Goal: Task Accomplishment & Management: Complete application form

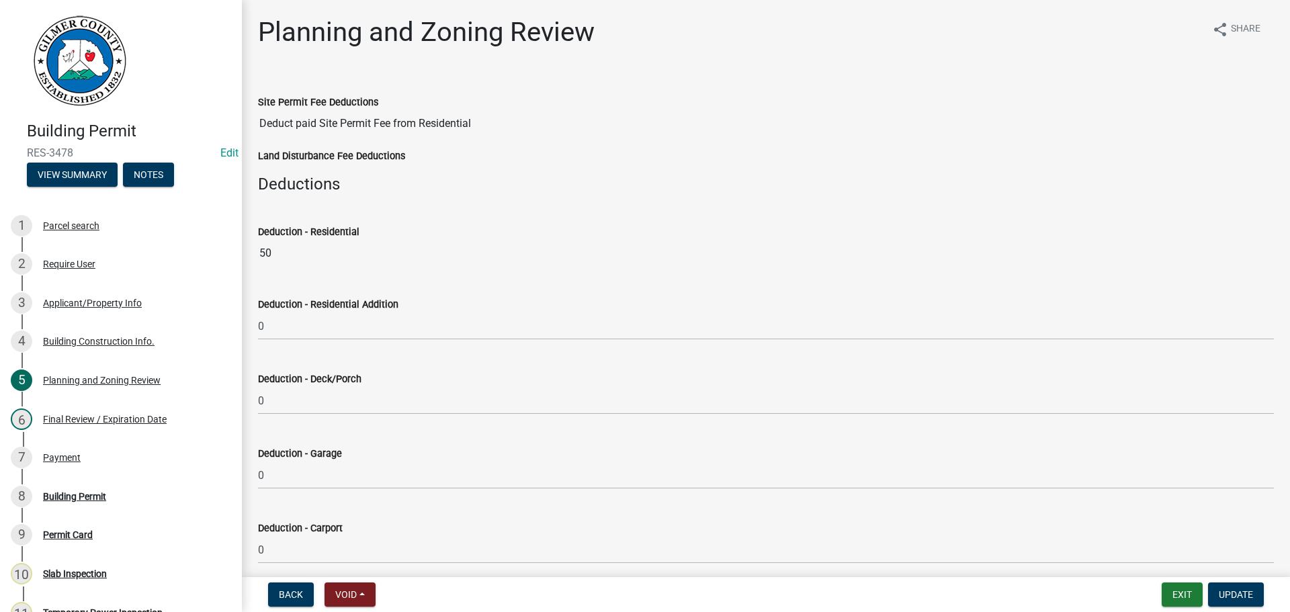
select select "b5c39336-92b9-49ce-a0a5-4e9e9babf743"
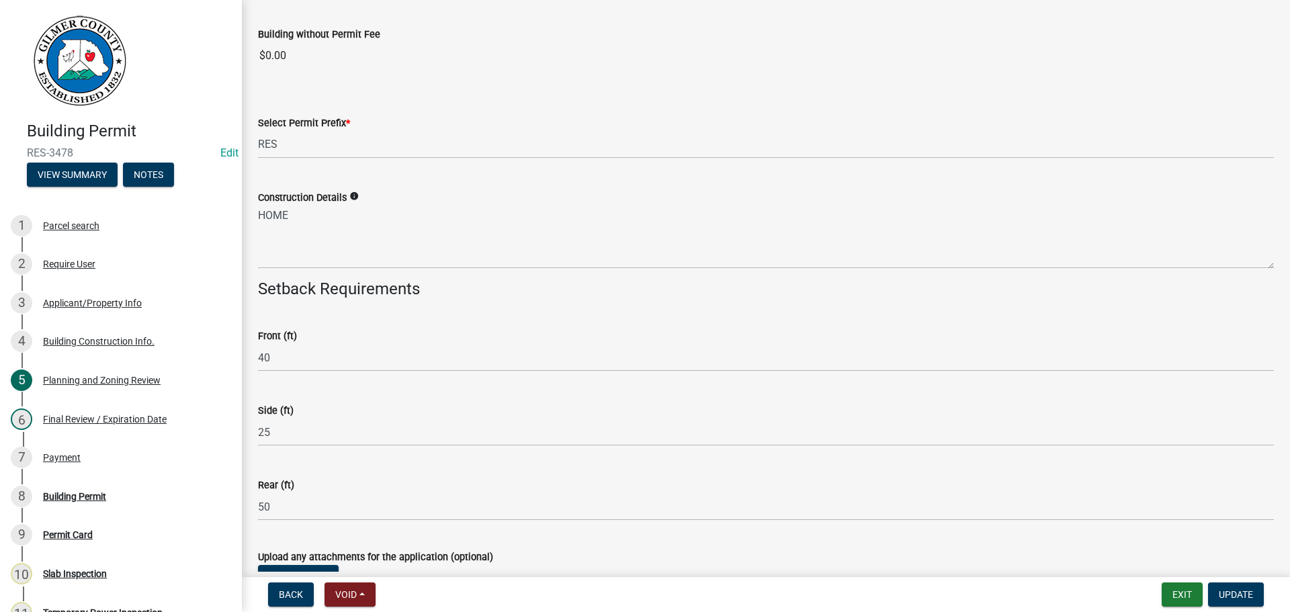
scroll to position [2320, 0]
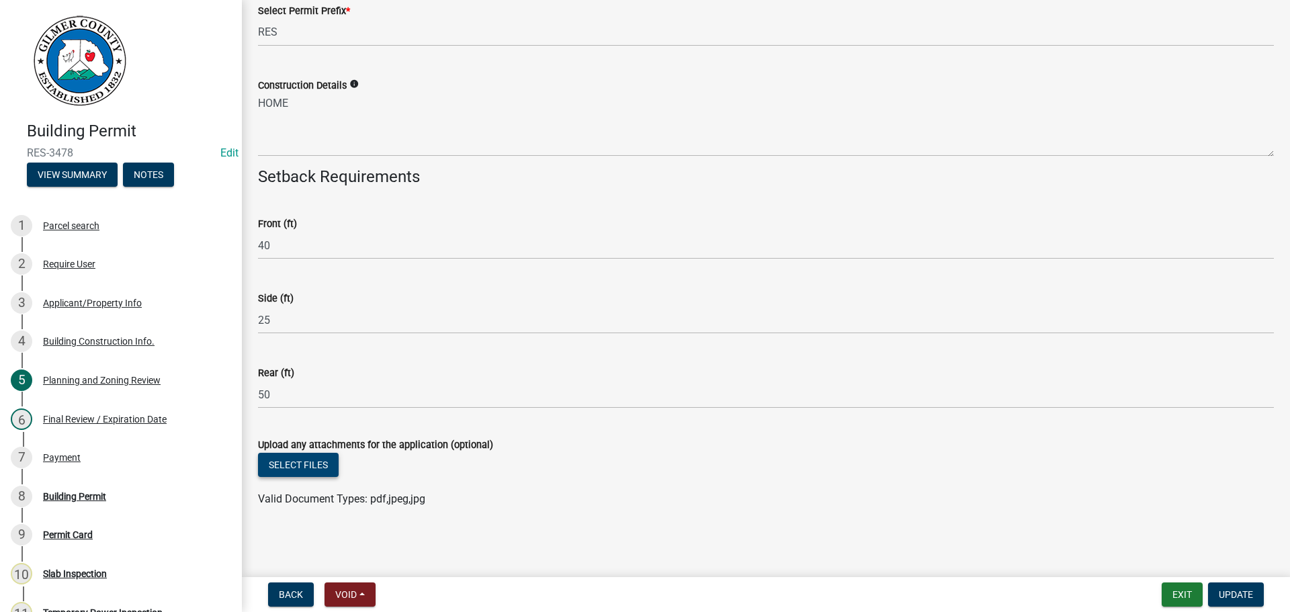
click at [320, 466] on button "Select files" at bounding box center [298, 465] width 81 height 24
drag, startPoint x: 281, startPoint y: 449, endPoint x: 286, endPoint y: 456, distance: 9.1
click at [281, 451] on div "Upload any attachments for the application (optional)" at bounding box center [766, 445] width 1016 height 16
click at [294, 462] on button "Select files" at bounding box center [298, 465] width 81 height 24
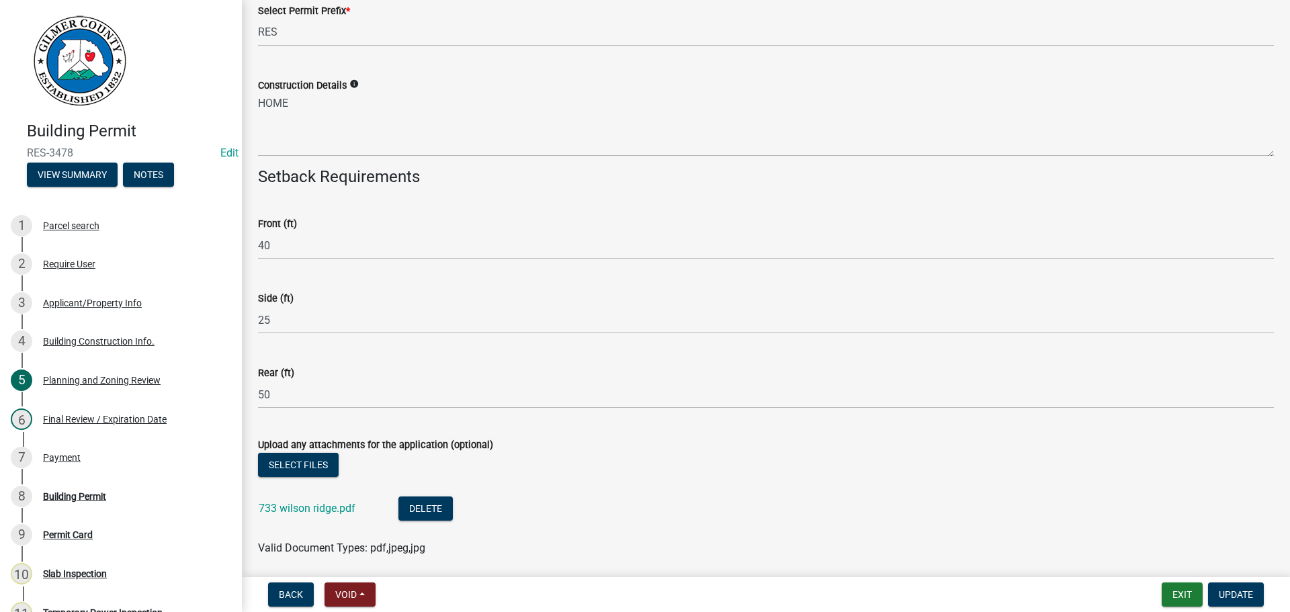
click at [1238, 610] on nav "Back Void Withdraw Lock Expire Void Exit Update" at bounding box center [766, 594] width 1049 height 35
drag, startPoint x: 1239, startPoint y: 600, endPoint x: 1231, endPoint y: 599, distance: 8.2
click at [1239, 600] on span "Update" at bounding box center [1236, 594] width 34 height 11
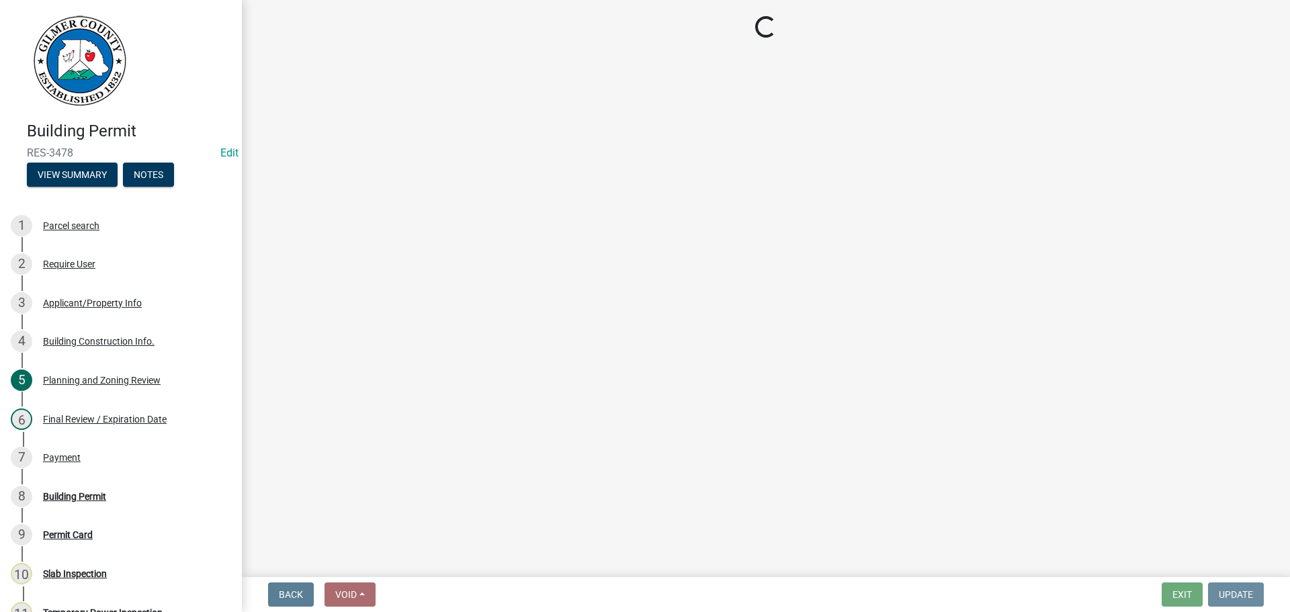
scroll to position [0, 0]
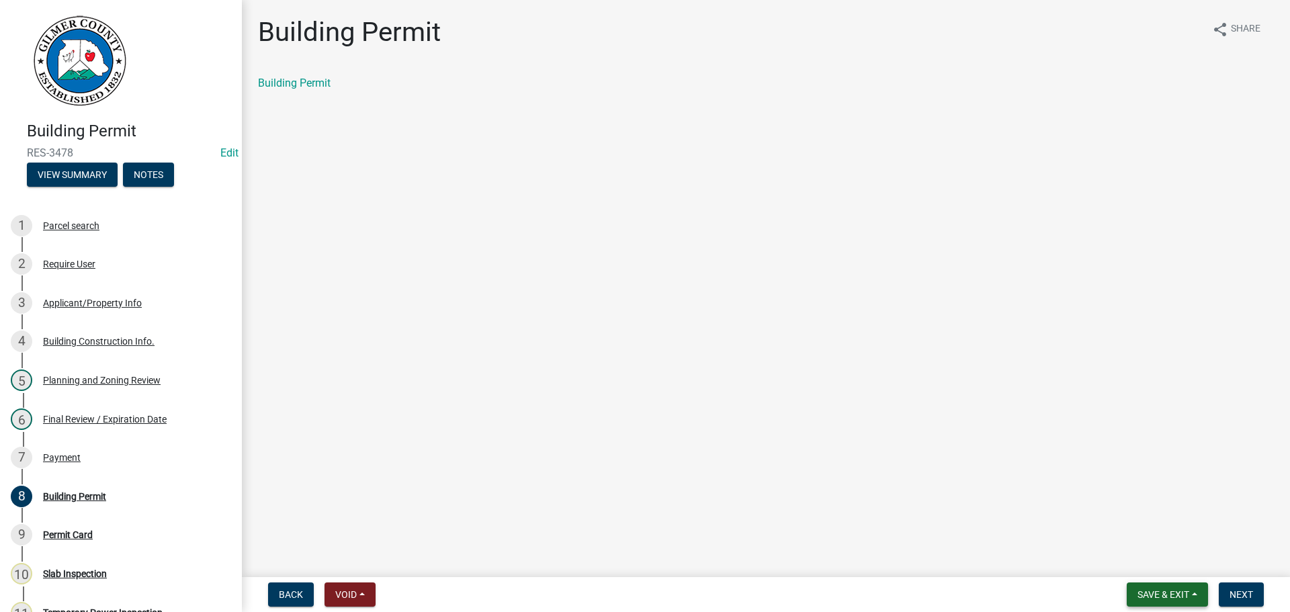
click at [1177, 599] on span "Save & Exit" at bounding box center [1164, 594] width 52 height 11
click at [1147, 560] on button "Save & Exit" at bounding box center [1155, 560] width 108 height 32
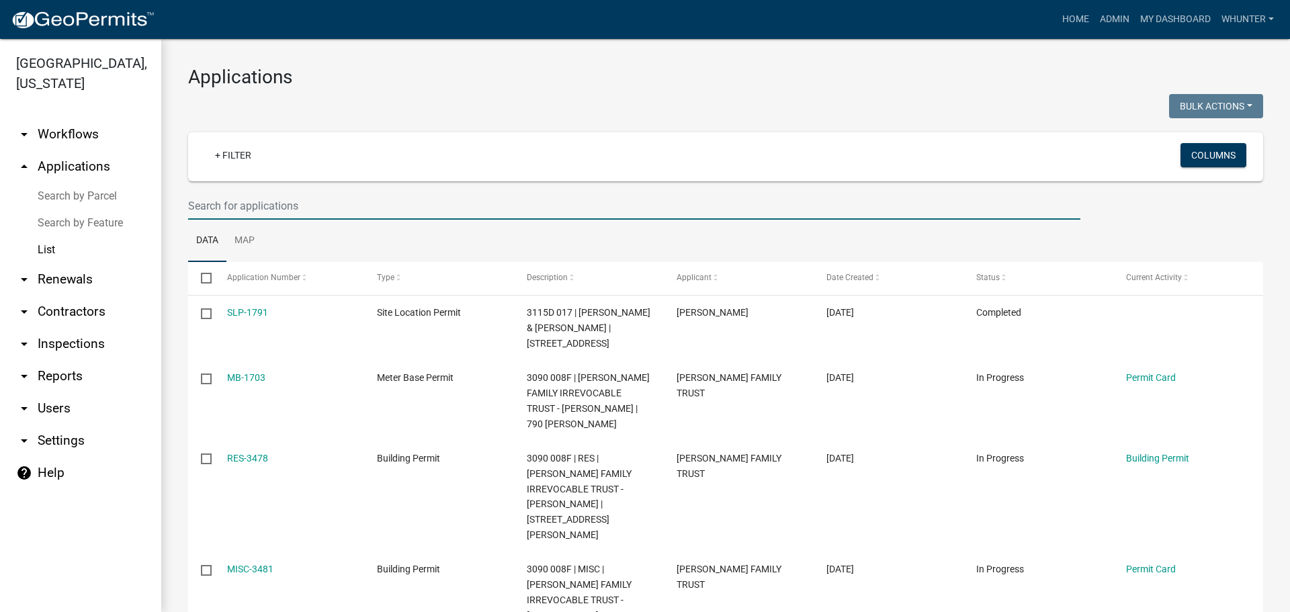
click at [260, 213] on input "text" at bounding box center [634, 206] width 893 height 28
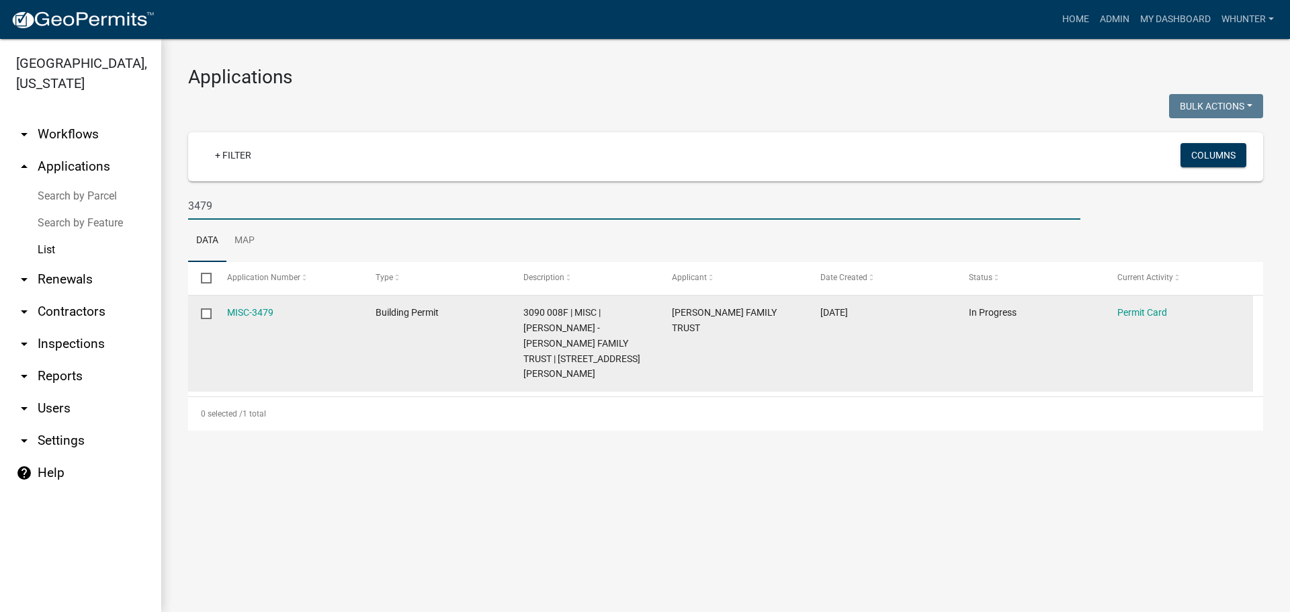
type input "3479"
click at [266, 300] on datatable-body-cell "MISC-3479" at bounding box center [288, 344] width 149 height 96
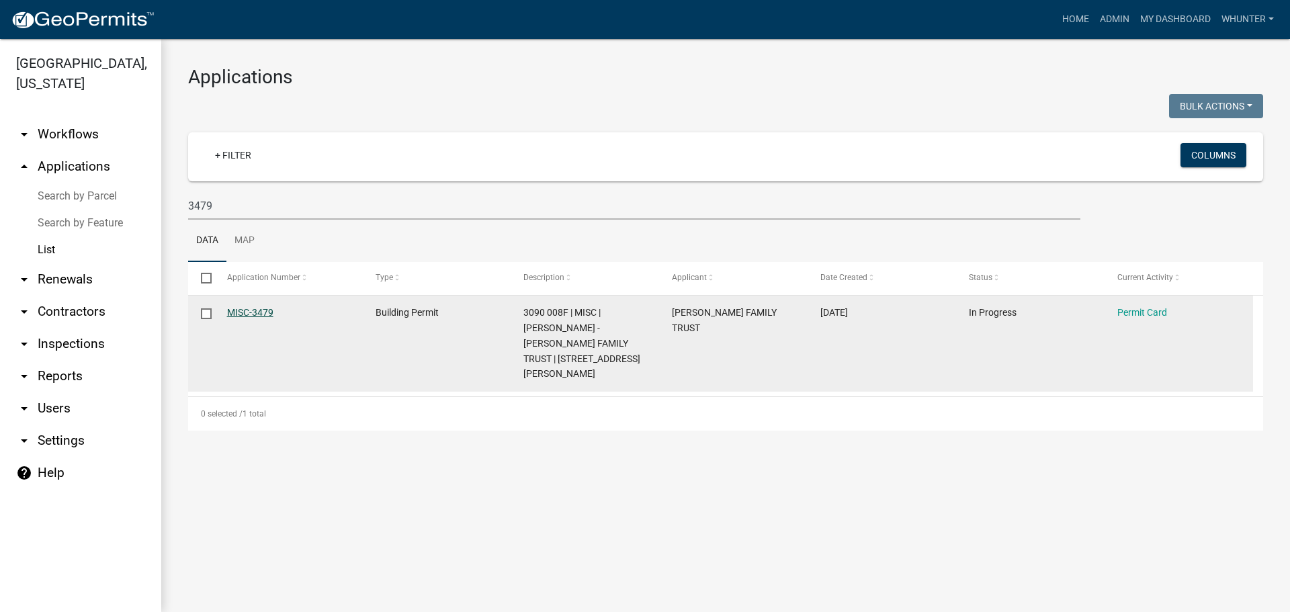
click at [264, 307] on link "MISC-3479" at bounding box center [250, 312] width 46 height 11
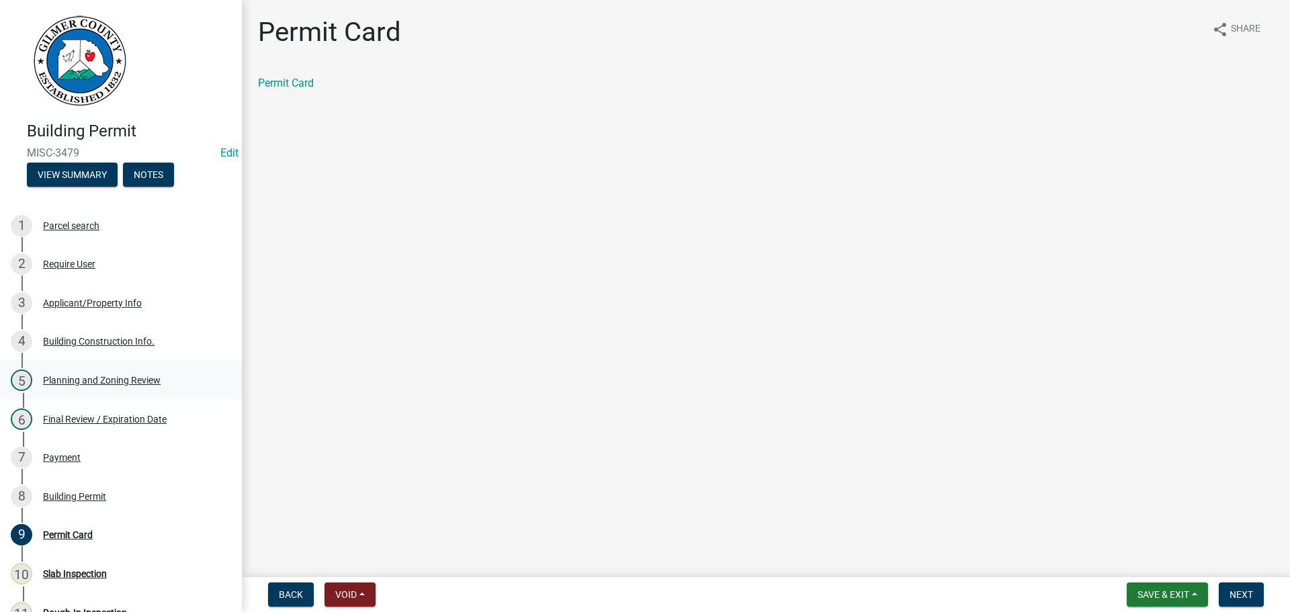
click at [119, 377] on div "Planning and Zoning Review" at bounding box center [102, 380] width 118 height 9
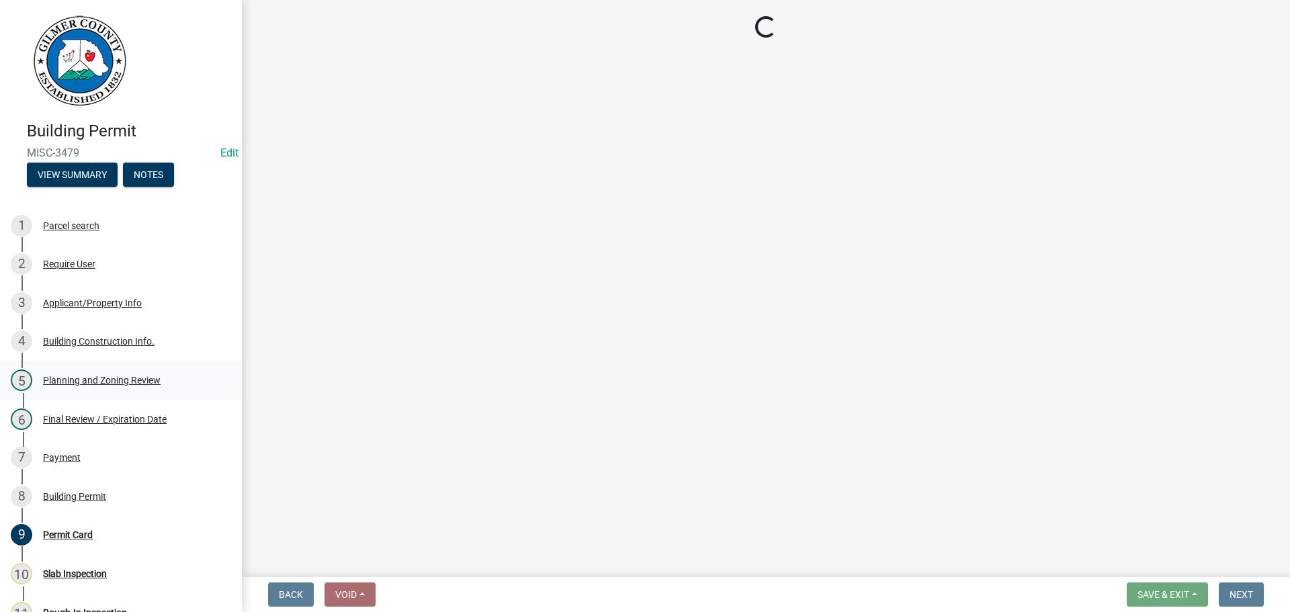
select select "d8142ddf-27f7-42b0-ba1e-04fee764576f"
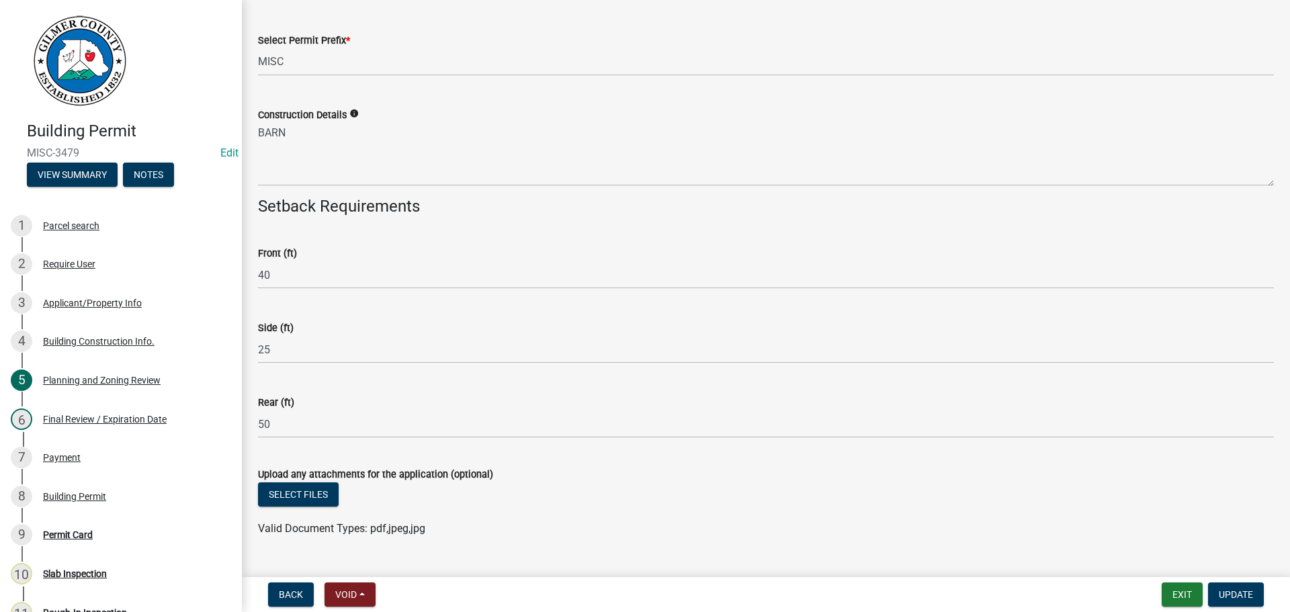
scroll to position [2276, 0]
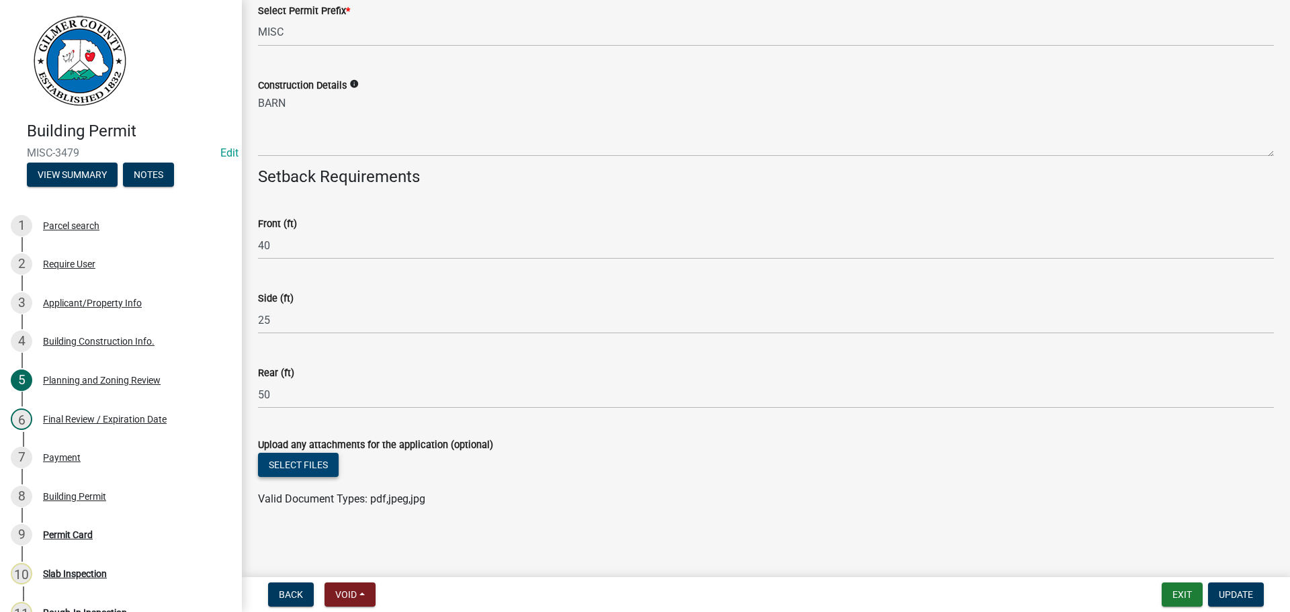
click at [298, 470] on button "Select files" at bounding box center [298, 465] width 81 height 24
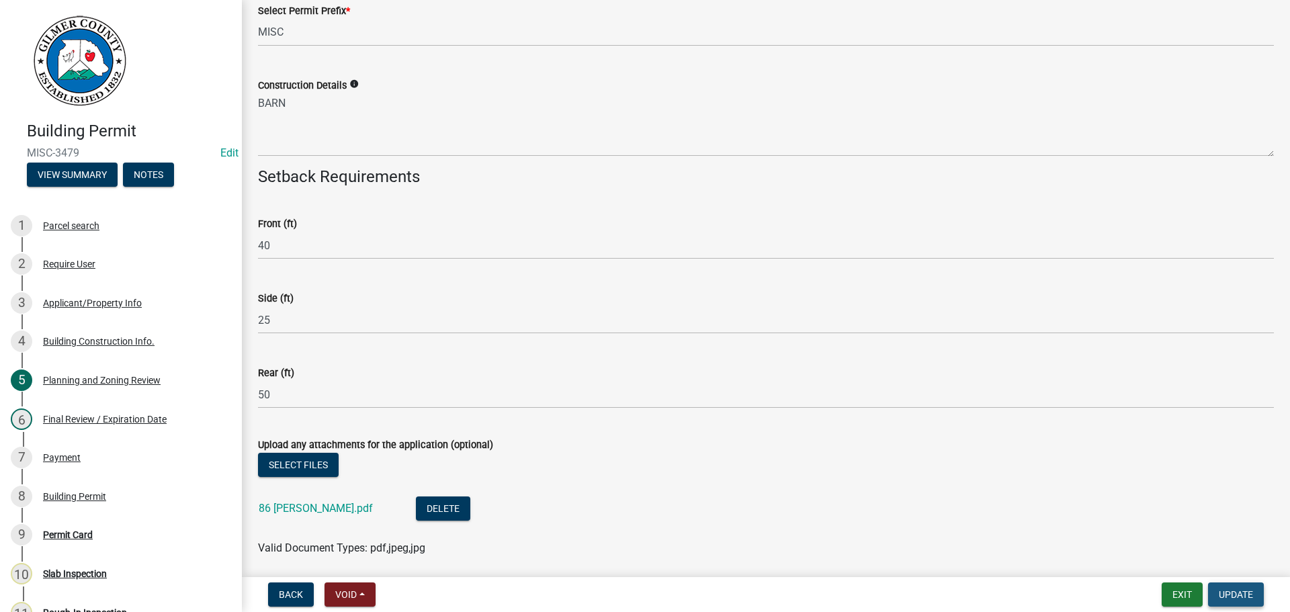
click at [1235, 592] on span "Update" at bounding box center [1236, 594] width 34 height 11
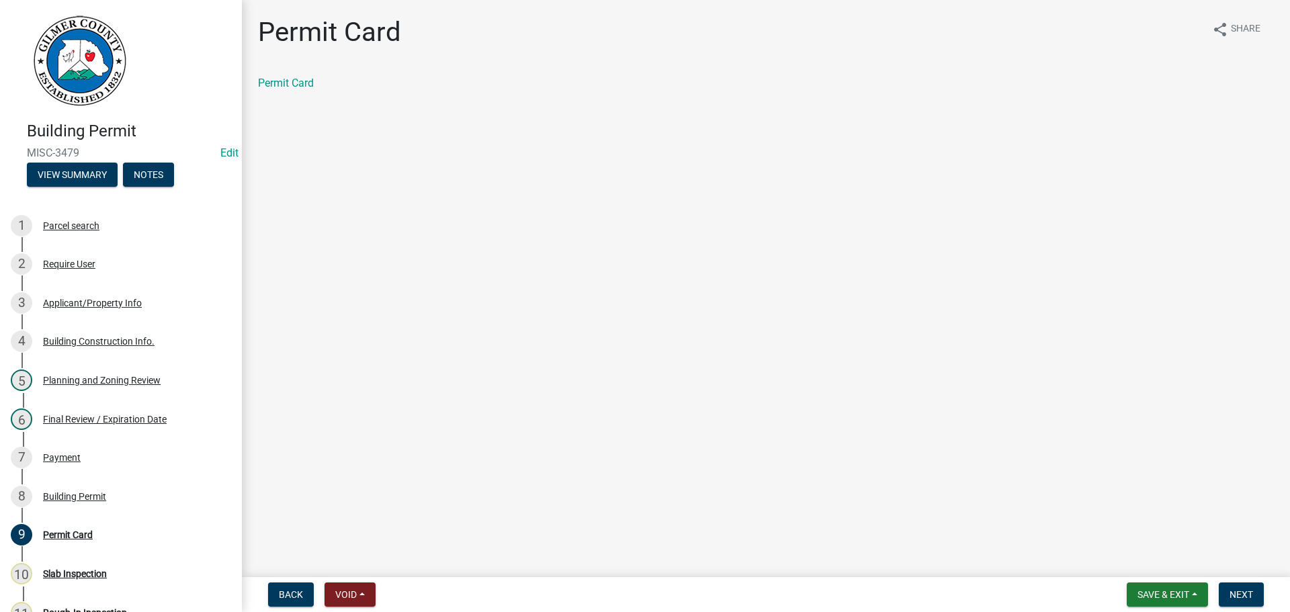
click at [877, 346] on main "Permit Card share Share Permit Card" at bounding box center [766, 286] width 1049 height 572
click at [1186, 594] on span "Save & Exit" at bounding box center [1164, 594] width 52 height 11
click at [1159, 568] on button "Save & Exit" at bounding box center [1155, 560] width 108 height 32
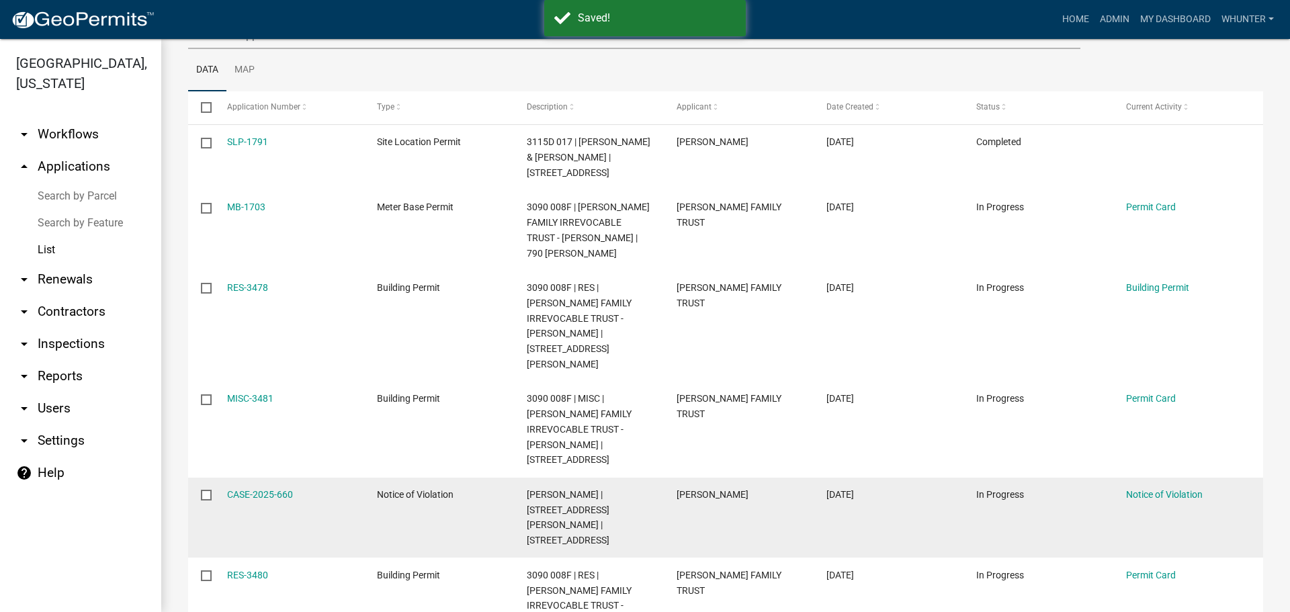
scroll to position [202, 0]
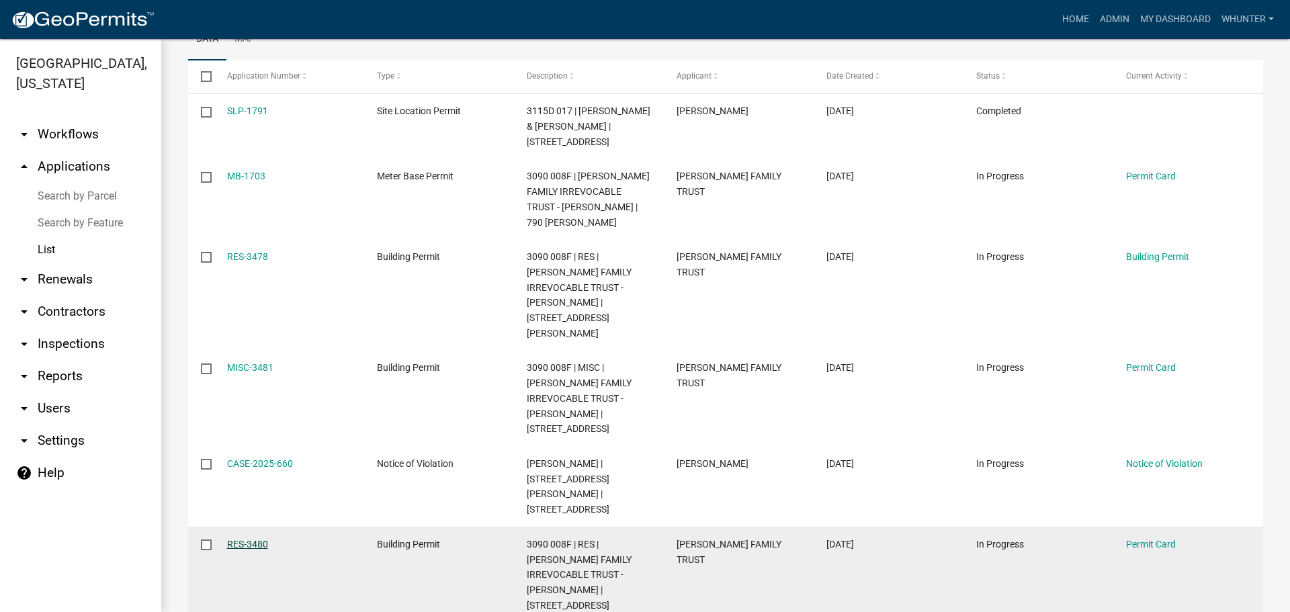
click at [251, 539] on link "RES-3480" at bounding box center [247, 544] width 41 height 11
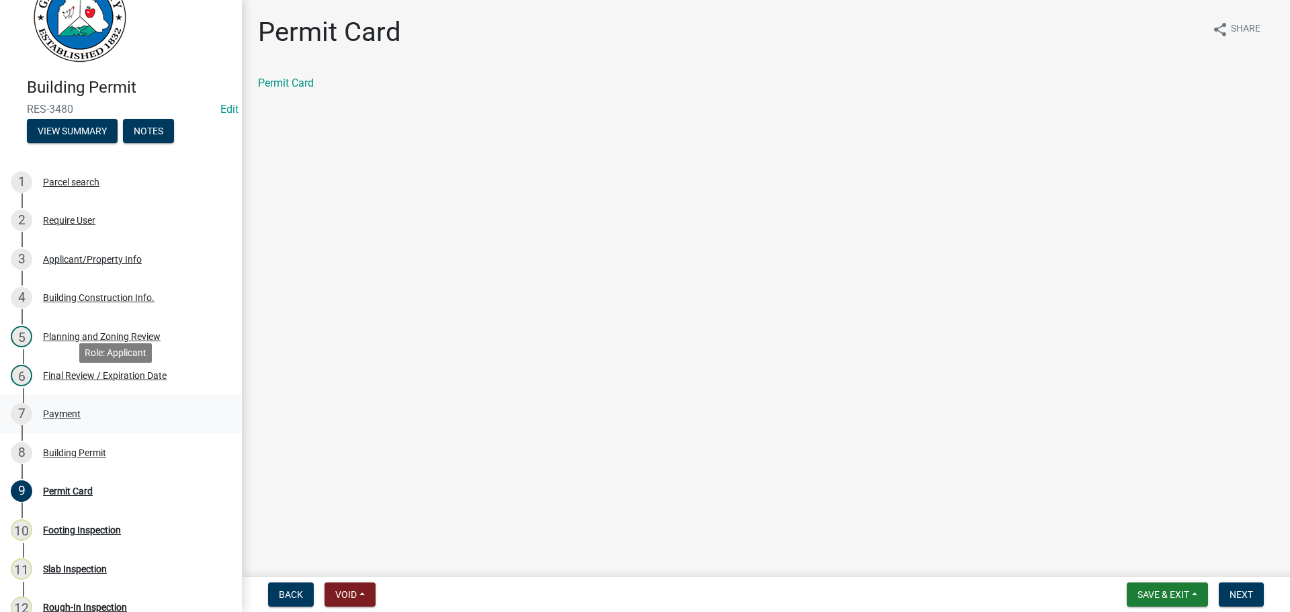
scroll to position [67, 0]
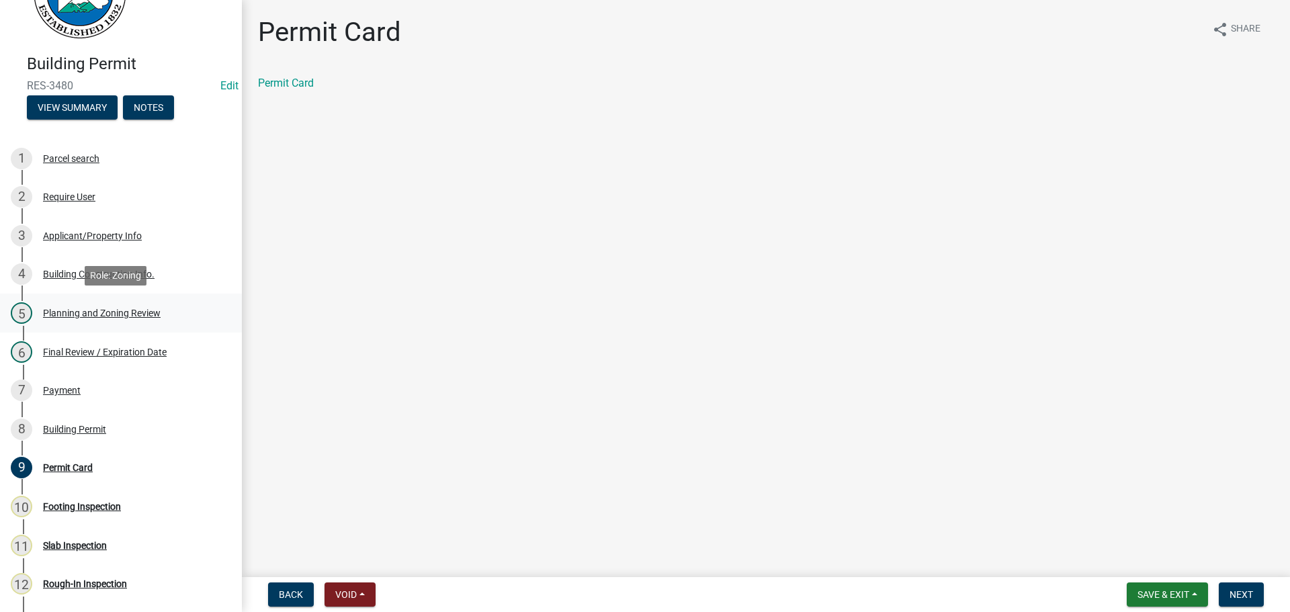
click at [122, 310] on div "Planning and Zoning Review" at bounding box center [102, 313] width 118 height 9
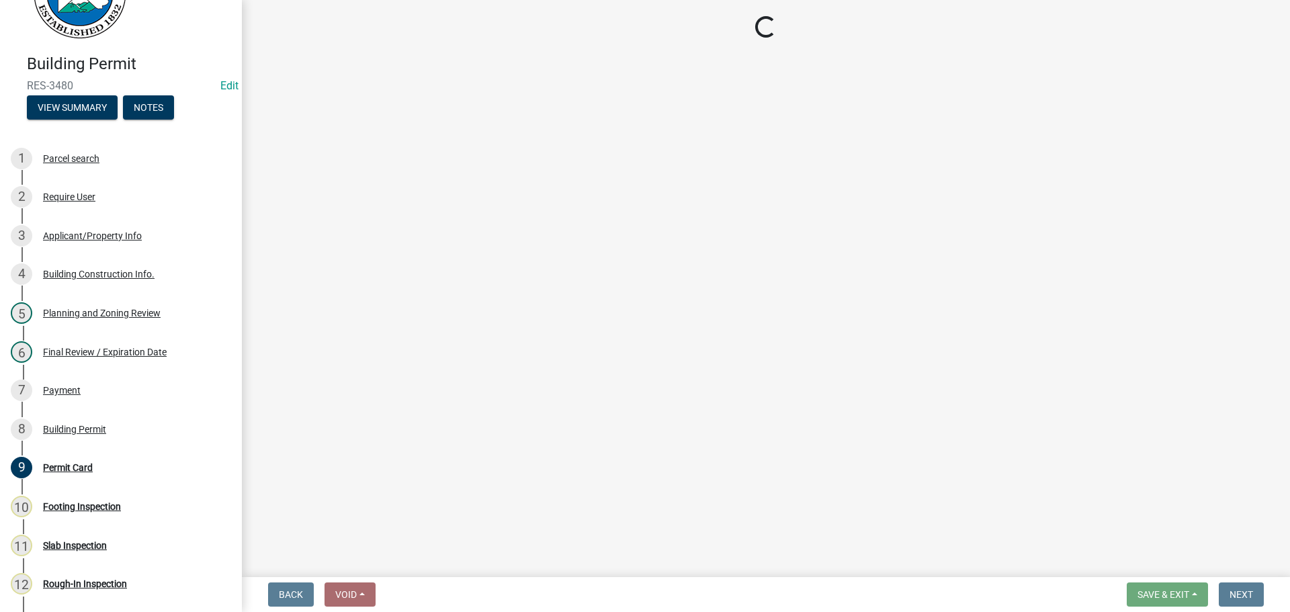
select select "b5c39336-92b9-49ce-a0a5-4e9e9babf743"
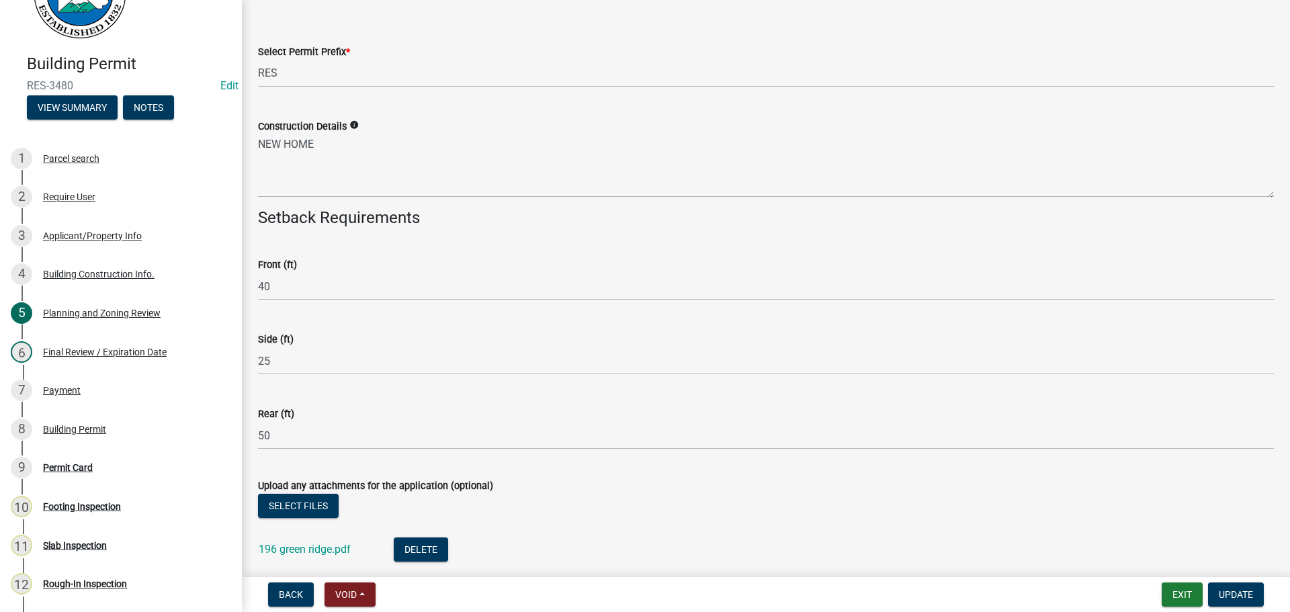
scroll to position [2322, 0]
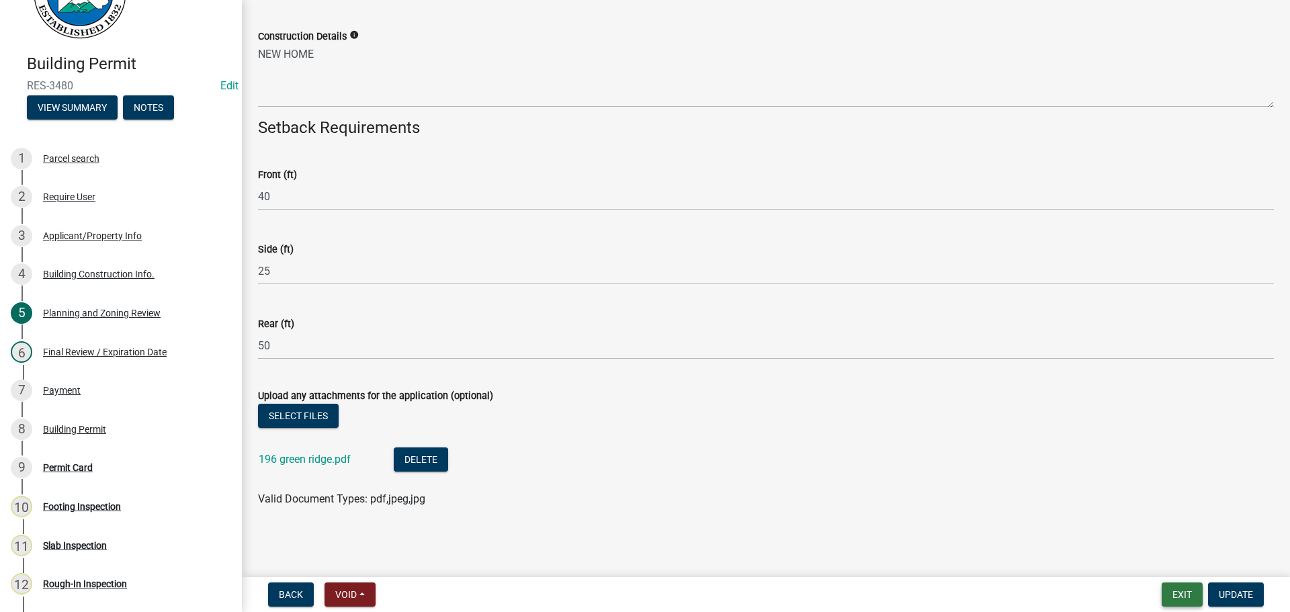
click at [1177, 596] on button "Exit" at bounding box center [1182, 595] width 41 height 24
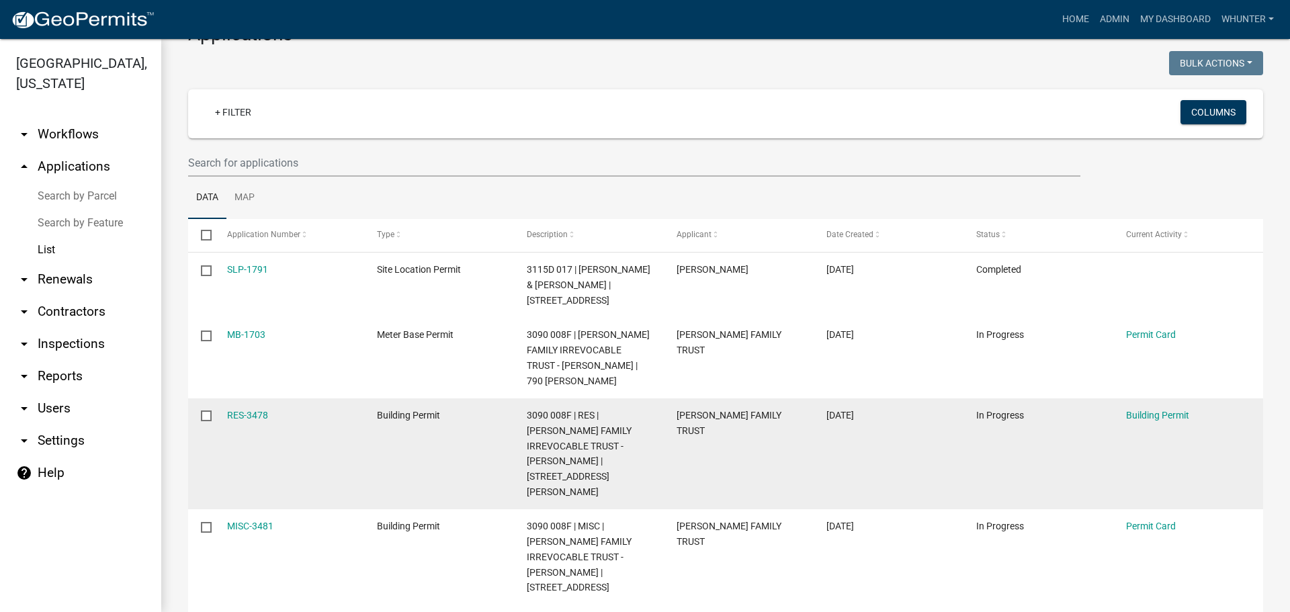
scroll to position [67, 0]
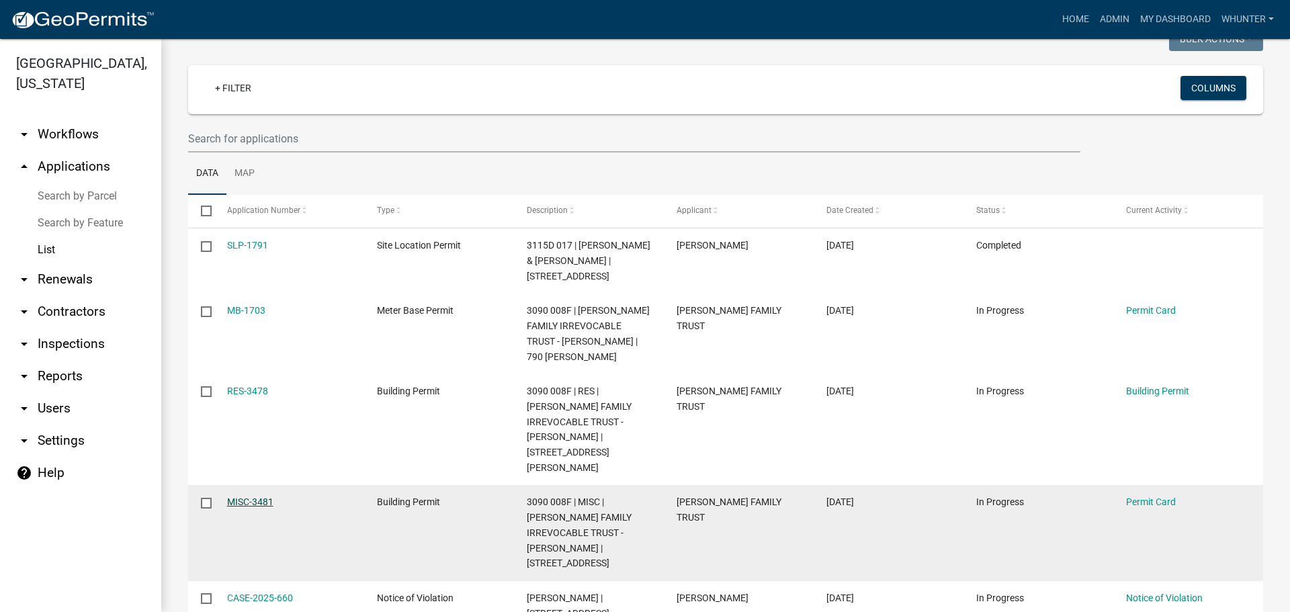
click at [256, 497] on link "MISC-3481" at bounding box center [250, 502] width 46 height 11
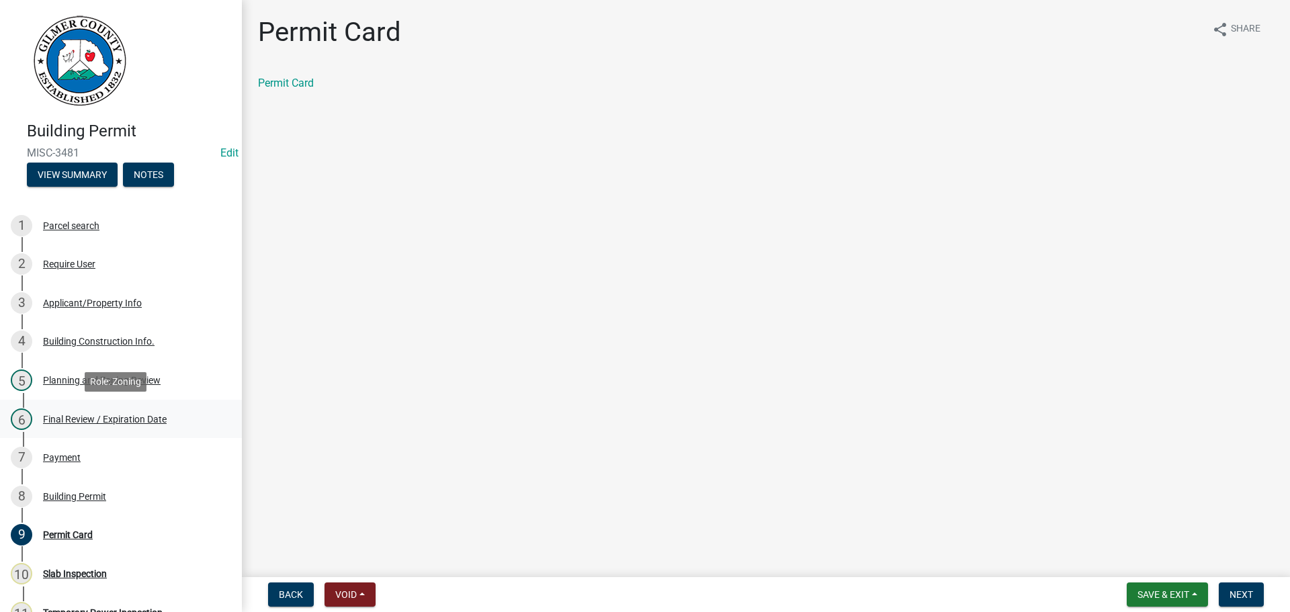
click at [125, 424] on div "Final Review / Expiration Date" at bounding box center [105, 419] width 124 height 9
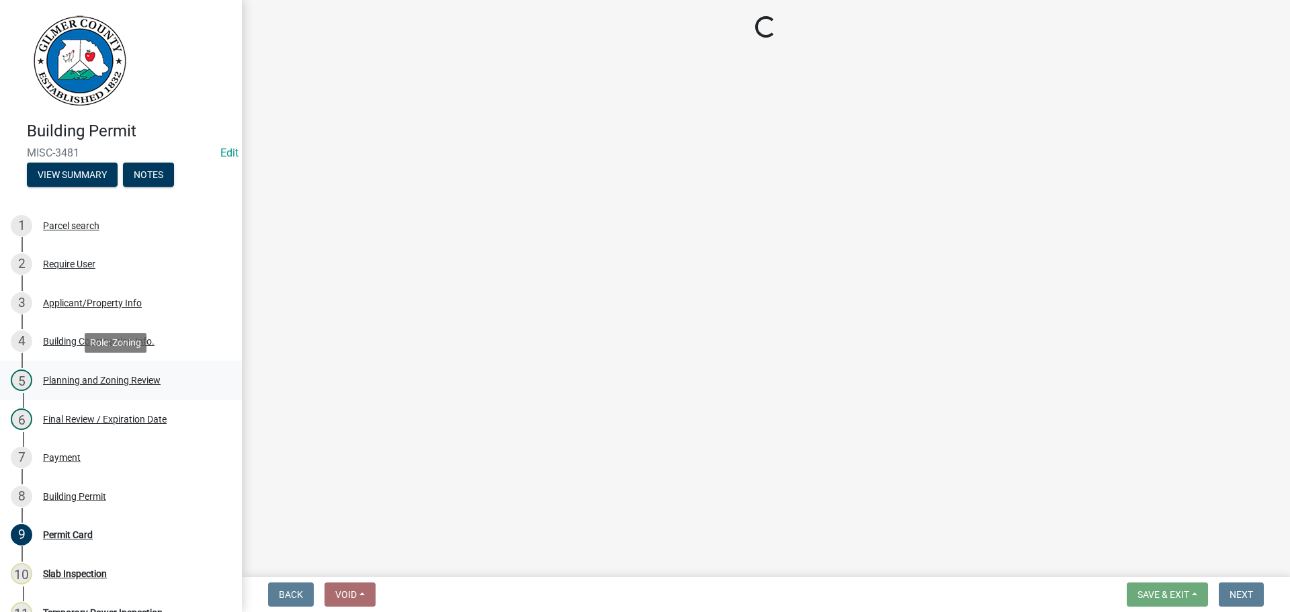
select select "5ce200eb-feb1-496b-8127-7891293955f5"
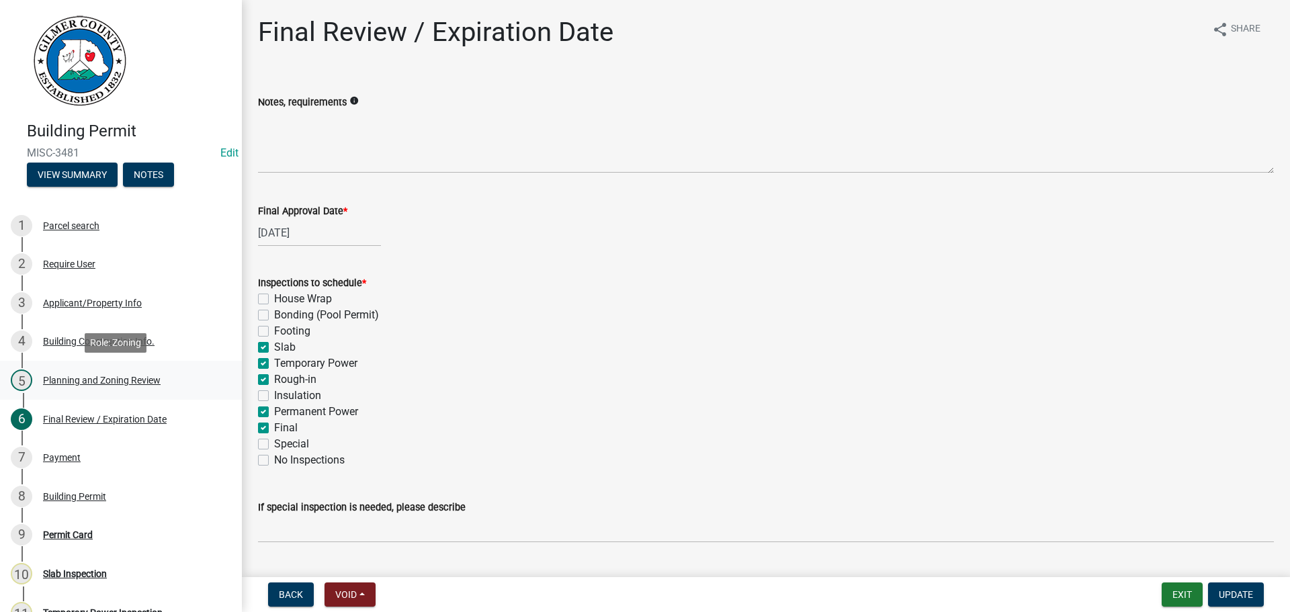
click at [142, 380] on div "Planning and Zoning Review" at bounding box center [102, 380] width 118 height 9
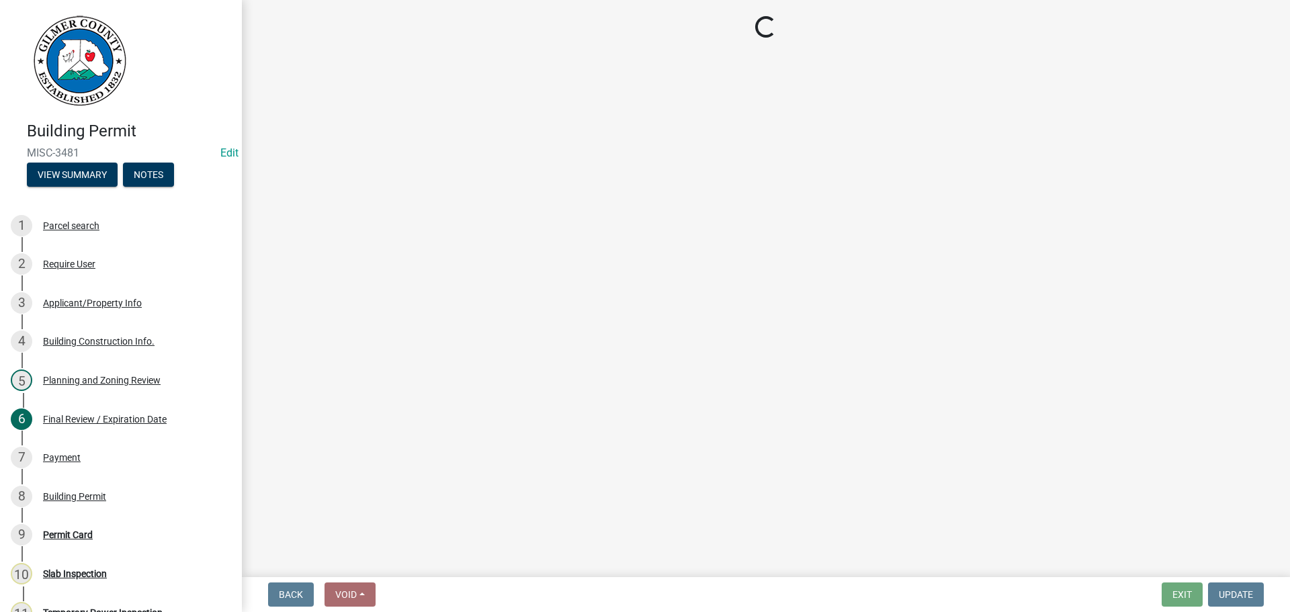
select select "d8142ddf-27f7-42b0-ba1e-04fee764576f"
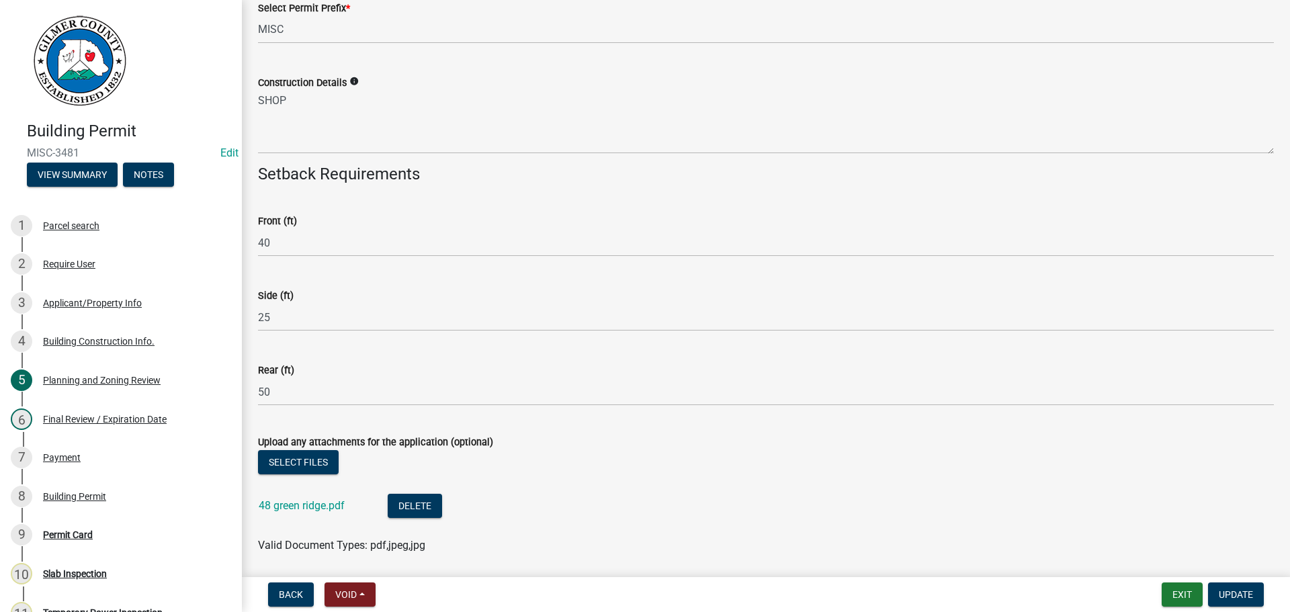
scroll to position [2326, 0]
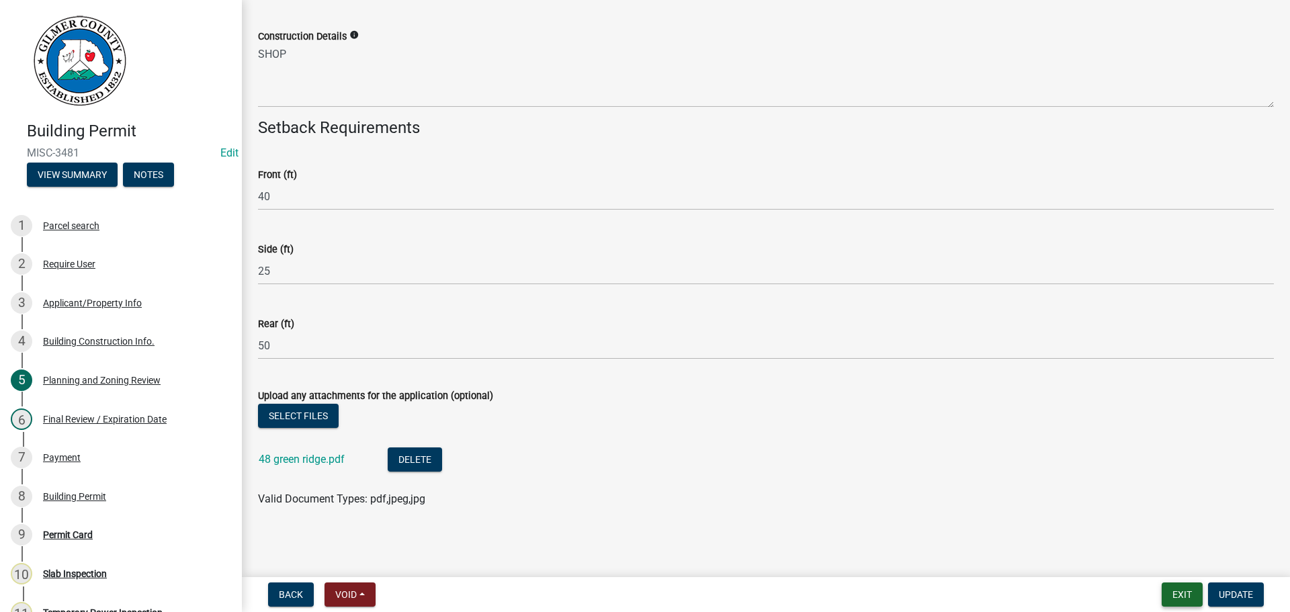
click at [1170, 593] on button "Exit" at bounding box center [1182, 595] width 41 height 24
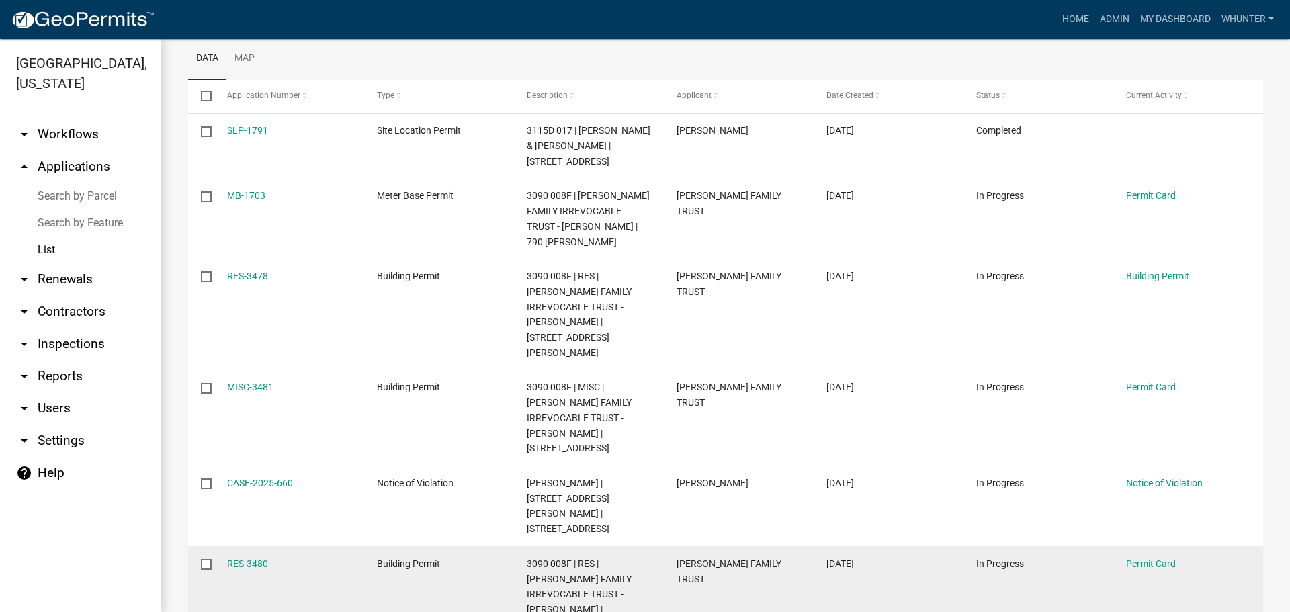
scroll to position [202, 0]
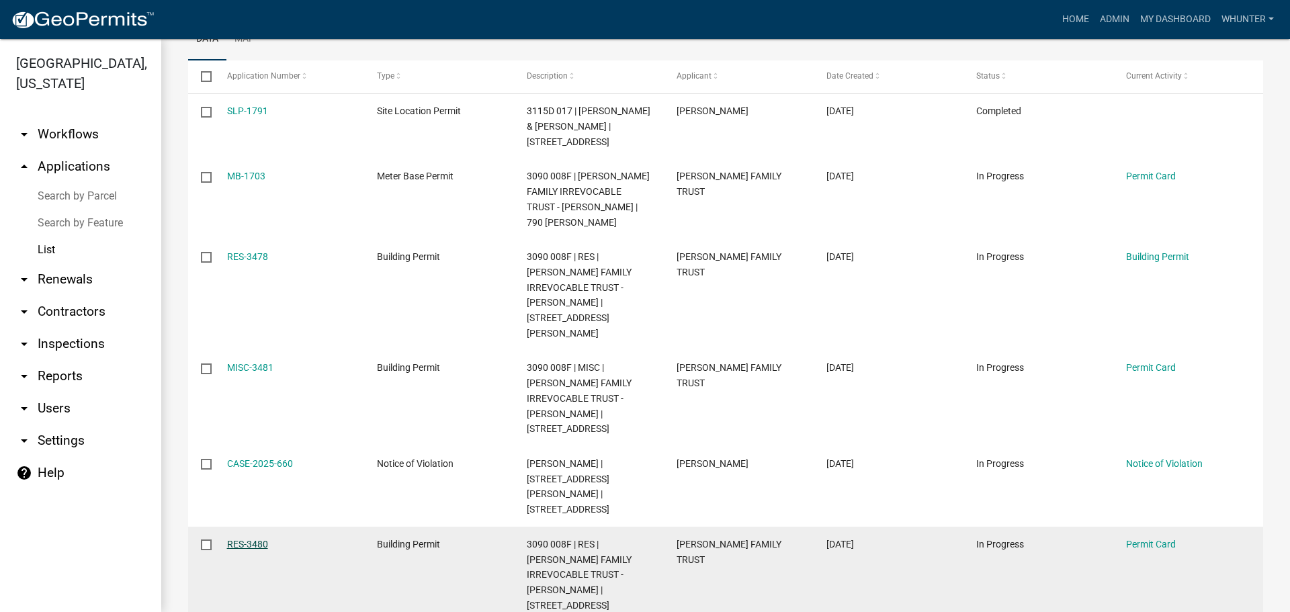
click at [251, 539] on link "RES-3480" at bounding box center [247, 544] width 41 height 11
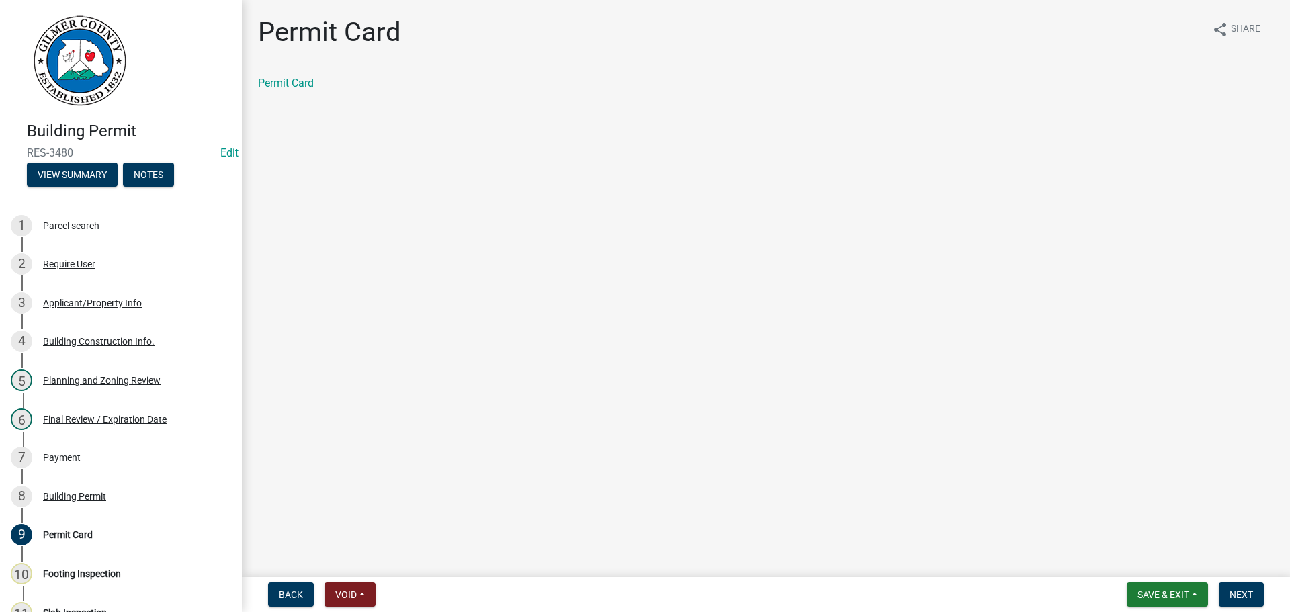
click at [138, 384] on div "Planning and Zoning Review" at bounding box center [102, 380] width 118 height 9
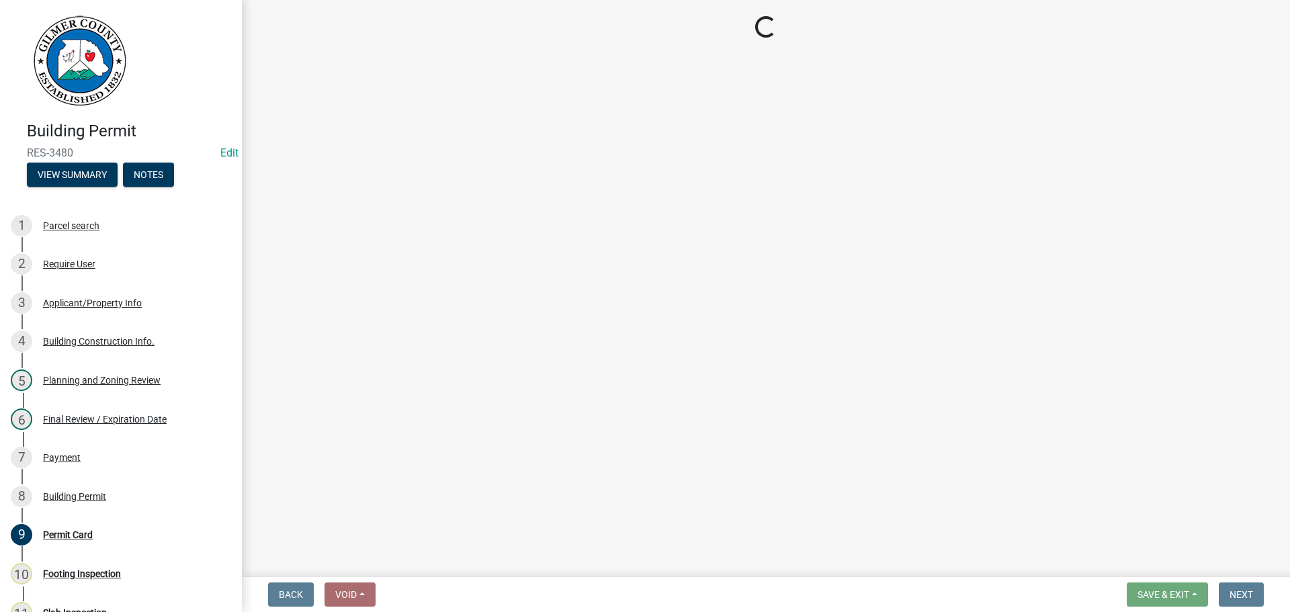
select select "b5c39336-92b9-49ce-a0a5-4e9e9babf743"
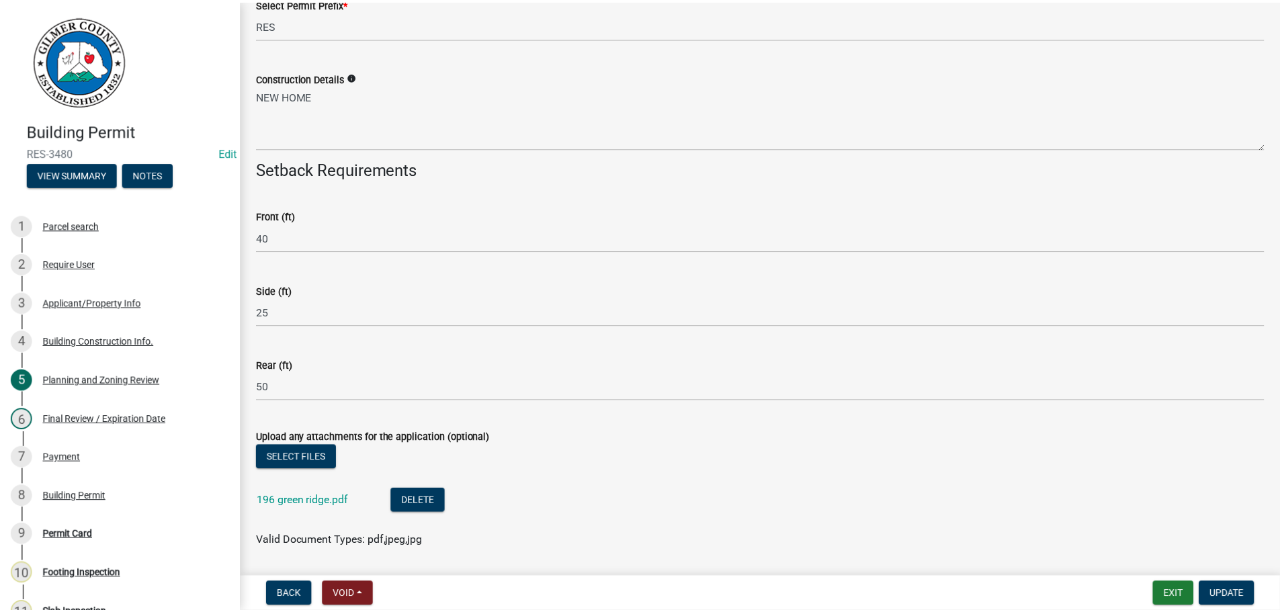
scroll to position [2322, 0]
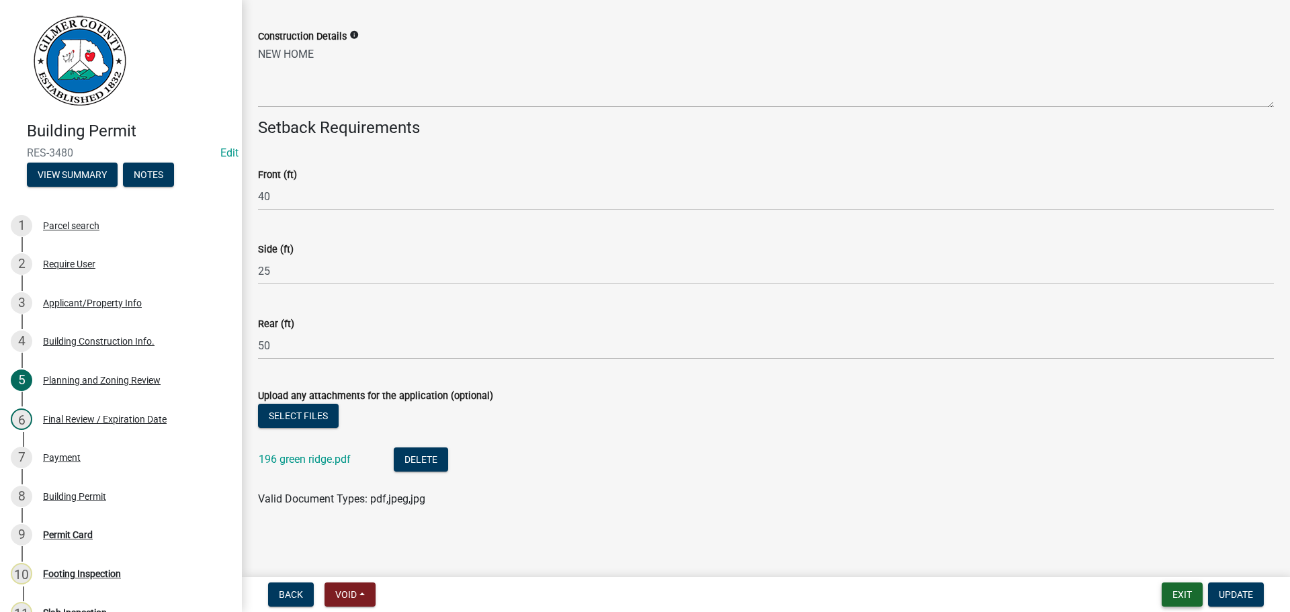
click at [1191, 588] on button "Exit" at bounding box center [1182, 595] width 41 height 24
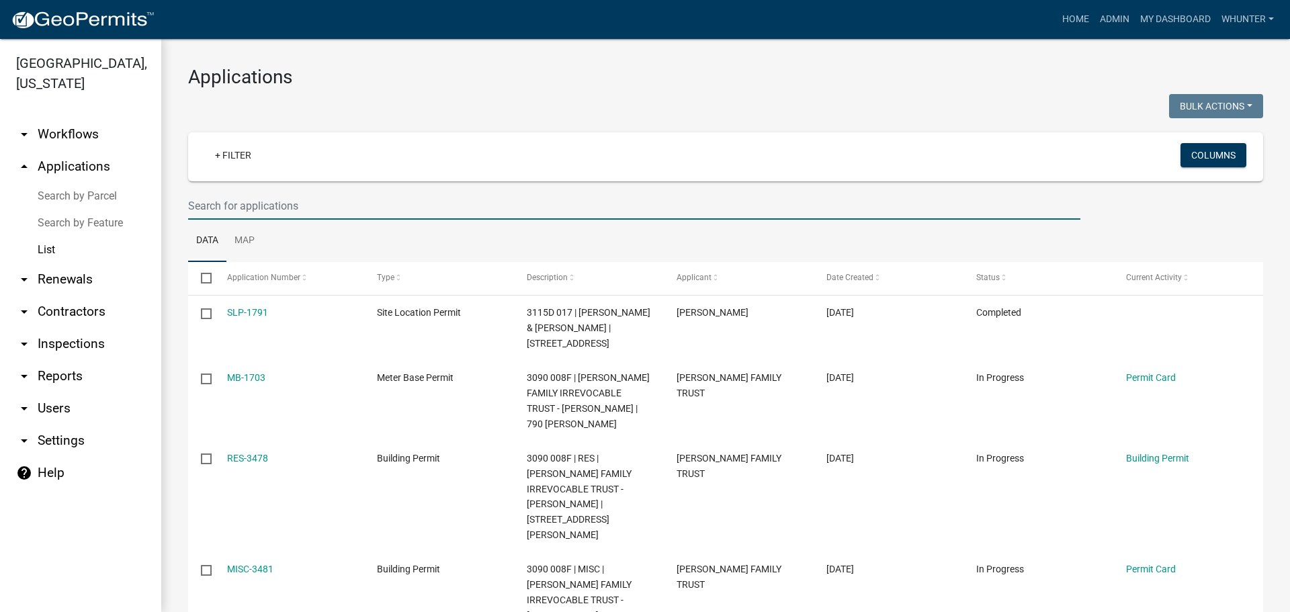
drag, startPoint x: 848, startPoint y: 218, endPoint x: 841, endPoint y: 220, distance: 7.0
click at [848, 218] on input "text" at bounding box center [634, 206] width 893 height 28
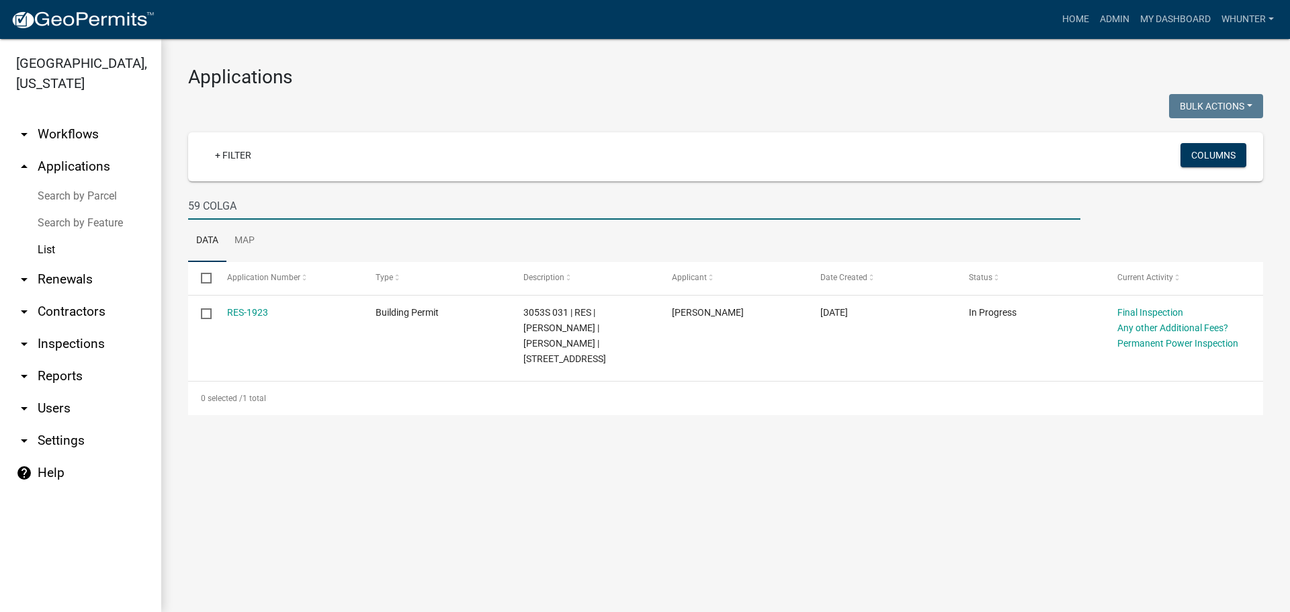
type input "59 COLGA"
click at [1074, 22] on link "Home" at bounding box center [1076, 20] width 38 height 26
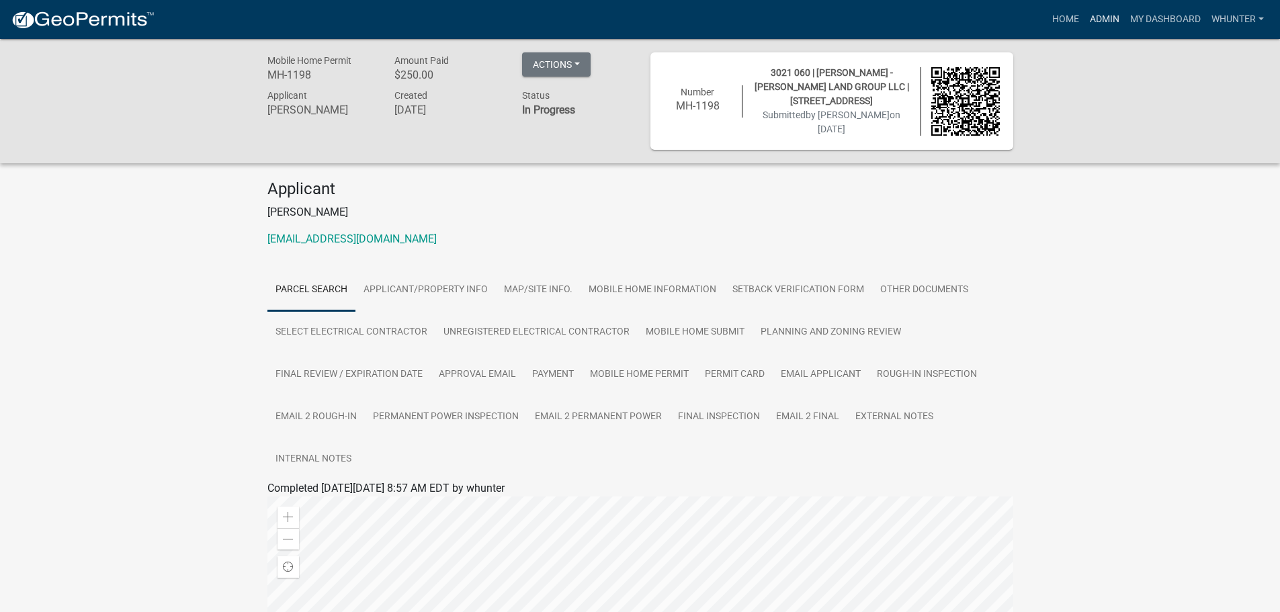
drag, startPoint x: 1101, startPoint y: 16, endPoint x: 1095, endPoint y: 20, distance: 7.3
click at [1101, 16] on link "Admin" at bounding box center [1105, 20] width 40 height 26
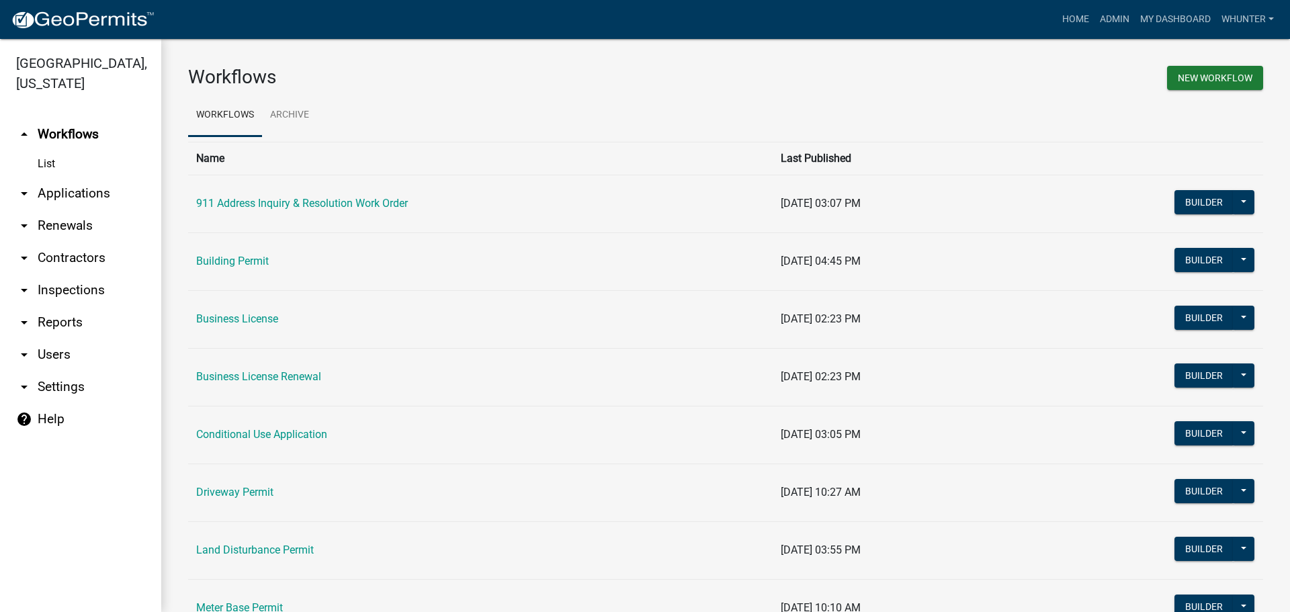
click at [68, 202] on link "arrow_drop_down Applications" at bounding box center [80, 193] width 161 height 32
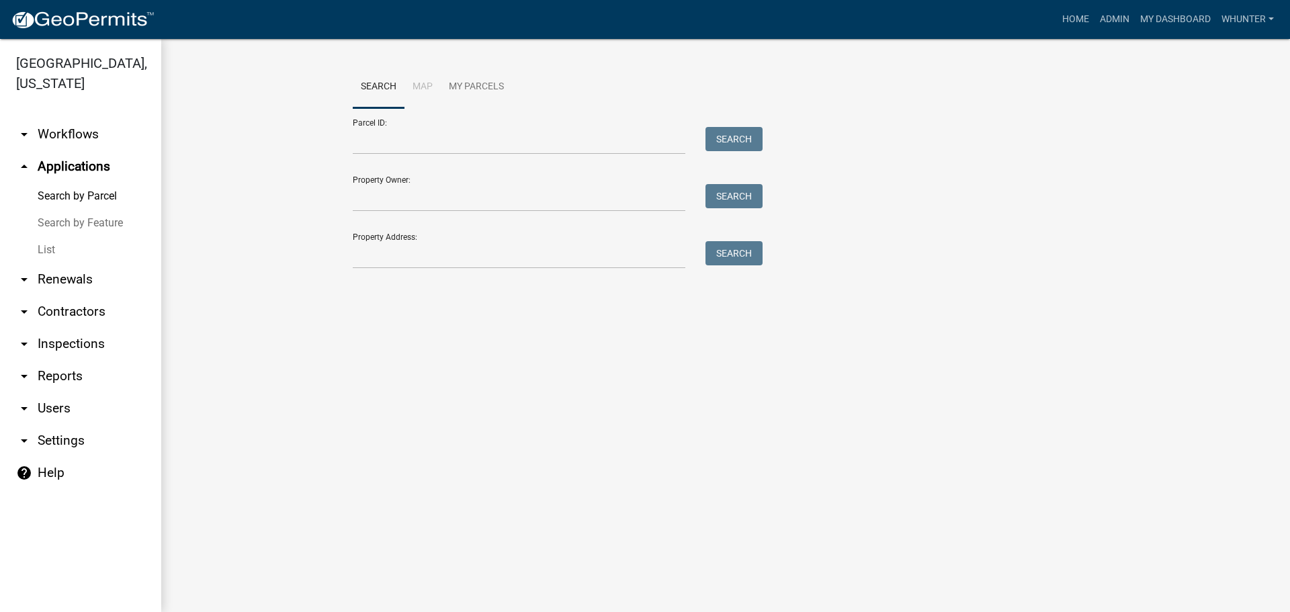
click at [68, 249] on link "List" at bounding box center [80, 250] width 161 height 27
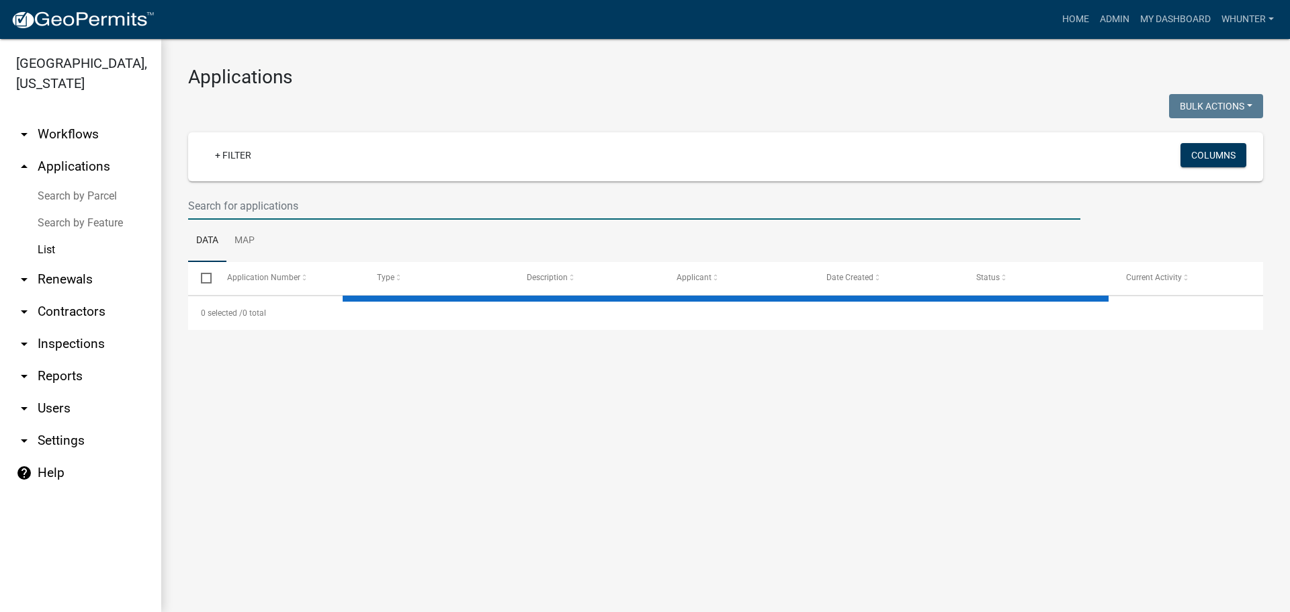
click at [328, 202] on input "text" at bounding box center [634, 206] width 893 height 28
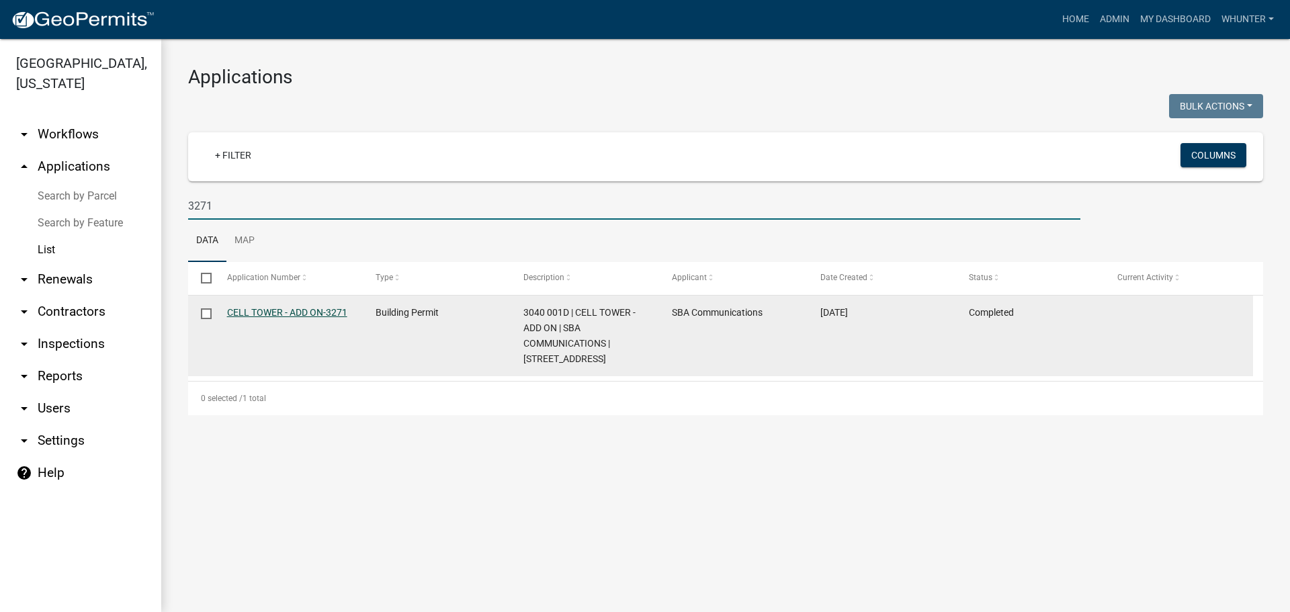
type input "3271"
click at [282, 313] on link "CELL TOWER - ADD ON-3271" at bounding box center [287, 312] width 120 height 11
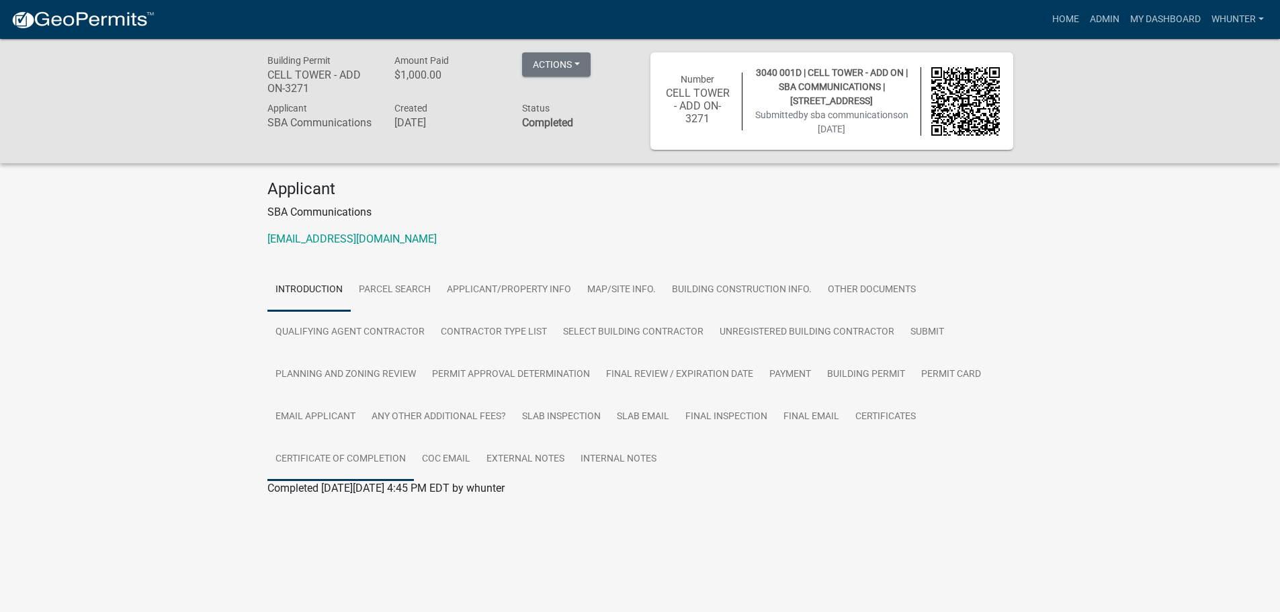
click at [325, 459] on link "Certificate of Completion" at bounding box center [341, 459] width 147 height 43
click at [336, 505] on link "Certificate of Completion" at bounding box center [327, 504] width 118 height 13
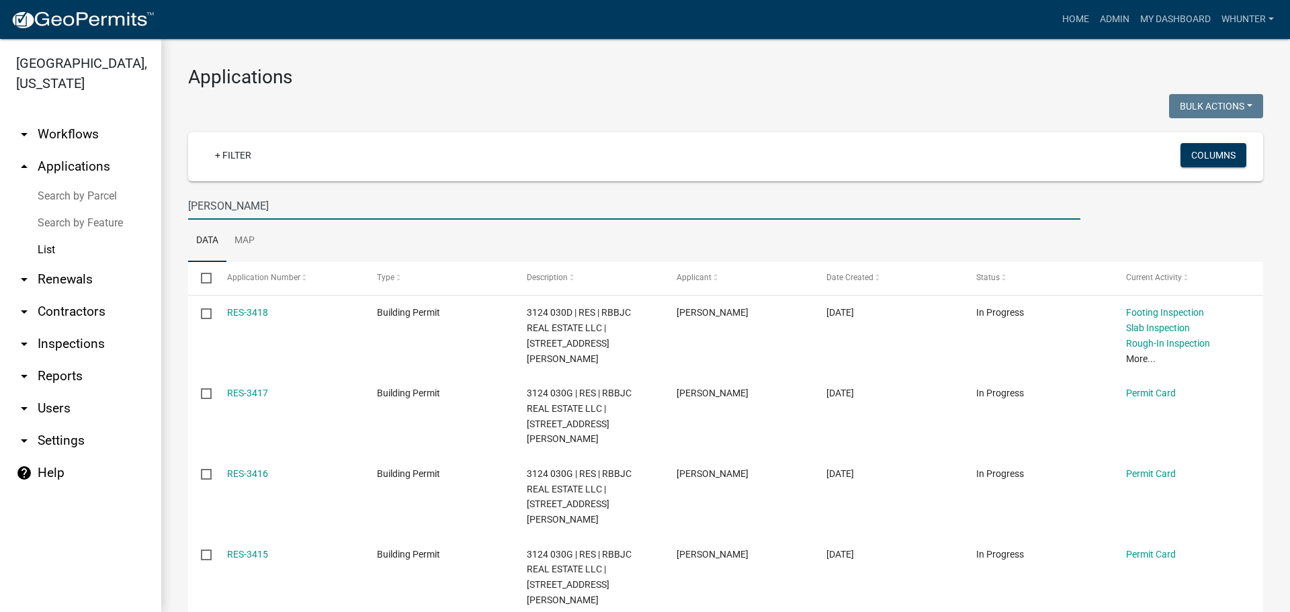
drag, startPoint x: 228, startPoint y: 202, endPoint x: 924, endPoint y: 170, distance: 697.0
click at [0, 175] on div "Gilmer County, Georgia arrow_drop_down Workflows List arrow_drop_up Application…" at bounding box center [645, 325] width 1290 height 573
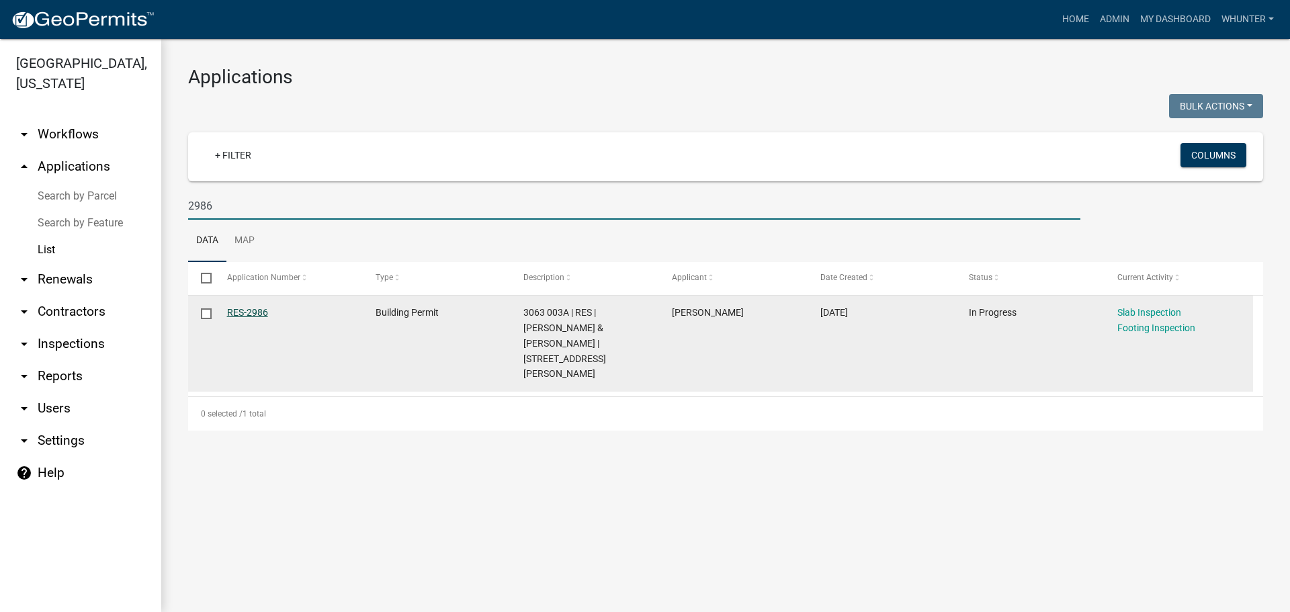
type input "2986"
click at [256, 317] on link "RES-2986" at bounding box center [247, 312] width 41 height 11
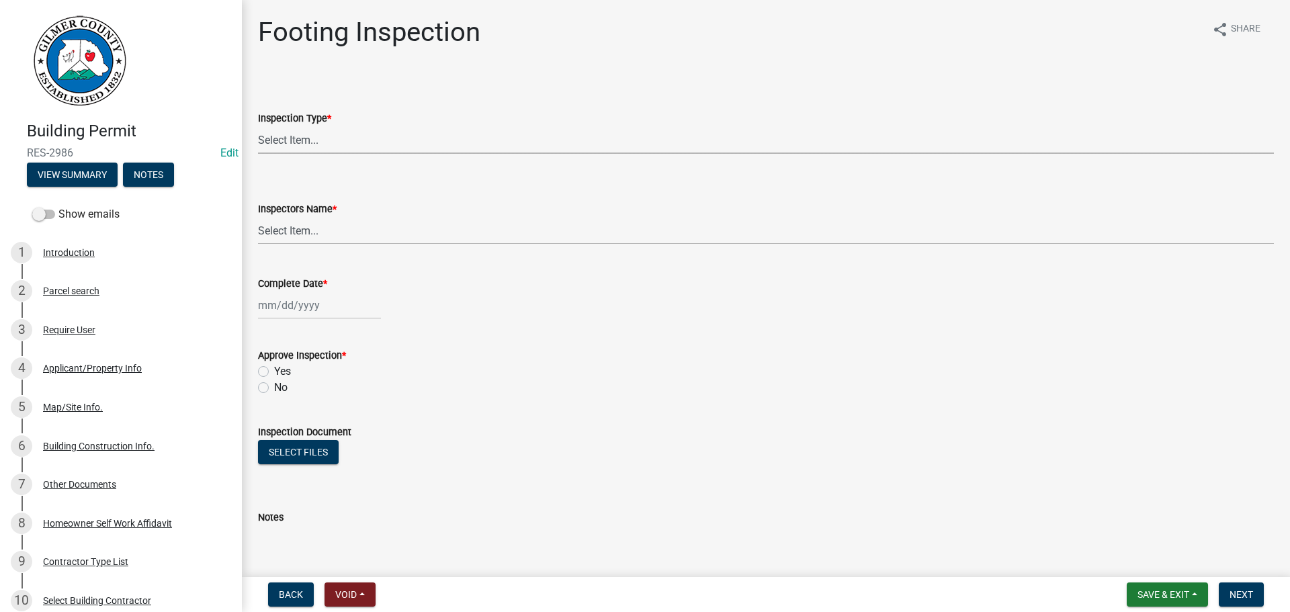
click at [300, 132] on select "Select Item... Footing" at bounding box center [766, 140] width 1016 height 28
click at [258, 126] on select "Select Item... Footing" at bounding box center [766, 140] width 1016 height 28
select select "8aa0fa75-bb70-4f22-832f-48224da25d1e"
click at [316, 232] on select "Select Item... [PERSON_NAME] ([PERSON_NAME]) [PERSON_NAME] ([PERSON_NAME]) Engi…" at bounding box center [766, 231] width 1016 height 28
select select "d9e3a4e2-ac4e-4209-8370-a865b4d368ae"
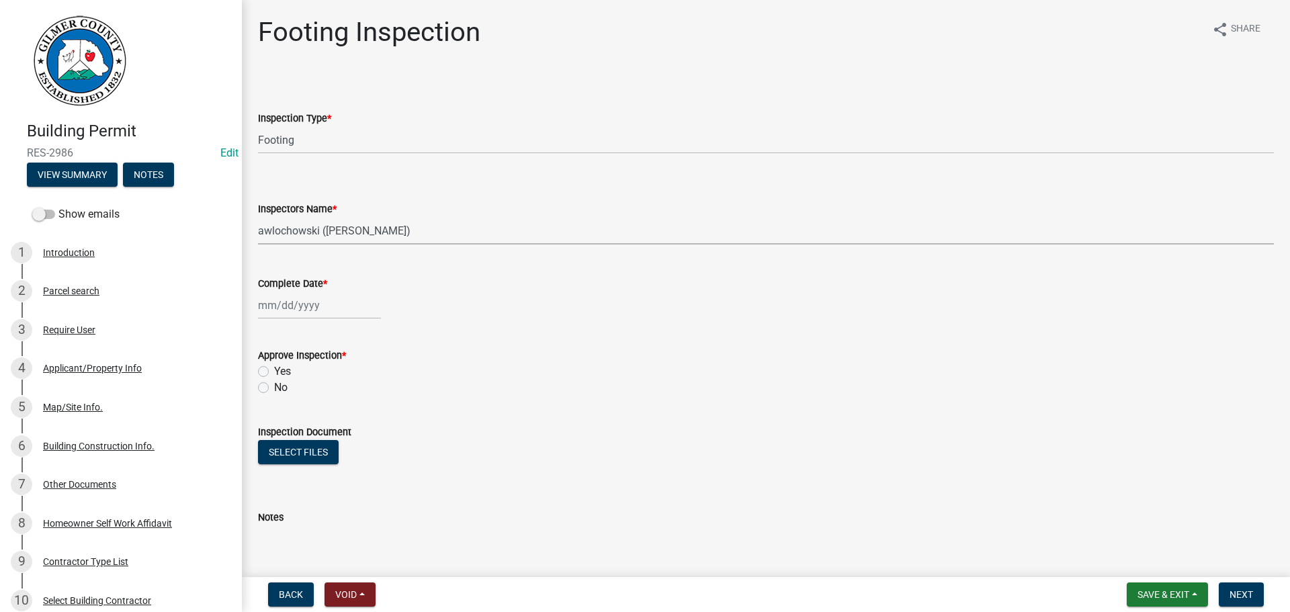
click at [258, 217] on select "Select Item... [PERSON_NAME] ([PERSON_NAME]) [PERSON_NAME] ([PERSON_NAME]) Engi…" at bounding box center [766, 231] width 1016 height 28
select select "9"
select select "2025"
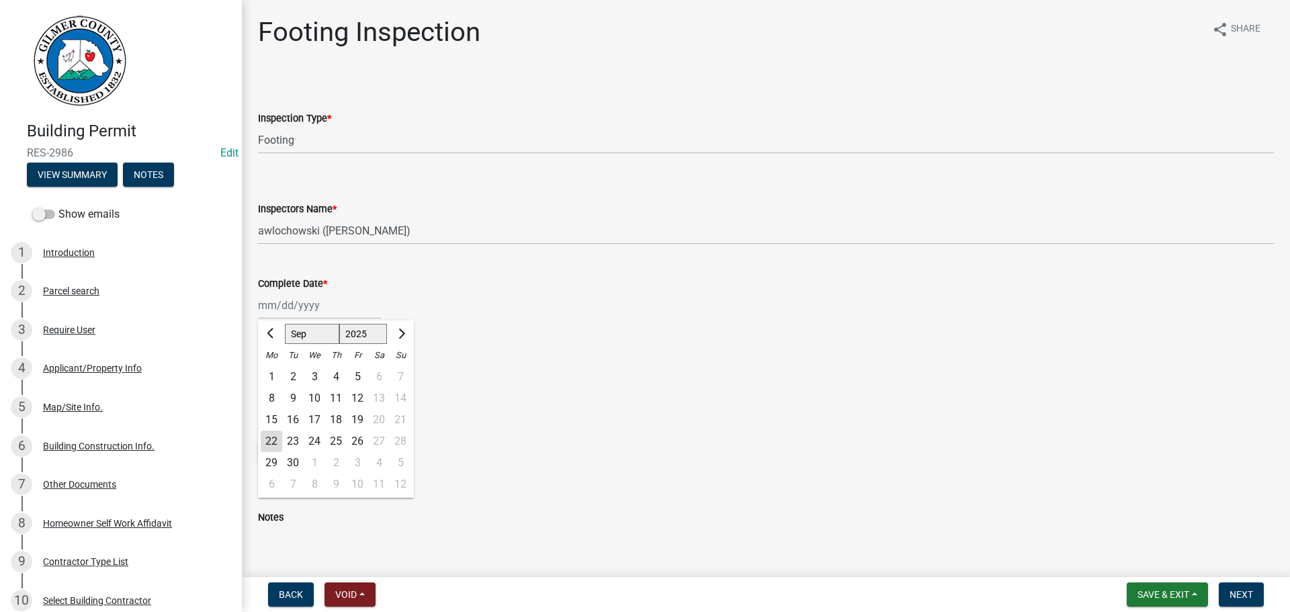
click at [292, 311] on div "[PERSON_NAME] Feb Mar Apr [PERSON_NAME][DATE] Oct Nov [DATE] 1526 1527 1528 152…" at bounding box center [319, 306] width 123 height 28
click at [313, 330] on select "Jan Feb Mar Apr May Jun [DATE] Aug Sep Oct Nov Dec" at bounding box center [312, 334] width 54 height 20
select select "4"
click at [285, 324] on select "Jan Feb Mar Apr May Jun [DATE] Aug Sep Oct Nov Dec" at bounding box center [312, 334] width 54 height 20
click at [356, 376] on div "4" at bounding box center [358, 377] width 22 height 22
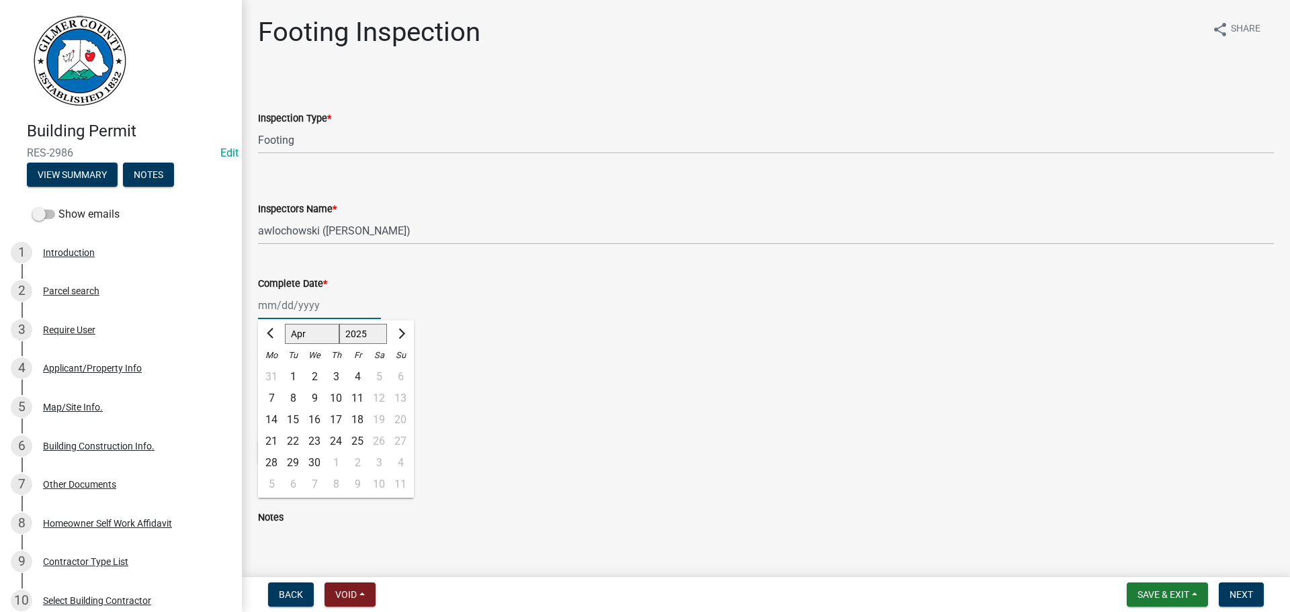
type input "04/04/2025"
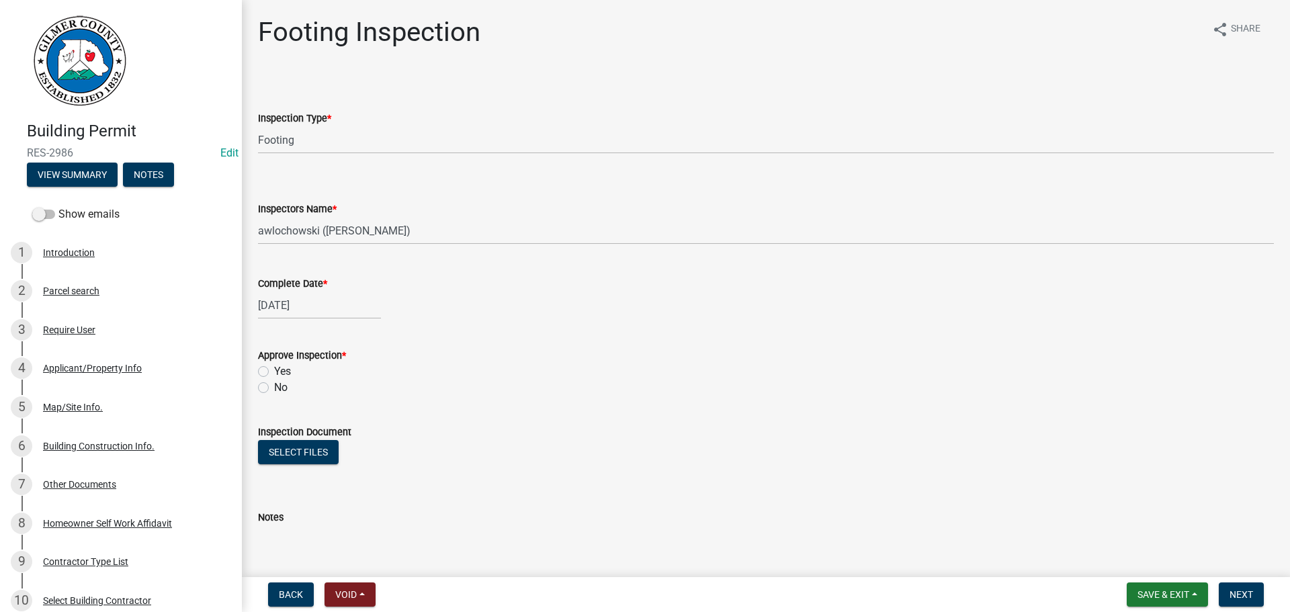
click at [274, 373] on label "Yes" at bounding box center [282, 372] width 17 height 16
click at [274, 372] on input "Yes" at bounding box center [278, 368] width 9 height 9
radio input "true"
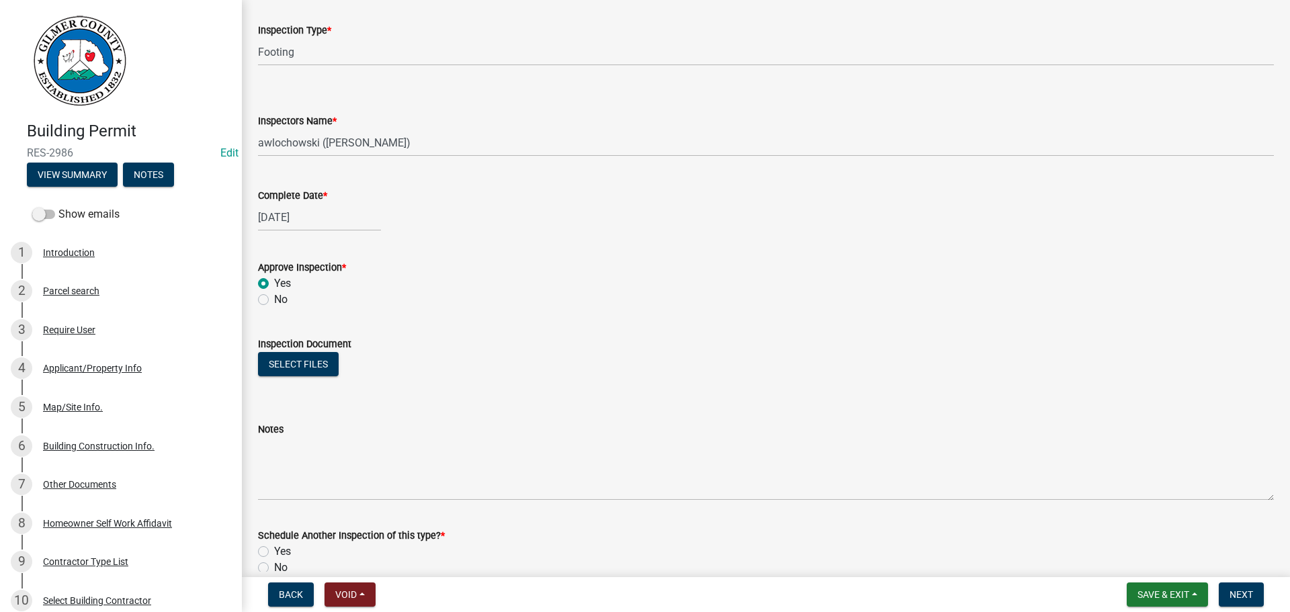
scroll to position [217, 0]
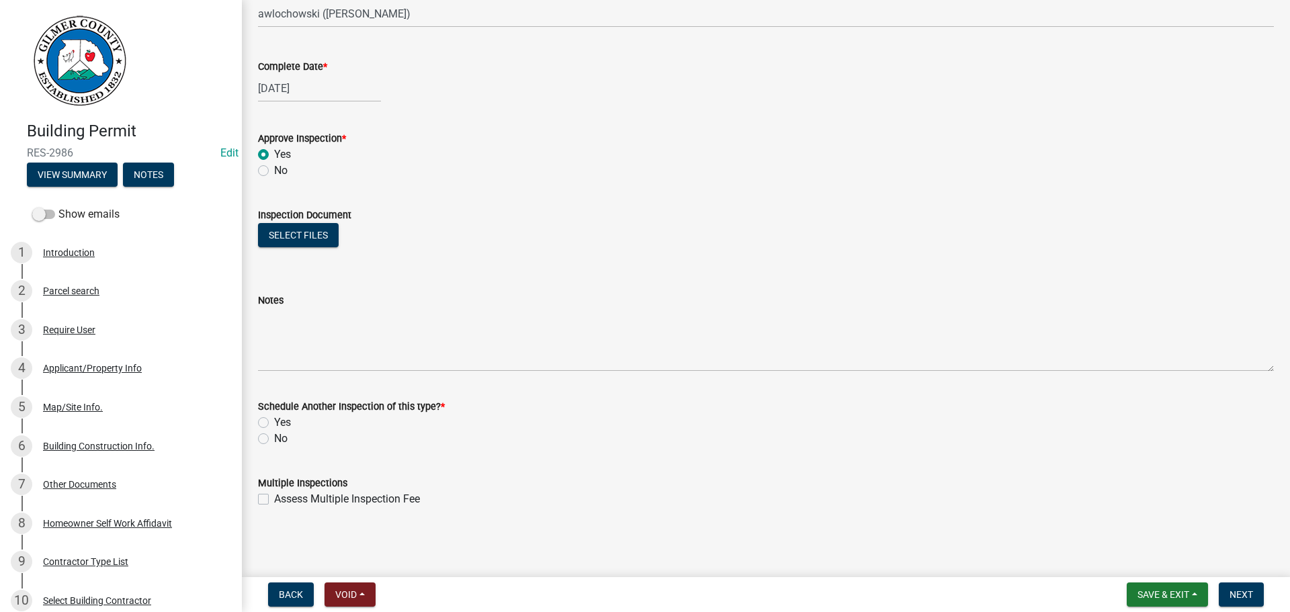
click at [284, 444] on label "No" at bounding box center [280, 439] width 13 height 16
click at [283, 440] on input "No" at bounding box center [278, 435] width 9 height 9
radio input "true"
click at [284, 438] on label "No" at bounding box center [280, 439] width 13 height 16
click at [283, 438] on input "No" at bounding box center [278, 435] width 9 height 9
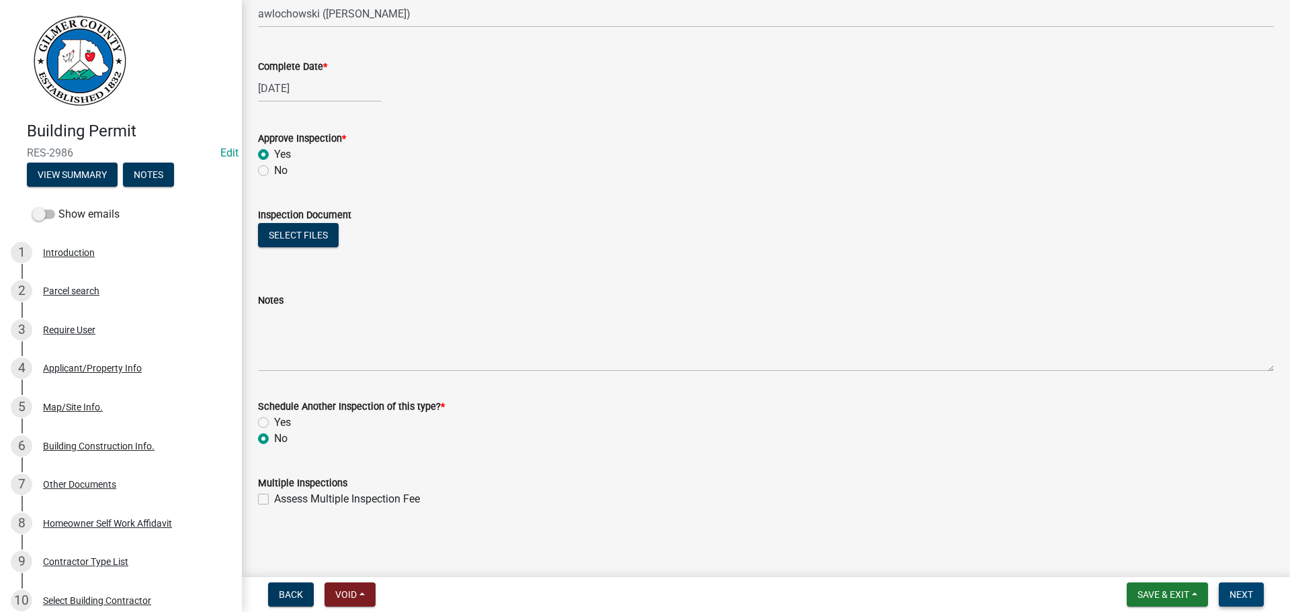
click at [1246, 598] on span "Next" at bounding box center [1242, 594] width 24 height 11
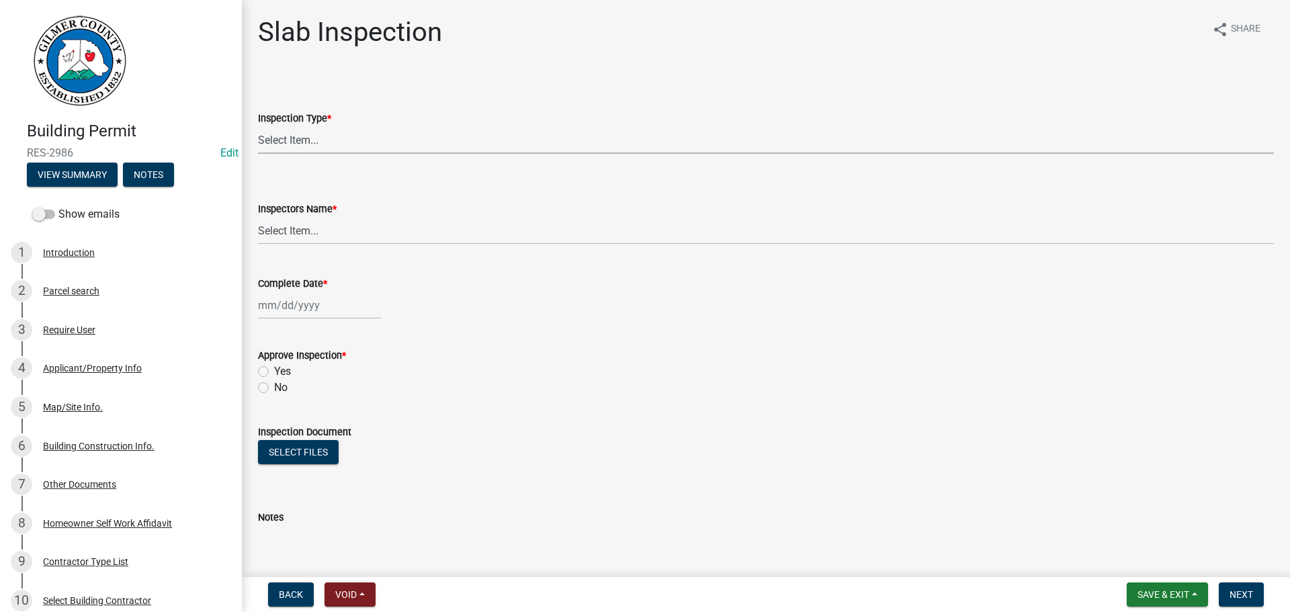
click at [343, 139] on select "Select Item... Slab" at bounding box center [766, 140] width 1016 height 28
click at [258, 126] on select "Select Item... Slab" at bounding box center [766, 140] width 1016 height 28
select select "f8392651-b403-4067-a830-3c888ccedcbb"
drag, startPoint x: 333, startPoint y: 231, endPoint x: 340, endPoint y: 244, distance: 15.3
click at [333, 231] on select "Select Item... khenson (Karen Henson) j.bouhl (Joe Bouhl) Engineer / Electricia…" at bounding box center [766, 231] width 1016 height 28
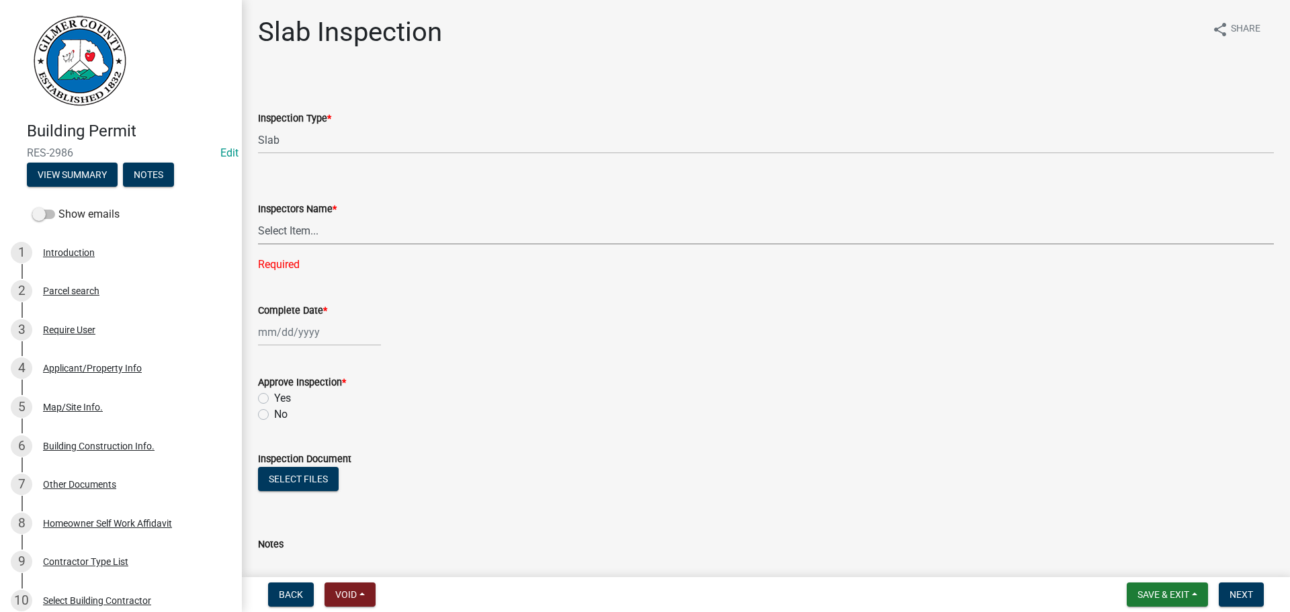
click at [526, 235] on select "Select Item... khenson (Karen Henson) j.bouhl (Joe Bouhl) Engineer / Electricia…" at bounding box center [766, 231] width 1016 height 28
select select "b7f275ba-f507-42fd-b9cd-cd9544451c64"
click at [258, 217] on select "Select Item... khenson (Karen Henson) j.bouhl (Joe Bouhl) Engineer / Electricia…" at bounding box center [766, 231] width 1016 height 28
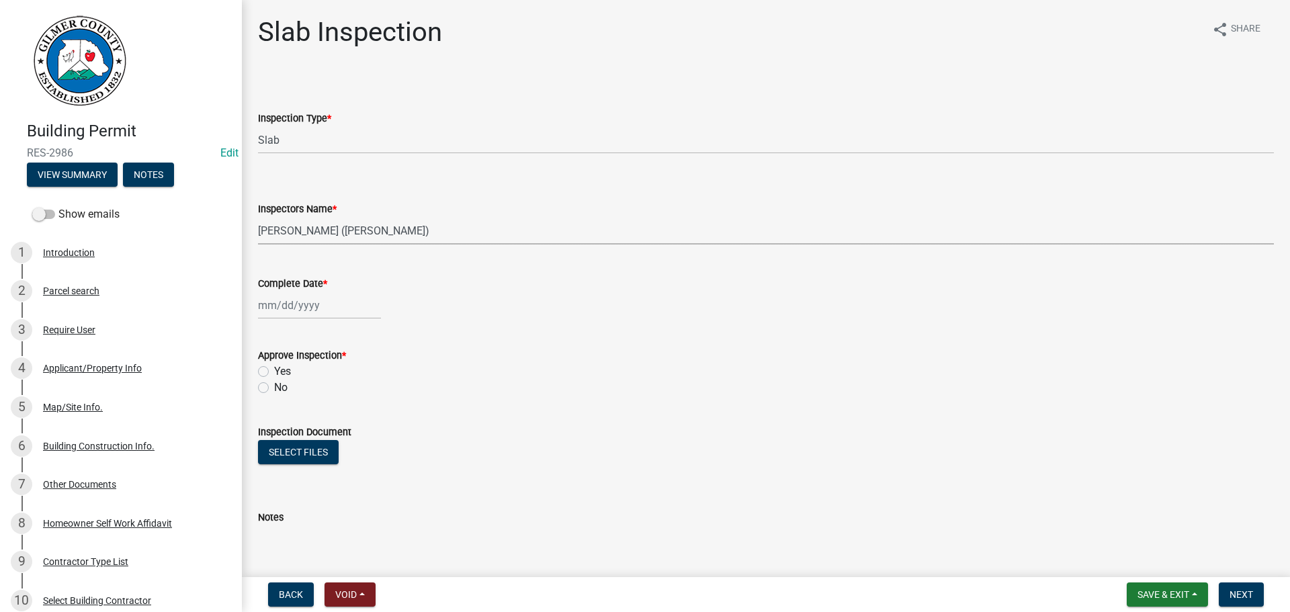
click at [265, 298] on div at bounding box center [319, 306] width 123 height 28
select select "9"
select select "2025"
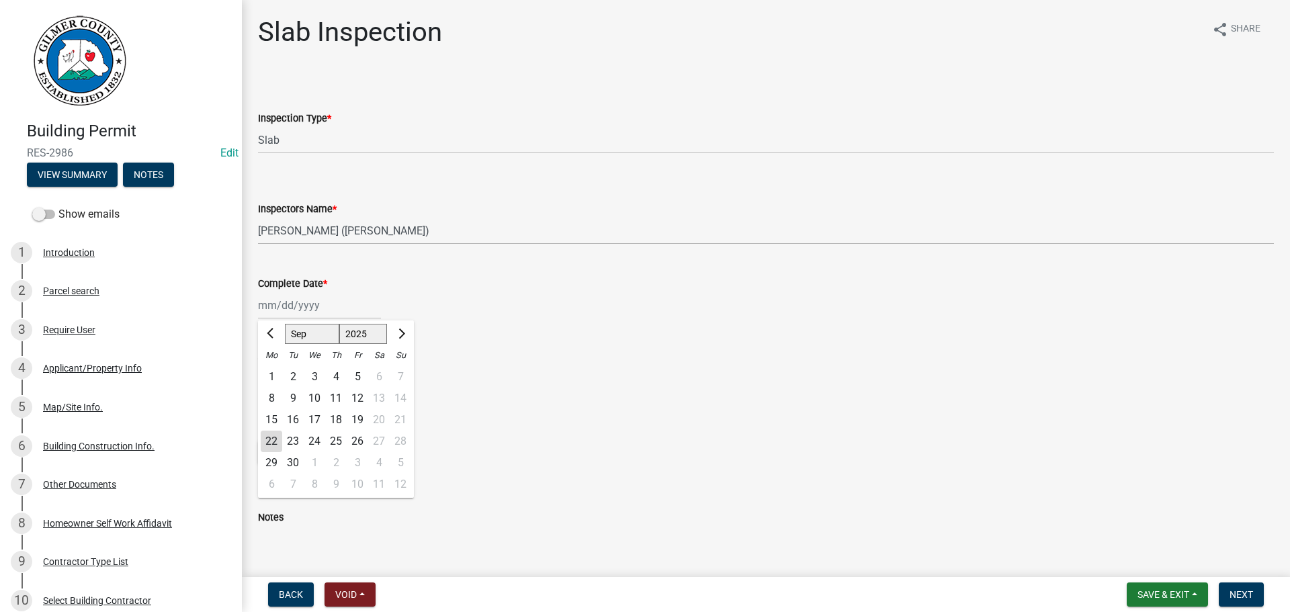
click at [321, 344] on ngb-datepicker-navigation "Jan Feb Mar Apr May Jun Jul Aug Sep Oct Nov Dec 1525 1526 1527 1528 1529 1530 1…" at bounding box center [336, 334] width 156 height 22
click at [311, 337] on select "Jan Feb Mar Apr May Jun Jul Aug Sep Oct Nov Dec" at bounding box center [312, 334] width 54 height 20
select select "5"
click at [285, 324] on select "Jan Feb Mar Apr May Jun Jul Aug Sep Oct Nov Dec" at bounding box center [312, 334] width 54 height 20
click at [315, 396] on div "7" at bounding box center [315, 399] width 22 height 22
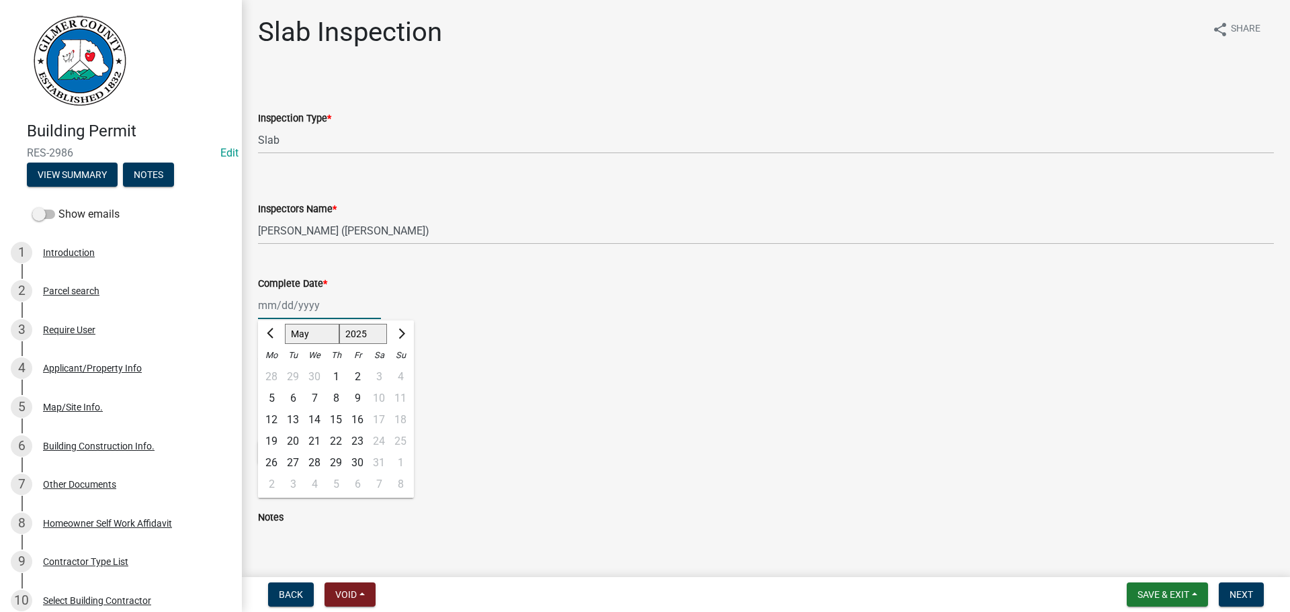
type input "05/07/2025"
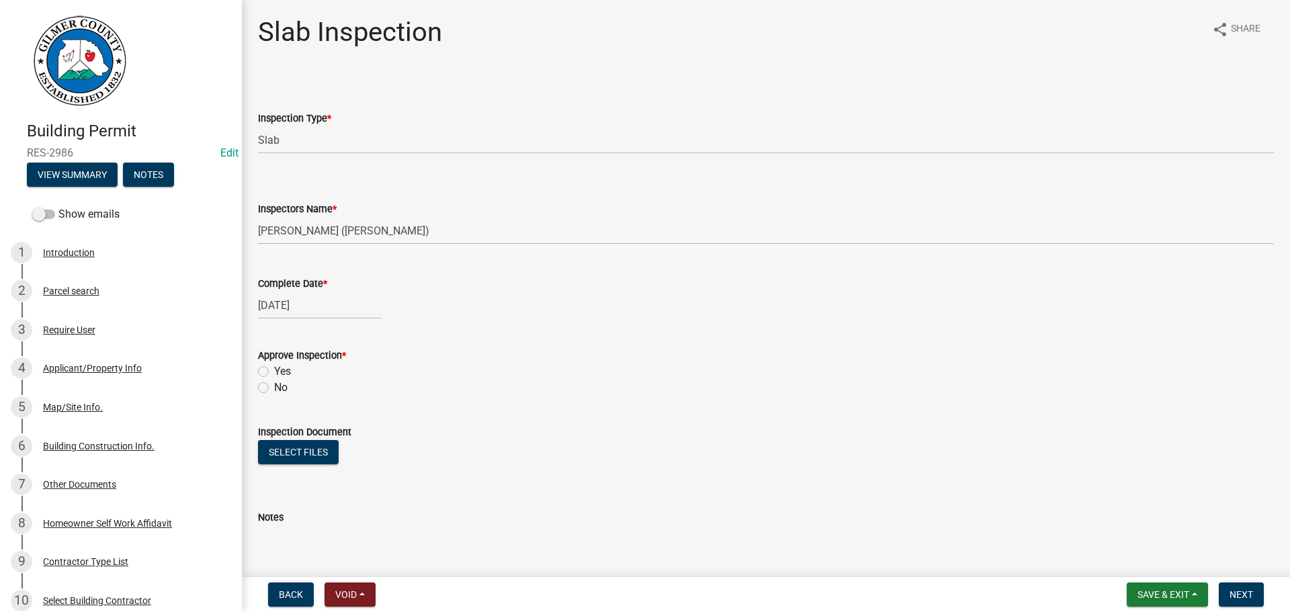
click at [273, 372] on div "Yes" at bounding box center [766, 372] width 1016 height 16
click at [278, 372] on label "Yes" at bounding box center [282, 372] width 17 height 16
click at [278, 372] on input "Yes" at bounding box center [278, 368] width 9 height 9
radio input "true"
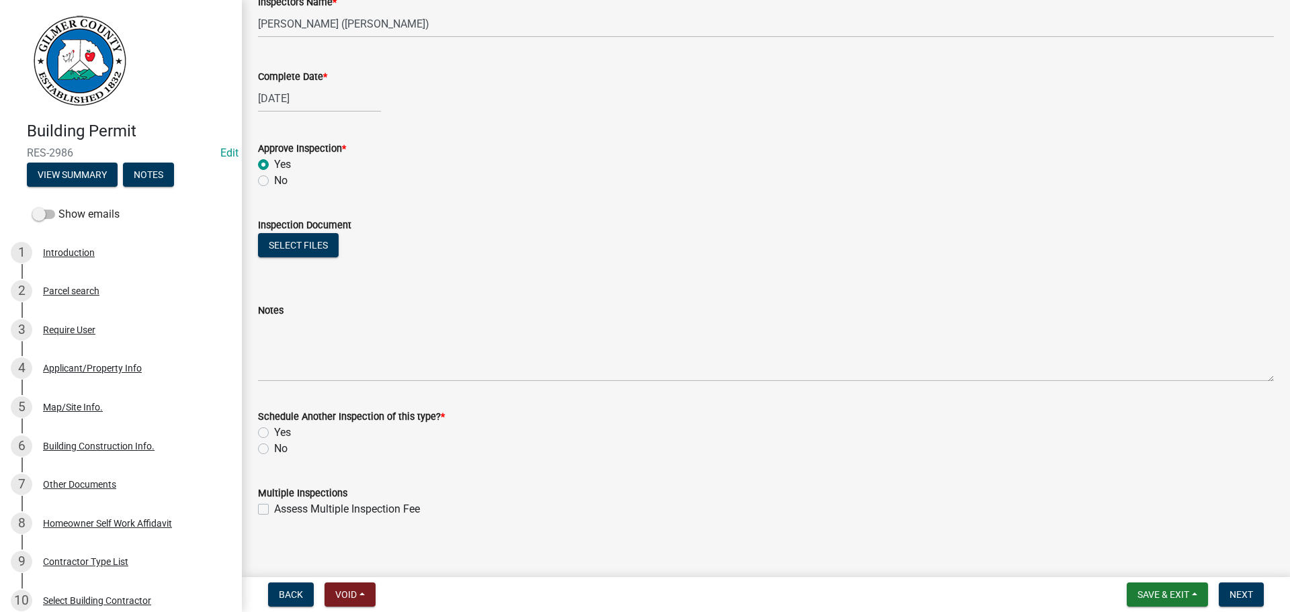
scroll to position [217, 0]
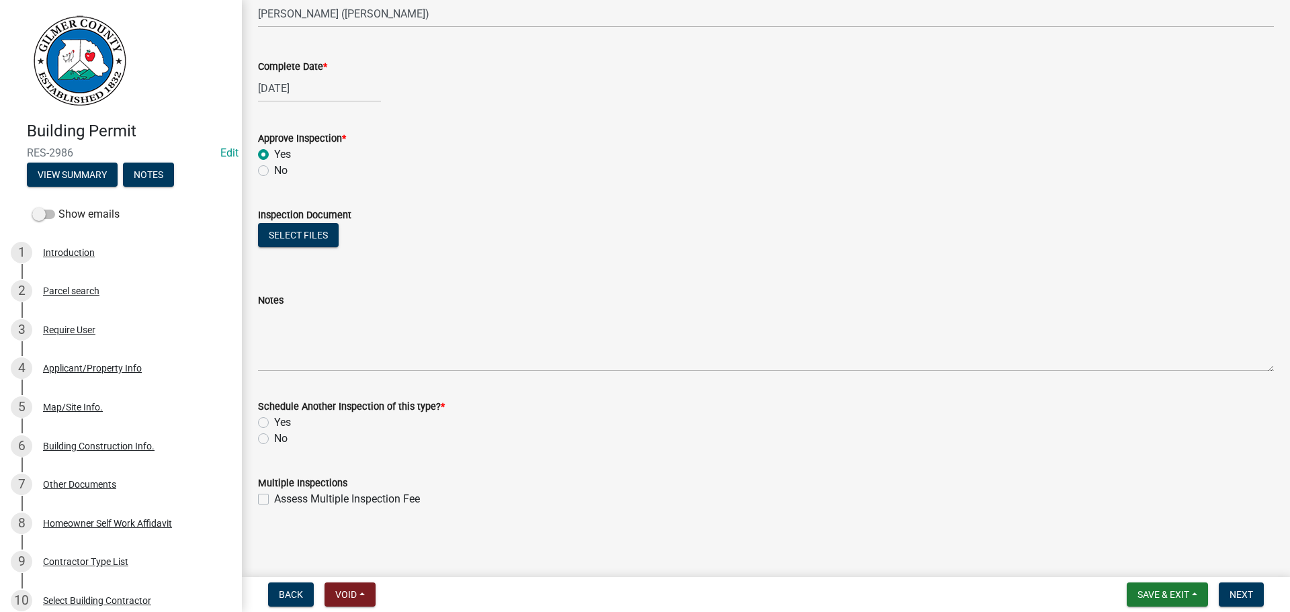
click at [274, 436] on div "No" at bounding box center [766, 439] width 1016 height 16
click at [278, 439] on label "No" at bounding box center [280, 439] width 13 height 16
click at [278, 439] on input "No" at bounding box center [278, 435] width 9 height 9
radio input "true"
click at [1241, 589] on span "Next" at bounding box center [1242, 594] width 24 height 11
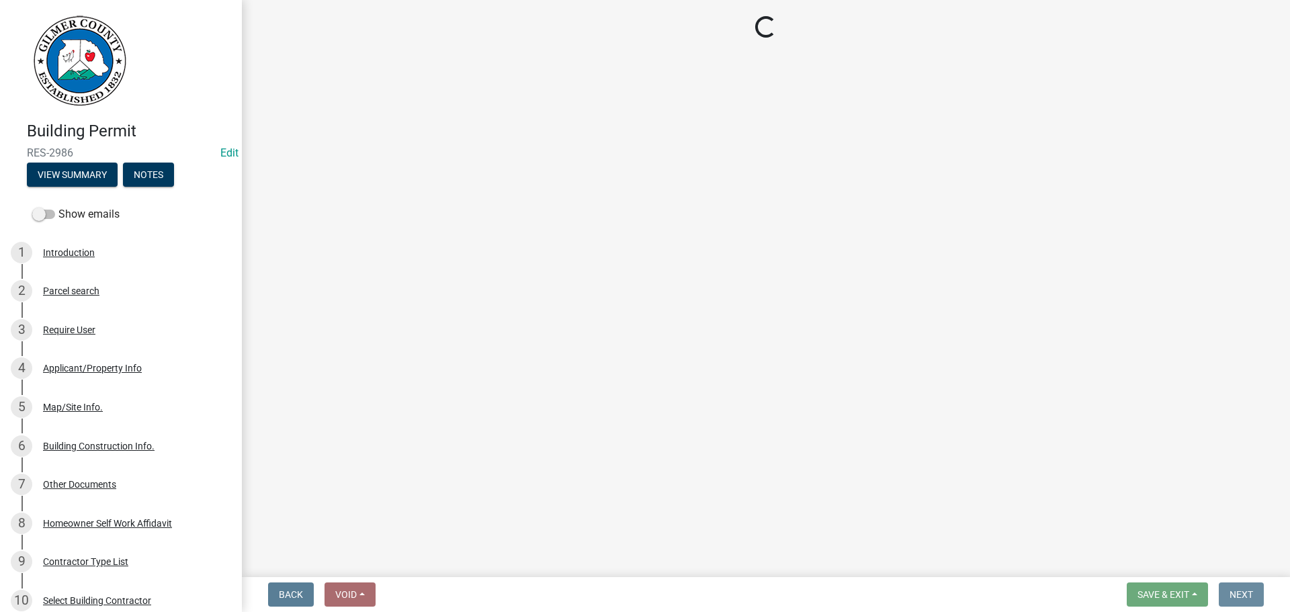
scroll to position [0, 0]
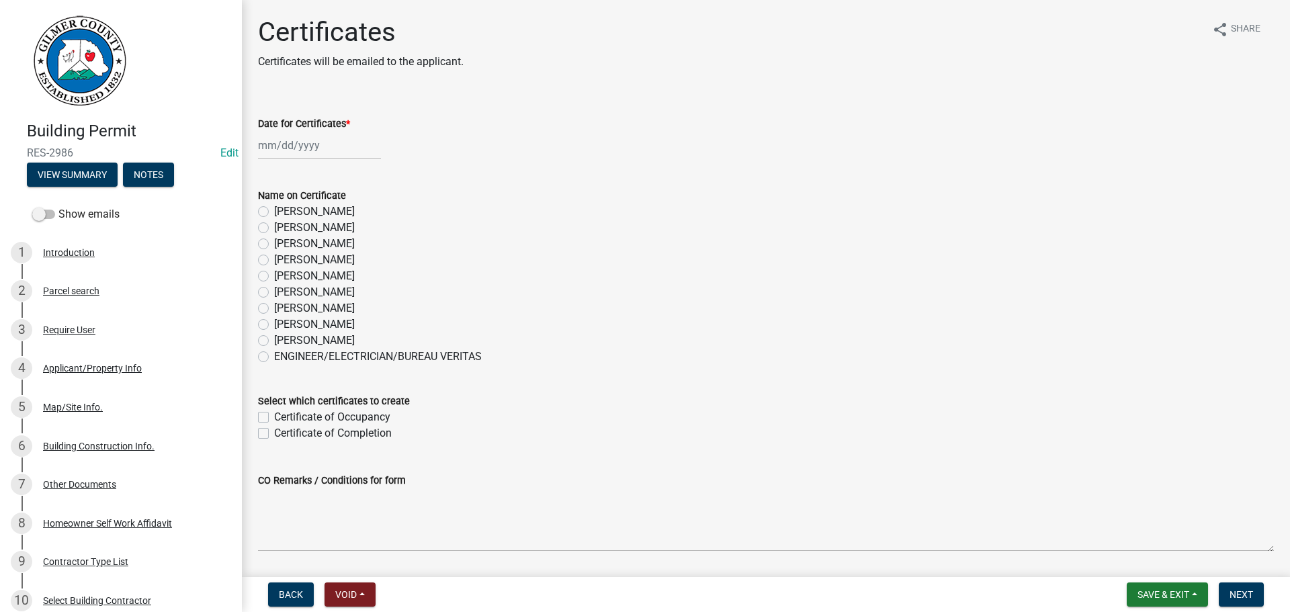
click at [331, 327] on label "[PERSON_NAME]" at bounding box center [314, 325] width 81 height 16
click at [283, 325] on input "[PERSON_NAME]" at bounding box center [278, 321] width 9 height 9
radio input "true"
click at [343, 420] on label "Certificate of Occupancy" at bounding box center [332, 417] width 116 height 16
click at [283, 418] on input "Certificate of Occupancy" at bounding box center [278, 413] width 9 height 9
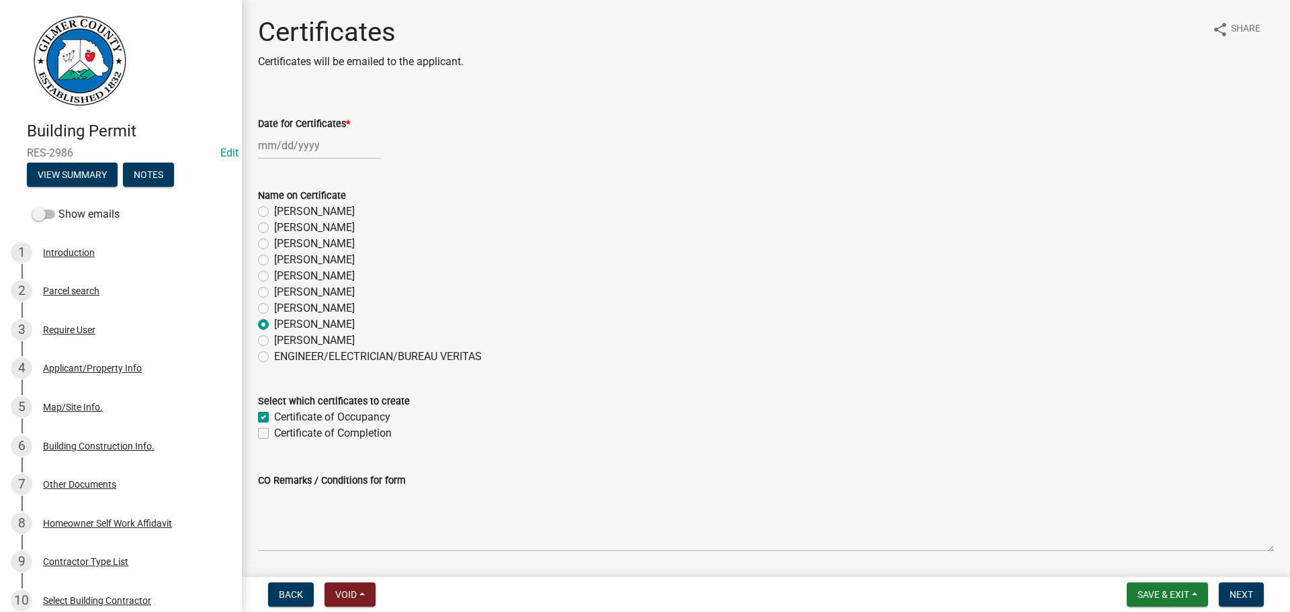
checkbox input "true"
checkbox input "false"
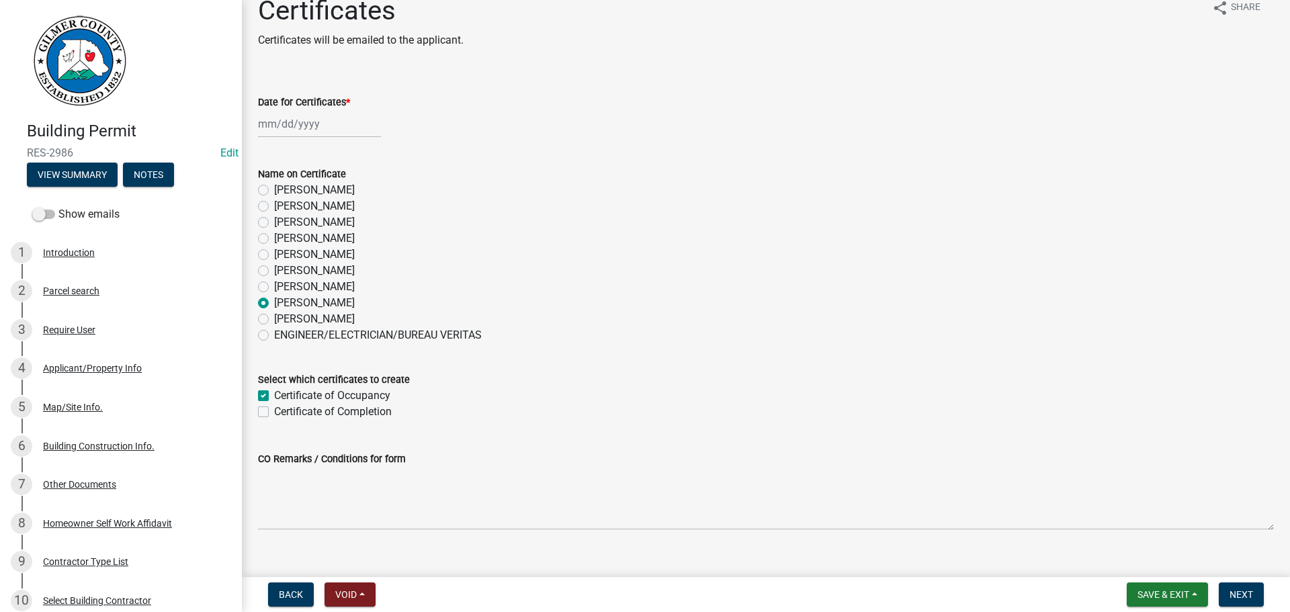
scroll to position [43, 0]
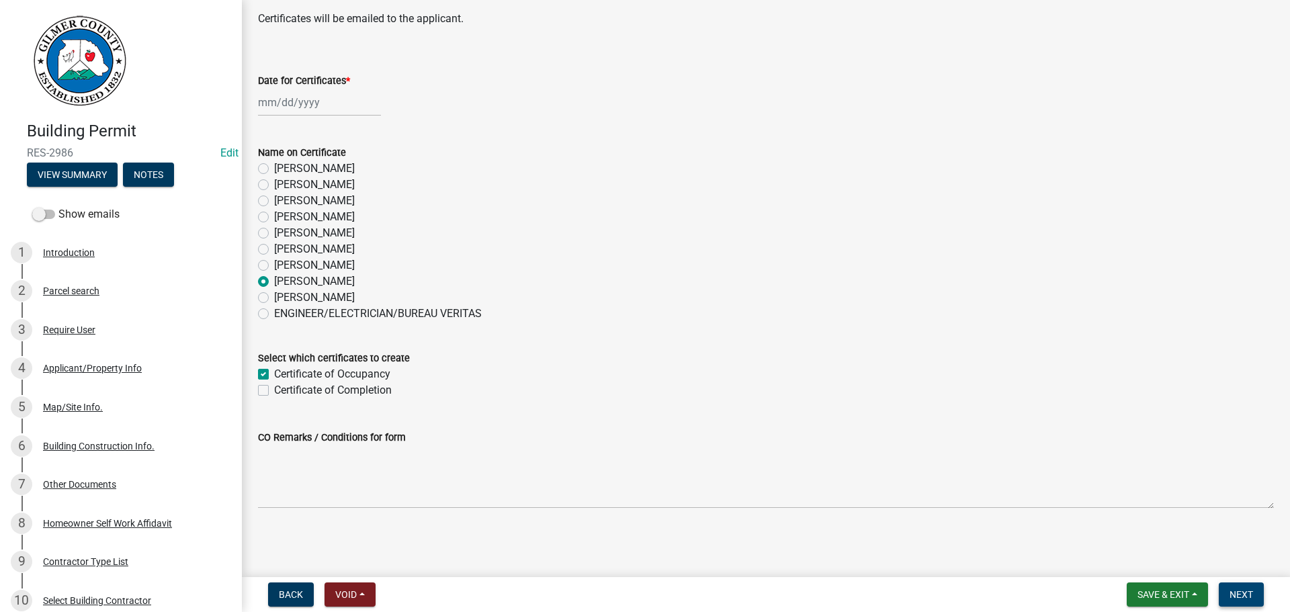
click at [1240, 587] on button "Next" at bounding box center [1241, 595] width 45 height 24
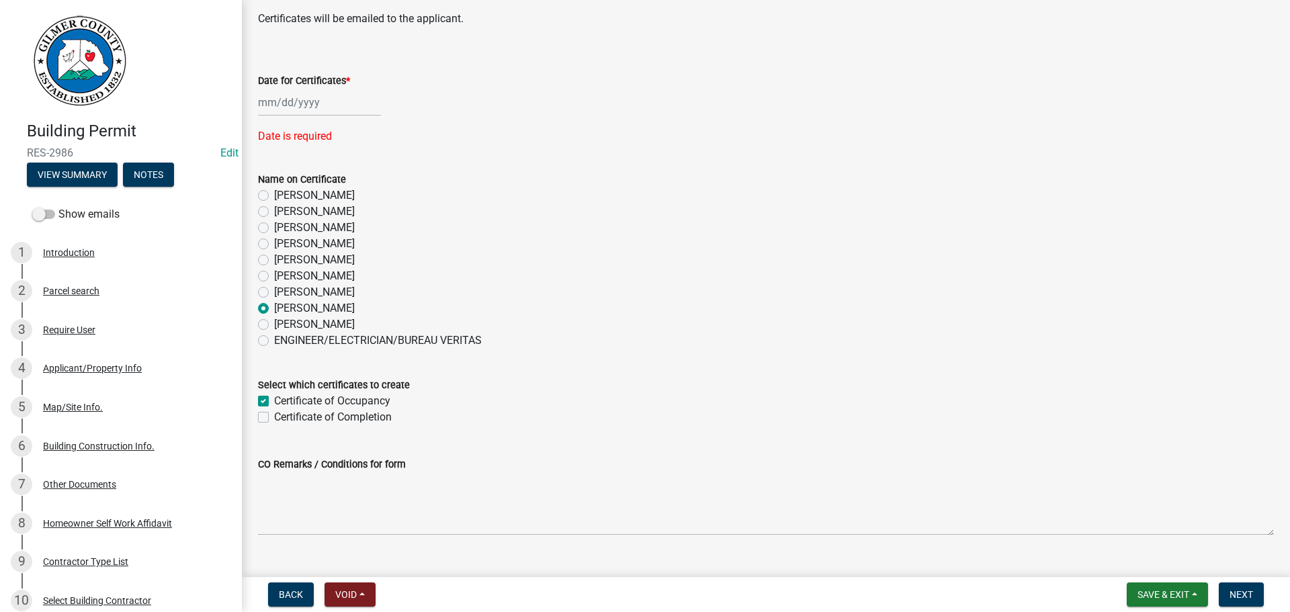
click at [311, 91] on div at bounding box center [319, 103] width 123 height 28
select select "9"
select select "2025"
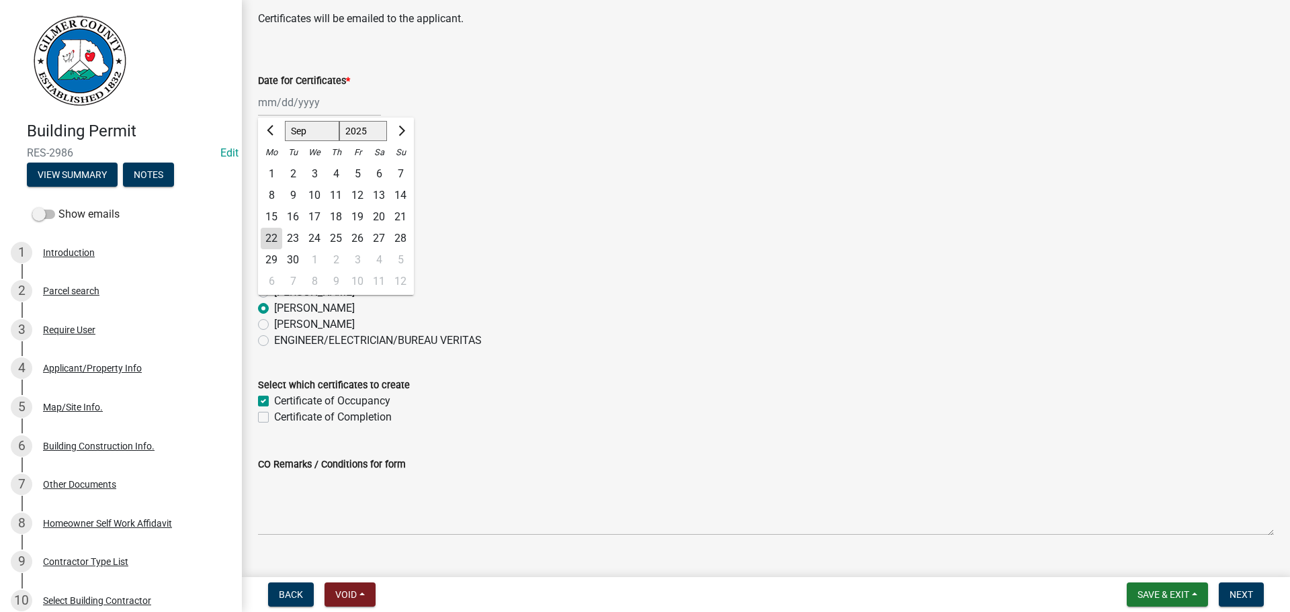
click at [276, 239] on div "22" at bounding box center [272, 239] width 22 height 22
type input "[DATE]"
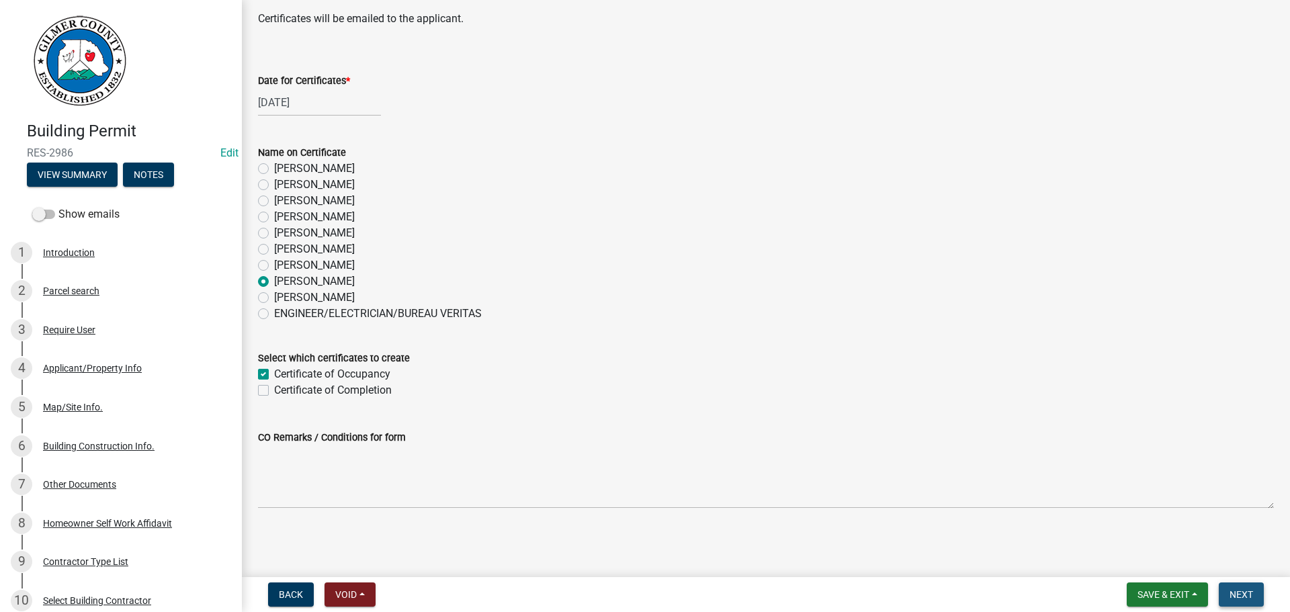
click at [1239, 595] on span "Next" at bounding box center [1242, 594] width 24 height 11
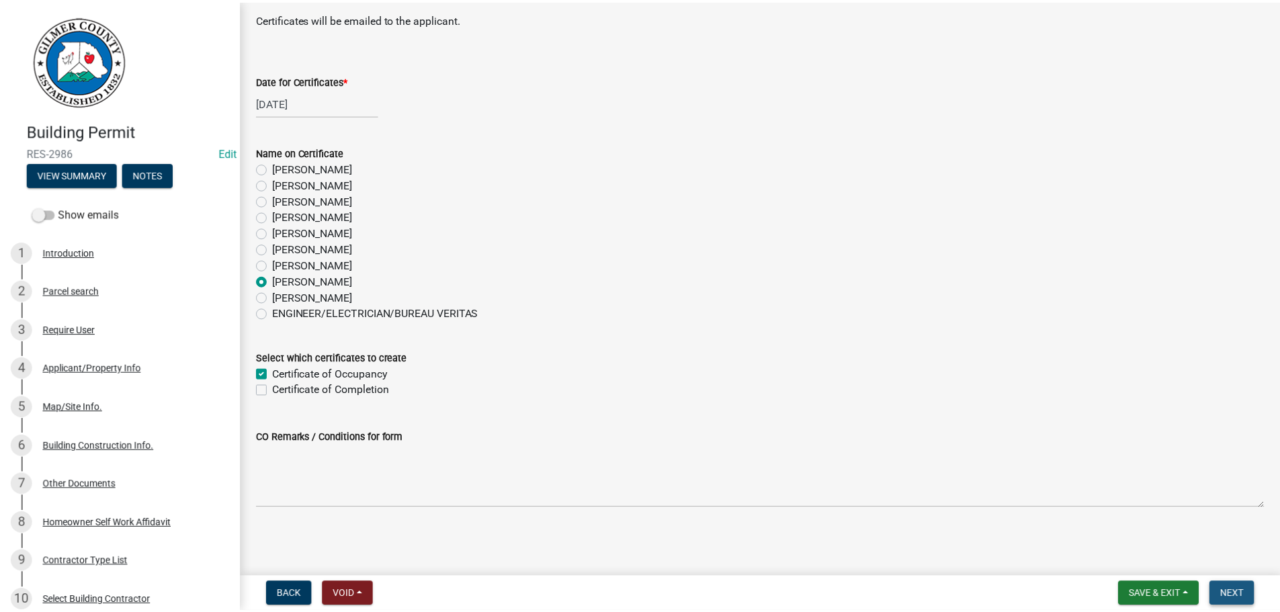
scroll to position [0, 0]
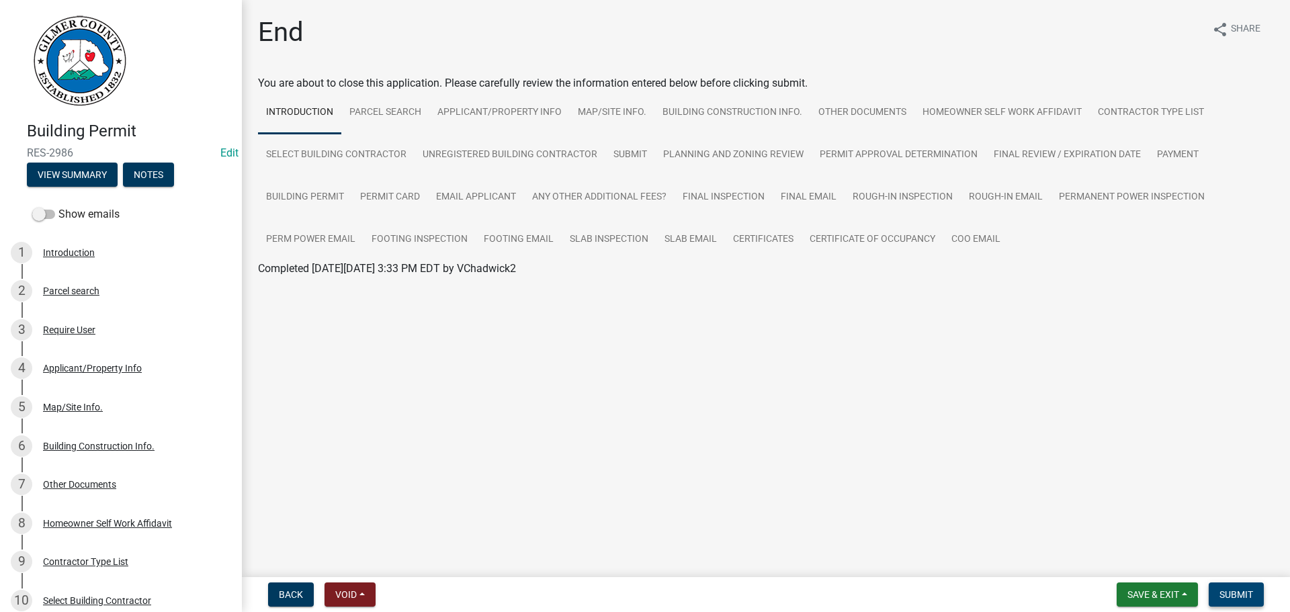
click at [1243, 587] on button "Submit" at bounding box center [1236, 595] width 55 height 24
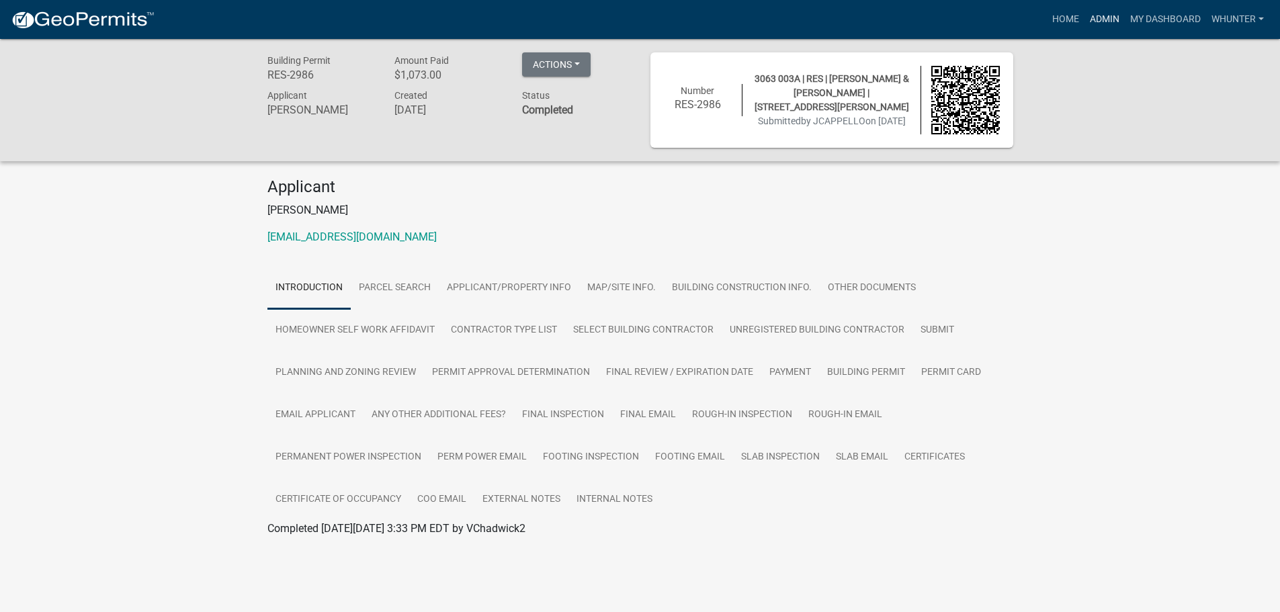
click at [1116, 20] on link "Admin" at bounding box center [1105, 20] width 40 height 26
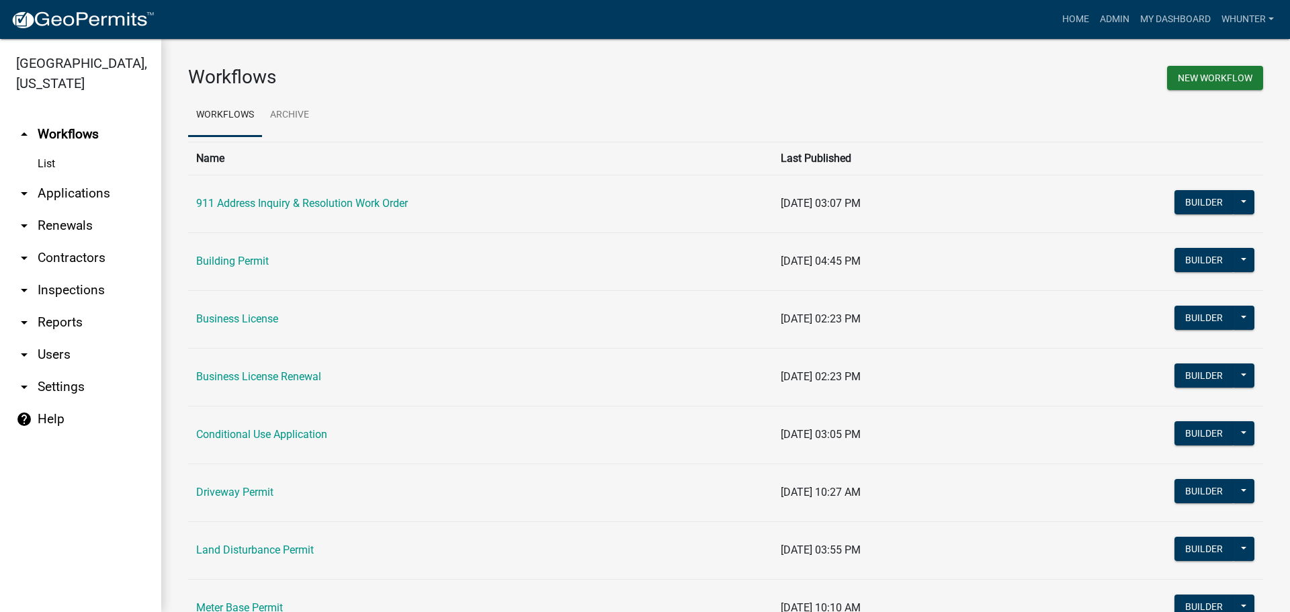
click at [86, 185] on link "arrow_drop_down Applications" at bounding box center [80, 193] width 161 height 32
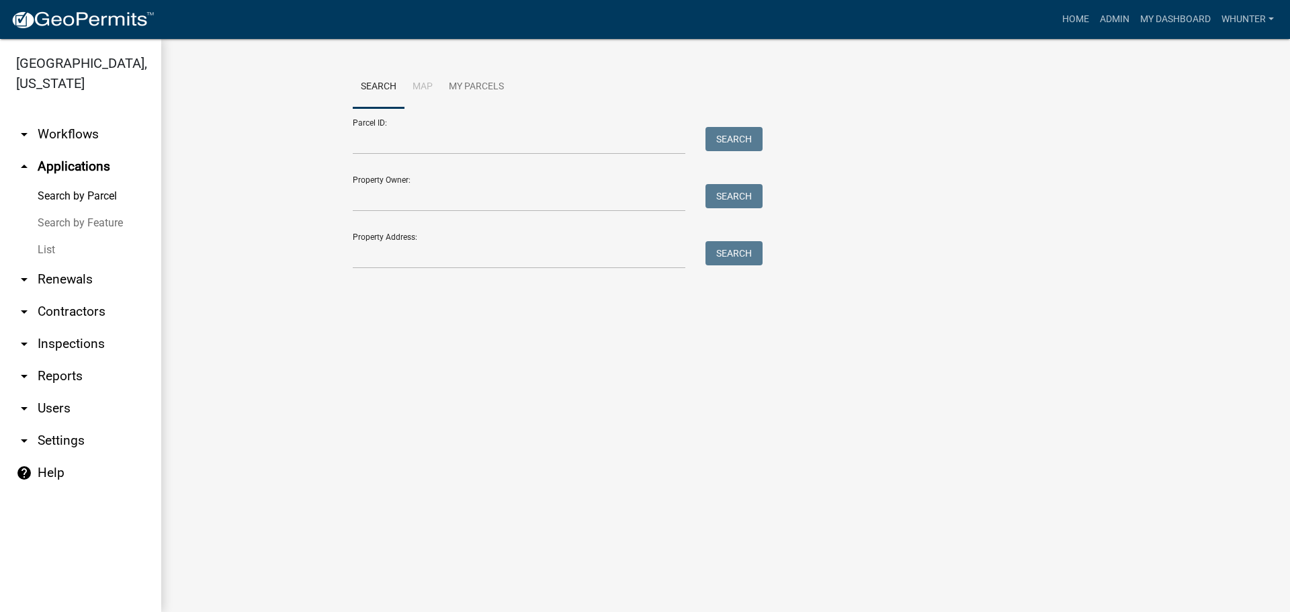
click at [82, 247] on link "List" at bounding box center [80, 250] width 161 height 27
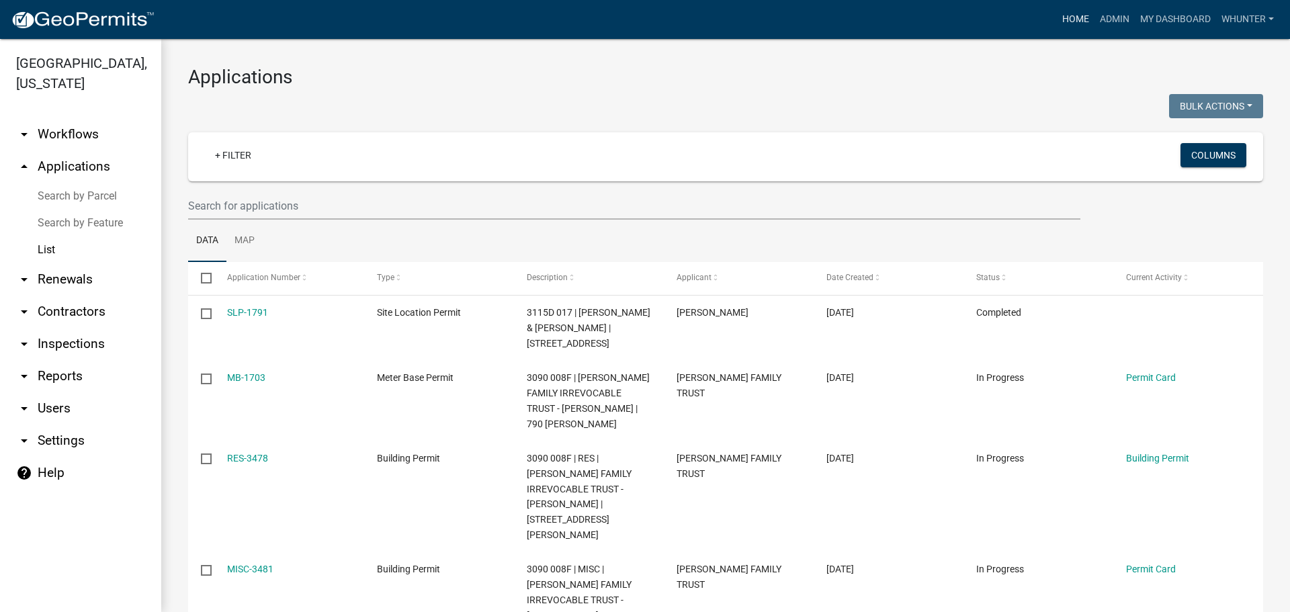
click at [1083, 32] on link "Home" at bounding box center [1076, 20] width 38 height 26
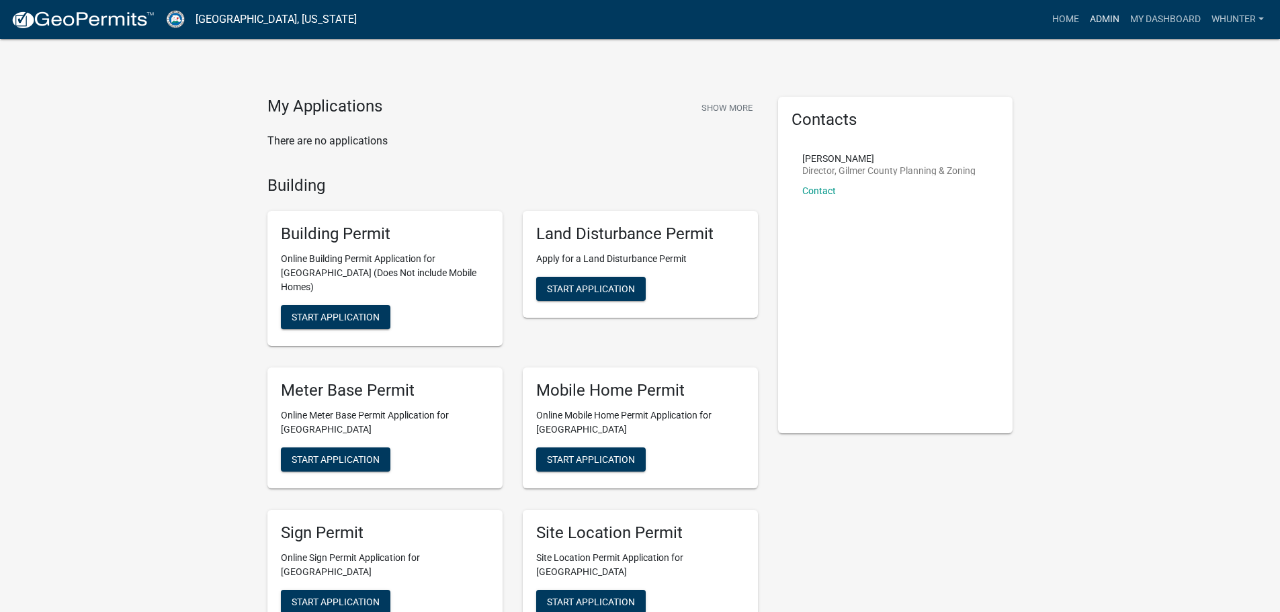
click at [1089, 19] on link "Admin" at bounding box center [1105, 20] width 40 height 26
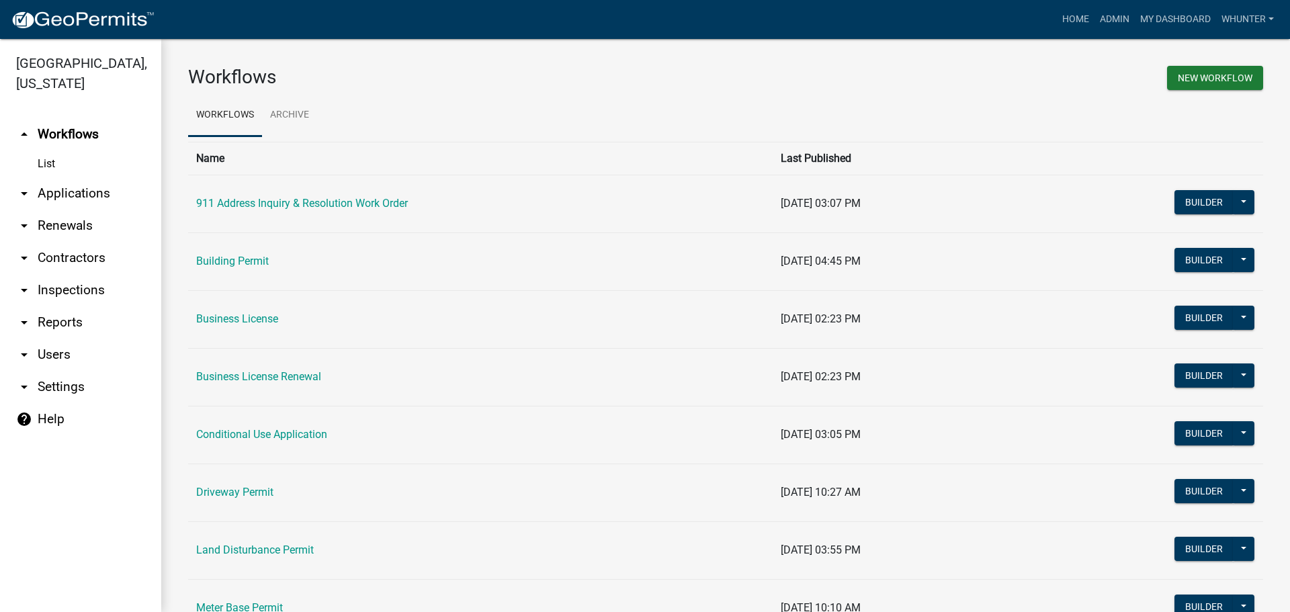
click at [106, 196] on link "arrow_drop_down Applications" at bounding box center [80, 193] width 161 height 32
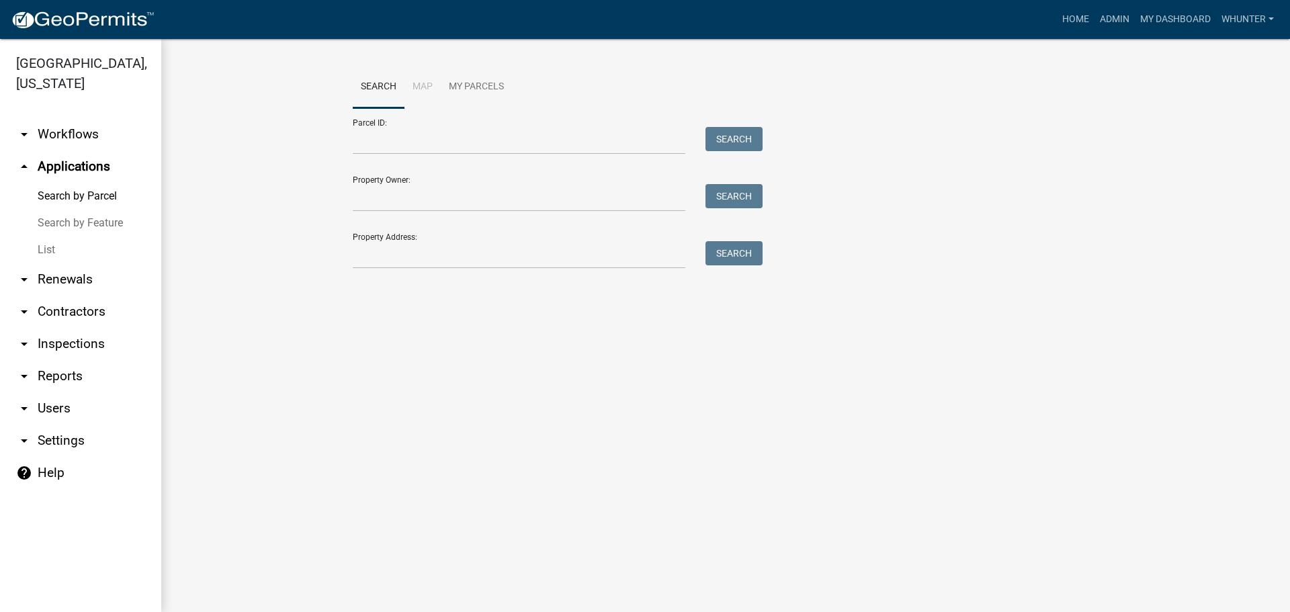
click at [93, 248] on link "List" at bounding box center [80, 250] width 161 height 27
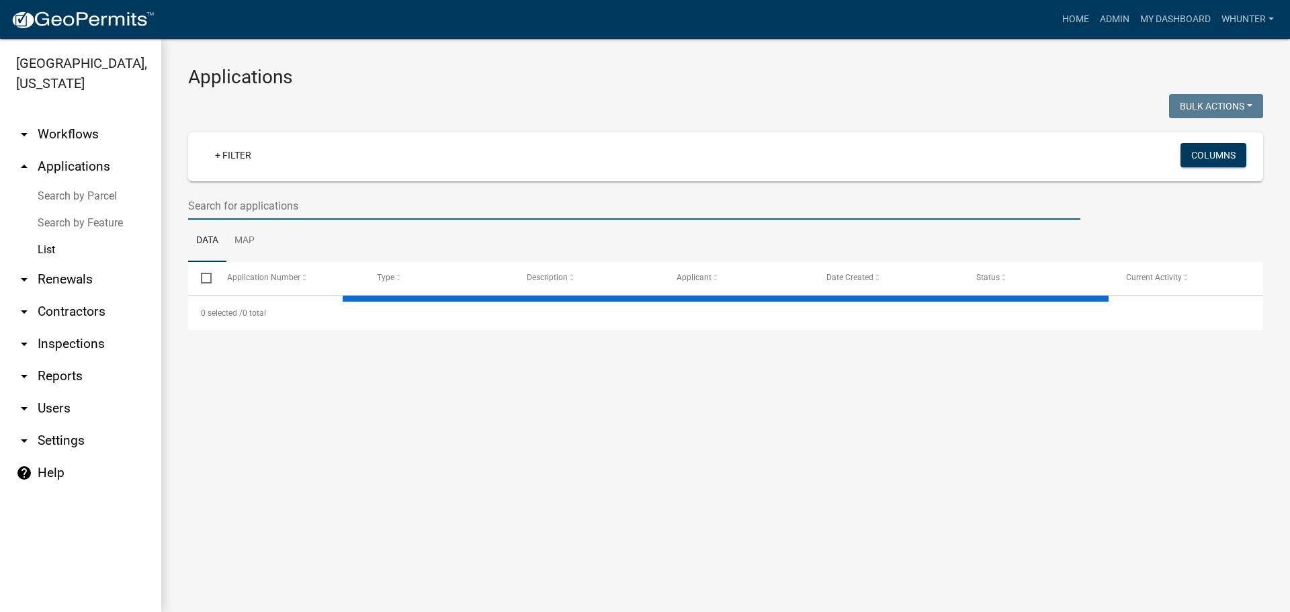
click at [287, 204] on input "text" at bounding box center [634, 206] width 893 height 28
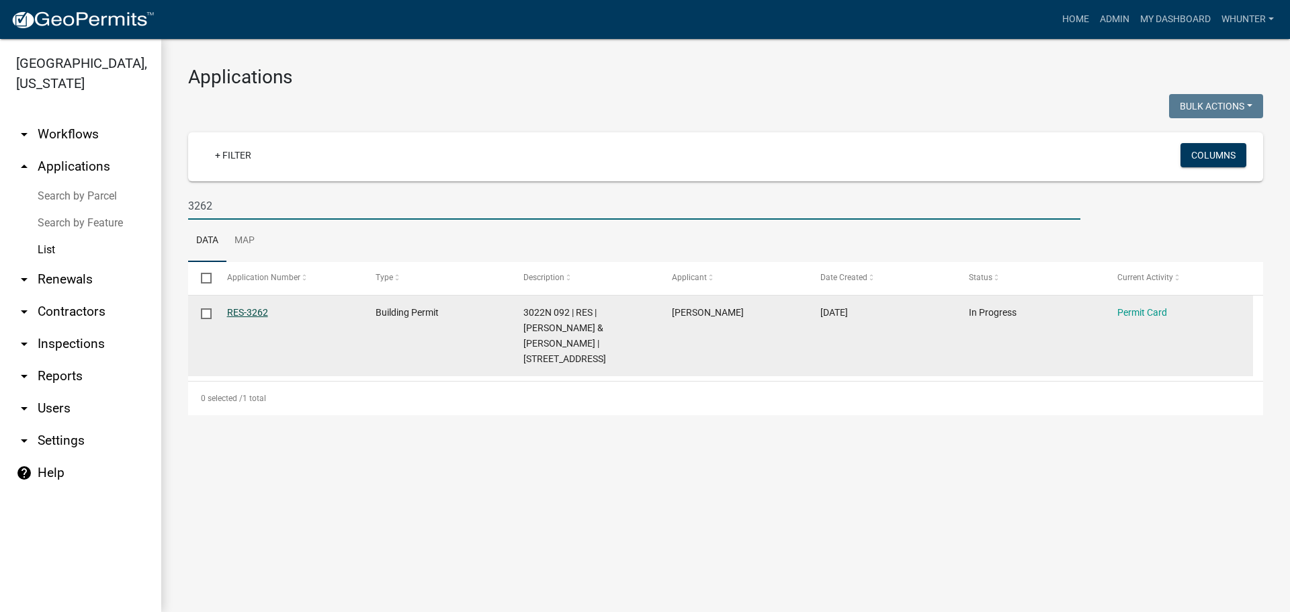
type input "3262"
click at [253, 315] on link "RES-3262" at bounding box center [247, 312] width 41 height 11
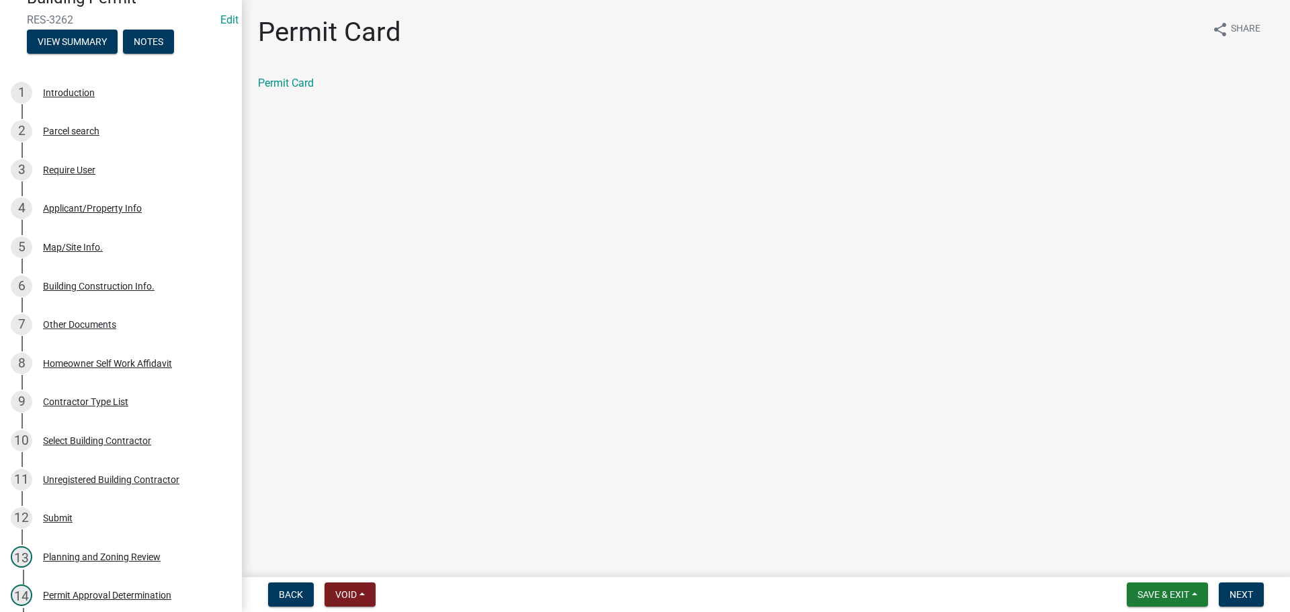
scroll to position [134, 0]
click at [1245, 591] on span "Next" at bounding box center [1242, 594] width 24 height 11
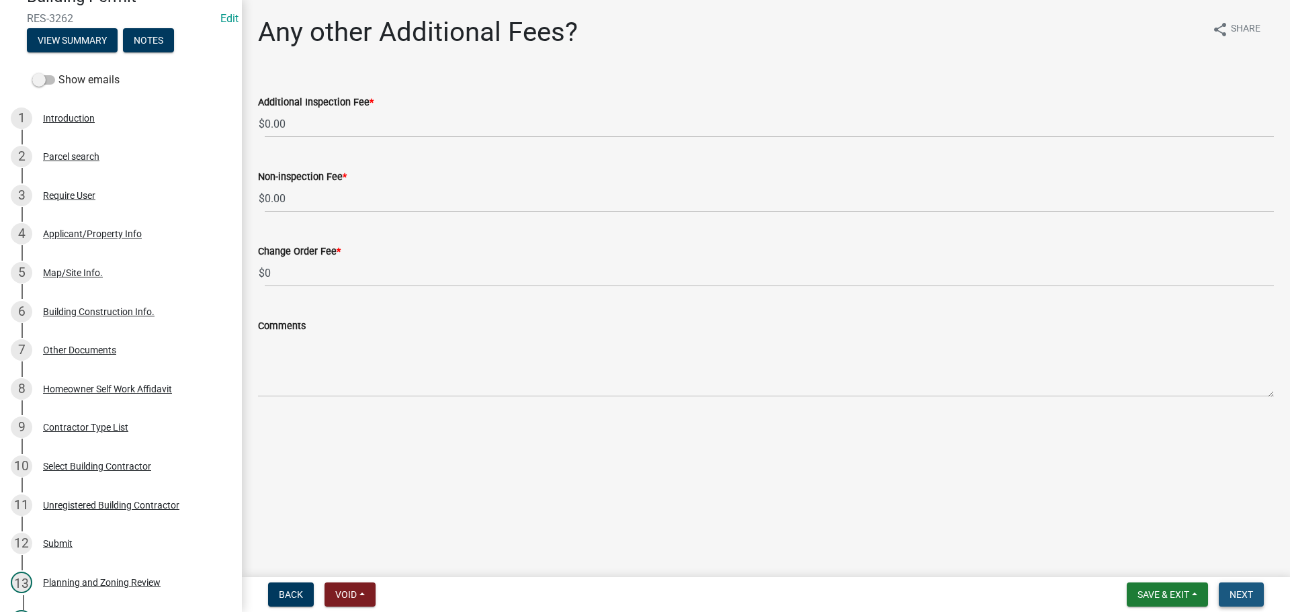
click at [1237, 583] on button "Next" at bounding box center [1241, 595] width 45 height 24
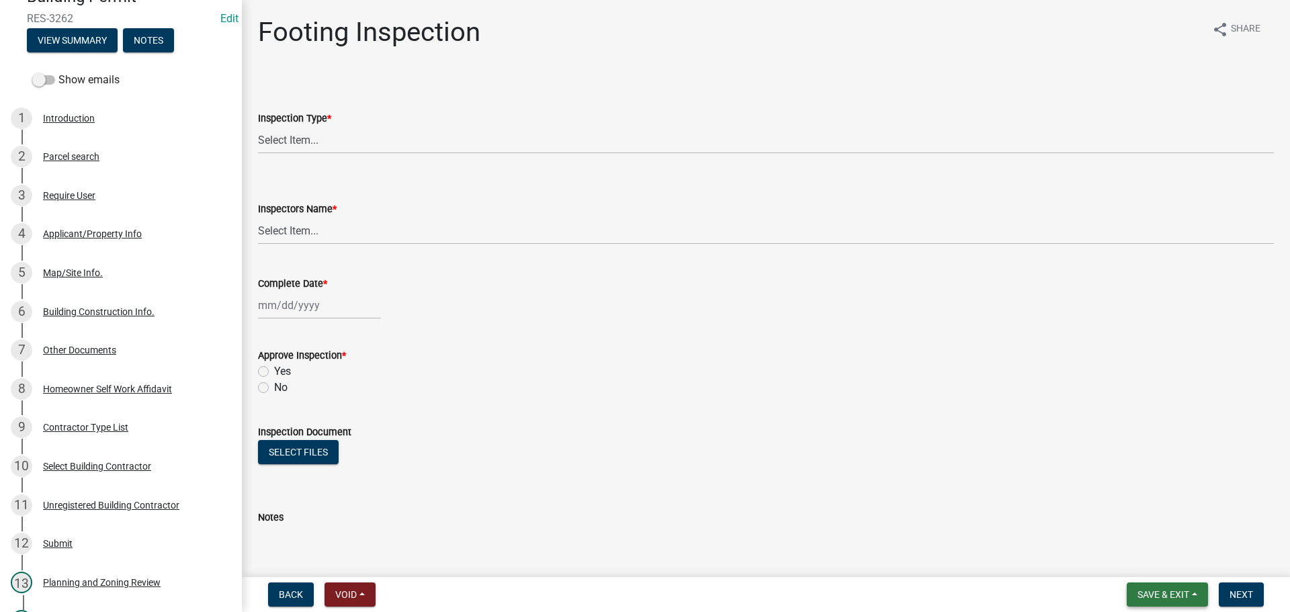
click at [1170, 593] on span "Save & Exit" at bounding box center [1164, 594] width 52 height 11
click at [1141, 568] on button "Save & Exit" at bounding box center [1155, 560] width 108 height 32
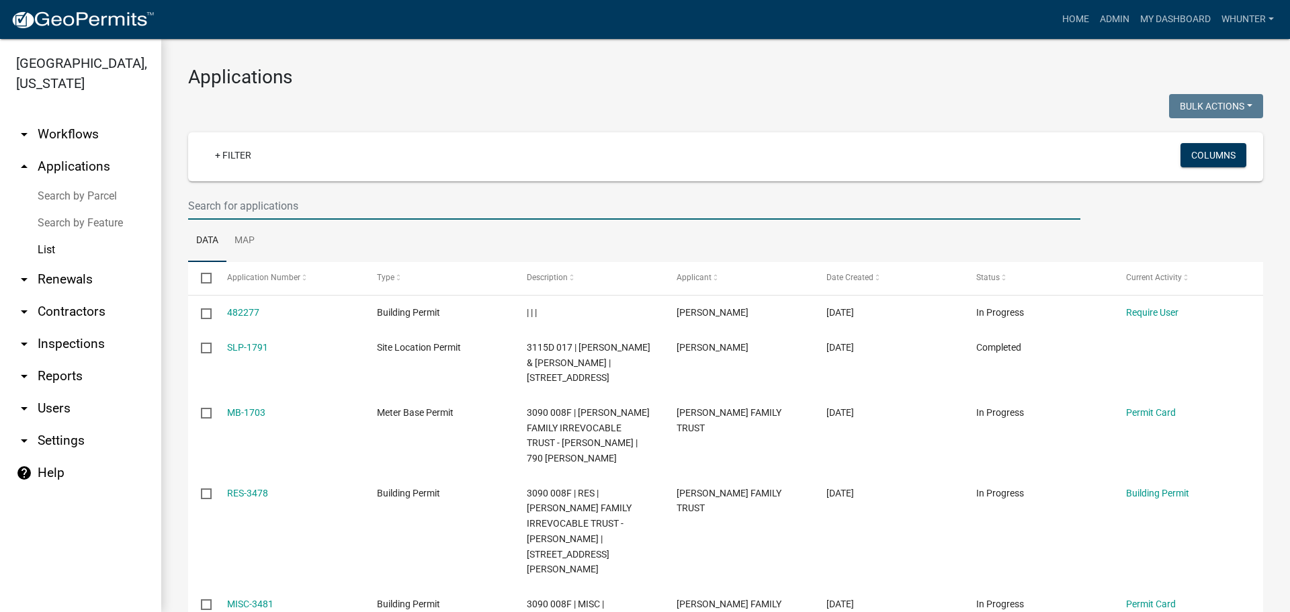
click at [258, 199] on input "text" at bounding box center [634, 206] width 893 height 28
click at [241, 200] on input "927" at bounding box center [634, 206] width 893 height 28
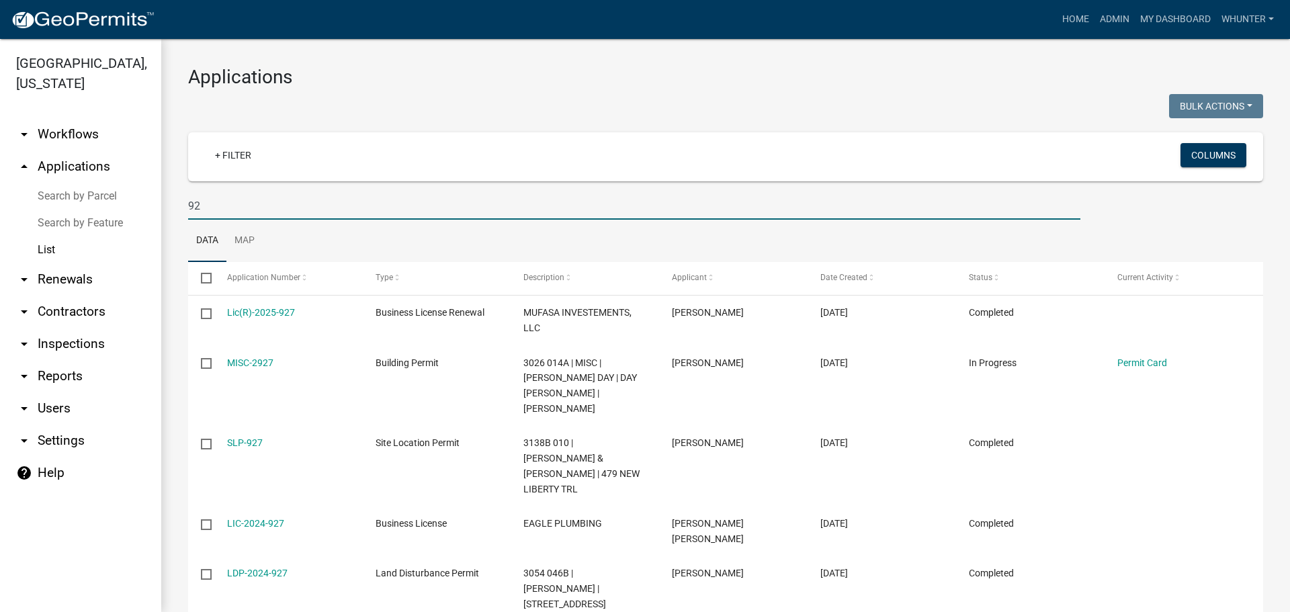
type input "9"
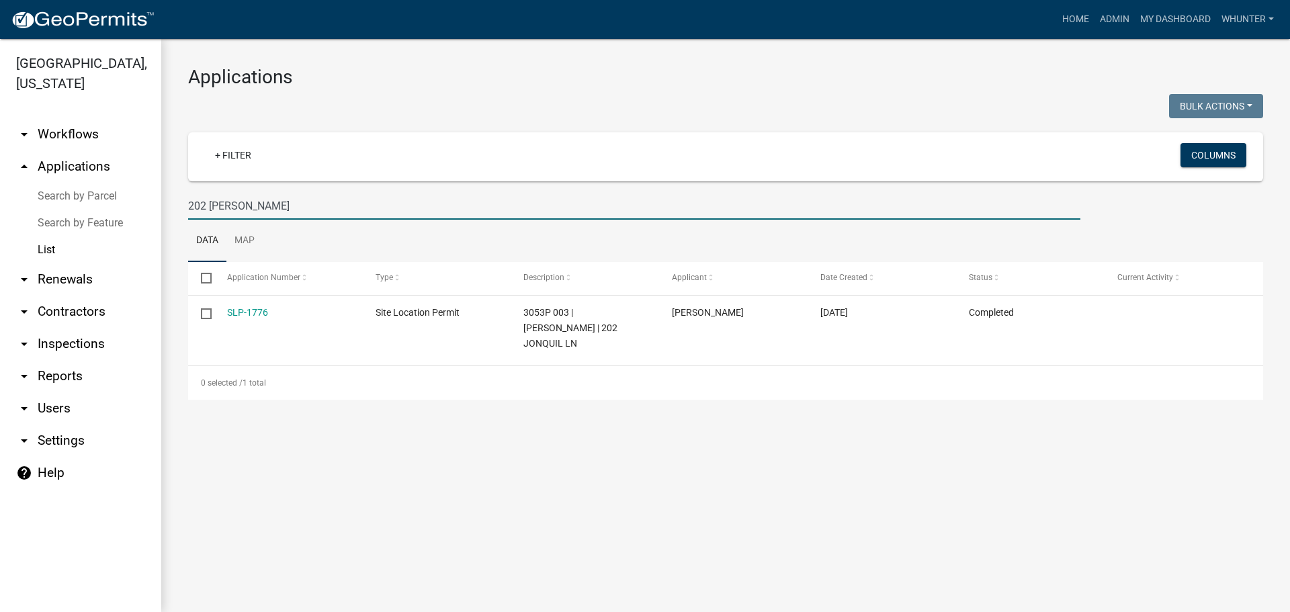
type input "202 JON"
click at [1068, 7] on link "Home" at bounding box center [1076, 20] width 38 height 26
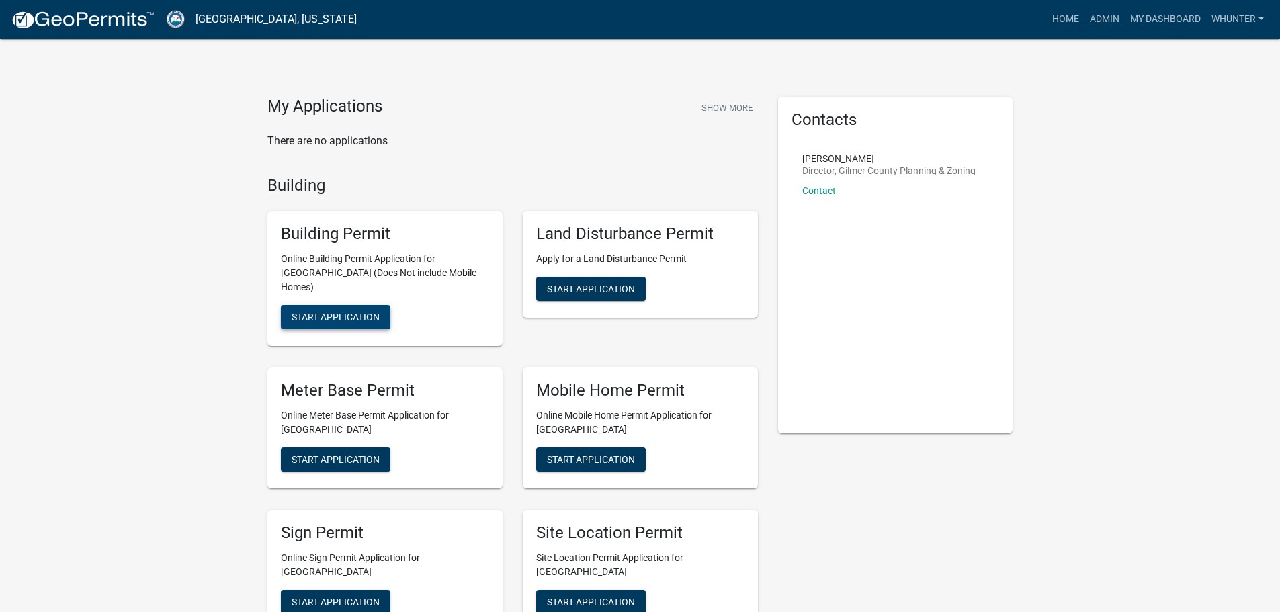
click at [362, 312] on span "Start Application" at bounding box center [336, 317] width 88 height 11
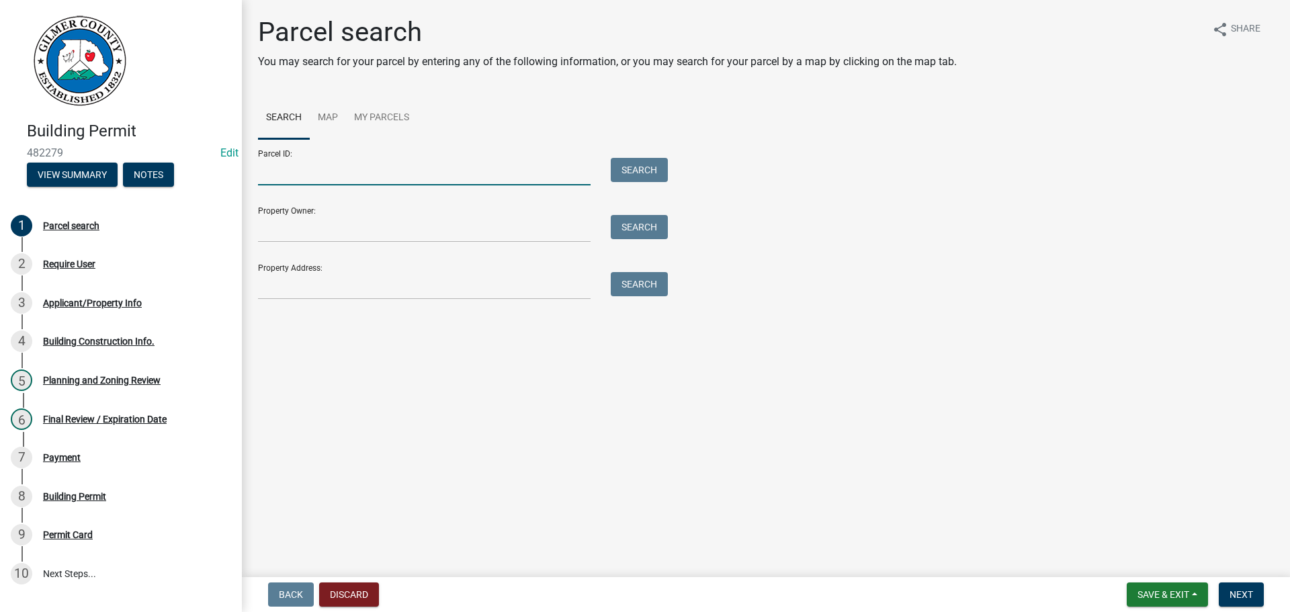
click at [352, 173] on input "Parcel ID:" at bounding box center [424, 172] width 333 height 28
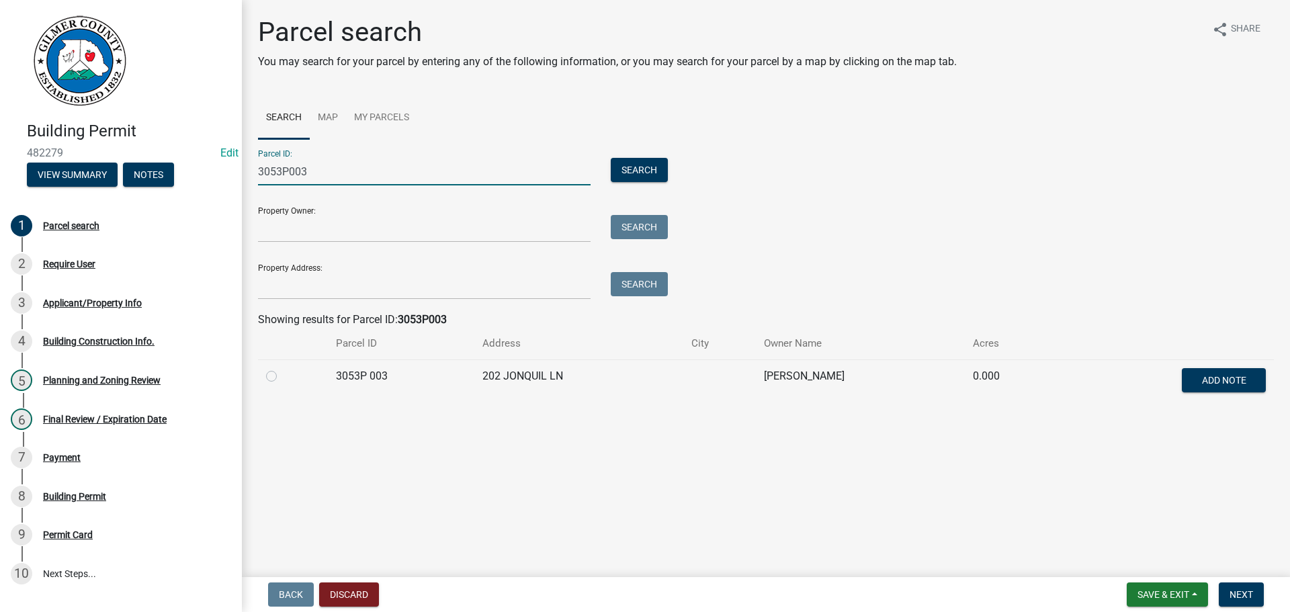
type input "3053P003"
click at [274, 382] on div at bounding box center [293, 376] width 54 height 16
click at [282, 368] on label at bounding box center [282, 368] width 0 height 0
click at [282, 377] on 003 "radio" at bounding box center [286, 372] width 9 height 9
radio 003 "true"
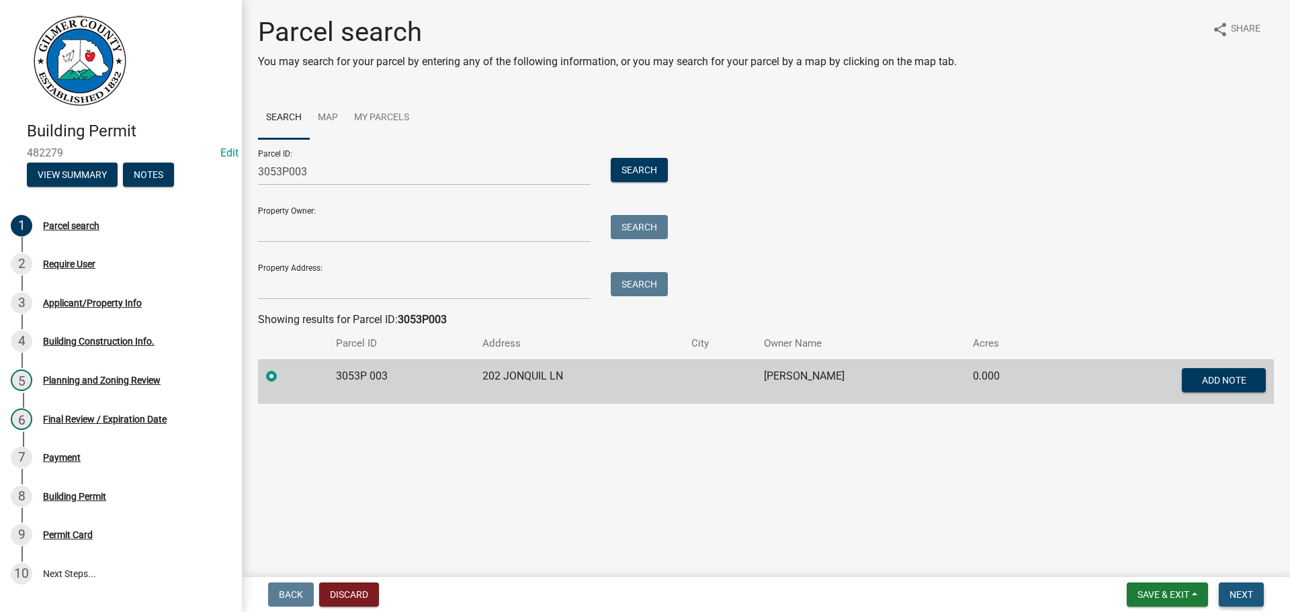
click at [1238, 597] on span "Next" at bounding box center [1242, 594] width 24 height 11
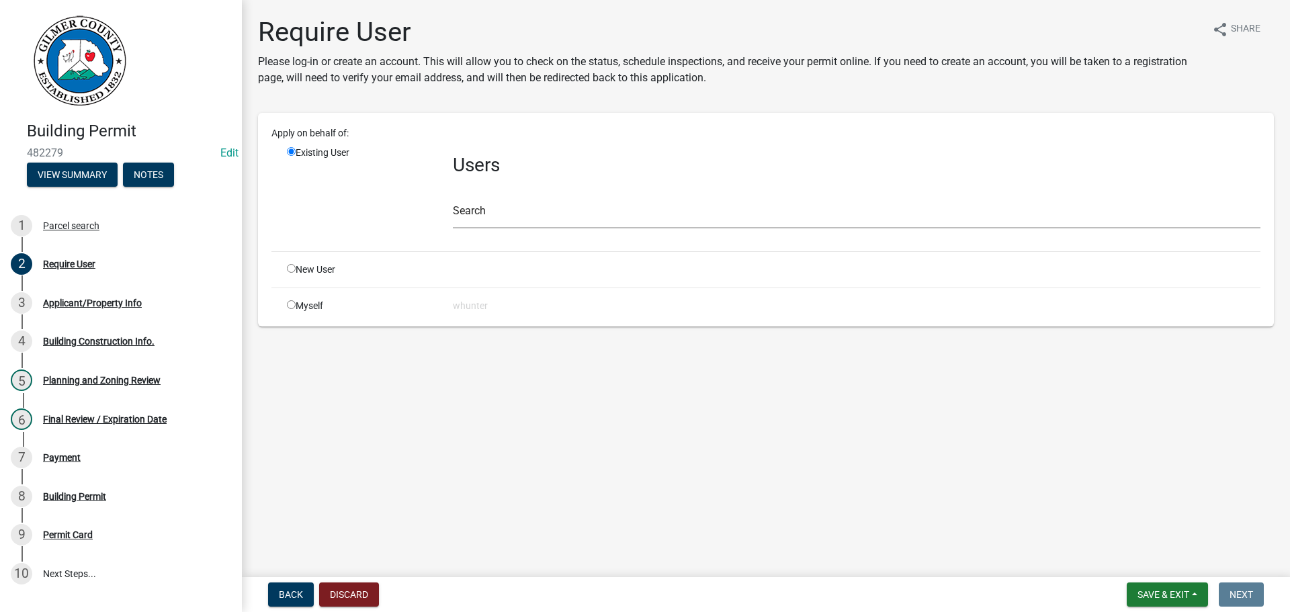
click at [517, 196] on div "Search" at bounding box center [857, 205] width 808 height 46
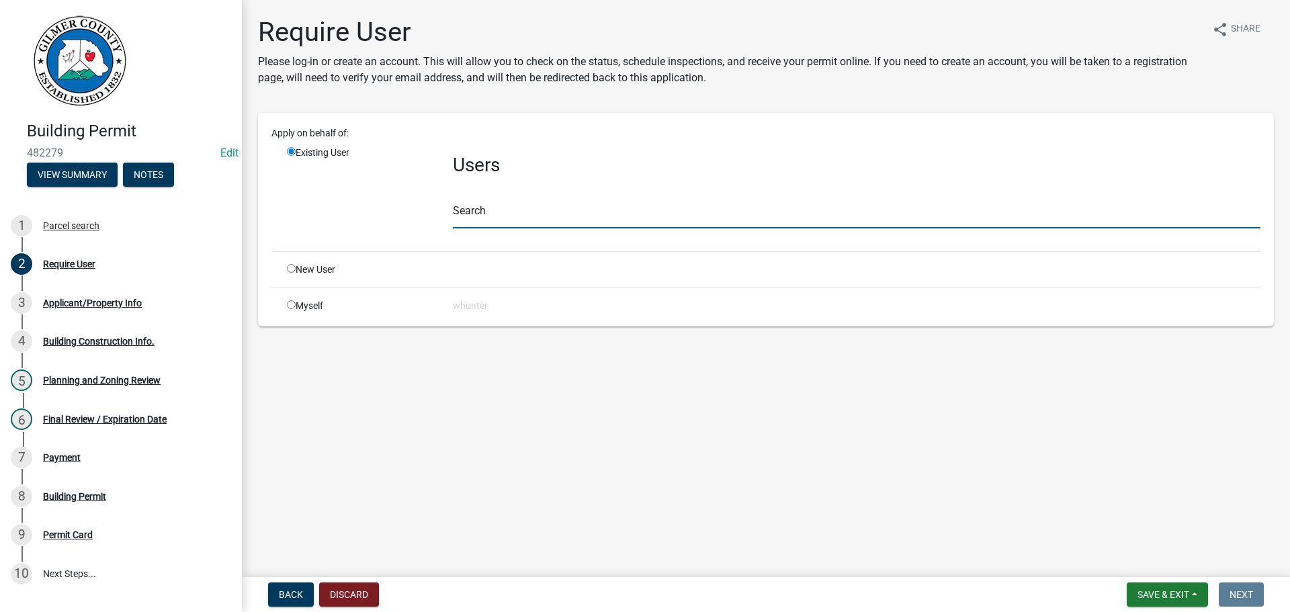
click at [545, 217] on input "text" at bounding box center [857, 215] width 808 height 28
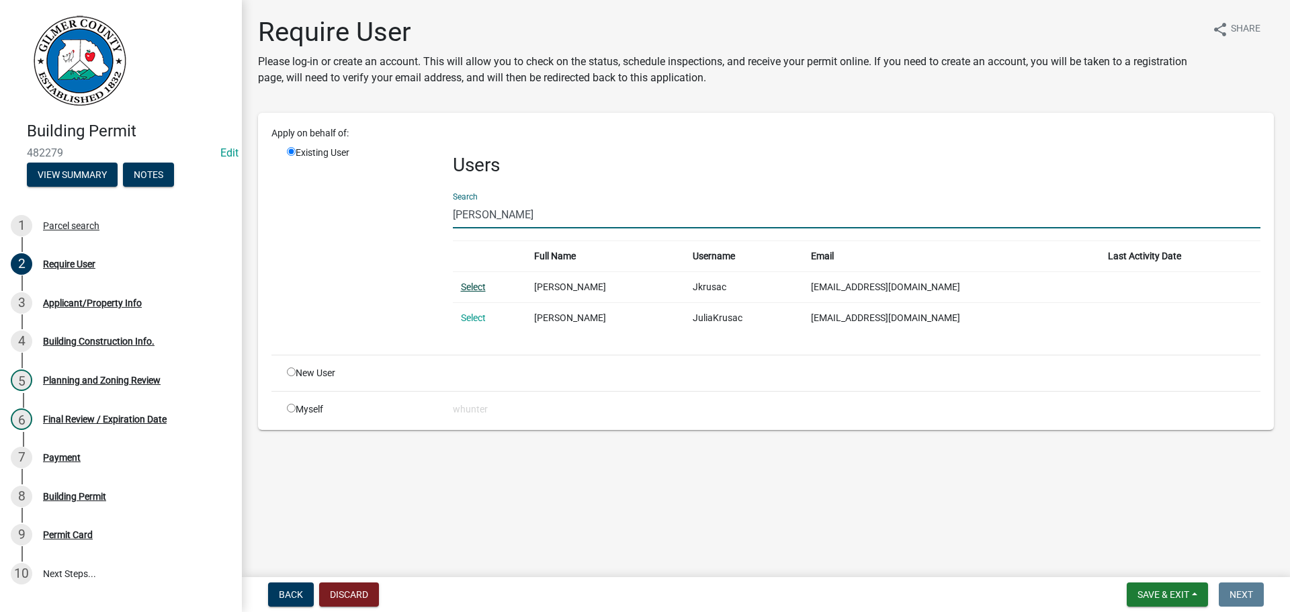
type input "JULIA KRUSAC"
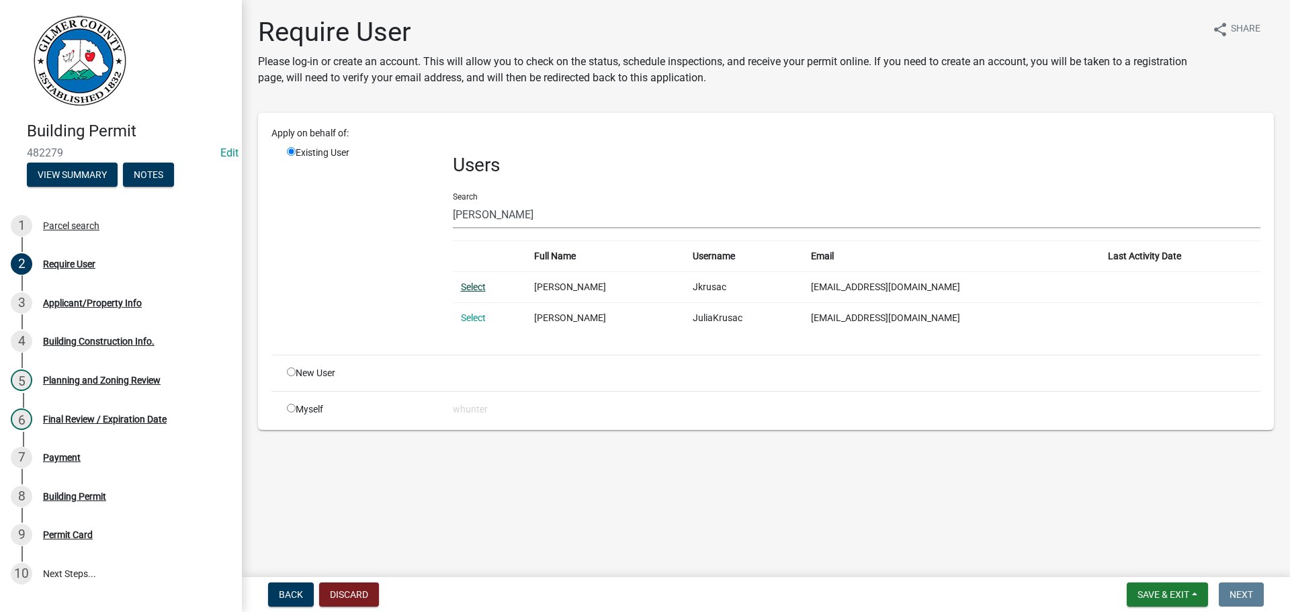
click at [466, 282] on link "Select" at bounding box center [473, 287] width 25 height 11
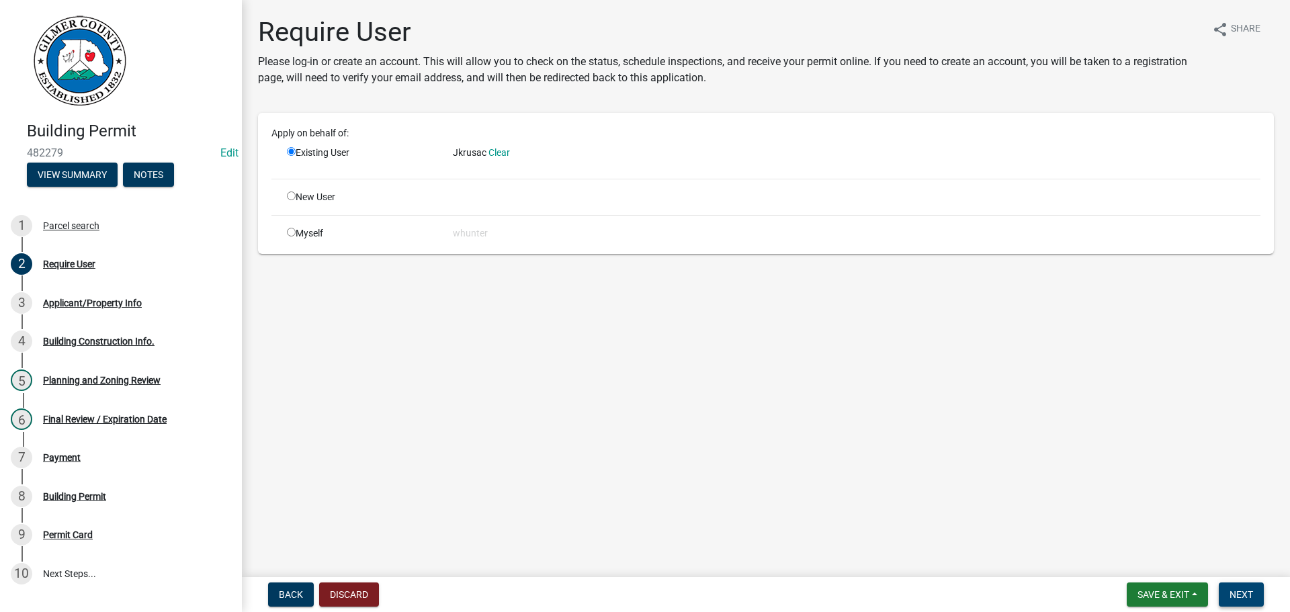
click at [1226, 596] on button "Next" at bounding box center [1241, 595] width 45 height 24
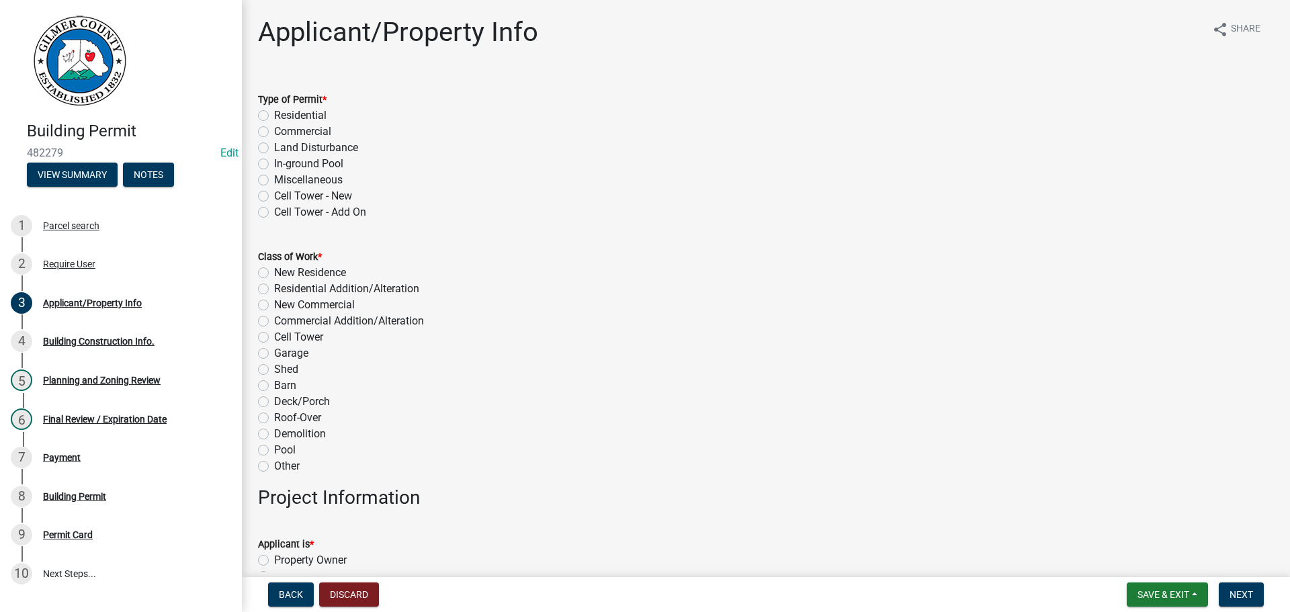
click at [297, 116] on label "Residential" at bounding box center [300, 116] width 52 height 16
click at [283, 116] on input "Residential" at bounding box center [278, 112] width 9 height 9
radio input "true"
click at [312, 268] on label "New Residence" at bounding box center [310, 273] width 72 height 16
click at [283, 268] on input "New Residence" at bounding box center [278, 269] width 9 height 9
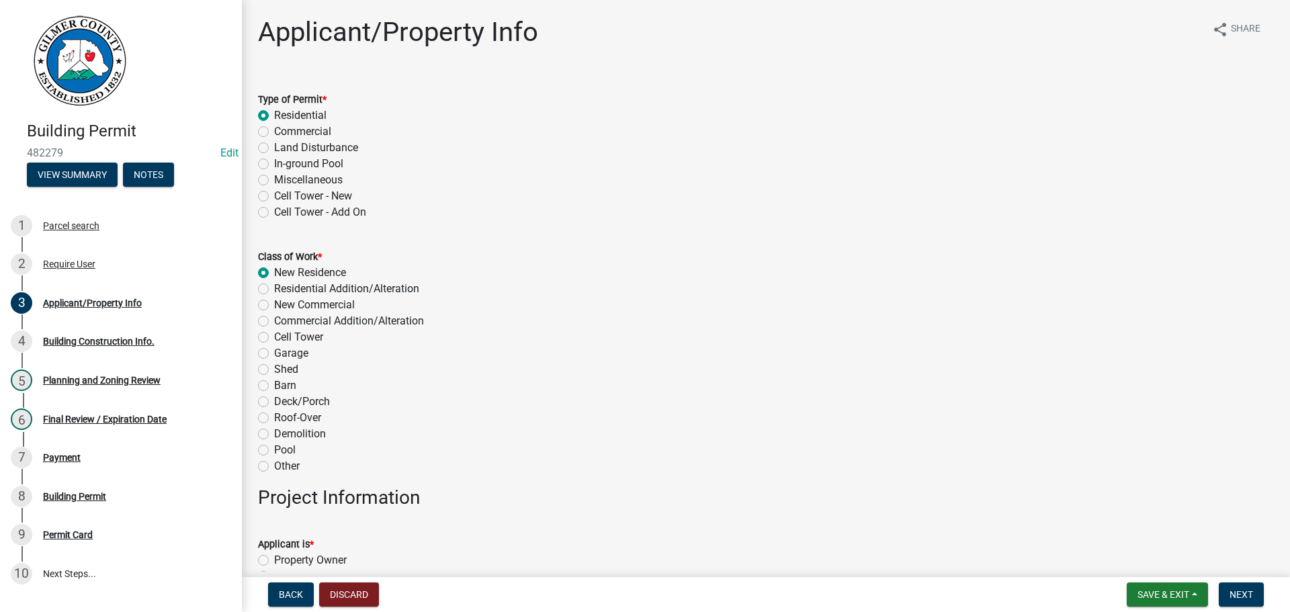
radio input "true"
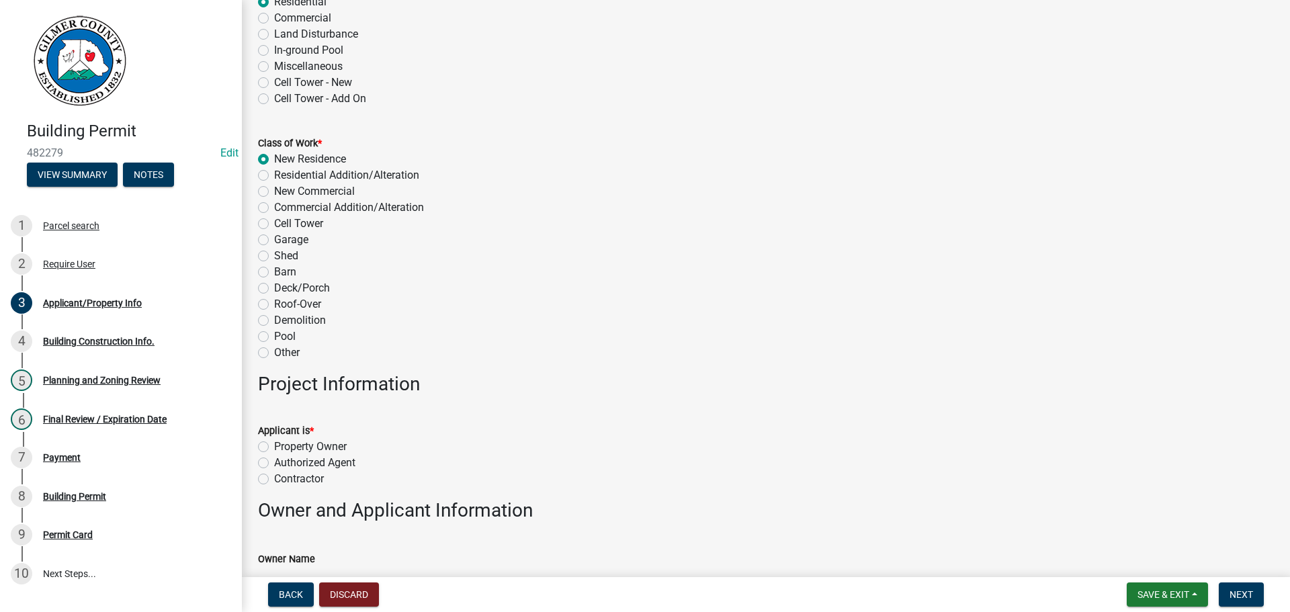
scroll to position [202, 0]
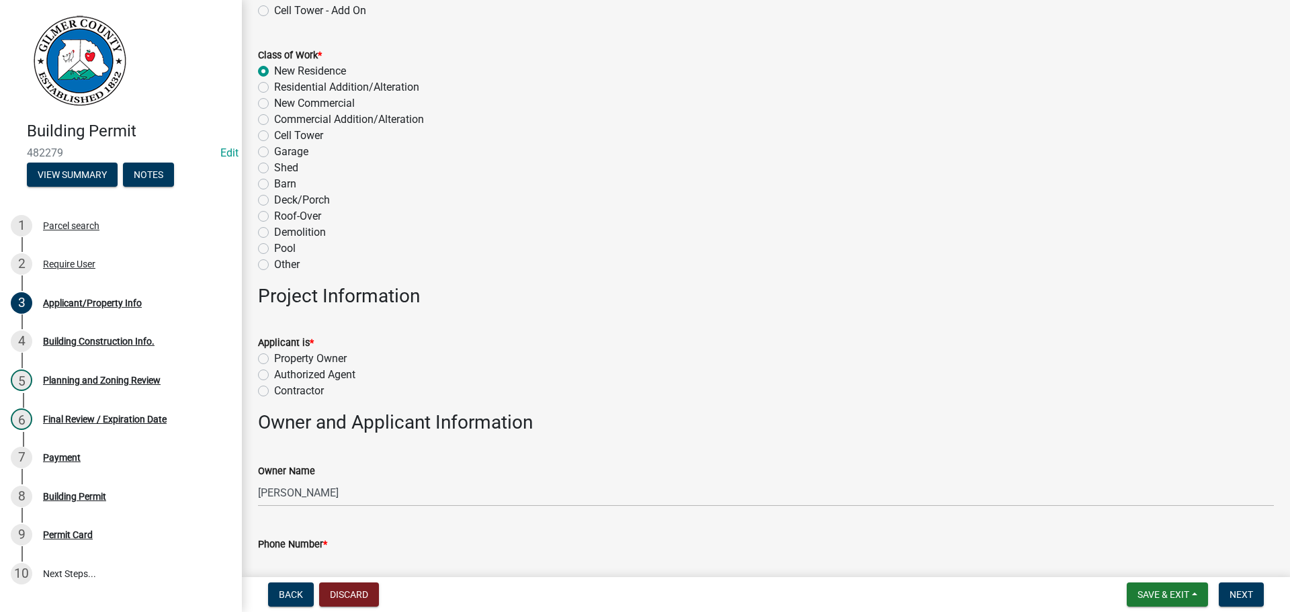
click at [319, 374] on label "Authorized Agent" at bounding box center [314, 375] width 81 height 16
click at [283, 374] on input "Authorized Agent" at bounding box center [278, 371] width 9 height 9
radio input "true"
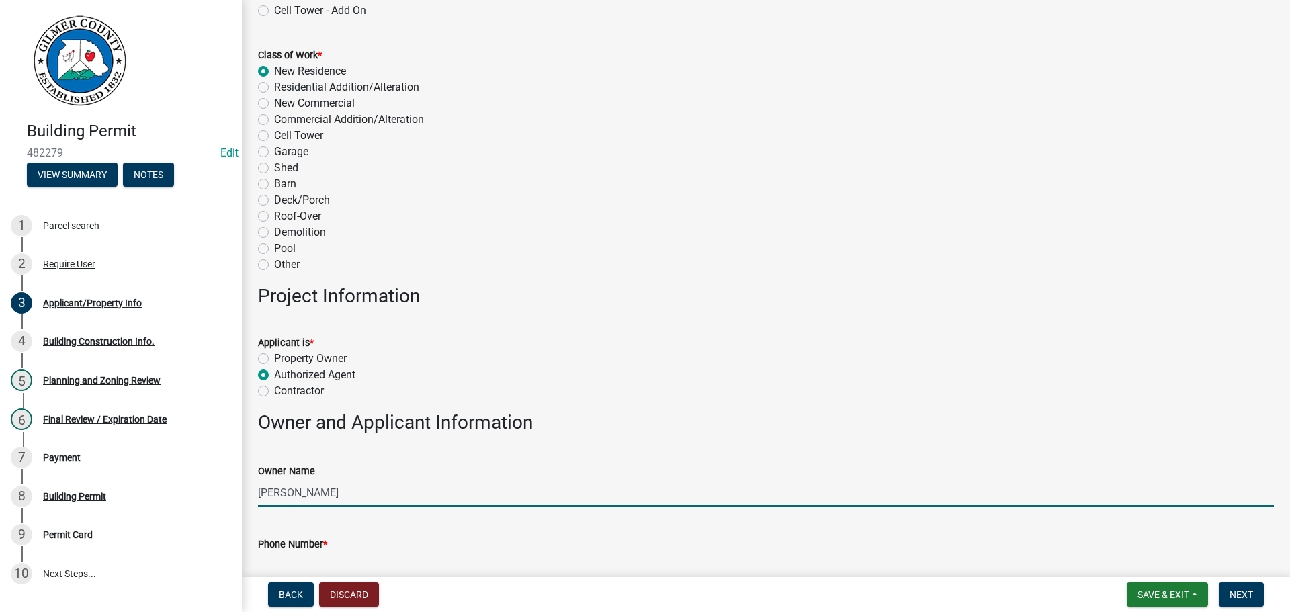
drag, startPoint x: 358, startPoint y: 497, endPoint x: 338, endPoint y: 487, distance: 22.5
click at [350, 486] on input "NIURKA LEON" at bounding box center [766, 493] width 1016 height 28
click at [306, 493] on input "NIURKA LEON" at bounding box center [766, 493] width 1016 height 28
type input "NIURKA LEON"
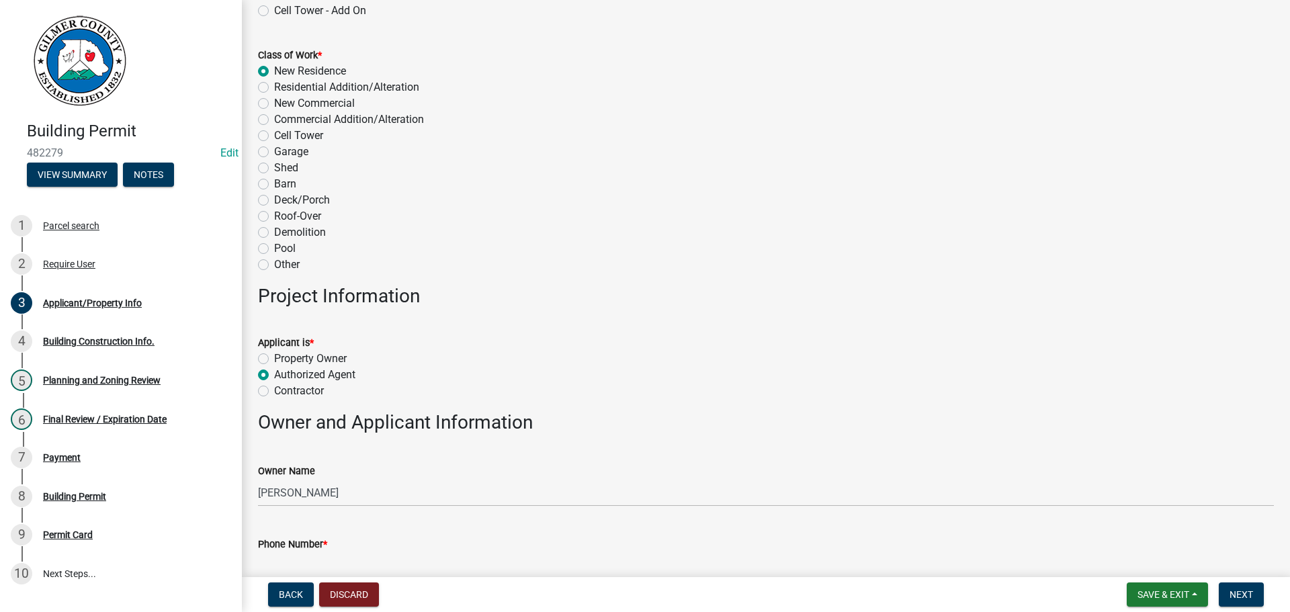
scroll to position [210, 0]
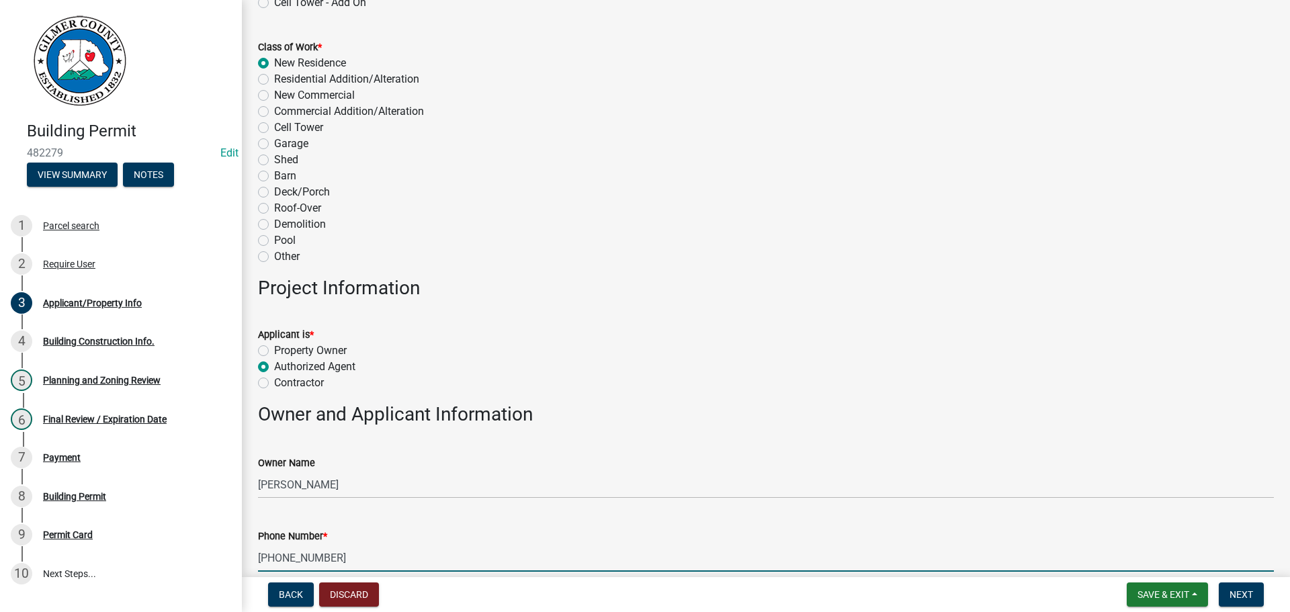
type input "305-527-0002"
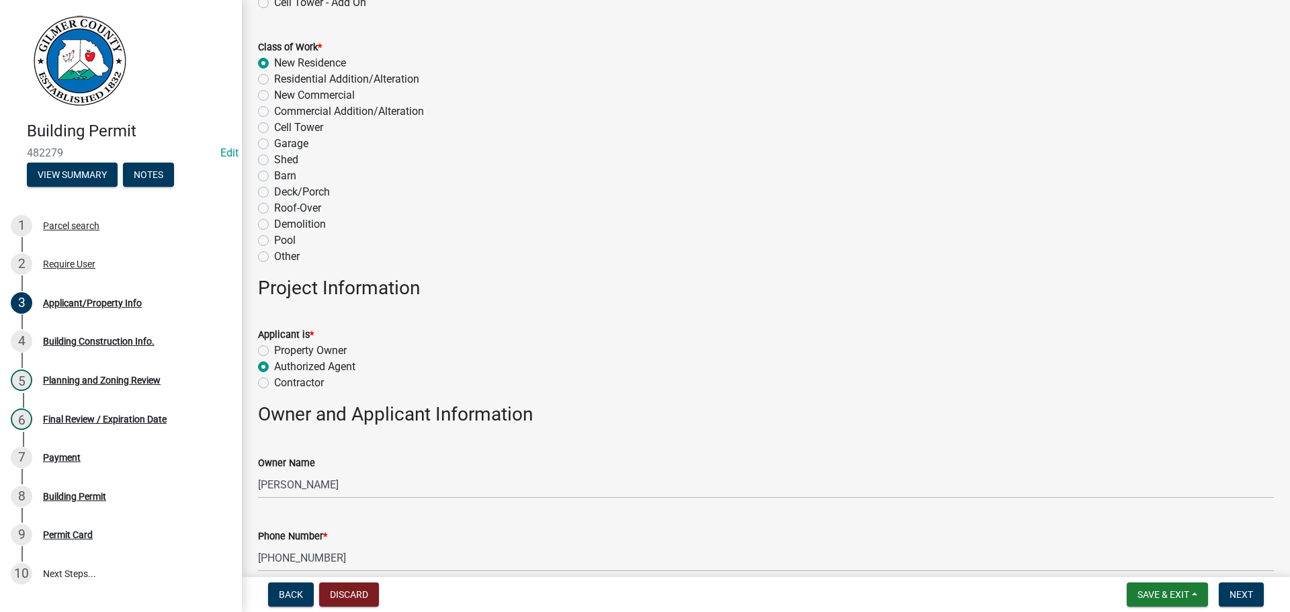
scroll to position [555, 0]
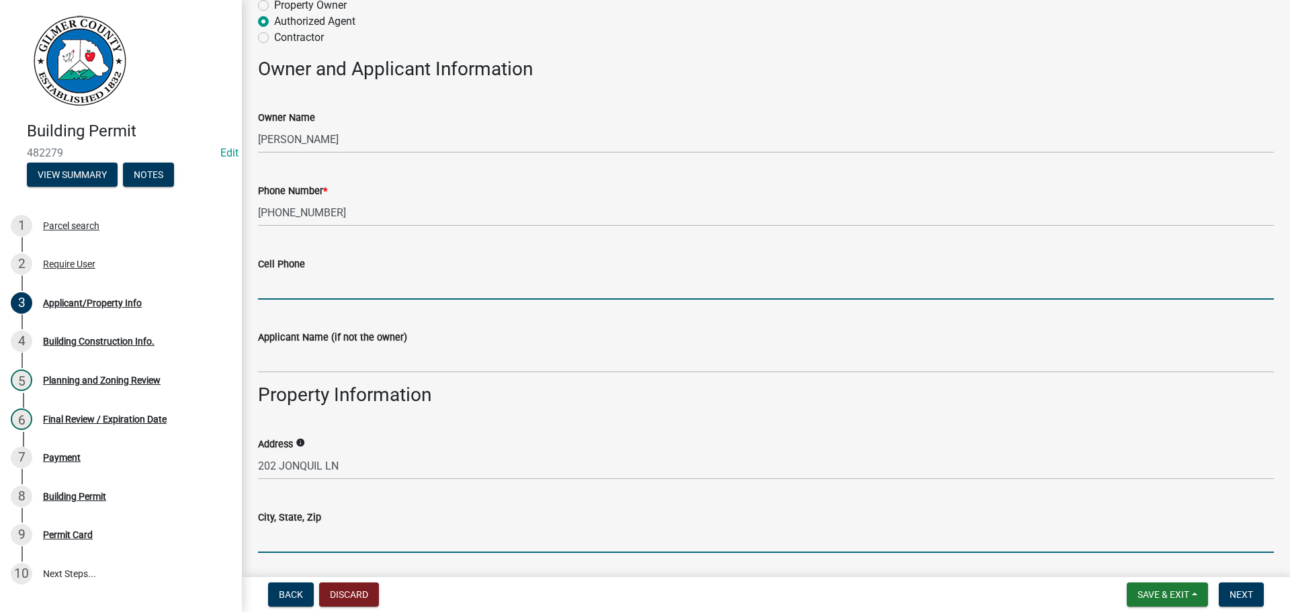
click at [300, 526] on input "City, State, Zip" at bounding box center [766, 540] width 1016 height 28
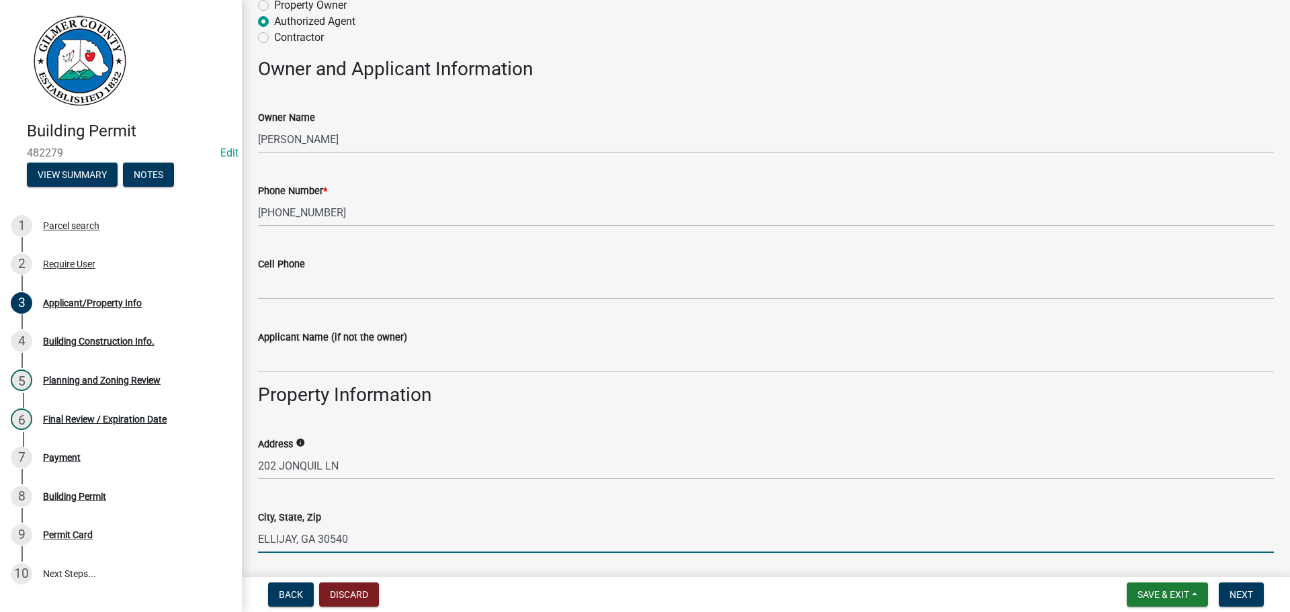
type input "ELLIJAY, GA 30540"
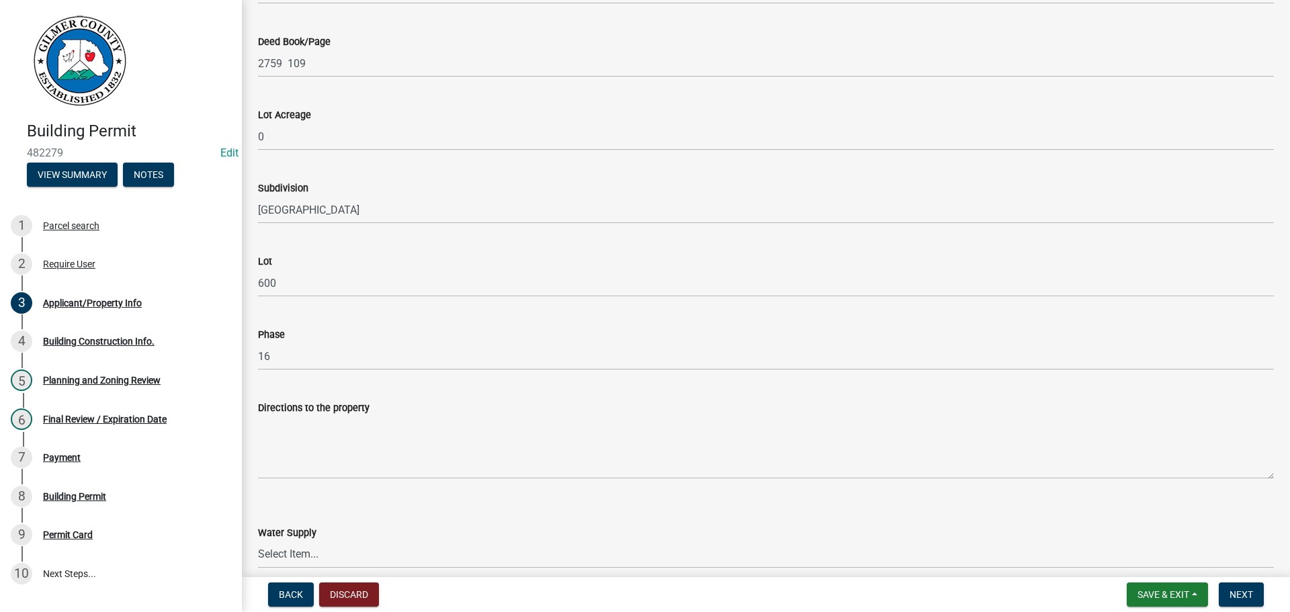
scroll to position [1420, 0]
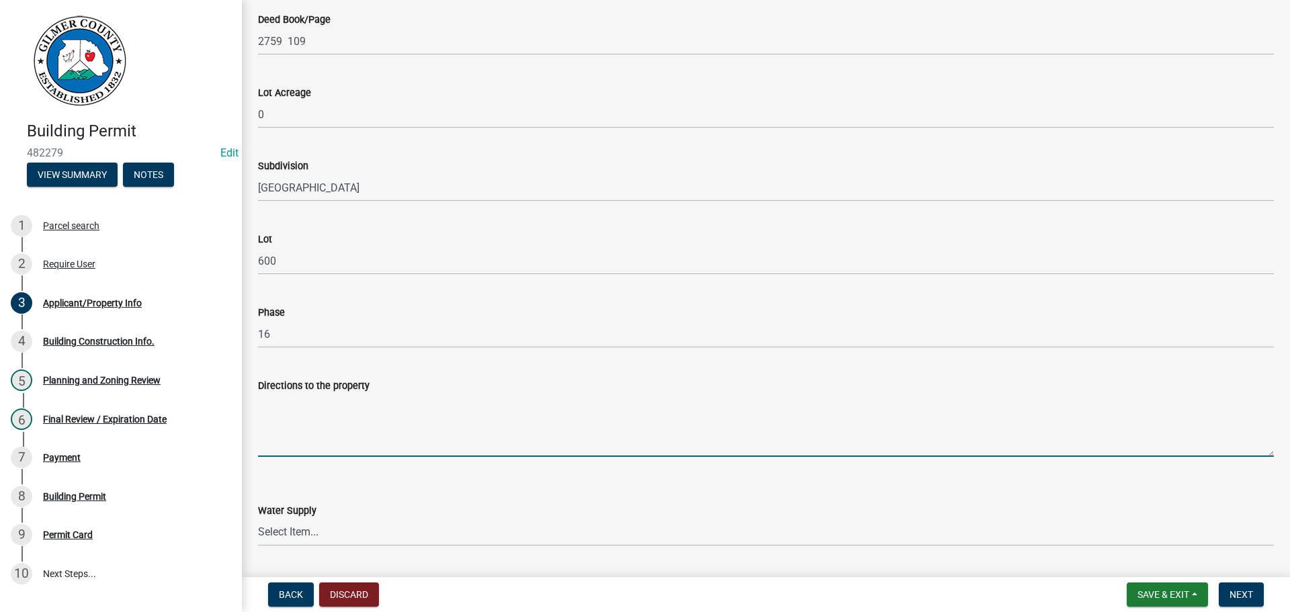
click at [390, 436] on textarea "Directions to the property" at bounding box center [766, 425] width 1016 height 63
type textarea "382, MAIN GATE CRR, CONT FOR BEAVER LAKE DR, LT ON VILLA DR, LT ON AGORA LN, RT…"
click at [339, 526] on select "Select Item... Well Community Public Spring" at bounding box center [766, 533] width 1016 height 28
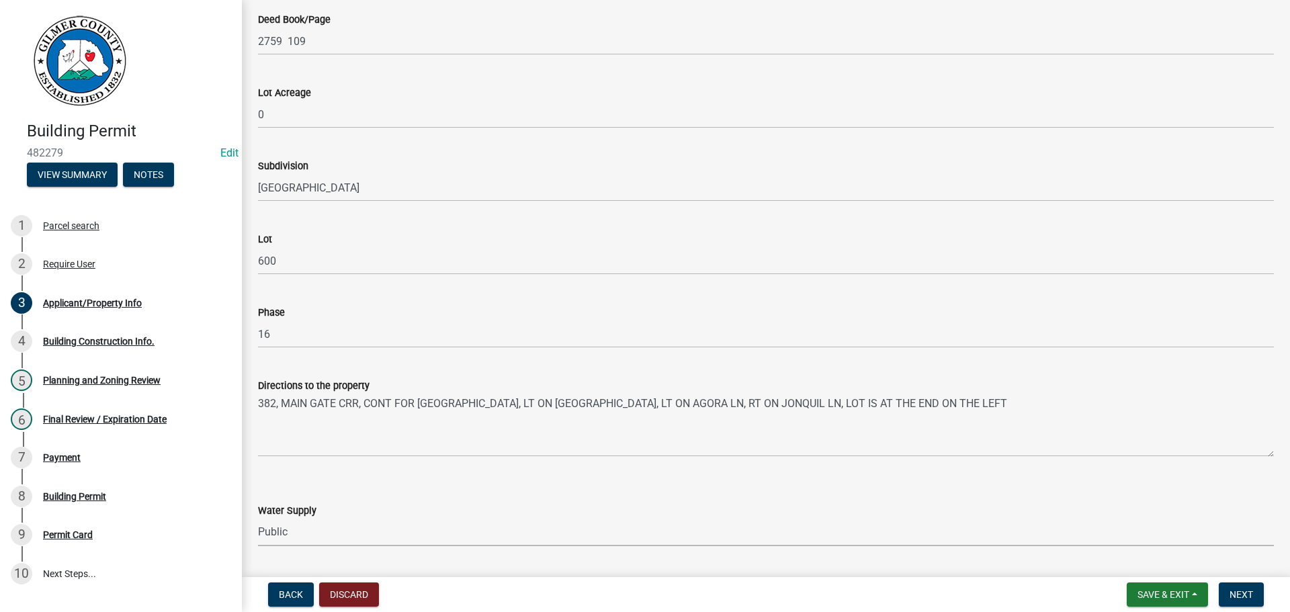
click at [258, 519] on select "Select Item... Well Community Public Spring" at bounding box center [766, 533] width 1016 height 28
select select "e44f2733-11c1-42c1-adbb-9eb09c48163d"
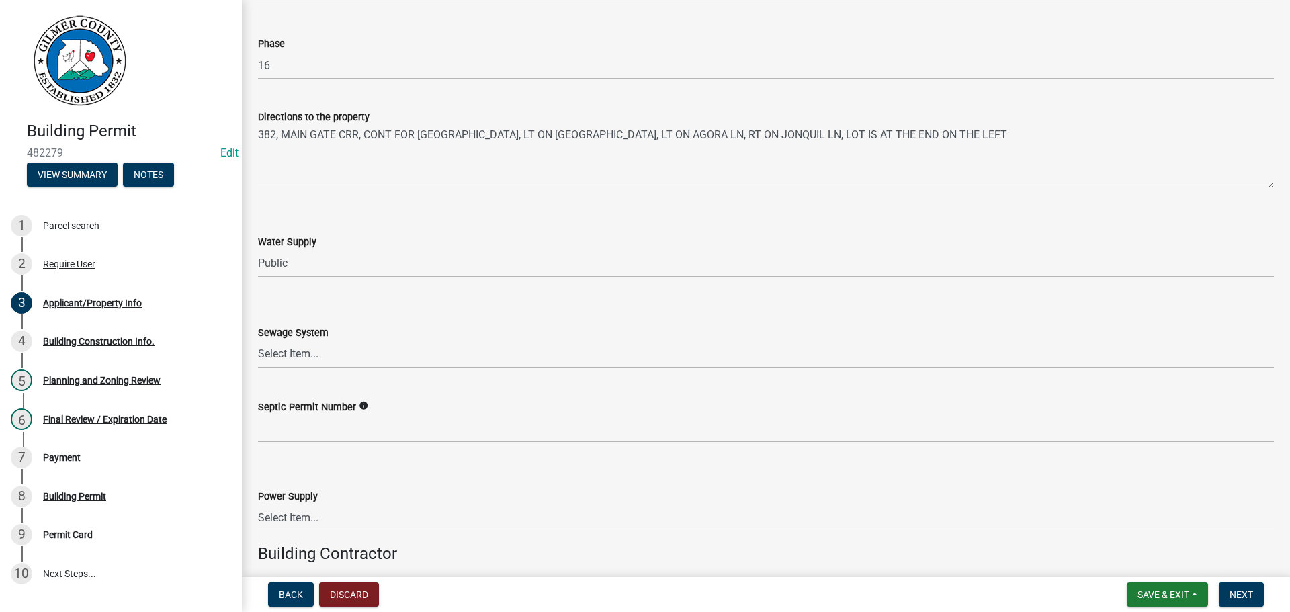
click at [295, 354] on select "Select Item... Septic Community Public" at bounding box center [766, 355] width 1016 height 28
click at [258, 341] on select "Select Item... Septic Community Public" at bounding box center [766, 355] width 1016 height 28
select select "92a37e23-3b7d-408e-b3c7-0afbe39b0942"
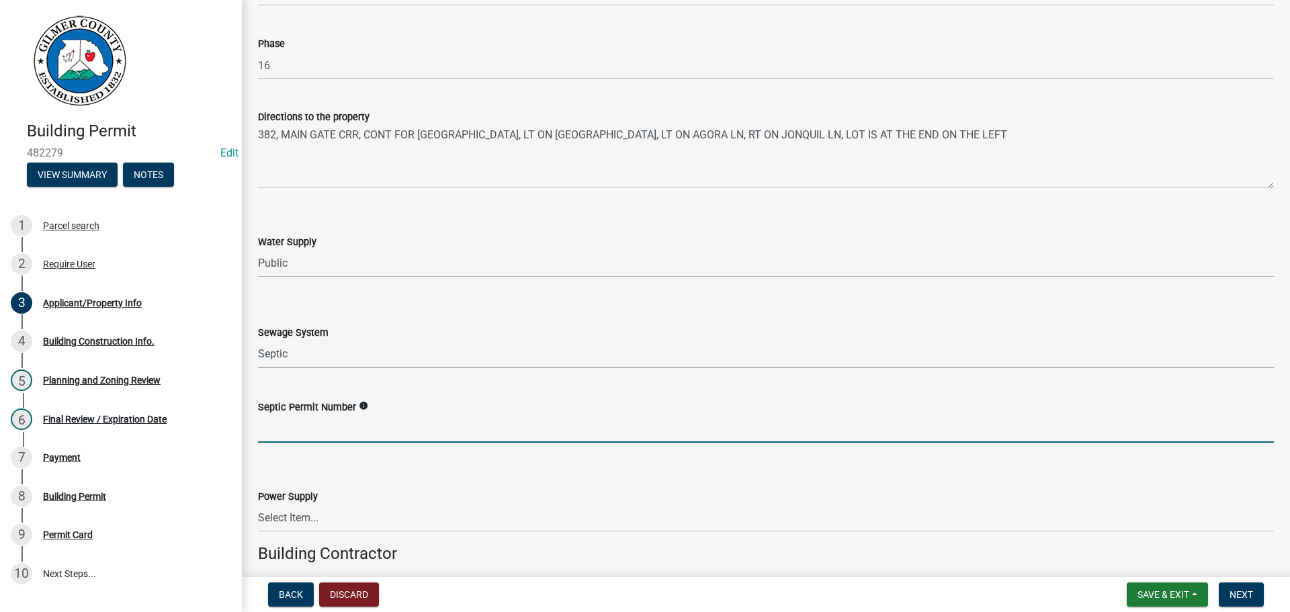
click at [309, 440] on input "Septic Permit Number" at bounding box center [766, 429] width 1016 height 28
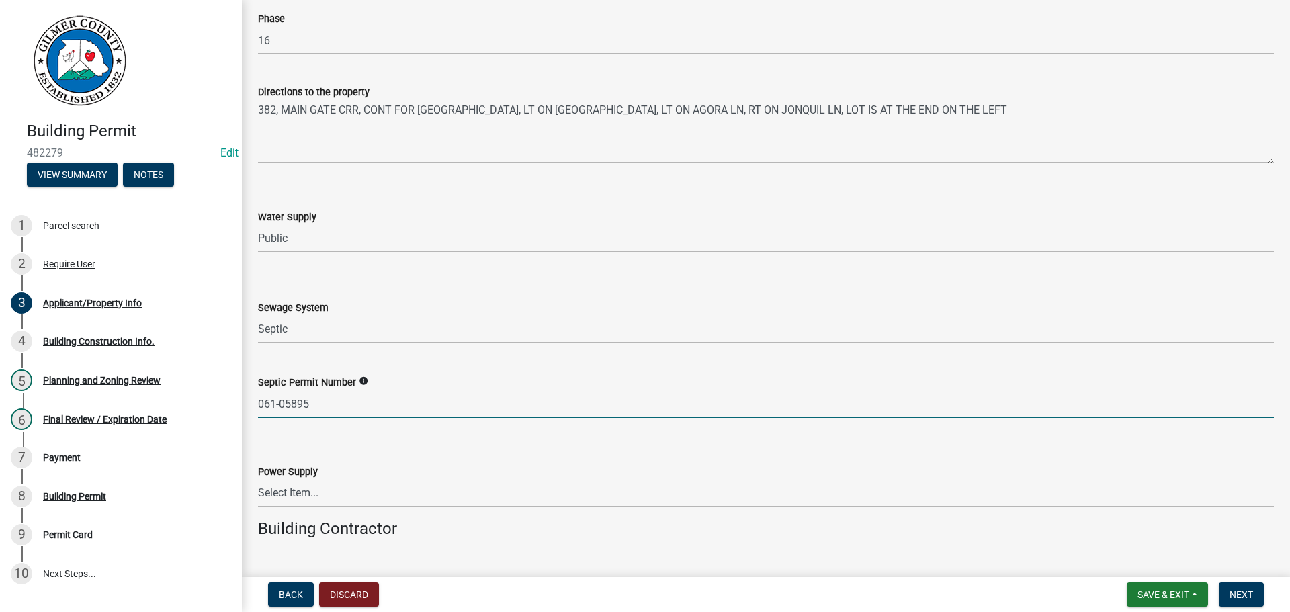
scroll to position [1756, 0]
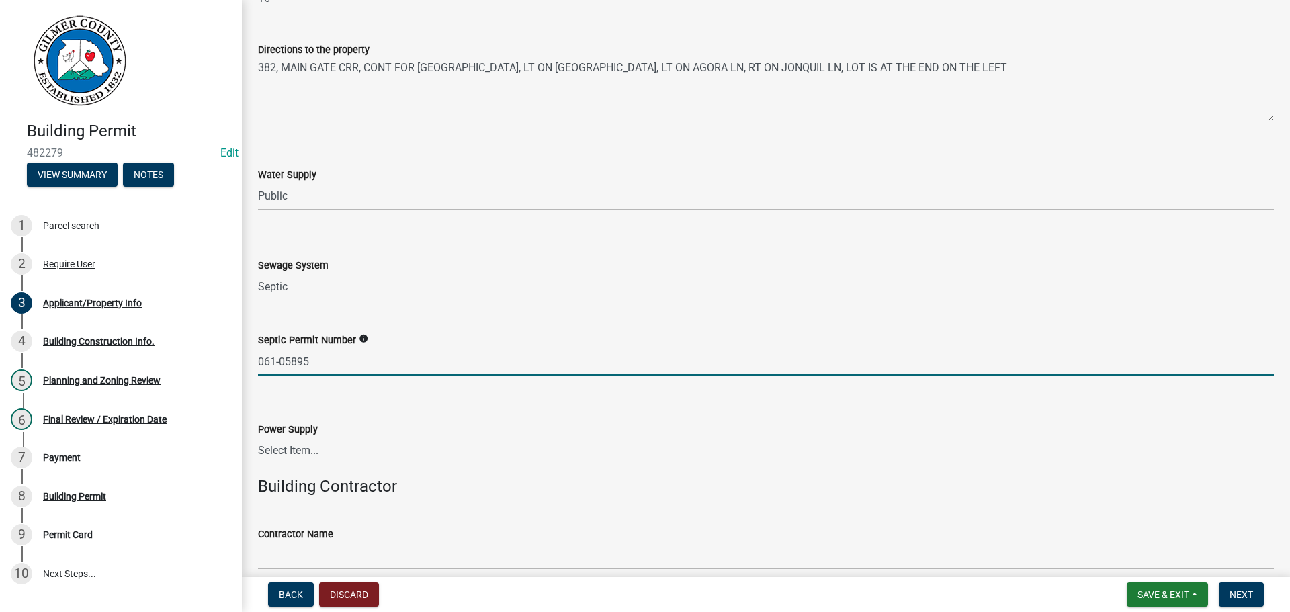
type input "061-05895"
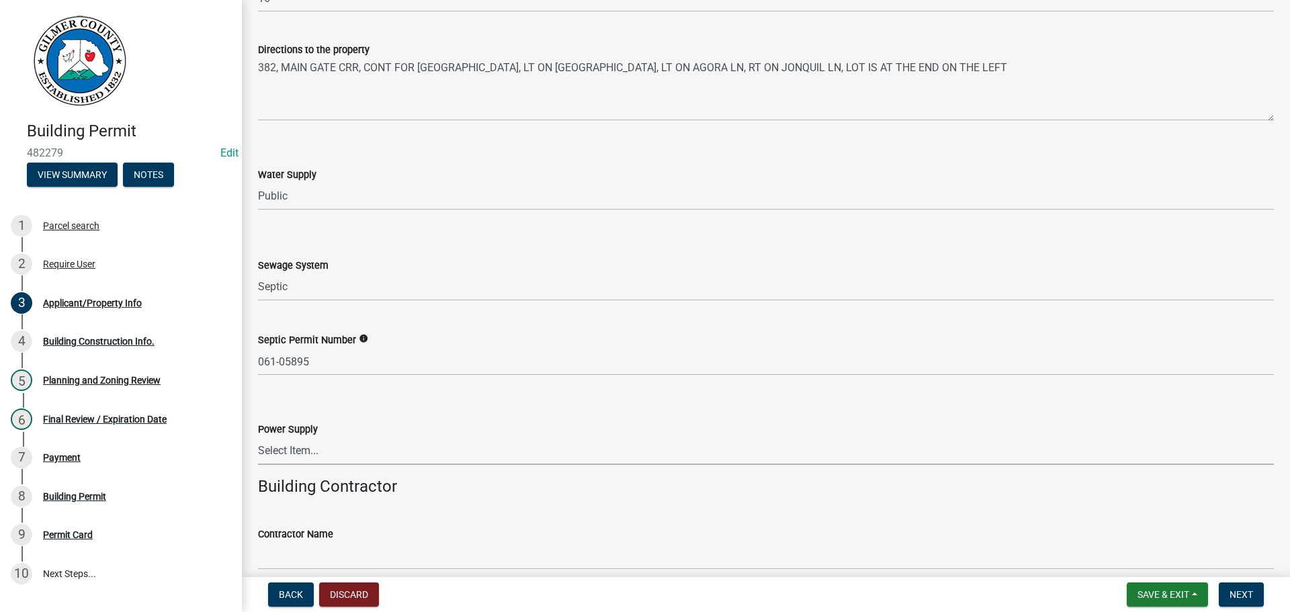
drag, startPoint x: 355, startPoint y: 458, endPoint x: 354, endPoint y: 447, distance: 10.8
click at [355, 458] on select "Select Item... Amicalola EMC Blue Ridge EMC Tri-State Power Georgia Power" at bounding box center [766, 452] width 1016 height 28
click at [258, 438] on select "Select Item... Amicalola EMC Blue Ridge EMC Tri-State Power Georgia Power" at bounding box center [766, 452] width 1016 height 28
select select "c53c881c-384b-498d-8db1-c5ad9b2cb057"
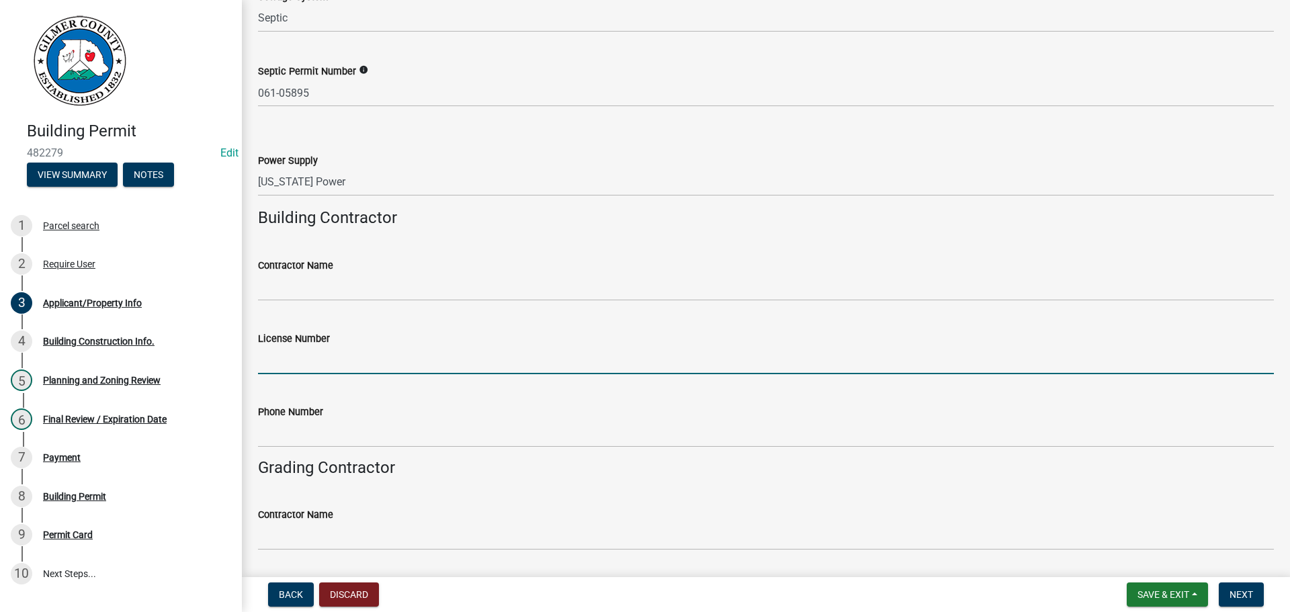
click at [360, 366] on input "License Number" at bounding box center [766, 361] width 1016 height 28
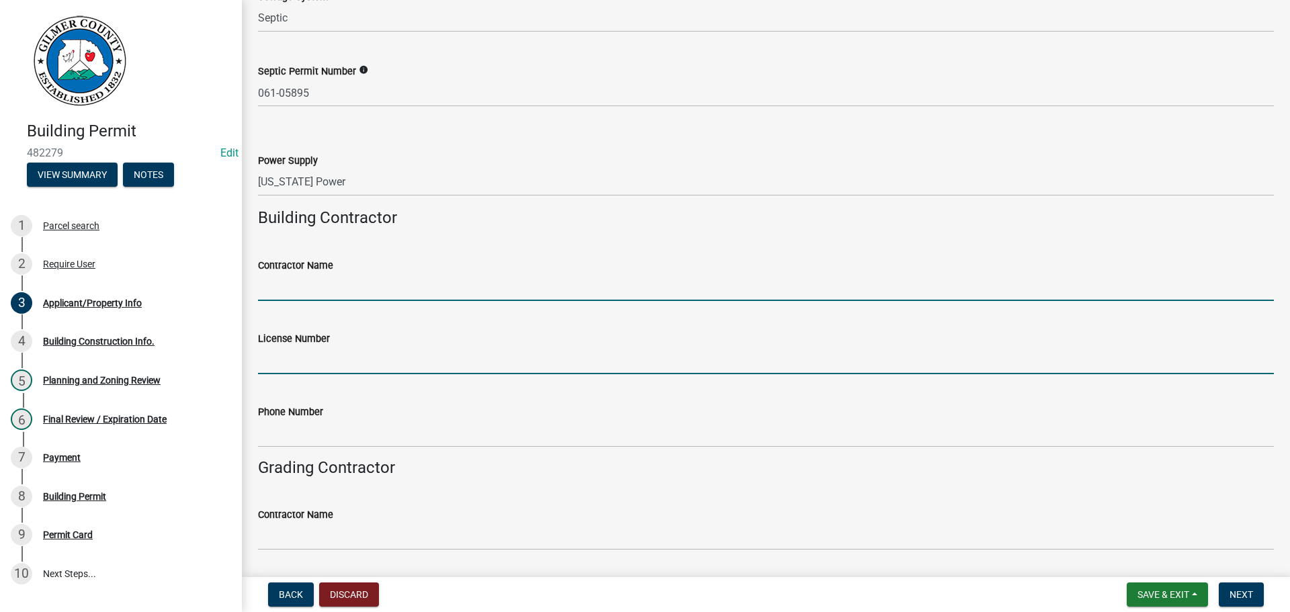
click at [346, 286] on input "Contractor Name" at bounding box center [766, 288] width 1016 height 28
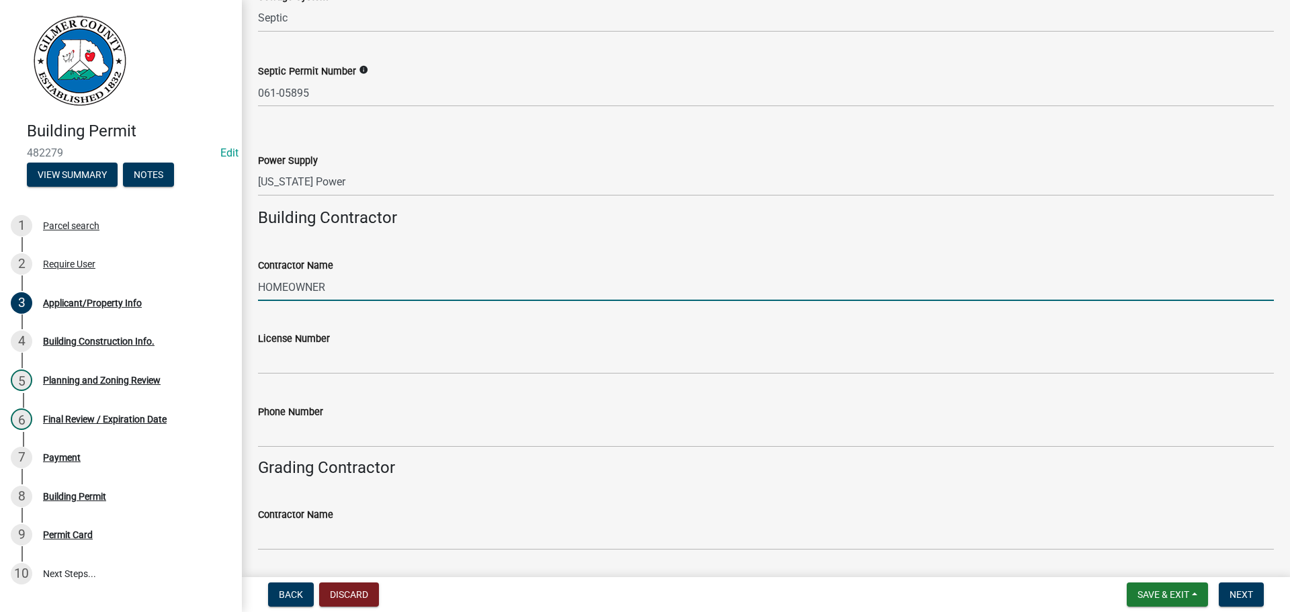
type input "HOMEOWNER"
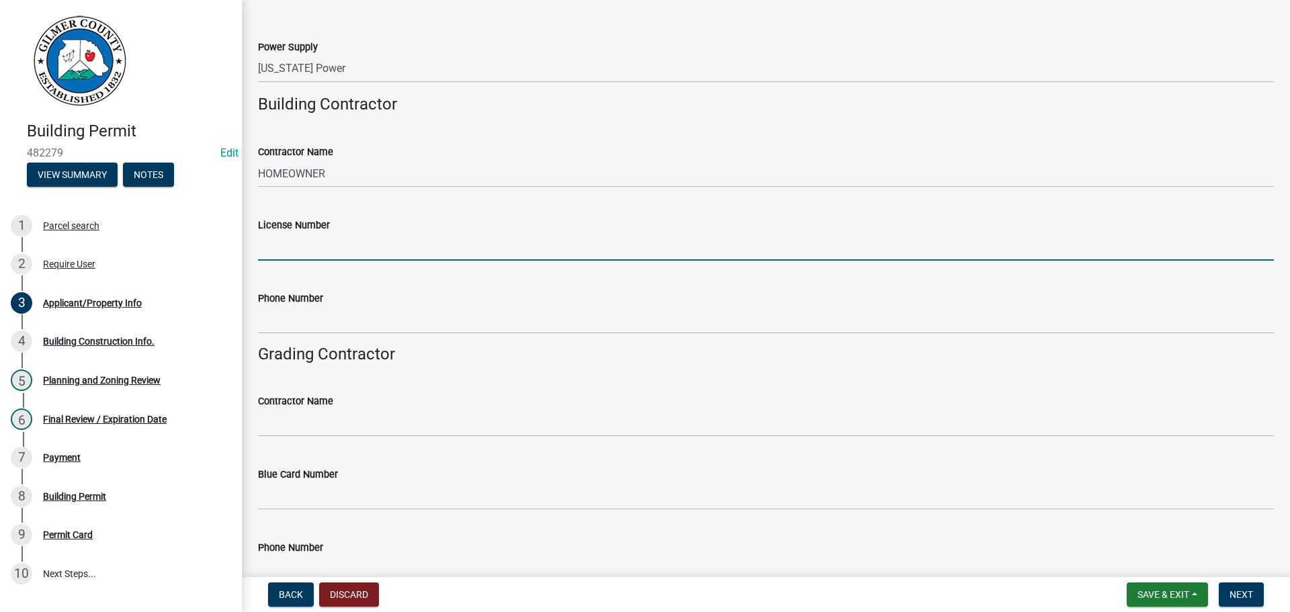
scroll to position [2159, 0]
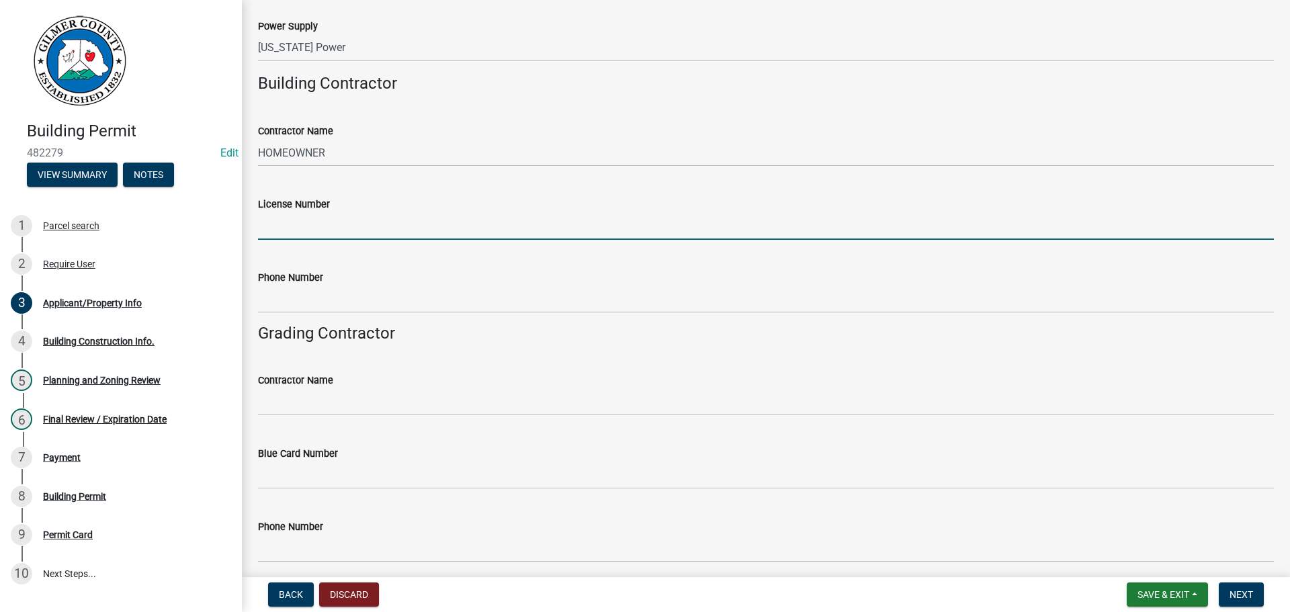
click at [309, 386] on div "Contractor Name" at bounding box center [766, 380] width 1016 height 16
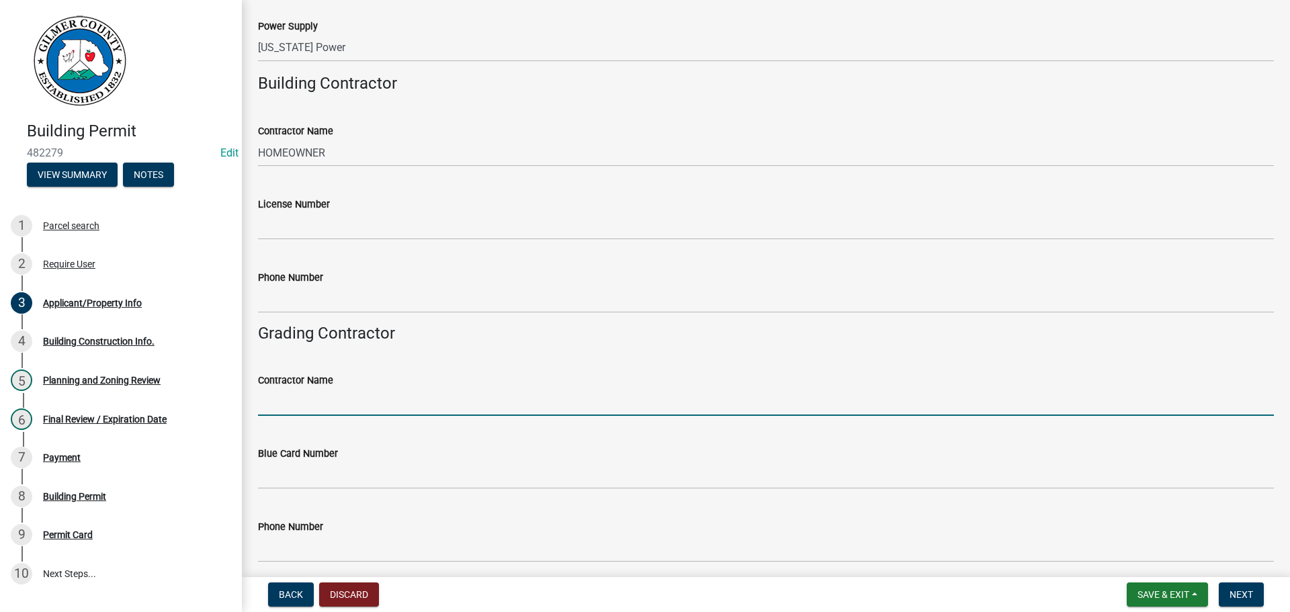
click at [321, 400] on input "Contractor Name" at bounding box center [766, 402] width 1016 height 28
type input "BARRIOS GRADING & LANDING"
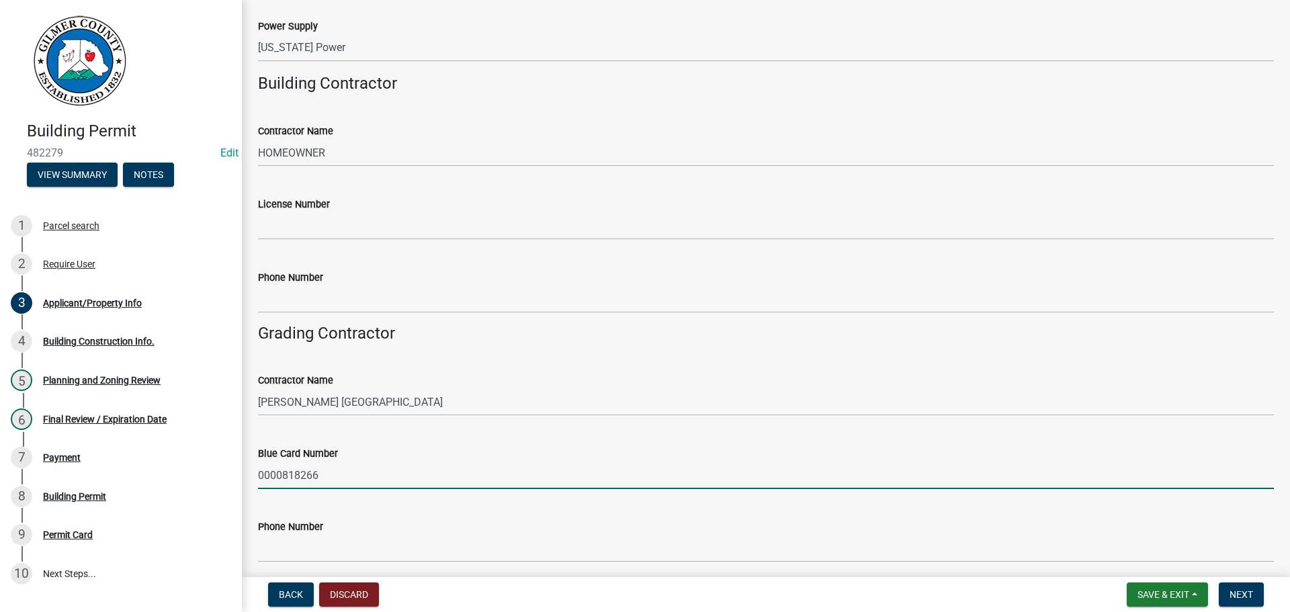
type input "0000818266"
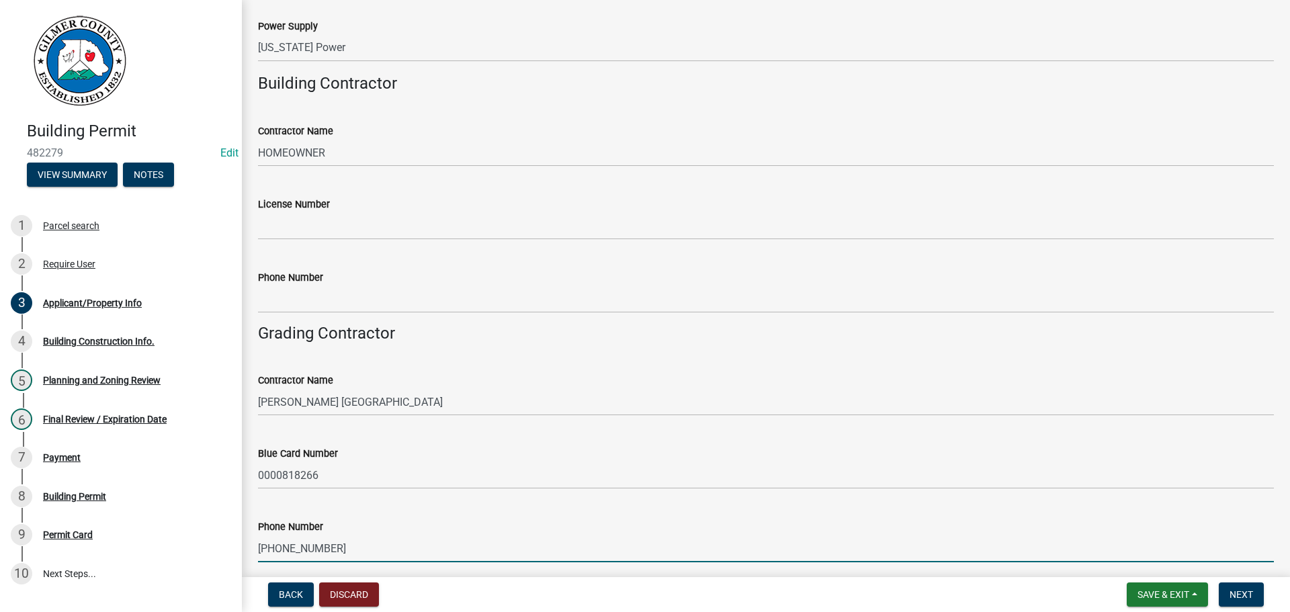
type input "706-889-6137"
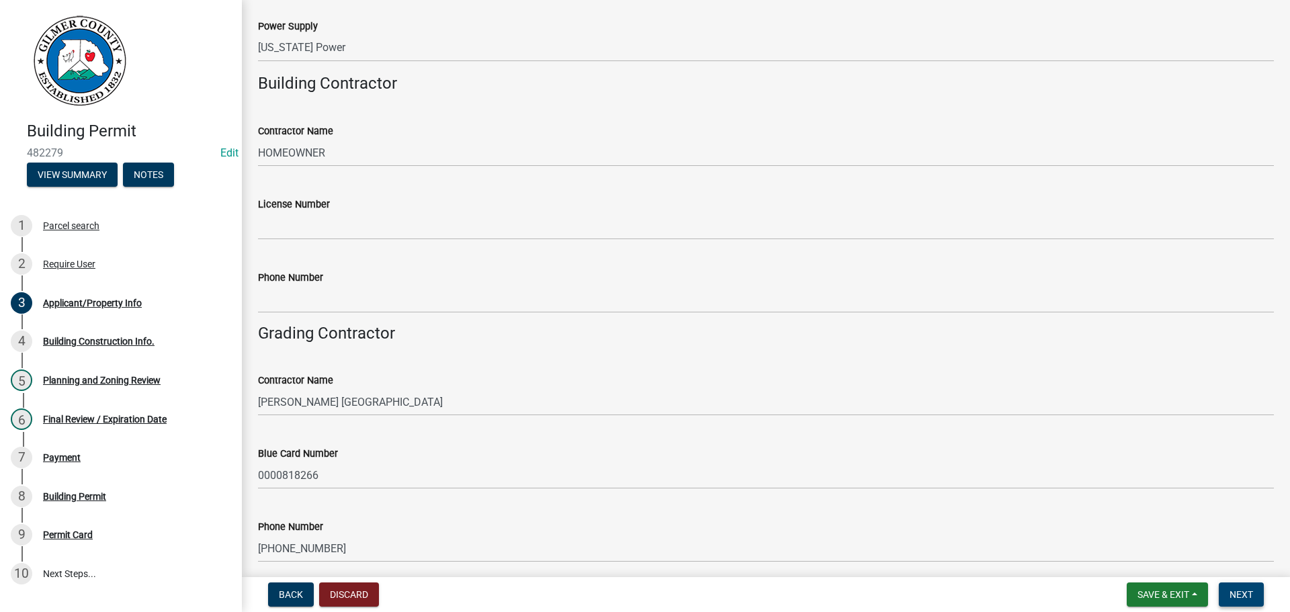
click at [1246, 599] on span "Next" at bounding box center [1242, 594] width 24 height 11
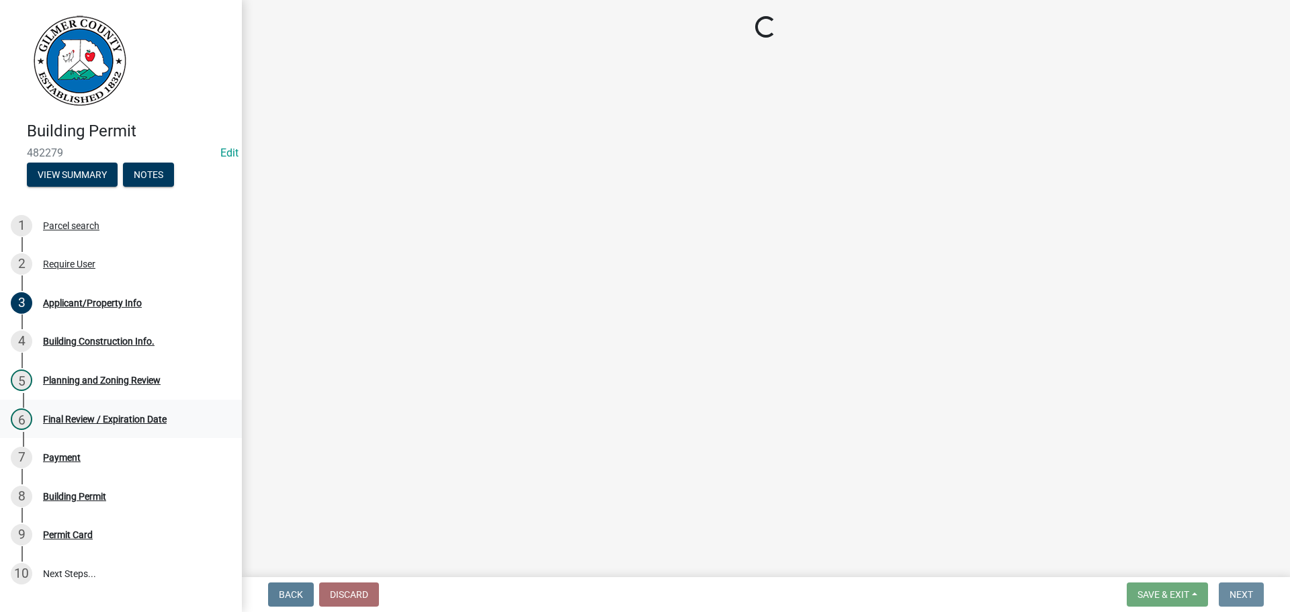
scroll to position [0, 0]
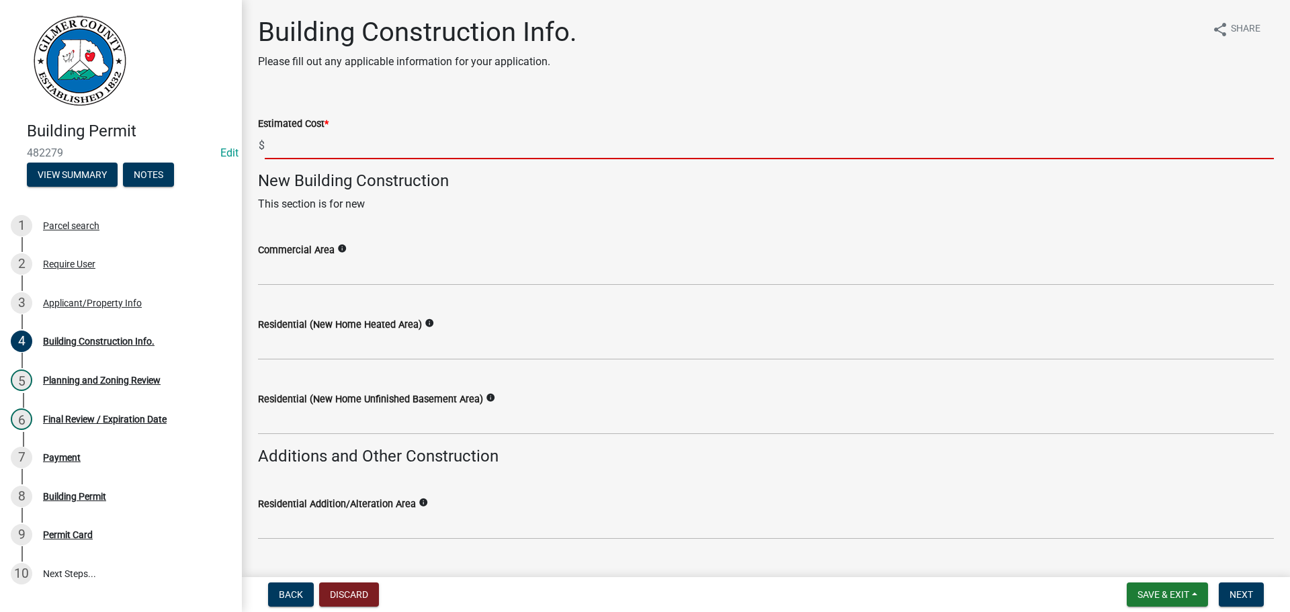
click at [355, 145] on input "text" at bounding box center [770, 146] width 1010 height 28
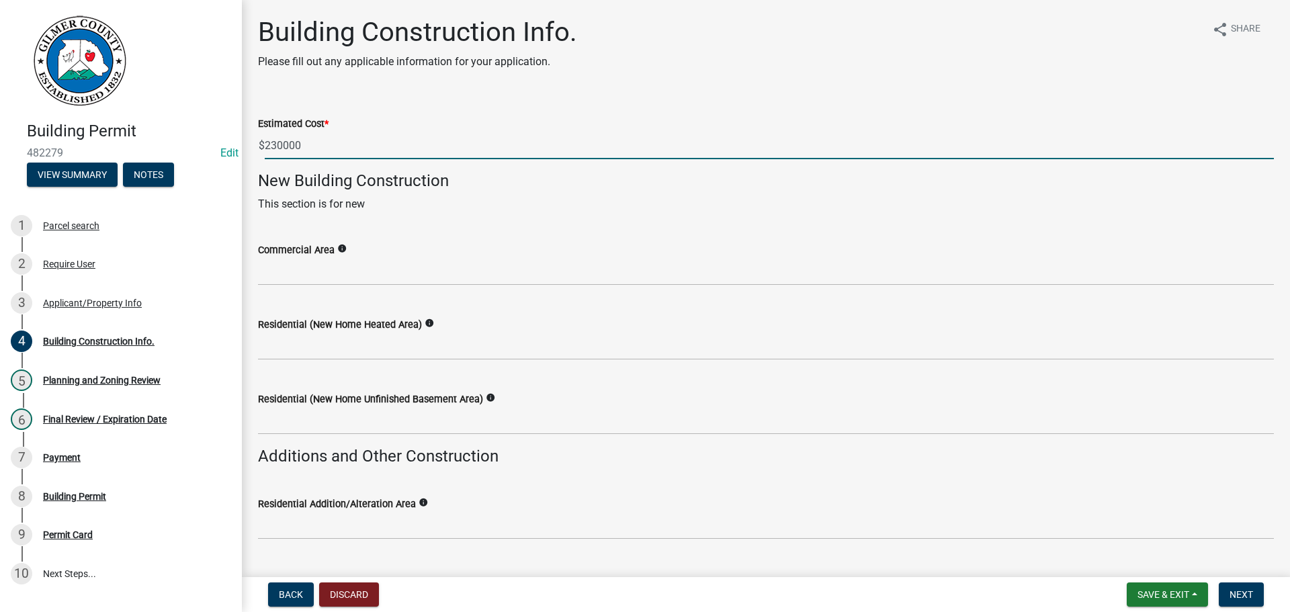
type input "230000"
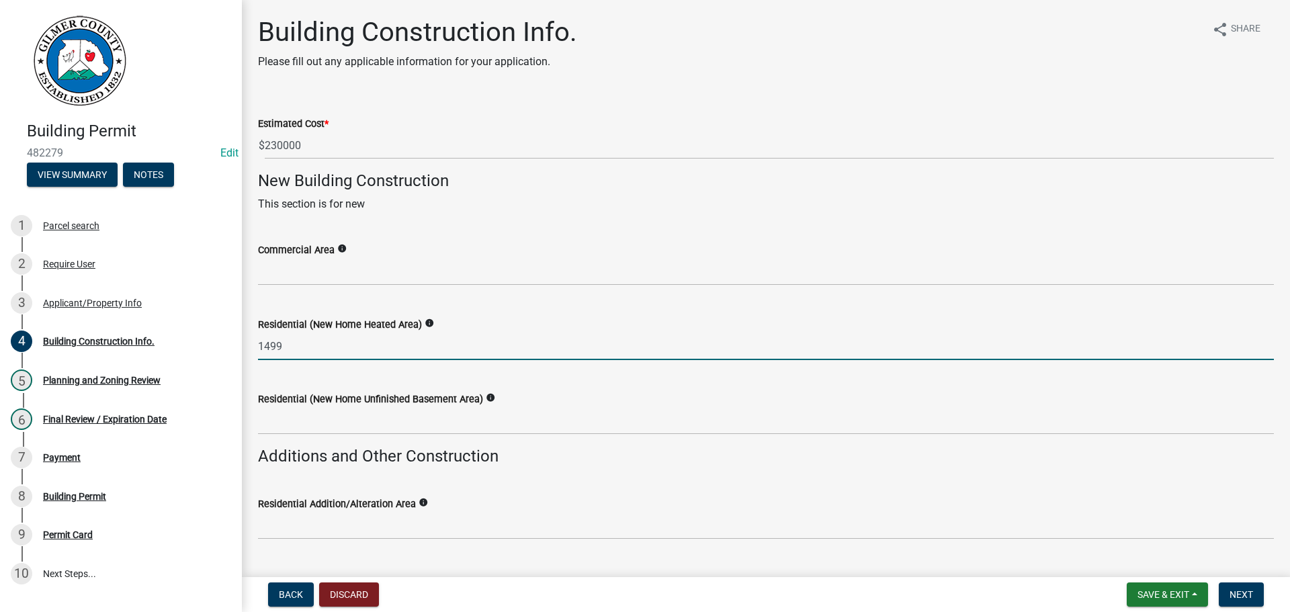
type input "1499"
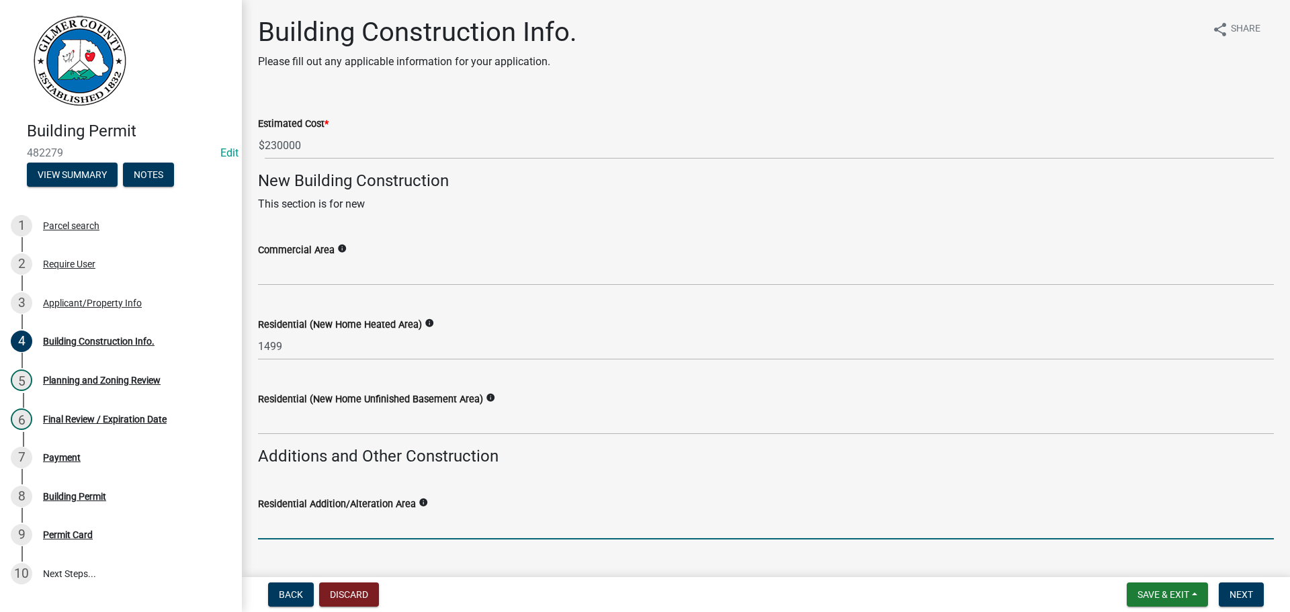
scroll to position [315, 0]
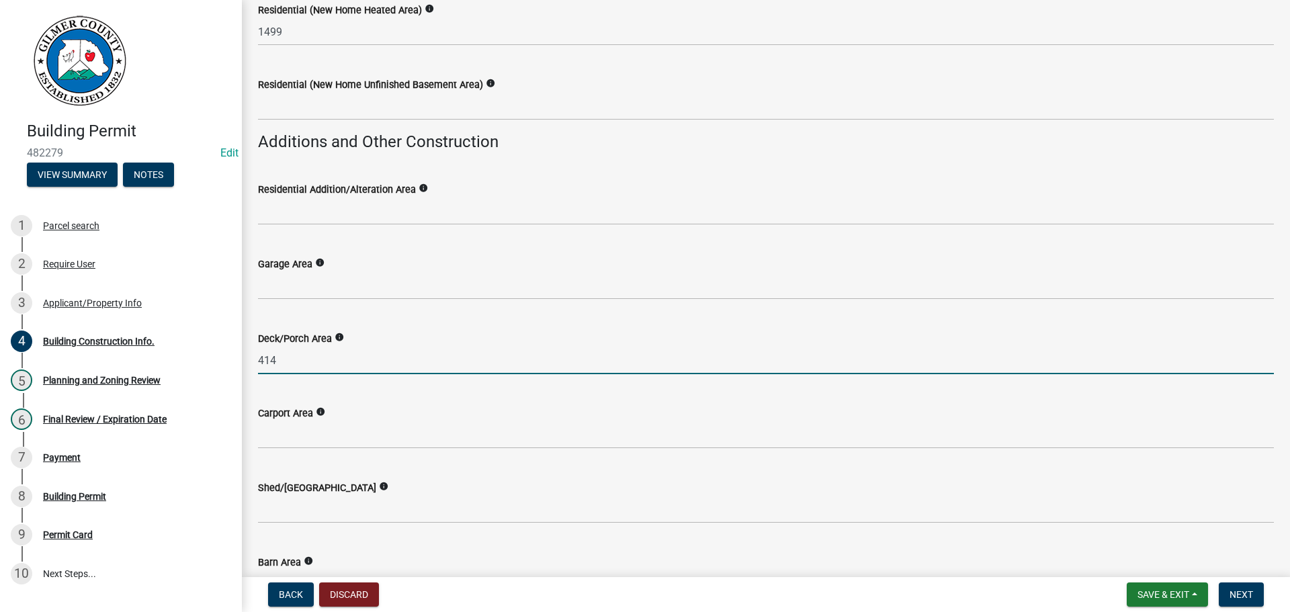
type input "414"
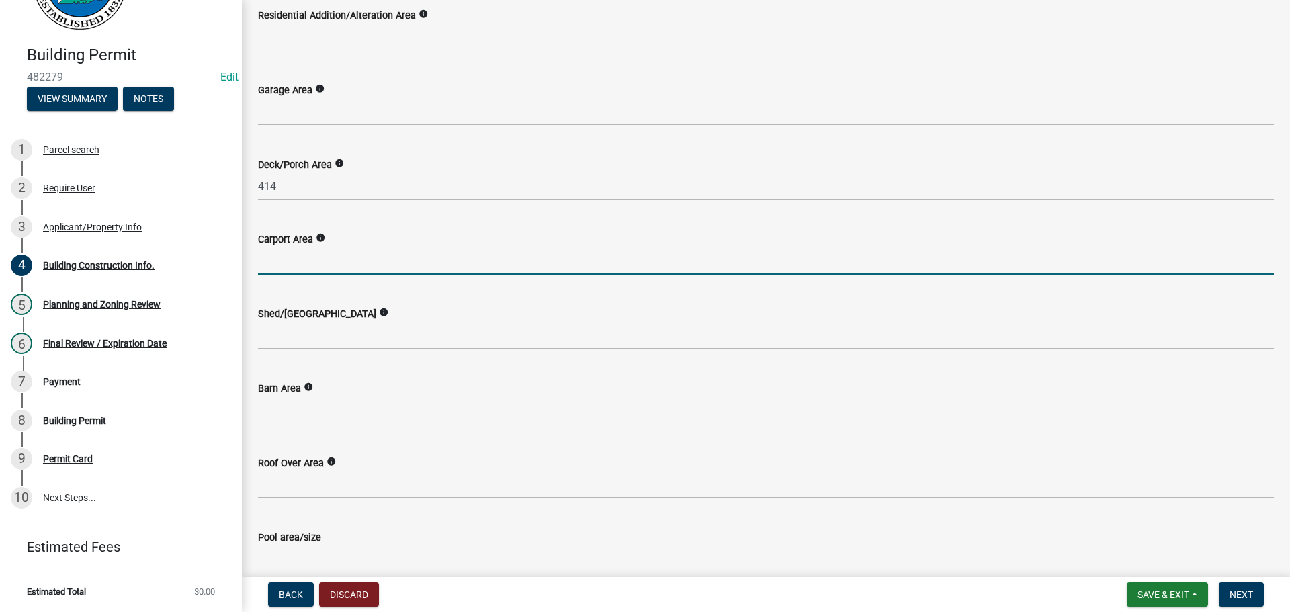
scroll to position [628, 0]
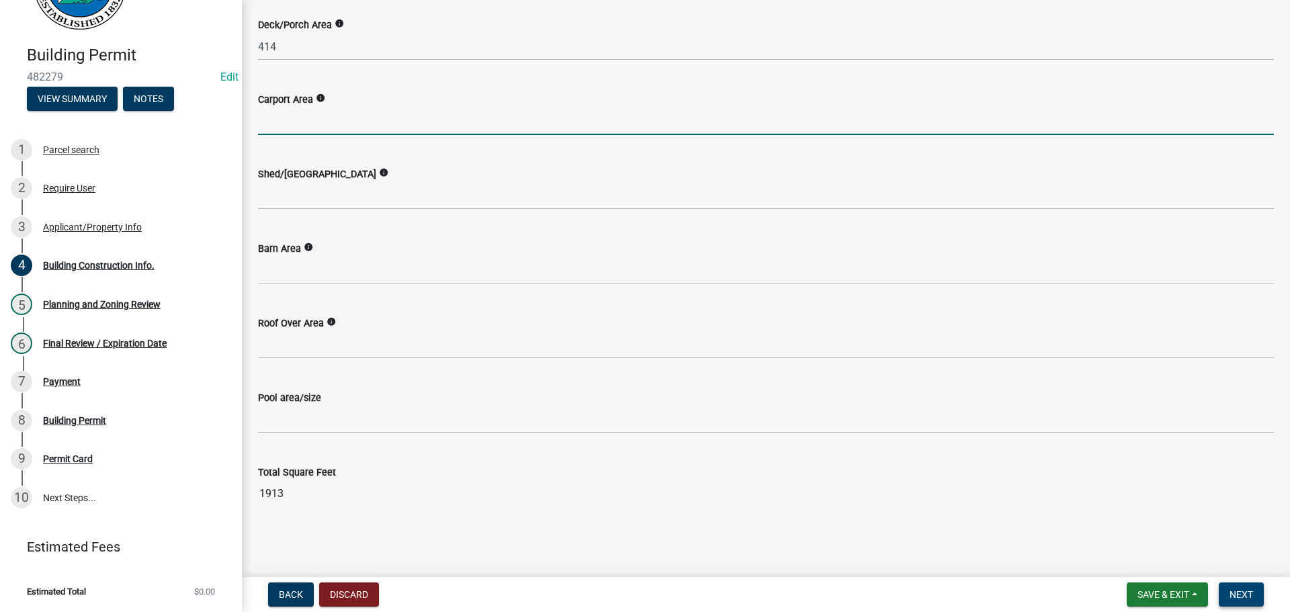
click at [1237, 592] on span "Next" at bounding box center [1242, 594] width 24 height 11
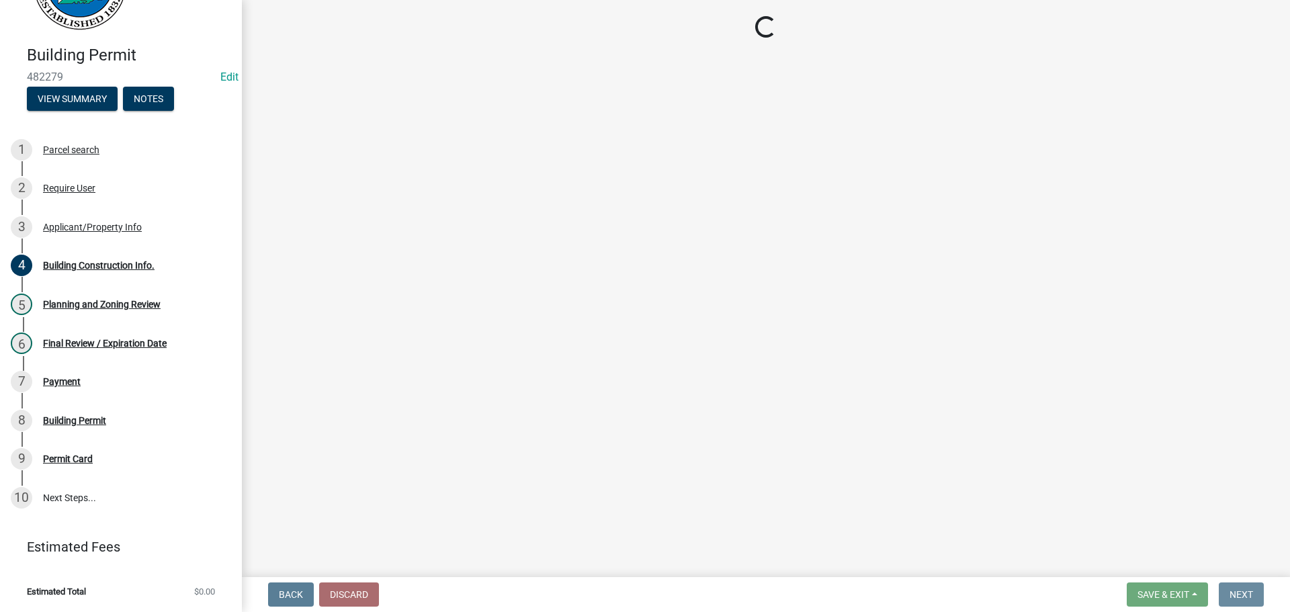
scroll to position [0, 0]
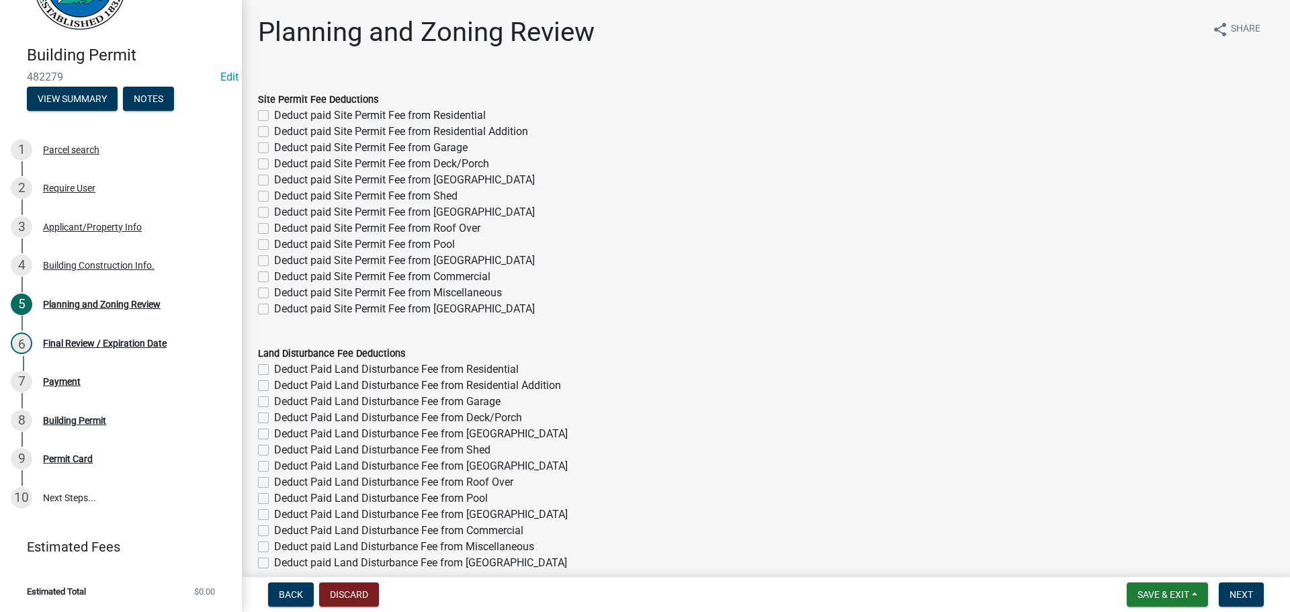
click at [399, 115] on label "Deduct paid Site Permit Fee from Residential" at bounding box center [380, 116] width 212 height 16
click at [283, 115] on input "Deduct paid Site Permit Fee from Residential" at bounding box center [278, 112] width 9 height 9
checkbox input "true"
checkbox input "false"
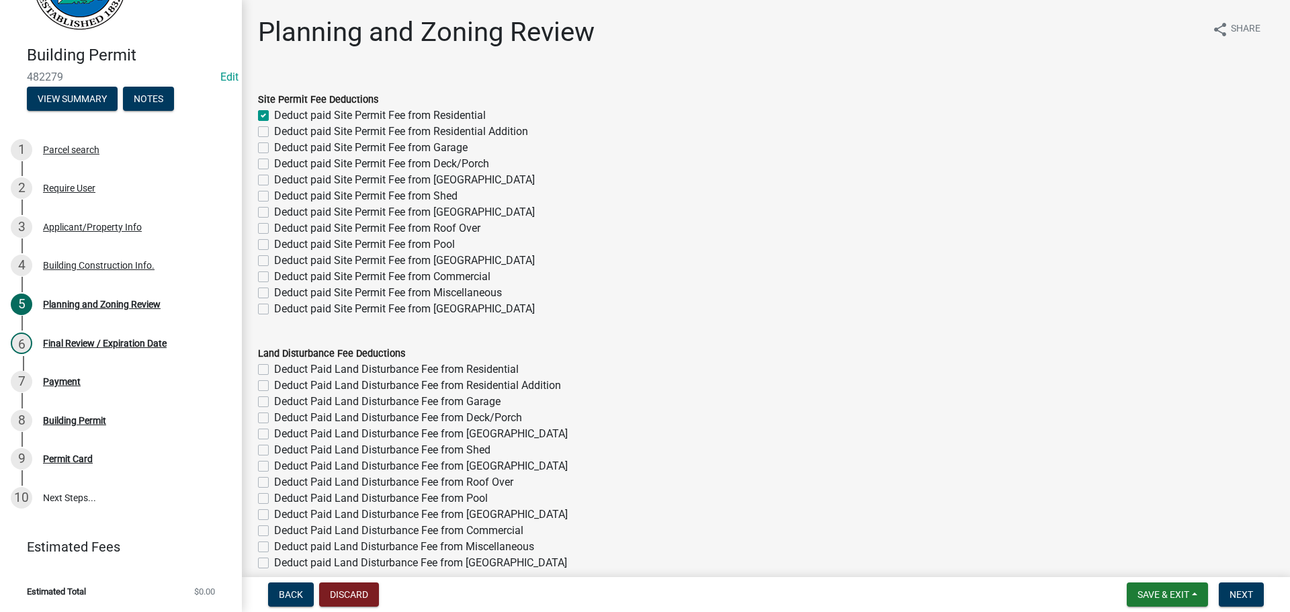
checkbox input "false"
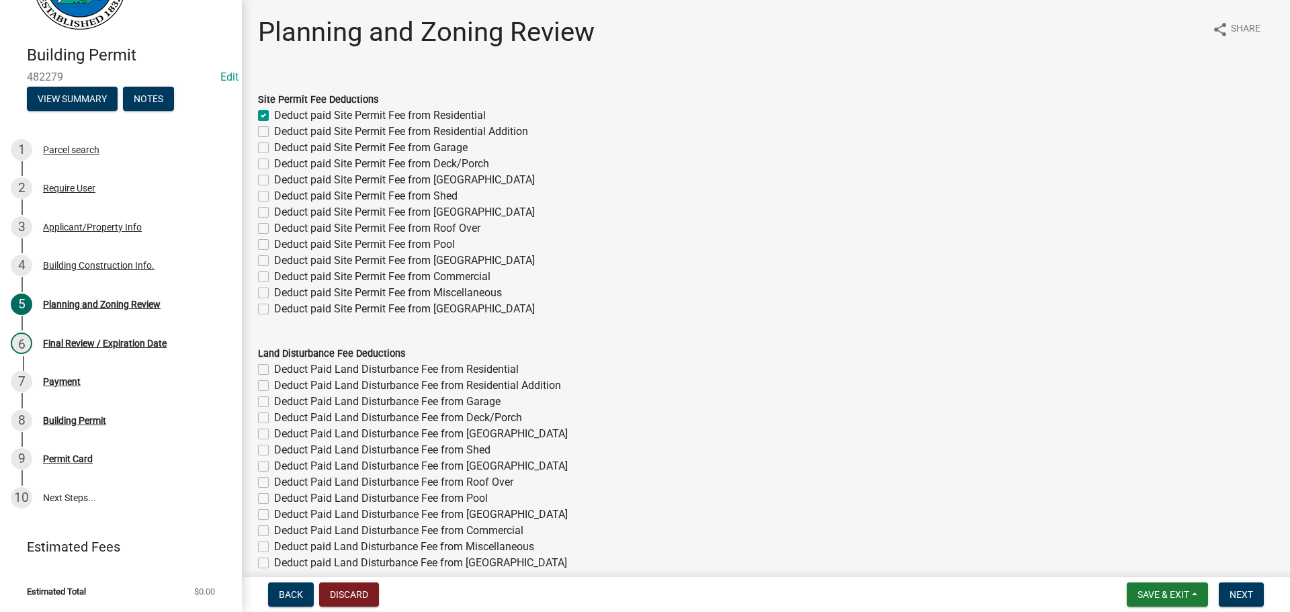
checkbox input "false"
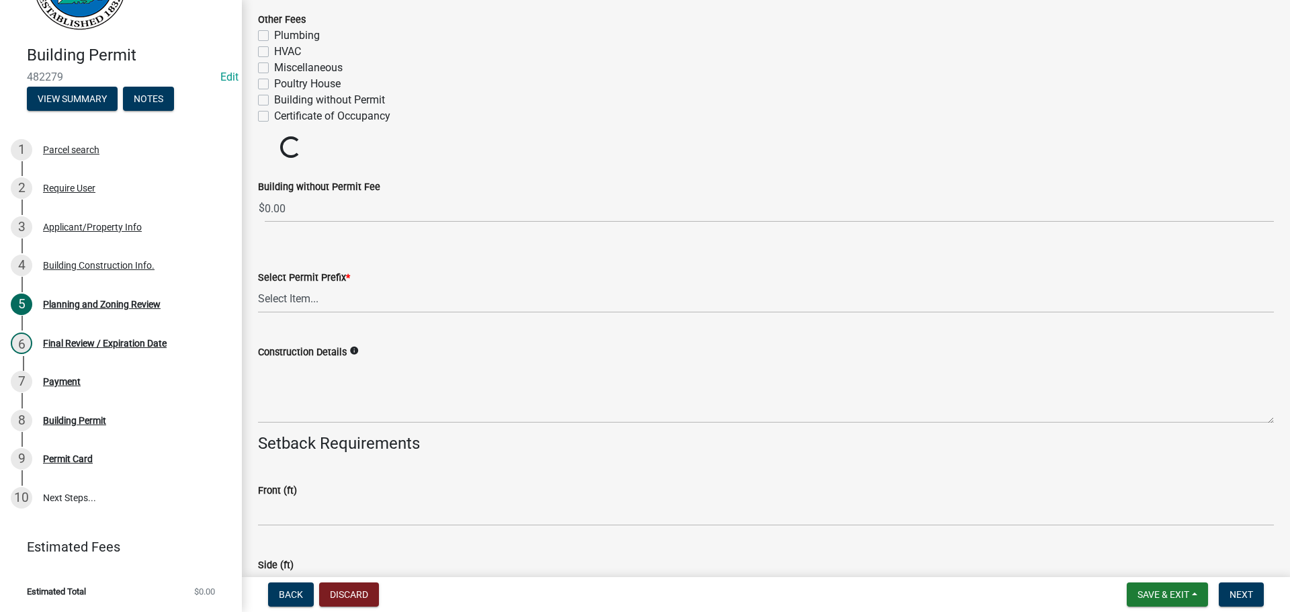
click at [350, 116] on label "Certificate of Occupancy" at bounding box center [332, 116] width 116 height 16
click at [283, 116] on input "Certificate of Occupancy" at bounding box center [278, 112] width 9 height 9
checkbox input "true"
checkbox input "false"
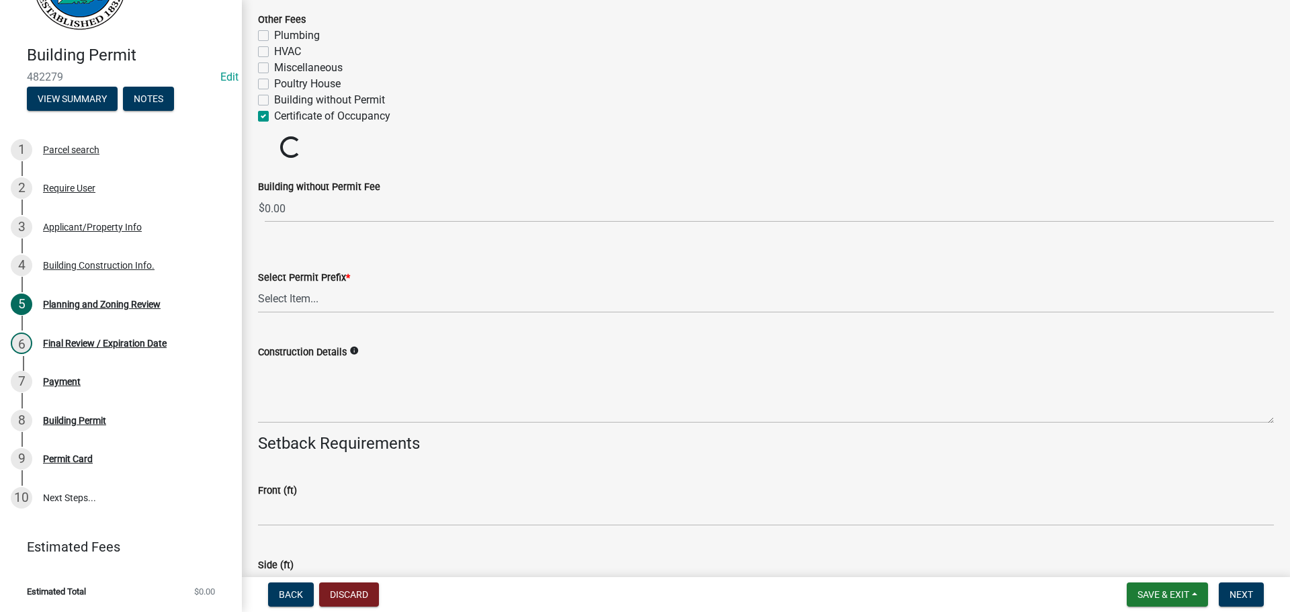
checkbox input "false"
checkbox input "true"
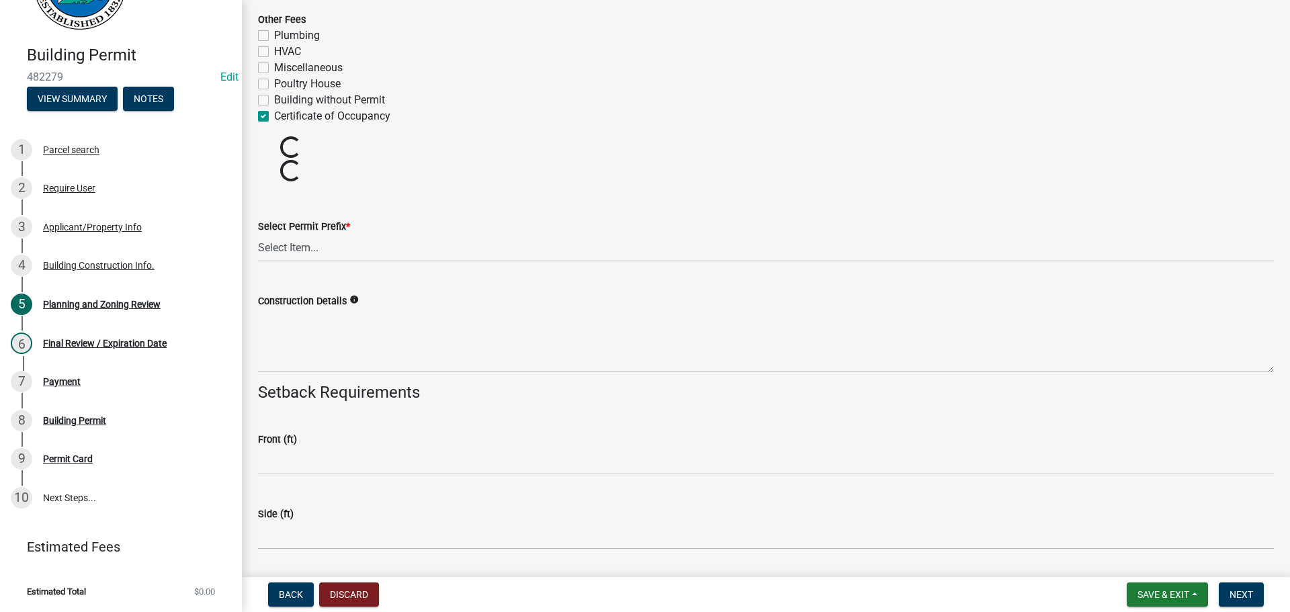
scroll to position [2514, 0]
click at [317, 250] on select "Select Item... RES COMM MB LAND POOL MISC CELL TOWER - NEW CELL TOWER - ADD ON" at bounding box center [766, 249] width 1016 height 28
click at [258, 235] on select "Select Item... RES COMM MB LAND POOL MISC CELL TOWER - NEW CELL TOWER - ADD ON" at bounding box center [766, 249] width 1016 height 28
select select "b5c39336-92b9-49ce-a0a5-4e9e9babf743"
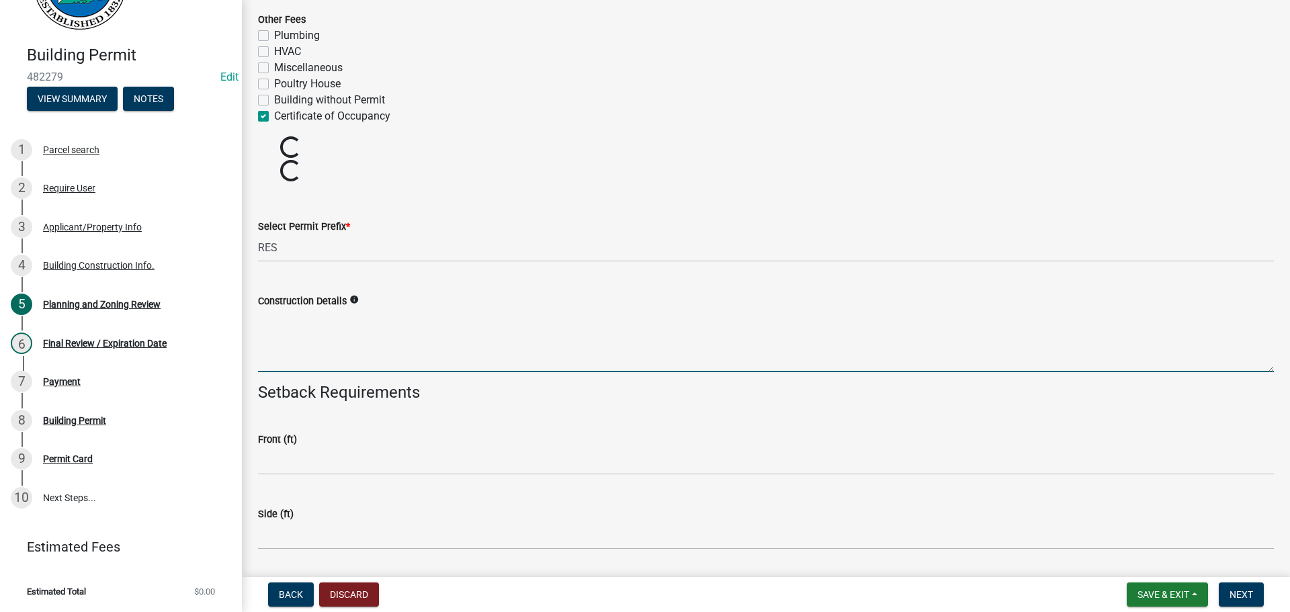
drag, startPoint x: 360, startPoint y: 342, endPoint x: 919, endPoint y: 445, distance: 568.6
click at [366, 341] on textarea "Construction Details" at bounding box center [766, 340] width 1016 height 63
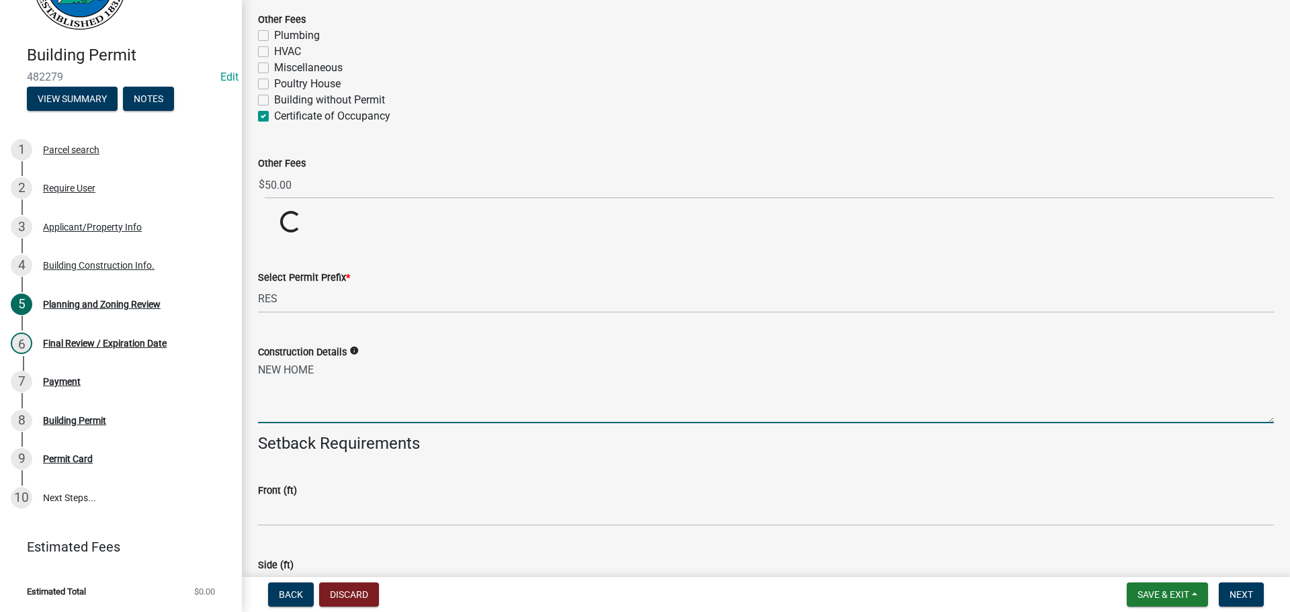
type textarea "NEW HOME"
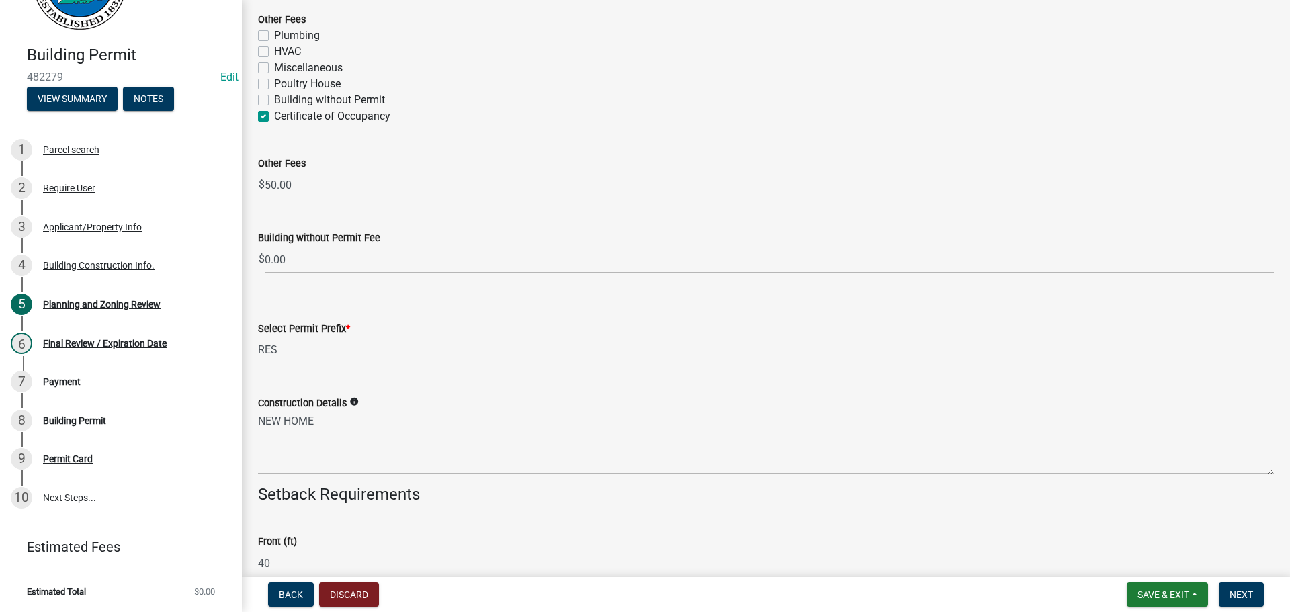
type input "4"
type input "35"
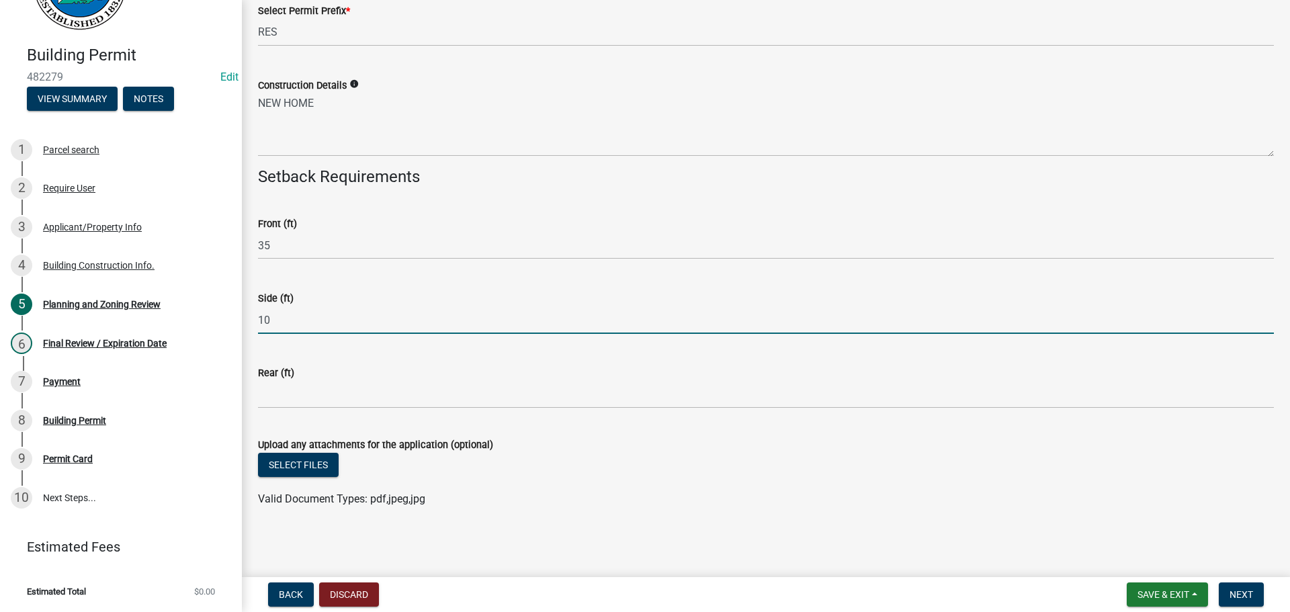
type input "10"
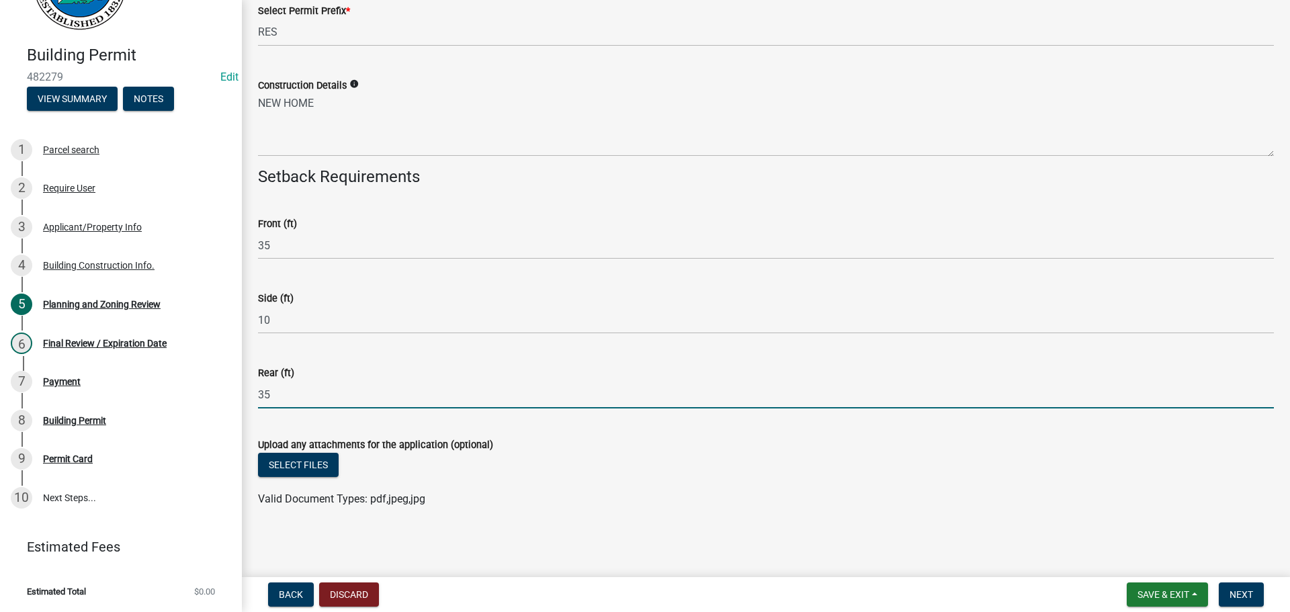
type input "35"
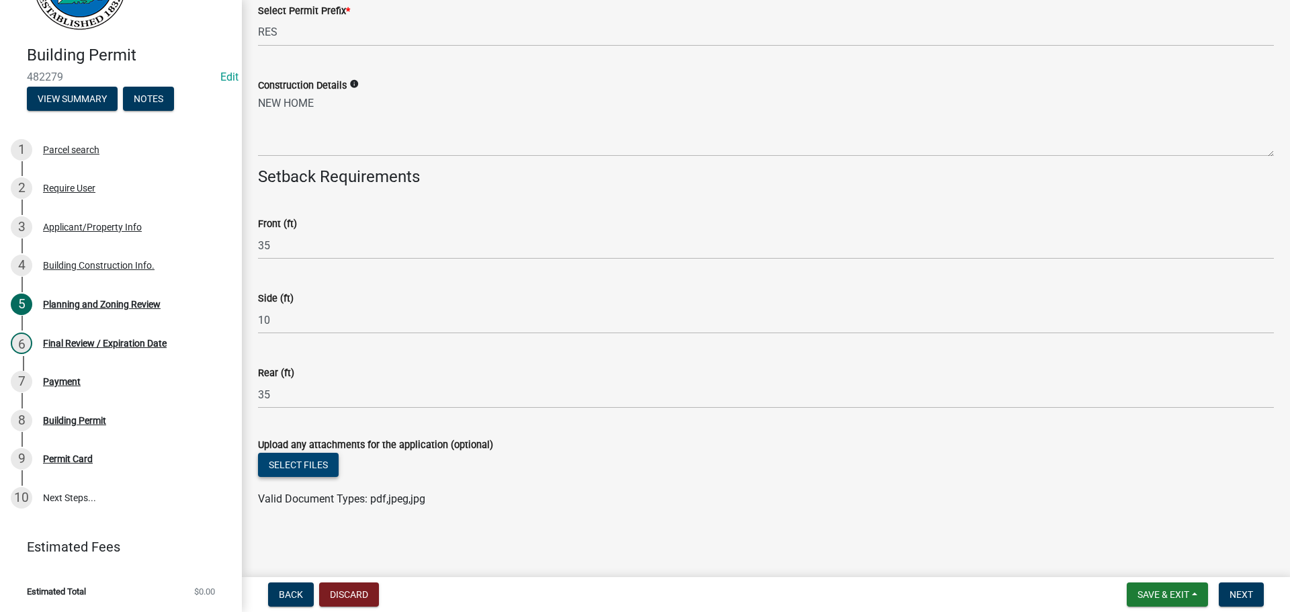
drag, startPoint x: 300, startPoint y: 475, endPoint x: 290, endPoint y: 490, distance: 17.9
click at [290, 489] on wm-upload "Select files Valid Document Types: pdf,jpeg,jpg" at bounding box center [766, 480] width 1016 height 54
click at [290, 473] on button "Select files" at bounding box center [298, 465] width 81 height 24
click at [1233, 589] on span "Next" at bounding box center [1242, 594] width 24 height 11
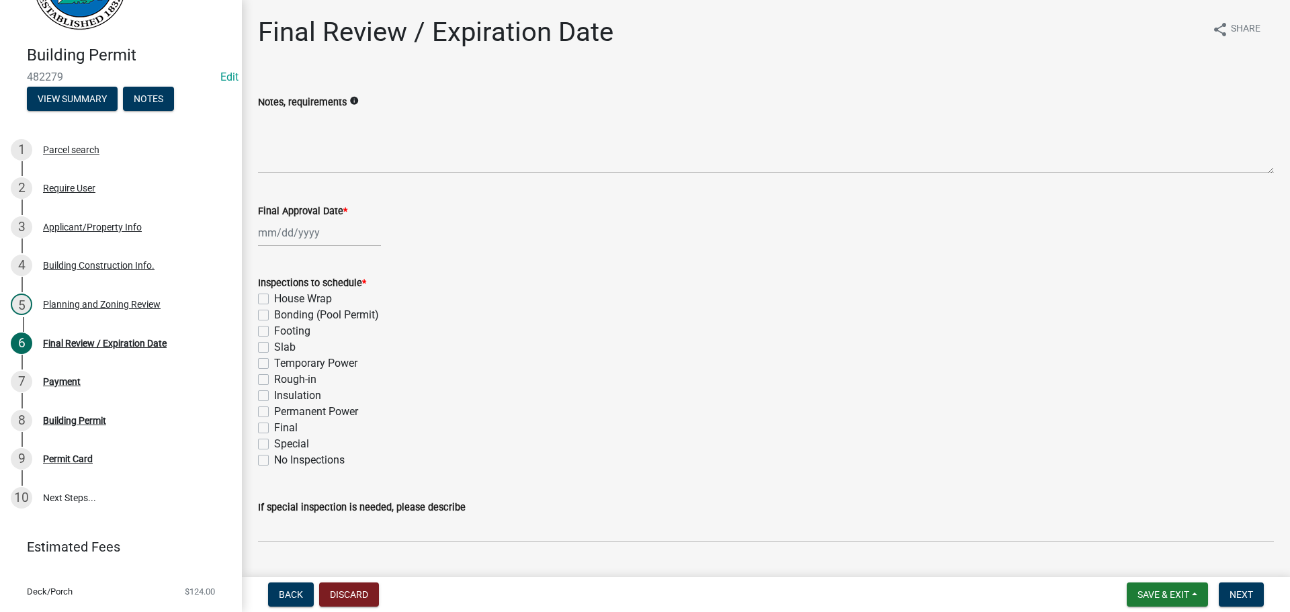
click at [288, 337] on label "Footing" at bounding box center [292, 331] width 36 height 16
click at [283, 332] on input "Footing" at bounding box center [278, 327] width 9 height 9
checkbox input "true"
checkbox input "false"
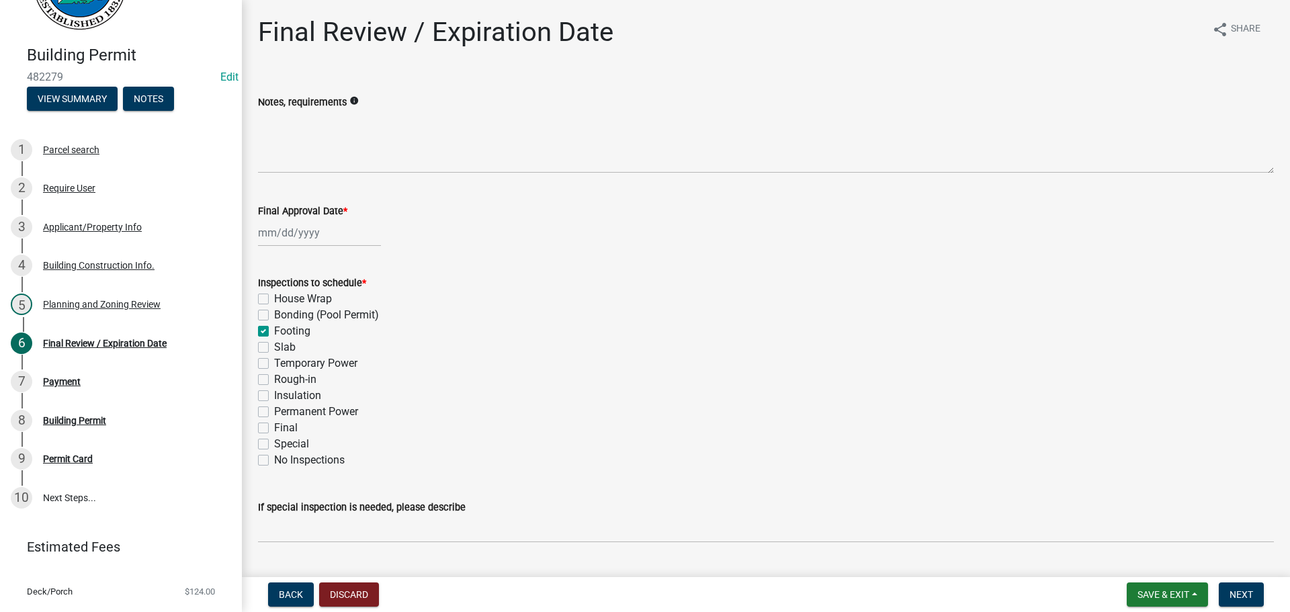
checkbox input "true"
checkbox input "false"
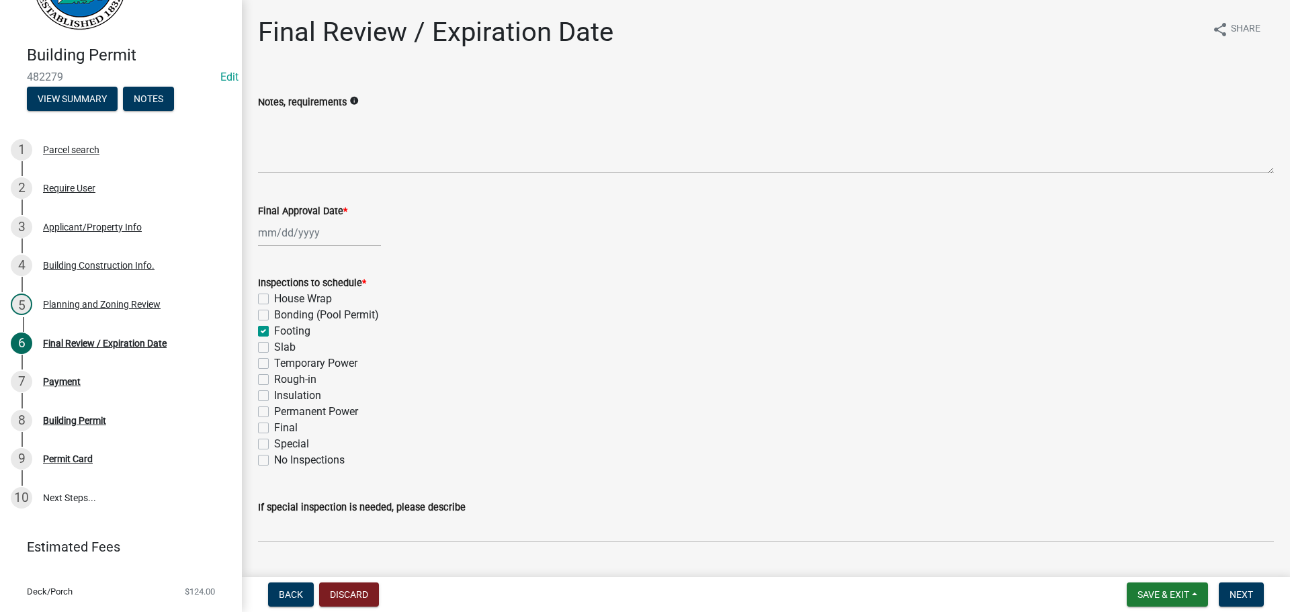
checkbox input "false"
click at [302, 366] on label "Temporary Power" at bounding box center [315, 364] width 83 height 16
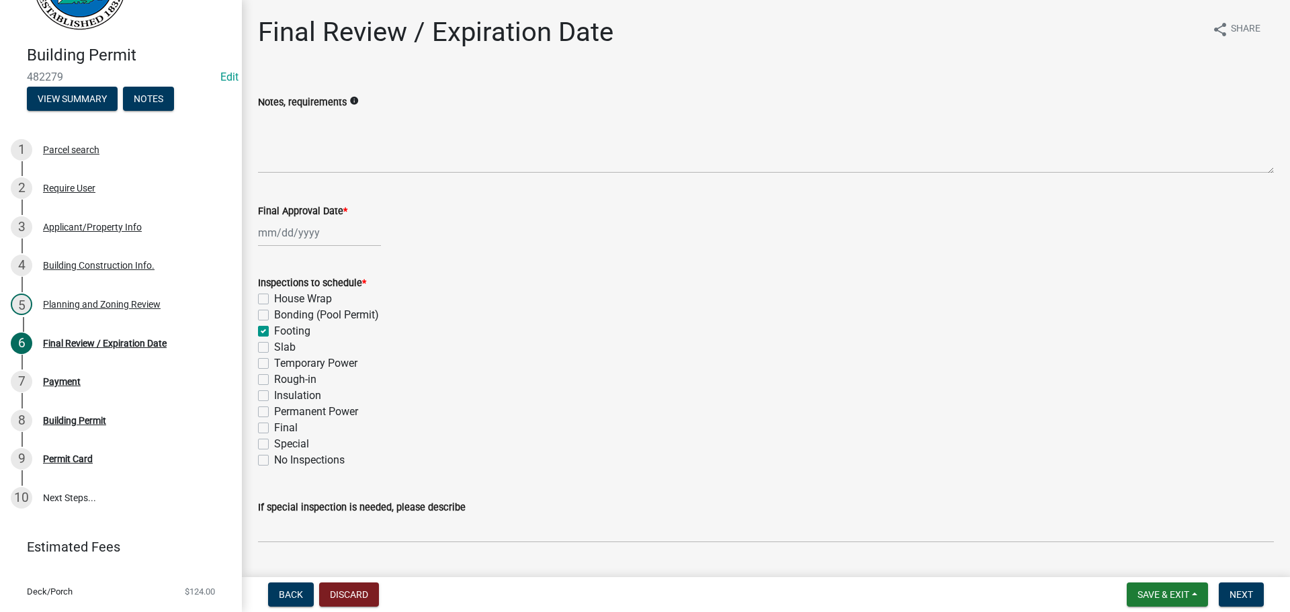
click at [283, 364] on input "Temporary Power" at bounding box center [278, 360] width 9 height 9
checkbox input "true"
checkbox input "false"
checkbox input "true"
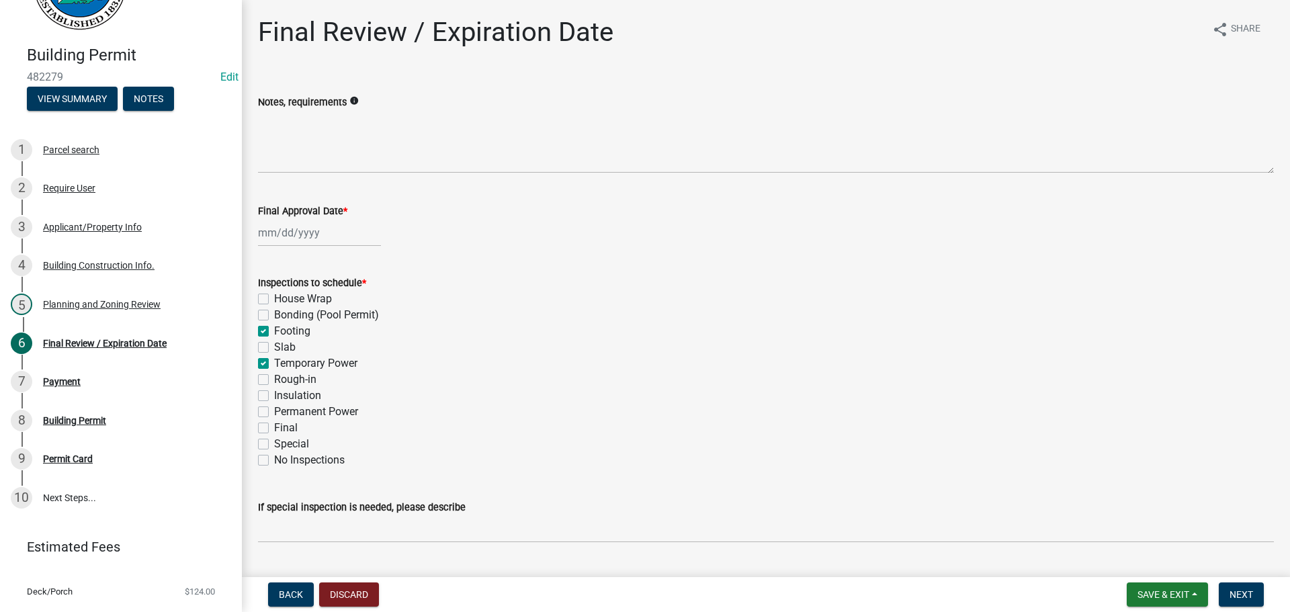
checkbox input "false"
checkbox input "true"
checkbox input "false"
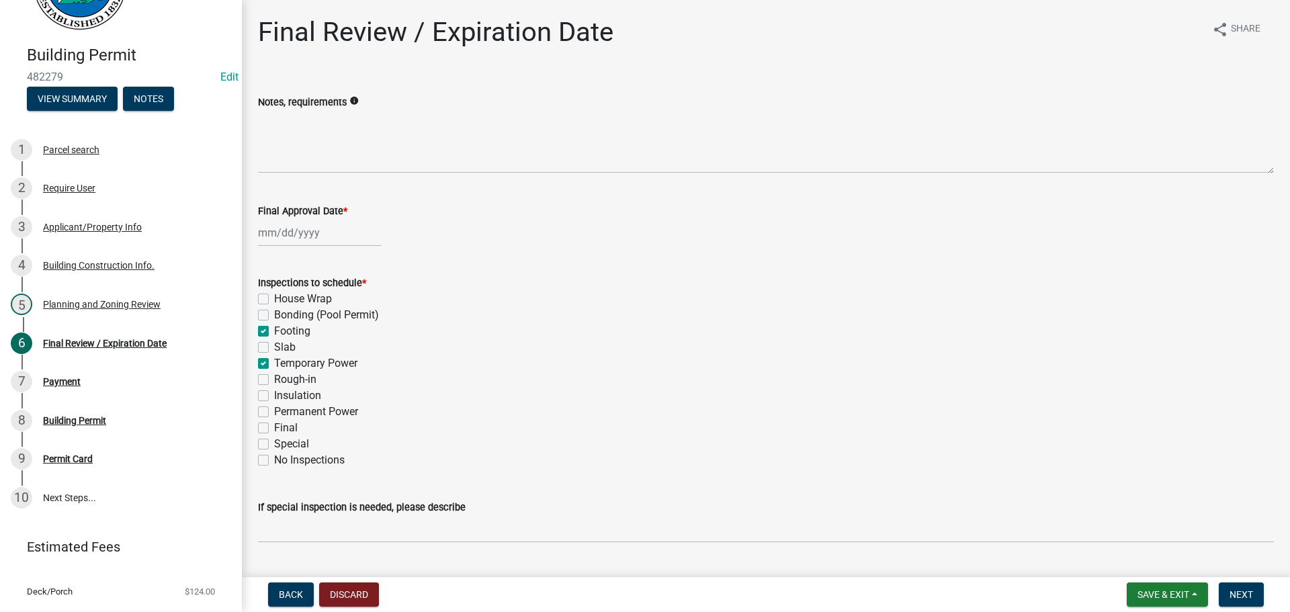
checkbox input "false"
click at [291, 364] on label "Temporary Power" at bounding box center [315, 364] width 83 height 16
click at [283, 364] on input "Temporary Power" at bounding box center [278, 360] width 9 height 9
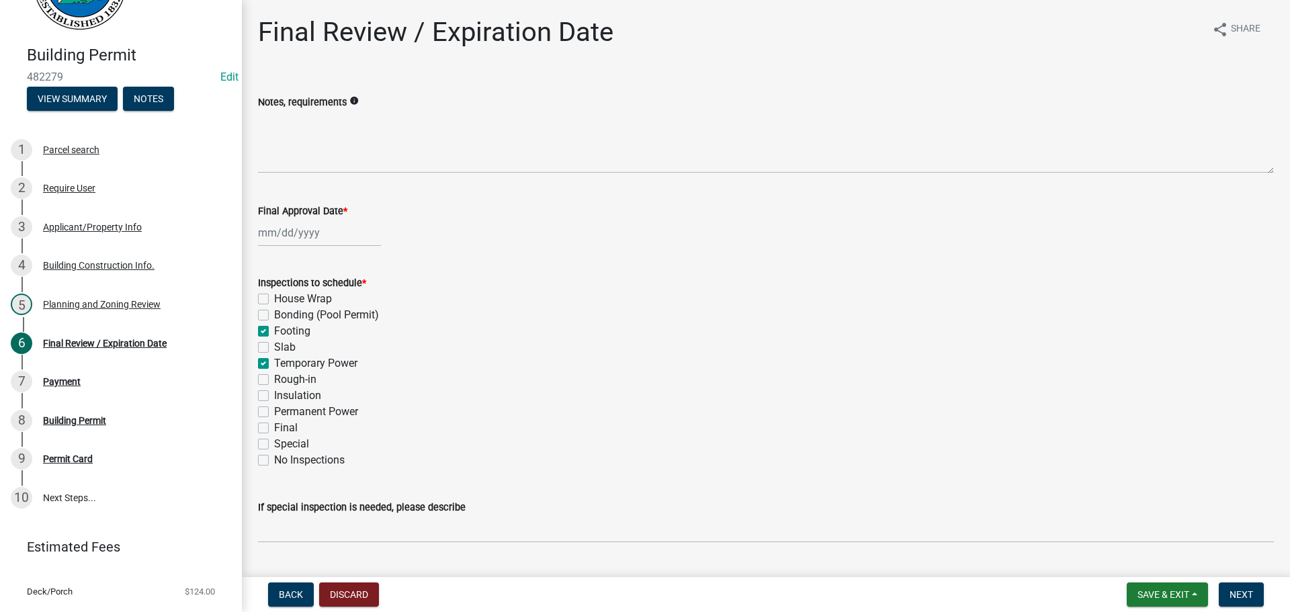
checkbox input "false"
checkbox input "true"
checkbox input "false"
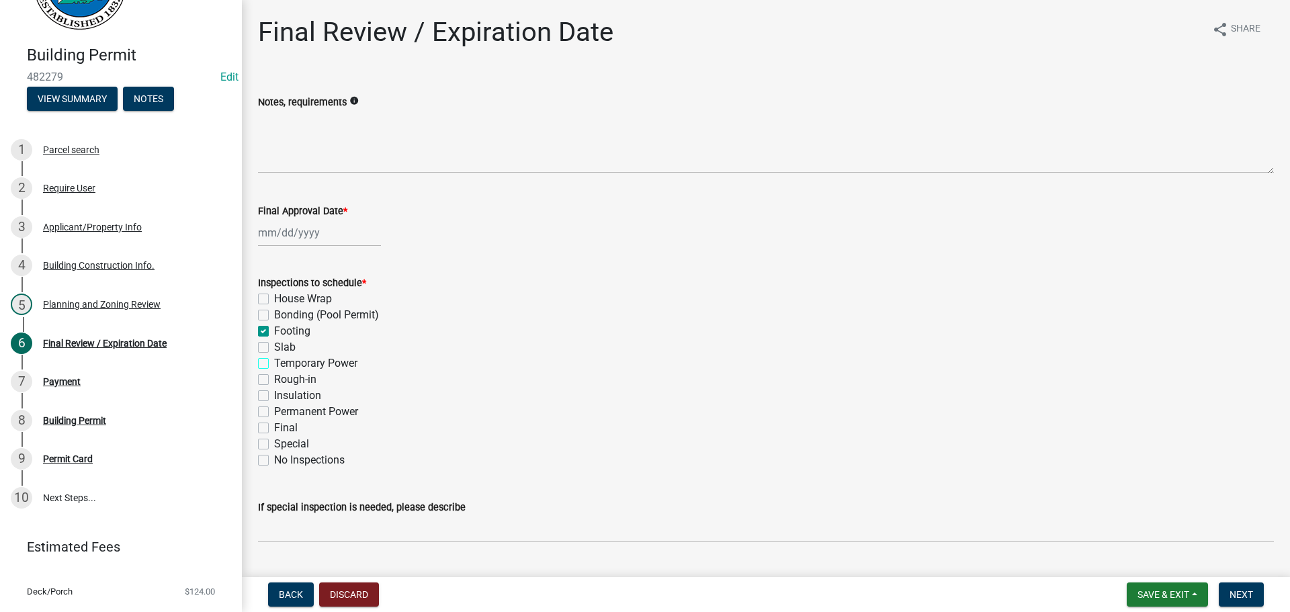
checkbox input "false"
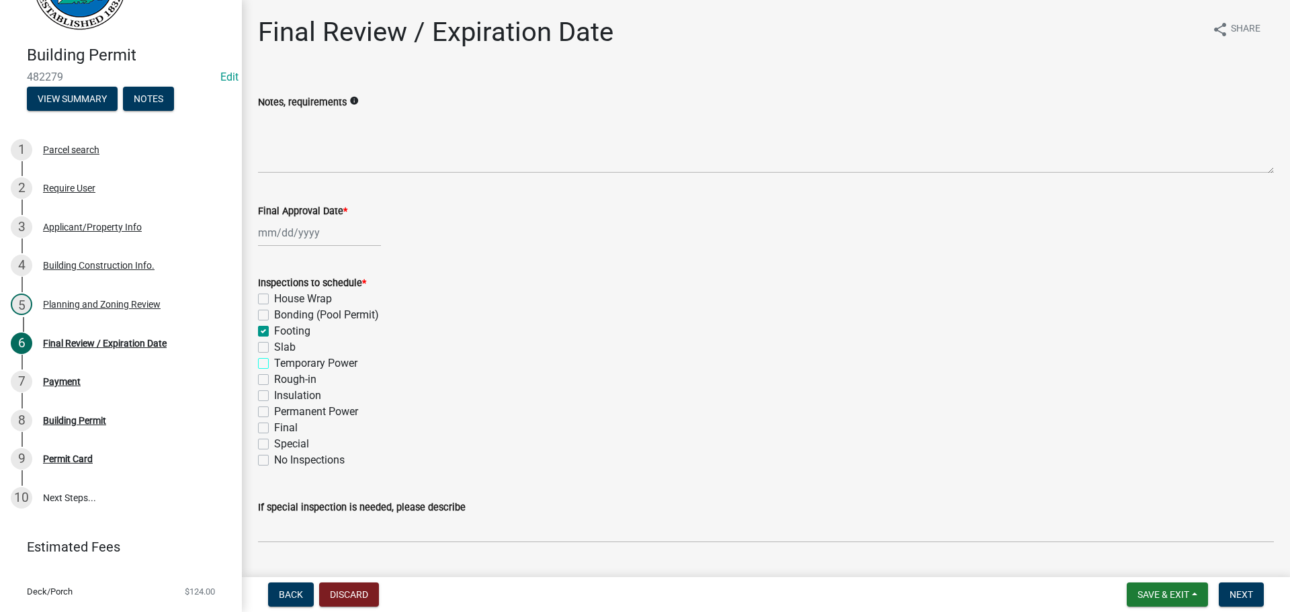
checkbox input "false"
click at [298, 380] on label "Rough-in" at bounding box center [295, 380] width 42 height 16
click at [283, 380] on input "Rough-in" at bounding box center [278, 376] width 9 height 9
checkbox input "true"
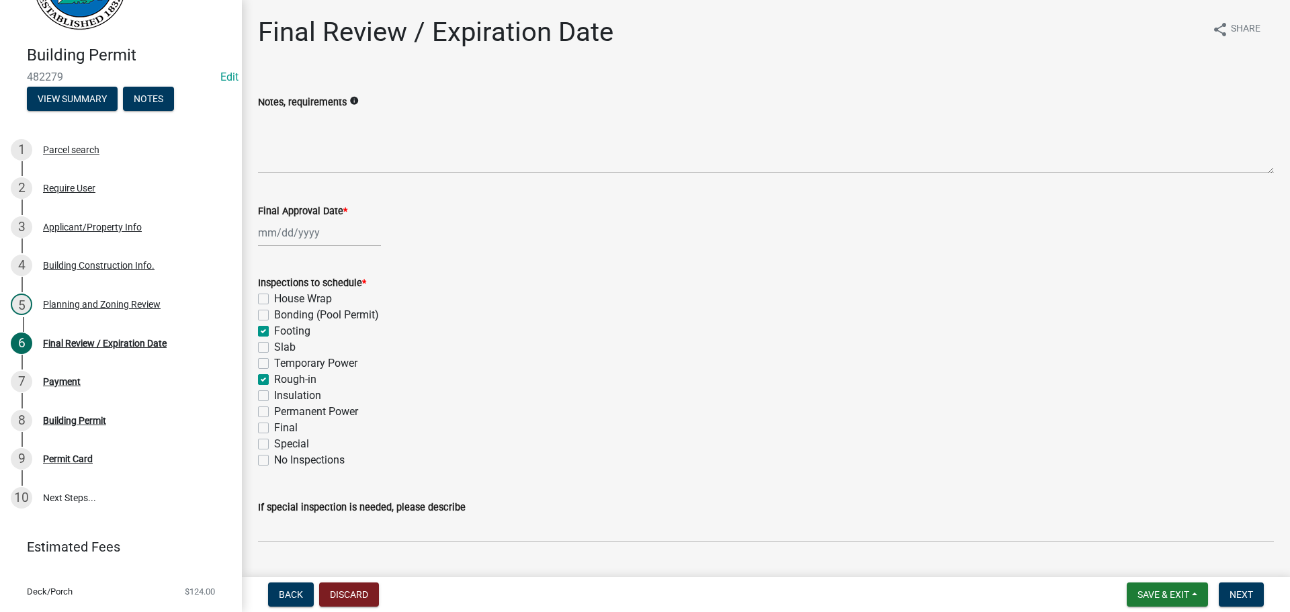
checkbox input "false"
checkbox input "true"
checkbox input "false"
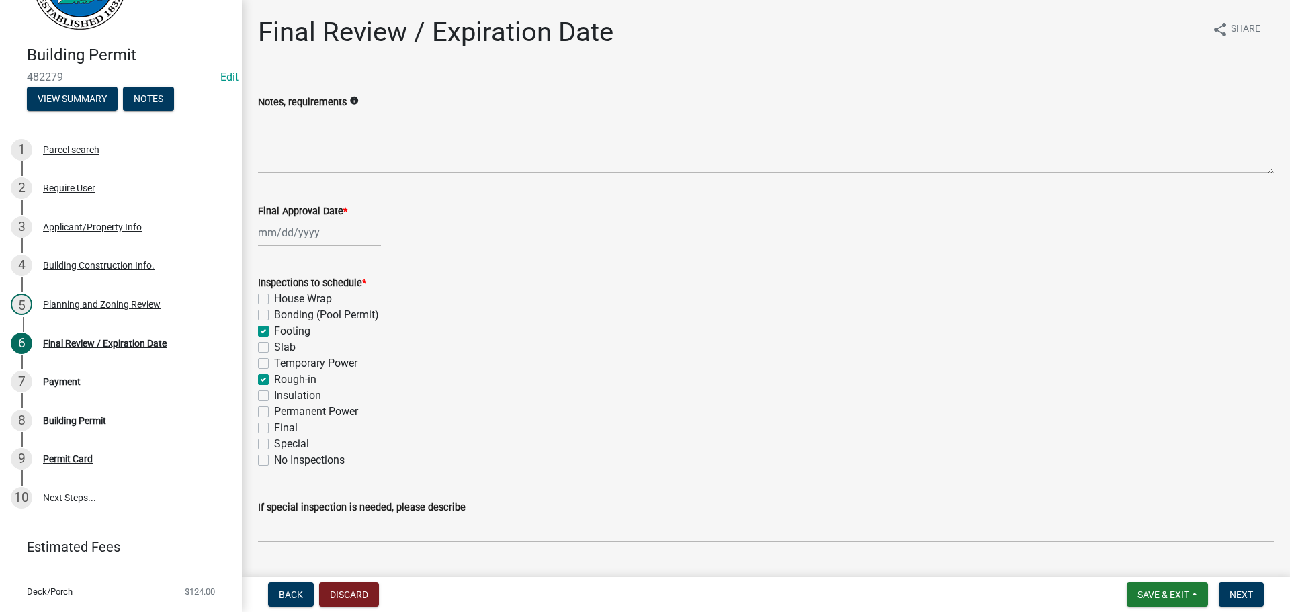
checkbox input "true"
checkbox input "false"
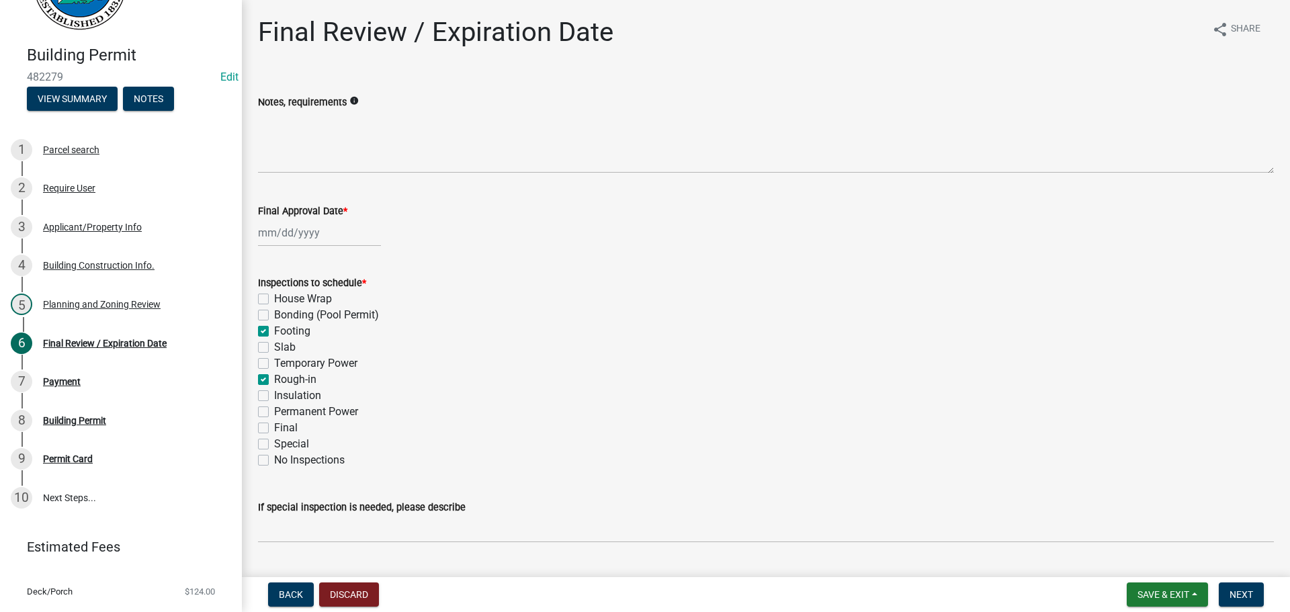
checkbox input "false"
click at [302, 412] on label "Permanent Power" at bounding box center [316, 412] width 84 height 16
click at [283, 412] on input "Permanent Power" at bounding box center [278, 408] width 9 height 9
checkbox input "true"
checkbox input "false"
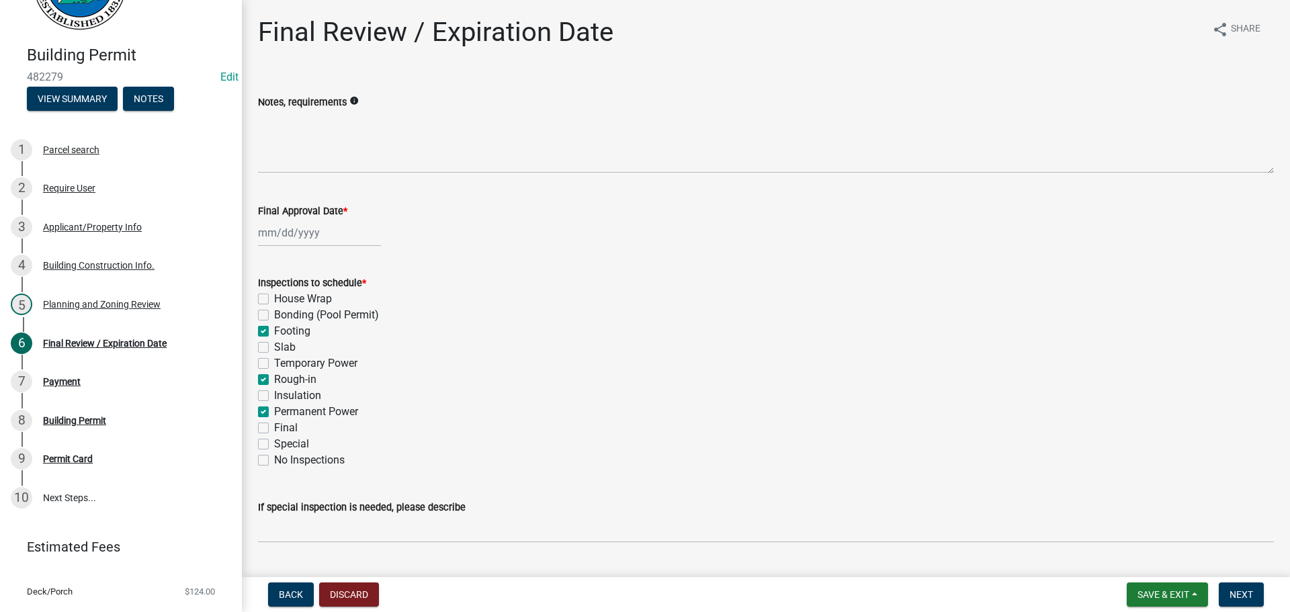
checkbox input "false"
checkbox input "true"
checkbox input "false"
checkbox input "true"
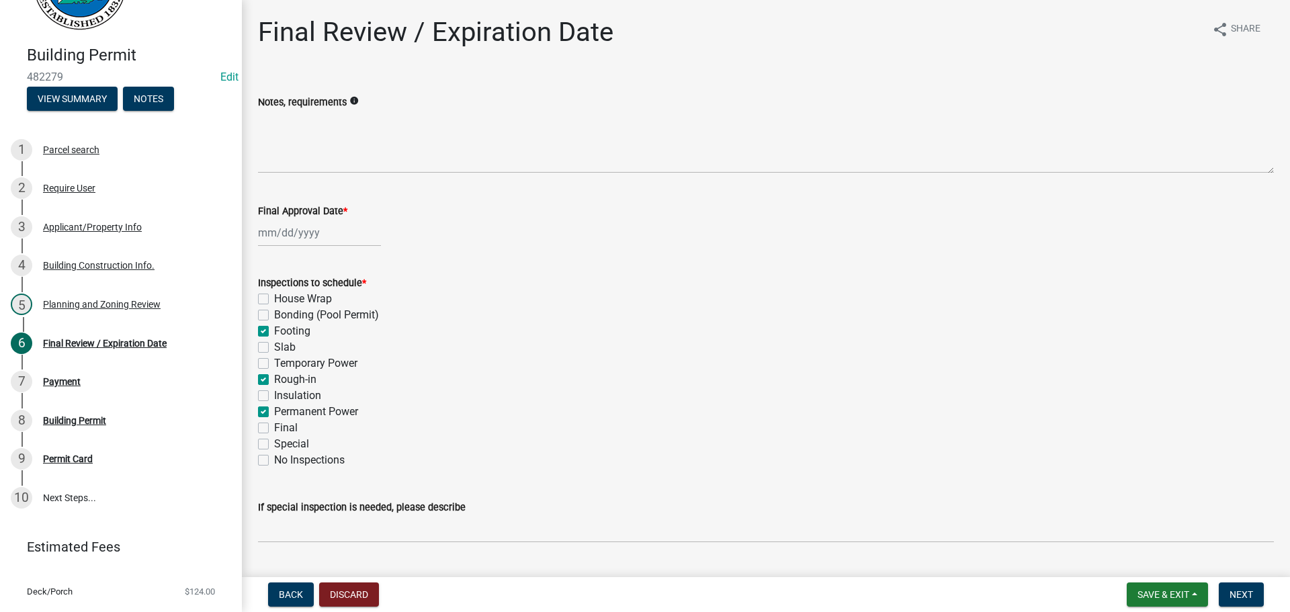
checkbox input "false"
checkbox input "true"
checkbox input "false"
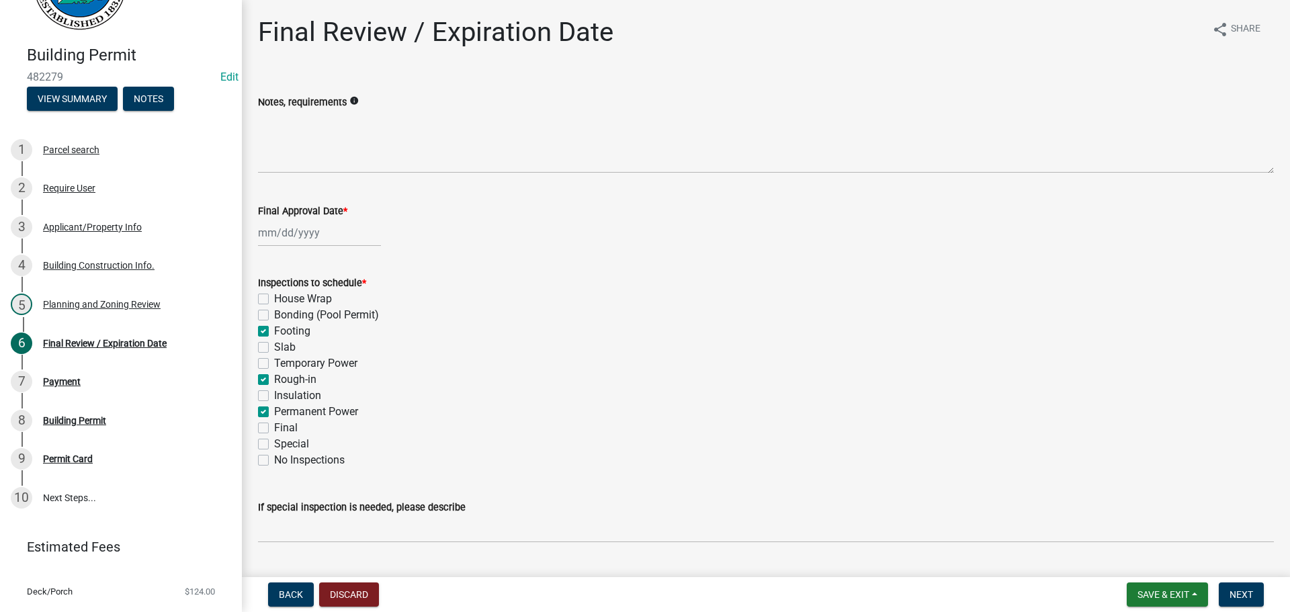
click at [281, 422] on label "Final" at bounding box center [286, 428] width 24 height 16
click at [281, 422] on input "Final" at bounding box center [278, 424] width 9 height 9
checkbox input "true"
checkbox input "false"
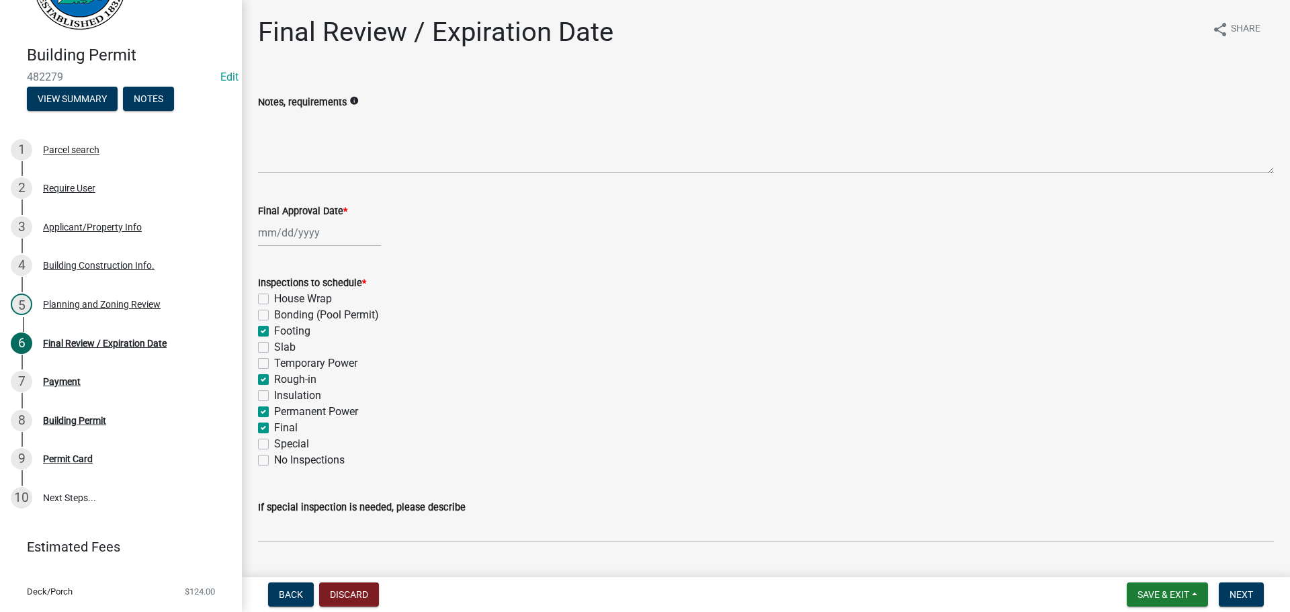
checkbox input "true"
checkbox input "false"
checkbox input "true"
checkbox input "false"
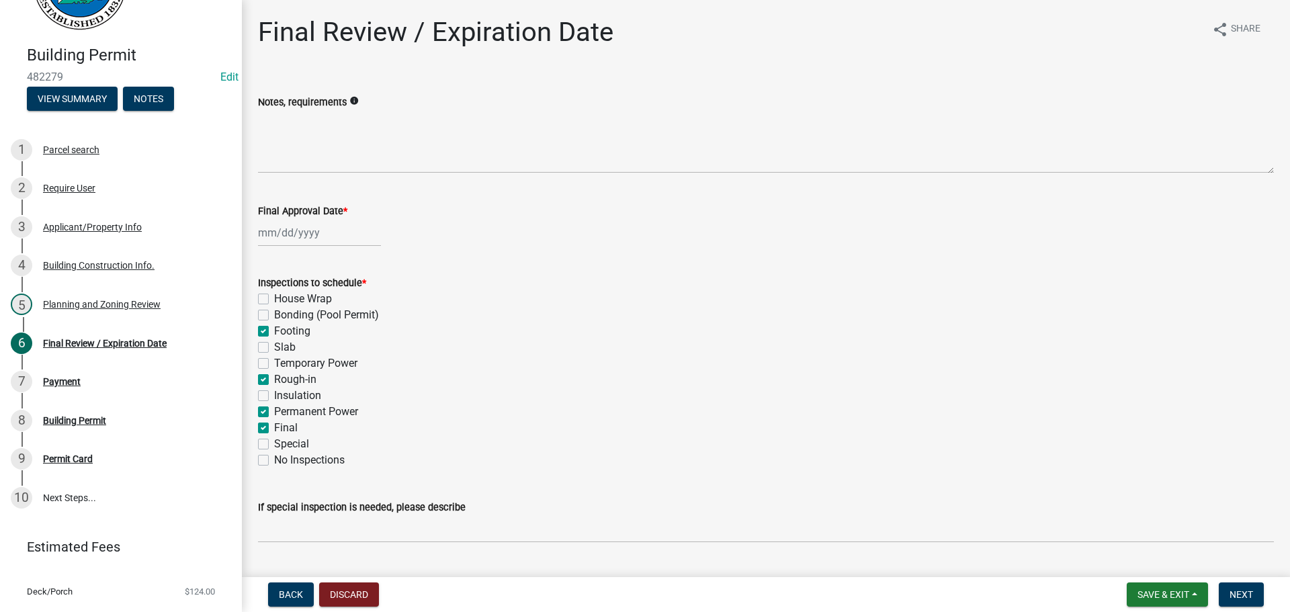
checkbox input "true"
checkbox input "false"
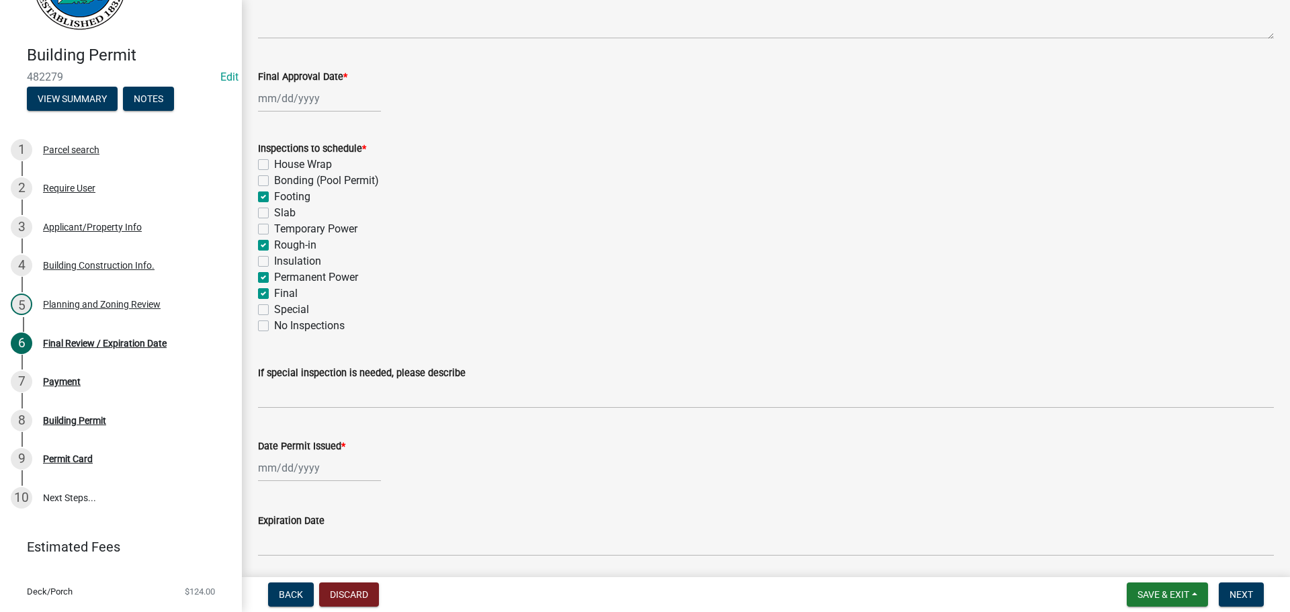
scroll to position [274, 0]
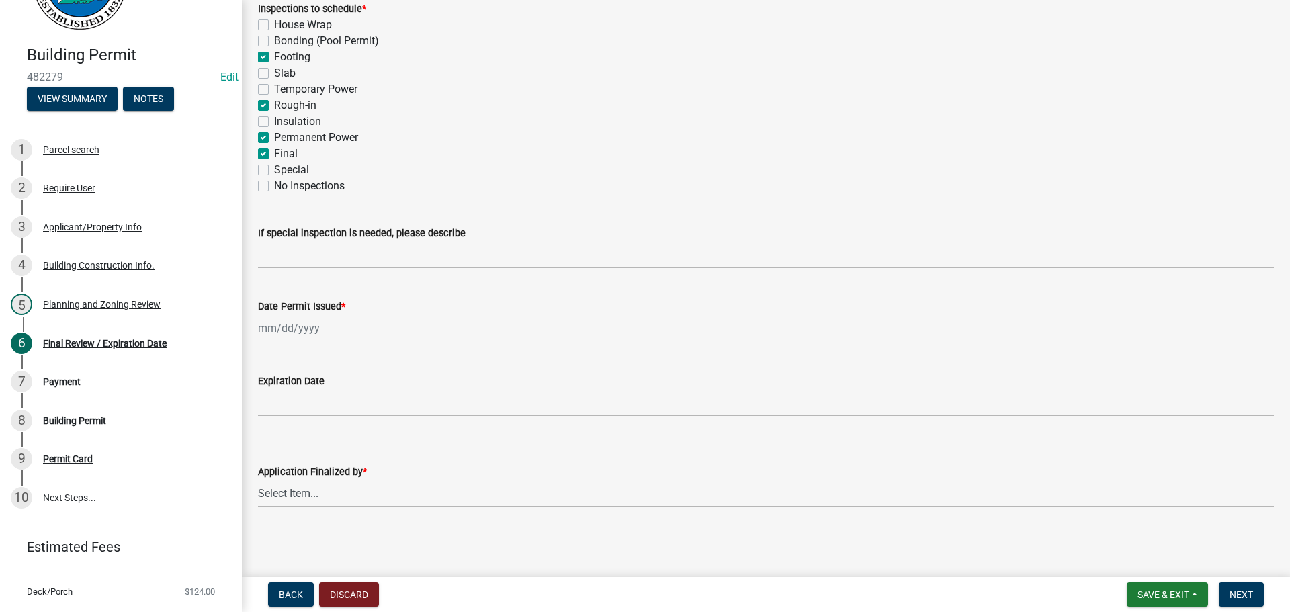
click at [304, 332] on div at bounding box center [319, 329] width 123 height 28
select select "9"
select select "2025"
drag, startPoint x: 273, startPoint y: 470, endPoint x: 293, endPoint y: 454, distance: 25.4
click at [274, 470] on div "22" at bounding box center [272, 465] width 22 height 22
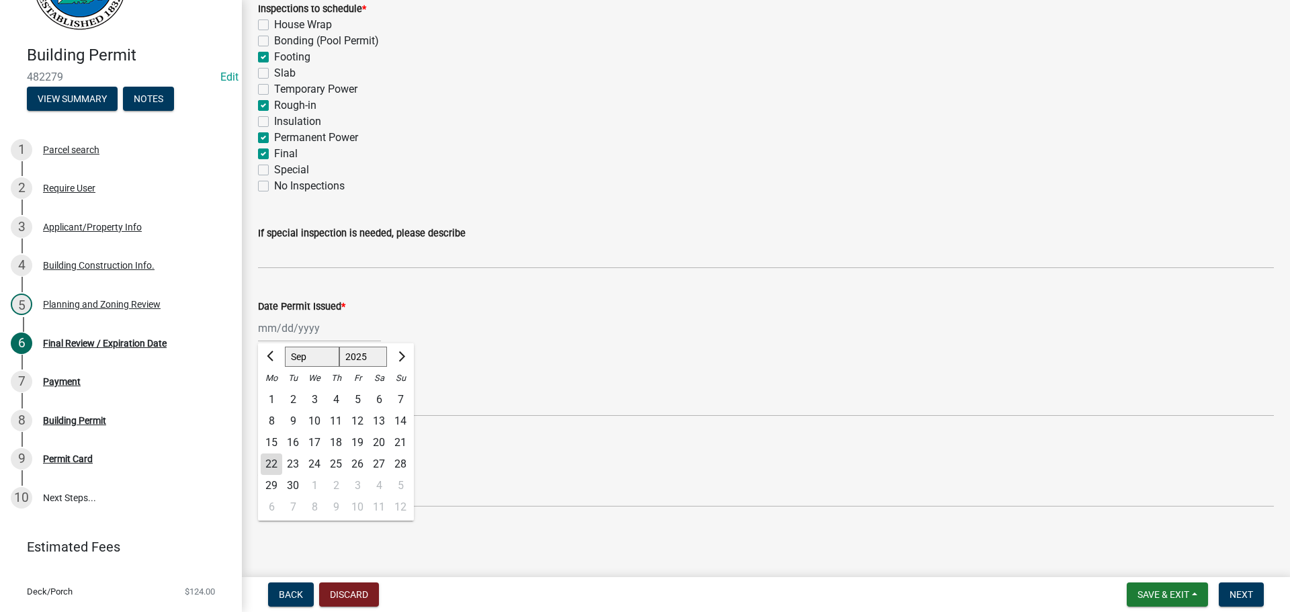
type input "[DATE]"
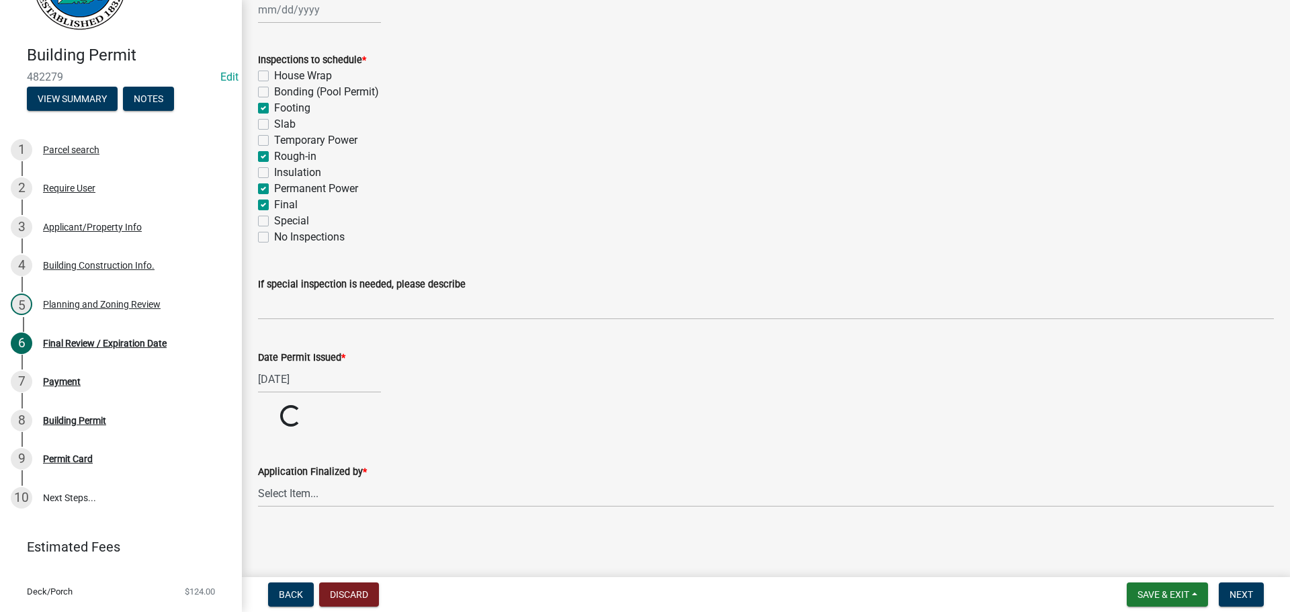
scroll to position [223, 0]
drag, startPoint x: 300, startPoint y: 501, endPoint x: 327, endPoint y: 485, distance: 31.0
click at [300, 501] on select "Select Item... [PERSON_NAME] [PERSON_NAME] [PERSON_NAME] [PERSON_NAME] [PERSON_…" at bounding box center [766, 494] width 1016 height 28
click at [258, 531] on select "Select Item... [PERSON_NAME] [PERSON_NAME] [PERSON_NAME] [PERSON_NAME] [PERSON_…" at bounding box center [766, 545] width 1016 height 28
select select "5ce200eb-feb1-496b-8127-7891293955f5"
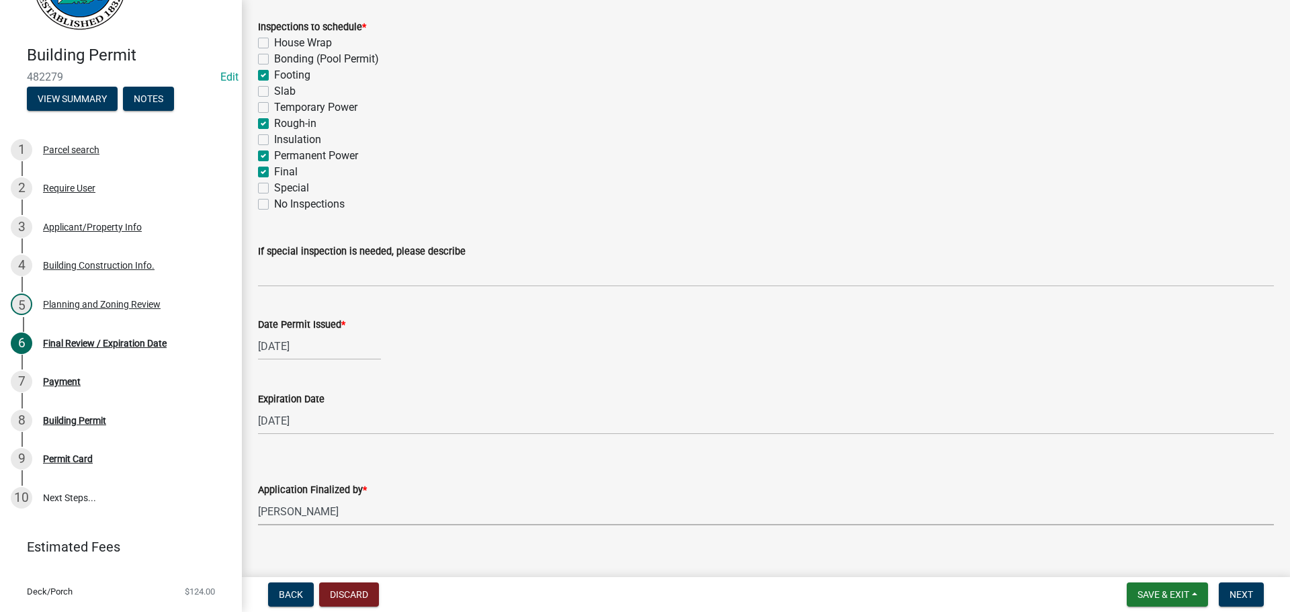
scroll to position [274, 0]
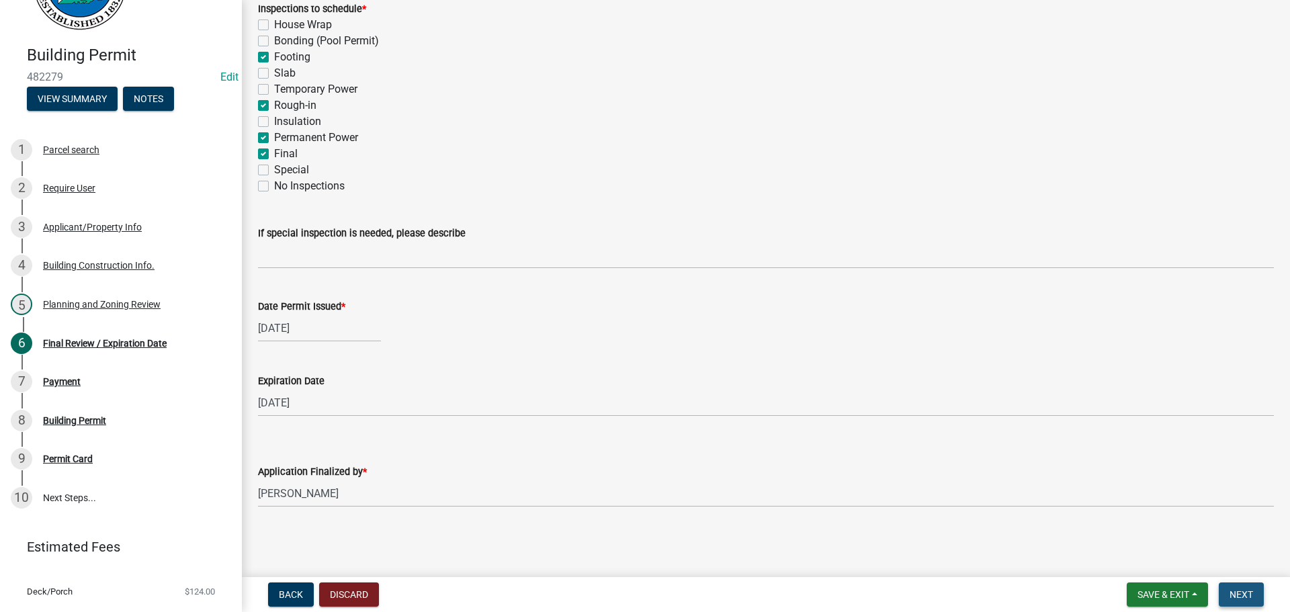
click at [1224, 589] on button "Next" at bounding box center [1241, 595] width 45 height 24
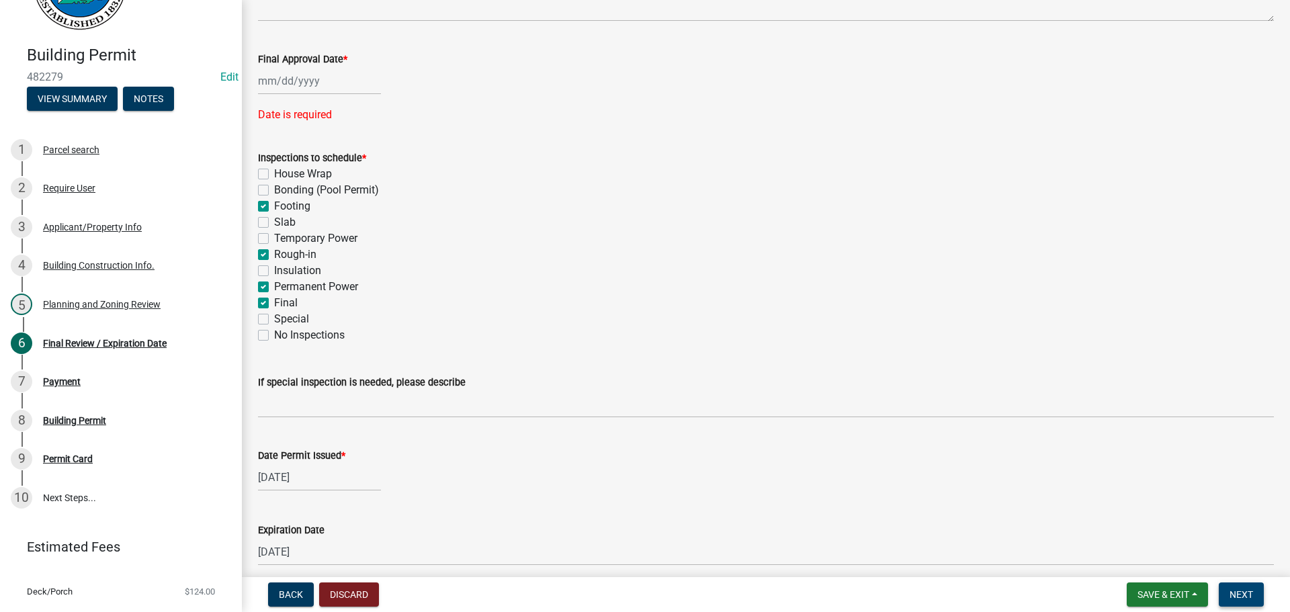
scroll to position [0, 0]
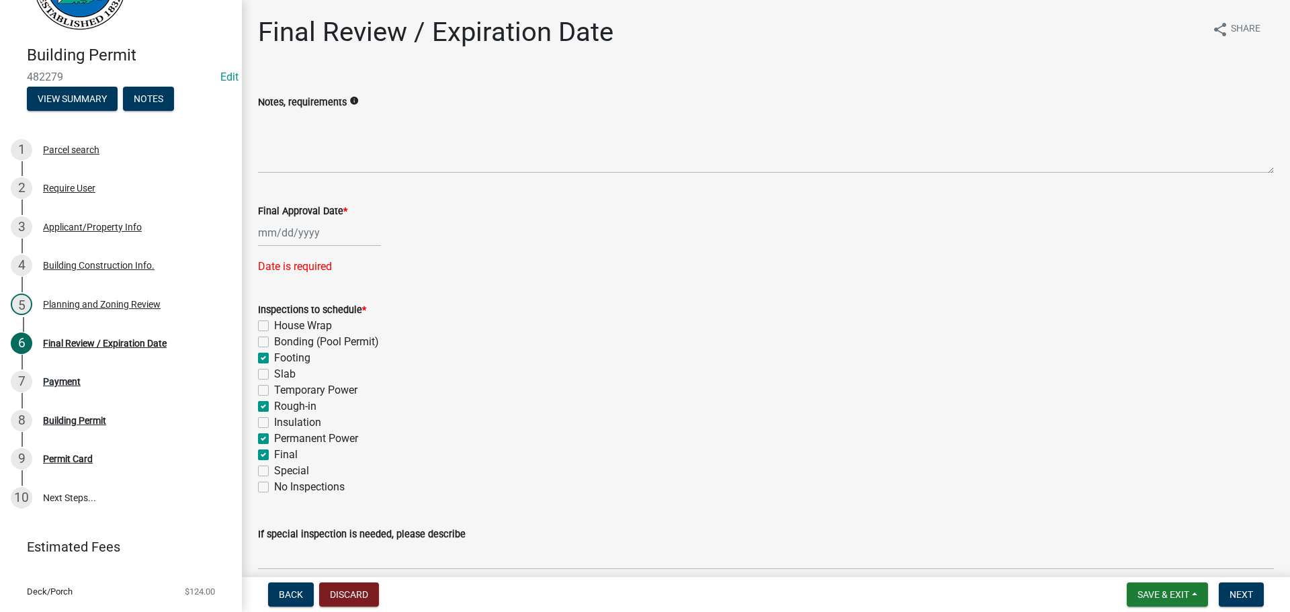
click at [303, 235] on div at bounding box center [319, 233] width 123 height 28
select select "9"
select select "2025"
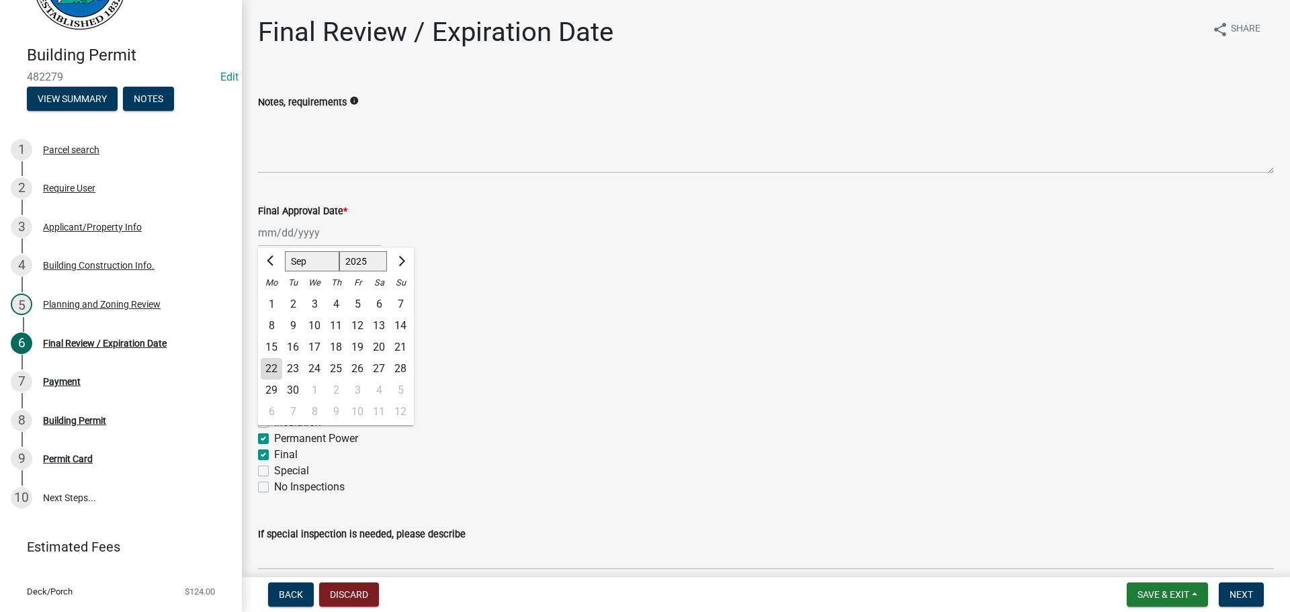
click at [278, 365] on div "22" at bounding box center [272, 369] width 22 height 22
type input "[DATE]"
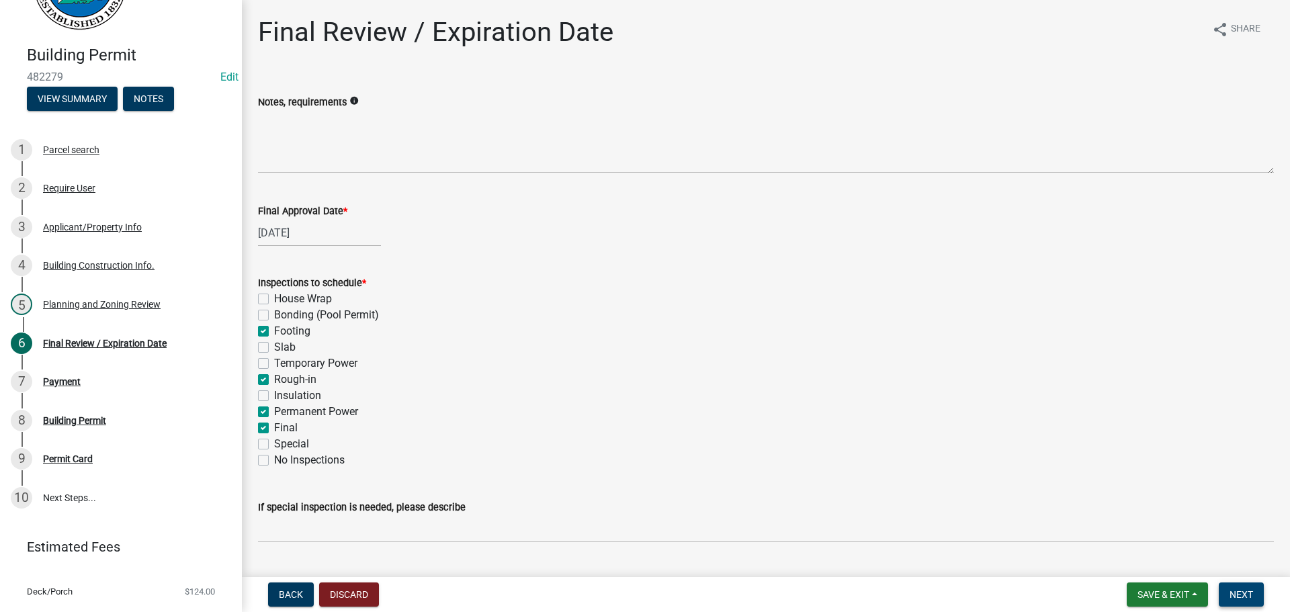
click at [1244, 594] on span "Next" at bounding box center [1242, 594] width 24 height 11
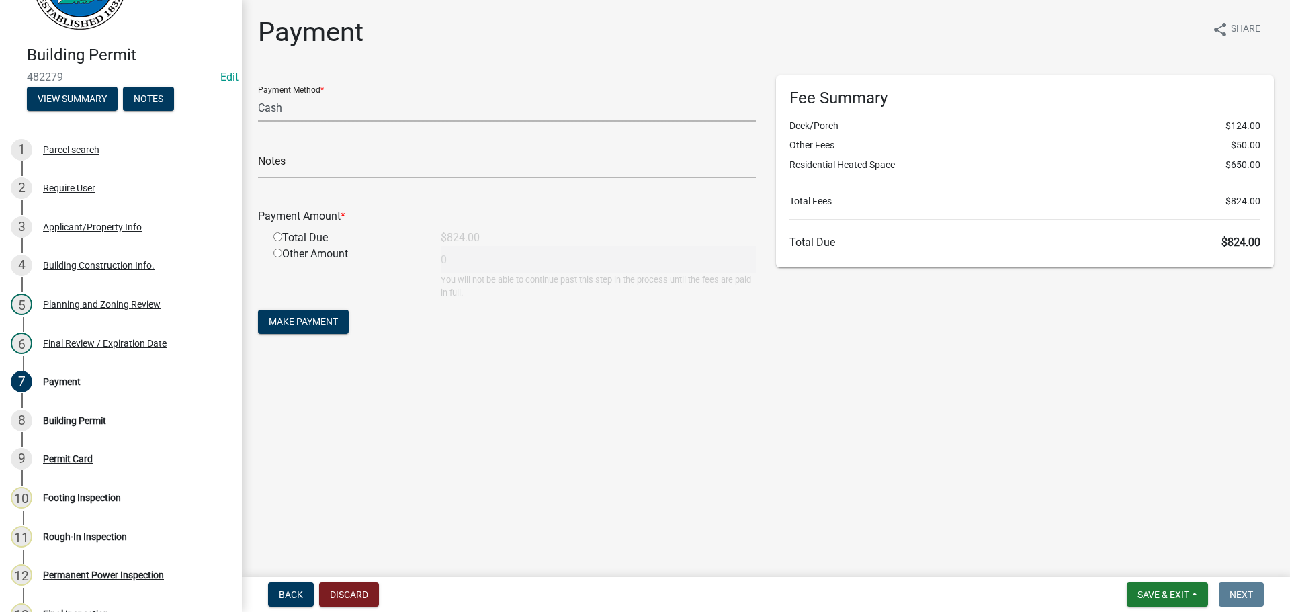
click at [314, 118] on select "Credit Card POS Check Cash" at bounding box center [507, 108] width 498 height 28
select select "1: 0"
click at [258, 94] on select "Credit Card POS Check Cash" at bounding box center [507, 108] width 498 height 28
click at [309, 165] on input "text" at bounding box center [507, 165] width 498 height 28
type input "146"
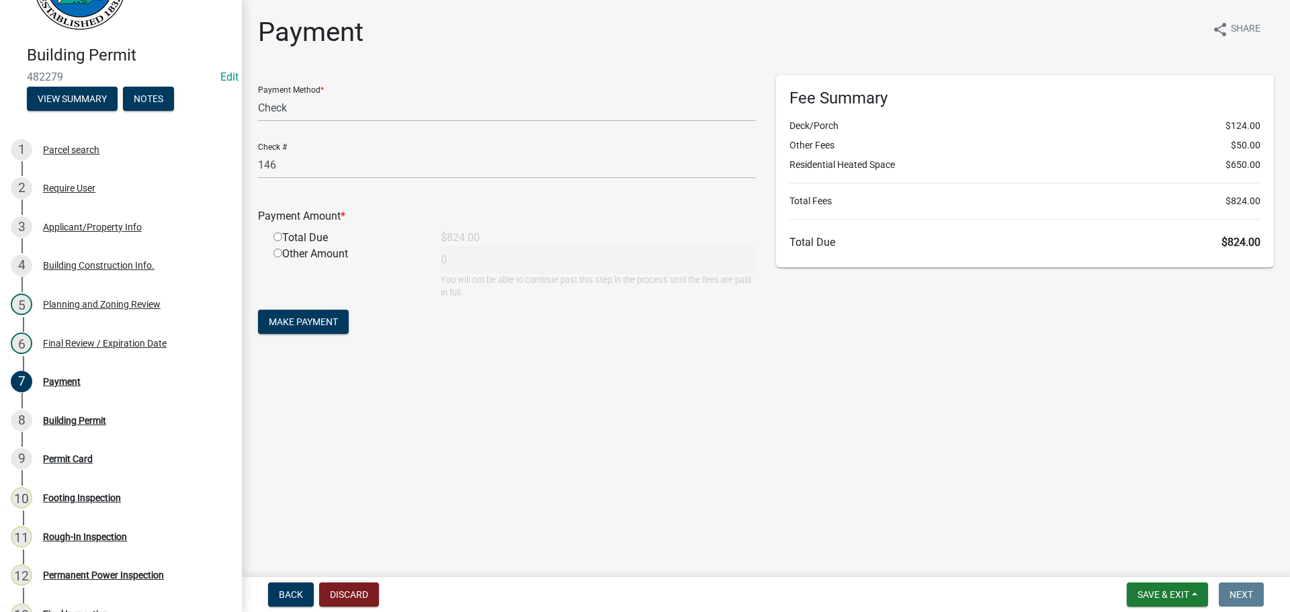
click at [276, 236] on input "radio" at bounding box center [278, 237] width 9 height 9
radio input "true"
type input "824"
click at [290, 323] on span "Make Payment" at bounding box center [303, 322] width 69 height 11
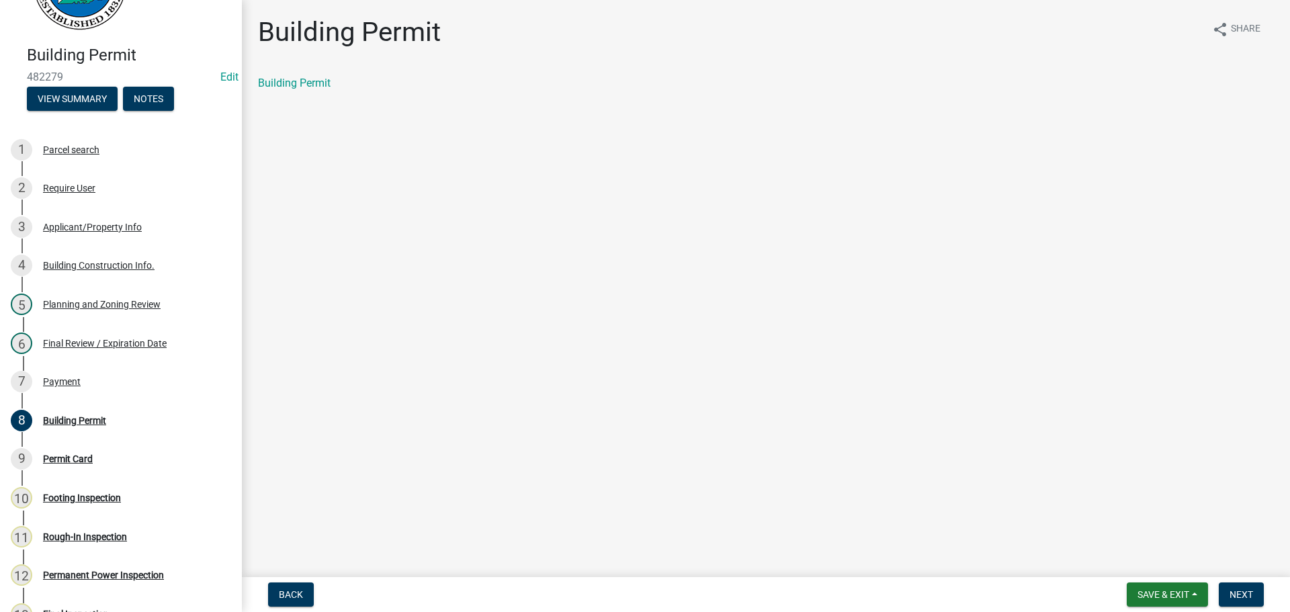
click at [296, 72] on div "Building Permit share Share Building Permit" at bounding box center [766, 65] width 1036 height 98
click at [296, 87] on link "Building Permit" at bounding box center [294, 83] width 73 height 13
click at [105, 380] on div "7 Payment" at bounding box center [116, 382] width 210 height 22
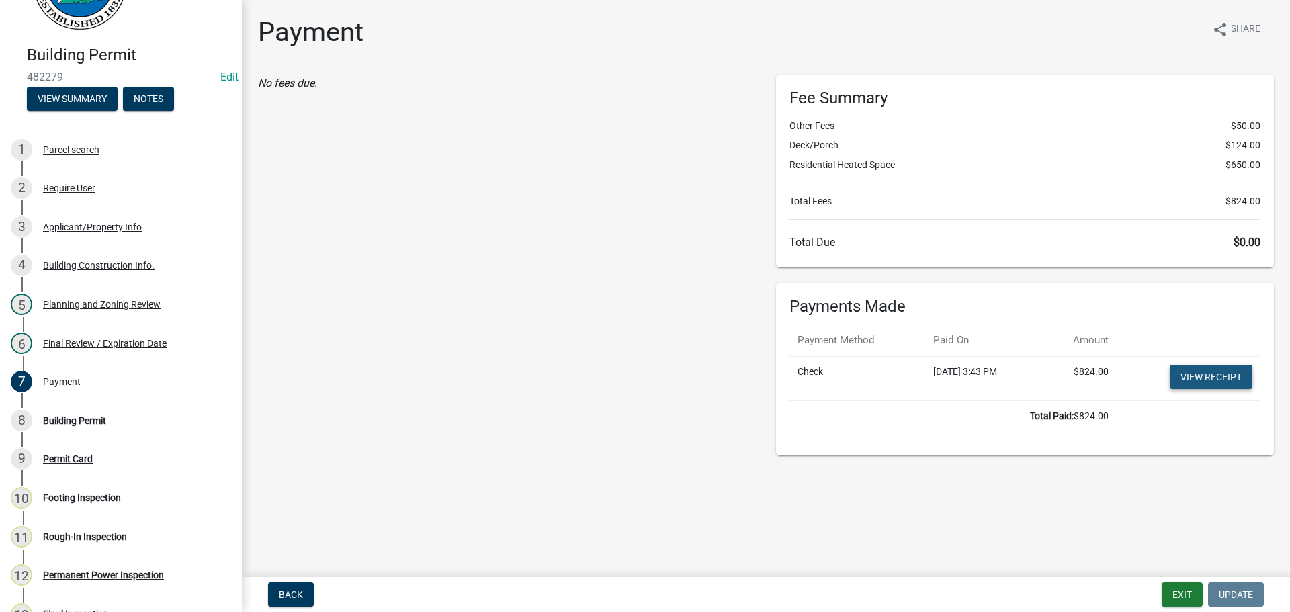
click at [1210, 376] on link "View receipt" at bounding box center [1211, 377] width 83 height 24
click at [114, 423] on div "8 Building Permit" at bounding box center [116, 421] width 210 height 22
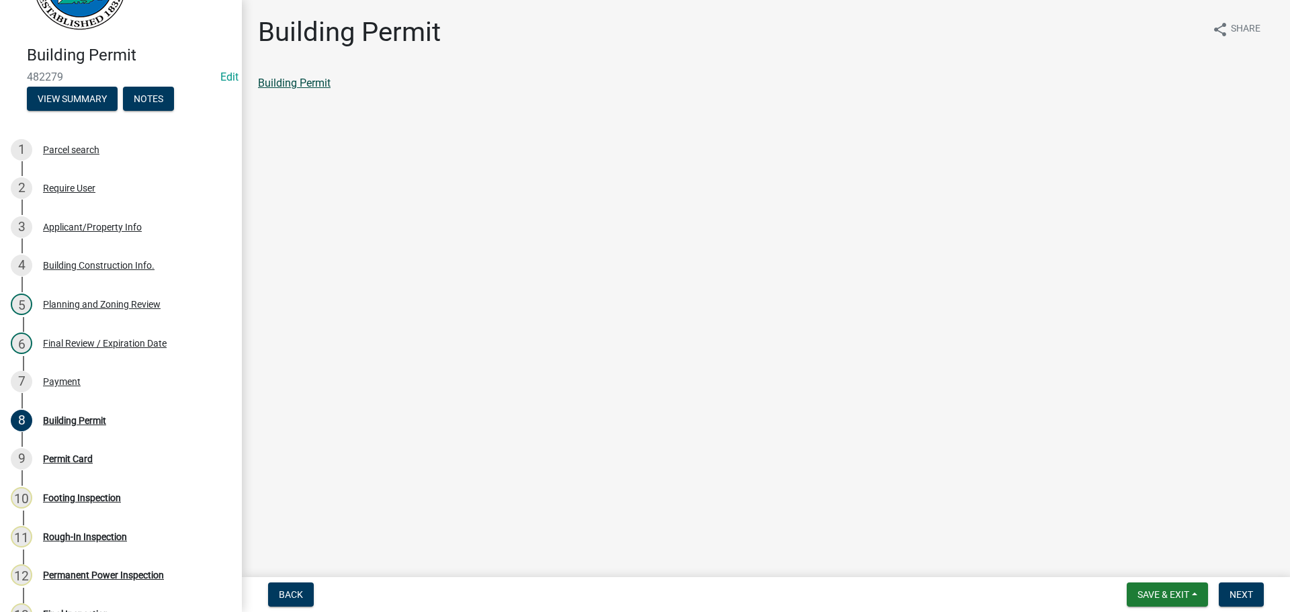
click at [330, 89] on link "Building Permit" at bounding box center [294, 83] width 73 height 13
click at [134, 307] on div "Planning and Zoning Review" at bounding box center [102, 304] width 118 height 9
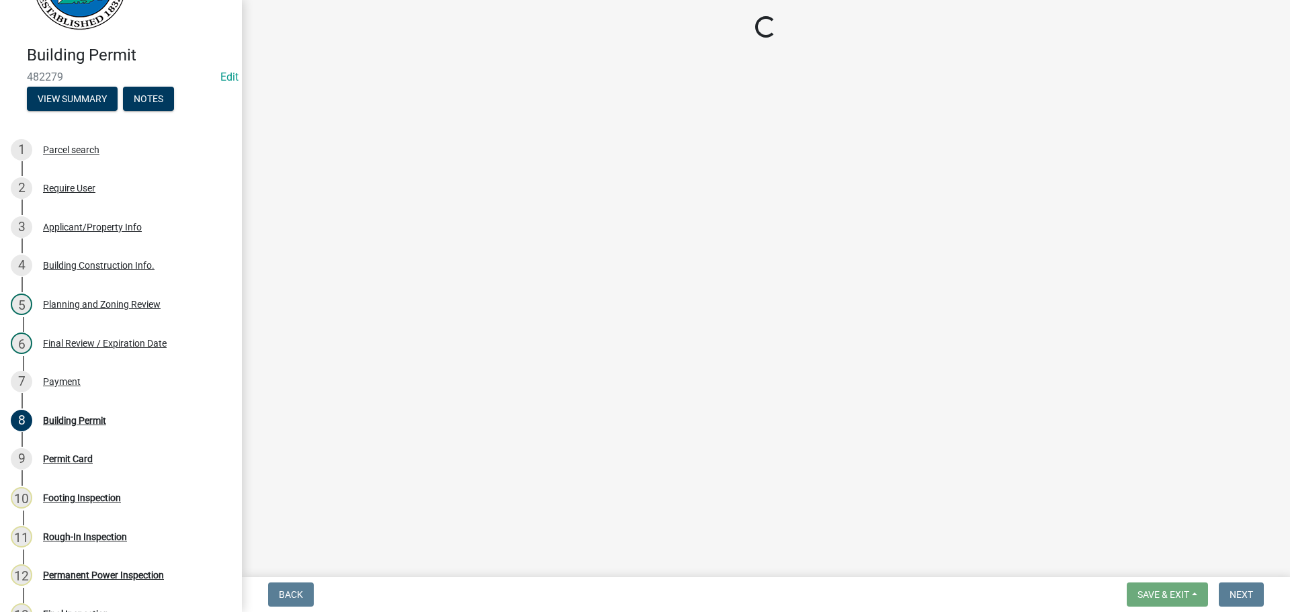
select select "b5c39336-92b9-49ce-a0a5-4e9e9babf743"
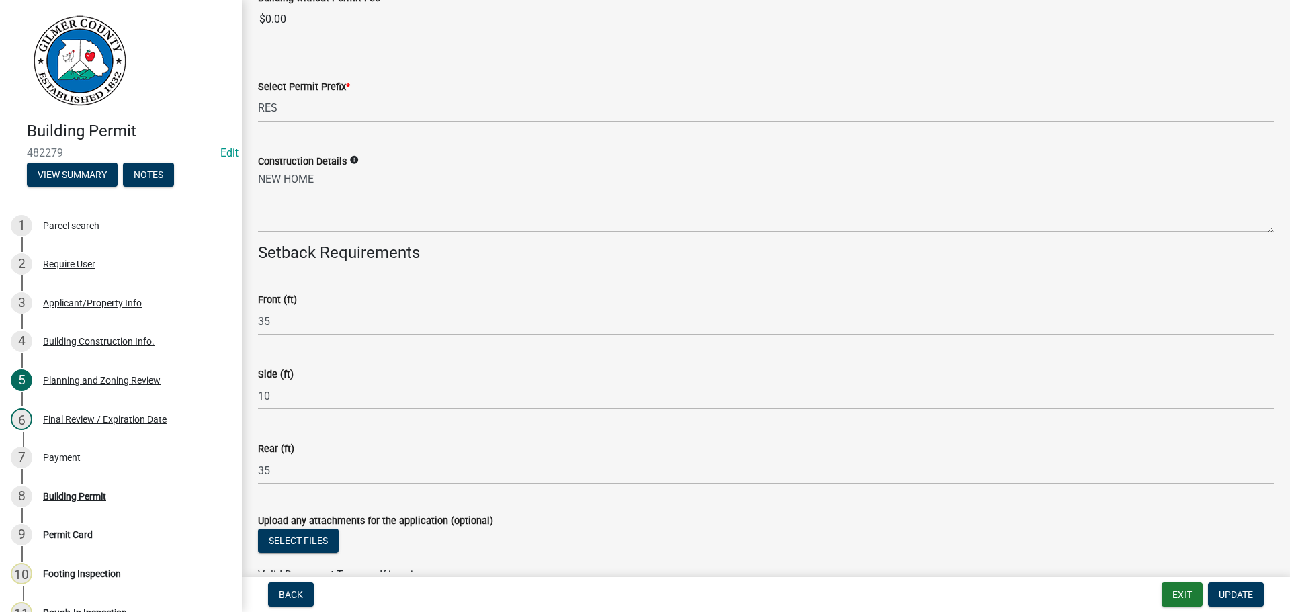
scroll to position [2318, 0]
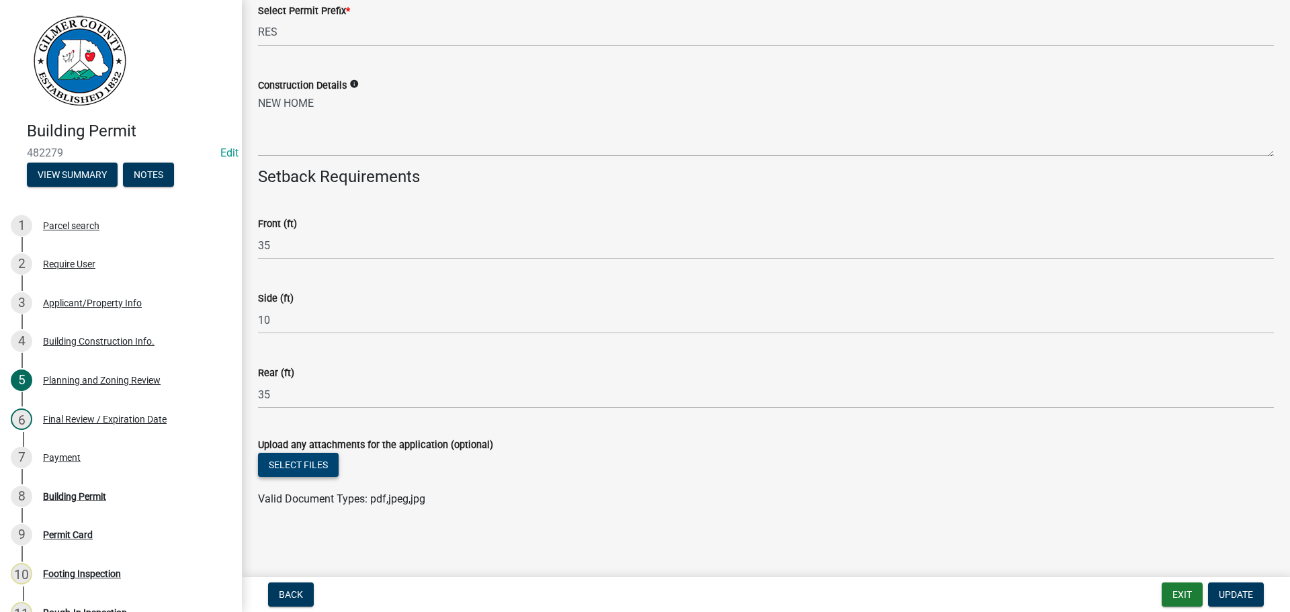
click at [288, 457] on button "Select files" at bounding box center [298, 465] width 81 height 24
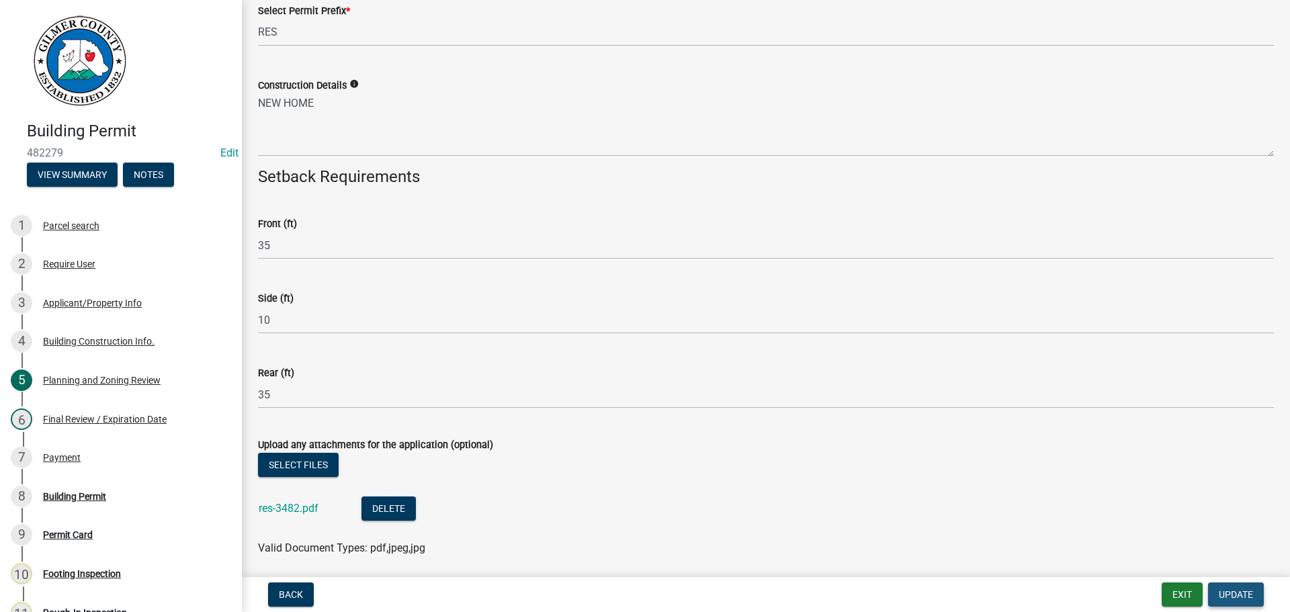
click at [1251, 597] on span "Update" at bounding box center [1236, 594] width 34 height 11
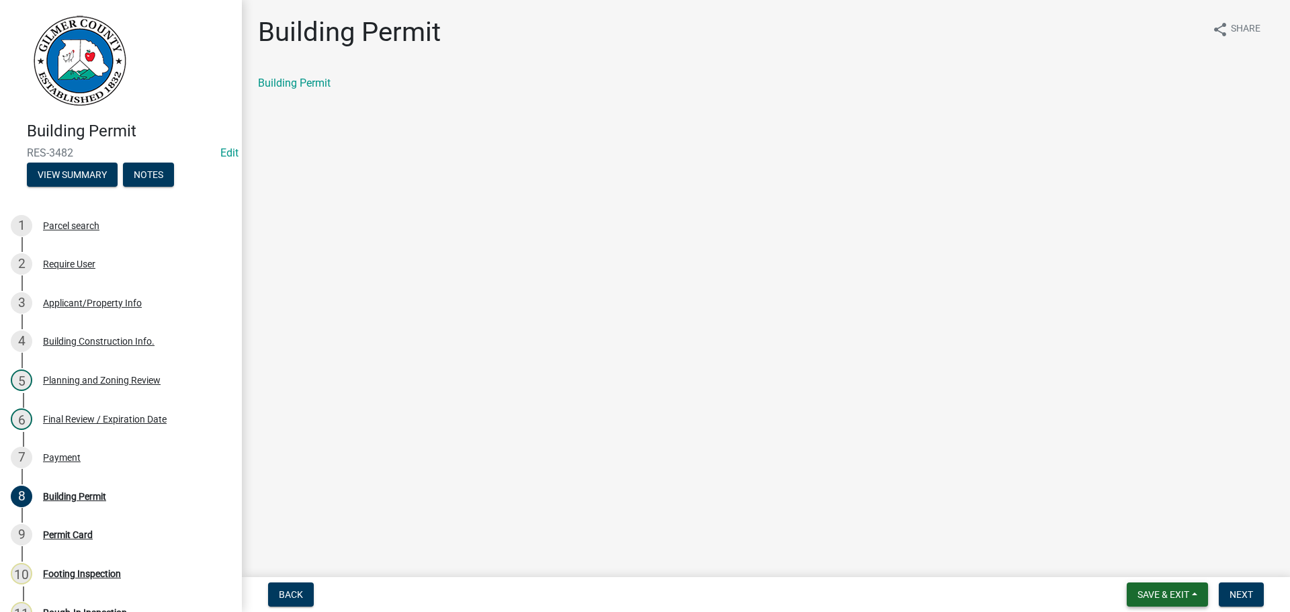
click at [1165, 591] on span "Save & Exit" at bounding box center [1164, 594] width 52 height 11
click at [1153, 562] on button "Save & Exit" at bounding box center [1155, 560] width 108 height 32
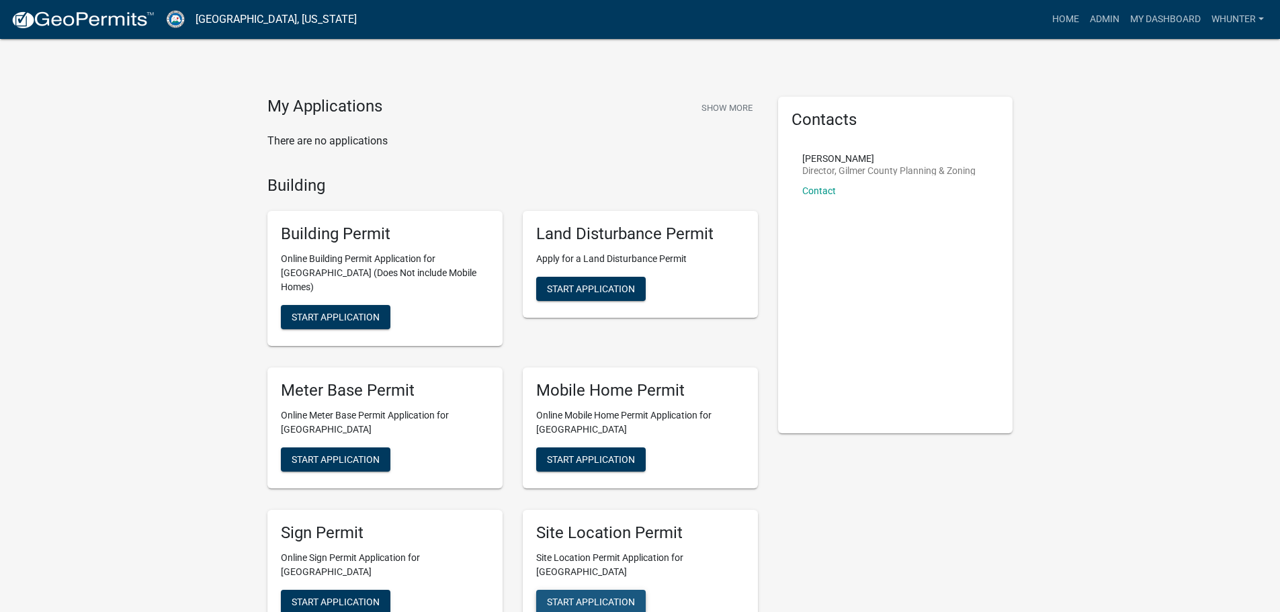
click at [630, 596] on span "Start Application" at bounding box center [591, 601] width 88 height 11
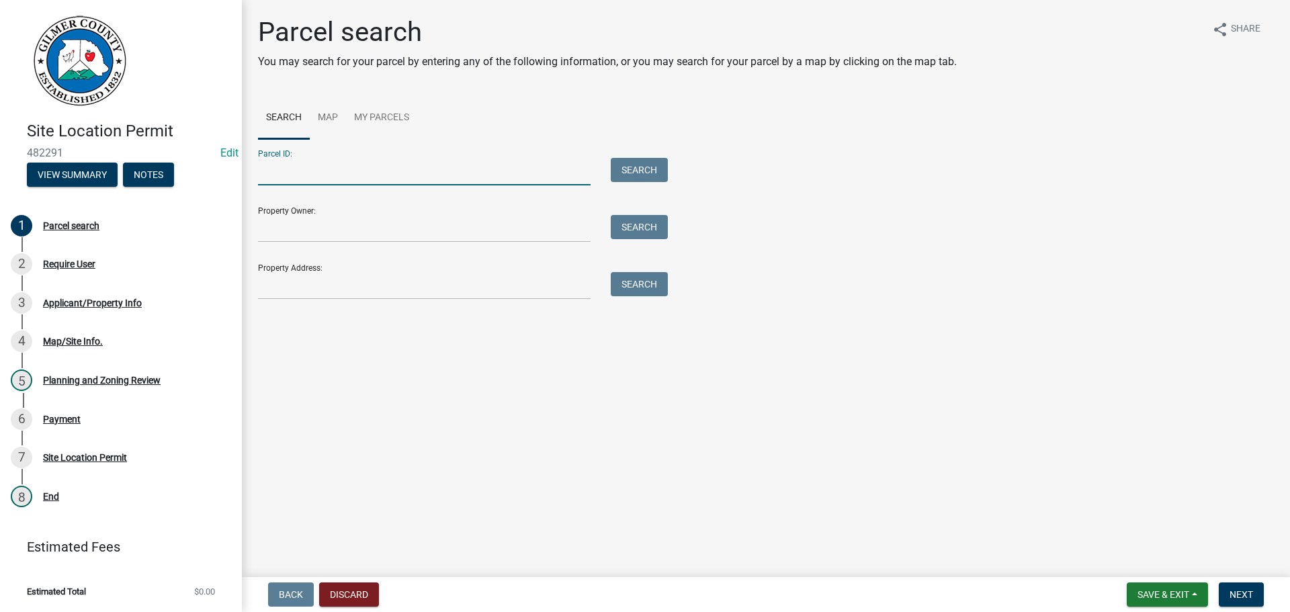
click at [304, 160] on input "Parcel ID:" at bounding box center [424, 172] width 333 height 28
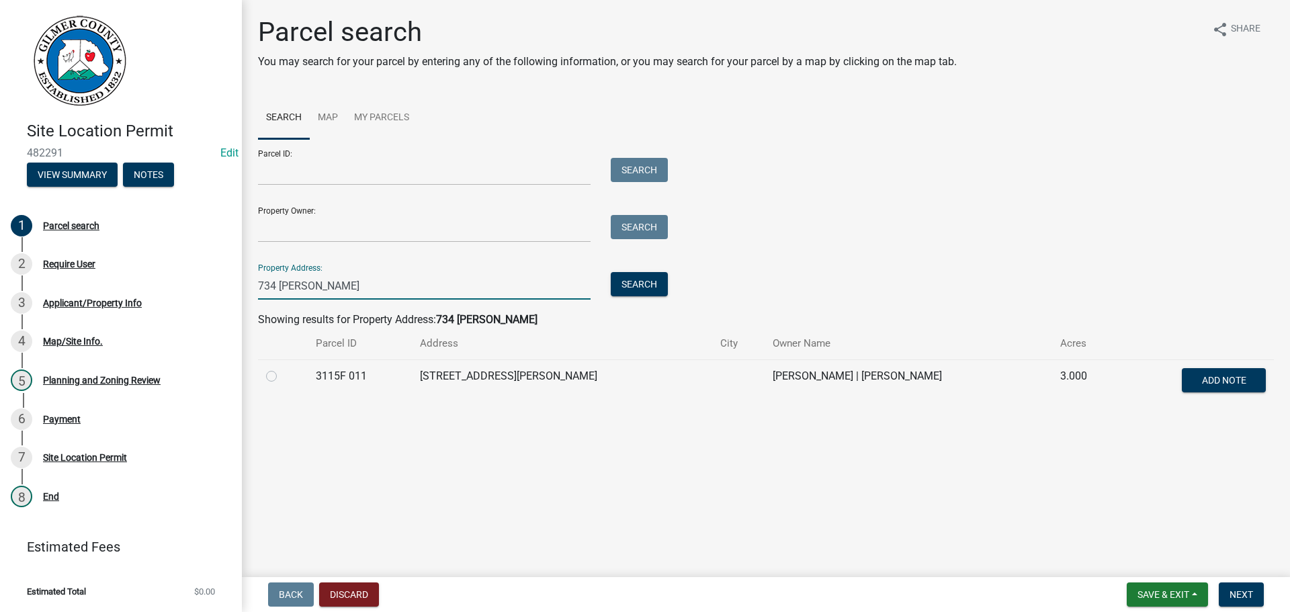
type input "734 evans"
click at [282, 368] on label at bounding box center [282, 368] width 0 height 0
click at [282, 377] on 011 "radio" at bounding box center [286, 372] width 9 height 9
radio 011 "true"
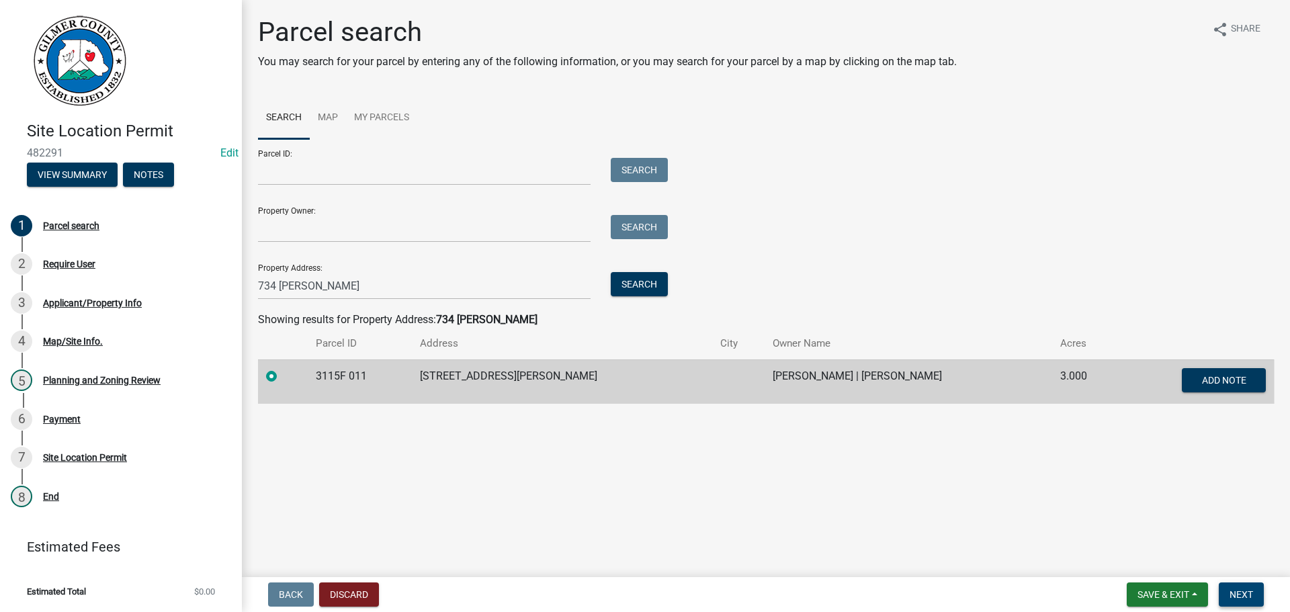
drag, startPoint x: 1247, startPoint y: 596, endPoint x: 1156, endPoint y: 610, distance: 91.9
click at [1245, 596] on span "Next" at bounding box center [1242, 594] width 24 height 11
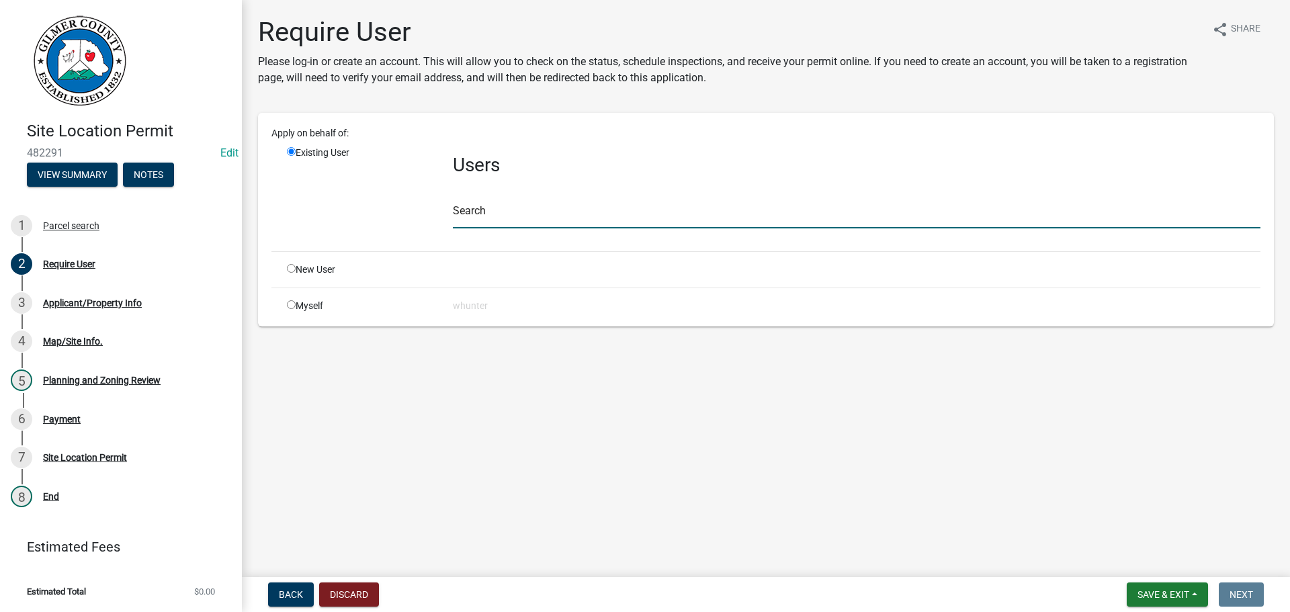
click at [494, 212] on input "text" at bounding box center [857, 215] width 808 height 28
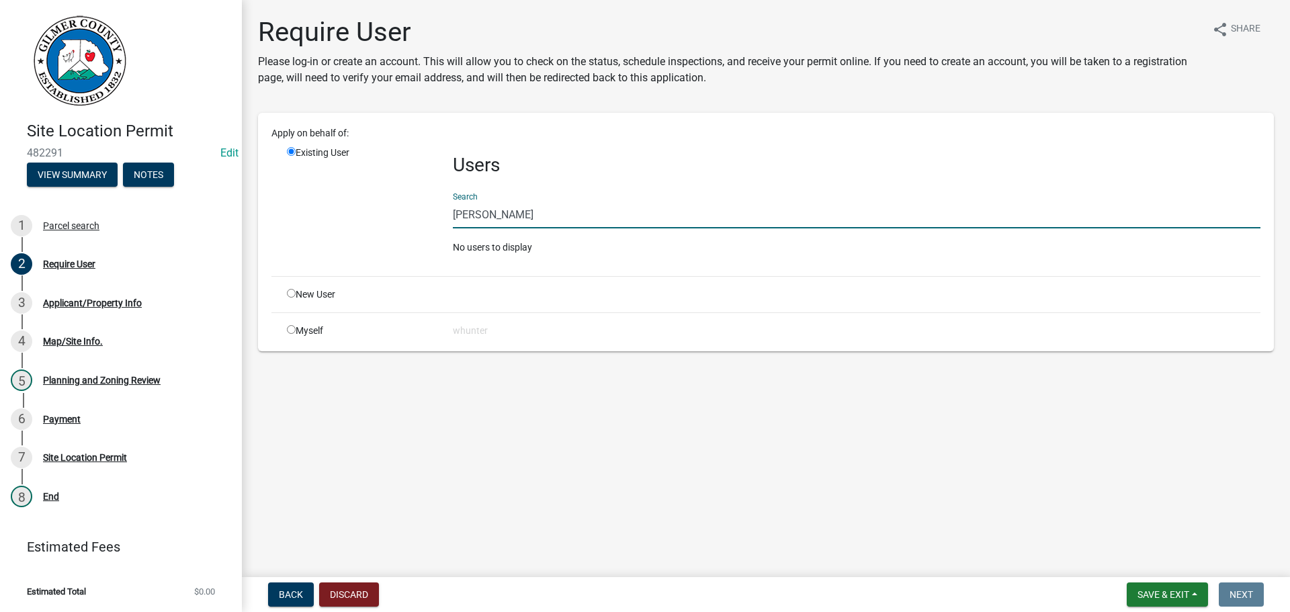
type input "wayne dickerson"
click at [292, 294] on input "radio" at bounding box center [291, 293] width 9 height 9
radio input "true"
radio input "false"
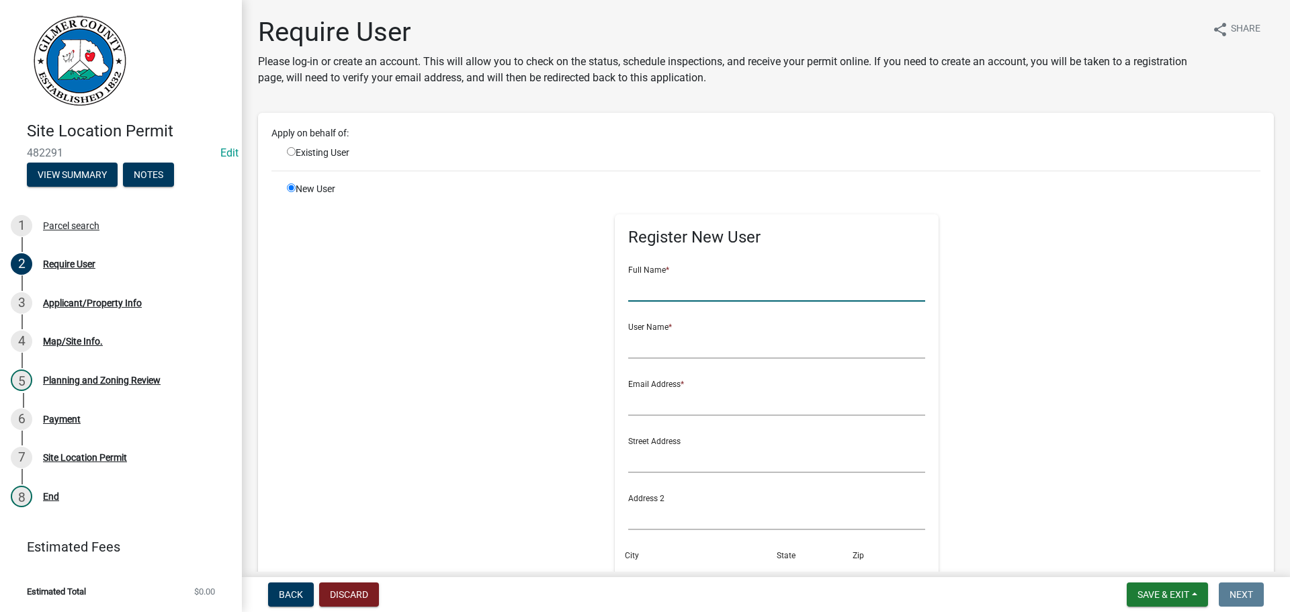
click at [651, 290] on input "text" at bounding box center [777, 288] width 298 height 28
type input "[PERSON_NAME]"
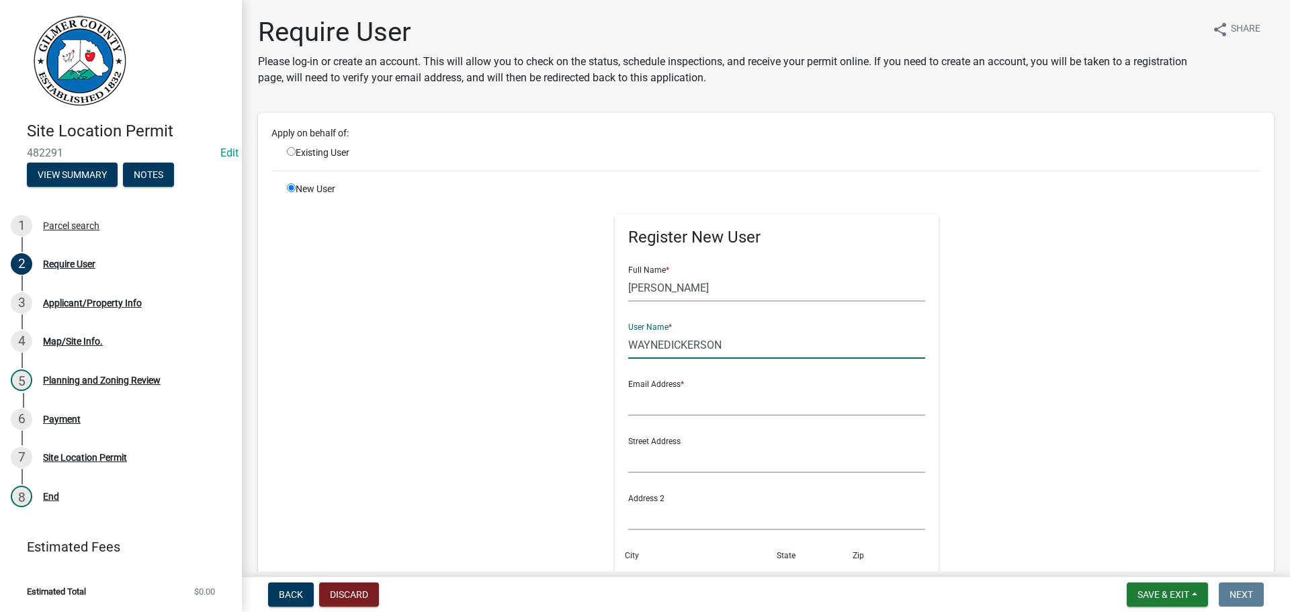
type input "WAYNEDICKERSON"
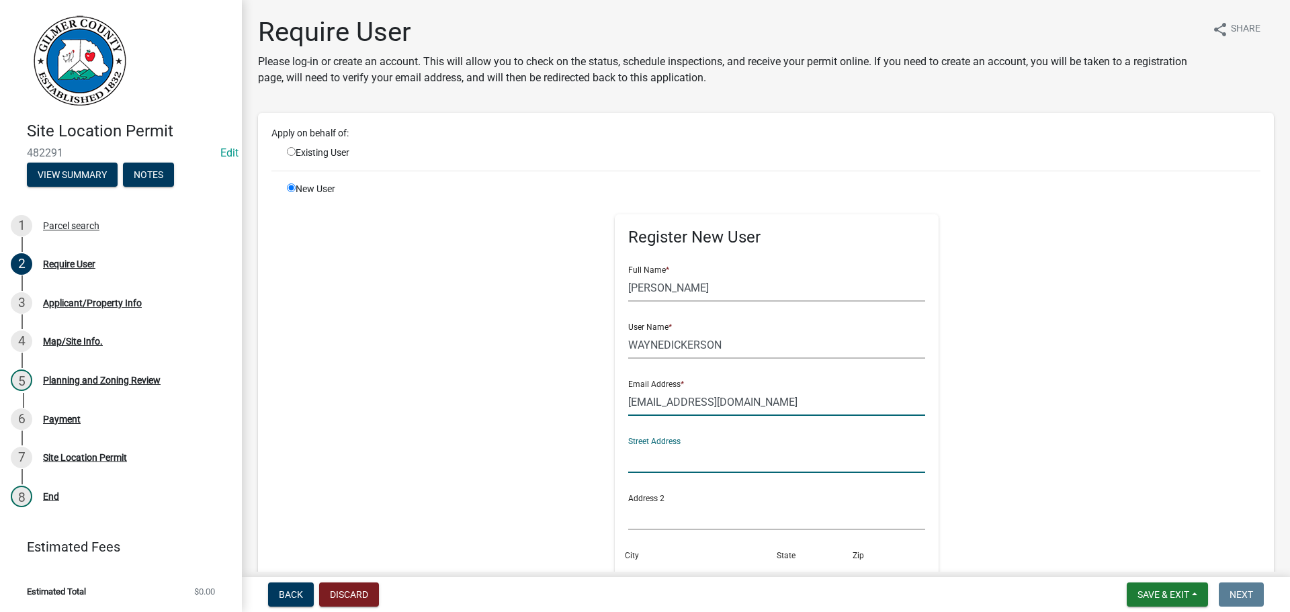
click at [718, 397] on input "WDICKERSON71@GAMIL.COM" at bounding box center [777, 402] width 298 height 28
type input "WDICKERSON71@GMAIL.COM"
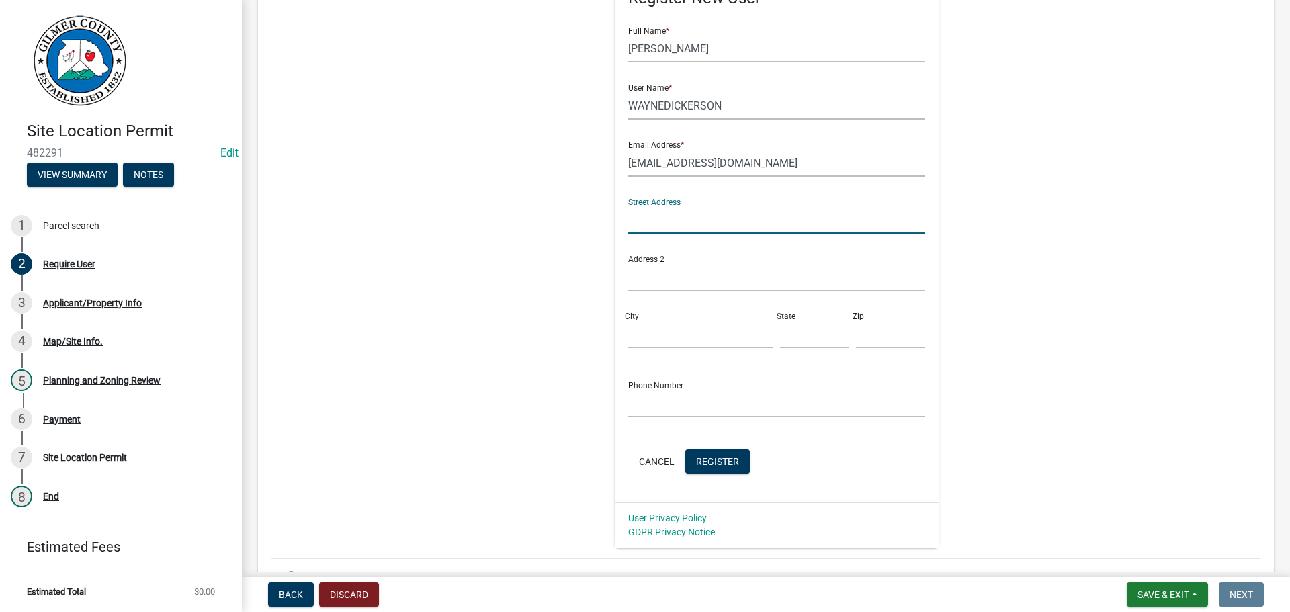
scroll to position [317, 0]
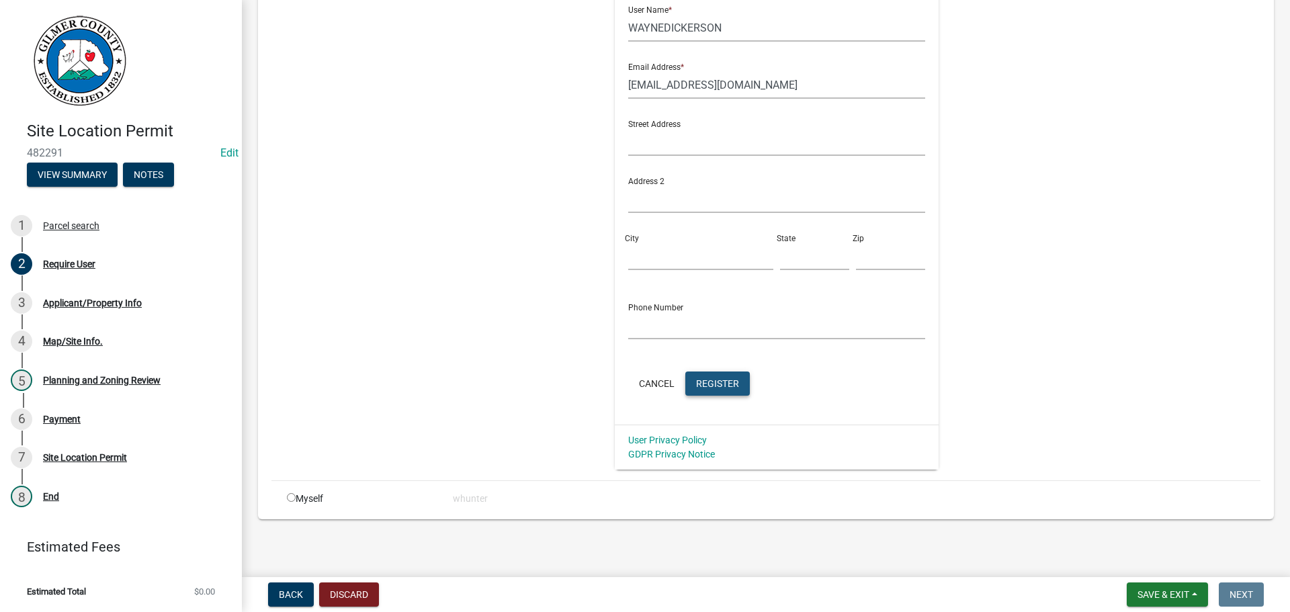
click at [718, 375] on button "Register" at bounding box center [718, 384] width 65 height 24
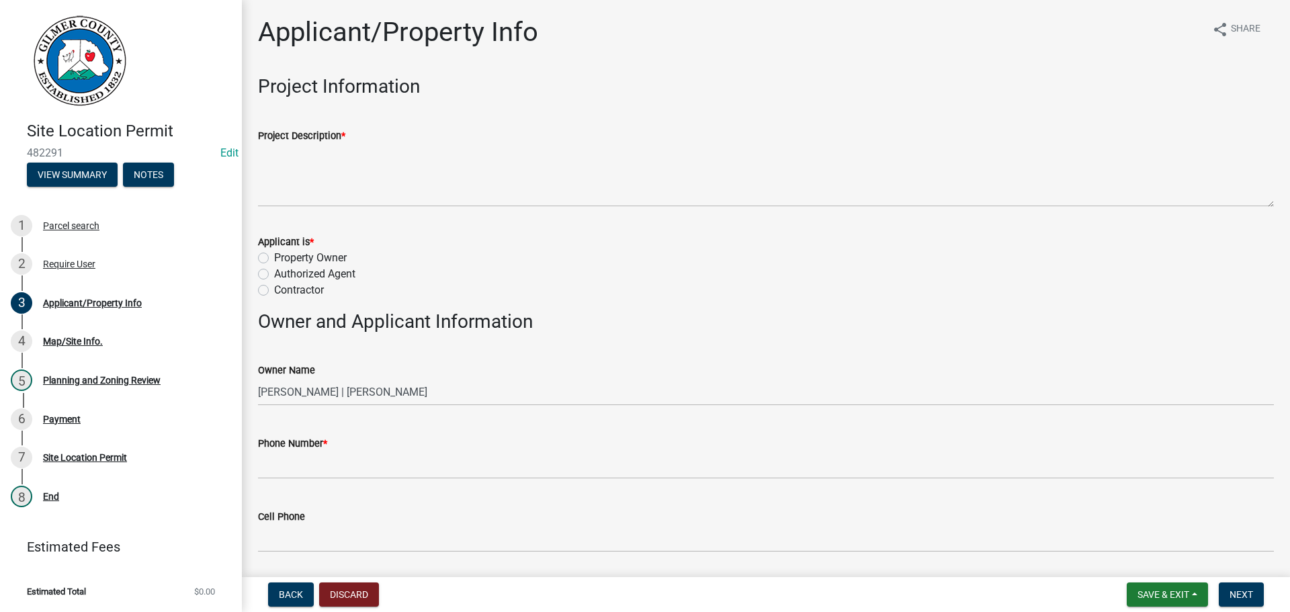
click at [309, 256] on label "Property Owner" at bounding box center [310, 258] width 73 height 16
click at [283, 256] on input "Property Owner" at bounding box center [278, 254] width 9 height 9
radio input "true"
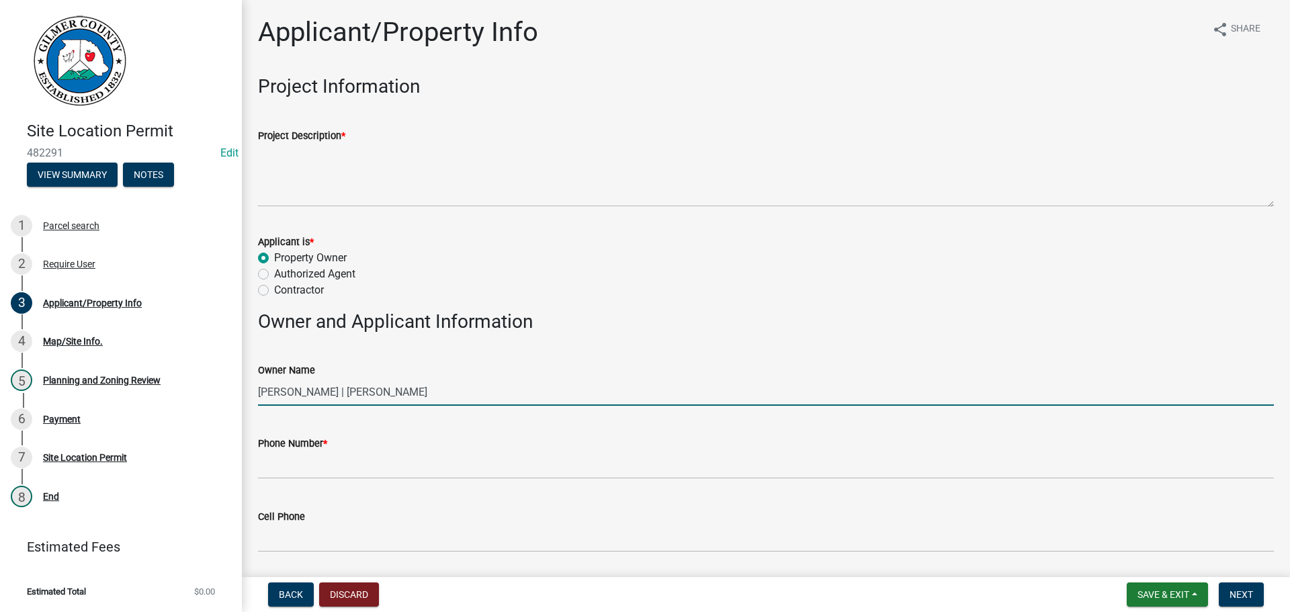
click at [303, 395] on input "CHRISTY E DICKERSON | DICKERSON JERRY W" at bounding box center [766, 392] width 1016 height 28
type input "CHRISTY & JERRY DICKERSON"
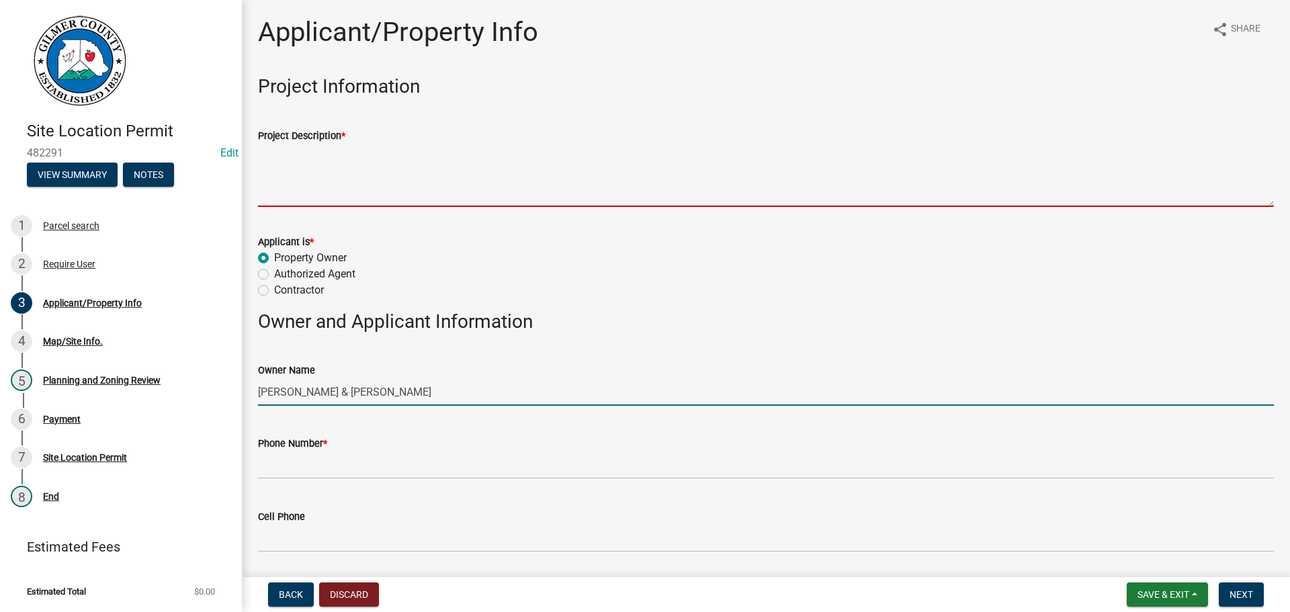
click at [318, 173] on textarea "Project Description *" at bounding box center [766, 175] width 1016 height 63
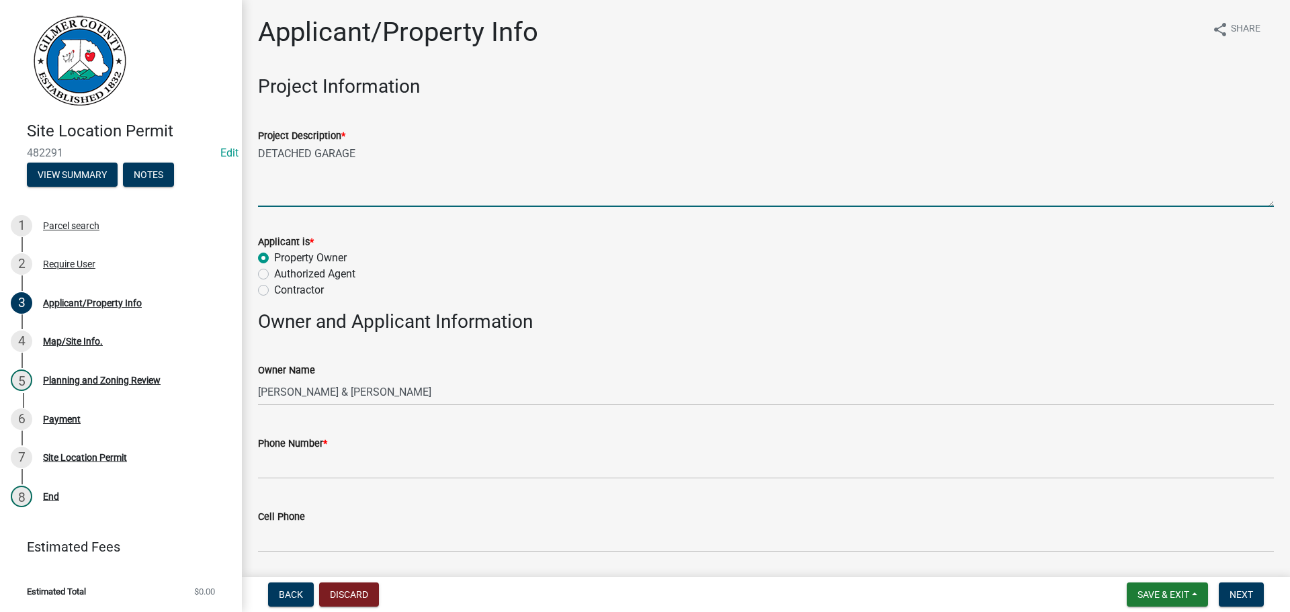
type textarea "DETACHED GARAGE"
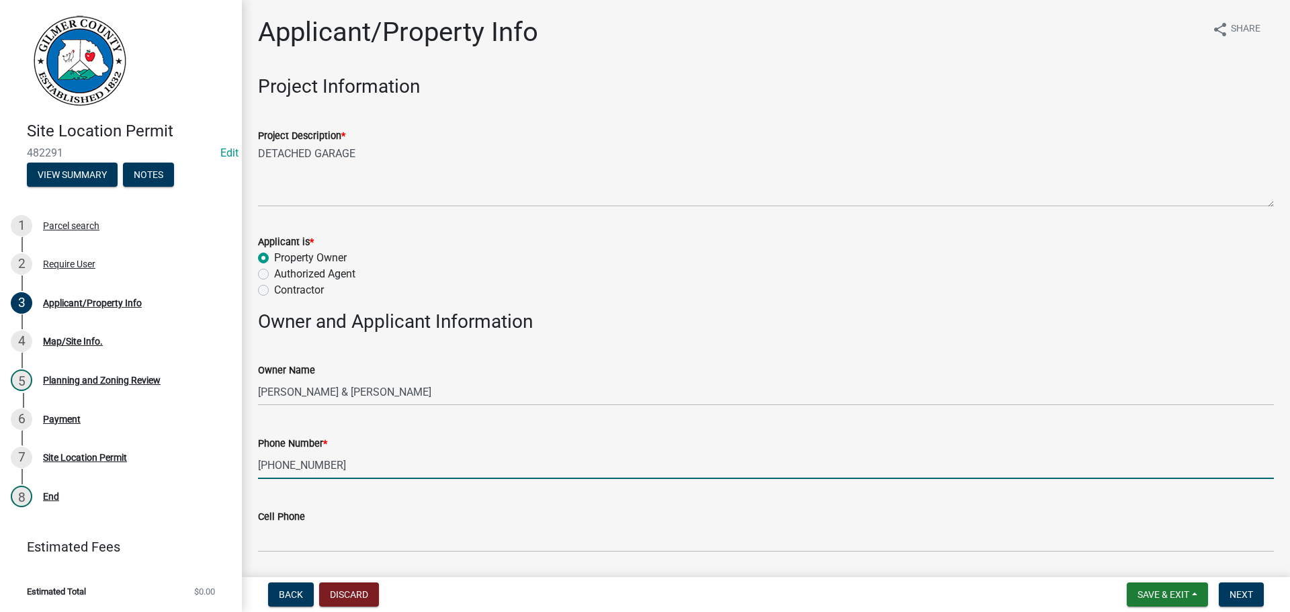
type input "678-580-9711"
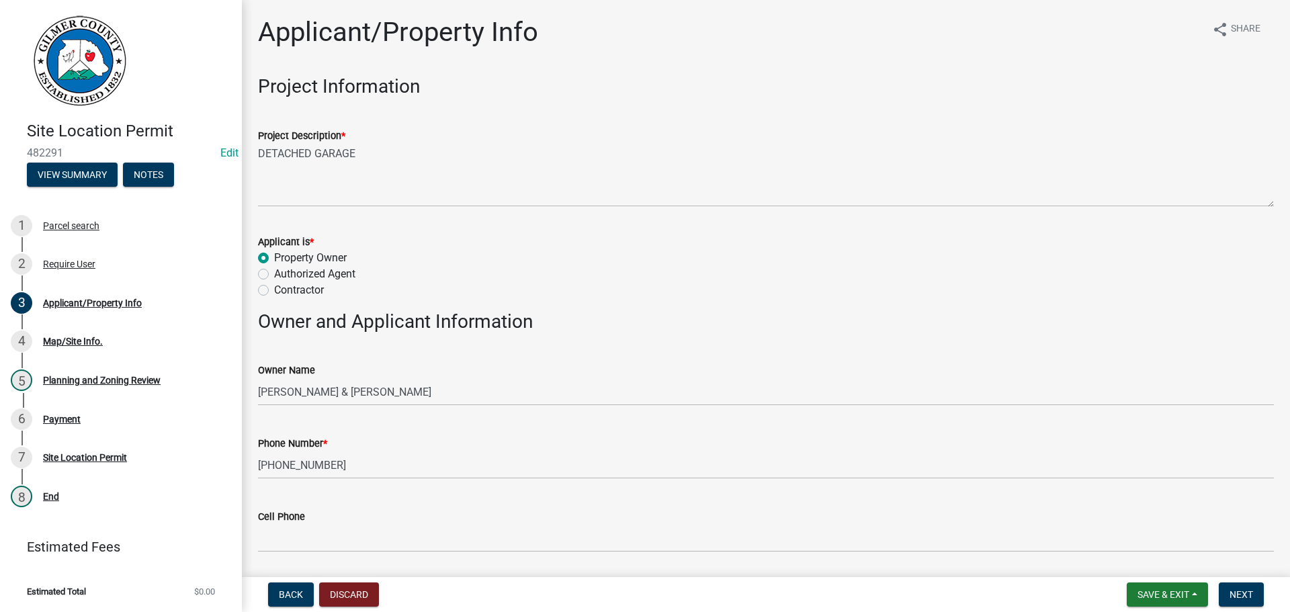
scroll to position [326, 0]
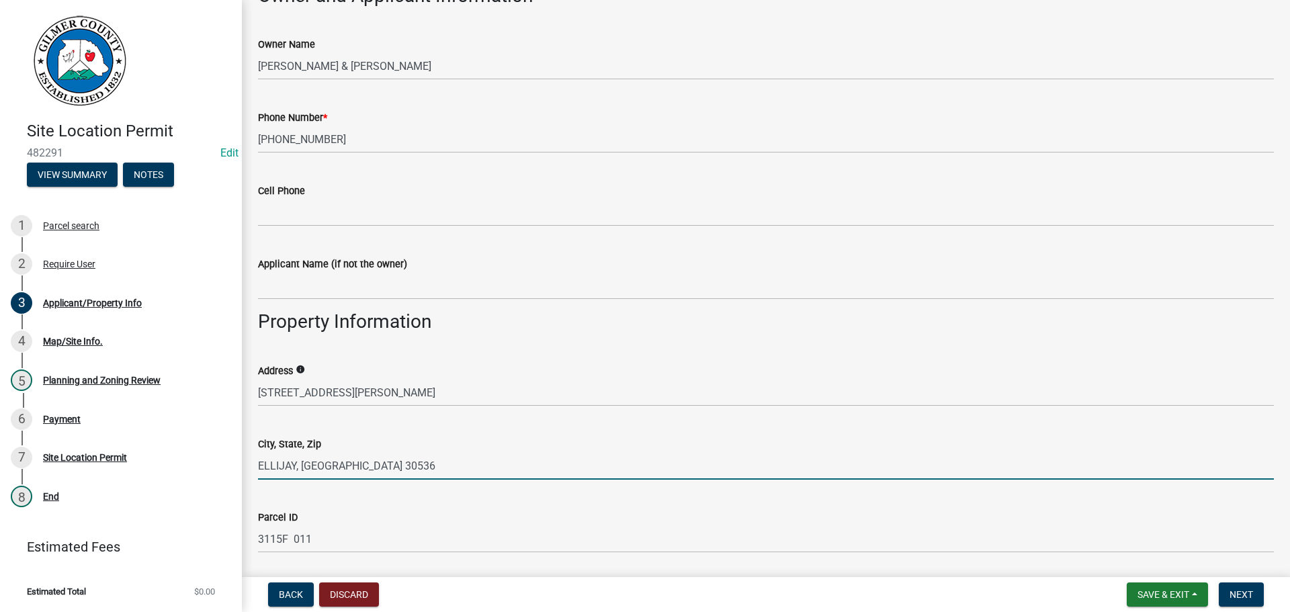
type input "ELLIJAY, GA 30536"
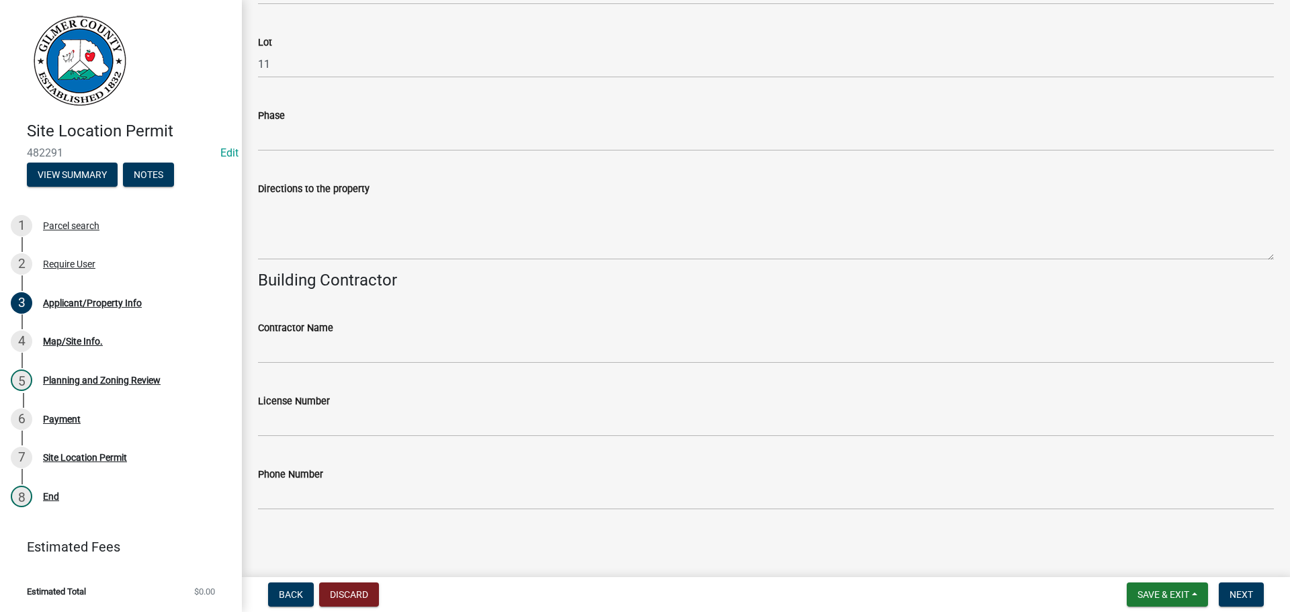
scroll to position [1242, 0]
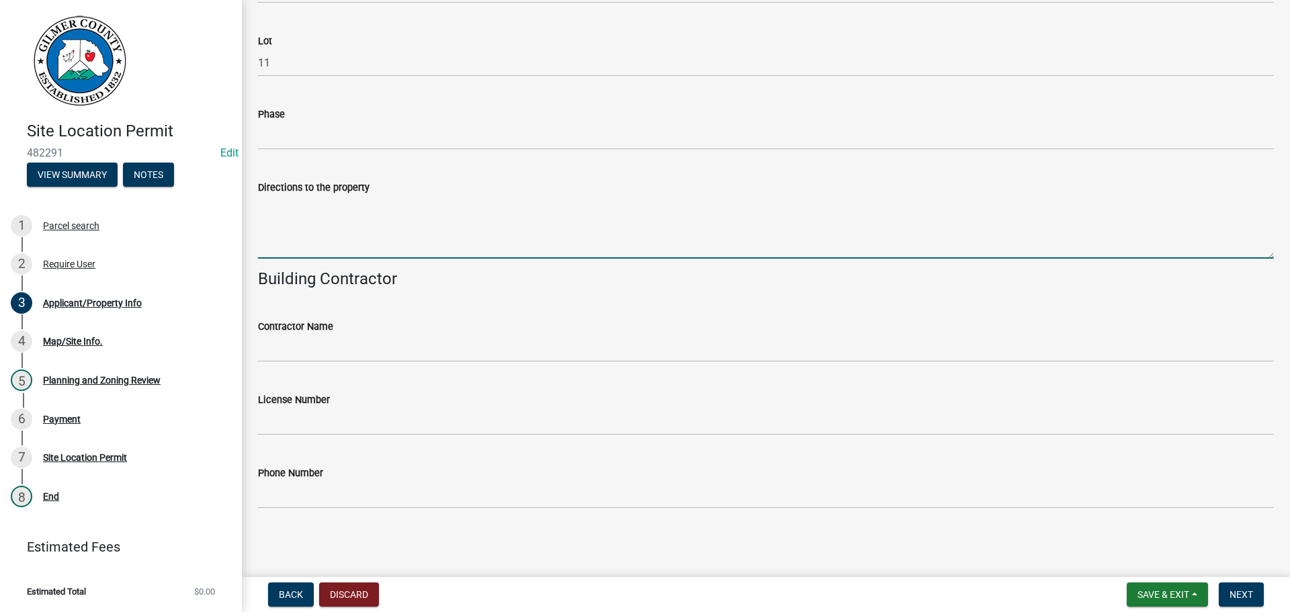
click at [376, 229] on textarea "Directions to the property" at bounding box center [766, 227] width 1016 height 63
type textarea "52E, RT ON CLEAR CREEK RD, LT ON EVANS, 0.8 MILES TO 734 EVANS RD ON RT"
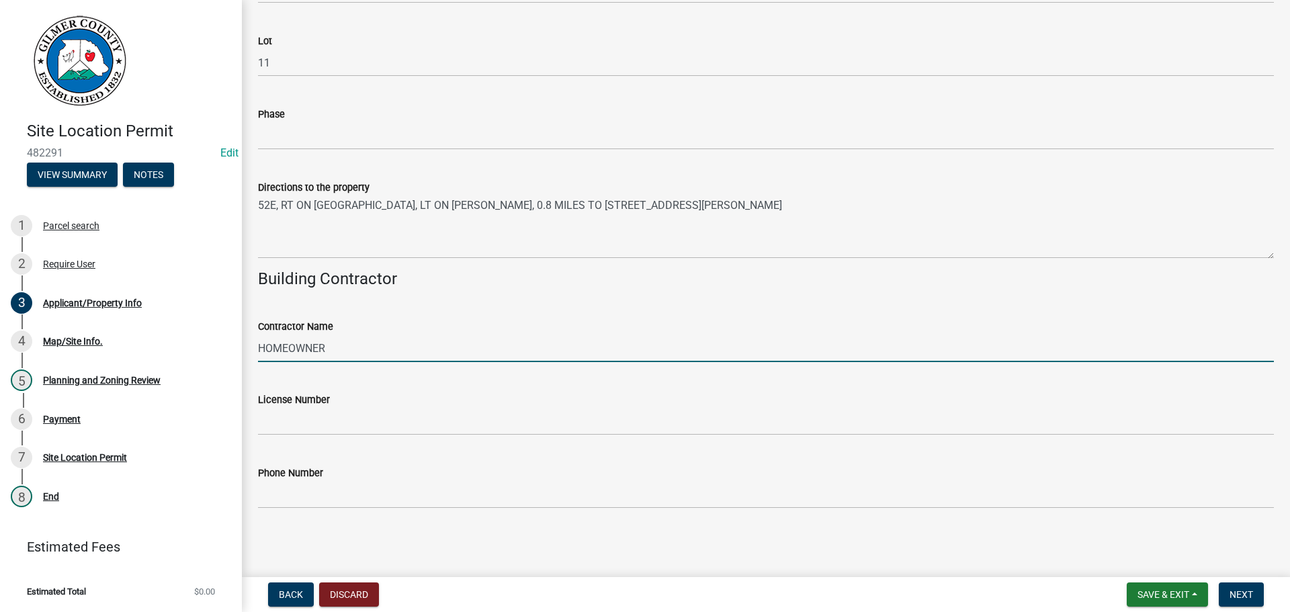
type input "HOMEOWNER"
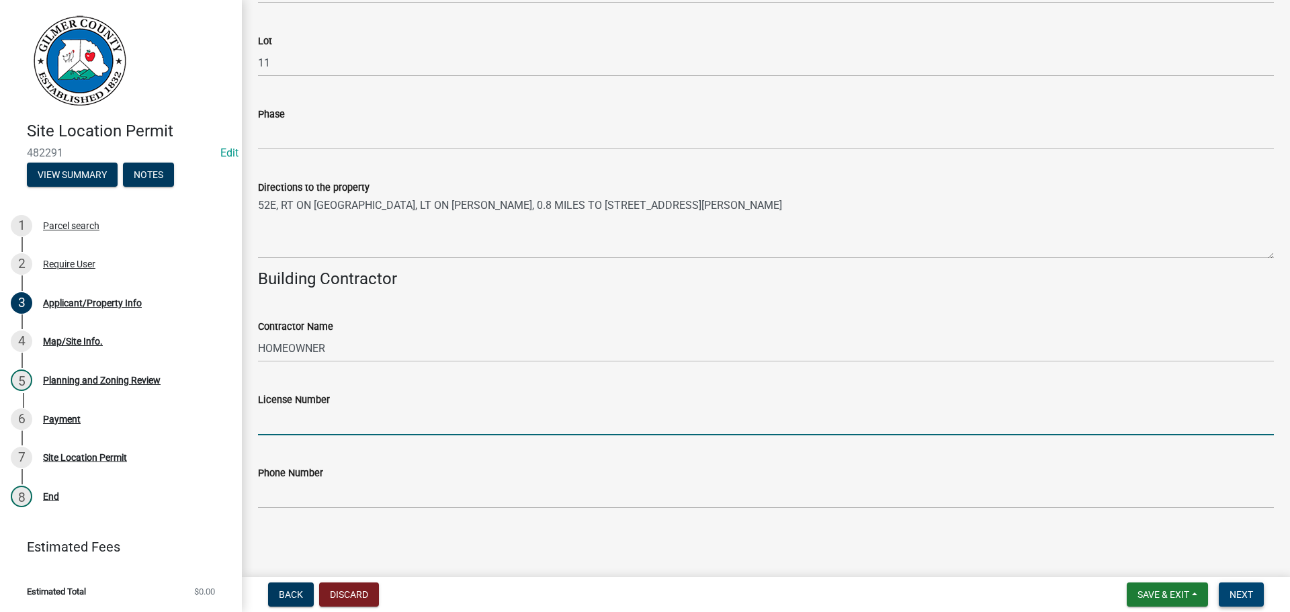
click at [1242, 588] on button "Next" at bounding box center [1241, 595] width 45 height 24
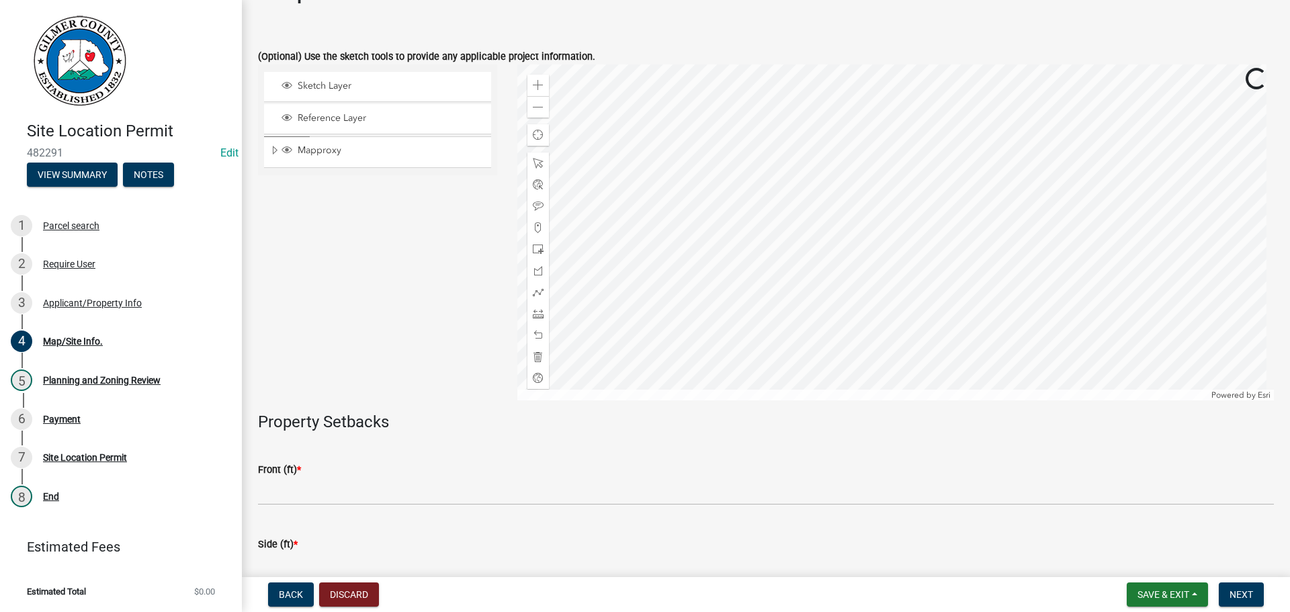
scroll to position [67, 0]
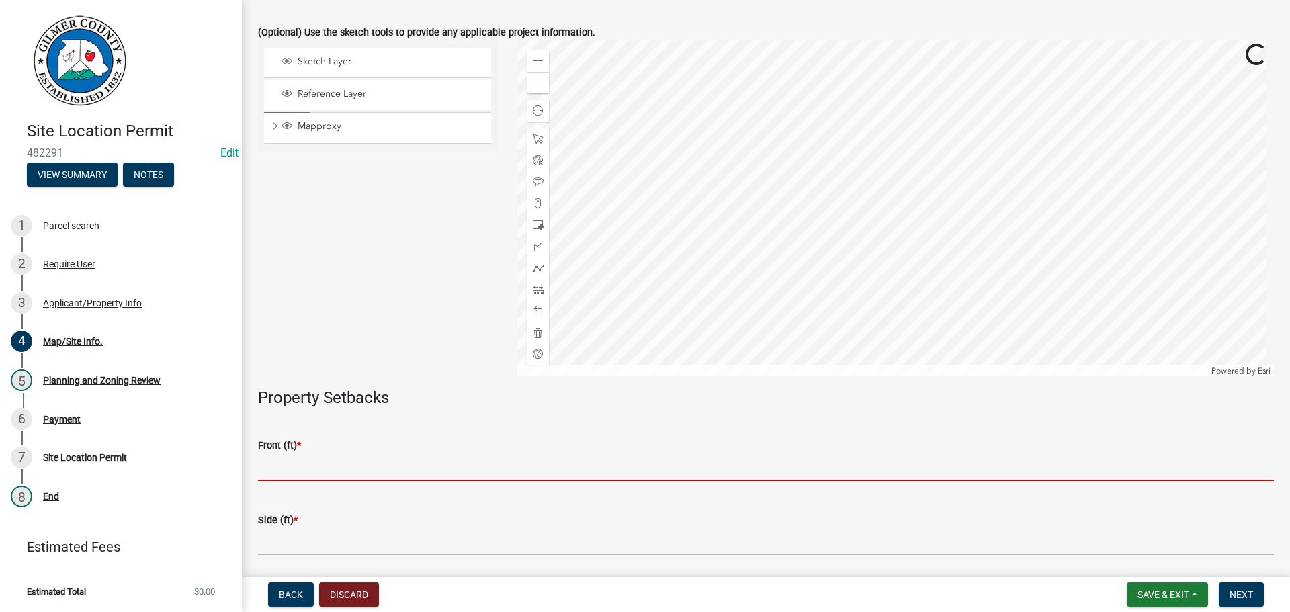
click at [356, 467] on input "text" at bounding box center [766, 468] width 1016 height 28
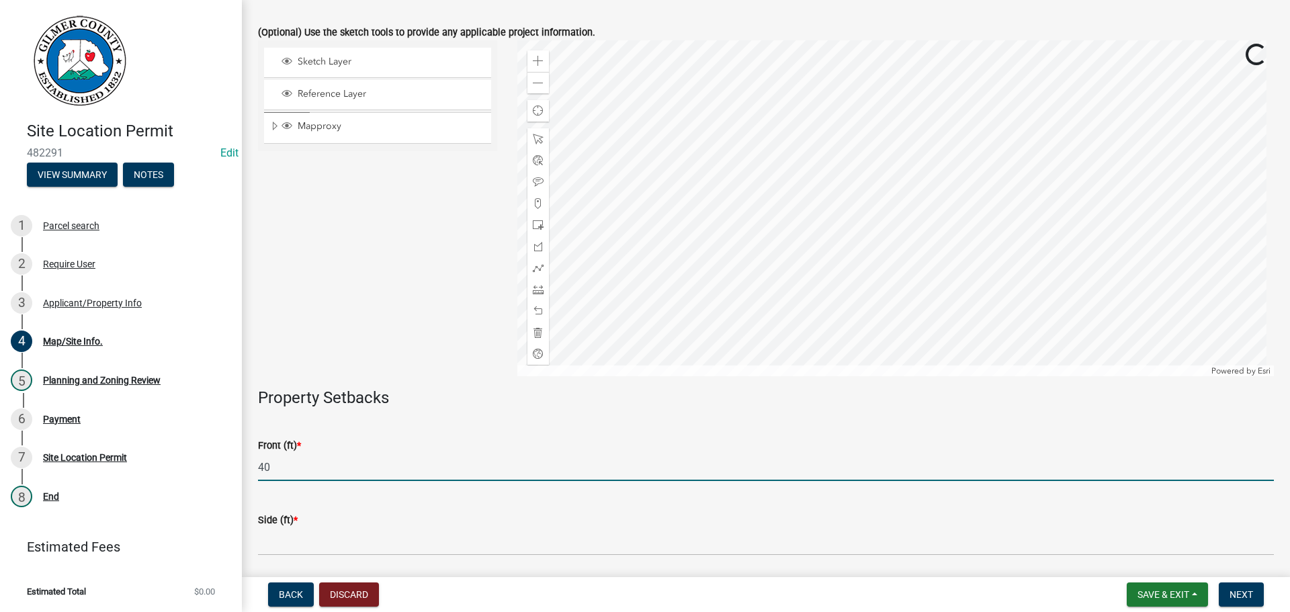
type input "40"
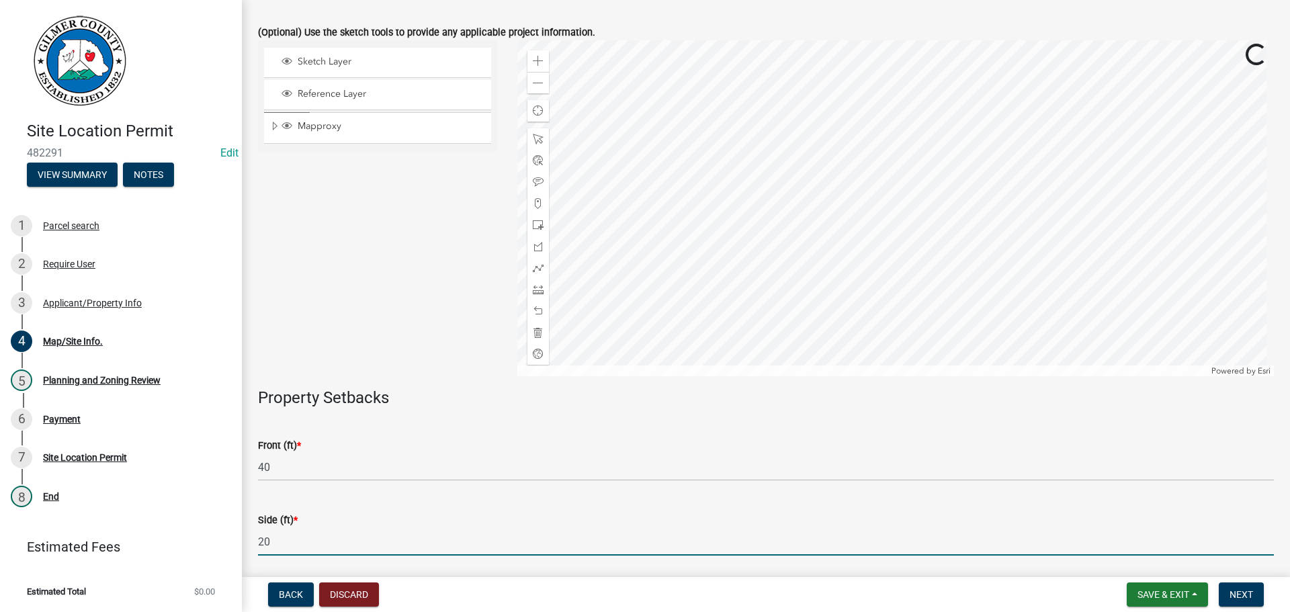
type input "20"
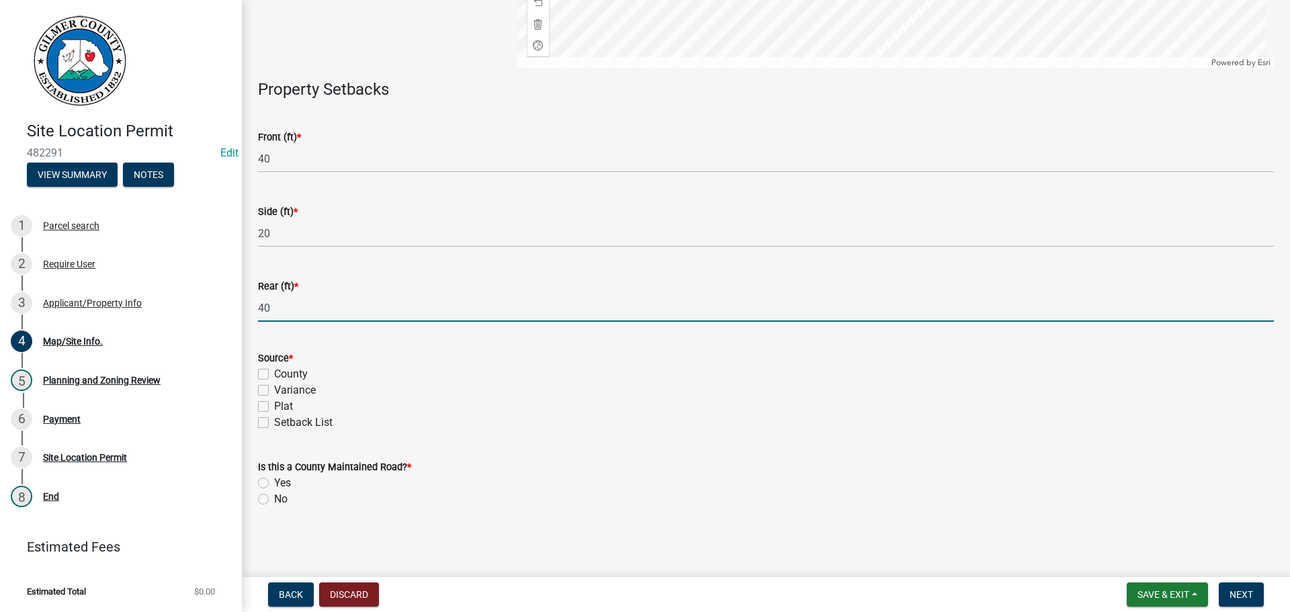
type input "40"
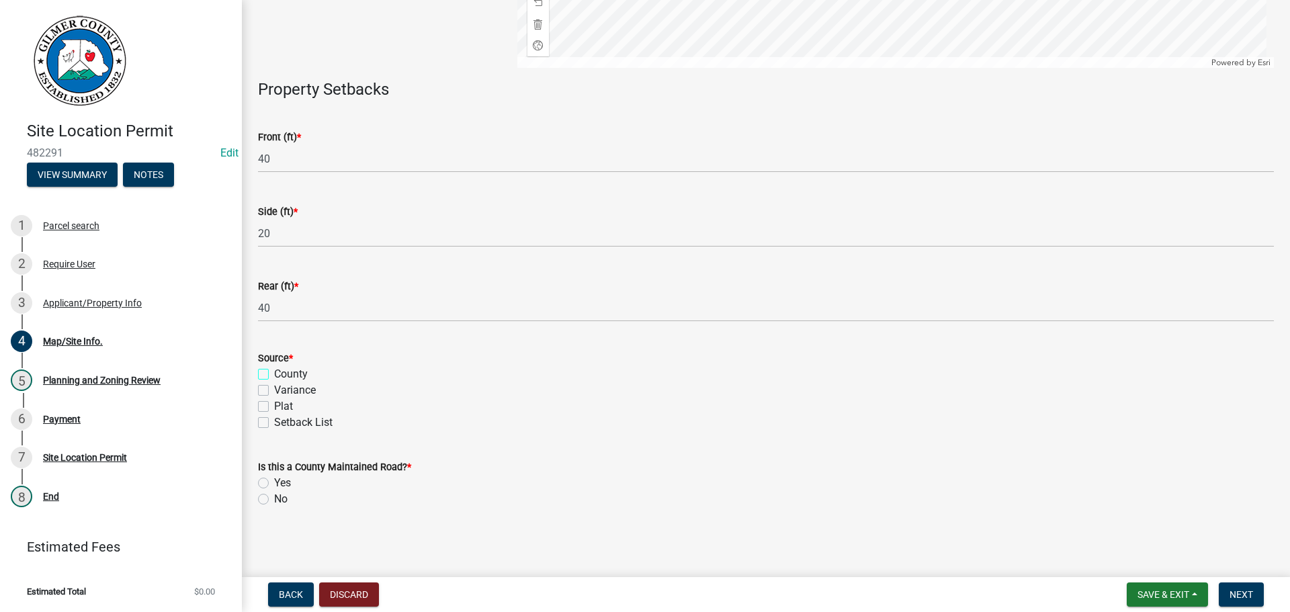
click at [274, 366] on input "County" at bounding box center [278, 370] width 9 height 9
checkbox input "true"
checkbox input "false"
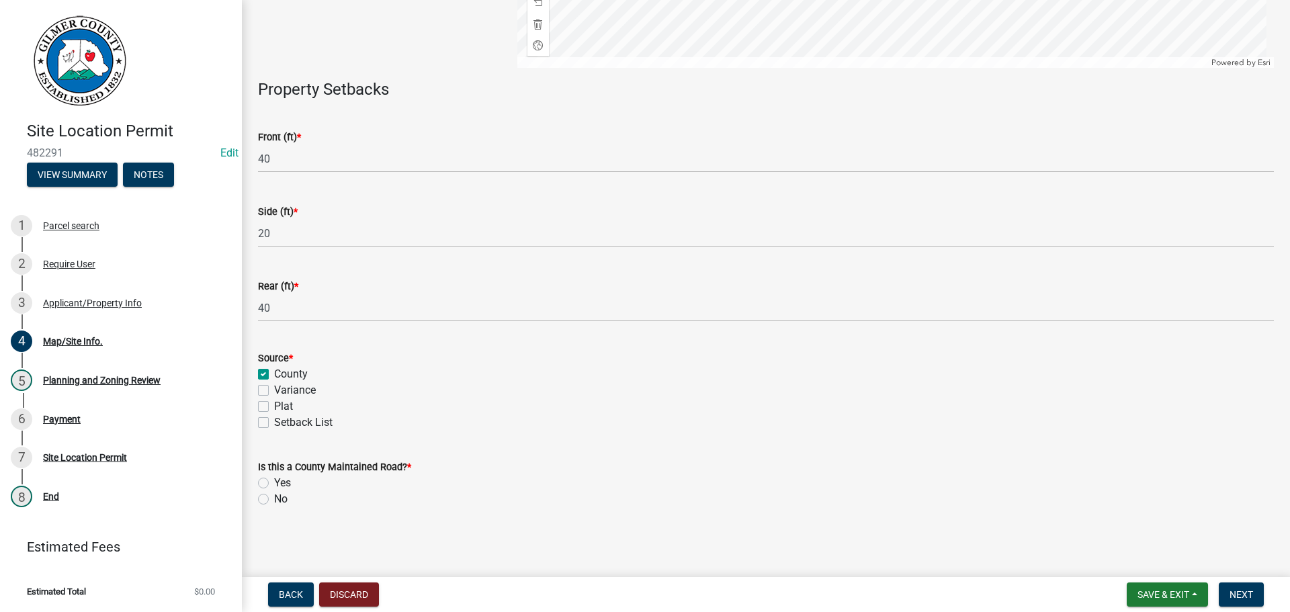
click at [270, 503] on div "No" at bounding box center [766, 499] width 1016 height 16
click at [255, 493] on div "Is this a County Maintained Road? * Yes No" at bounding box center [766, 475] width 1036 height 65
click at [274, 499] on label "No" at bounding box center [280, 499] width 13 height 16
click at [274, 499] on input "No" at bounding box center [278, 495] width 9 height 9
radio input "true"
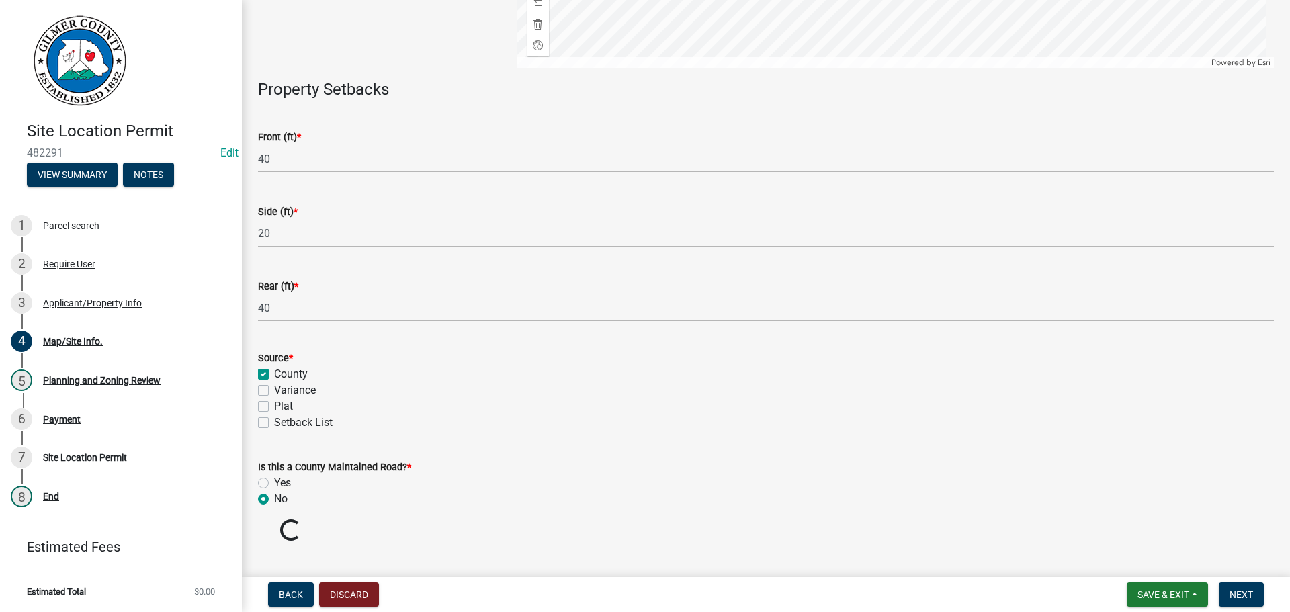
click at [274, 495] on label "No" at bounding box center [280, 499] width 13 height 16
click at [274, 495] on input "No" at bounding box center [278, 495] width 9 height 9
click at [1246, 594] on span "Next" at bounding box center [1242, 594] width 24 height 11
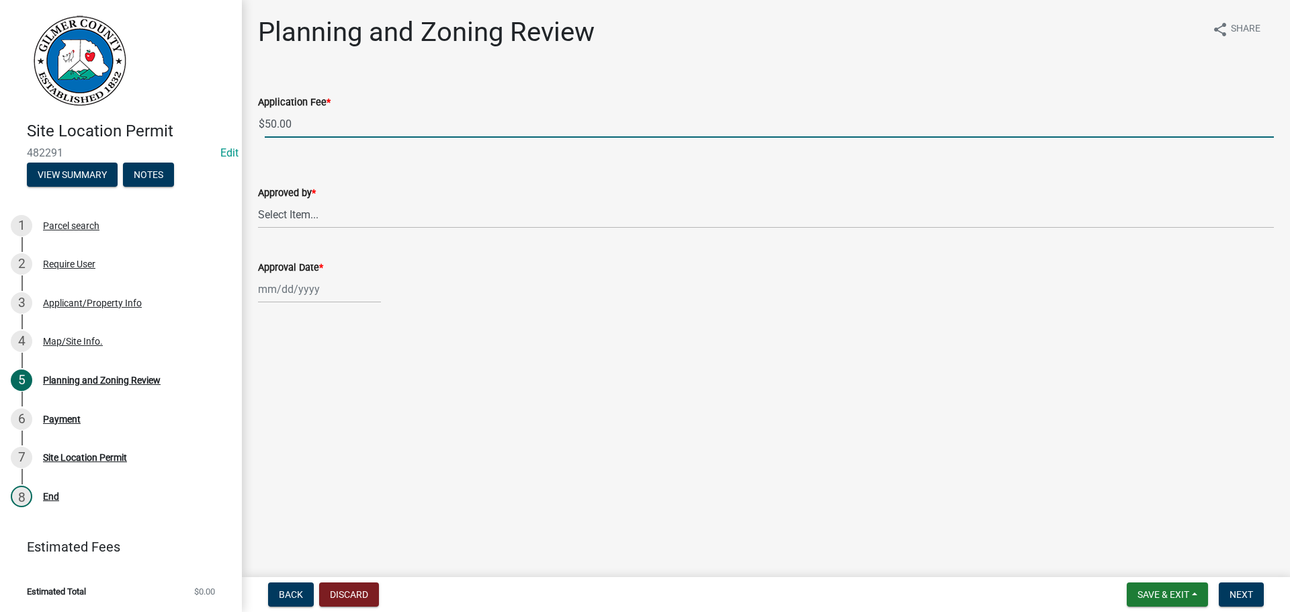
click at [368, 112] on input "50.00" at bounding box center [770, 124] width 1010 height 28
click at [421, 229] on wm-data-entity-input "Approved by * Select Item... Andrew Mathis Art Wlochowski Becky Whitworth Joe B…" at bounding box center [766, 195] width 1016 height 91
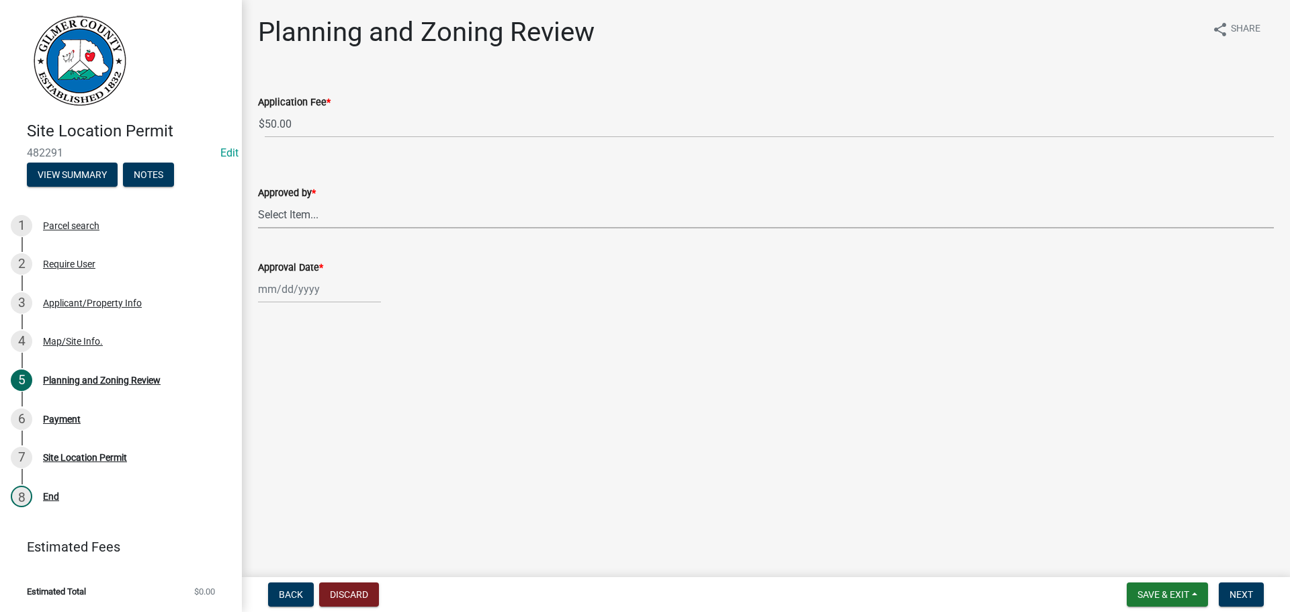
click at [410, 216] on select "Select Item... [PERSON_NAME] [PERSON_NAME] [PERSON_NAME] [PERSON_NAME] [PERSON_…" at bounding box center [766, 215] width 1016 height 28
click at [258, 201] on select "Select Item... [PERSON_NAME] [PERSON_NAME] [PERSON_NAME] [PERSON_NAME] [PERSON_…" at bounding box center [766, 215] width 1016 height 28
select select "5ce200eb-feb1-496b-8127-7891293955f5"
select select "9"
select select "2025"
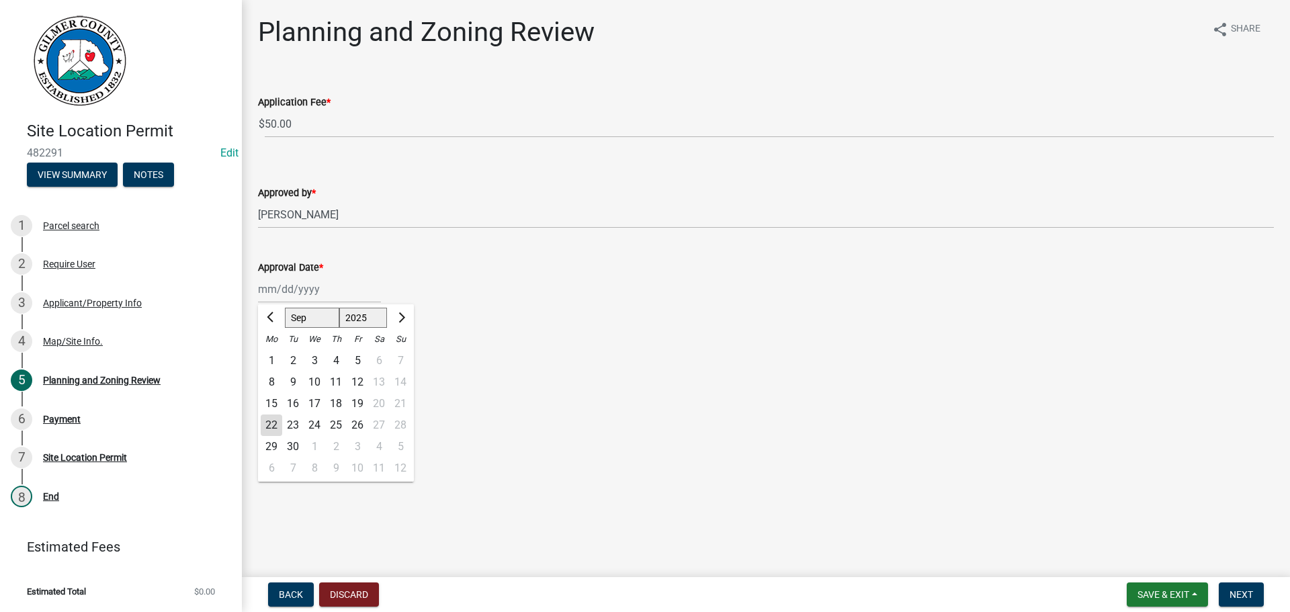
click at [284, 299] on div "Jan Feb Mar Apr May Jun Jul Aug Sep Oct Nov Dec 1525 1526 1527 1528 1529 1530 1…" at bounding box center [319, 290] width 123 height 28
click at [278, 425] on div "22" at bounding box center [272, 426] width 22 height 22
type input "[DATE]"
click at [1247, 590] on span "Next" at bounding box center [1242, 594] width 24 height 11
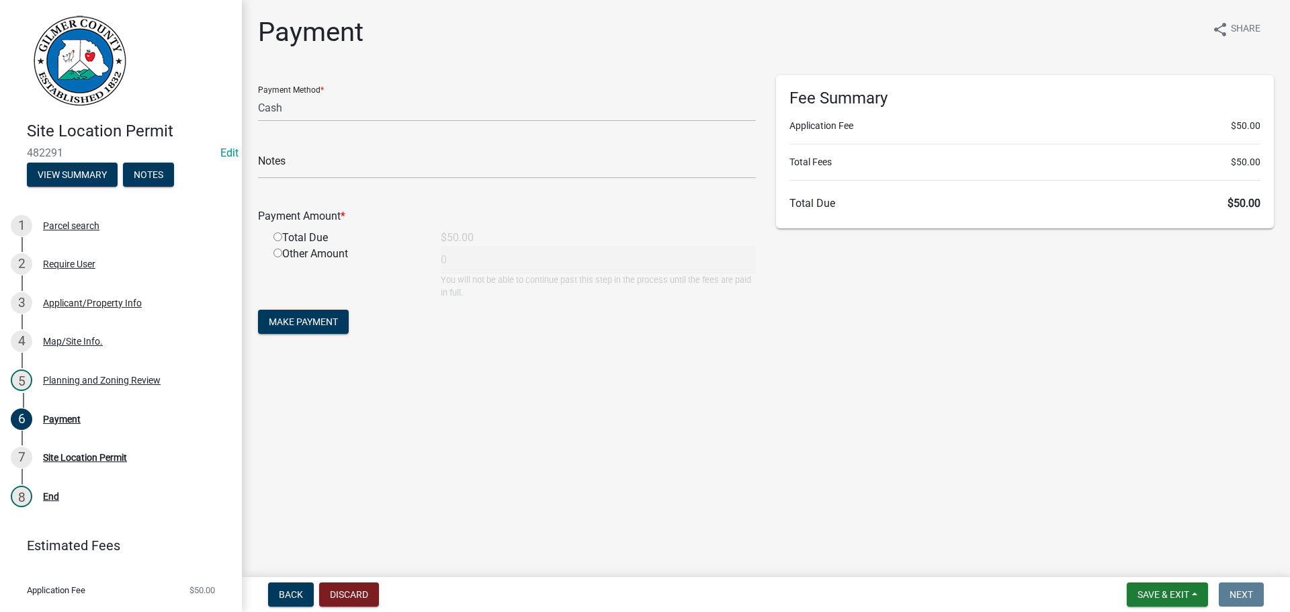
click at [414, 122] on form "Payment Method * Credit Card POS Check Cash Notes Payment Amount * Total Due $5…" at bounding box center [507, 206] width 498 height 262
drag, startPoint x: 392, startPoint y: 116, endPoint x: 383, endPoint y: 118, distance: 9.0
click at [392, 116] on select "Credit Card POS Check Cash" at bounding box center [507, 108] width 498 height 28
select select "1: 0"
click at [258, 94] on select "Credit Card POS Check Cash" at bounding box center [507, 108] width 498 height 28
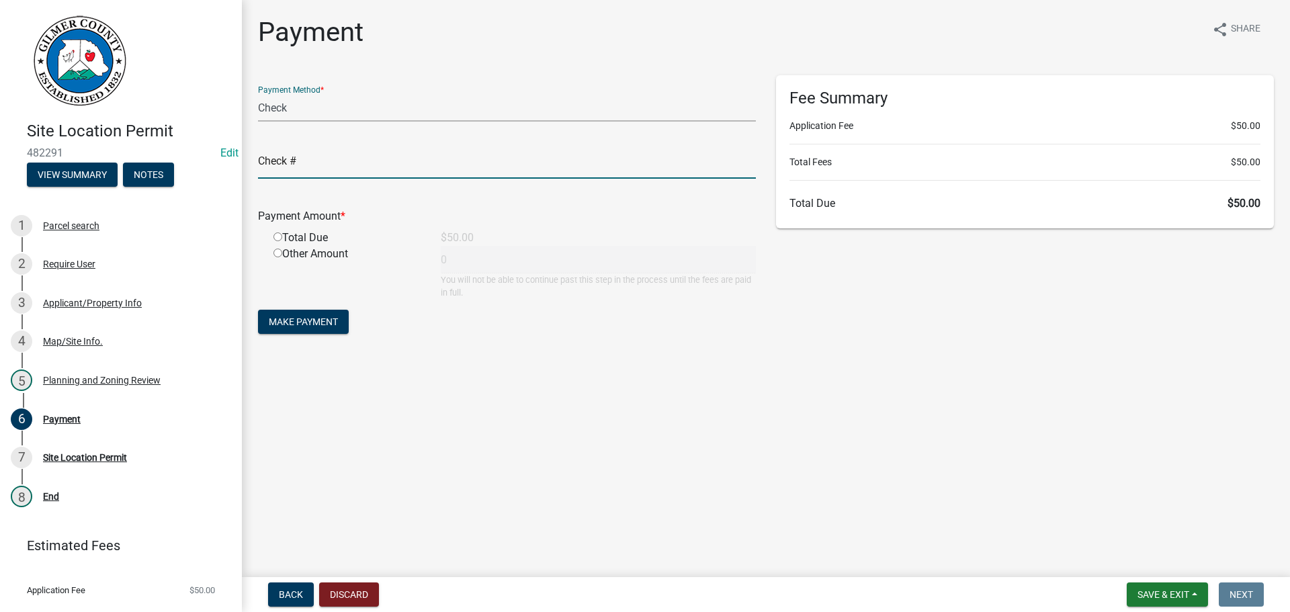
click at [343, 167] on input "text" at bounding box center [507, 165] width 498 height 28
type input "646"
click at [274, 233] on input "radio" at bounding box center [278, 237] width 9 height 9
radio input "true"
type input "50"
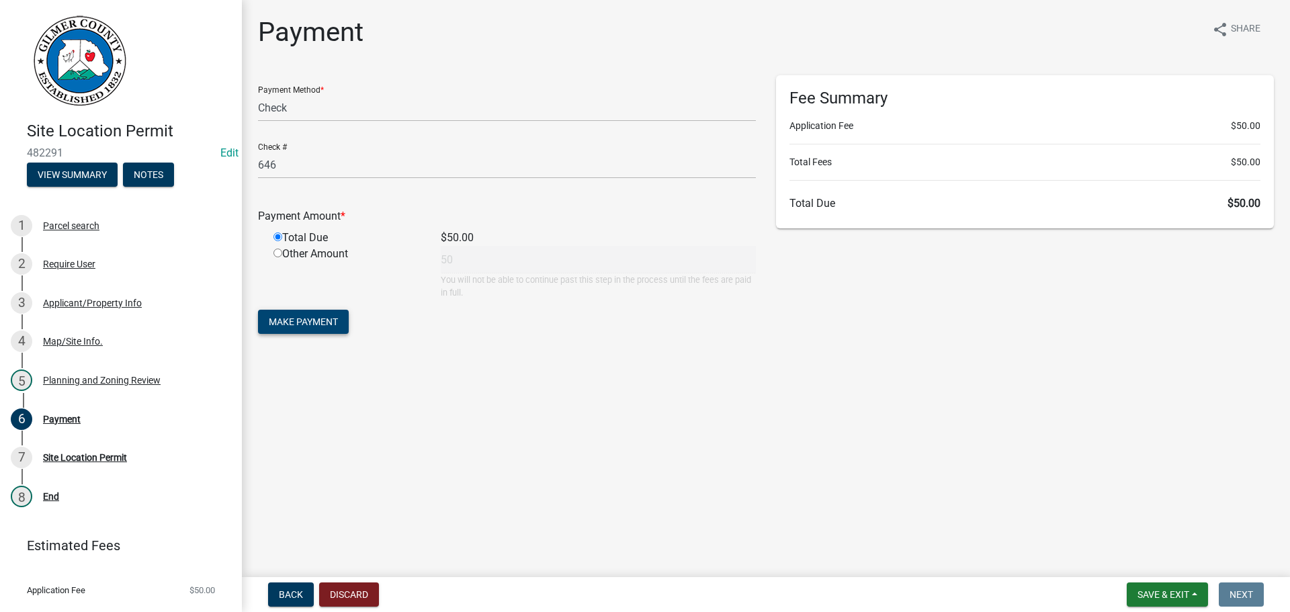
click at [329, 323] on span "Make Payment" at bounding box center [303, 322] width 69 height 11
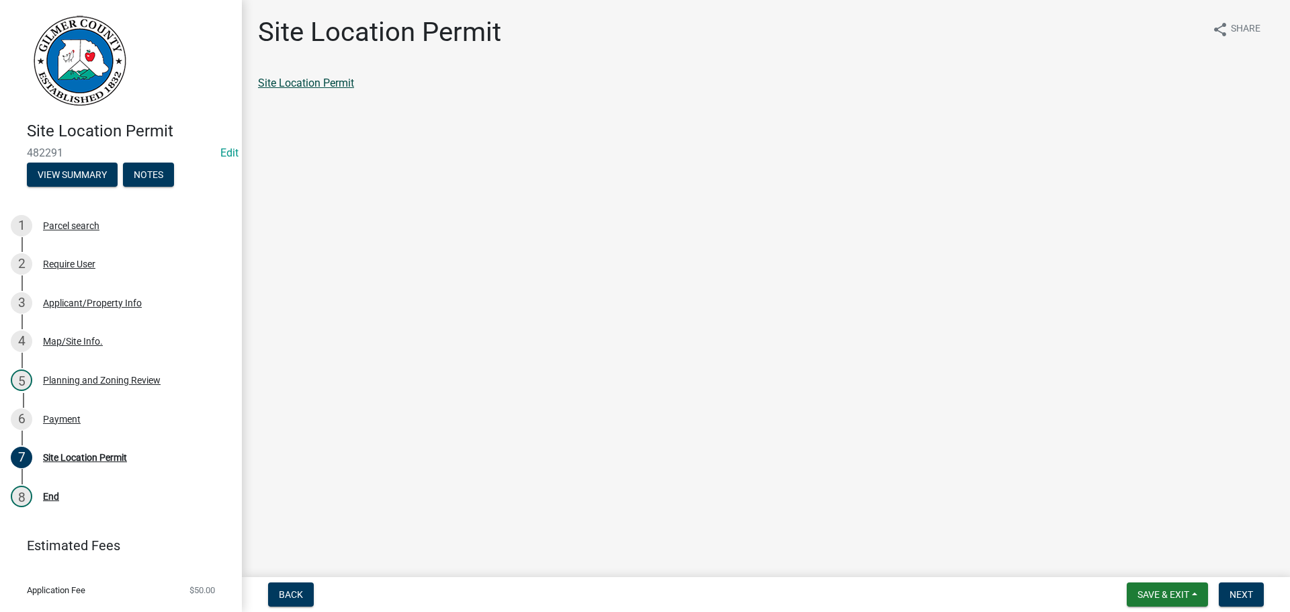
click at [321, 92] on div "Site Location Permit" at bounding box center [766, 88] width 1036 height 27
click at [325, 85] on link "Site Location Permit" at bounding box center [306, 83] width 96 height 13
click at [1248, 591] on span "Next" at bounding box center [1242, 594] width 24 height 11
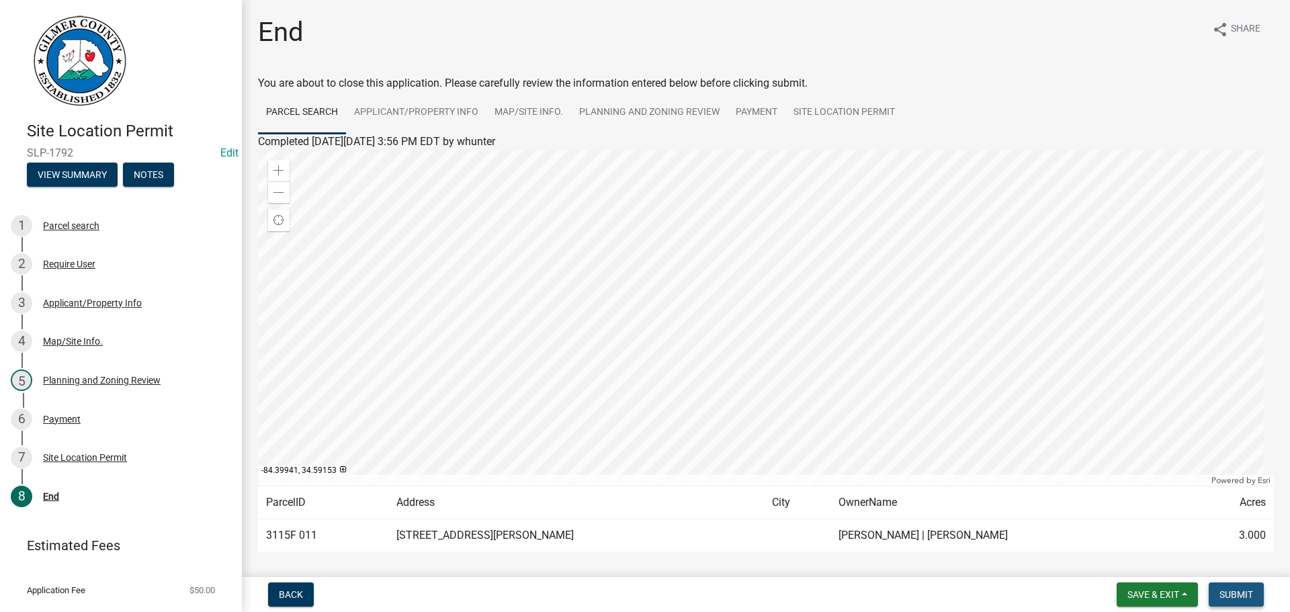
click at [1225, 589] on span "Submit" at bounding box center [1237, 594] width 34 height 11
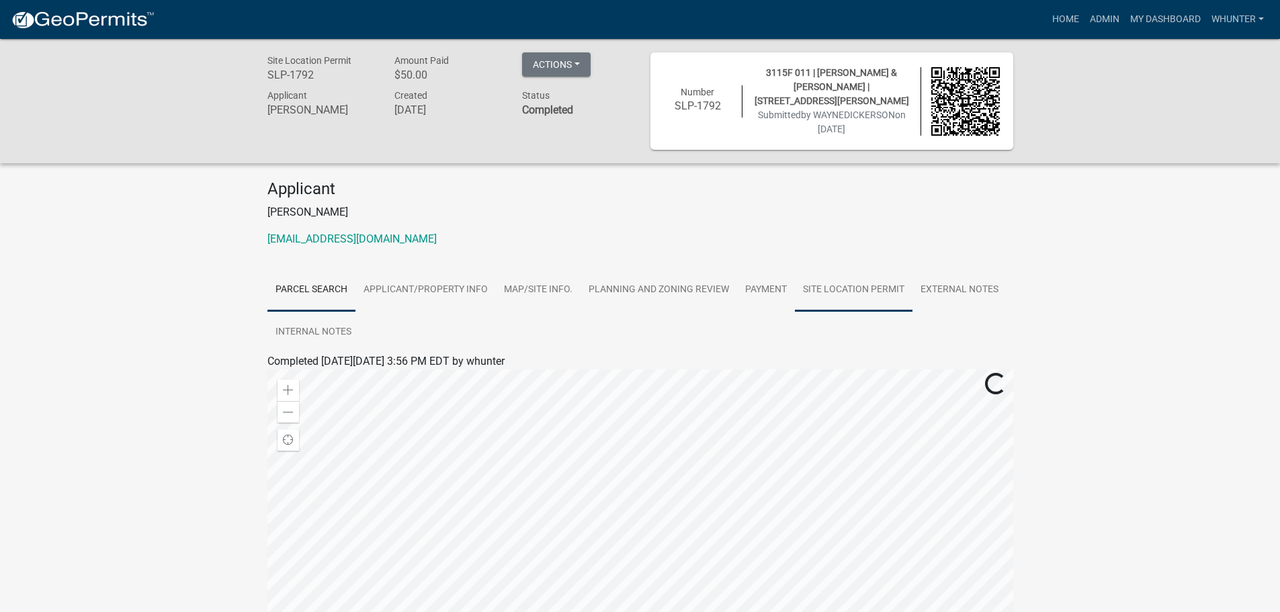
click at [827, 296] on link "Site Location Permit" at bounding box center [854, 290] width 118 height 43
click at [322, 374] on link "Site Location Permit" at bounding box center [316, 377] width 96 height 13
click at [580, 58] on button "Actions" at bounding box center [556, 64] width 69 height 24
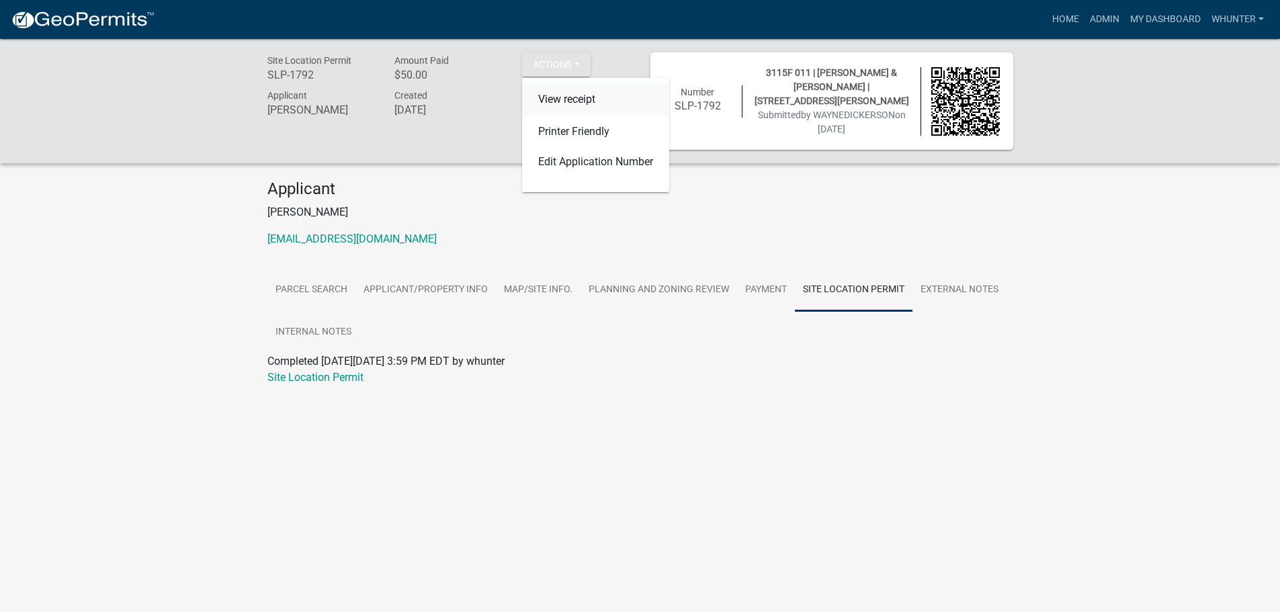
click at [593, 104] on link "View receipt" at bounding box center [595, 99] width 147 height 32
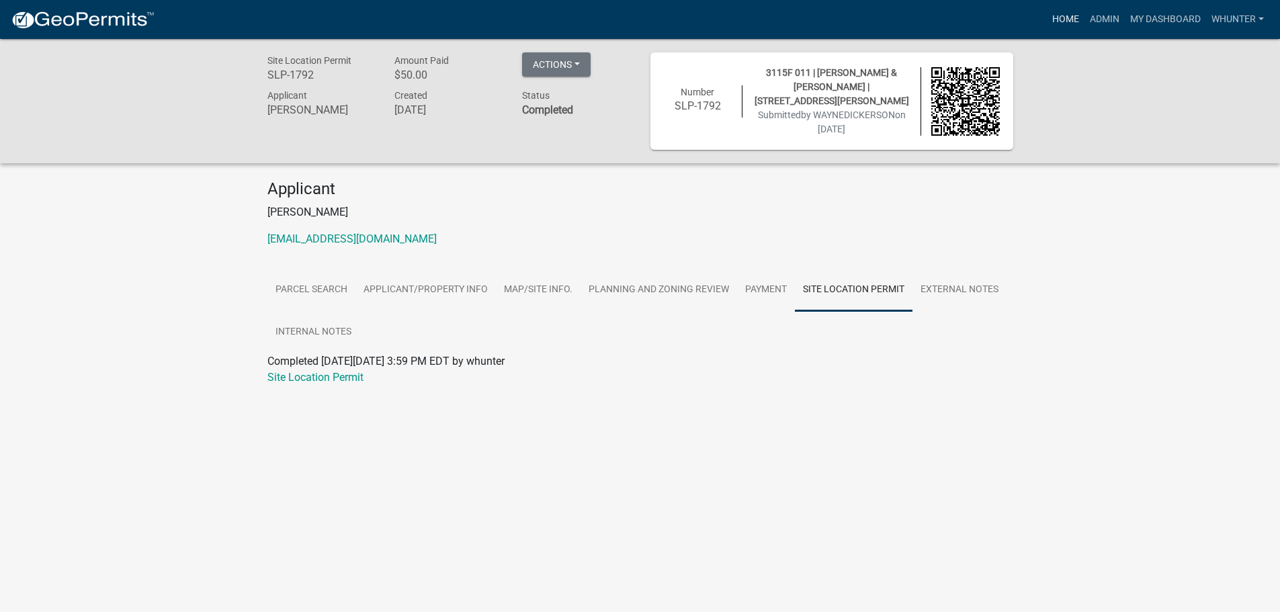
click at [1049, 22] on link "Home" at bounding box center [1066, 20] width 38 height 26
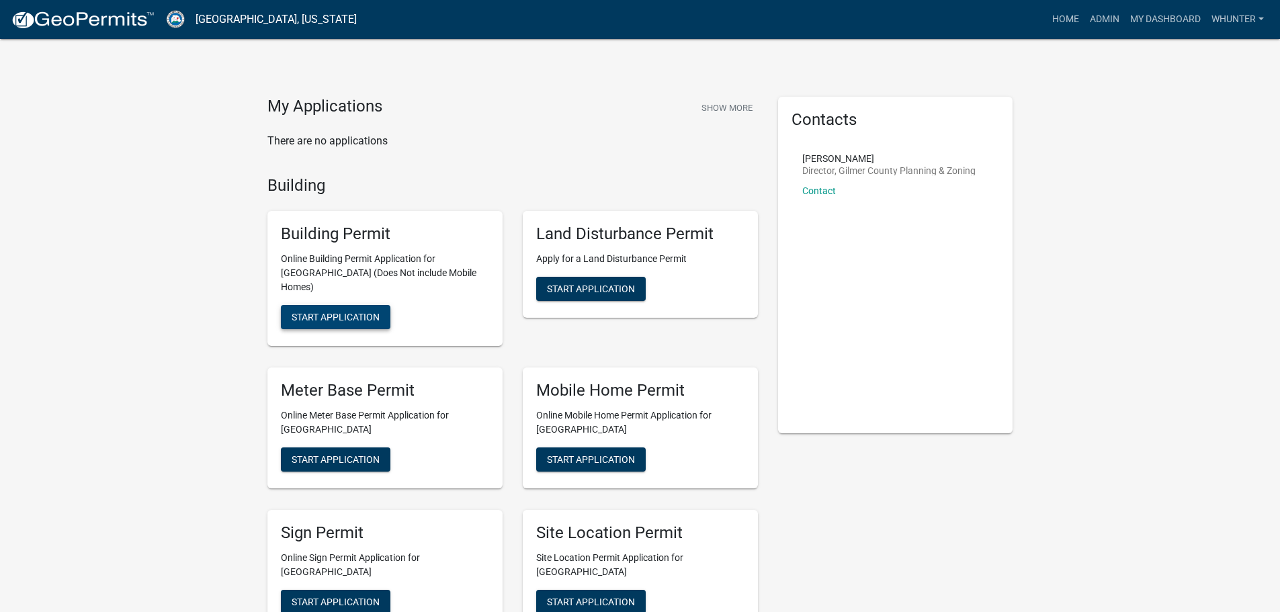
click at [352, 312] on span "Start Application" at bounding box center [336, 317] width 88 height 11
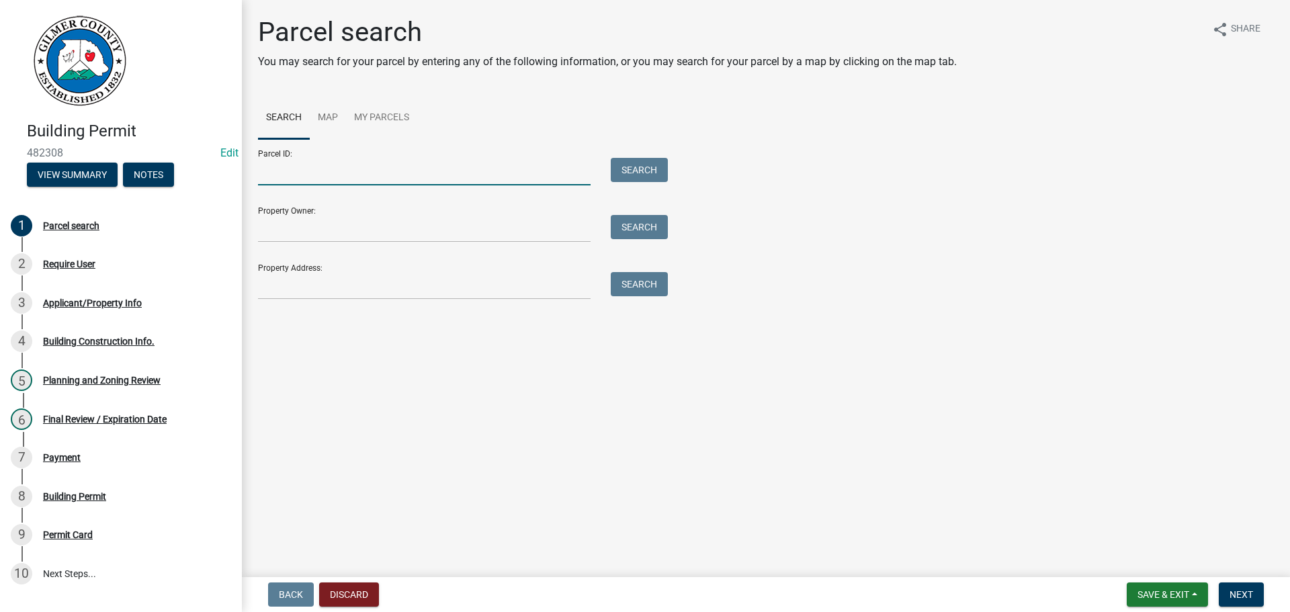
click at [421, 175] on input "Parcel ID:" at bounding box center [424, 172] width 333 height 28
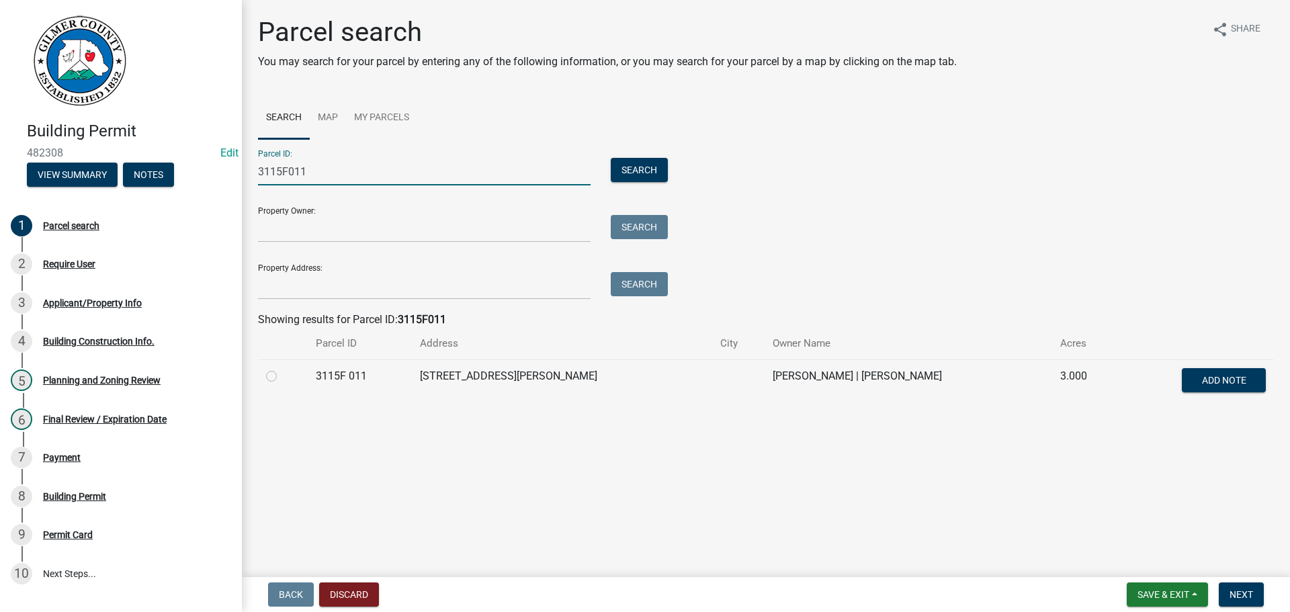
type input "3115F011"
click at [268, 382] on div at bounding box center [283, 376] width 34 height 16
click at [282, 368] on label at bounding box center [282, 368] width 0 height 0
click at [282, 375] on 011 "radio" at bounding box center [286, 372] width 9 height 9
radio 011 "true"
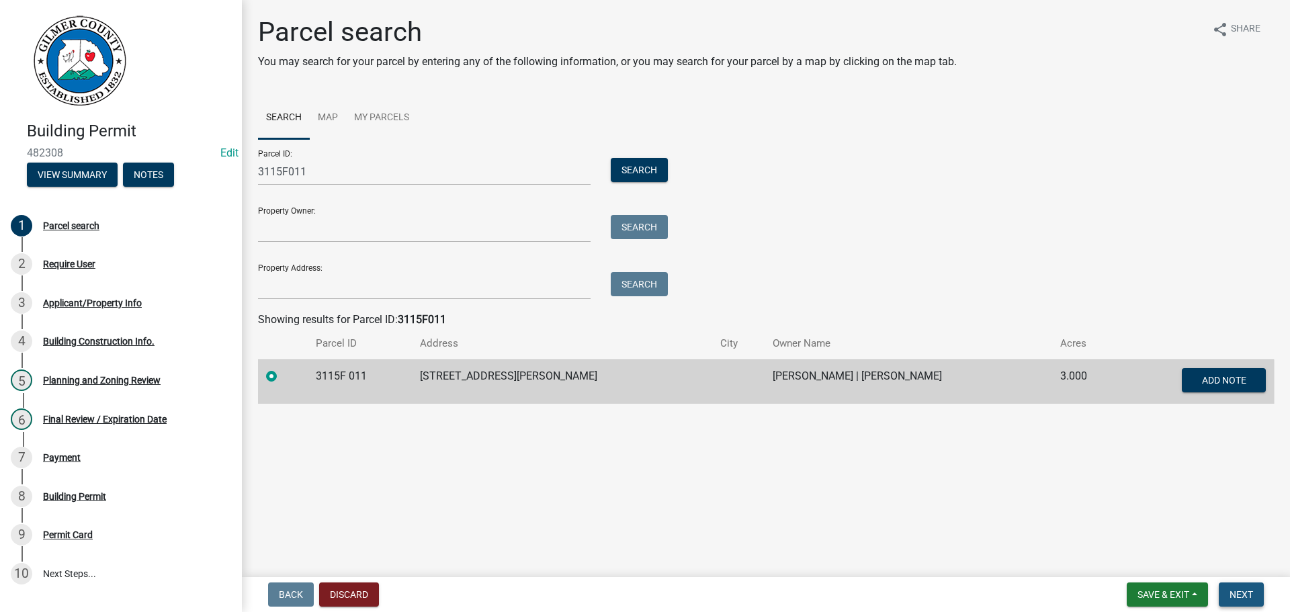
click at [1253, 592] on span "Next" at bounding box center [1242, 594] width 24 height 11
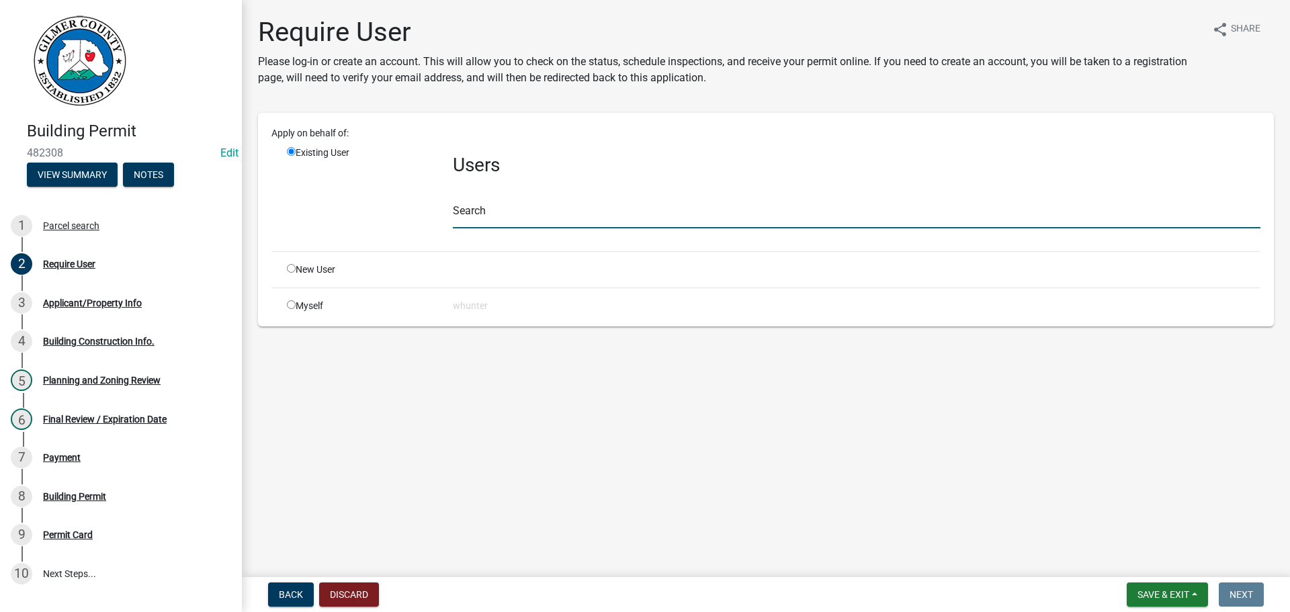
click at [596, 218] on input "text" at bounding box center [857, 215] width 808 height 28
type input "J"
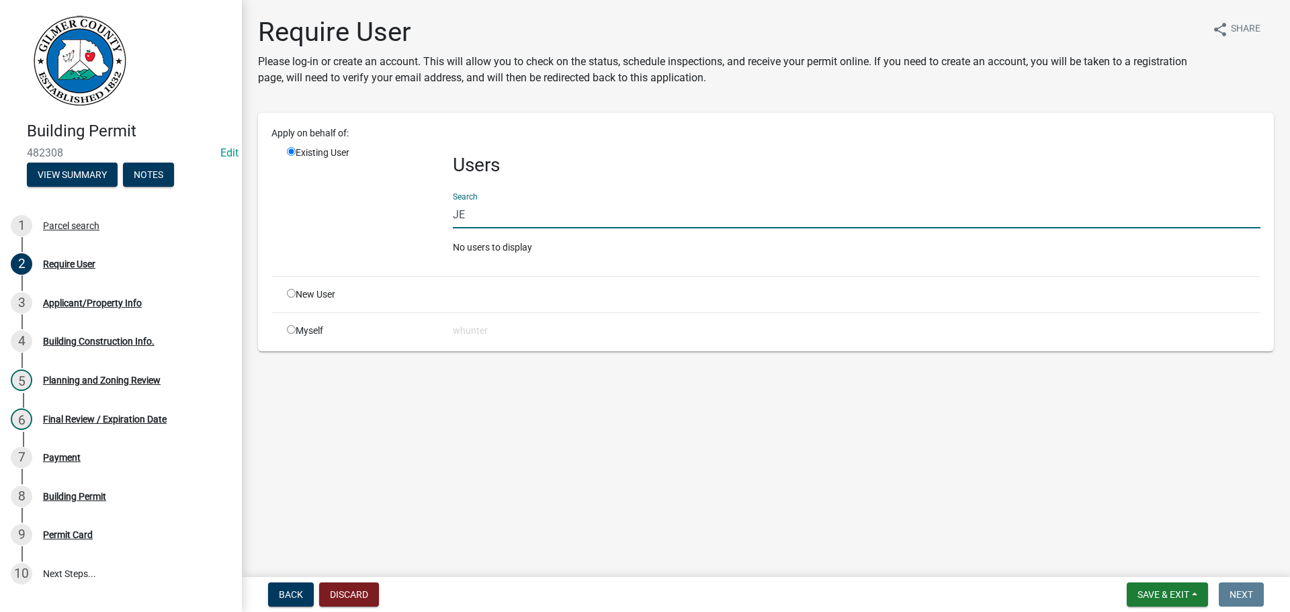
type input "J"
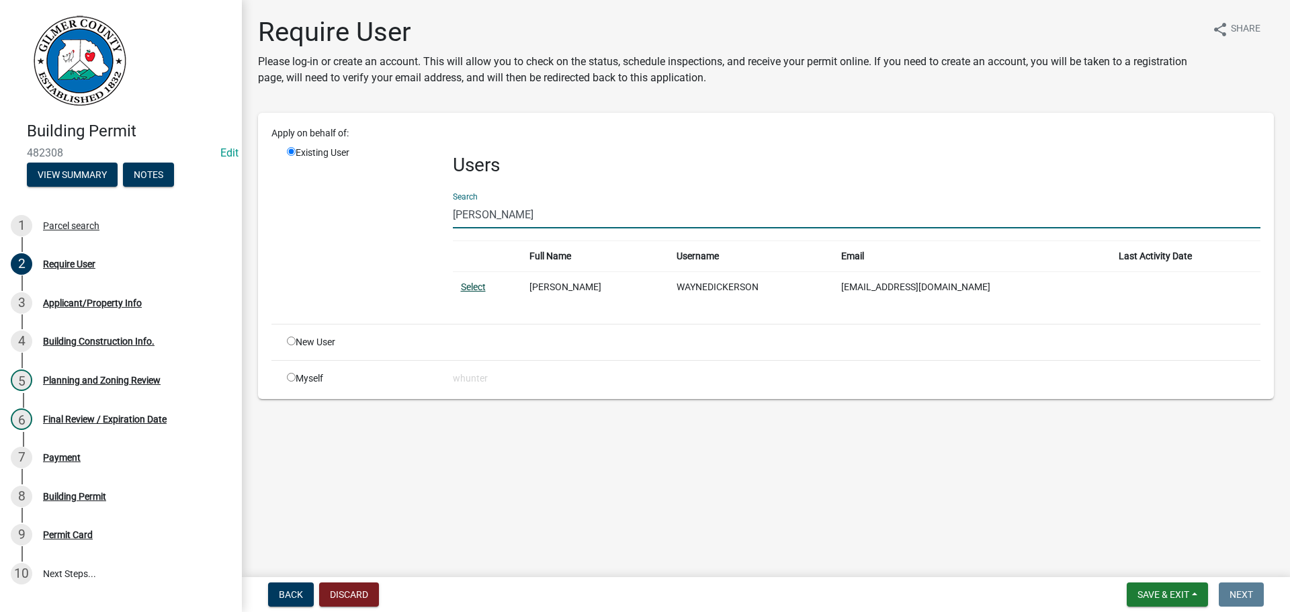
type input "WAYNE DICKER"
click at [473, 286] on link "Select" at bounding box center [473, 287] width 25 height 11
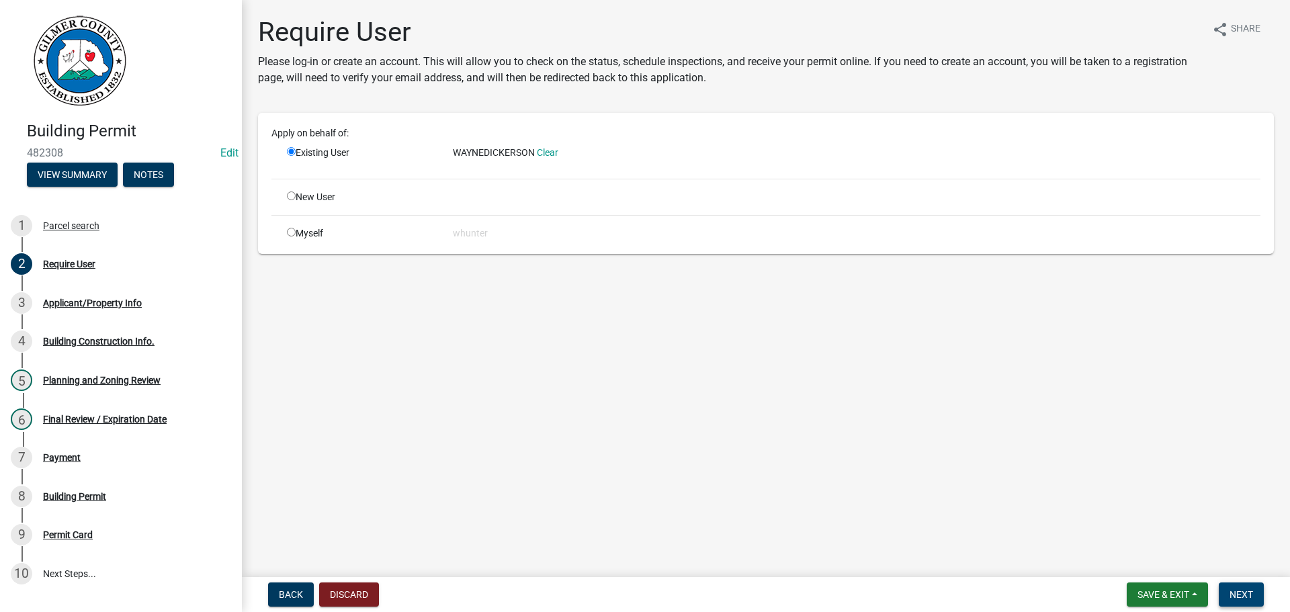
click at [1237, 588] on button "Next" at bounding box center [1241, 595] width 45 height 24
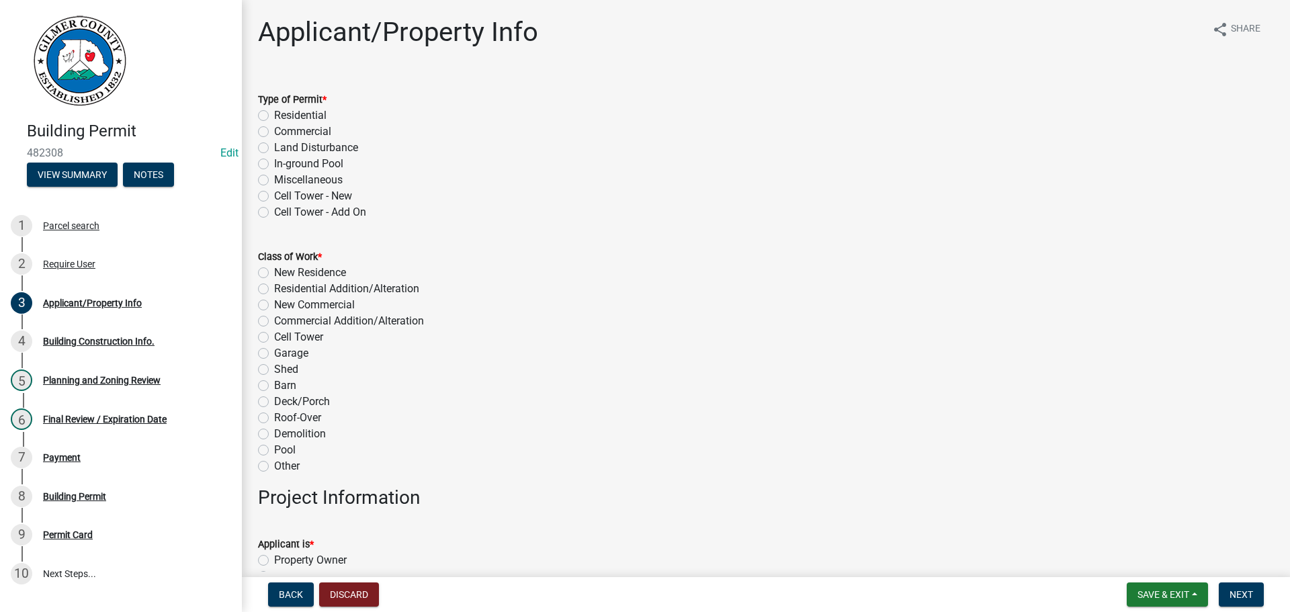
click at [325, 177] on label "Miscellaneous" at bounding box center [308, 180] width 69 height 16
click at [283, 177] on input "Miscellaneous" at bounding box center [278, 176] width 9 height 9
radio input "true"
click at [279, 354] on label "Garage" at bounding box center [291, 353] width 34 height 16
click at [279, 354] on input "Garage" at bounding box center [278, 349] width 9 height 9
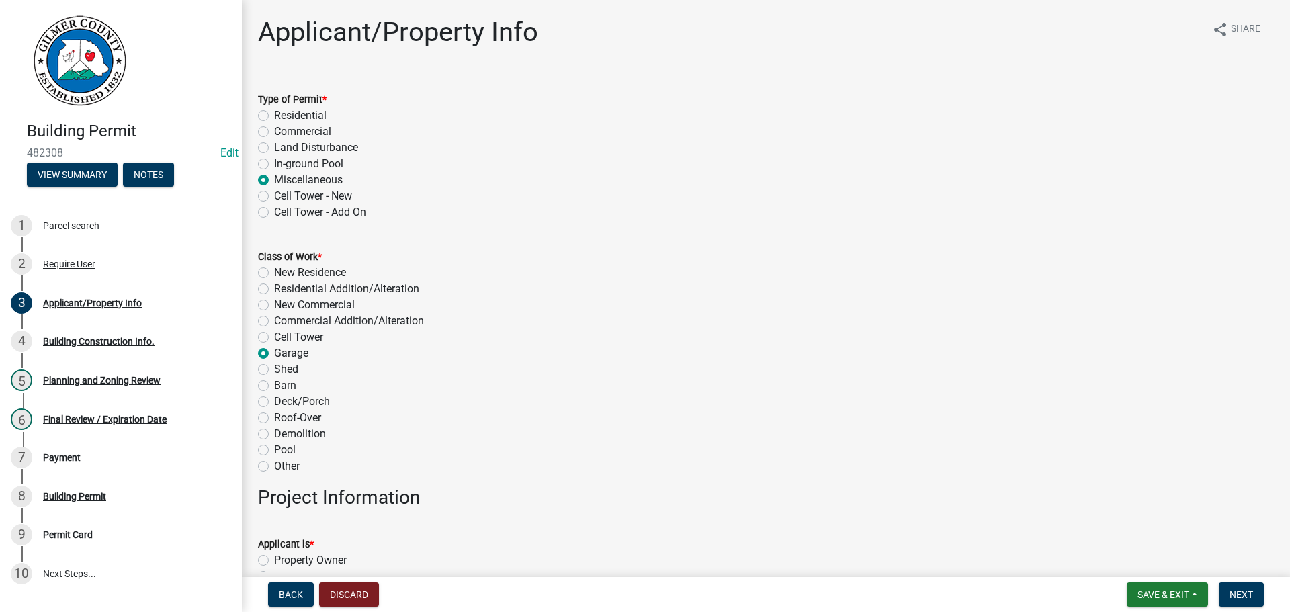
radio input "true"
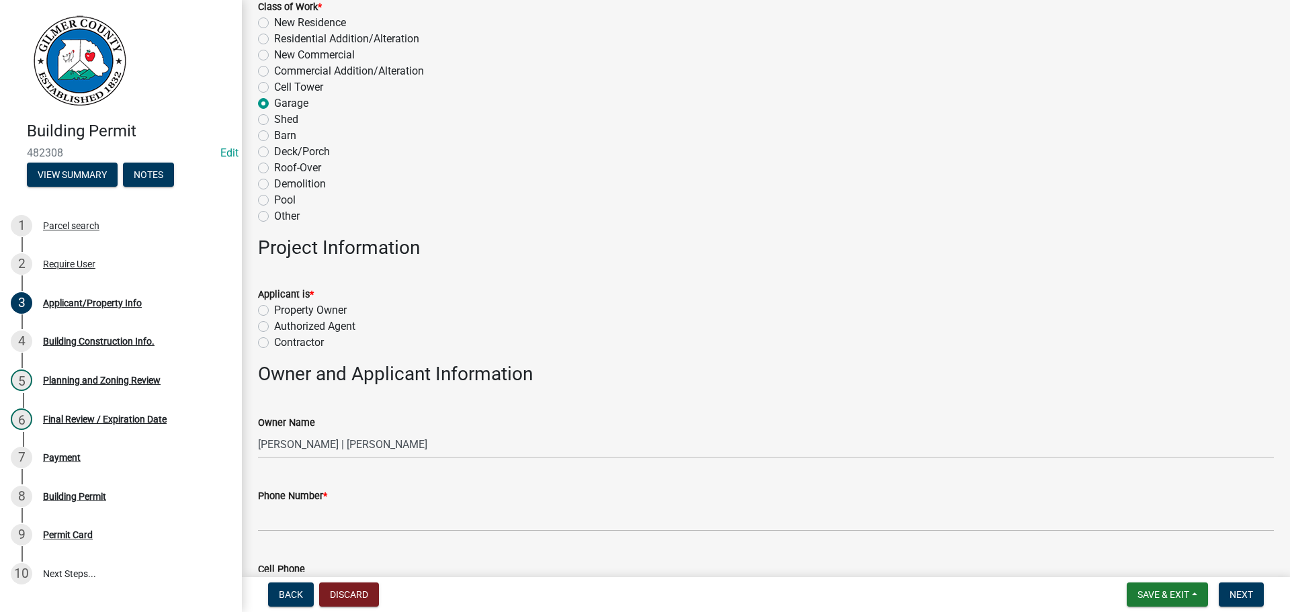
scroll to position [336, 0]
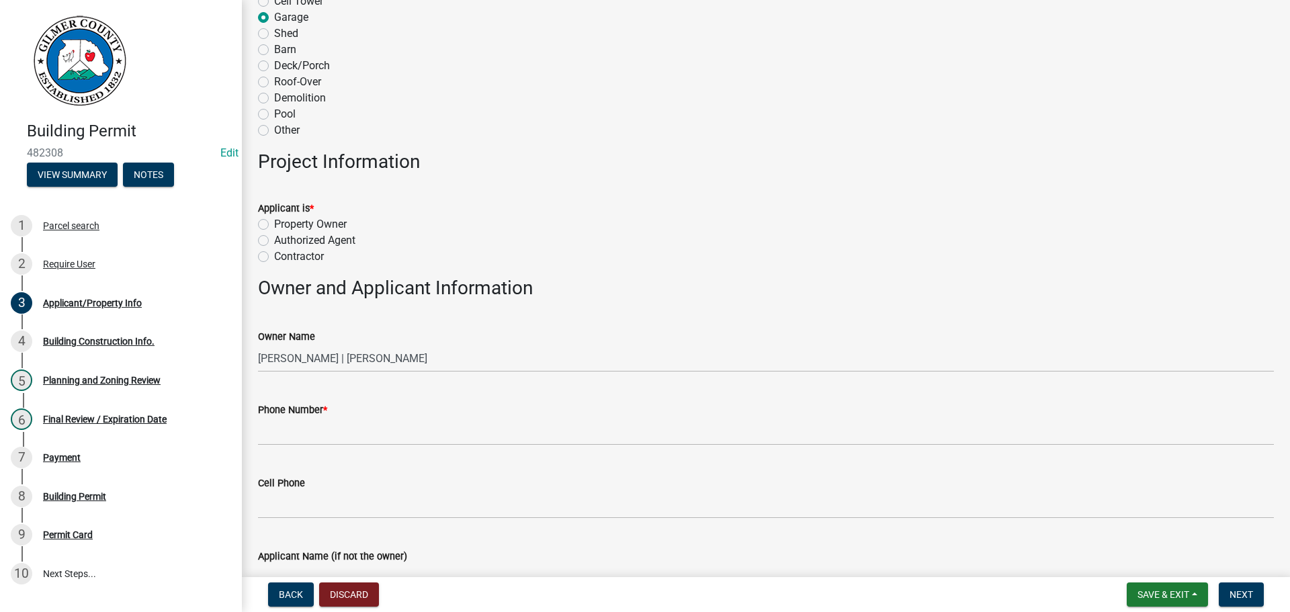
click at [280, 219] on label "Property Owner" at bounding box center [310, 224] width 73 height 16
click at [280, 219] on input "Property Owner" at bounding box center [278, 220] width 9 height 9
radio input "true"
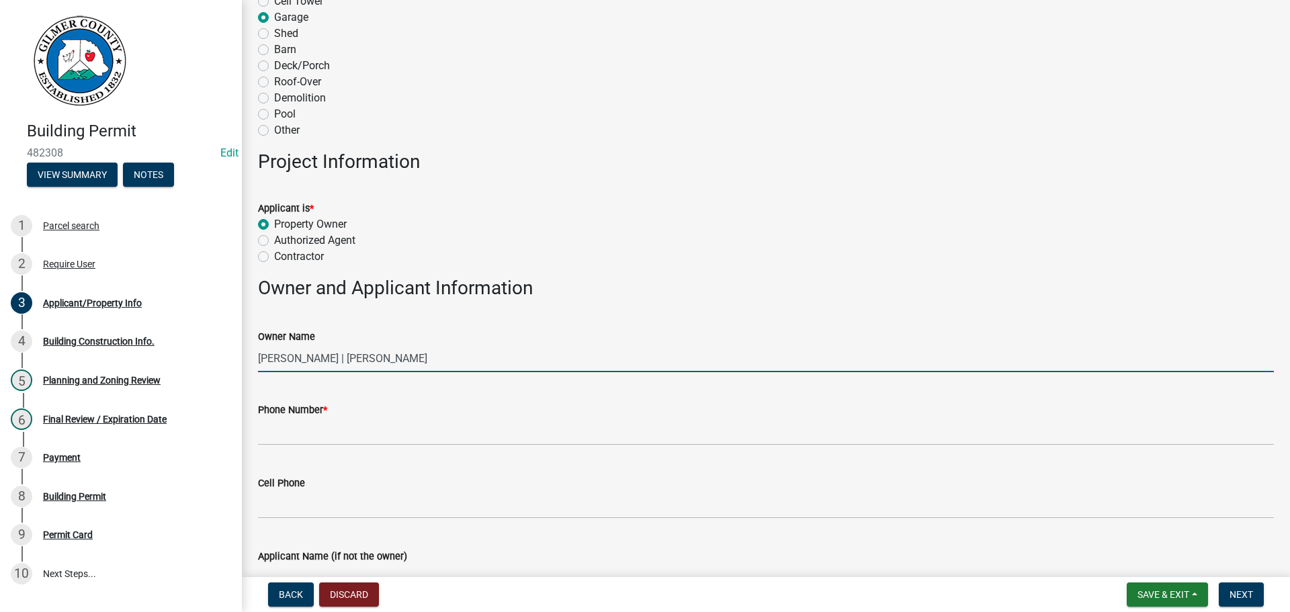
drag, startPoint x: 469, startPoint y: 358, endPoint x: 305, endPoint y: 371, distance: 164.5
click at [305, 371] on input "CHRISTY E DICKERSON | DICKERSON JERRY W" at bounding box center [766, 359] width 1016 height 28
click at [311, 356] on input "CHRISTY & WAYNE DICKERSON" at bounding box center [766, 359] width 1016 height 28
type input "CHRISTY & JERRY "WAYNE" DICKERSON"
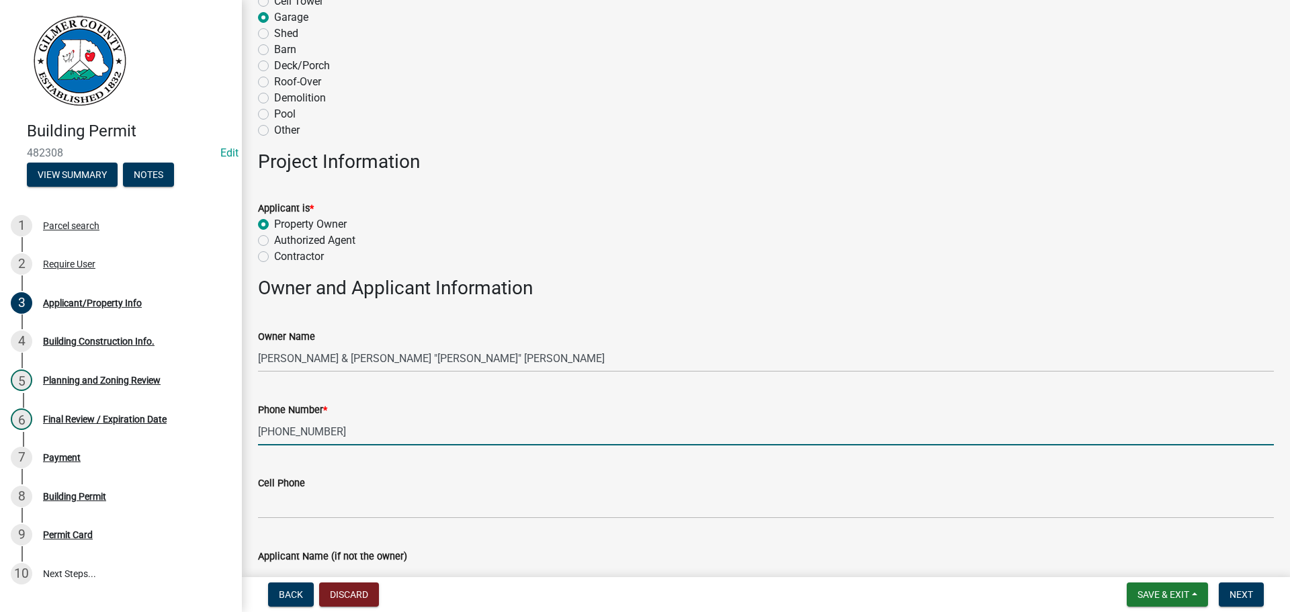
type input "678-580-9711"
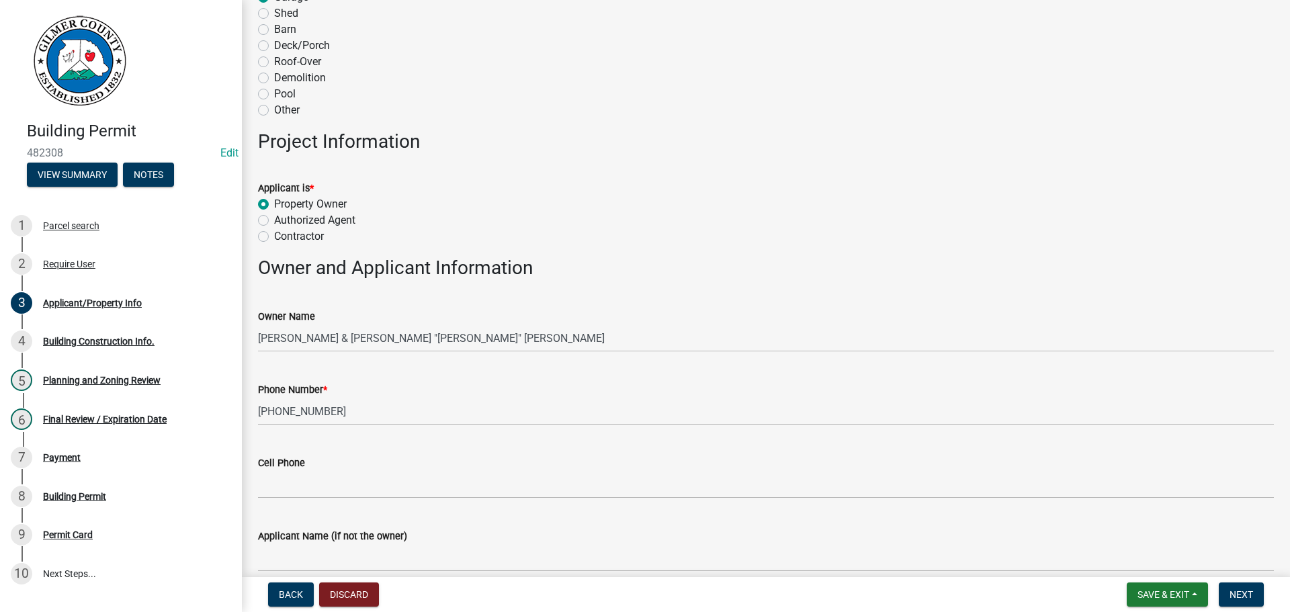
scroll to position [735, 0]
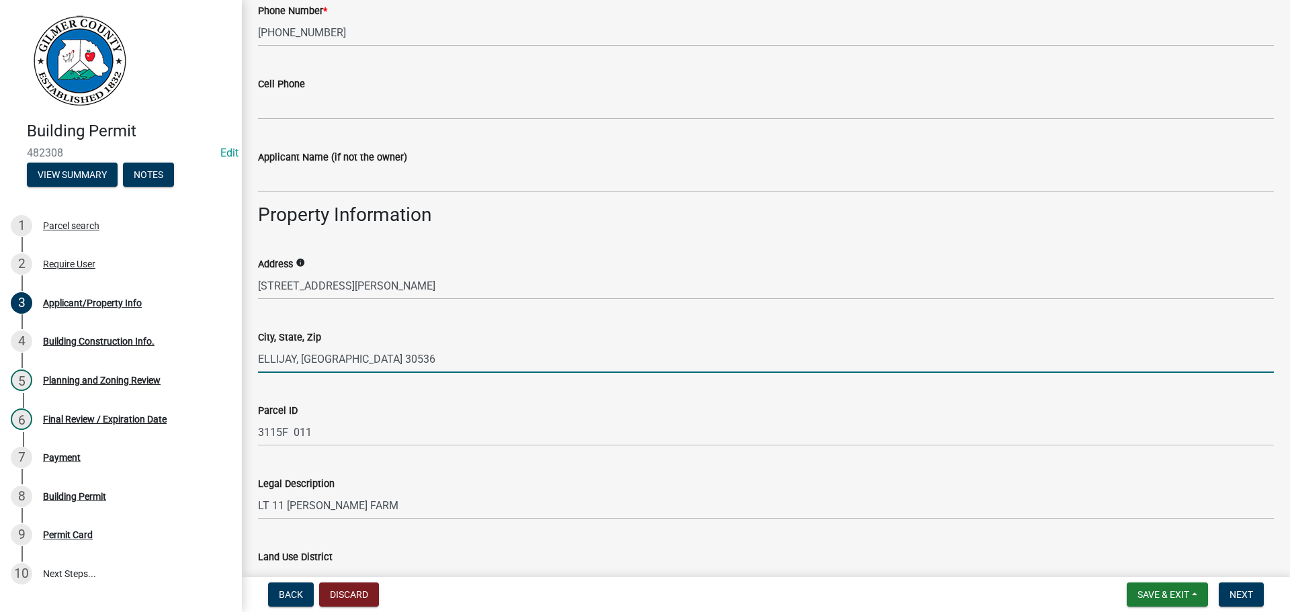
type input "ELLIJAY, GA 30536"
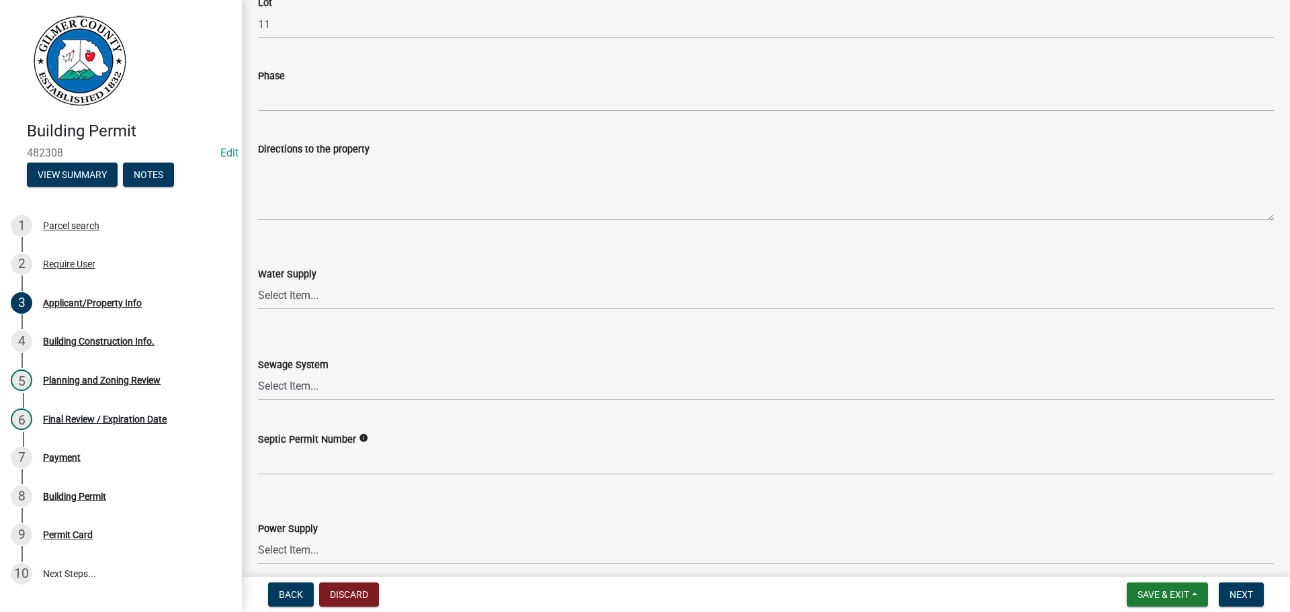
scroll to position [1609, 0]
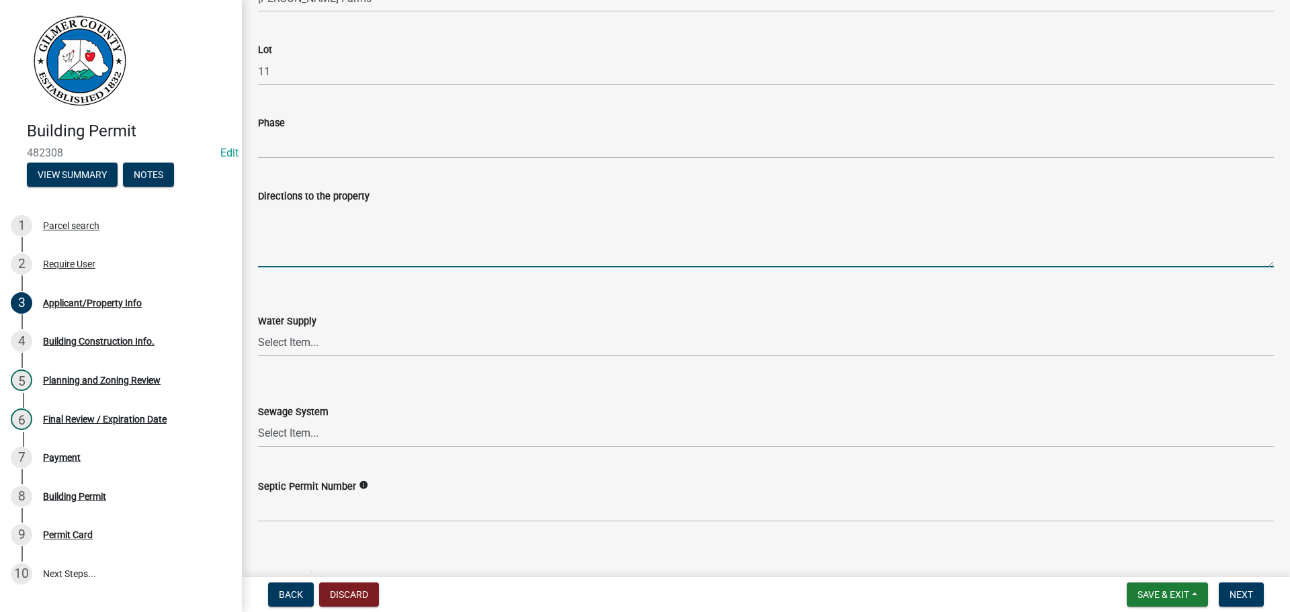
click at [319, 225] on textarea "Directions to the property" at bounding box center [766, 235] width 1016 height 63
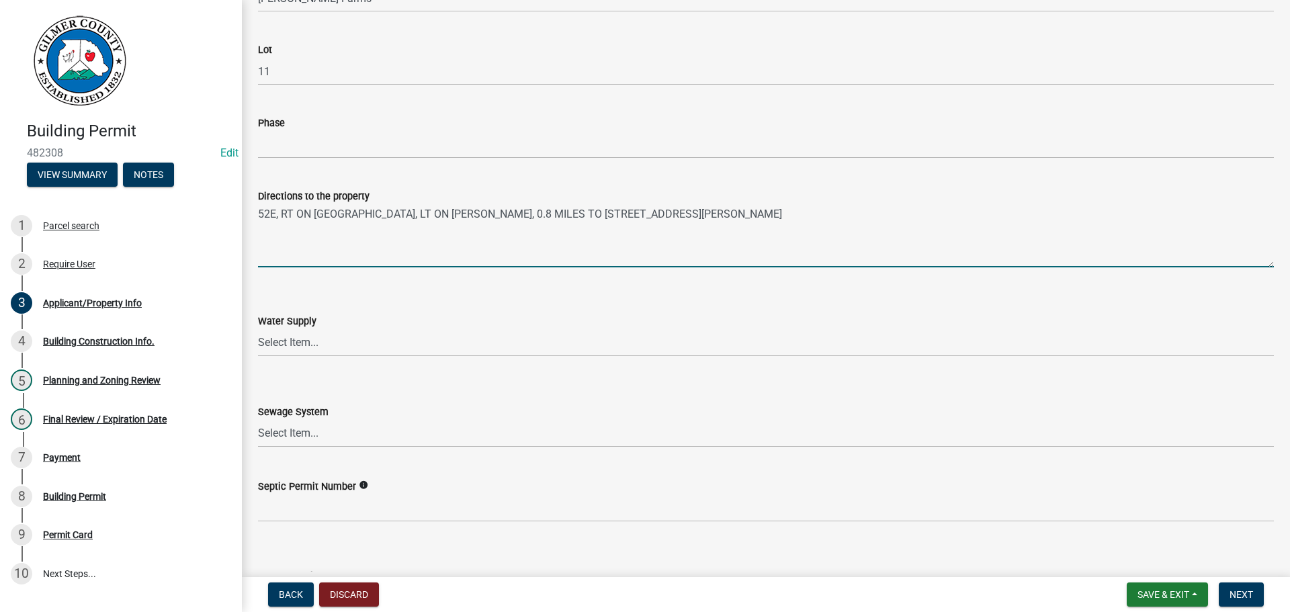
type textarea "52E, RT ON CLEAR CREEK RD, LT ON EVANS, 0.8 MILES TO 734 EVANS RD ON RT"
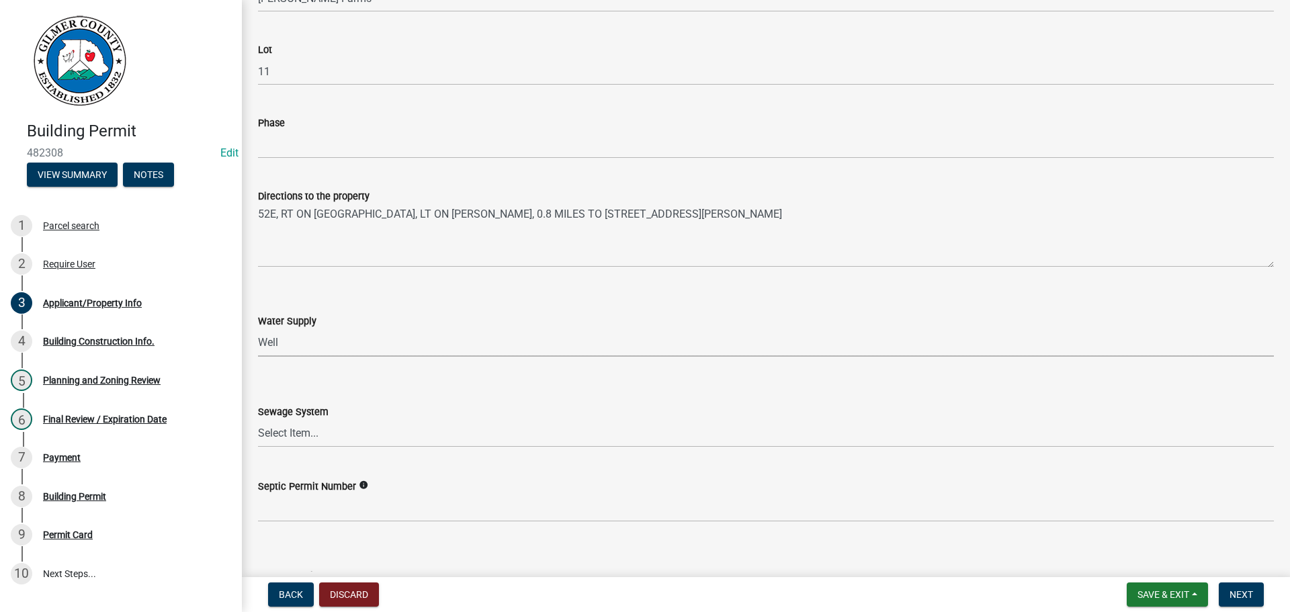
select select "6d3c22a4-bb85-4608-b1e4-8a8b34b9a216"
select select "92a37e23-3b7d-408e-b3c7-0afbe39b0942"
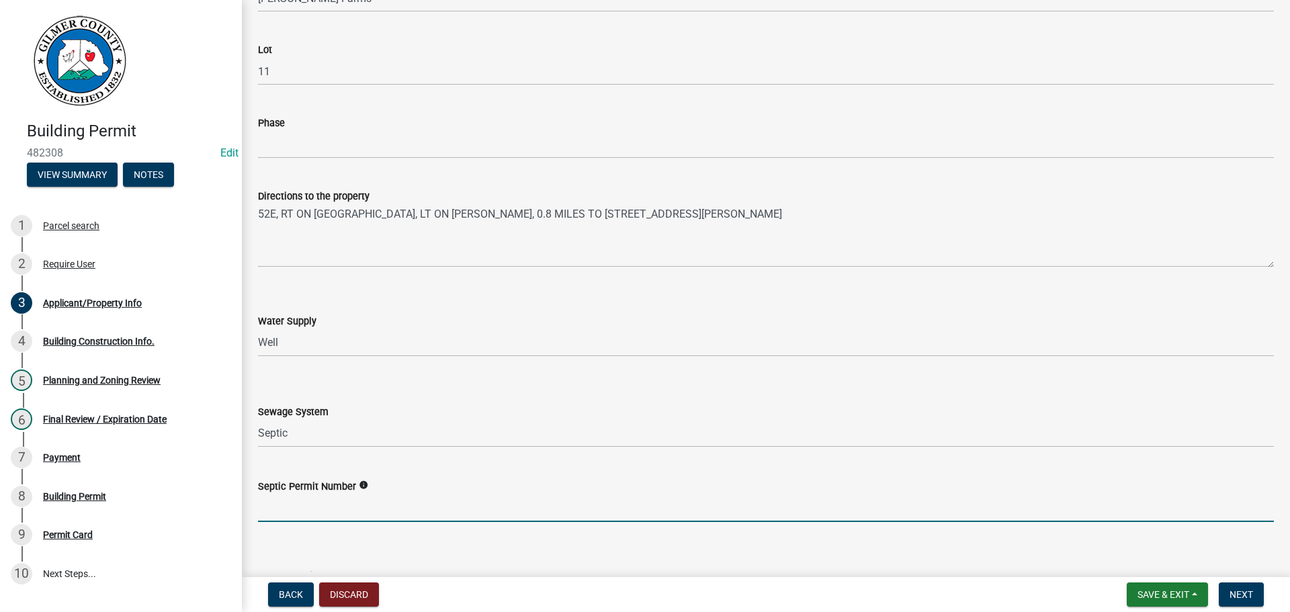
scroll to position [1921, 0]
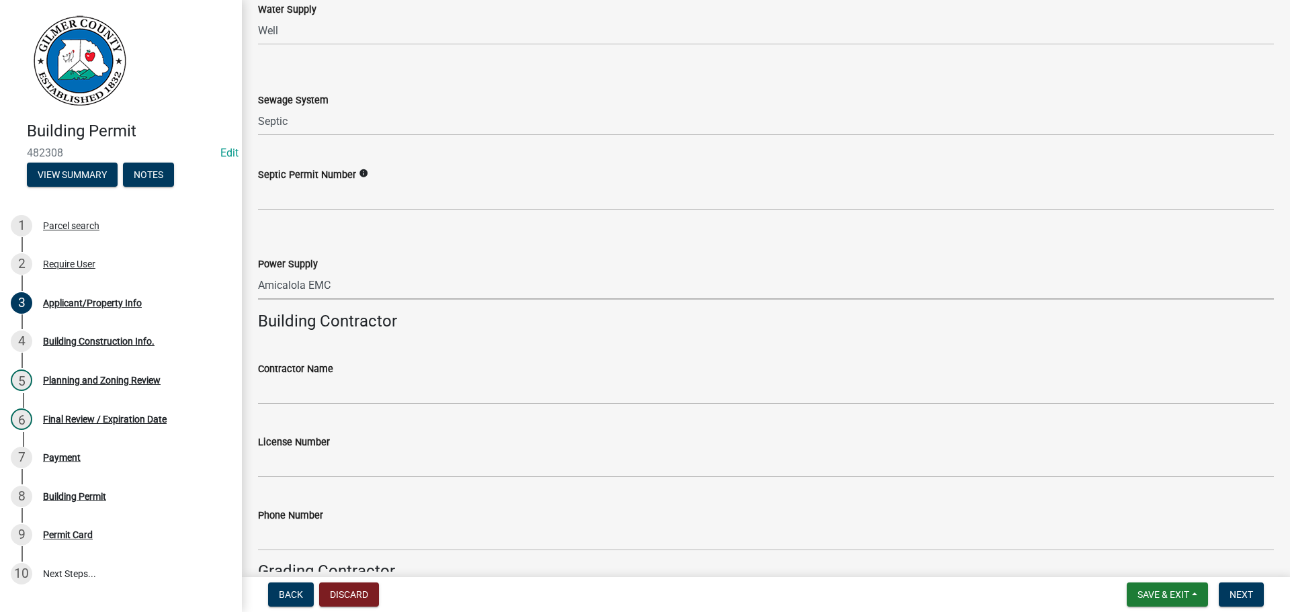
select select "c9feaa94-b03b-4165-97cf-90fdf63947c5"
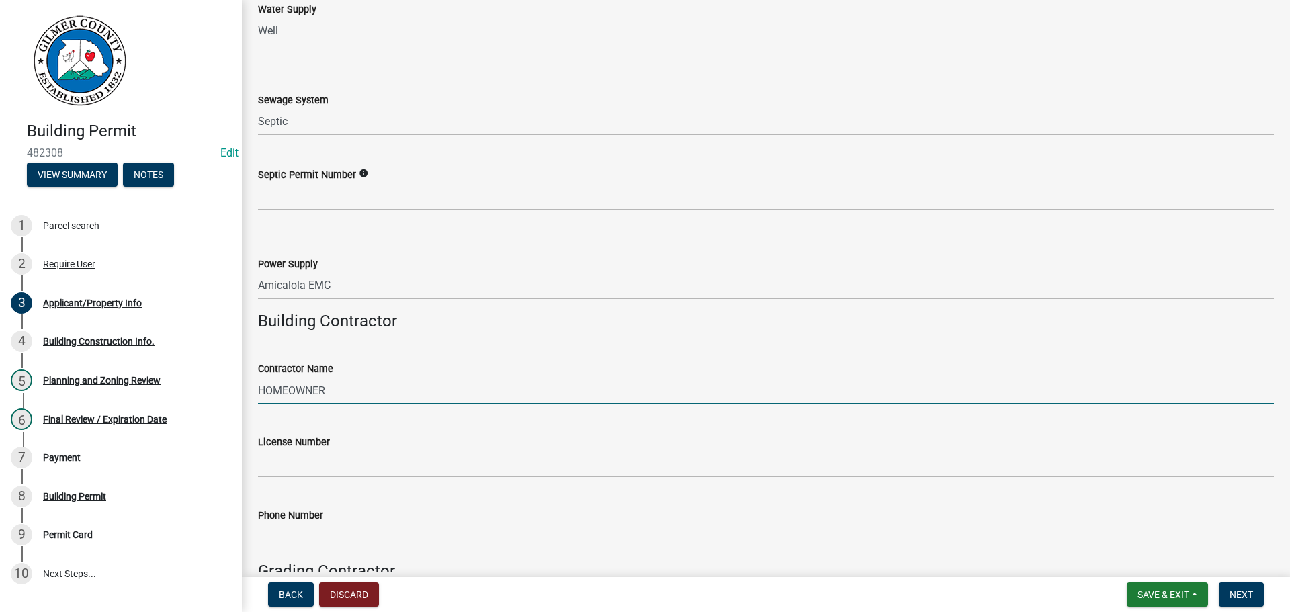
type input "HOMEOWNER"
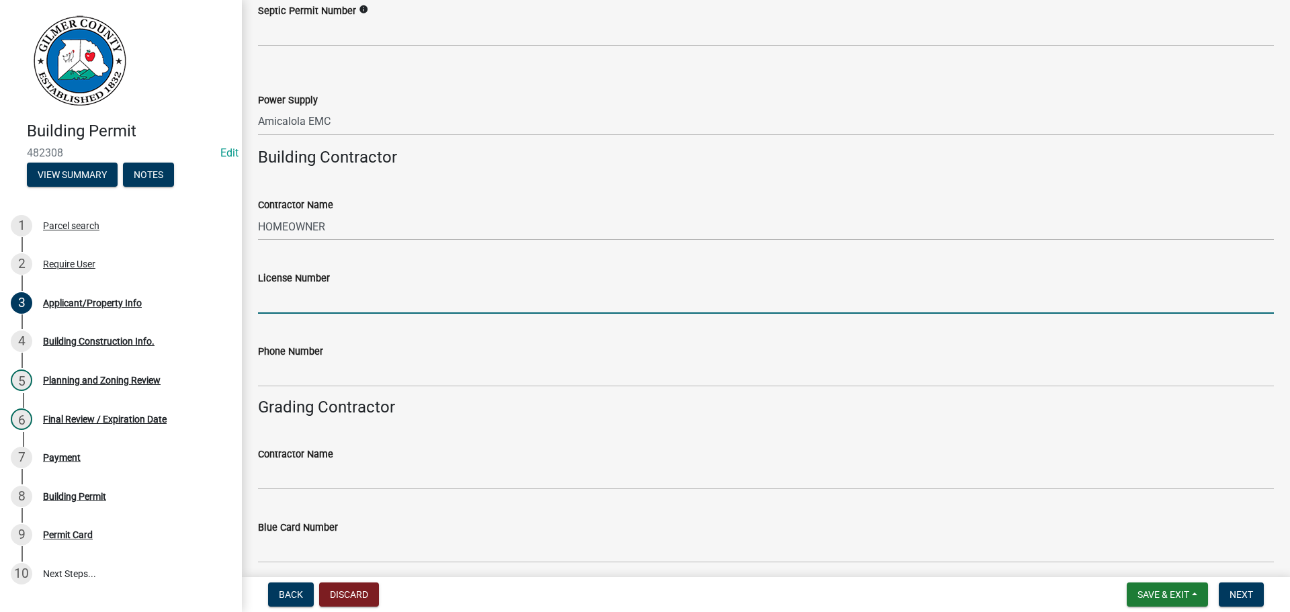
scroll to position [2213, 0]
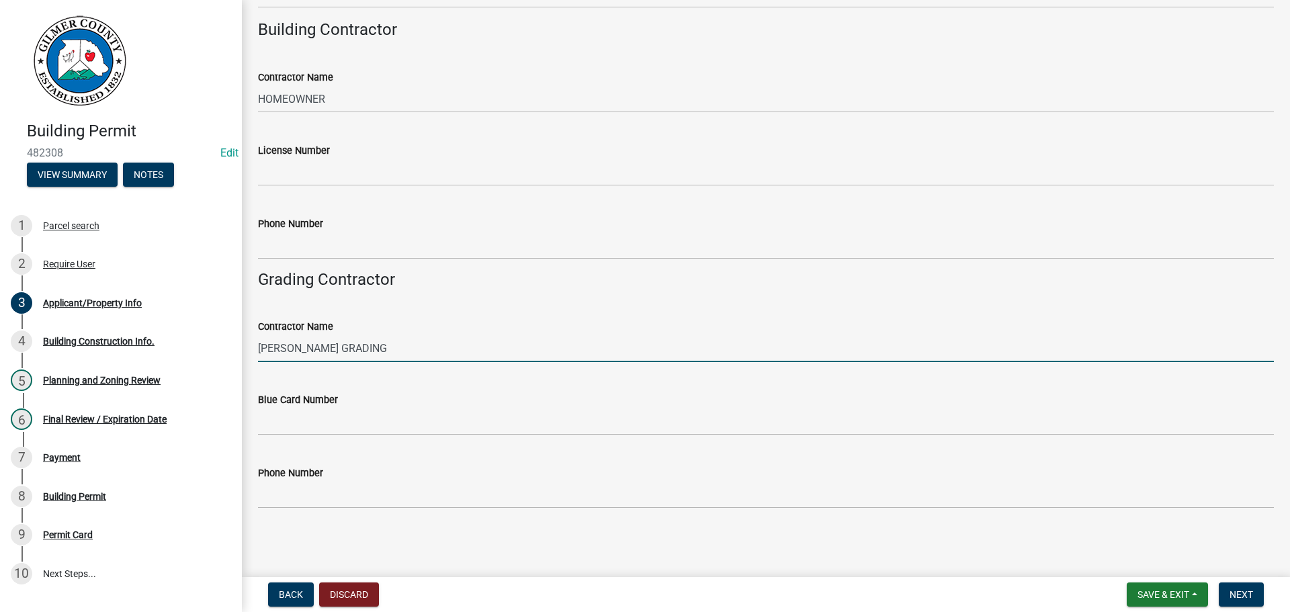
type input "MULLINS GRADING"
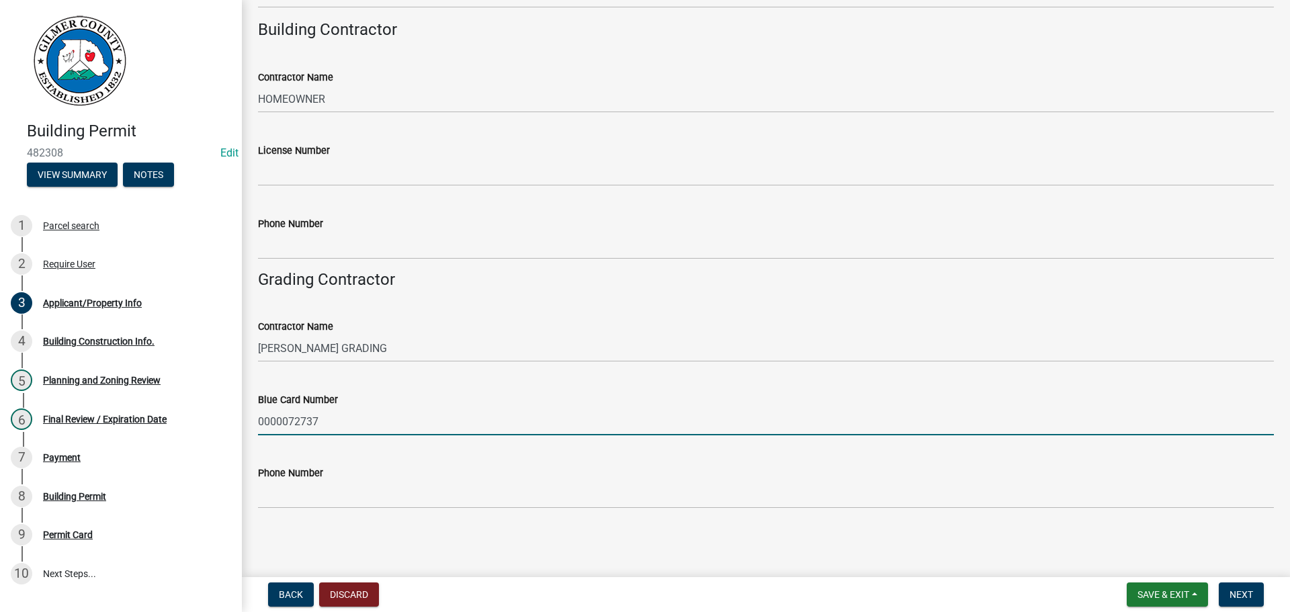
type input "0000072737"
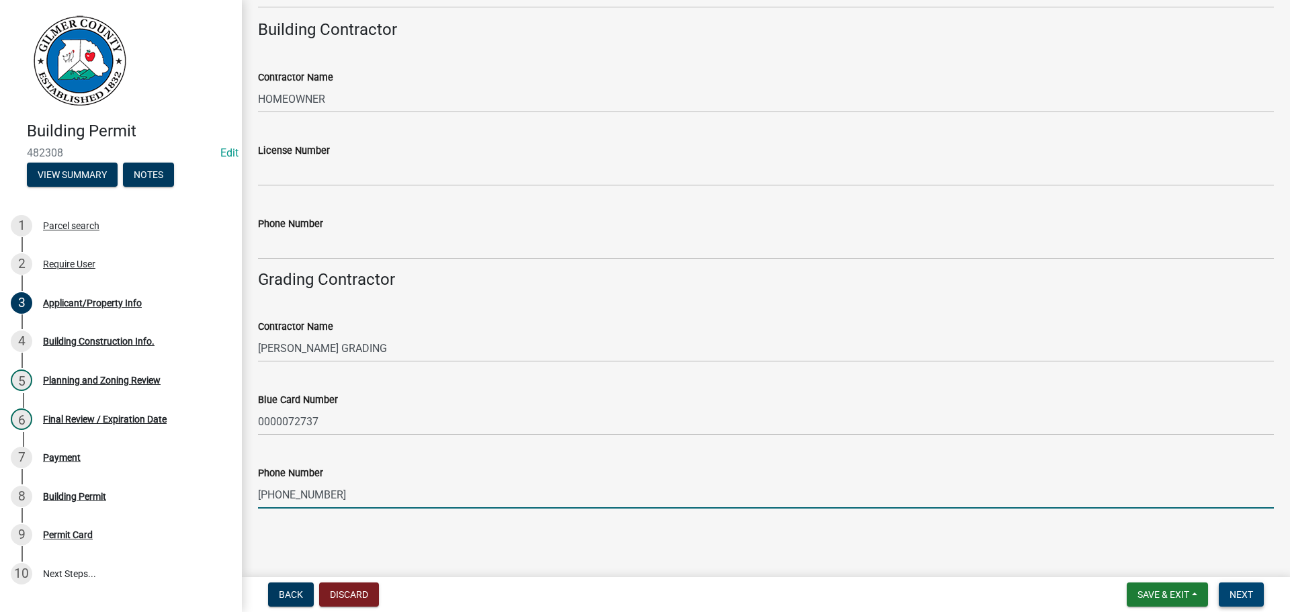
type input "678-502-6671"
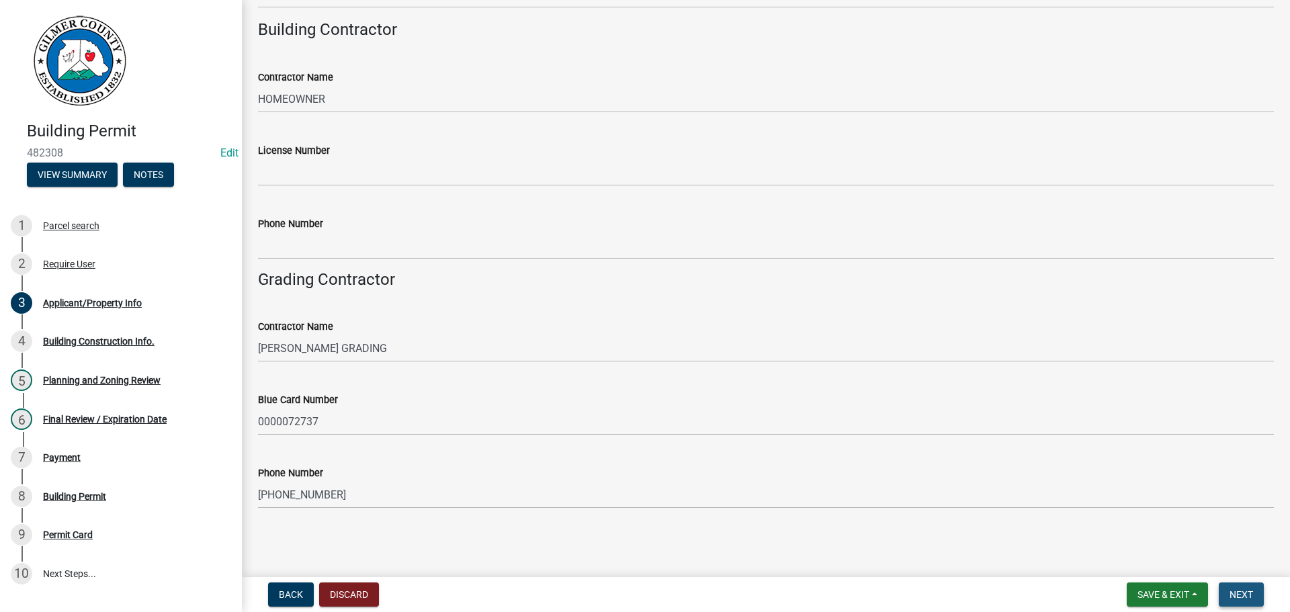
click at [1247, 591] on span "Next" at bounding box center [1242, 594] width 24 height 11
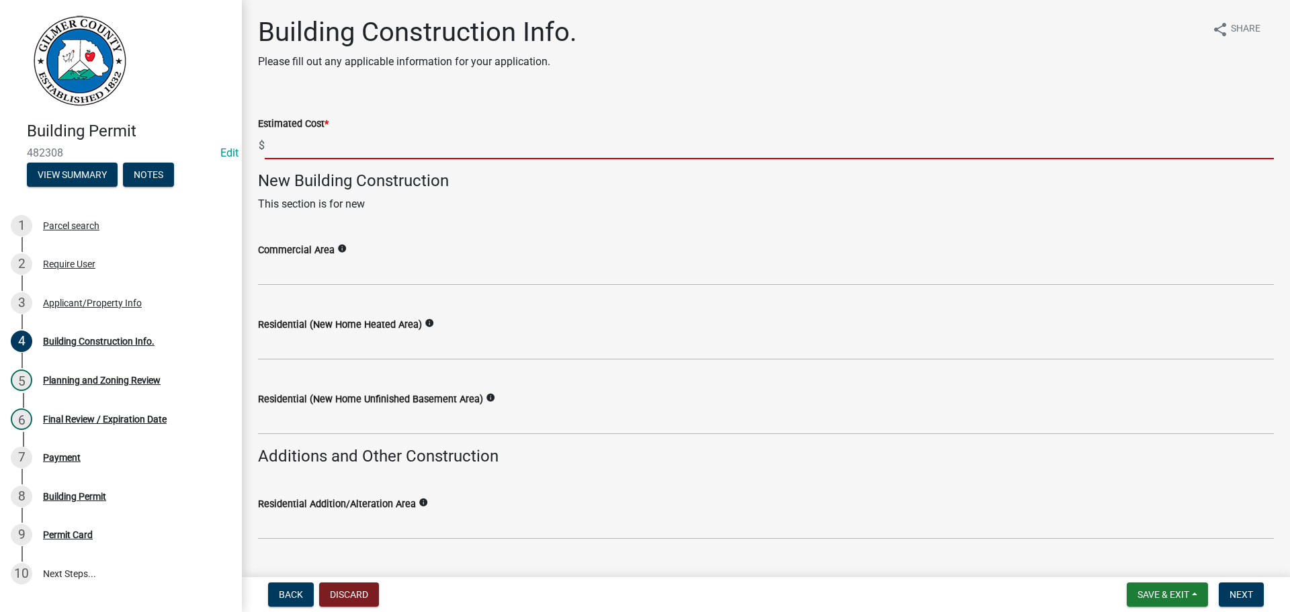
click at [326, 155] on input "text" at bounding box center [770, 146] width 1010 height 28
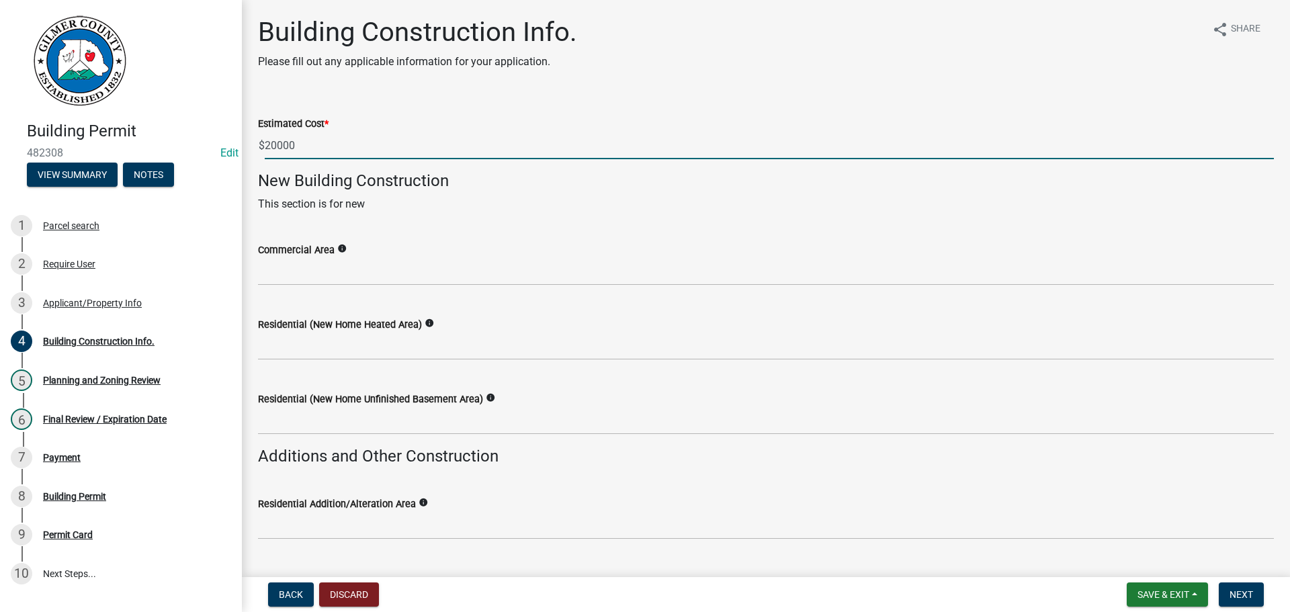
type input "20000"
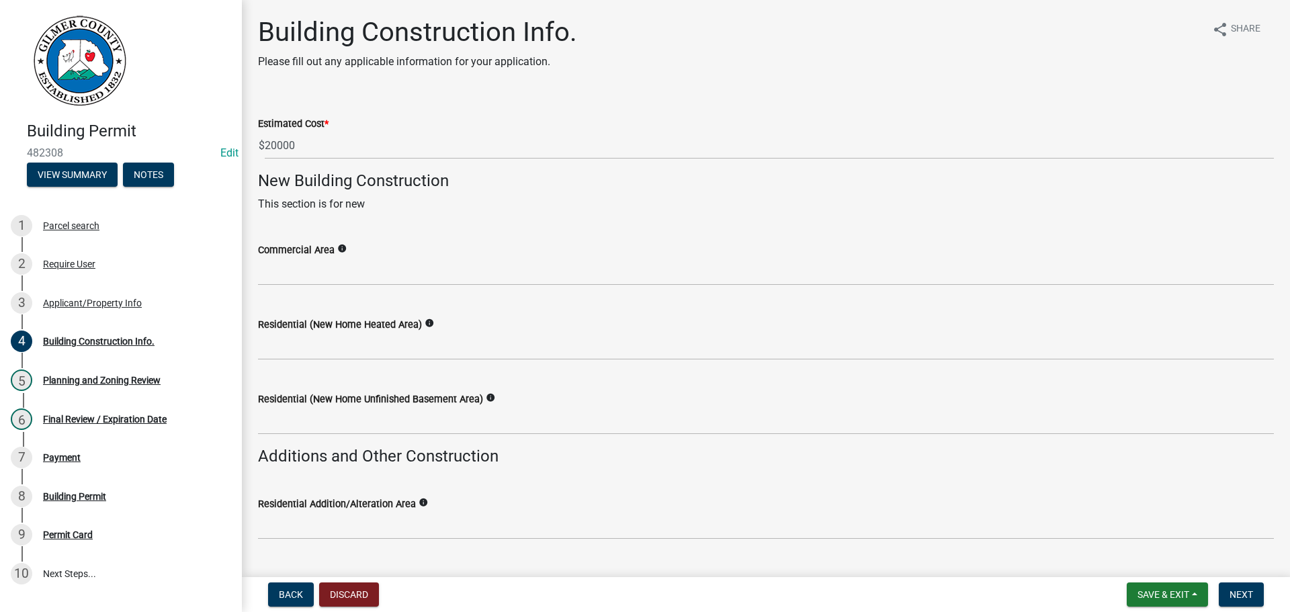
scroll to position [315, 0]
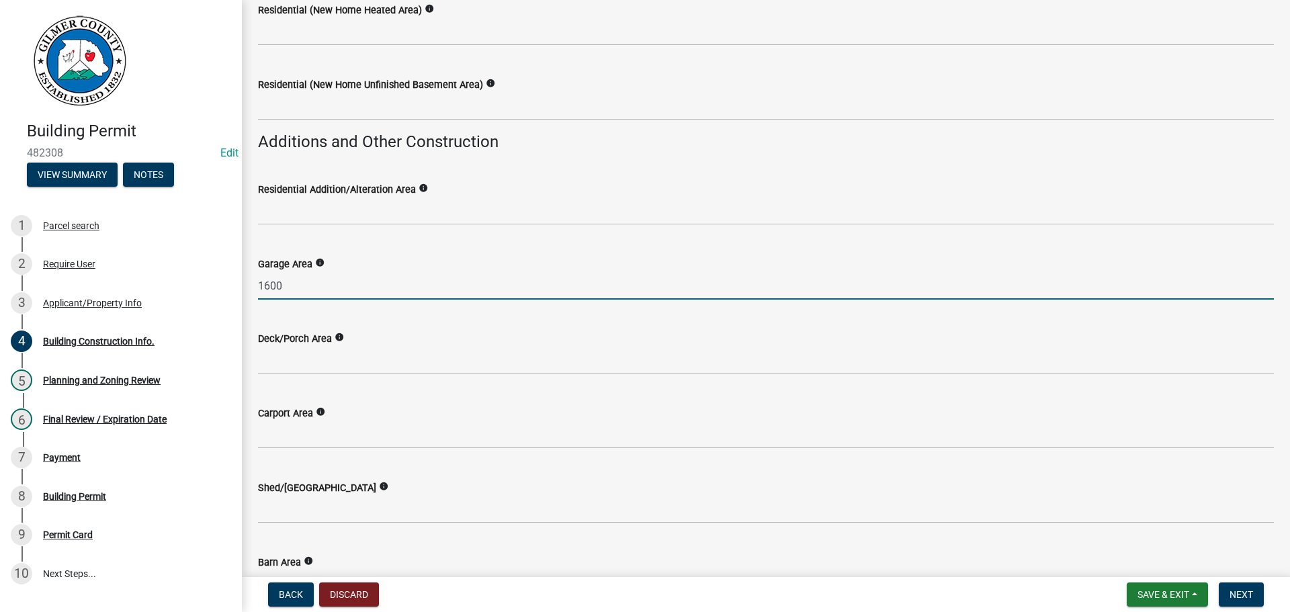
type input "1600"
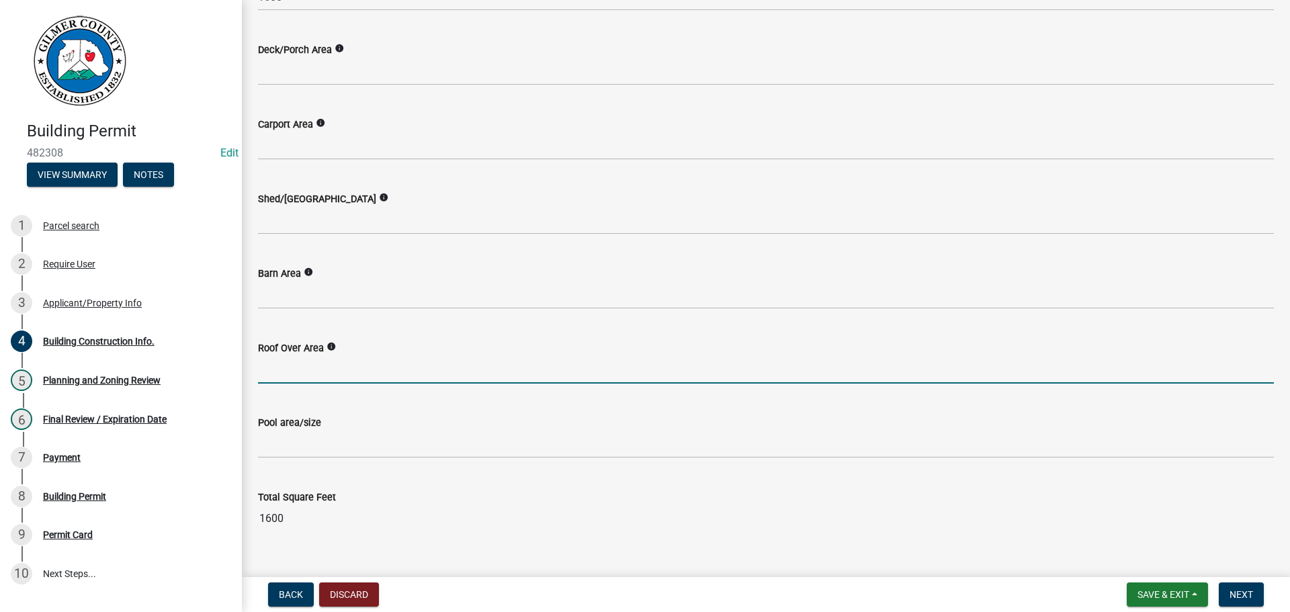
scroll to position [628, 0]
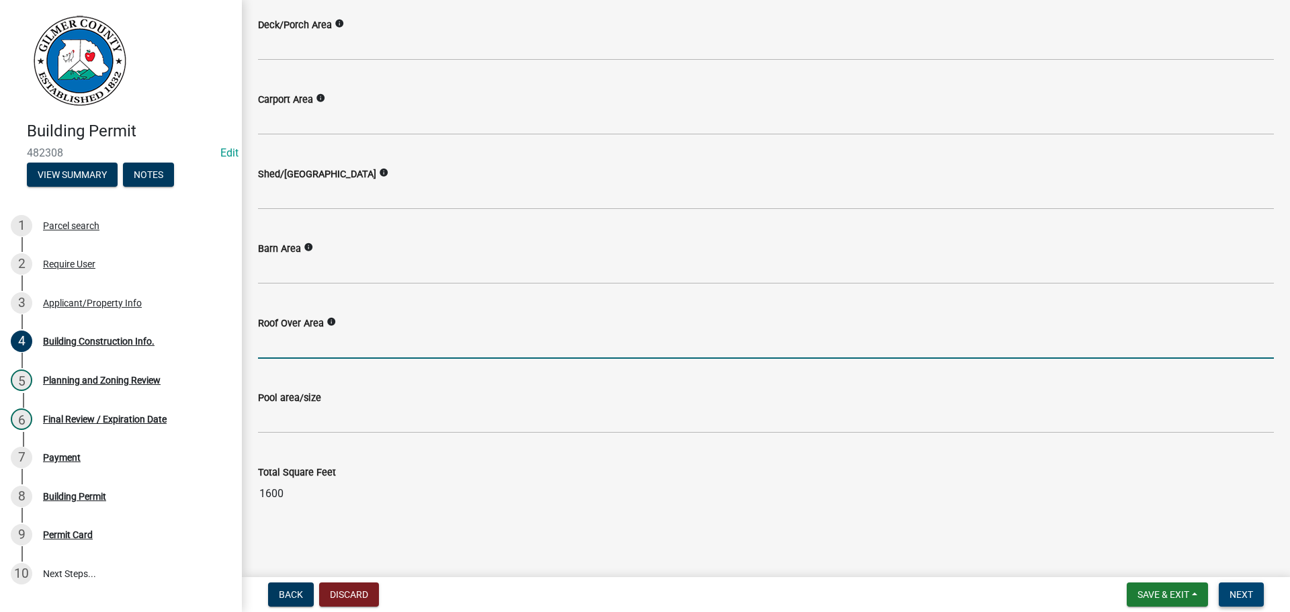
click at [1238, 595] on span "Next" at bounding box center [1242, 594] width 24 height 11
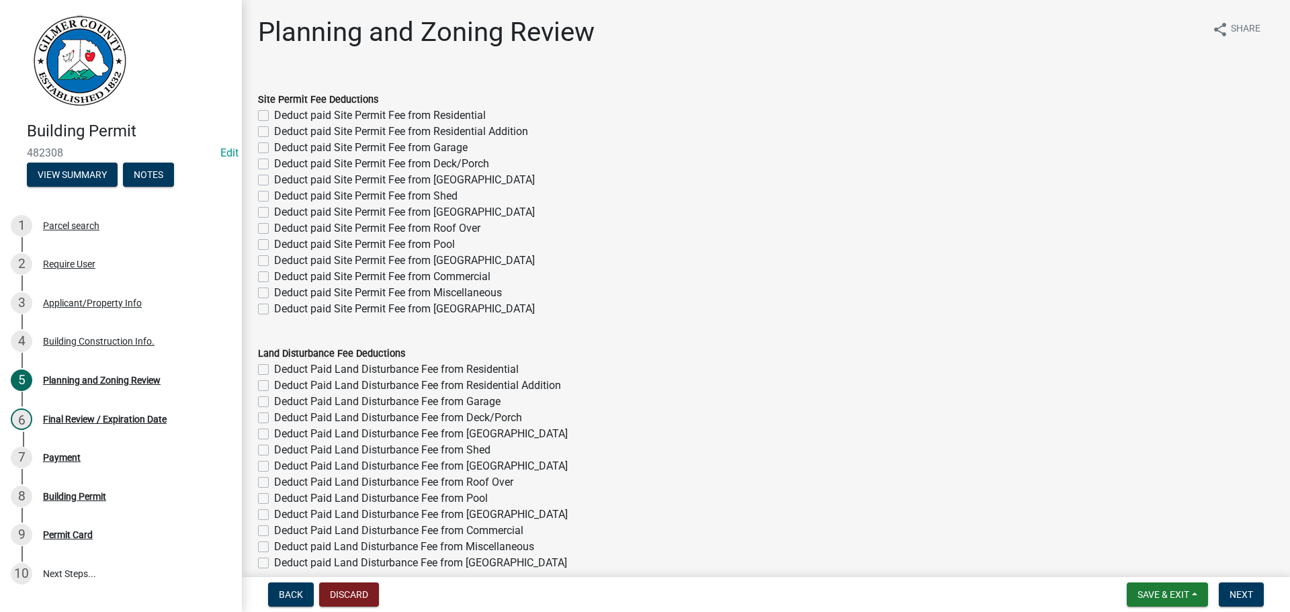
click at [446, 151] on label "Deduct paid Site Permit Fee from Garage" at bounding box center [371, 148] width 194 height 16
click at [283, 149] on input "Deduct paid Site Permit Fee from Garage" at bounding box center [278, 144] width 9 height 9
checkbox input "true"
checkbox input "false"
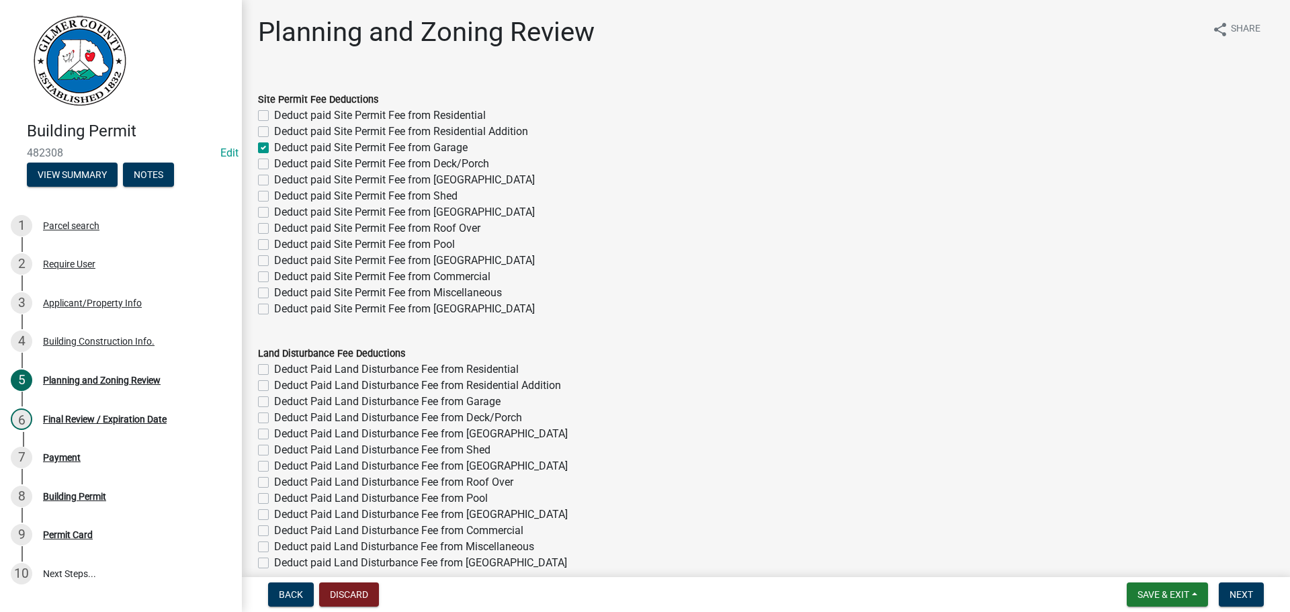
checkbox input "true"
checkbox input "false"
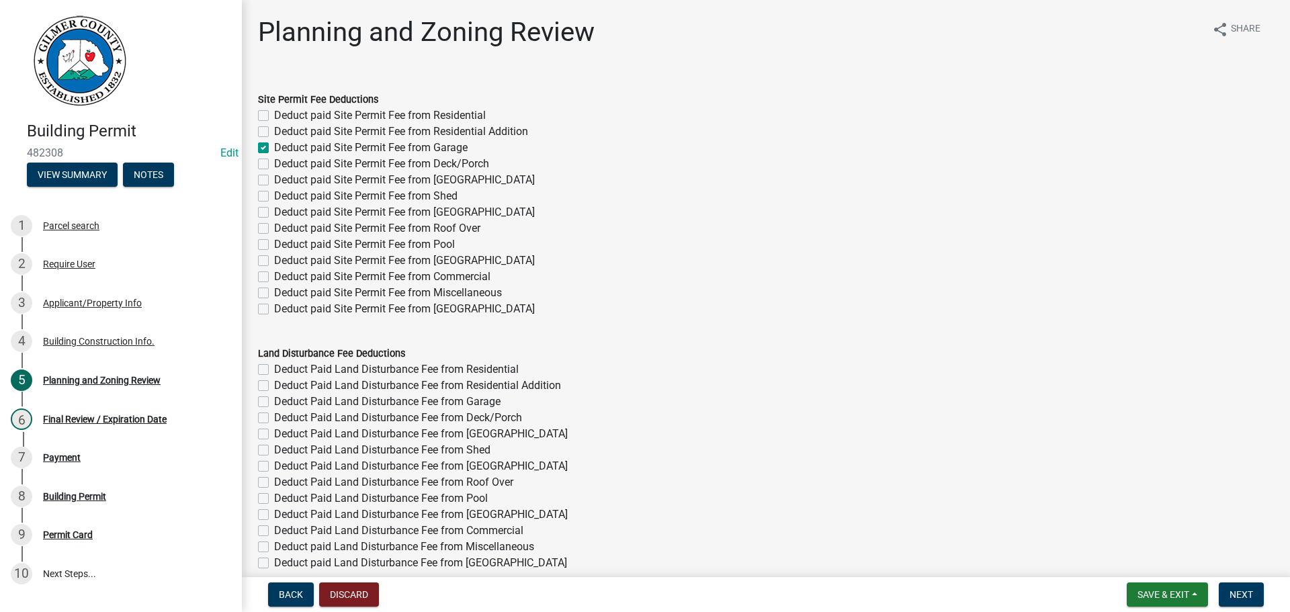
checkbox input "false"
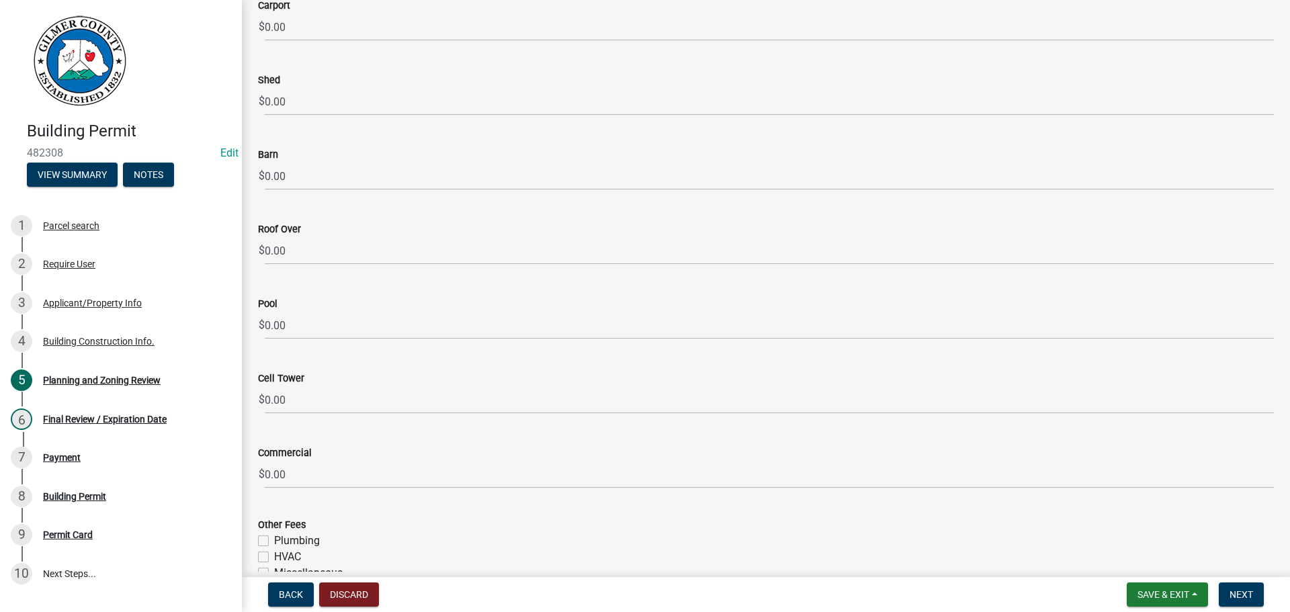
scroll to position [2412, 0]
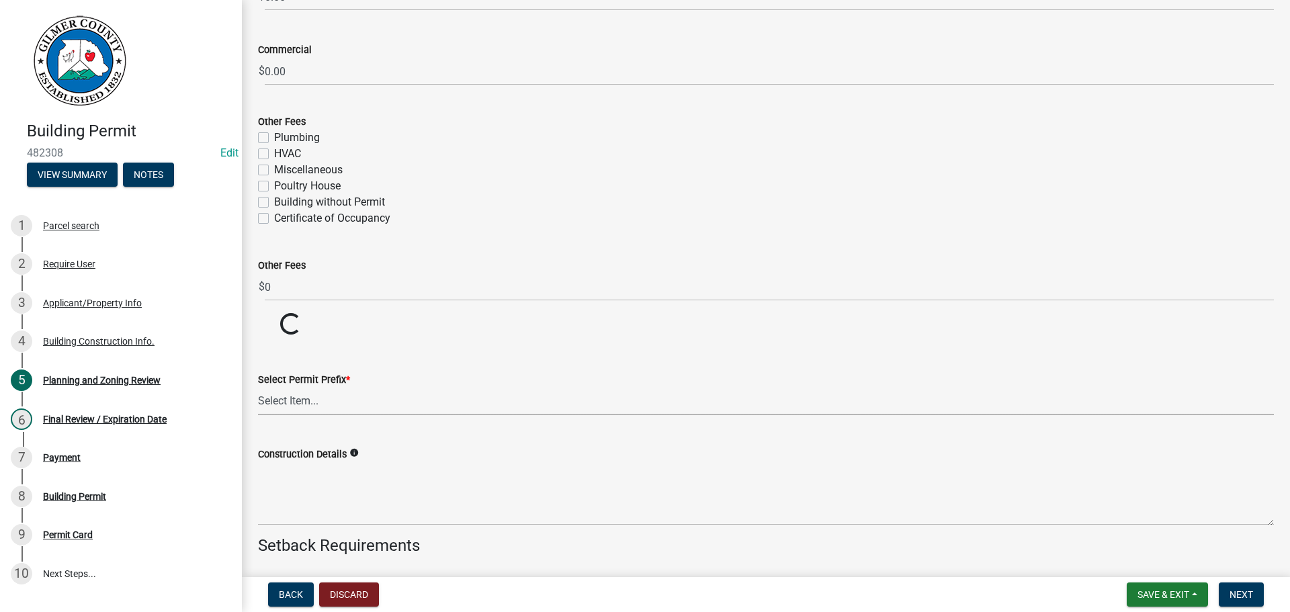
click at [372, 391] on select "Select Item... RES COMM MB LAND POOL MISC CELL TOWER - NEW CELL TOWER - ADD ON" at bounding box center [766, 402] width 1016 height 28
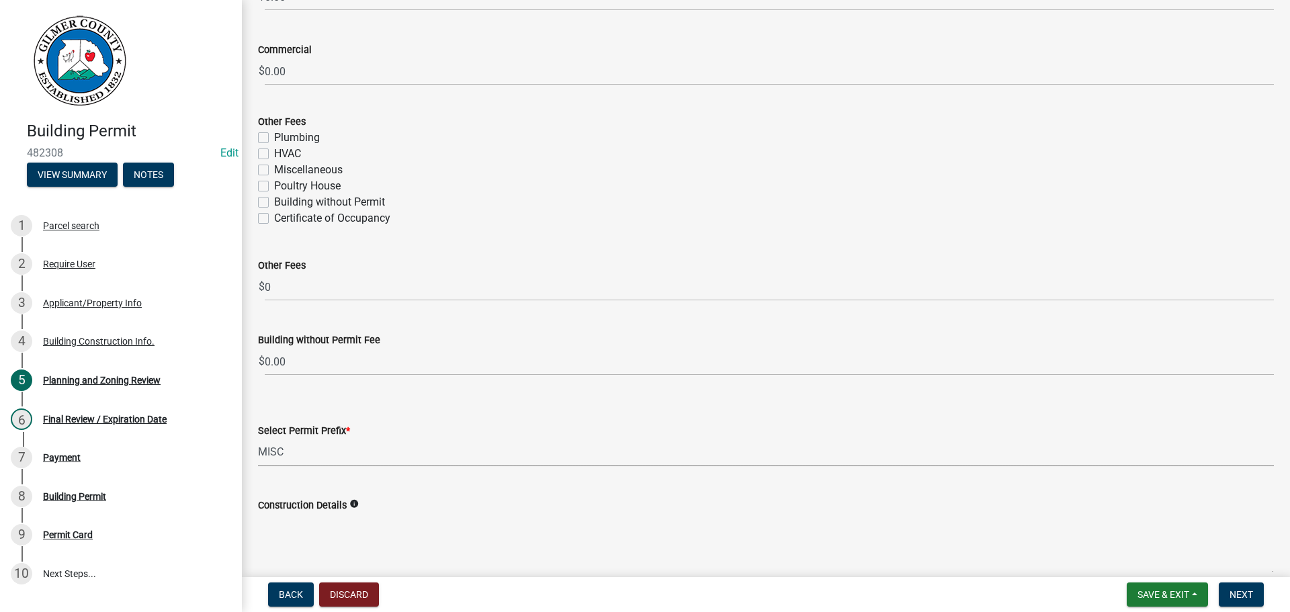
click at [258, 439] on select "Select Item... RES COMM MB LAND POOL MISC CELL TOWER - NEW CELL TOWER - ADD ON" at bounding box center [766, 453] width 1016 height 28
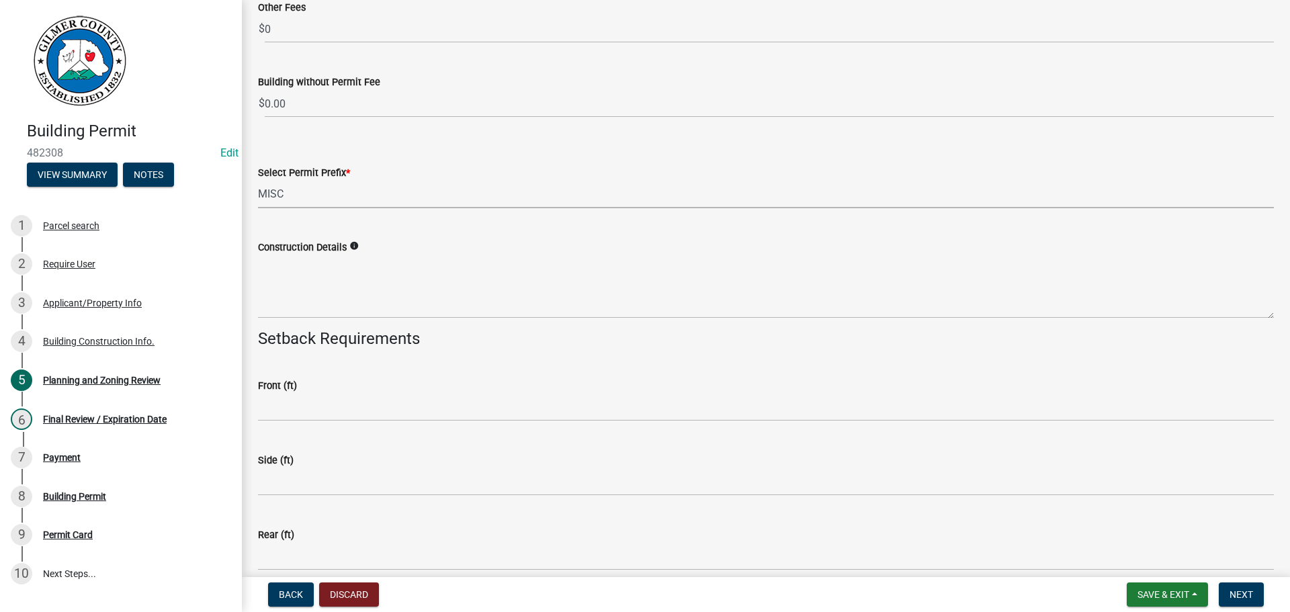
scroll to position [2680, 0]
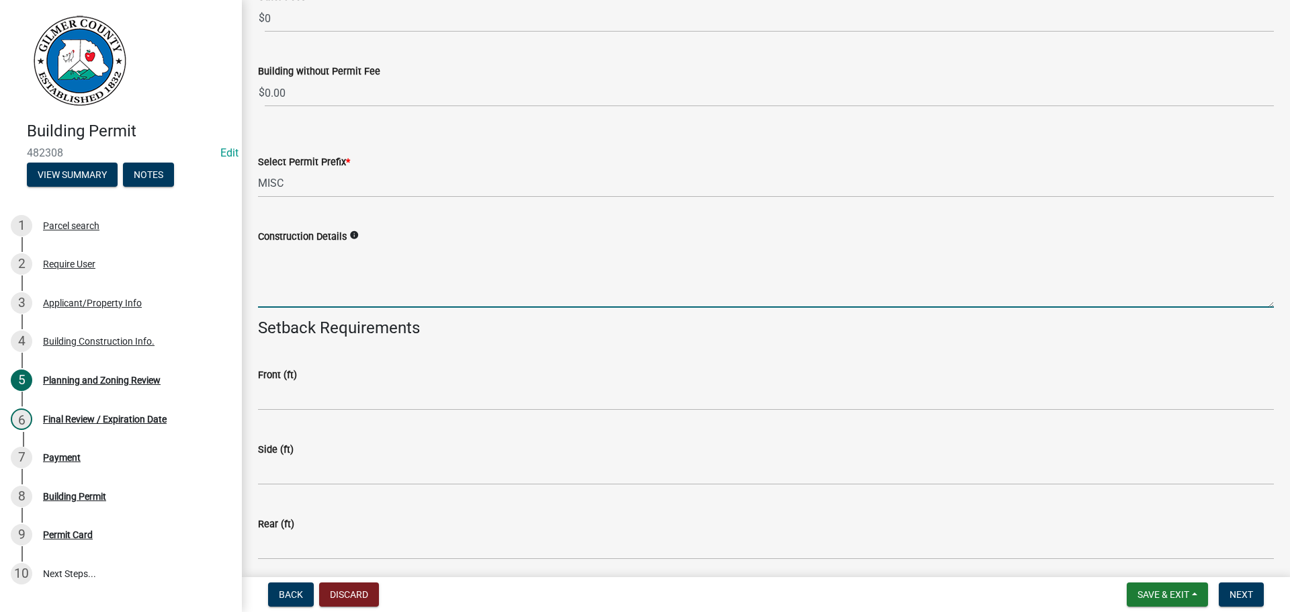
click at [340, 284] on textarea "Construction Details" at bounding box center [766, 276] width 1016 height 63
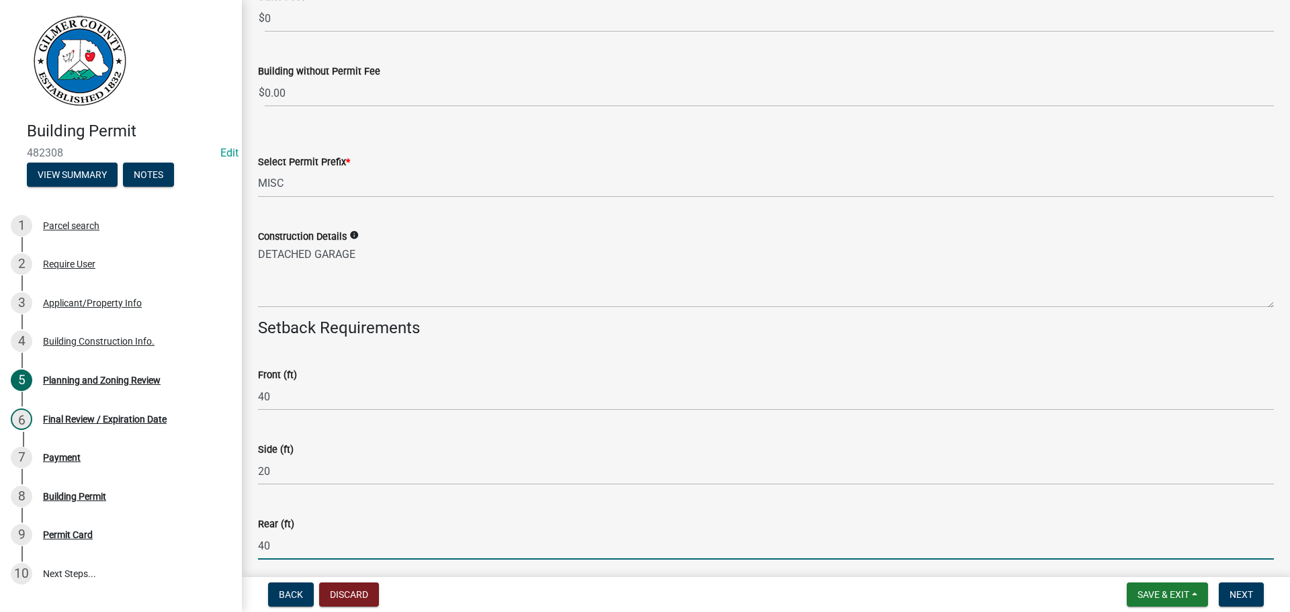
scroll to position [2832, 0]
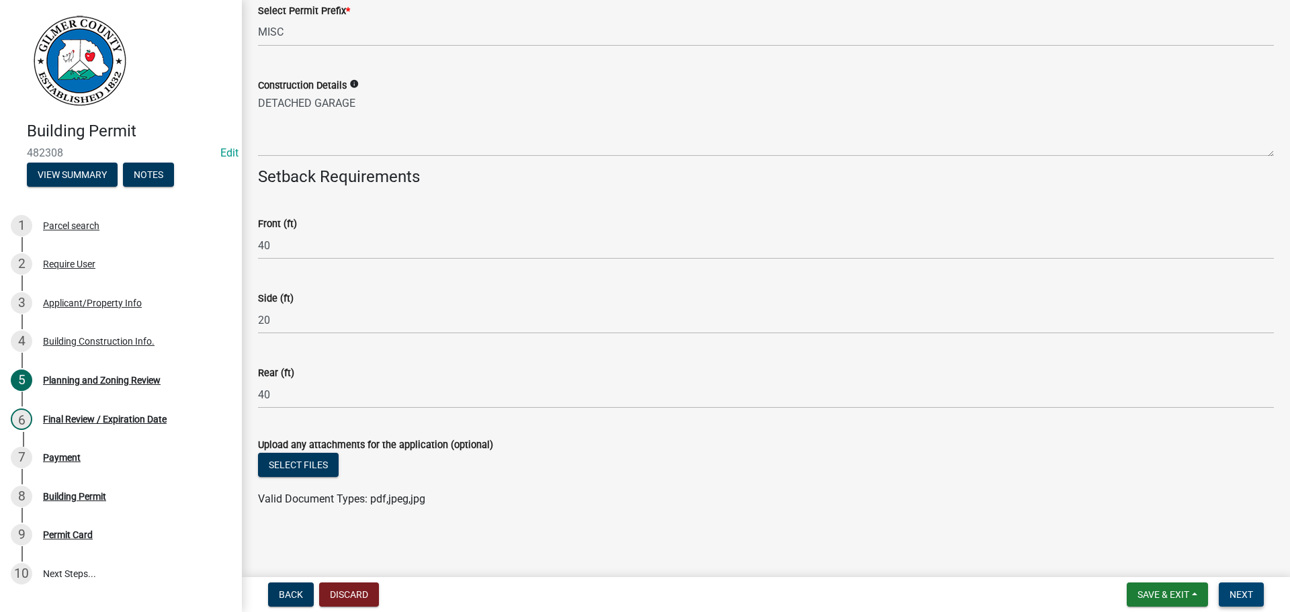
click at [1233, 596] on span "Next" at bounding box center [1242, 594] width 24 height 11
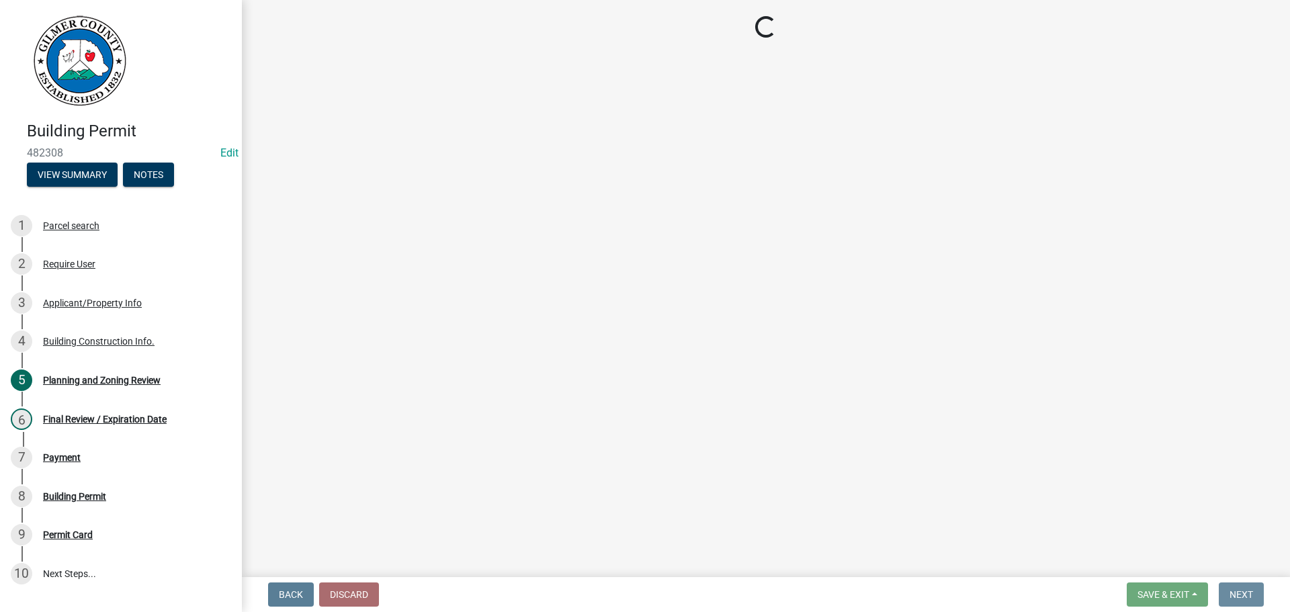
scroll to position [0, 0]
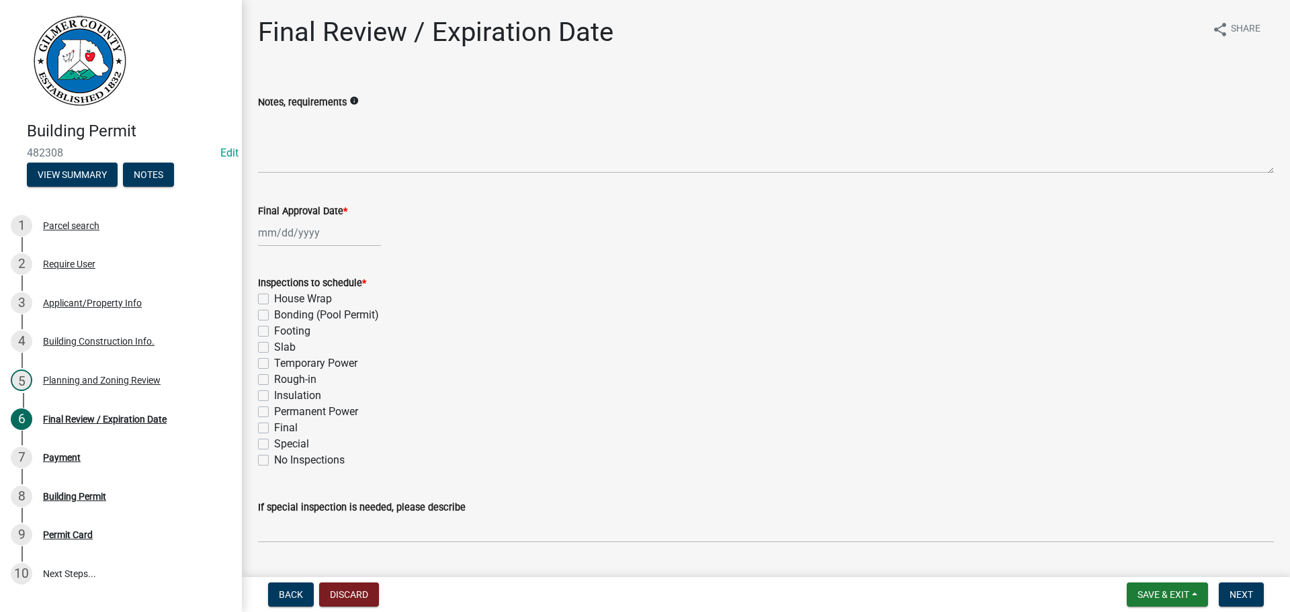
click at [293, 330] on label "Footing" at bounding box center [292, 331] width 36 height 16
click at [283, 330] on input "Footing" at bounding box center [278, 327] width 9 height 9
click at [293, 343] on label "Slab" at bounding box center [285, 347] width 22 height 16
click at [283, 343] on input "Slab" at bounding box center [278, 343] width 9 height 9
click at [305, 381] on label "Rough-in" at bounding box center [295, 380] width 42 height 16
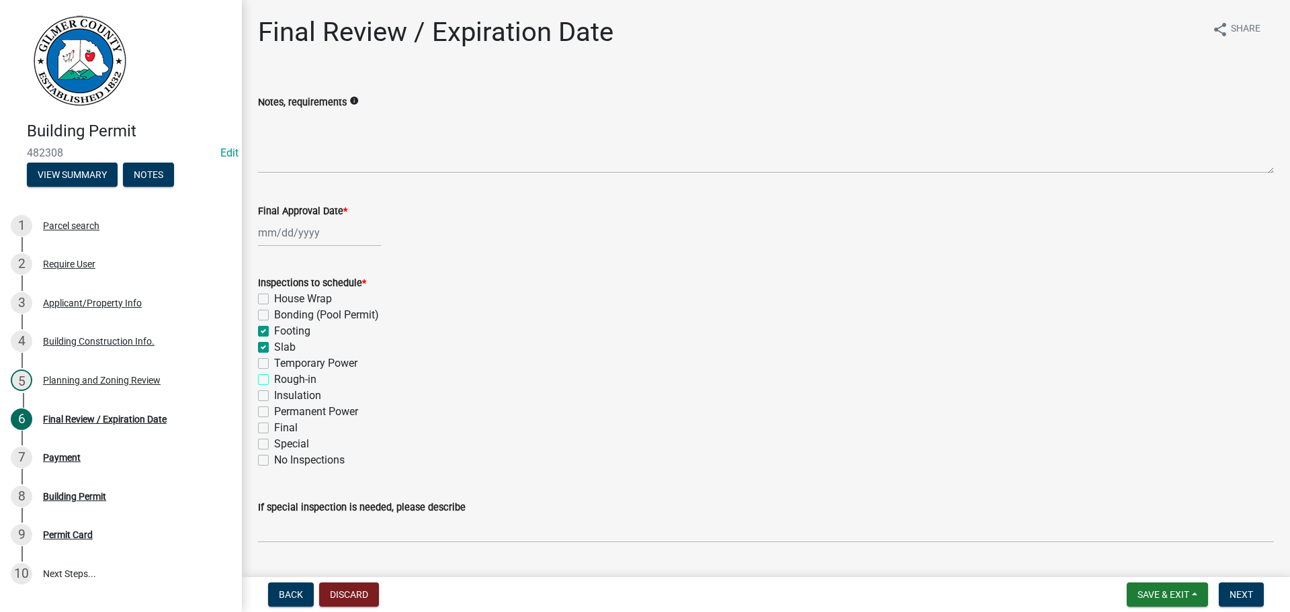
click at [283, 380] on input "Rough-in" at bounding box center [278, 376] width 9 height 9
click at [308, 417] on label "Permanent Power" at bounding box center [316, 412] width 84 height 16
click at [283, 413] on input "Permanent Power" at bounding box center [278, 408] width 9 height 9
click at [294, 440] on label "Special" at bounding box center [291, 444] width 35 height 16
click at [283, 440] on input "Special" at bounding box center [278, 440] width 9 height 9
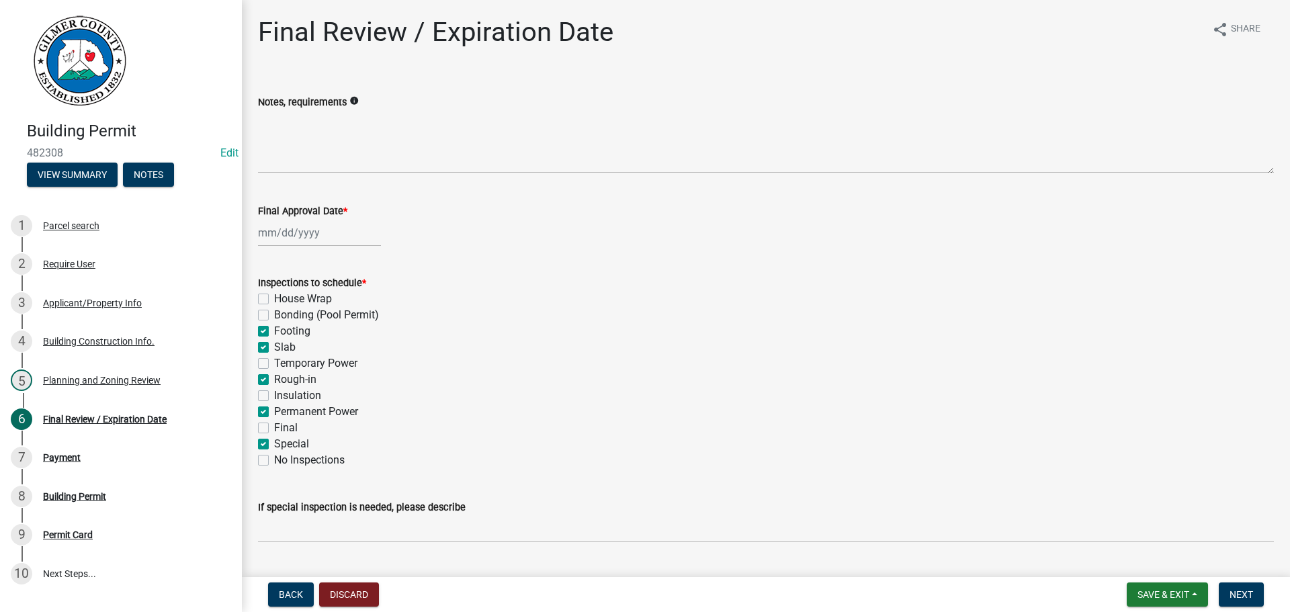
click at [296, 448] on label "Special" at bounding box center [291, 444] width 35 height 16
click at [283, 445] on input "Special" at bounding box center [278, 440] width 9 height 9
click at [286, 427] on label "Final" at bounding box center [286, 428] width 24 height 16
click at [283, 427] on input "Final" at bounding box center [278, 424] width 9 height 9
click at [310, 241] on div at bounding box center [319, 233] width 123 height 28
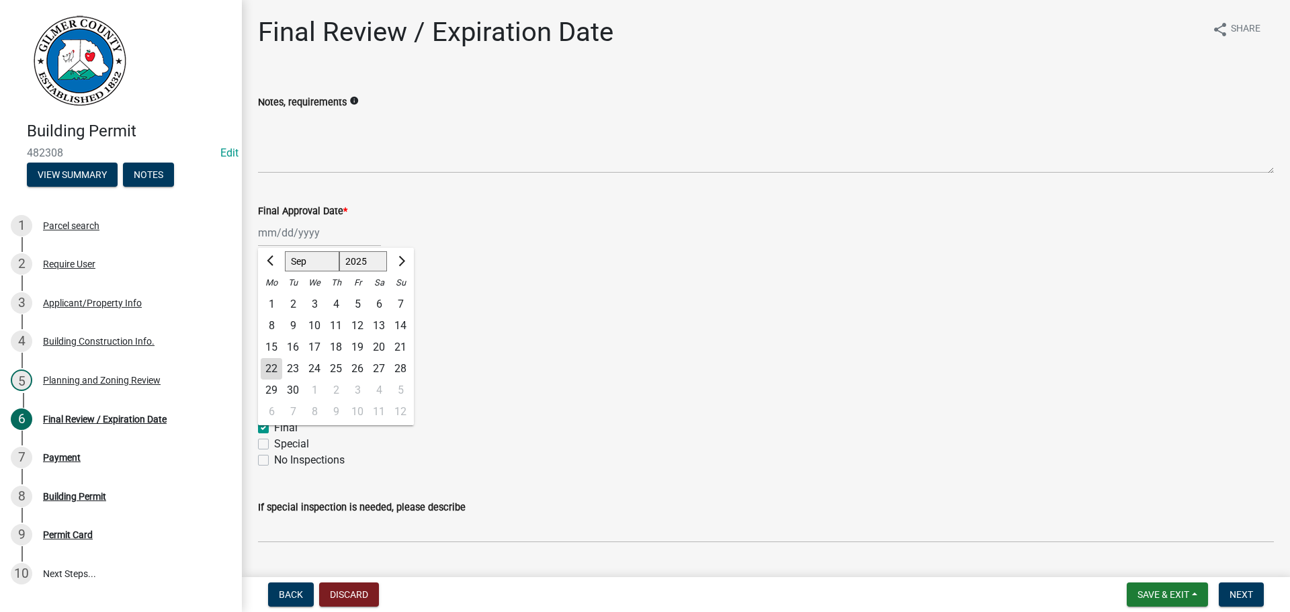
click at [276, 369] on div "22" at bounding box center [272, 369] width 22 height 22
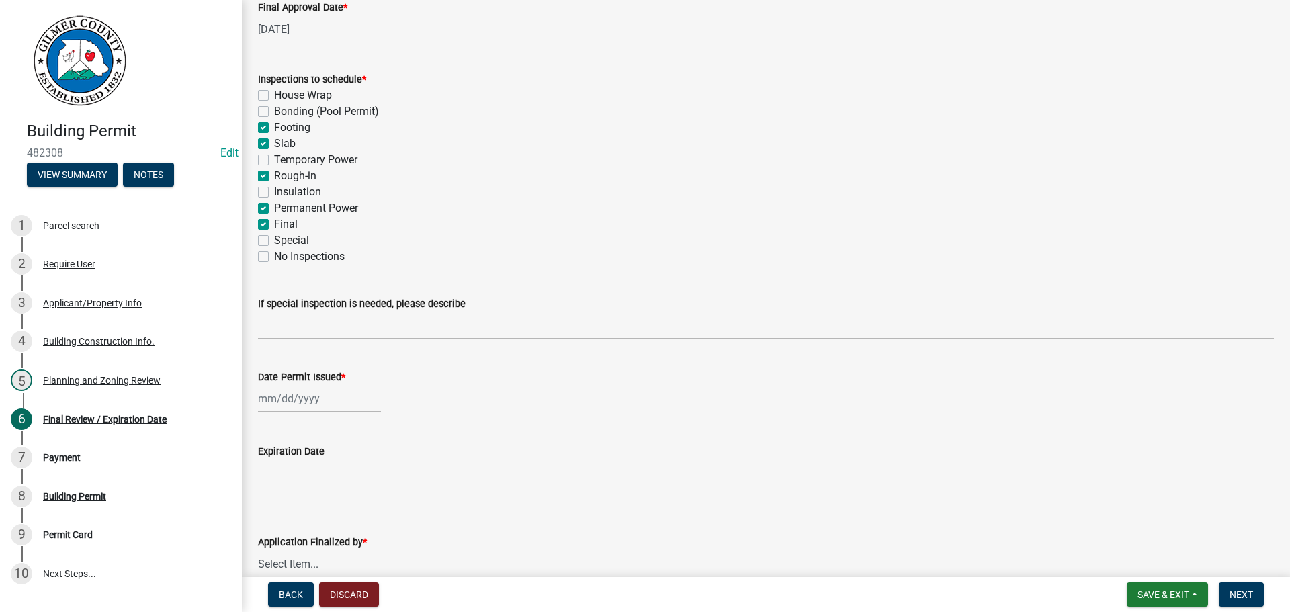
scroll to position [274, 0]
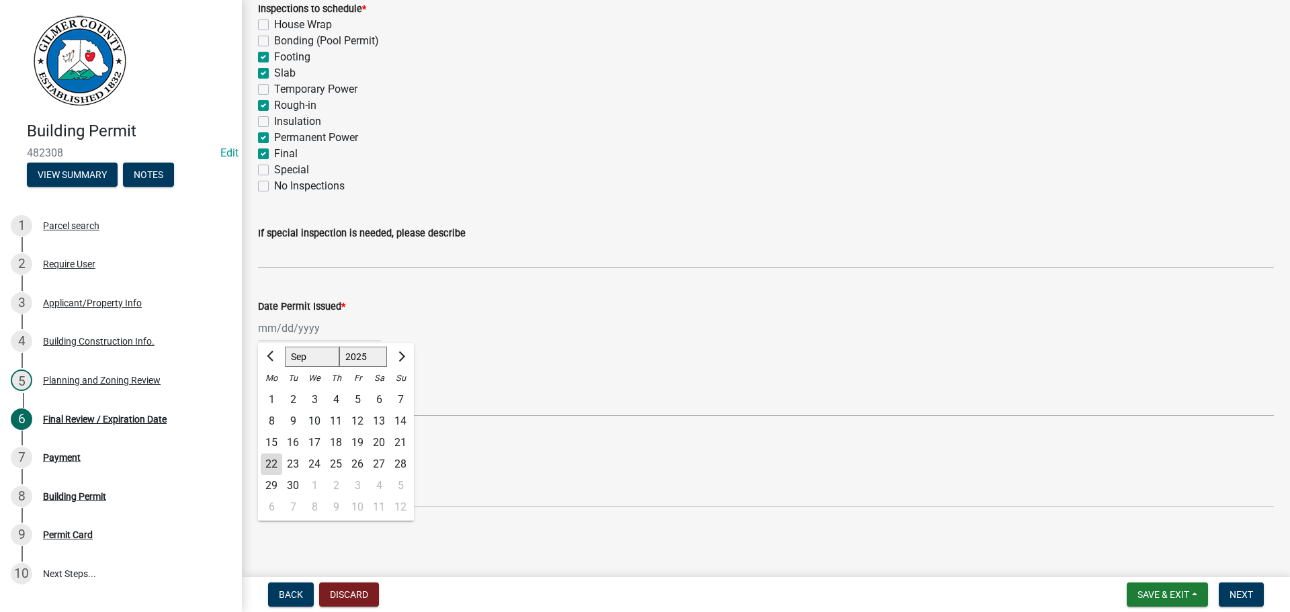
click at [274, 338] on div "Jan Feb Mar Apr May Jun Jul Aug Sep Oct Nov Dec 1525 1526 1527 1528 1529 1530 1…" at bounding box center [319, 329] width 123 height 28
click at [273, 456] on div "22" at bounding box center [272, 465] width 22 height 22
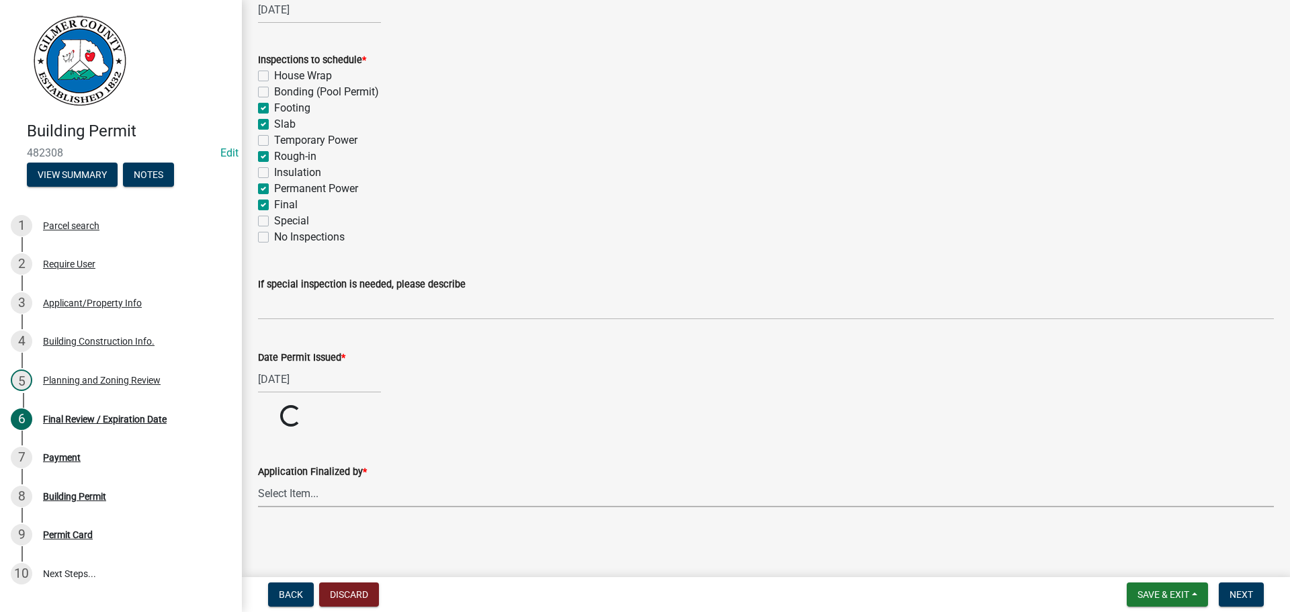
click at [339, 496] on select "Select Item... [PERSON_NAME] [PERSON_NAME] [PERSON_NAME] [PERSON_NAME] [PERSON_…" at bounding box center [766, 494] width 1016 height 28
click at [258, 531] on select "Select Item... [PERSON_NAME] [PERSON_NAME] [PERSON_NAME] [PERSON_NAME] [PERSON_…" at bounding box center [766, 545] width 1016 height 28
drag, startPoint x: 349, startPoint y: 541, endPoint x: 341, endPoint y: 532, distance: 12.0
click at [349, 541] on select "Select Item... [PERSON_NAME] [PERSON_NAME] [PERSON_NAME] [PERSON_NAME] [PERSON_…" at bounding box center [766, 545] width 1016 height 28
click at [258, 531] on select "Select Item... [PERSON_NAME] [PERSON_NAME] [PERSON_NAME] [PERSON_NAME] [PERSON_…" at bounding box center [766, 545] width 1016 height 28
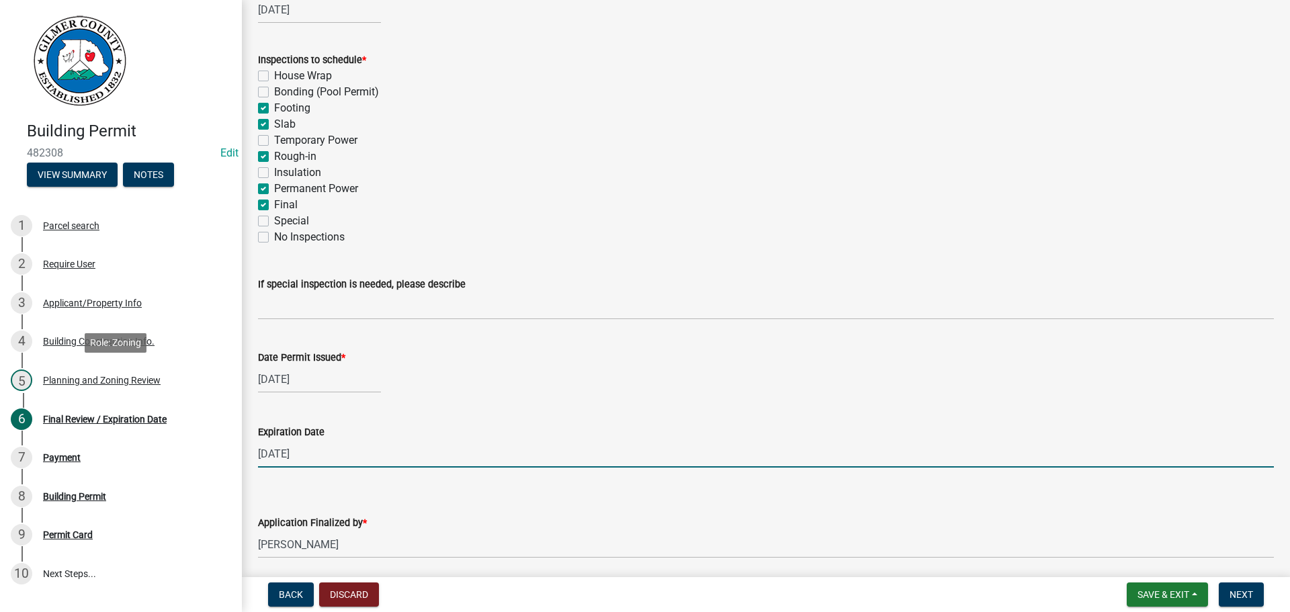
drag, startPoint x: 362, startPoint y: 460, endPoint x: 411, endPoint y: 511, distance: 70.4
click at [0, 384] on div "Building Permit 482308 Edit View Summary Notes 1 Parcel search 2 Require User 3…" at bounding box center [645, 306] width 1290 height 612
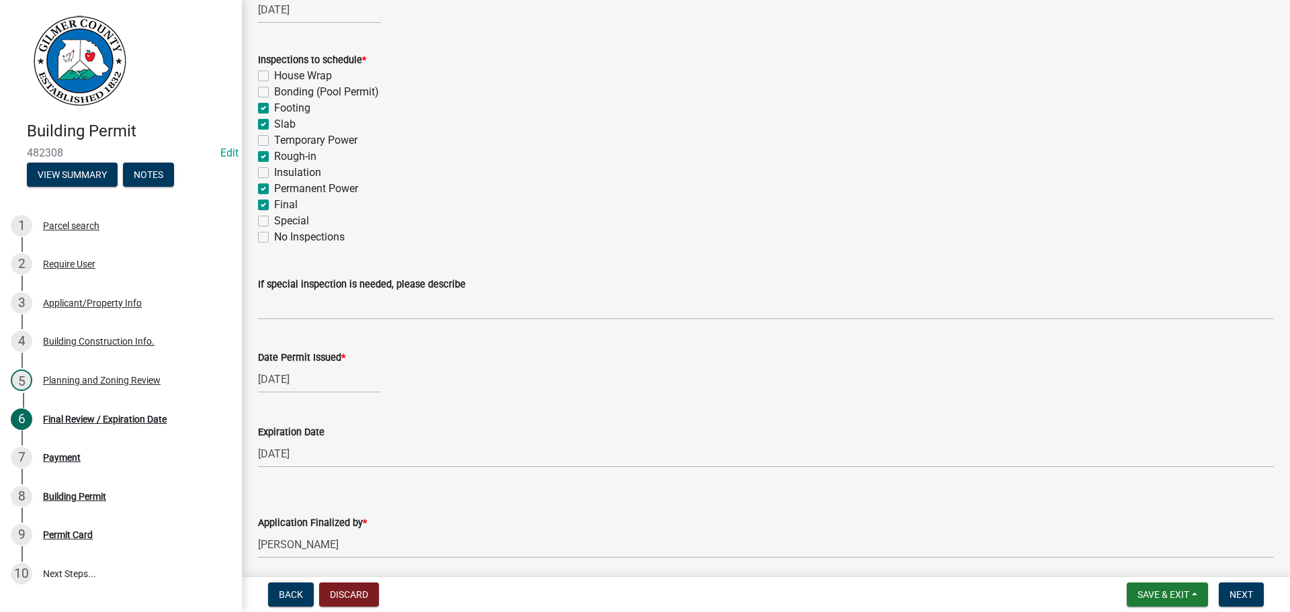
click at [955, 364] on div "Date Permit Issued *" at bounding box center [766, 358] width 1016 height 16
click at [303, 386] on div "[DATE]" at bounding box center [319, 380] width 123 height 28
click at [357, 517] on div "26" at bounding box center [358, 516] width 22 height 22
click at [1245, 596] on span "Next" at bounding box center [1242, 594] width 24 height 11
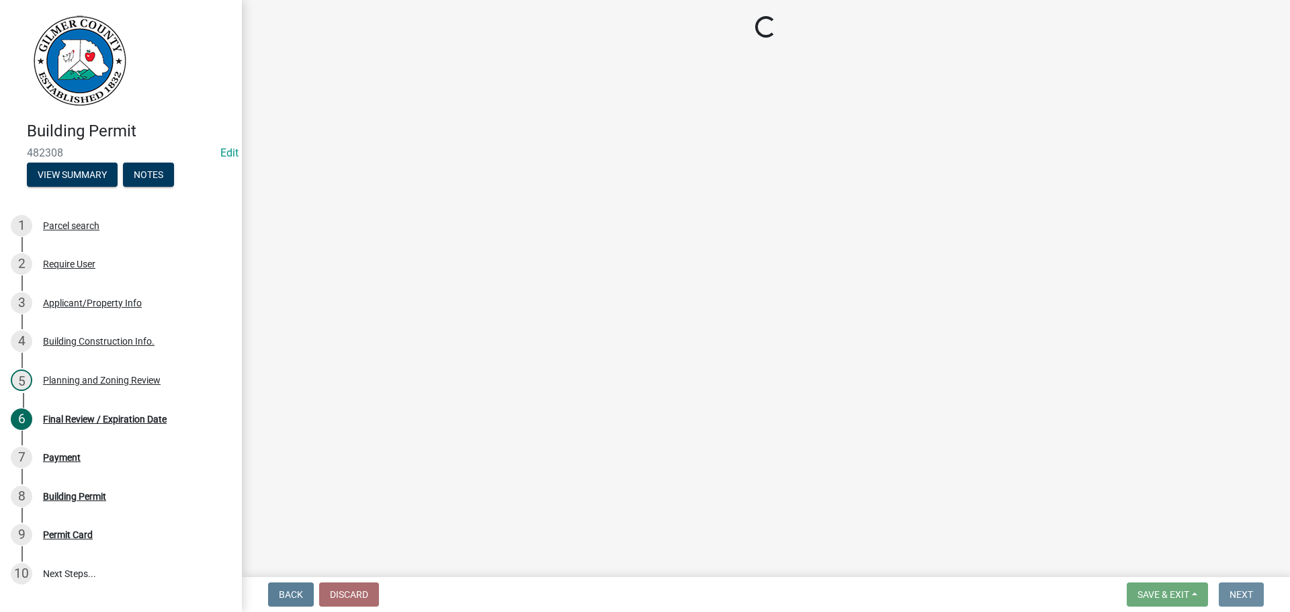
scroll to position [0, 0]
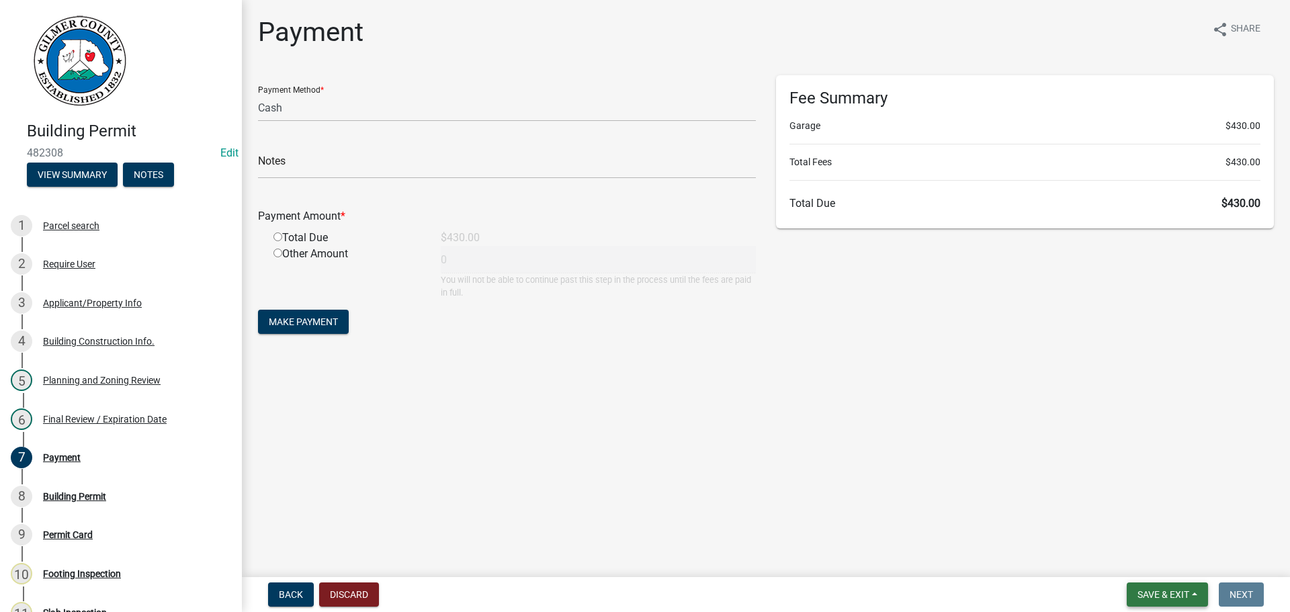
click at [1156, 597] on span "Save & Exit" at bounding box center [1164, 594] width 52 height 11
click at [1133, 565] on button "Save & Exit" at bounding box center [1155, 560] width 108 height 32
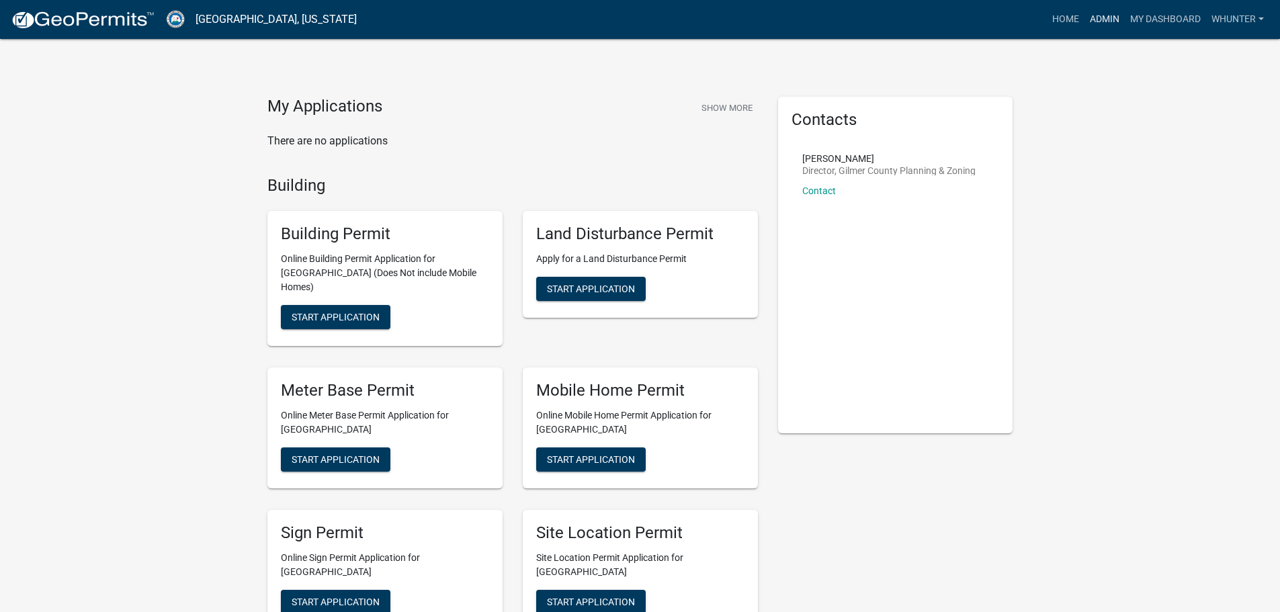
click at [1101, 20] on link "Admin" at bounding box center [1105, 20] width 40 height 26
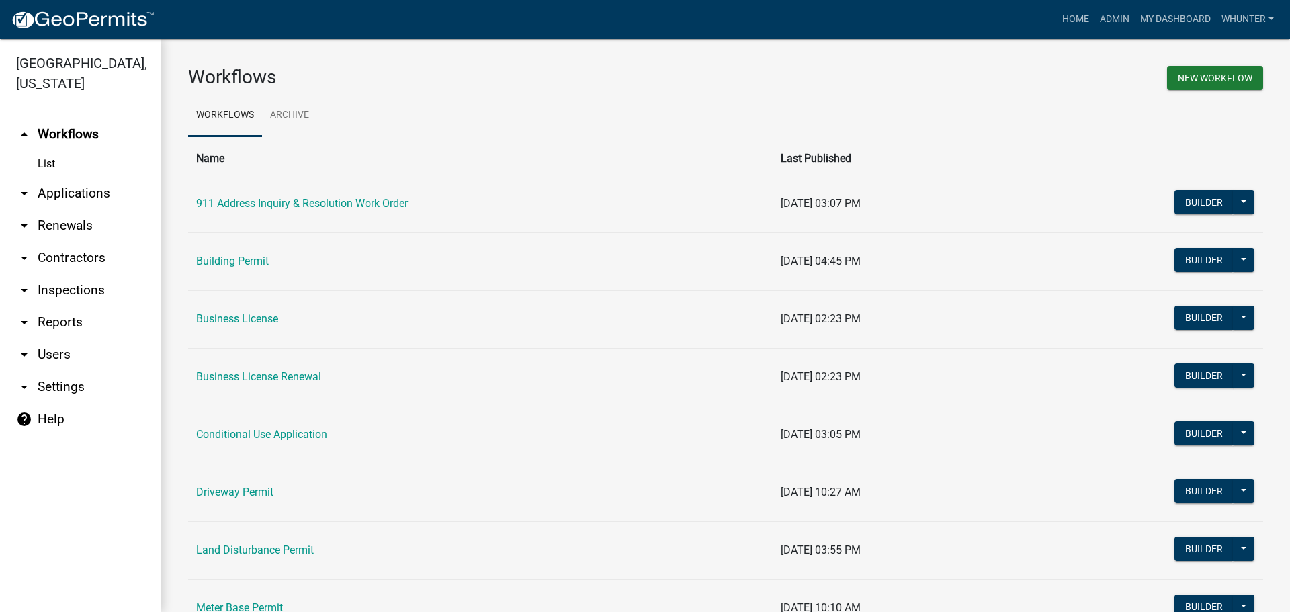
click at [93, 194] on link "arrow_drop_down Applications" at bounding box center [80, 193] width 161 height 32
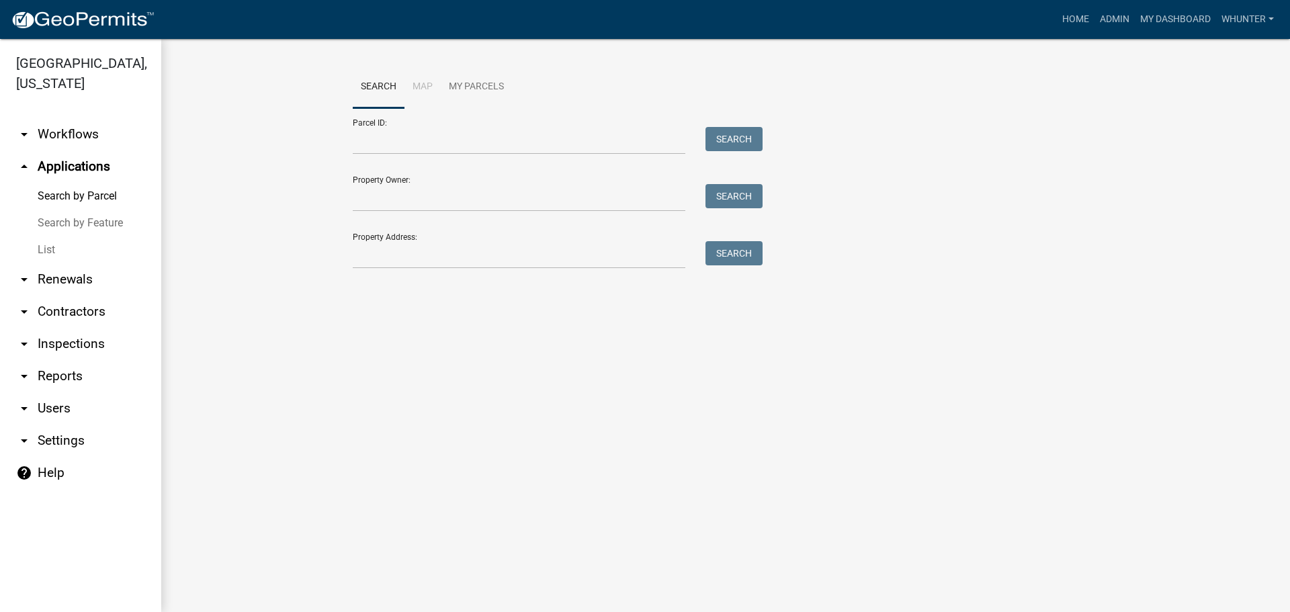
click at [83, 249] on link "List" at bounding box center [80, 250] width 161 height 27
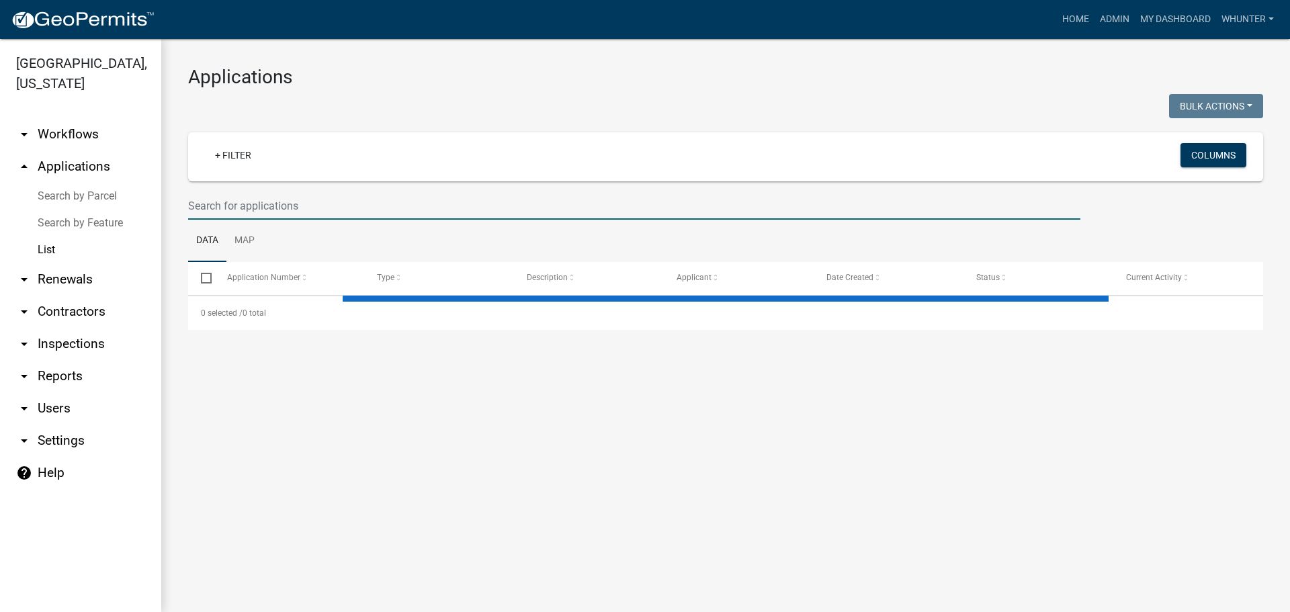
click at [304, 206] on input "text" at bounding box center [634, 206] width 893 height 28
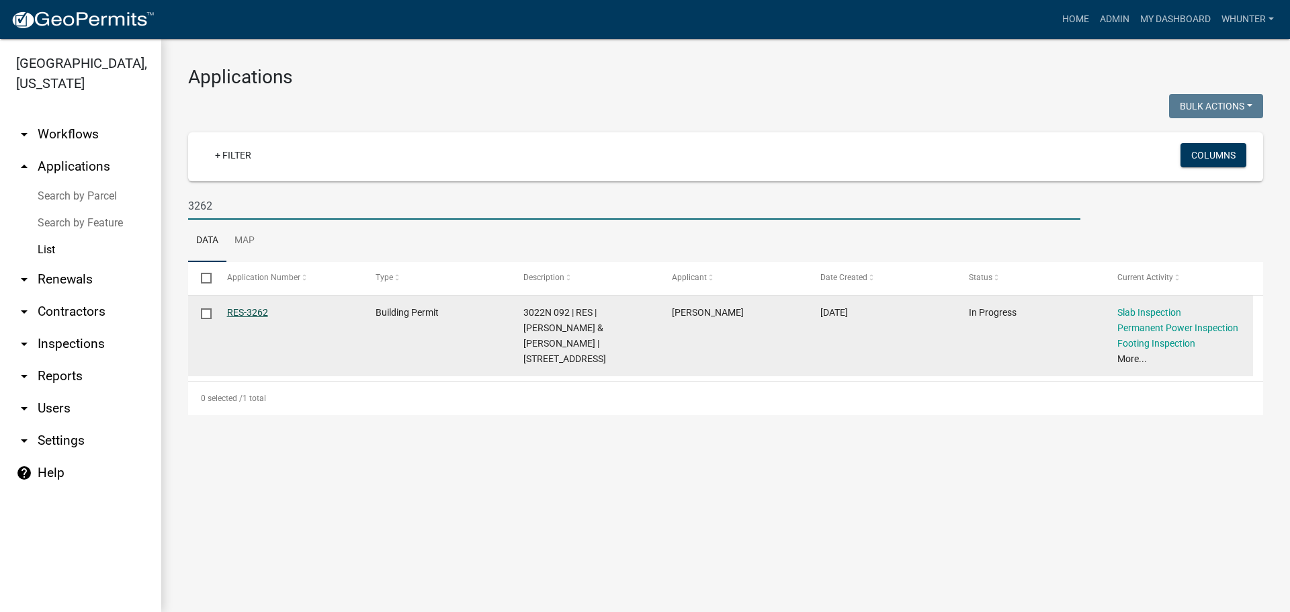
click at [255, 317] on link "RES-3262" at bounding box center [247, 312] width 41 height 11
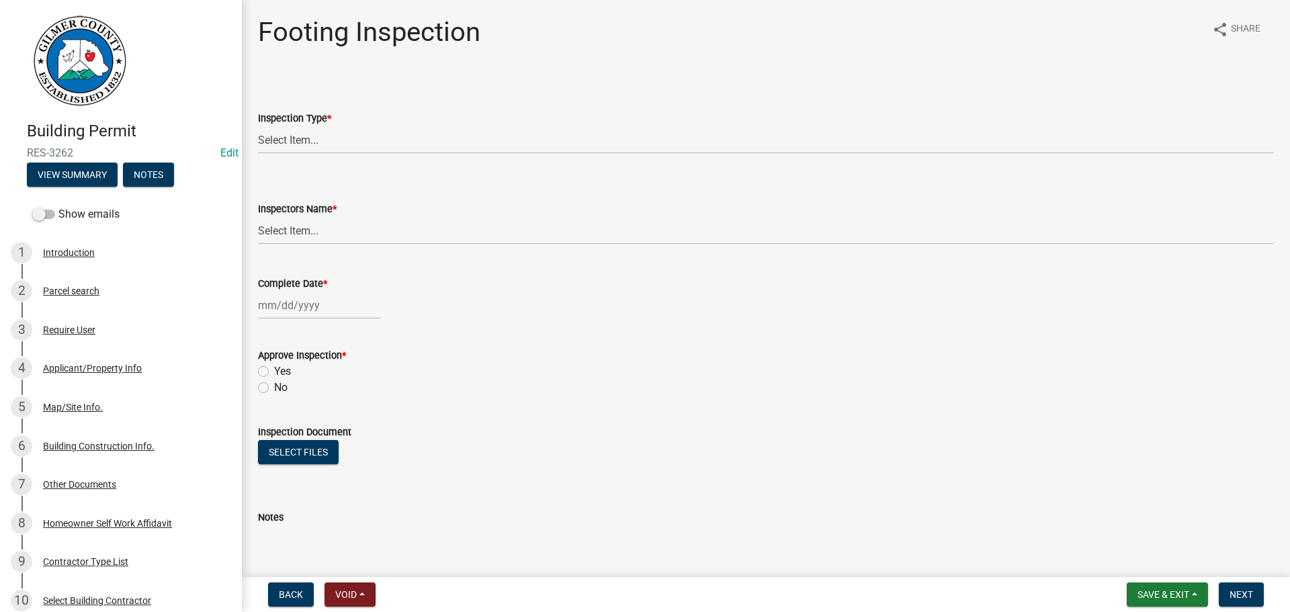
click at [423, 164] on wm-data-entity-input "Inspection Type * Select Item... Footing" at bounding box center [766, 120] width 1016 height 91
click at [370, 147] on select "Select Item... Footing" at bounding box center [766, 140] width 1016 height 28
click at [258, 126] on select "Select Item... Footing" at bounding box center [766, 140] width 1016 height 28
click at [337, 241] on select "Select Item... khenson (Karen Henson) j.bouhl (Joe Bouhl) Engineer / Electricia…" at bounding box center [766, 231] width 1016 height 28
click at [258, 217] on select "Select Item... khenson (Karen Henson) j.bouhl (Joe Bouhl) Engineer / Electricia…" at bounding box center [766, 231] width 1016 height 28
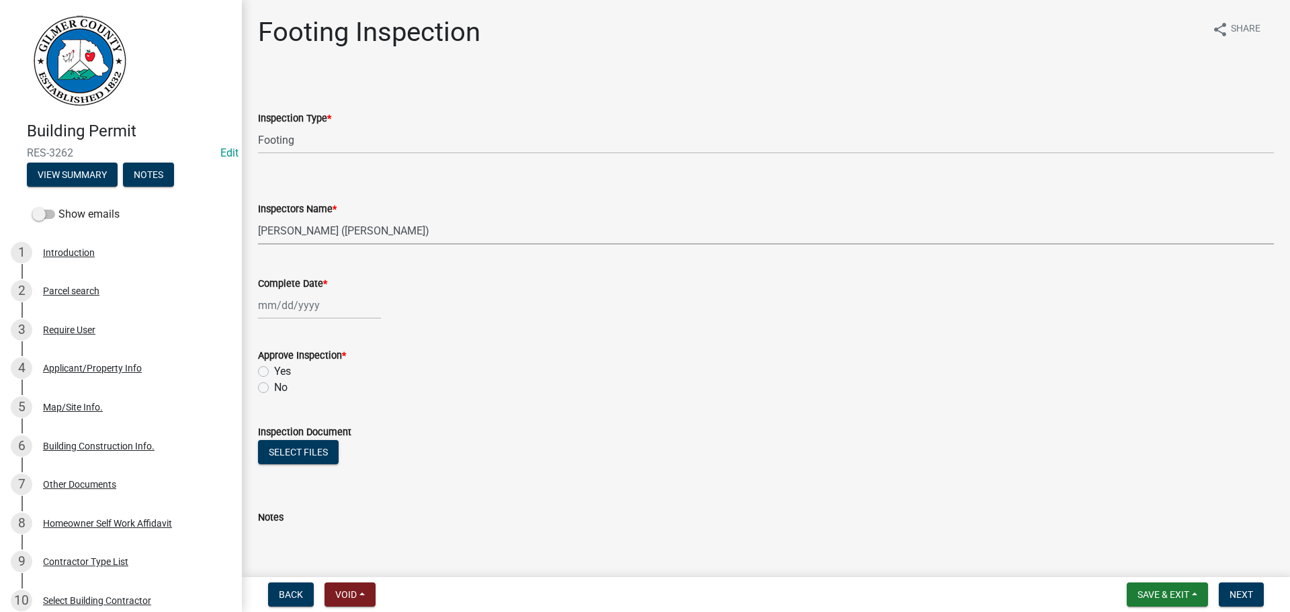
click at [286, 300] on div at bounding box center [319, 306] width 123 height 28
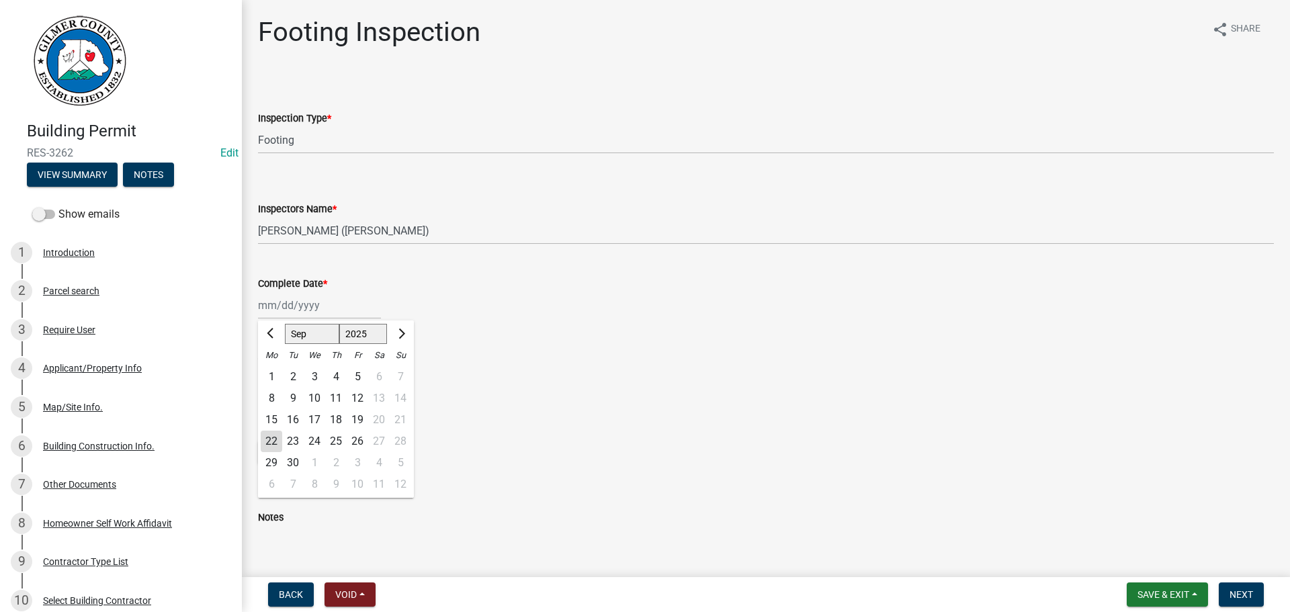
drag, startPoint x: 329, startPoint y: 333, endPoint x: 317, endPoint y: 343, distance: 15.7
click at [327, 333] on select "Jan Feb Mar Apr May Jun Jul Aug Sep Oct Nov Dec" at bounding box center [312, 334] width 54 height 20
click at [285, 324] on select "Jan Feb Mar Apr May Jun Jul Aug Sep Oct Nov Dec" at bounding box center [312, 334] width 54 height 20
click at [337, 460] on div "28" at bounding box center [336, 463] width 22 height 22
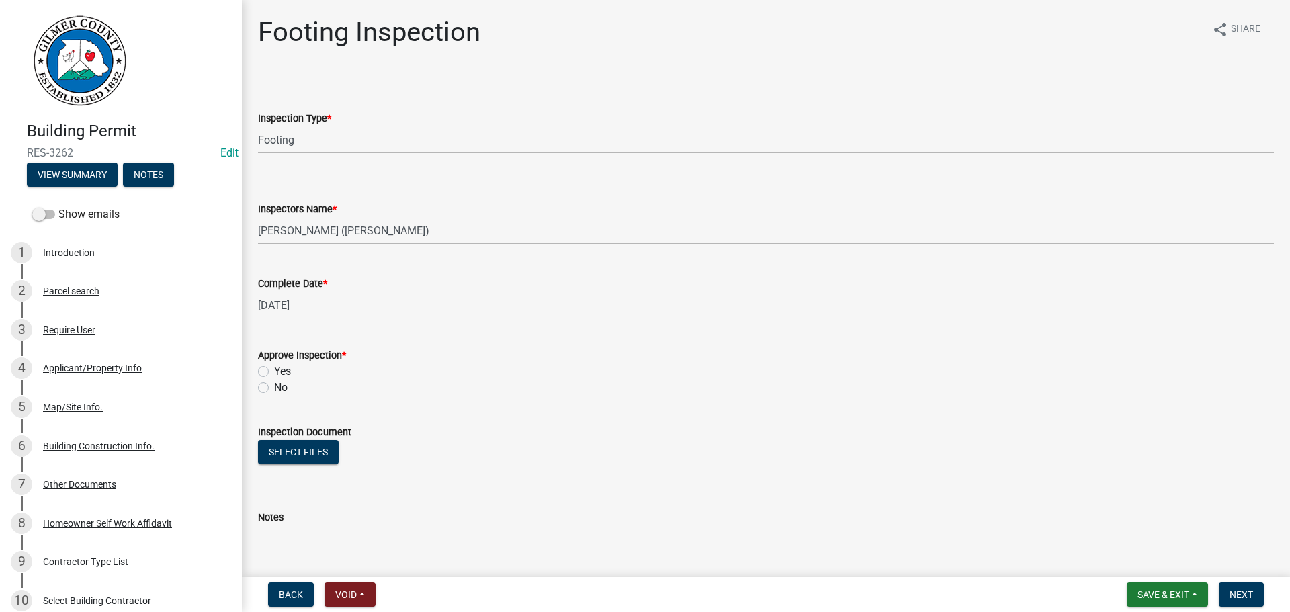
click at [276, 377] on label "Yes" at bounding box center [282, 372] width 17 height 16
click at [276, 372] on input "Yes" at bounding box center [278, 368] width 9 height 9
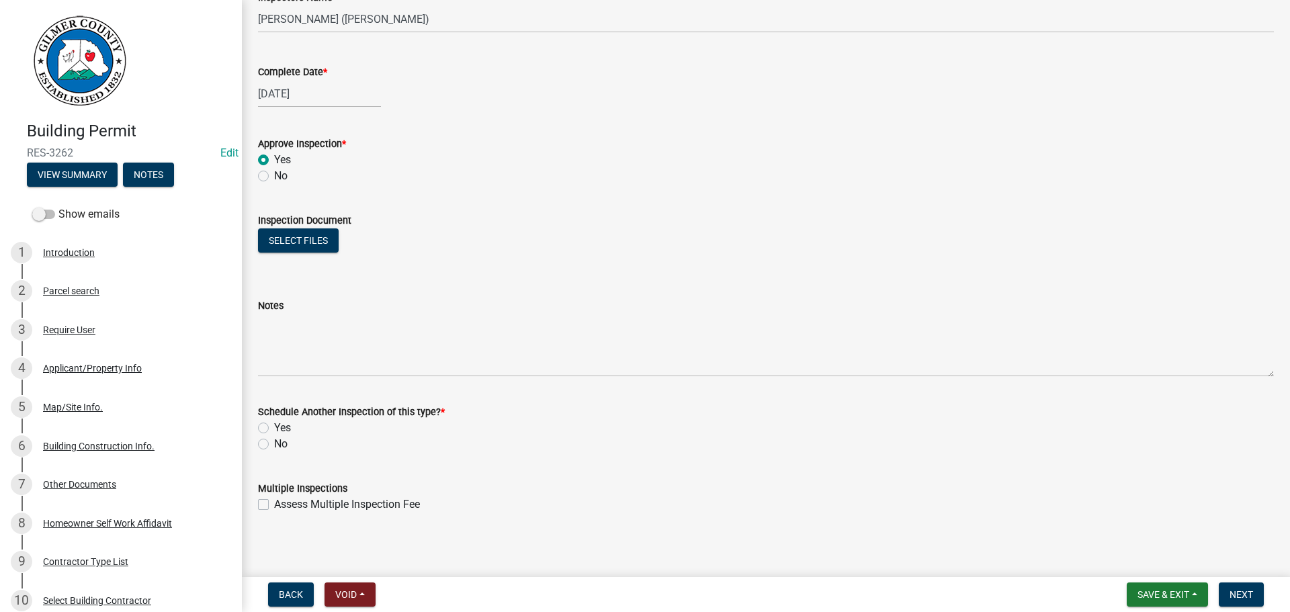
scroll to position [217, 0]
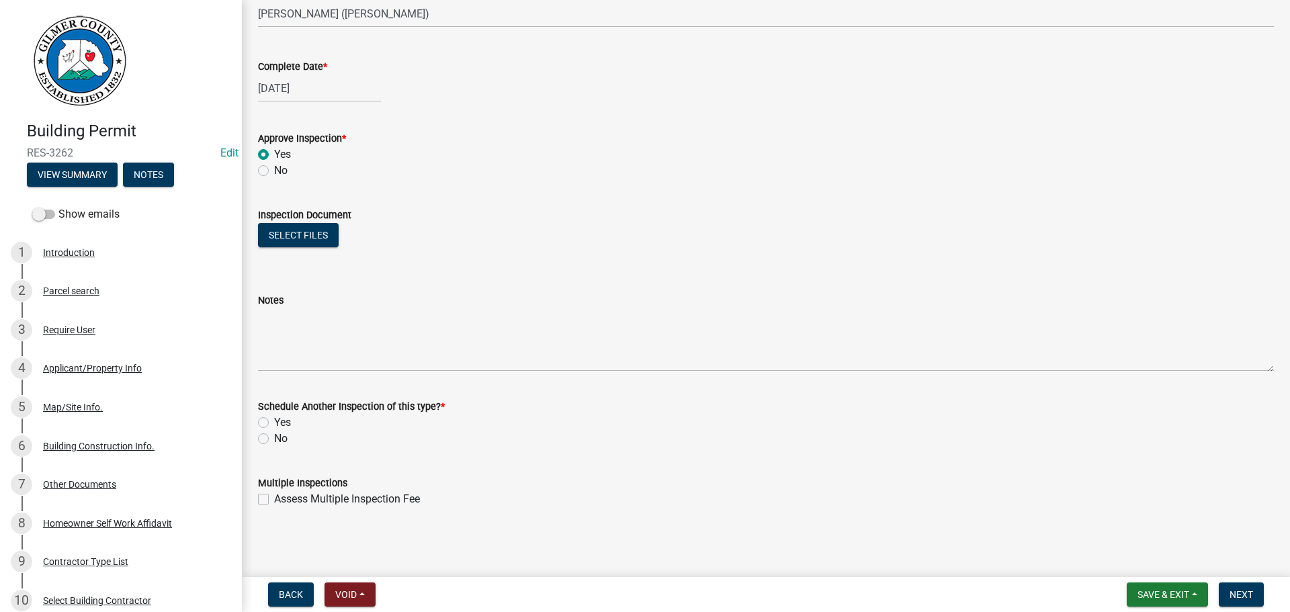
click at [280, 435] on label "No" at bounding box center [280, 439] width 13 height 16
click at [280, 435] on input "No" at bounding box center [278, 435] width 9 height 9
click at [1223, 591] on button "Next" at bounding box center [1241, 595] width 45 height 24
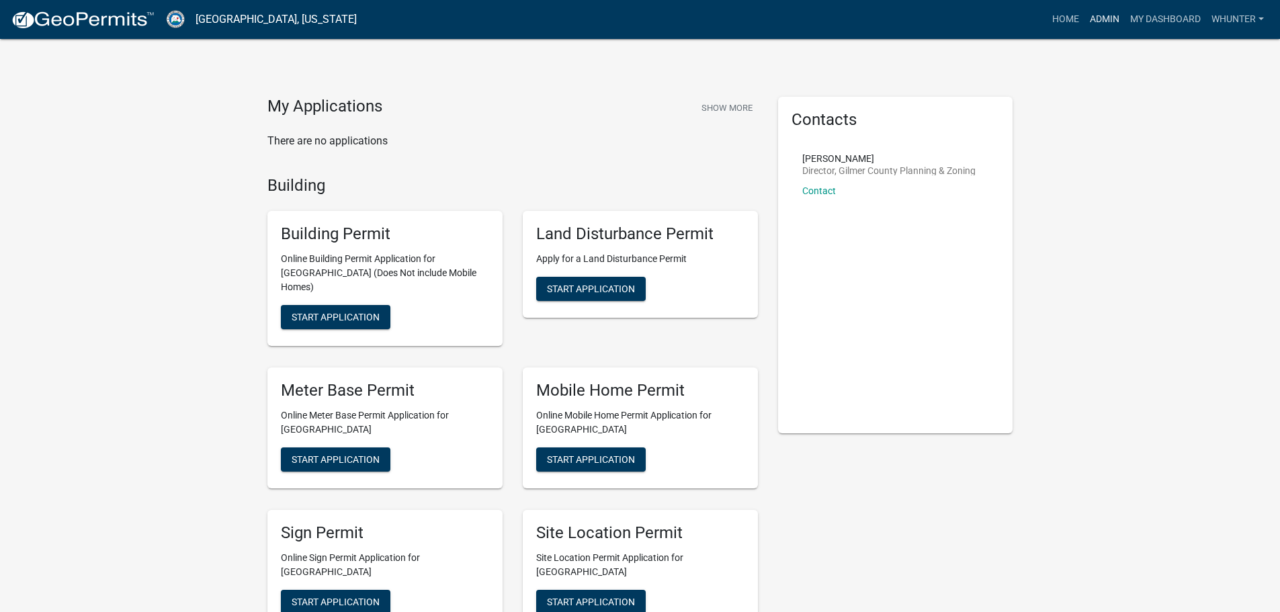
click at [1095, 16] on link "Admin" at bounding box center [1105, 20] width 40 height 26
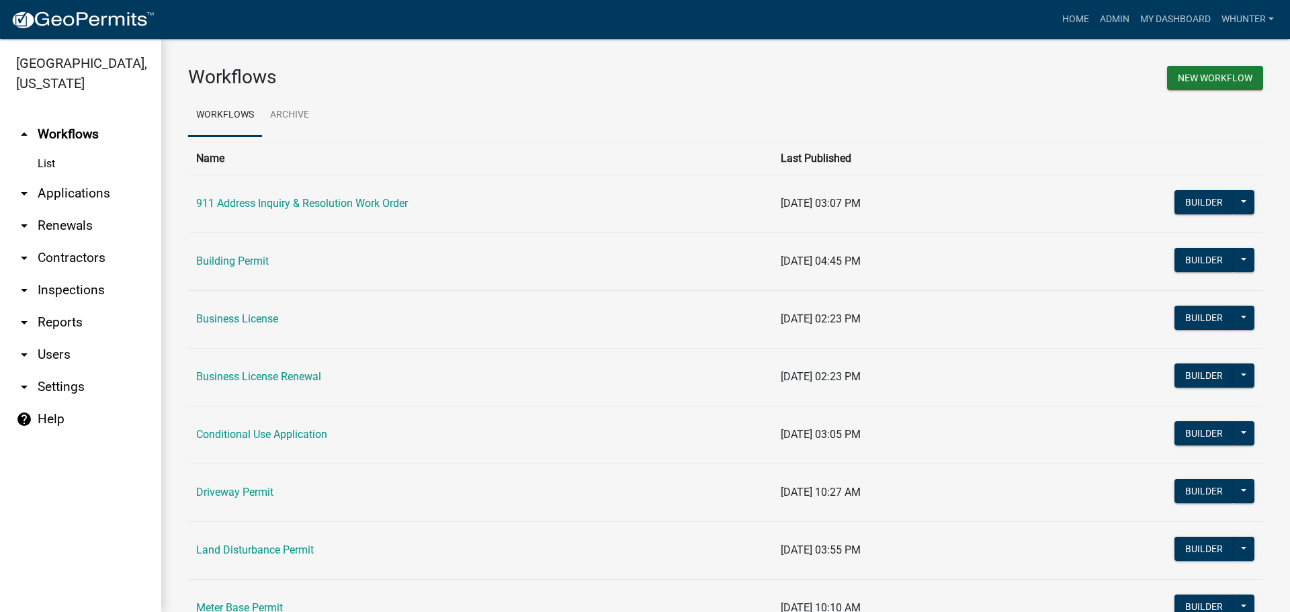
click at [116, 194] on link "arrow_drop_down Applications" at bounding box center [80, 193] width 161 height 32
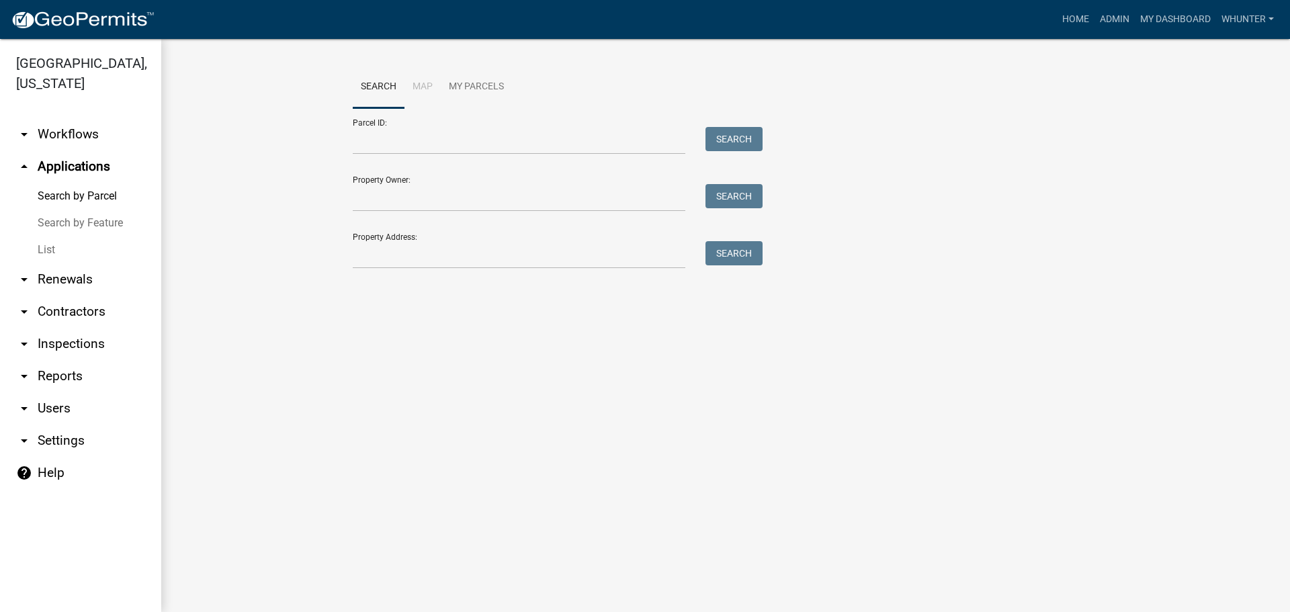
click at [67, 248] on link "List" at bounding box center [80, 250] width 161 height 27
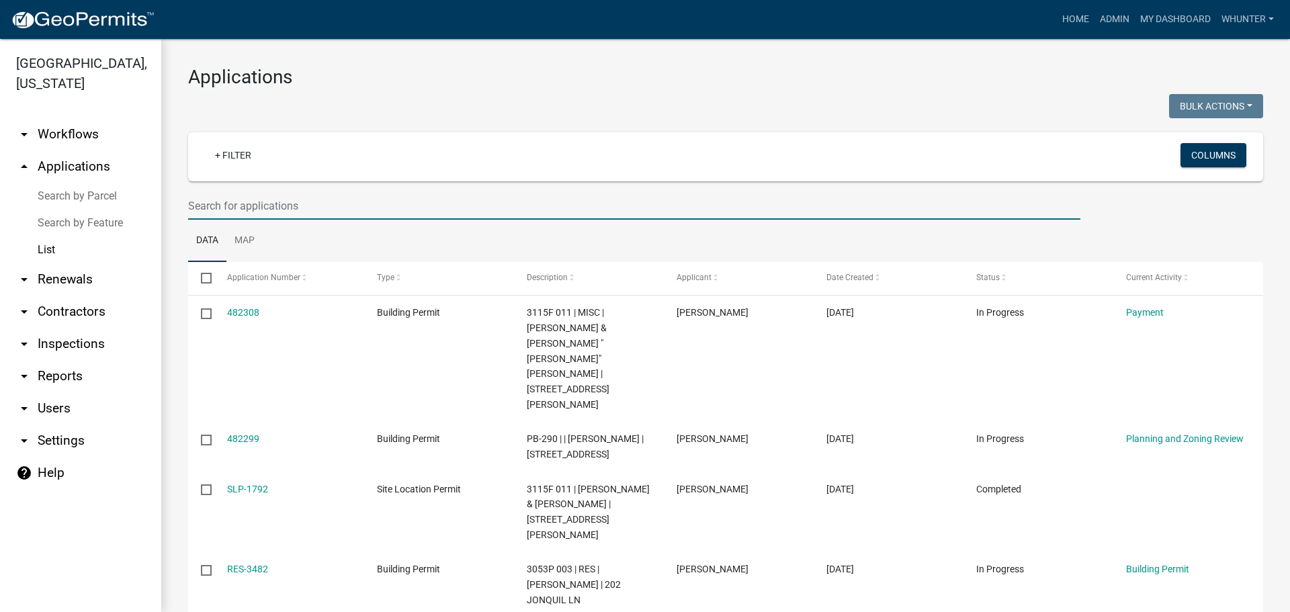
click at [314, 202] on input "text" at bounding box center [634, 206] width 893 height 28
click at [109, 198] on link "Search by Parcel" at bounding box center [80, 196] width 161 height 27
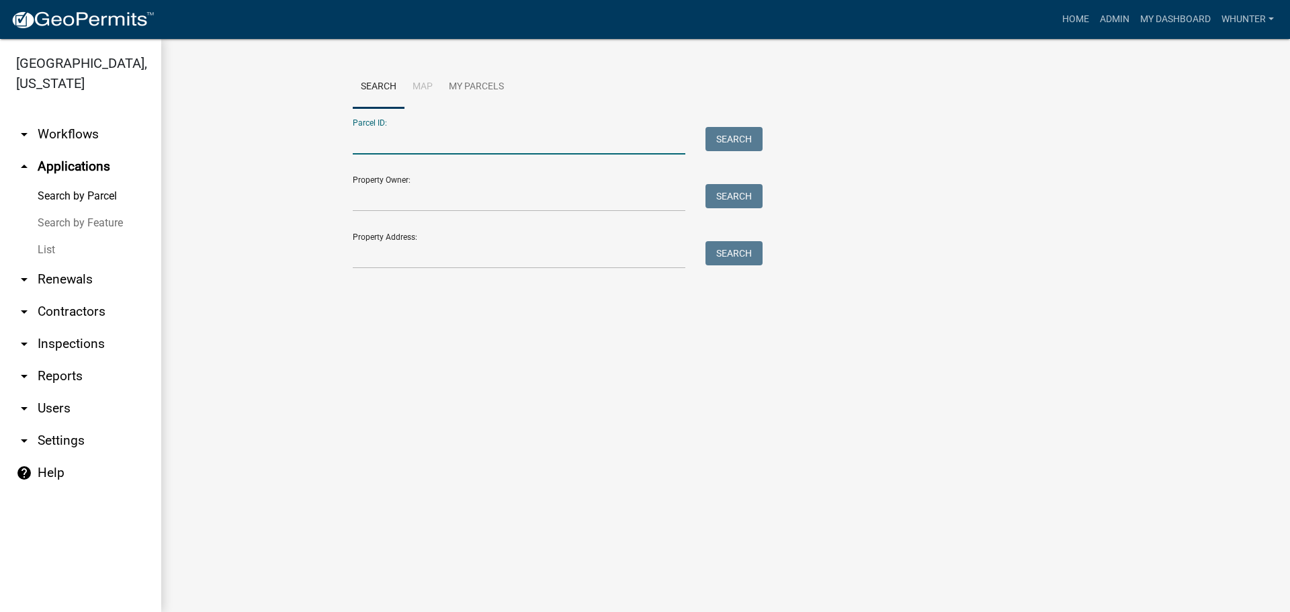
paste input "3113 026"
click at [372, 142] on input "3113 026" at bounding box center [519, 141] width 333 height 28
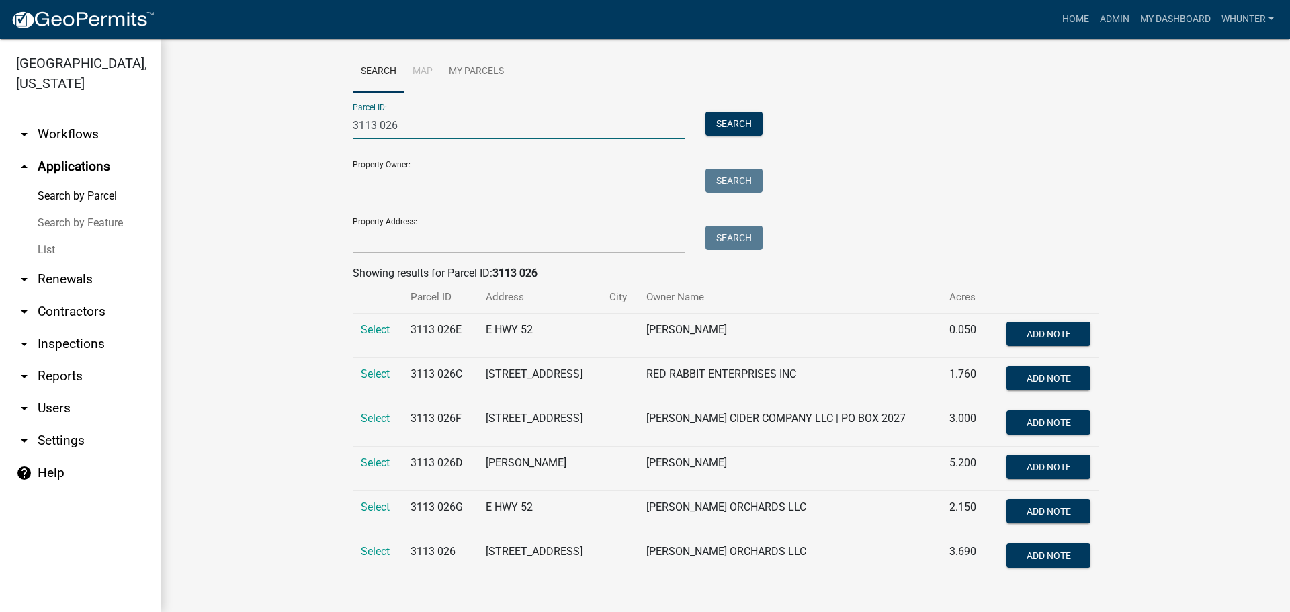
scroll to position [20, 0]
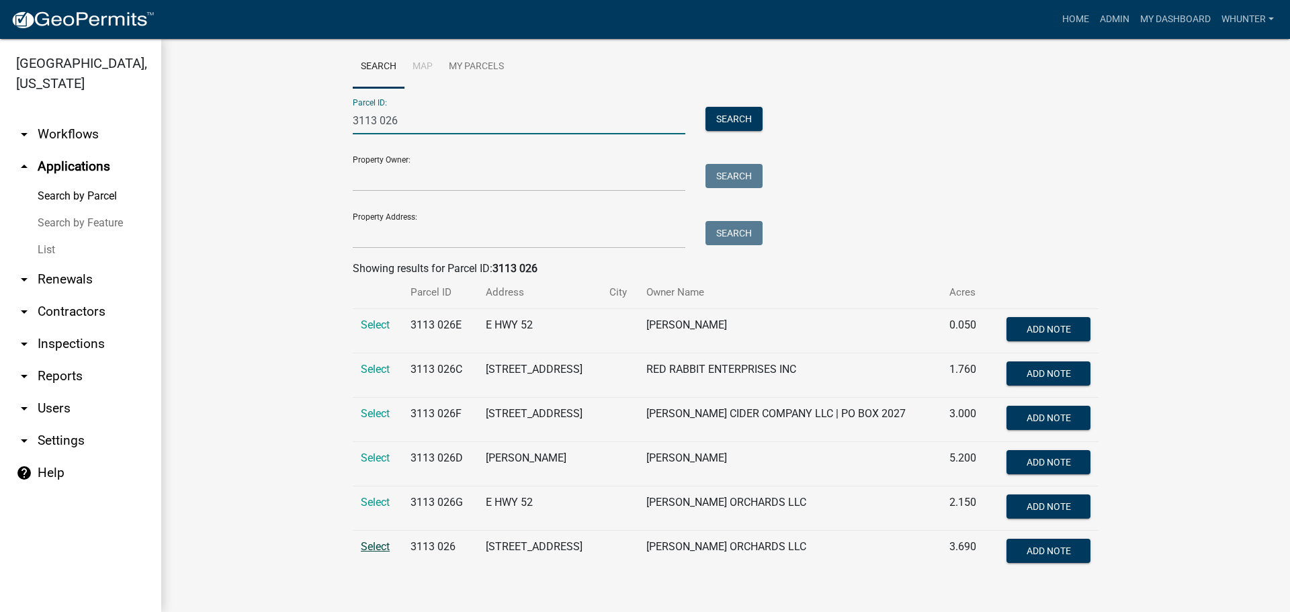
type input "3113 026"
click at [381, 547] on span "Select" at bounding box center [375, 546] width 29 height 13
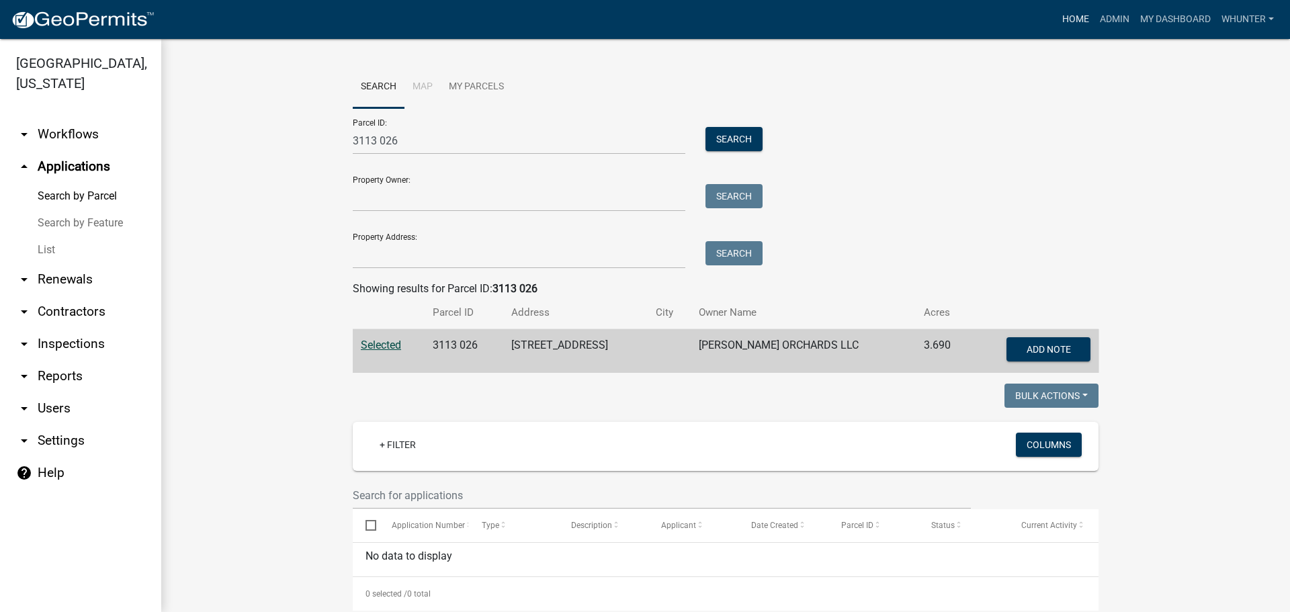
click at [1059, 28] on link "Home" at bounding box center [1076, 20] width 38 height 26
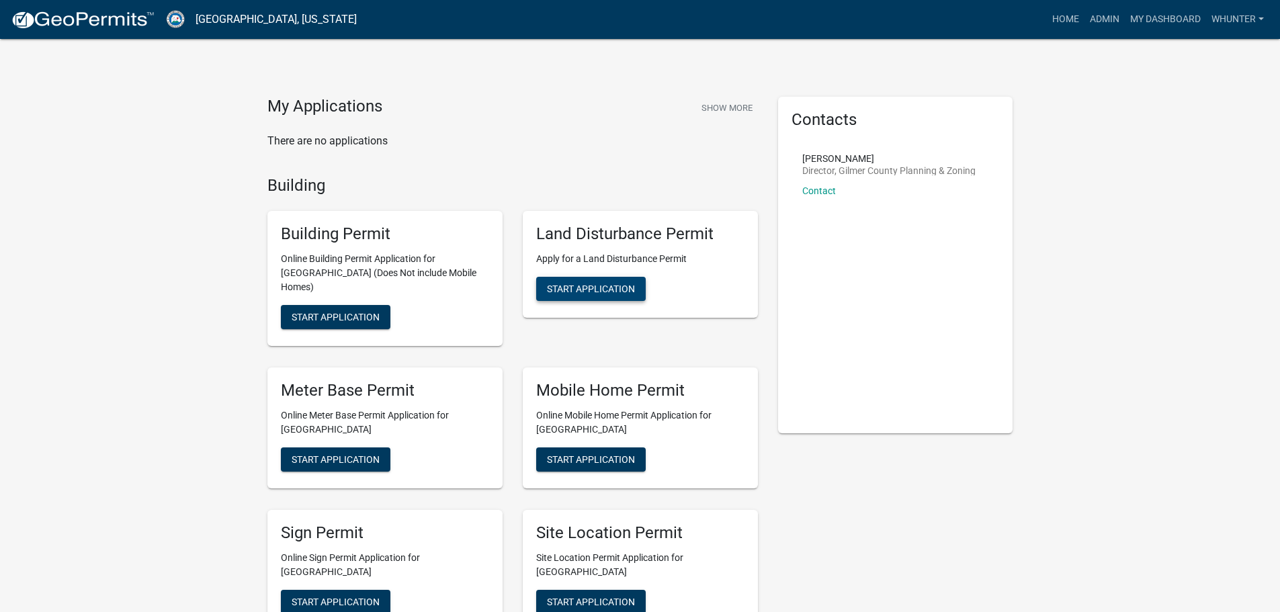
click at [603, 298] on button "Start Application" at bounding box center [591, 289] width 110 height 24
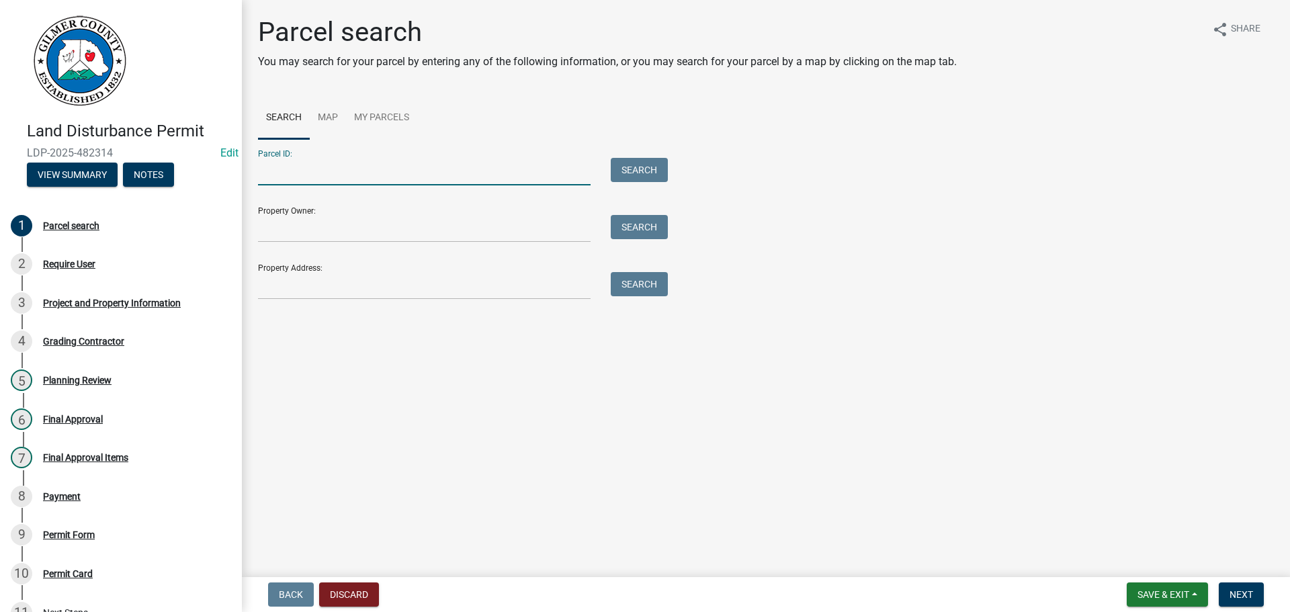
paste input "3113 026"
click at [272, 176] on input "3113 026" at bounding box center [424, 172] width 333 height 28
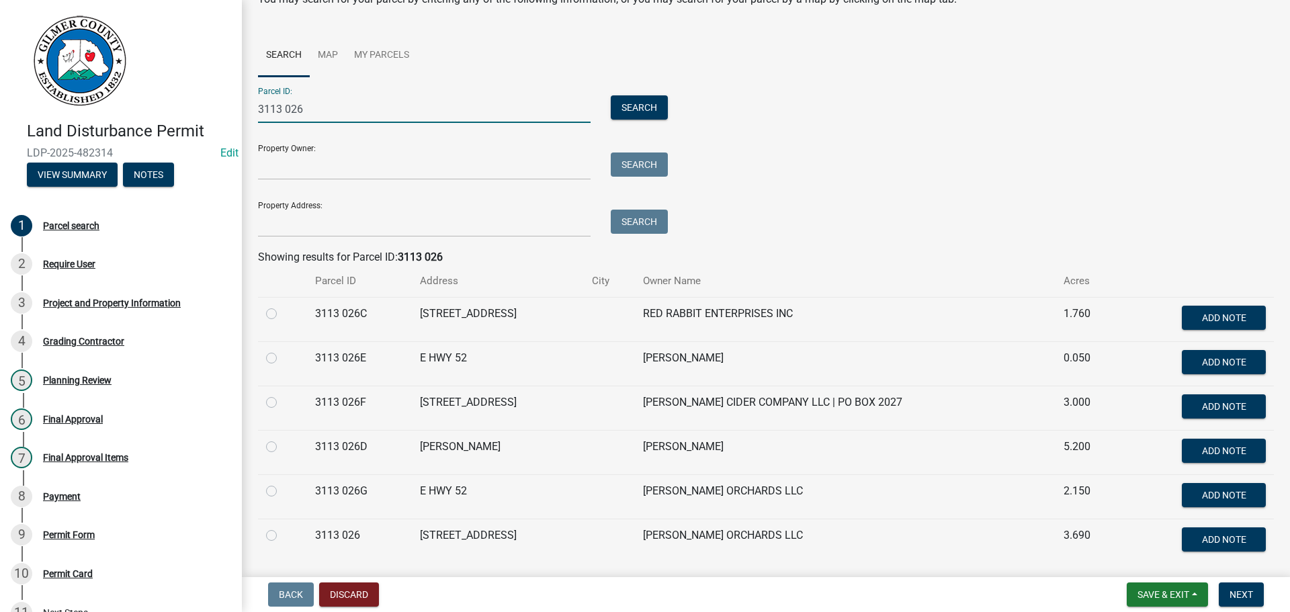
scroll to position [106, 0]
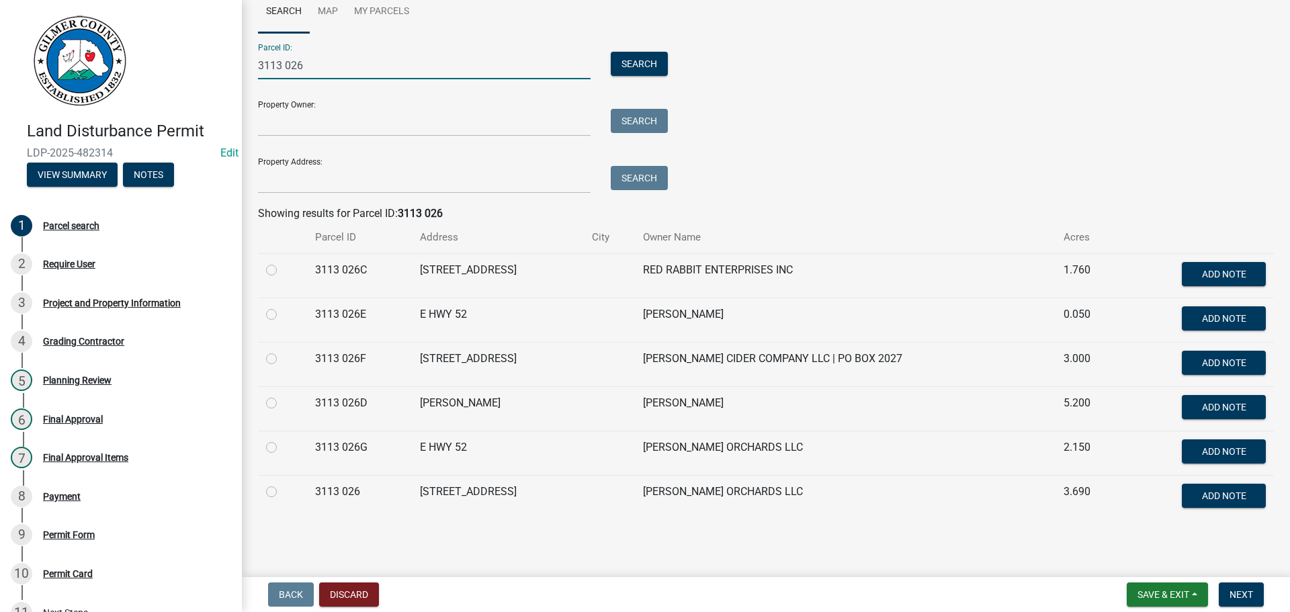
type input "3113 026"
click at [282, 484] on label at bounding box center [282, 484] width 0 height 0
click at [282, 491] on 026 "radio" at bounding box center [286, 488] width 9 height 9
radio 026 "true"
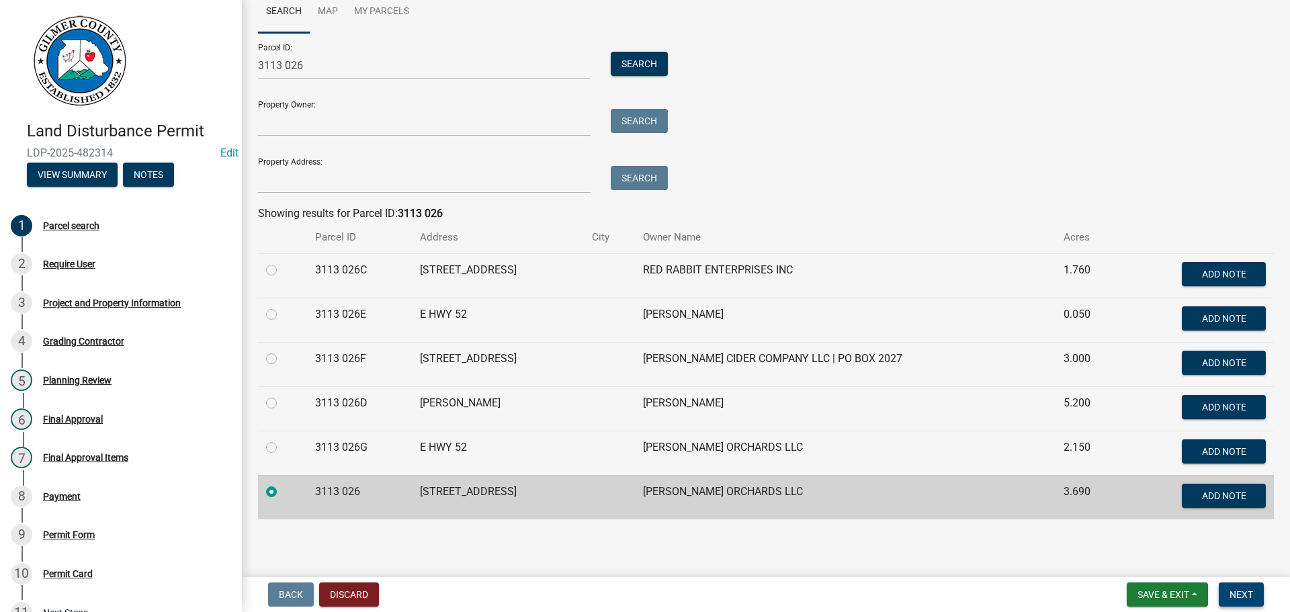
click at [1239, 594] on span "Next" at bounding box center [1242, 594] width 24 height 11
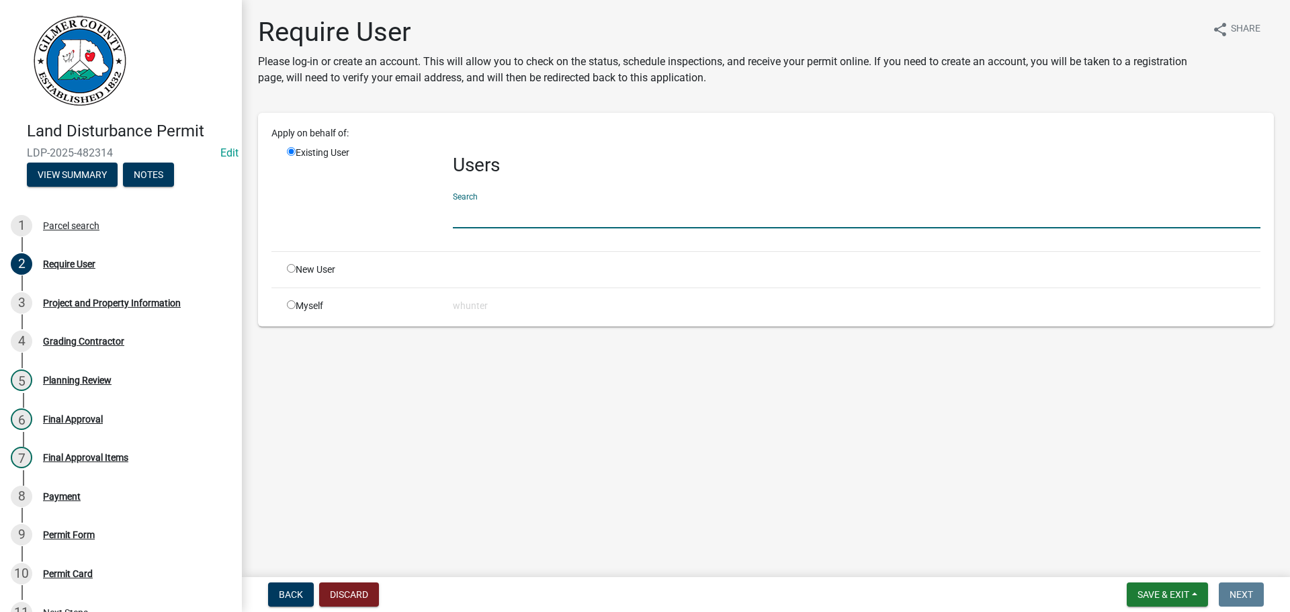
click at [481, 213] on input "text" at bounding box center [857, 215] width 808 height 28
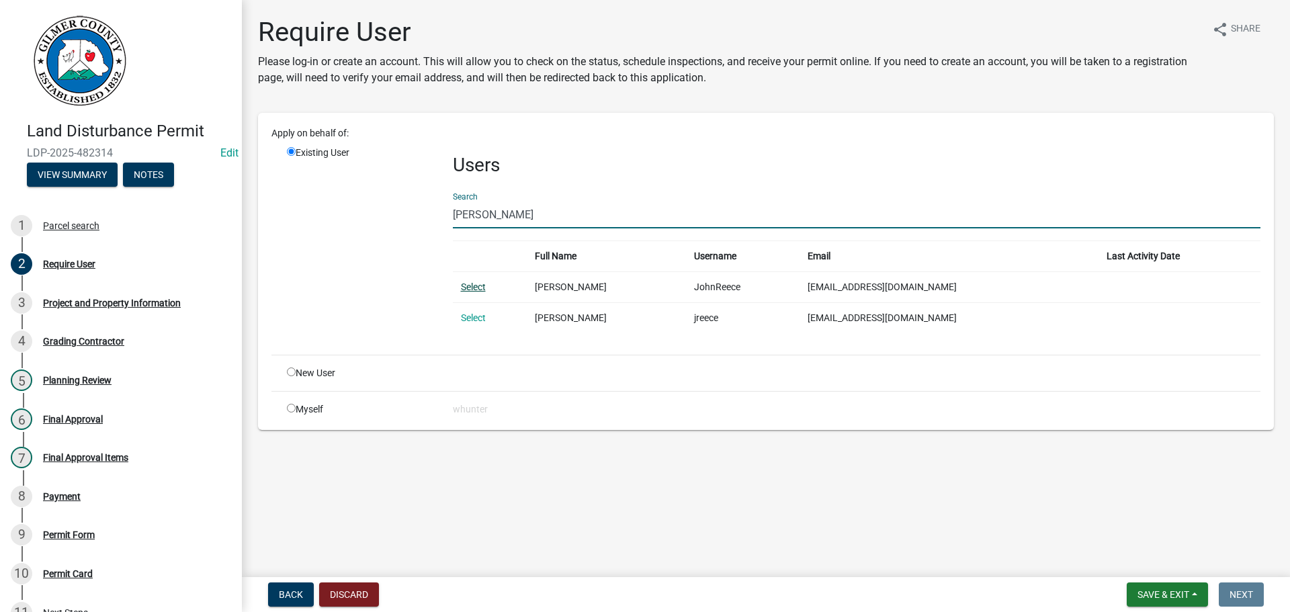
type input "[PERSON_NAME]"
click at [477, 285] on link "Select" at bounding box center [473, 287] width 25 height 11
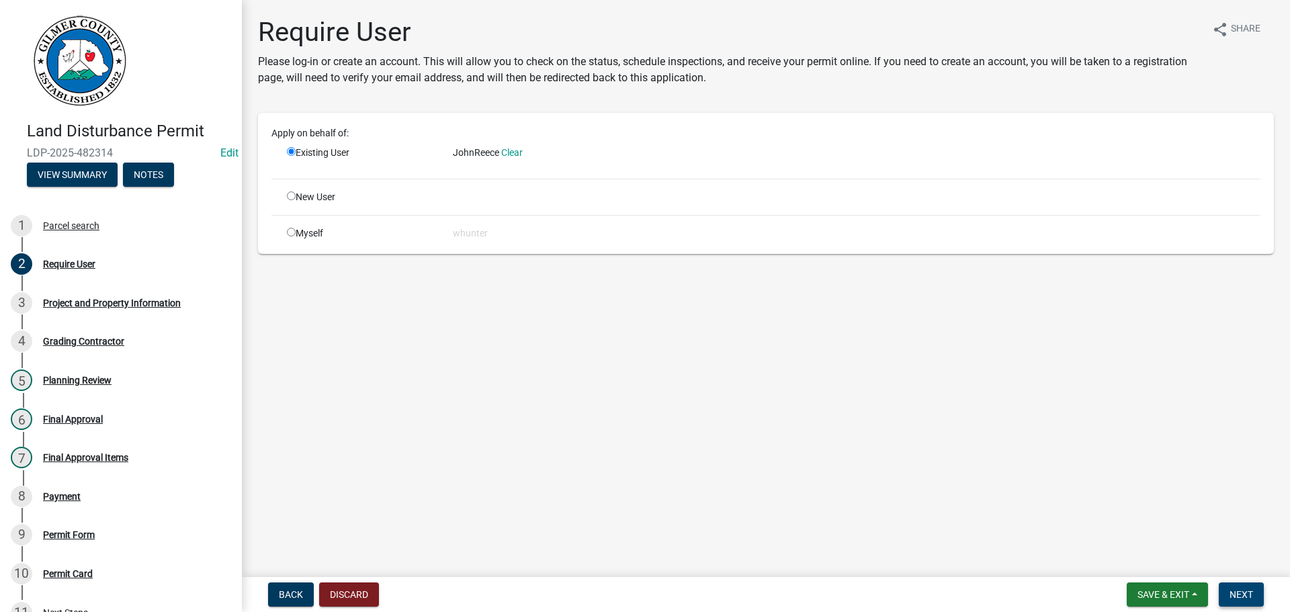
click at [1225, 597] on button "Next" at bounding box center [1241, 595] width 45 height 24
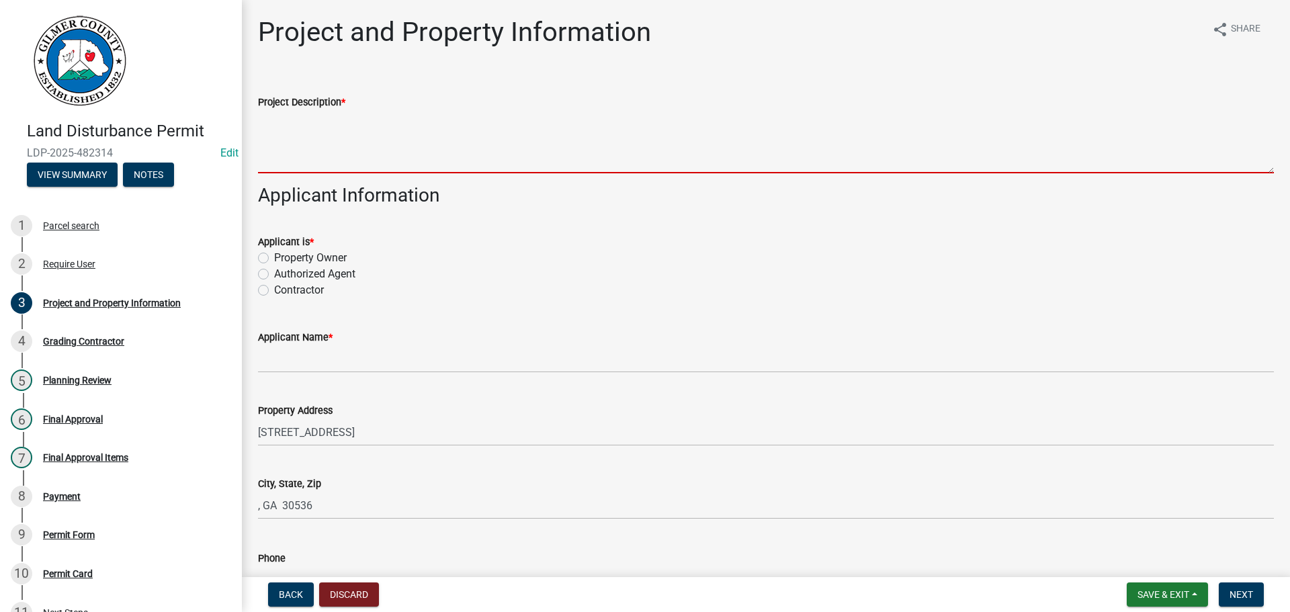
click at [384, 136] on textarea "Project Description *" at bounding box center [766, 141] width 1016 height 63
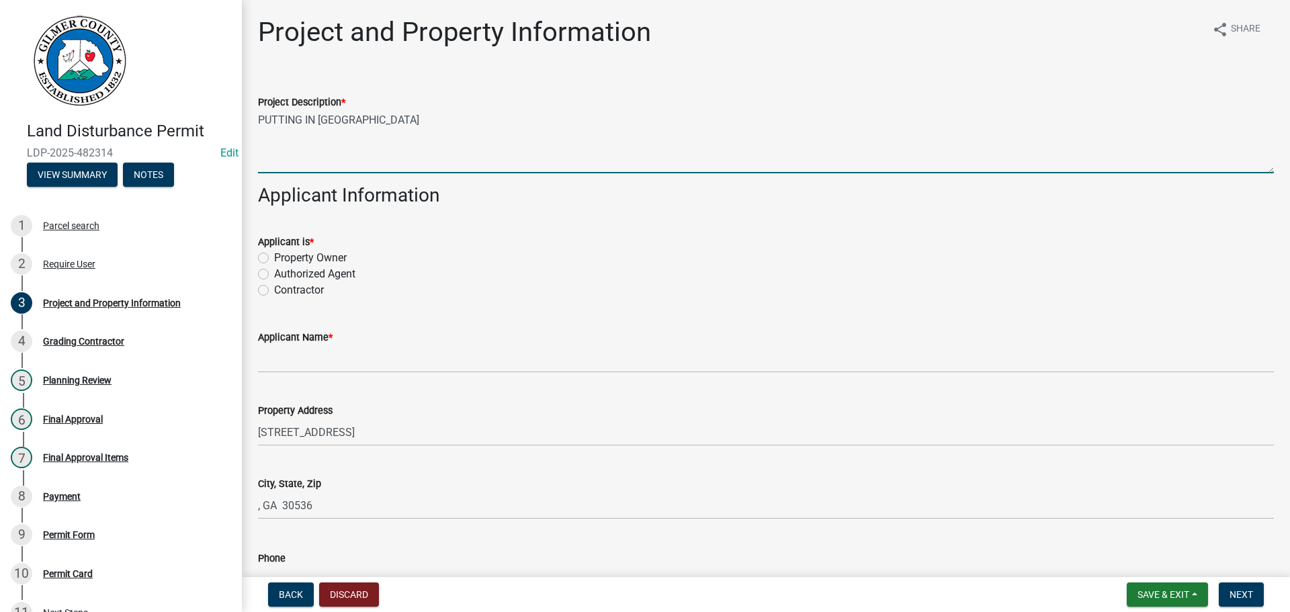
type textarea "PUTTING IN [GEOGRAPHIC_DATA]"
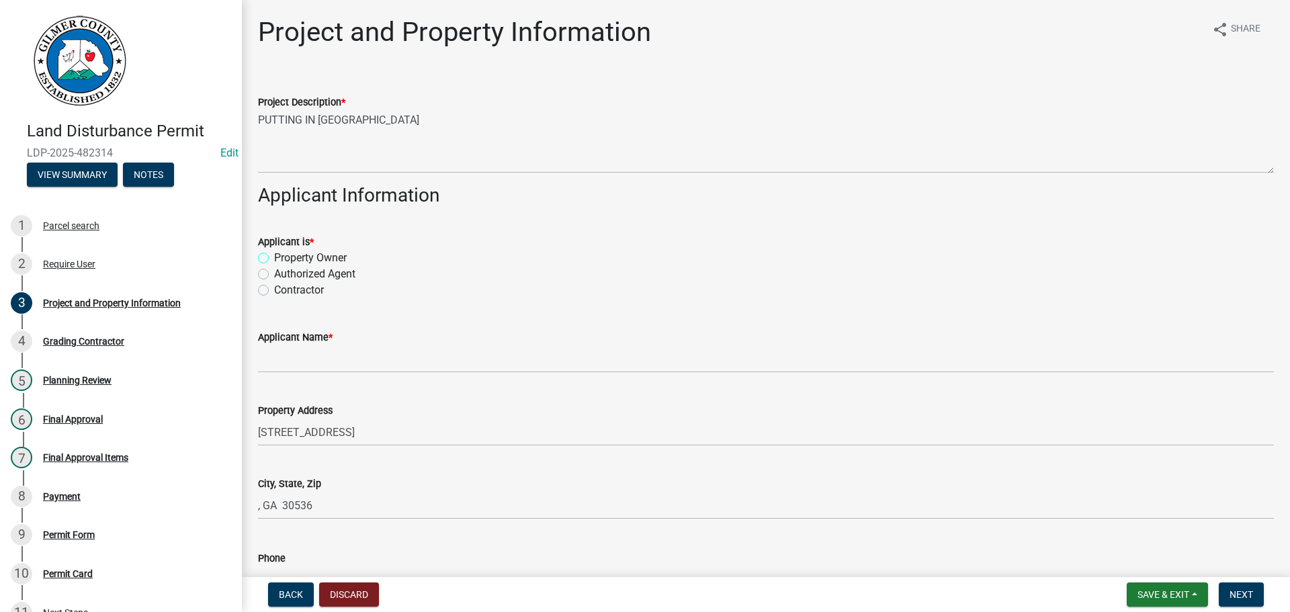
click at [274, 250] on input "Property Owner" at bounding box center [278, 254] width 9 height 9
radio input "true"
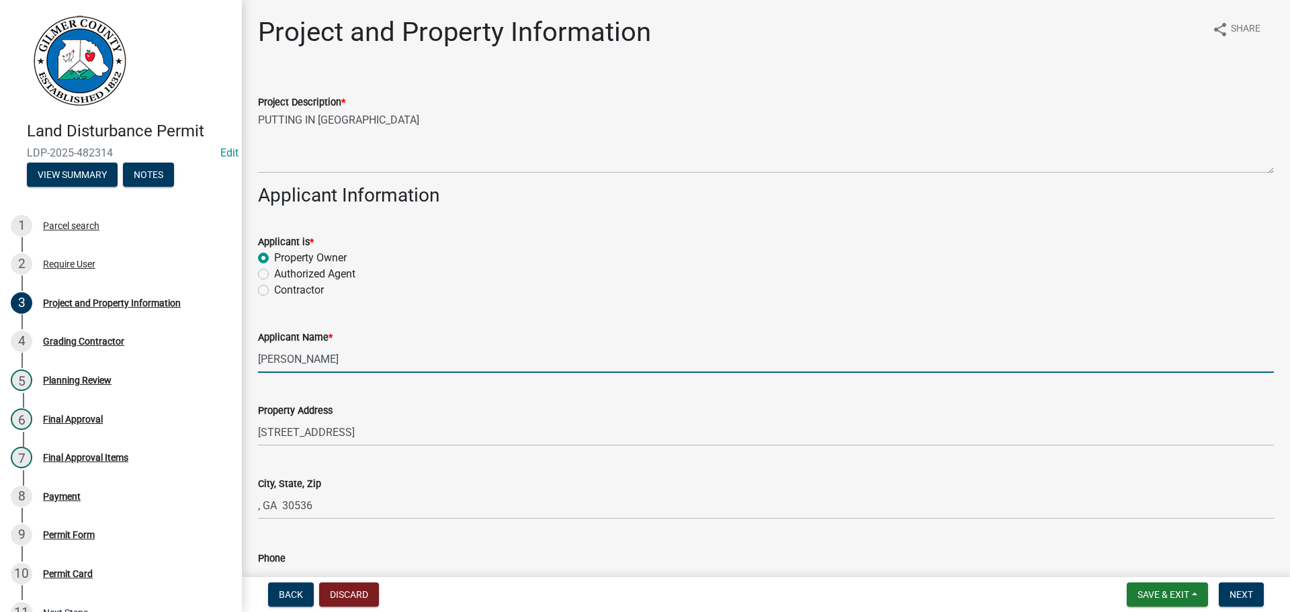
type input "[PERSON_NAME]"
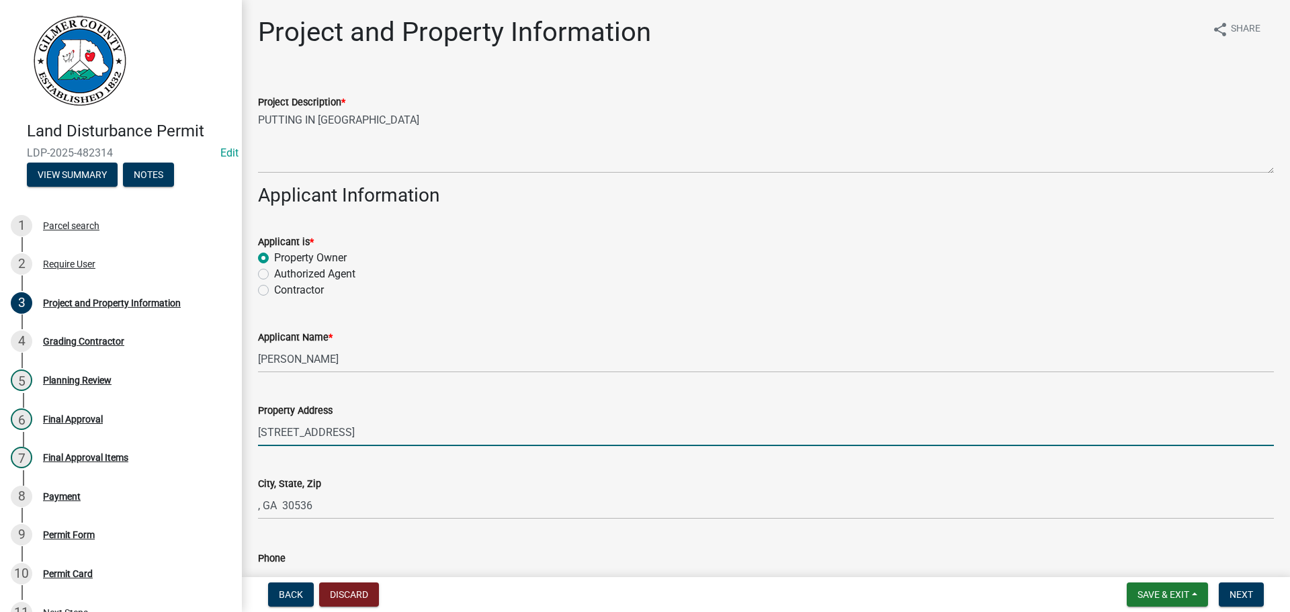
drag, startPoint x: 294, startPoint y: 432, endPoint x: 505, endPoint y: 411, distance: 211.4
click at [296, 432] on input "[STREET_ADDRESS]" at bounding box center [766, 433] width 1016 height 28
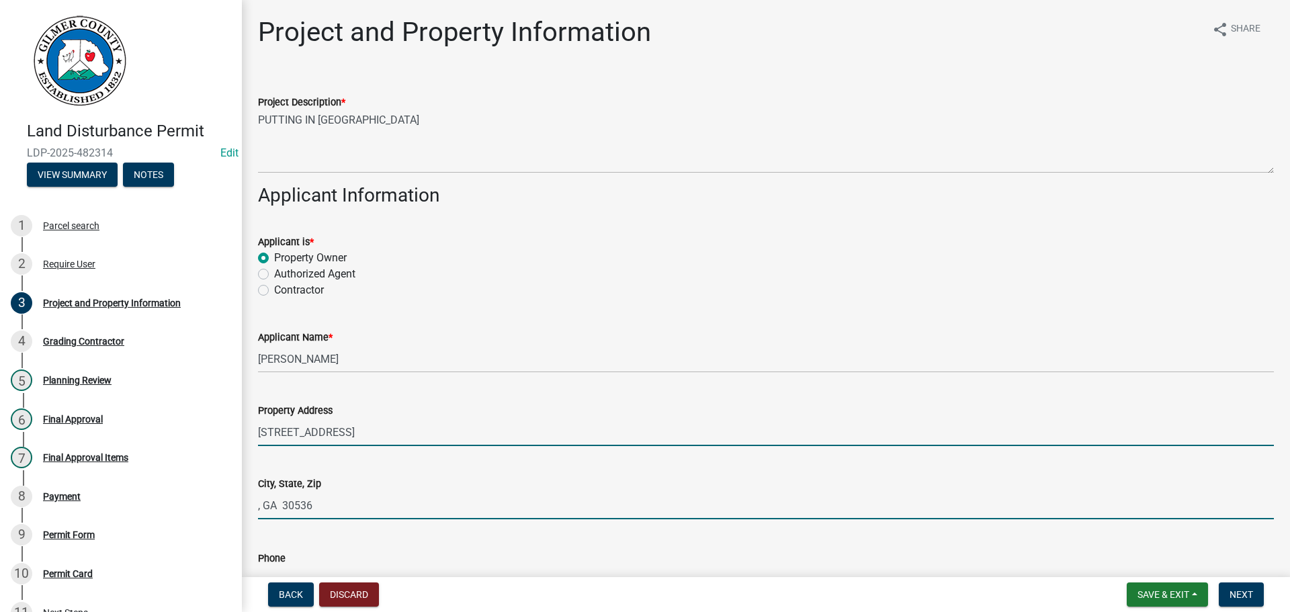
click at [366, 437] on input "[STREET_ADDRESS]" at bounding box center [766, 433] width 1016 height 28
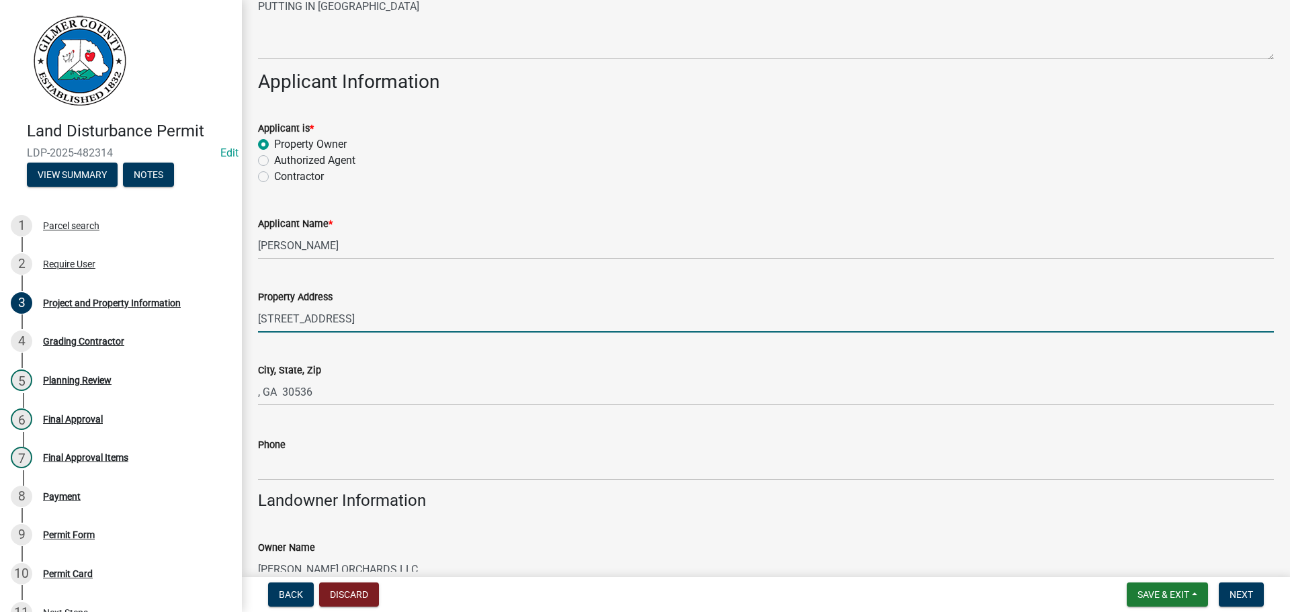
scroll to position [134, 0]
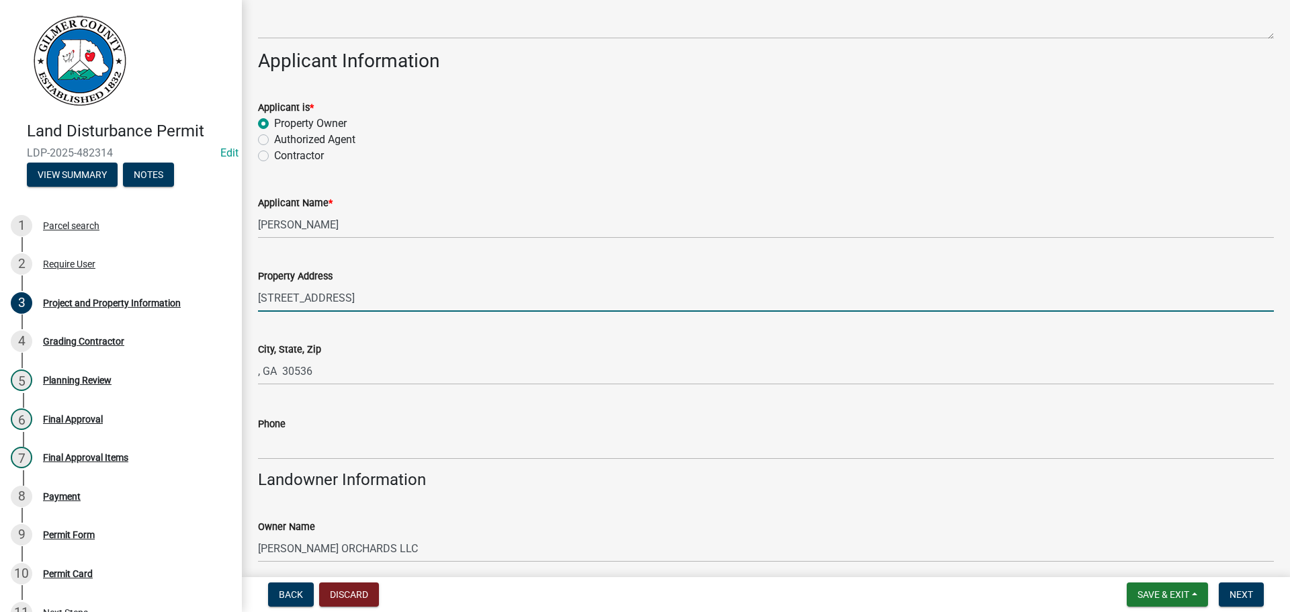
type input "[STREET_ADDRESS]"
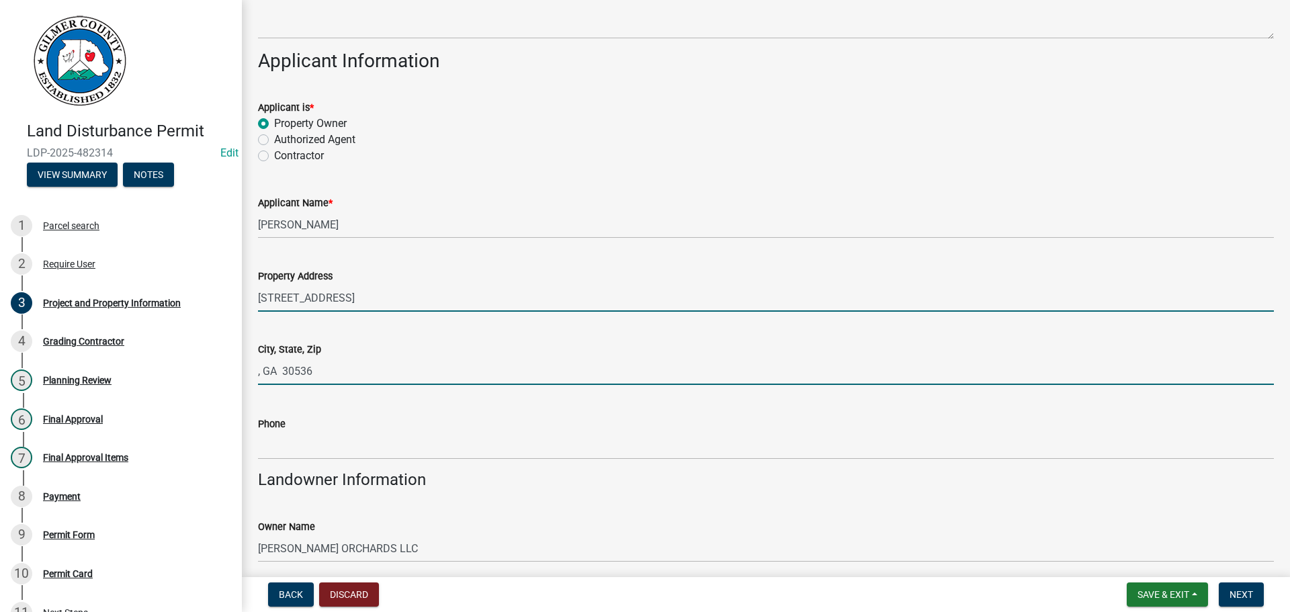
click at [259, 370] on input ", GA 30536" at bounding box center [766, 372] width 1016 height 28
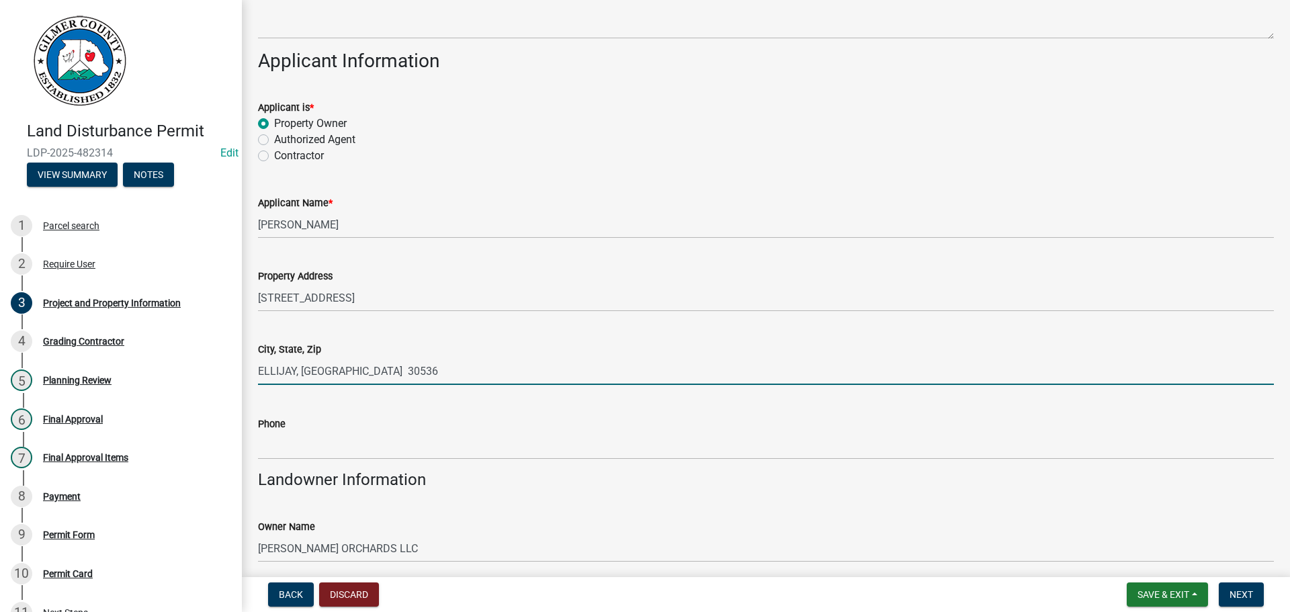
type input "ELLIJAY, [GEOGRAPHIC_DATA] 30536"
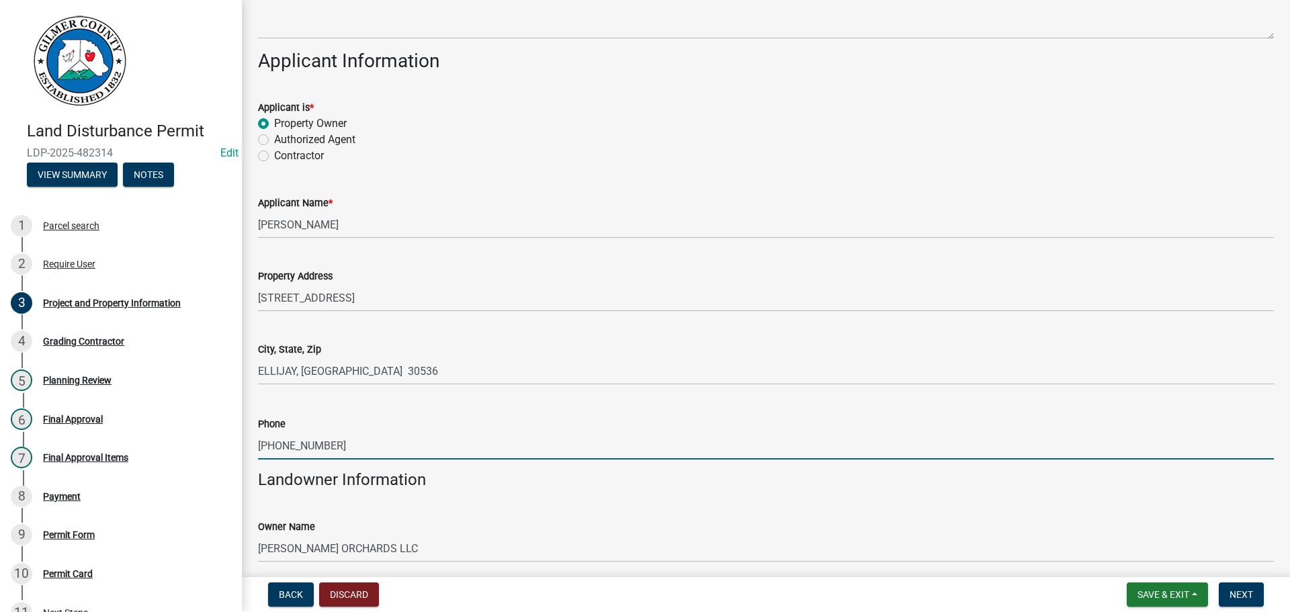
type input "[PHONE_NUMBER]"
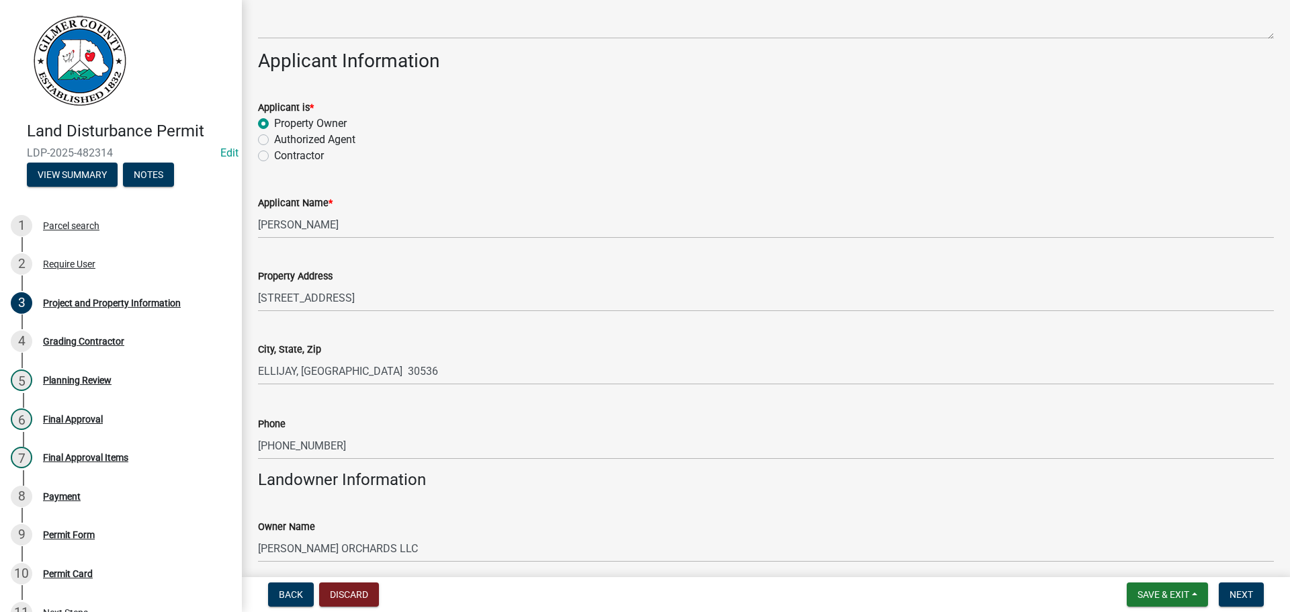
scroll to position [470, 0]
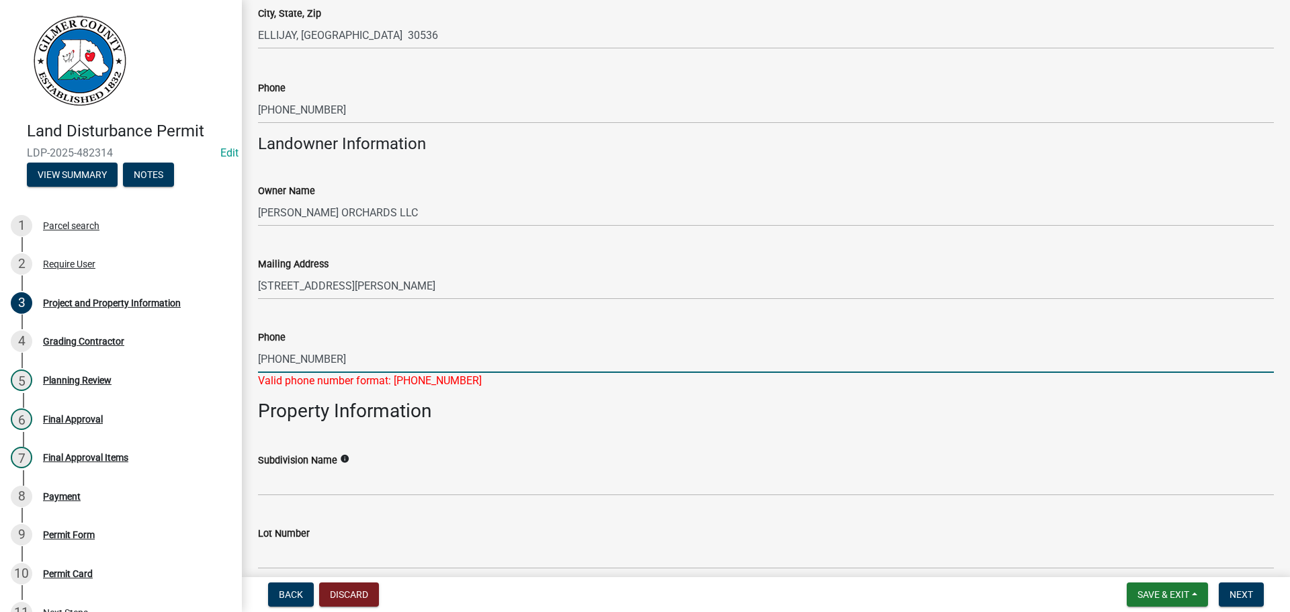
click at [355, 362] on input "[PHONE_NUMBER]" at bounding box center [766, 359] width 1016 height 28
type input "[PHONE_NUMBER]"
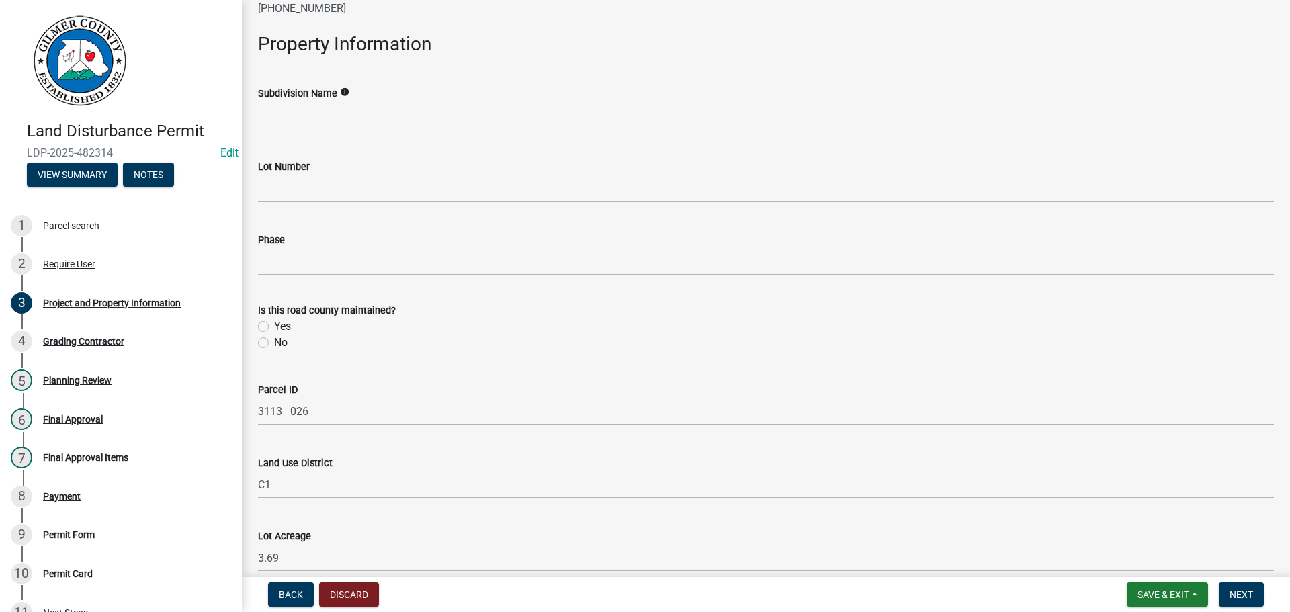
scroll to position [1068, 0]
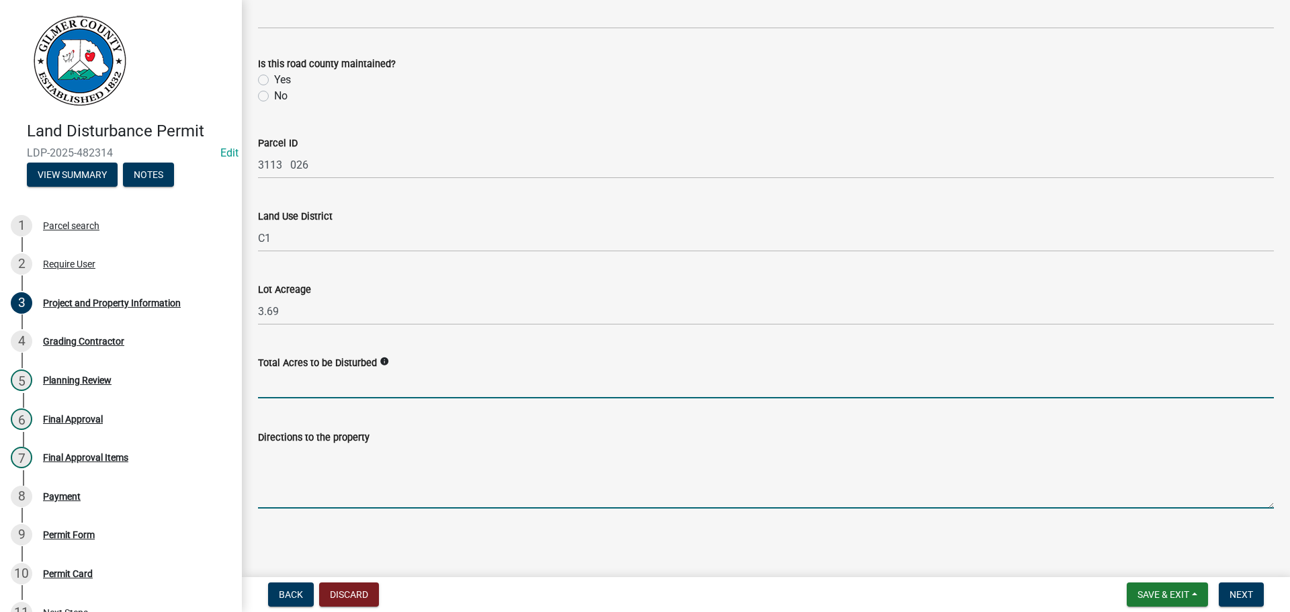
click at [423, 489] on textarea "Directions to the property" at bounding box center [766, 477] width 1016 height 63
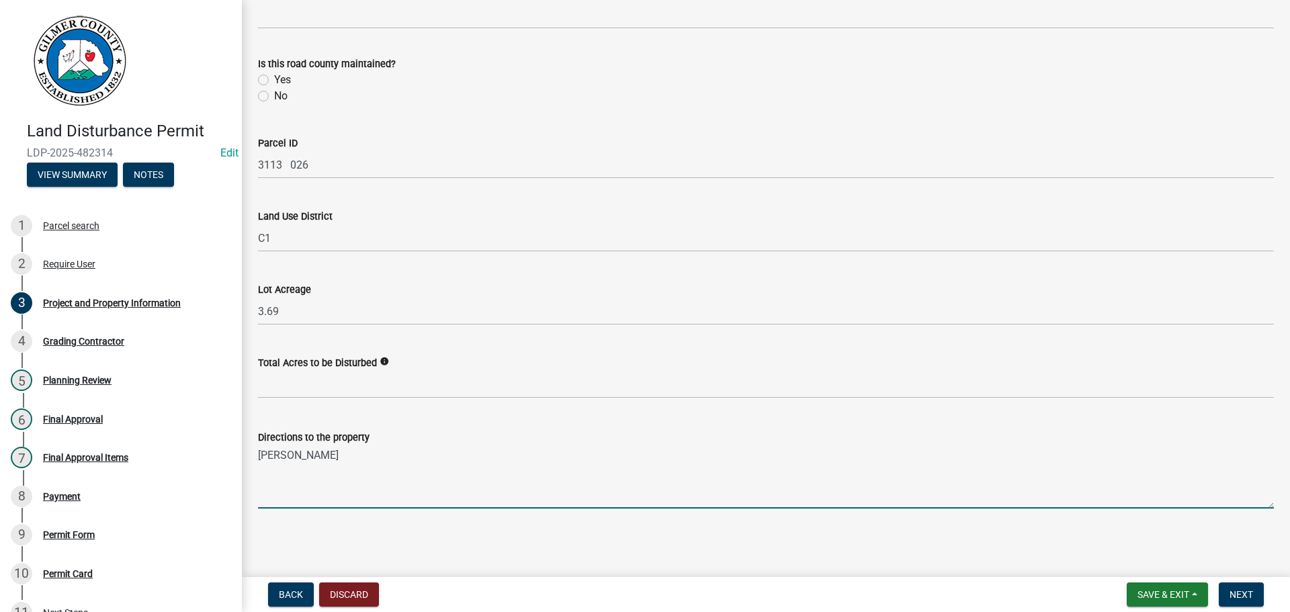
type textarea "J"
type textarea "52E, RT OFF 52E AFTER CROSSROADS STORE NEXT TO [PERSON_NAME] CIDER"
click at [1234, 589] on span "Next" at bounding box center [1242, 594] width 24 height 11
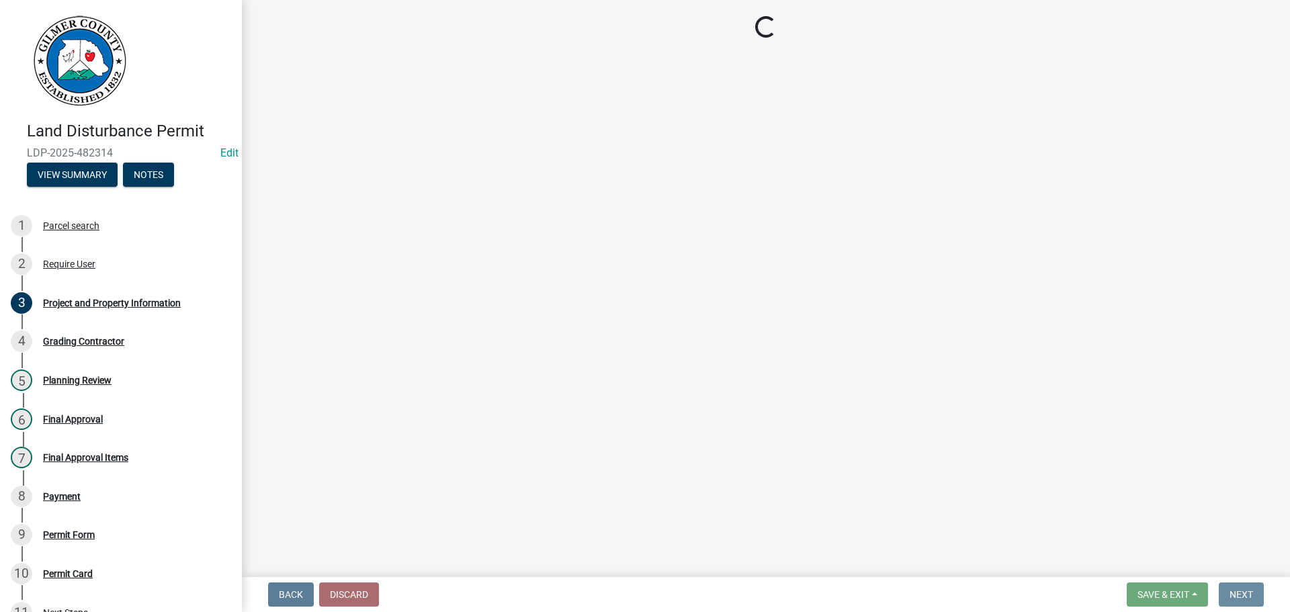
scroll to position [0, 0]
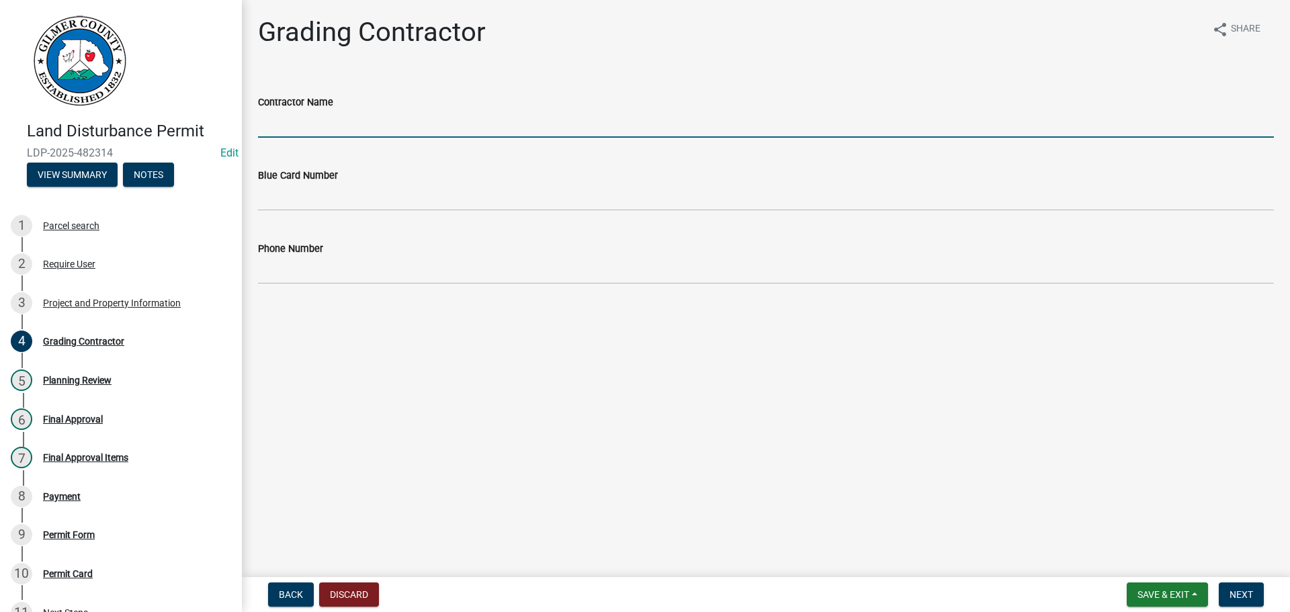
click at [364, 136] on input "Contractor Name" at bounding box center [766, 124] width 1016 height 28
type input "[PERSON_NAME]"
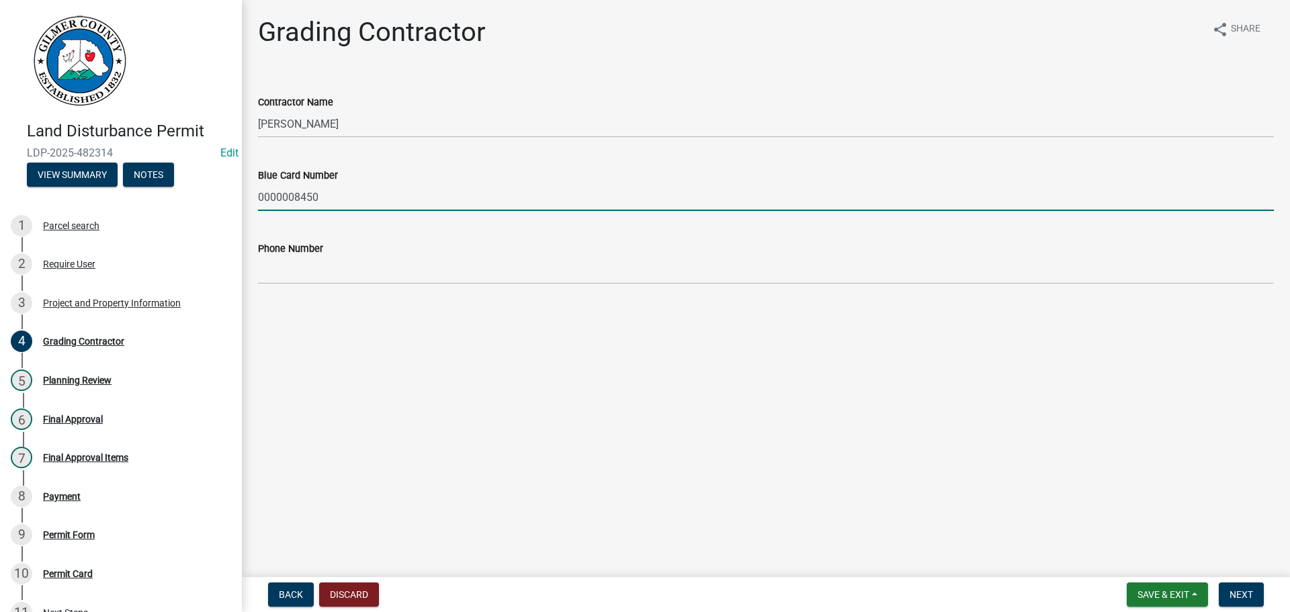
type input "0000008450"
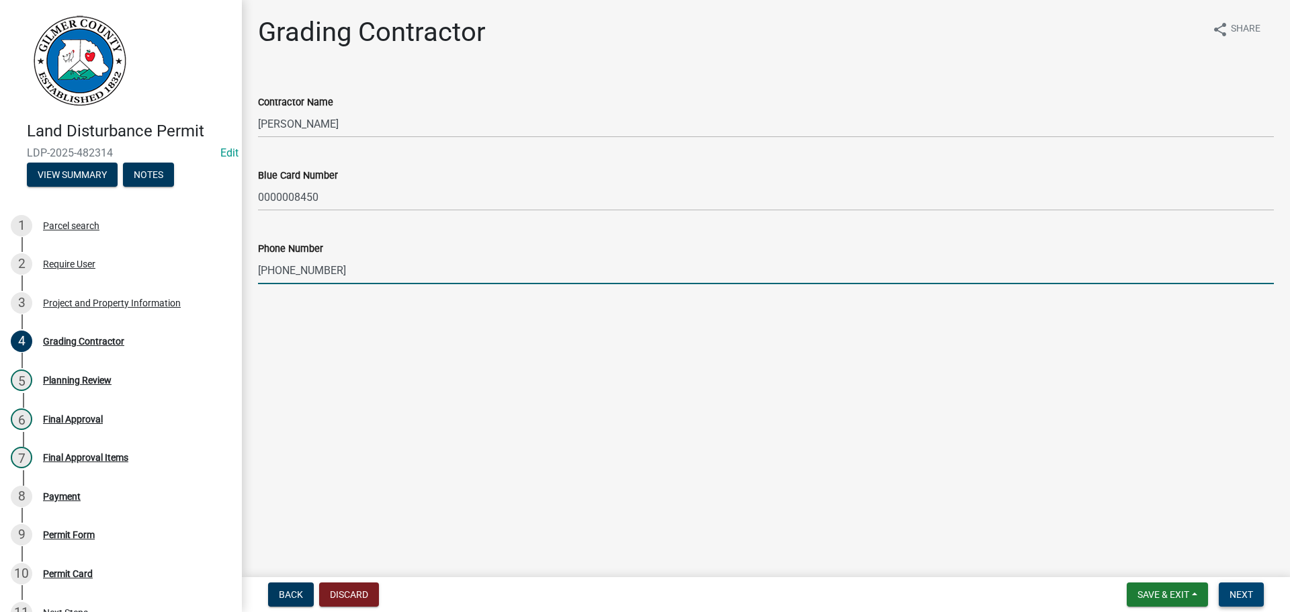
type input "[PHONE_NUMBER]"
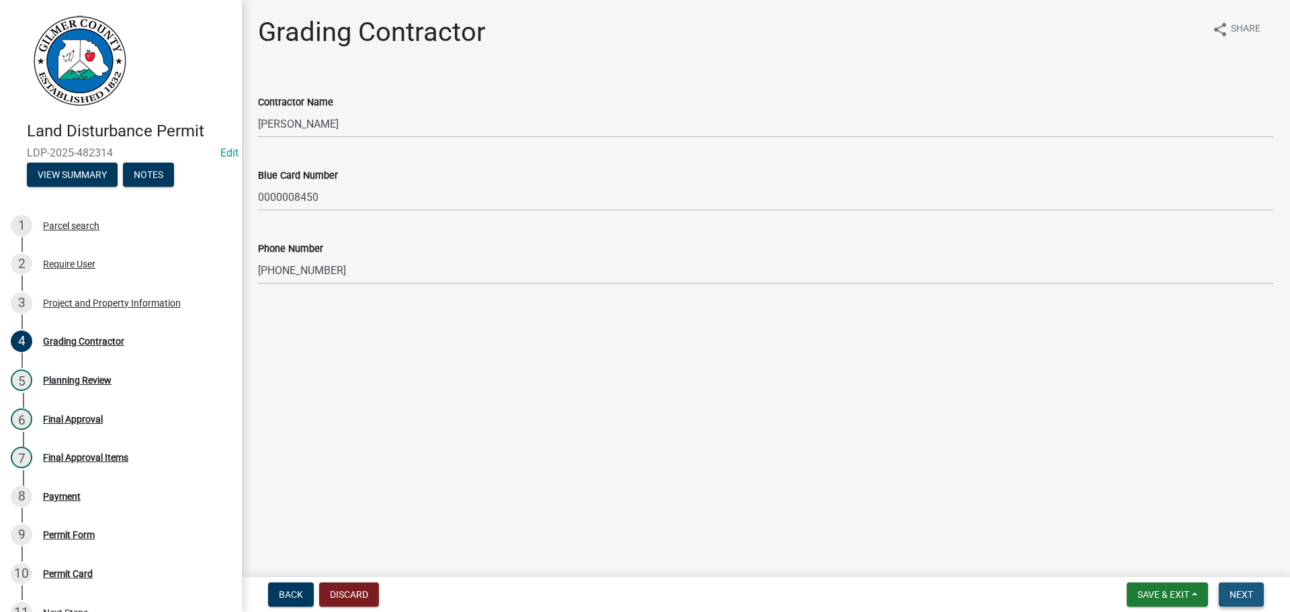
click at [1254, 595] on span "Next" at bounding box center [1242, 594] width 24 height 11
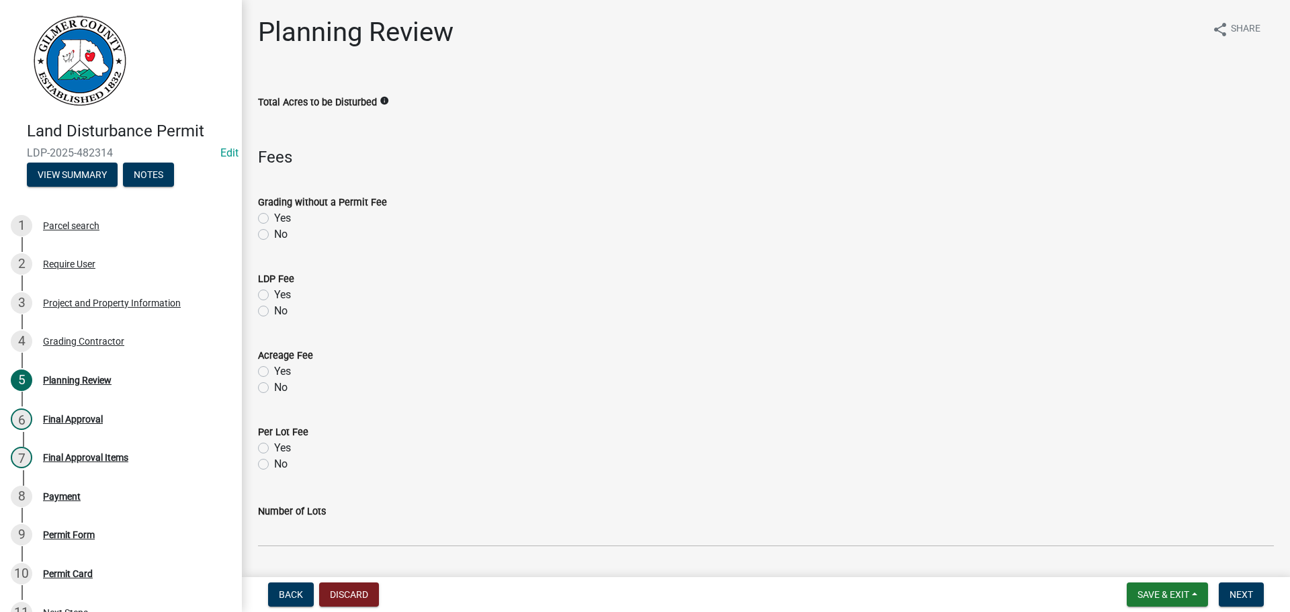
click at [274, 235] on label "No" at bounding box center [280, 235] width 13 height 16
click at [274, 235] on input "No" at bounding box center [278, 231] width 9 height 9
radio input "true"
click at [272, 292] on div "Yes" at bounding box center [766, 295] width 1016 height 16
click at [280, 295] on label "Yes" at bounding box center [282, 295] width 17 height 16
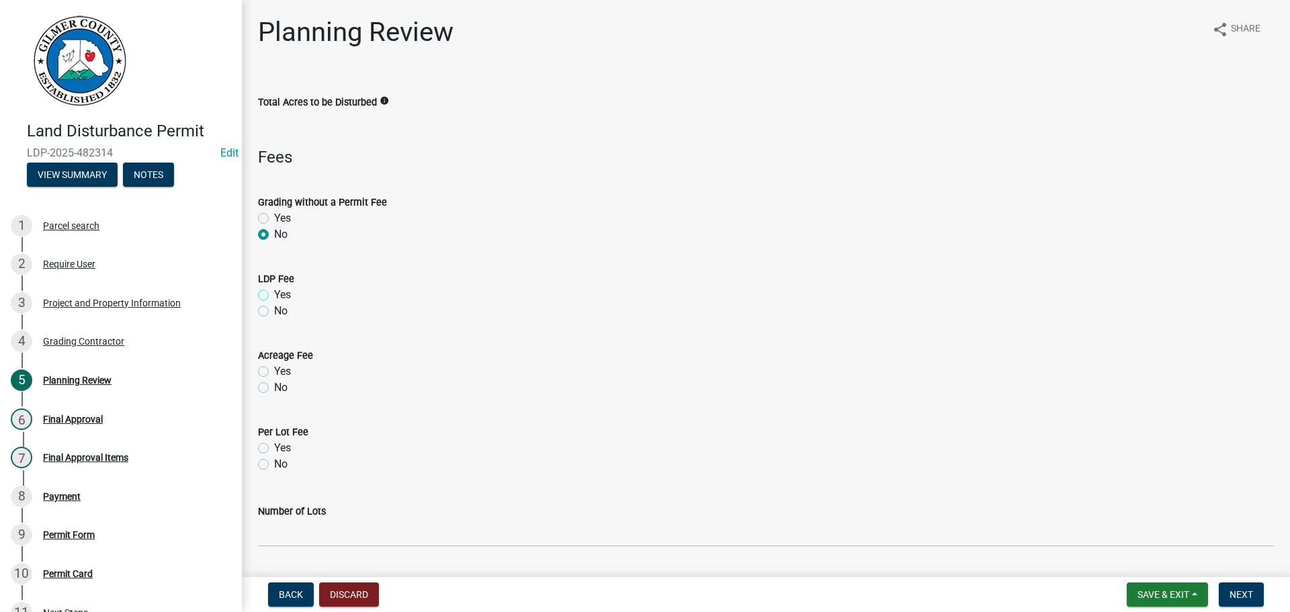
click at [280, 295] on input "Yes" at bounding box center [278, 291] width 9 height 9
radio input "true"
click at [277, 391] on label "No" at bounding box center [280, 388] width 13 height 16
click at [277, 388] on input "No" at bounding box center [278, 384] width 9 height 9
radio input "true"
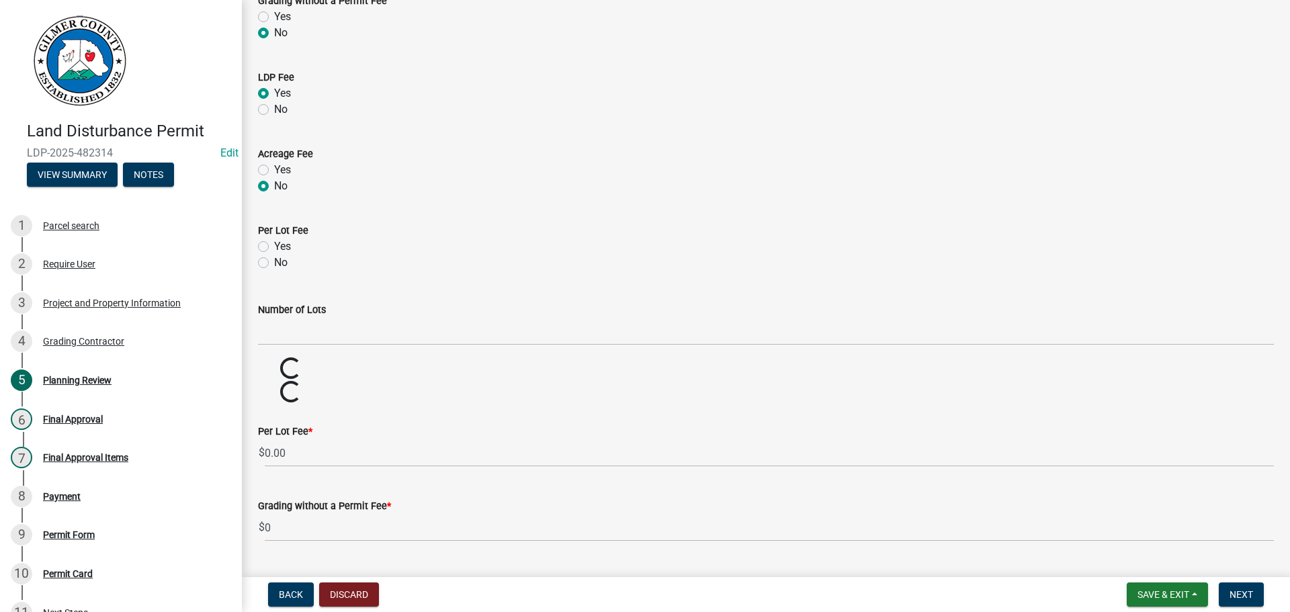
click at [279, 263] on label "No" at bounding box center [280, 263] width 13 height 16
click at [279, 263] on input "No" at bounding box center [278, 259] width 9 height 9
radio input "true"
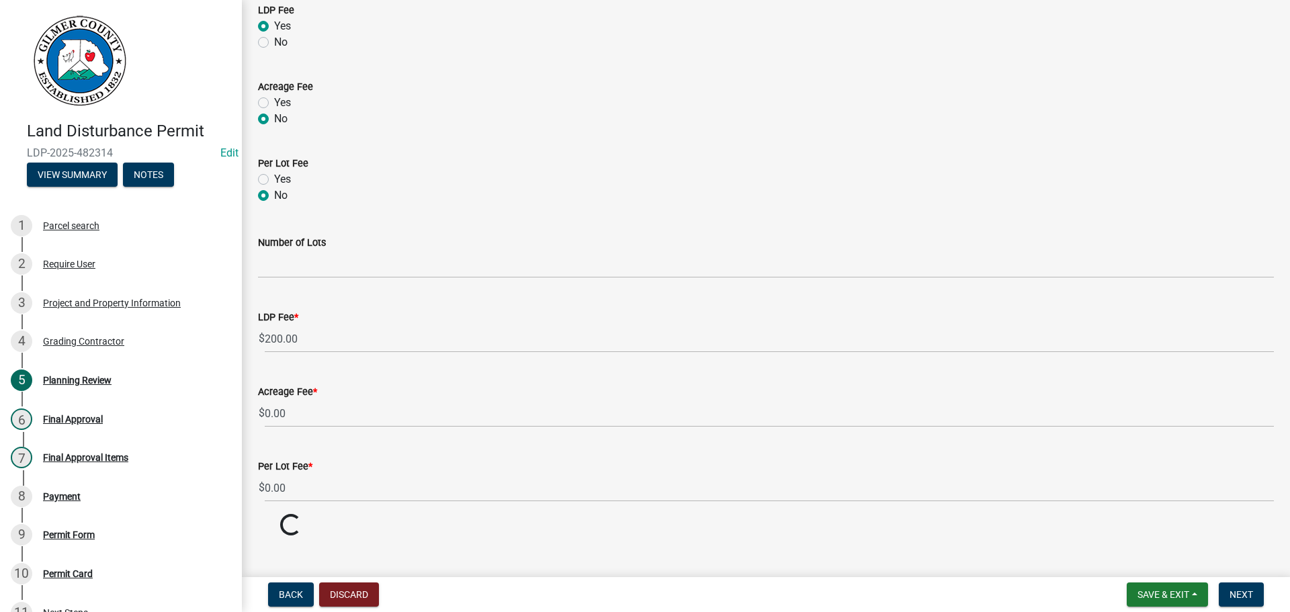
scroll to position [287, 0]
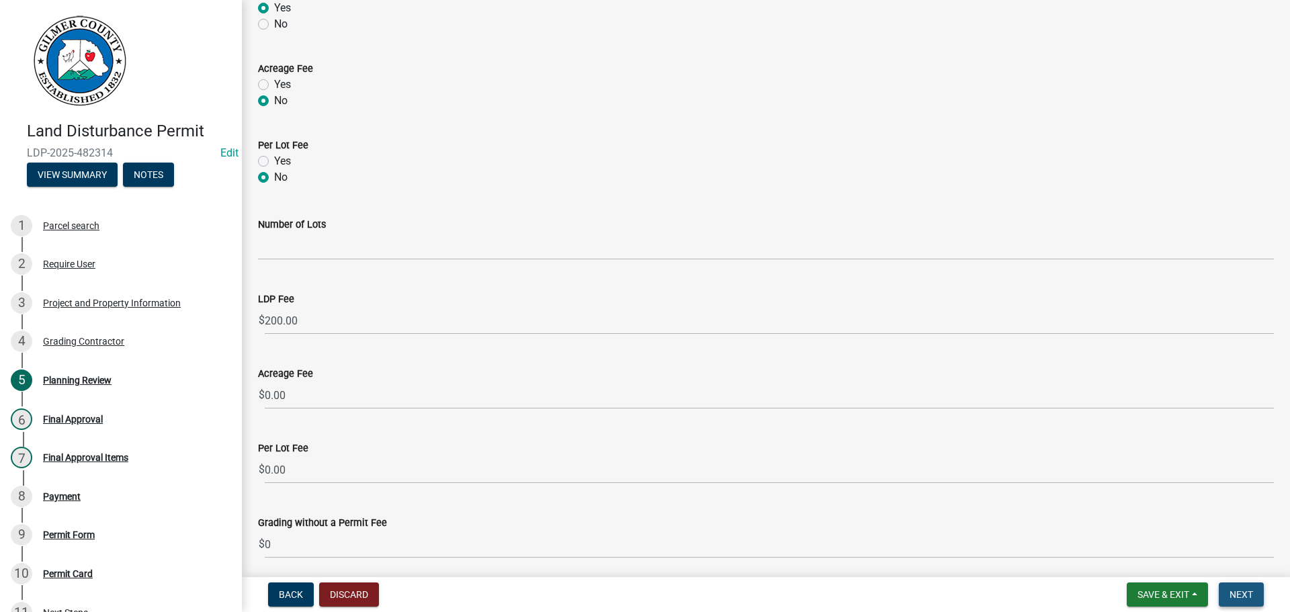
click at [1244, 598] on span "Next" at bounding box center [1242, 594] width 24 height 11
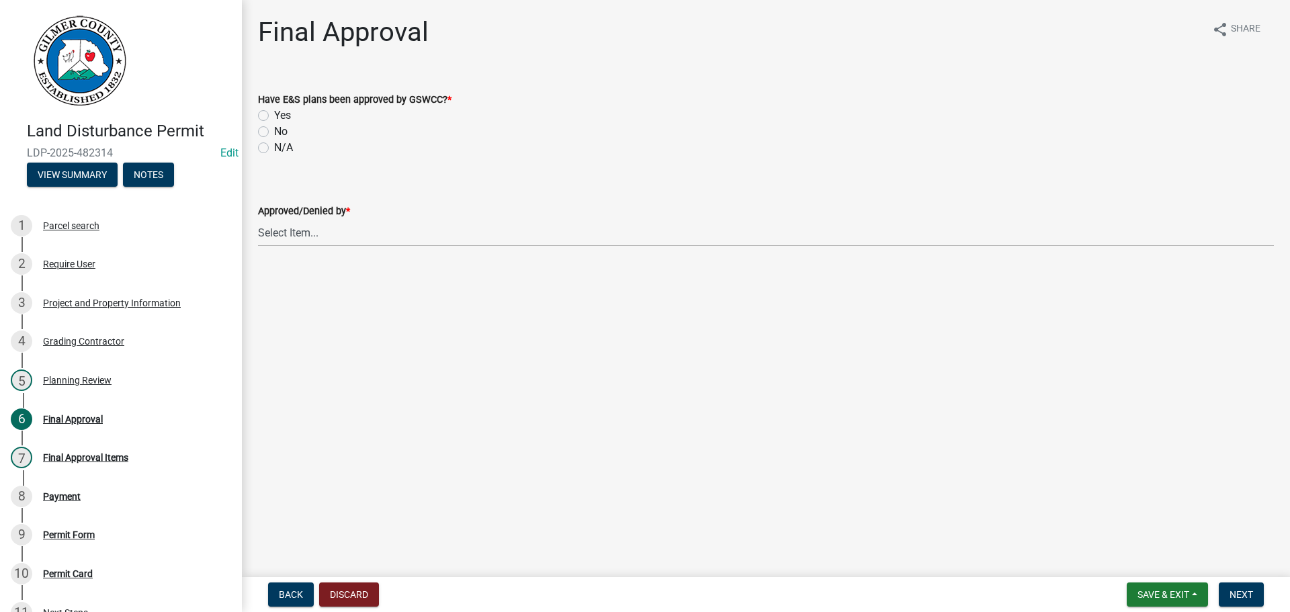
click at [272, 147] on div "N/A" at bounding box center [766, 148] width 1016 height 16
click at [292, 147] on label "N/A" at bounding box center [283, 148] width 19 height 16
click at [283, 147] on input "N/A" at bounding box center [278, 144] width 9 height 9
radio input "true"
click at [360, 259] on div "Final Approval share Share Have E&S plans been approved by GSWCC? * Yes No N/A …" at bounding box center [766, 143] width 1036 height 255
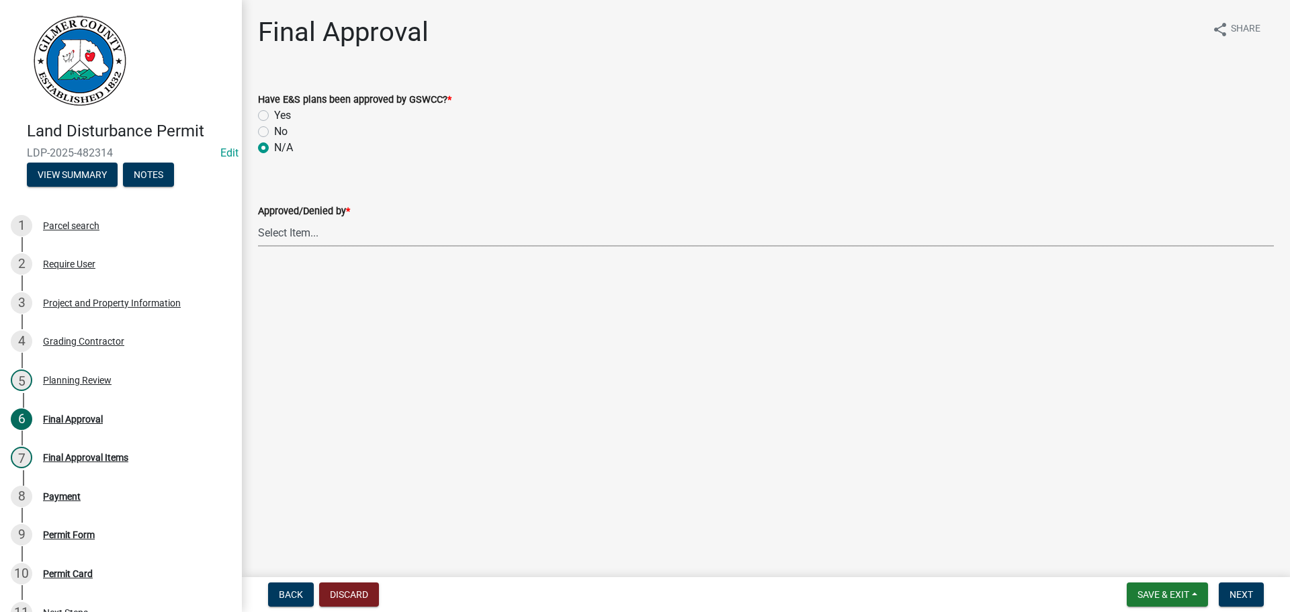
click at [341, 231] on select "Select Item... [PERSON_NAME] [PERSON_NAME] [PERSON_NAME] [PERSON_NAME] [PERSON_…" at bounding box center [766, 233] width 1016 height 28
click at [258, 219] on select "Select Item... [PERSON_NAME] [PERSON_NAME] [PERSON_NAME] [PERSON_NAME] [PERSON_…" at bounding box center [766, 233] width 1016 height 28
select select "5ce200eb-feb1-496b-8127-7891293955f5"
click at [1235, 599] on span "Next" at bounding box center [1242, 594] width 24 height 11
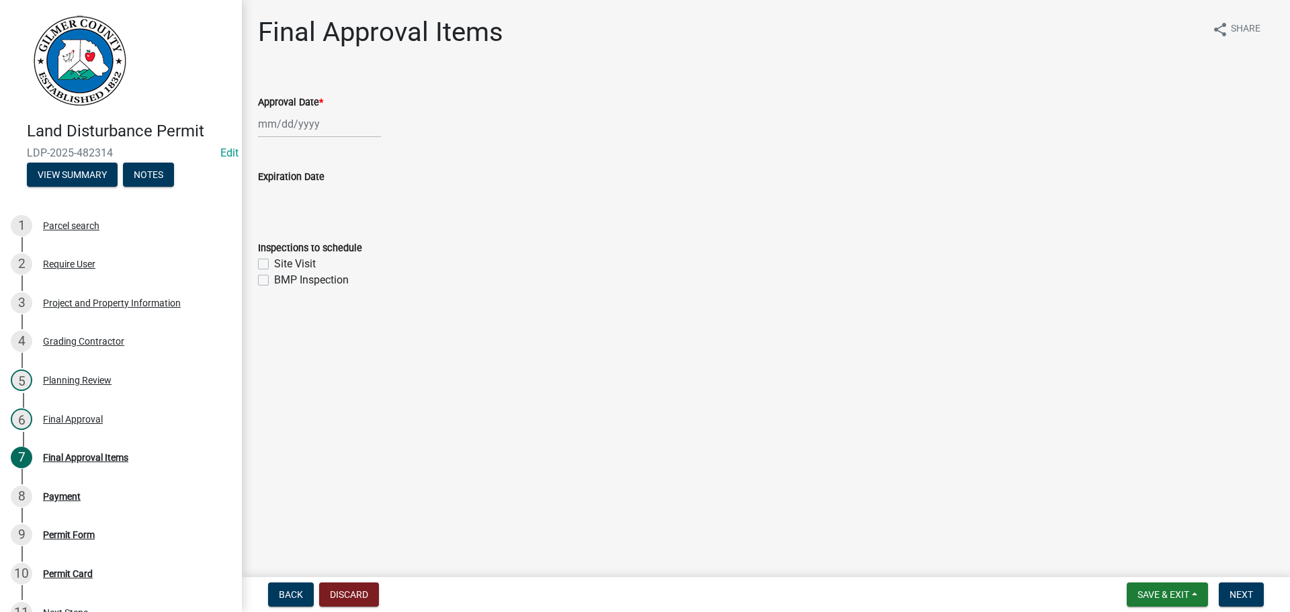
click at [315, 124] on div at bounding box center [319, 124] width 123 height 28
select select "9"
select select "2025"
click at [282, 258] on div "22 23 24 25 26 27 28" at bounding box center [336, 260] width 156 height 22
click at [274, 263] on div "22" at bounding box center [272, 260] width 22 height 22
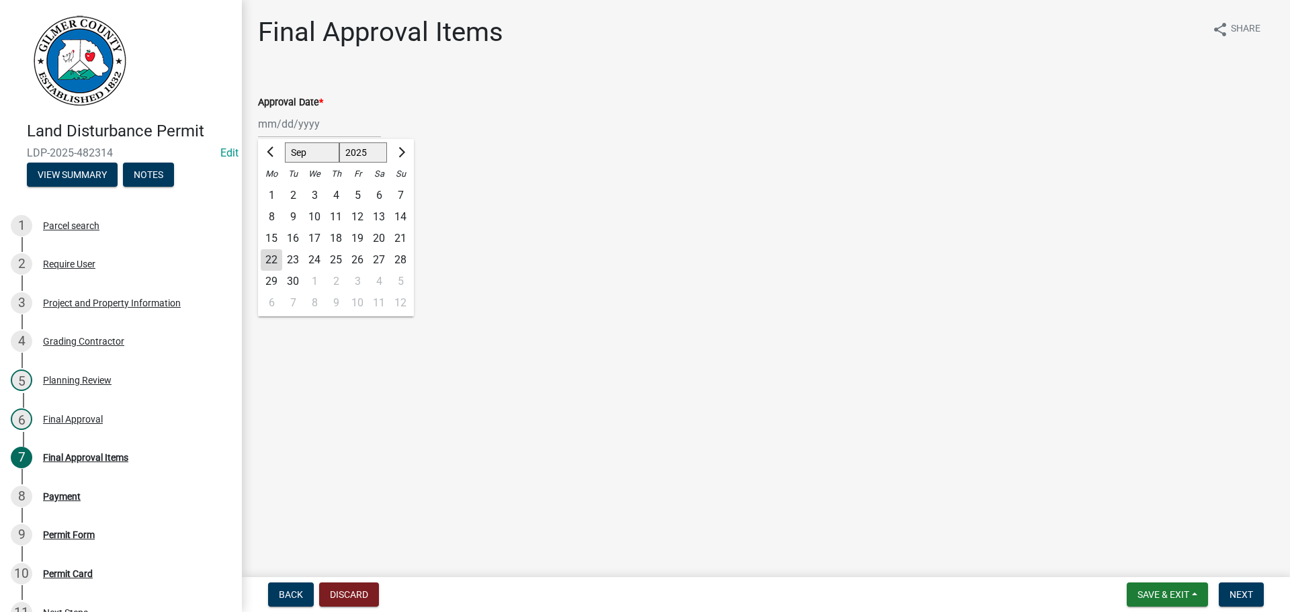
type input "[DATE]"
click at [298, 210] on label "Site Visit" at bounding box center [295, 214] width 42 height 16
click at [283, 210] on input "Site Visit" at bounding box center [278, 210] width 9 height 9
checkbox input "true"
checkbox input "false"
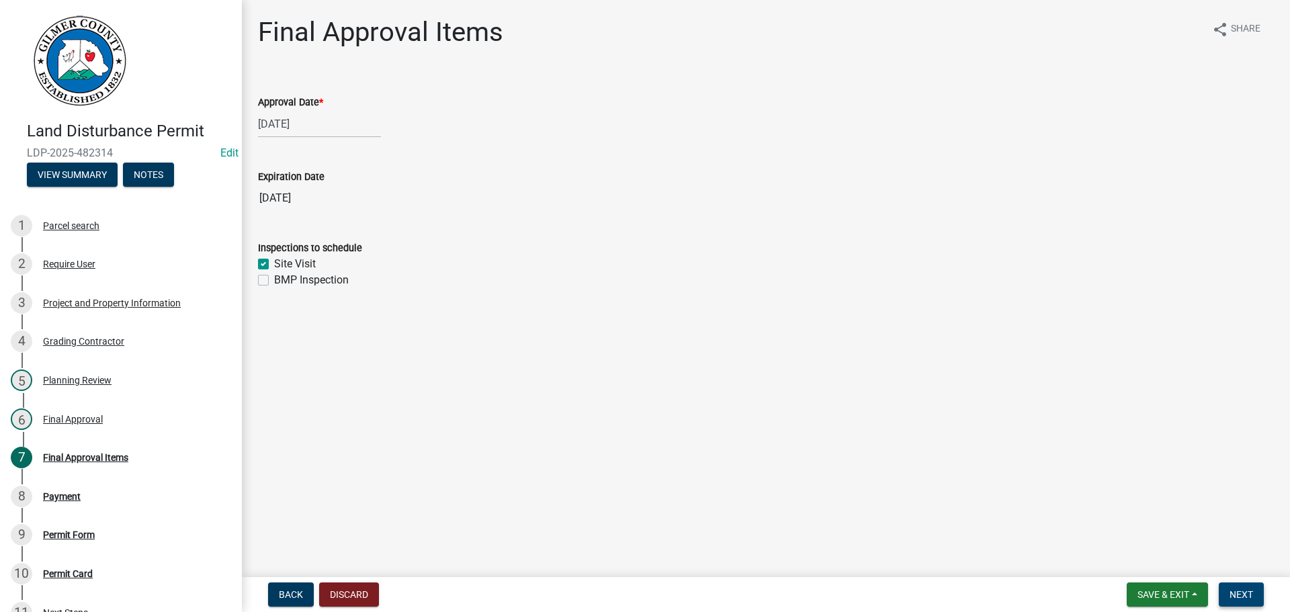
click at [1256, 589] on button "Next" at bounding box center [1241, 595] width 45 height 24
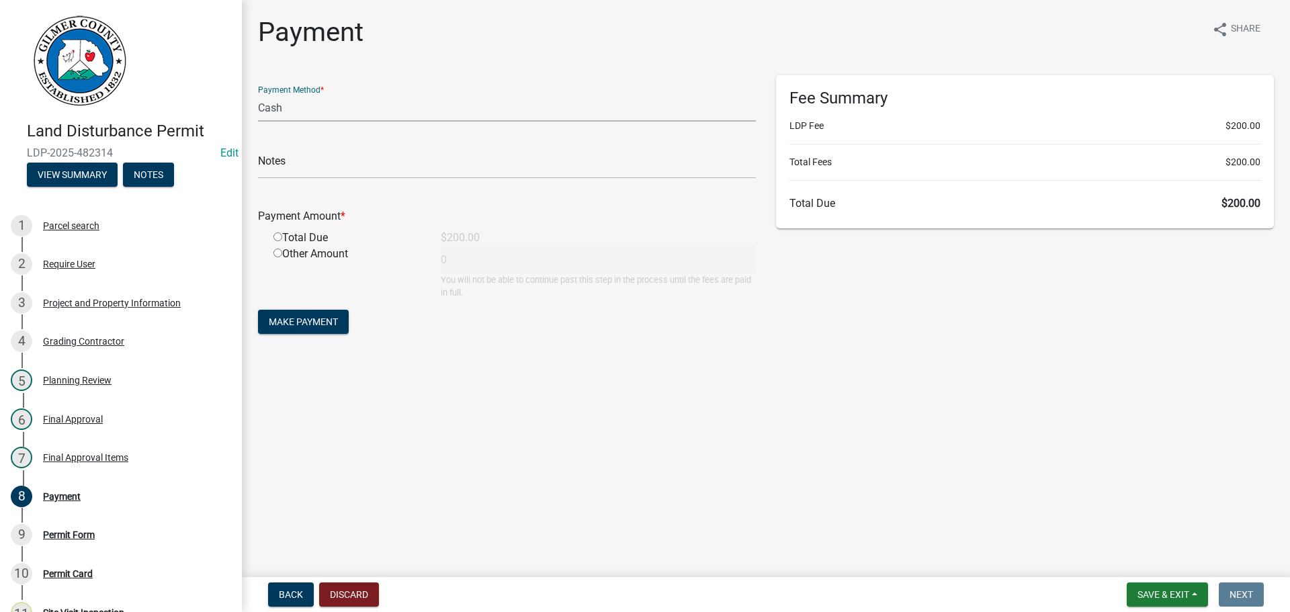
click at [360, 110] on select "Credit Card POS Check Cash" at bounding box center [507, 108] width 498 height 28
select select "1: 0"
click at [258, 94] on select "Credit Card POS Check Cash" at bounding box center [507, 108] width 498 height 28
click at [343, 157] on input "text" at bounding box center [507, 165] width 498 height 28
type input "3522"
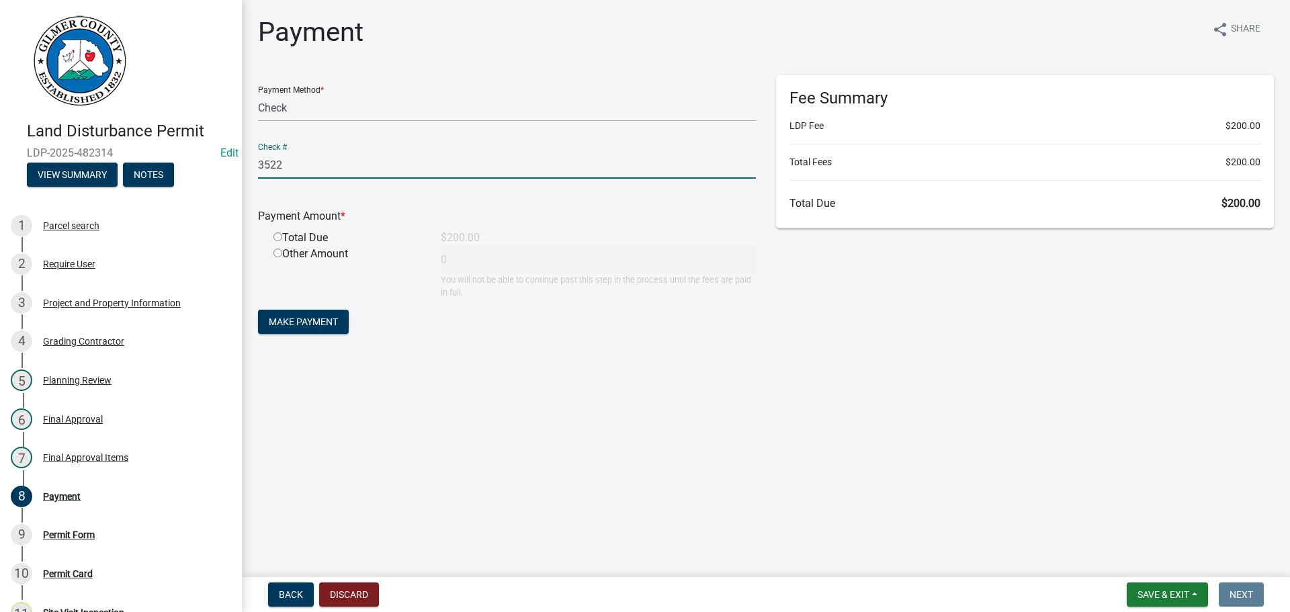
click at [274, 233] on input "radio" at bounding box center [278, 237] width 9 height 9
radio input "true"
type input "200"
click at [313, 310] on button "Make Payment" at bounding box center [303, 322] width 91 height 24
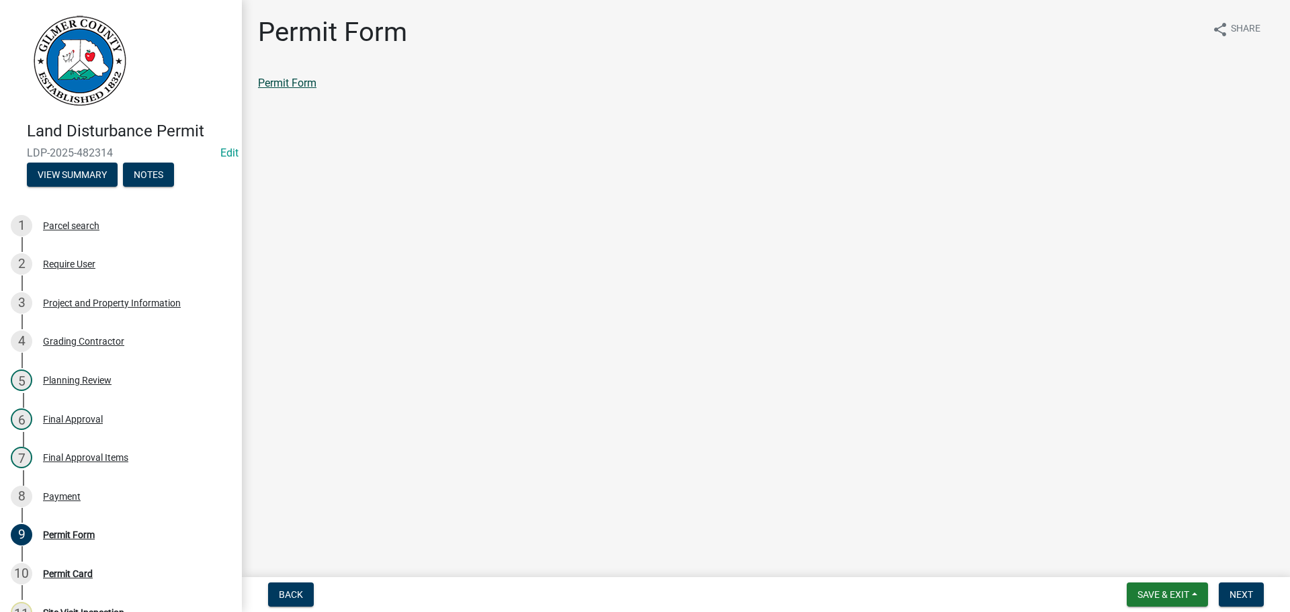
click at [266, 83] on link "Permit Form" at bounding box center [287, 83] width 58 height 13
click at [1241, 590] on span "Next" at bounding box center [1242, 594] width 24 height 11
click at [104, 483] on link "8 Payment" at bounding box center [121, 496] width 242 height 39
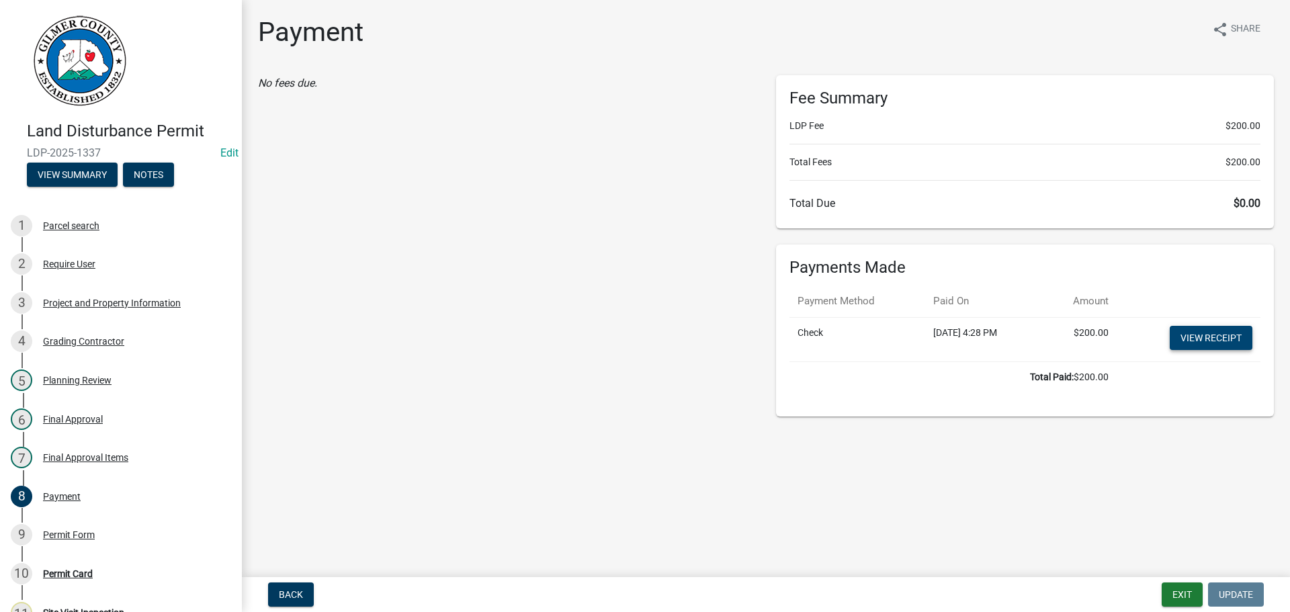
click at [1213, 332] on link "View receipt" at bounding box center [1211, 338] width 83 height 24
click at [101, 545] on div "9 Permit Form" at bounding box center [116, 535] width 210 height 22
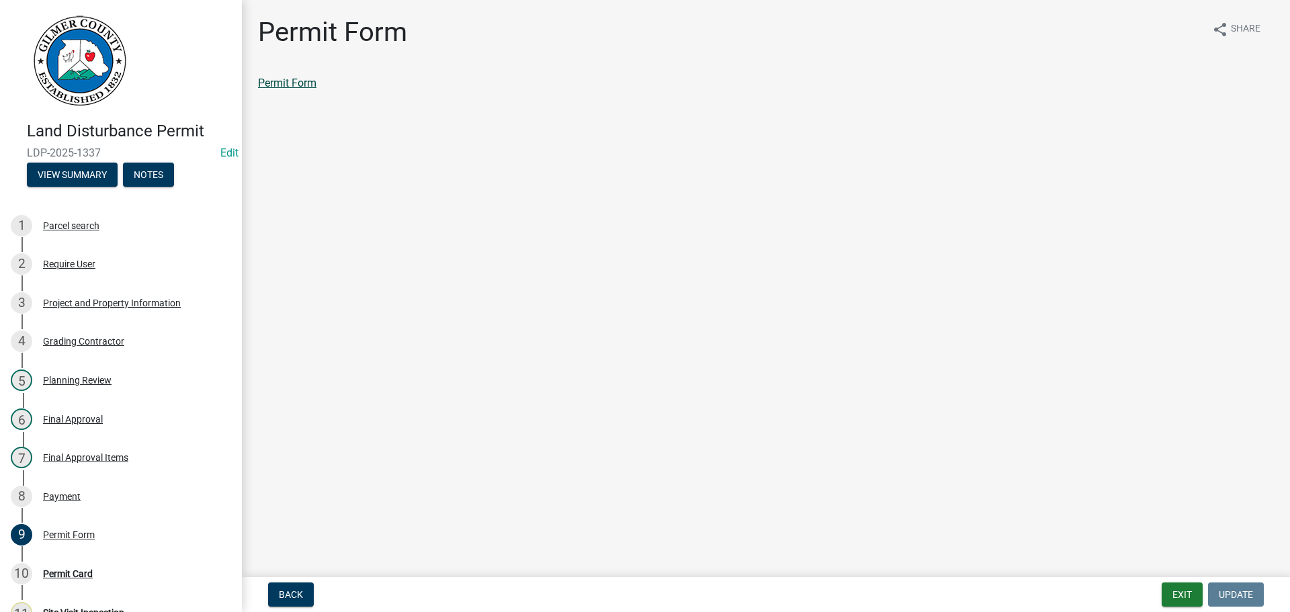
click at [308, 85] on link "Permit Form" at bounding box center [287, 83] width 58 height 13
click at [1174, 596] on button "Exit" at bounding box center [1182, 595] width 41 height 24
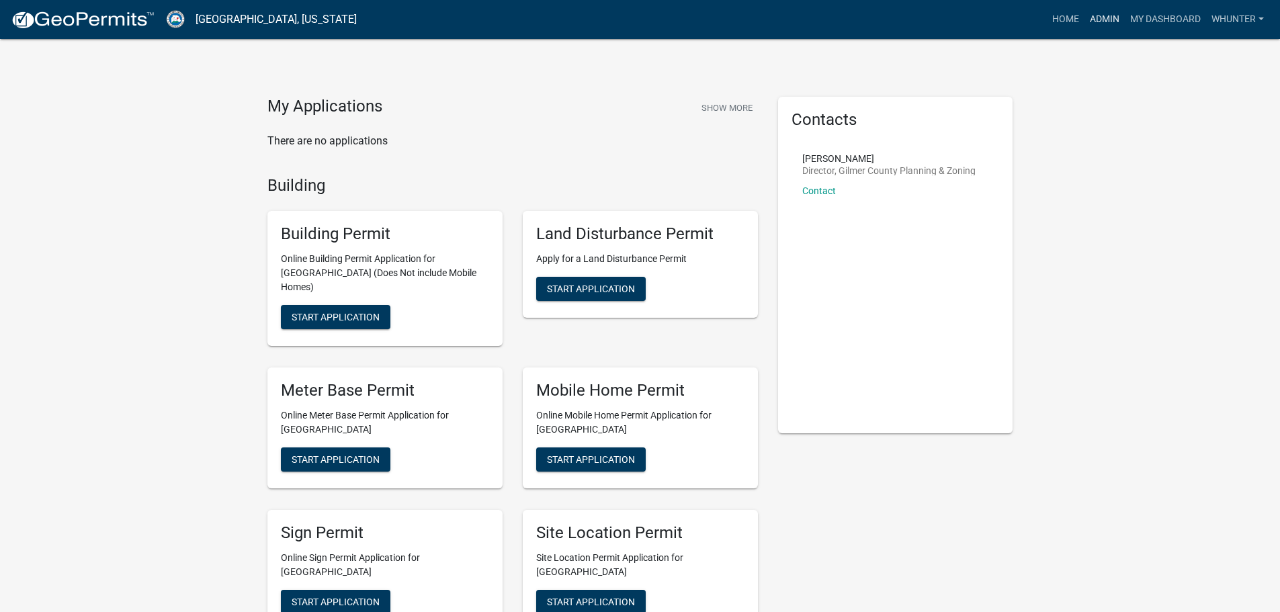
click at [1108, 19] on link "Admin" at bounding box center [1105, 20] width 40 height 26
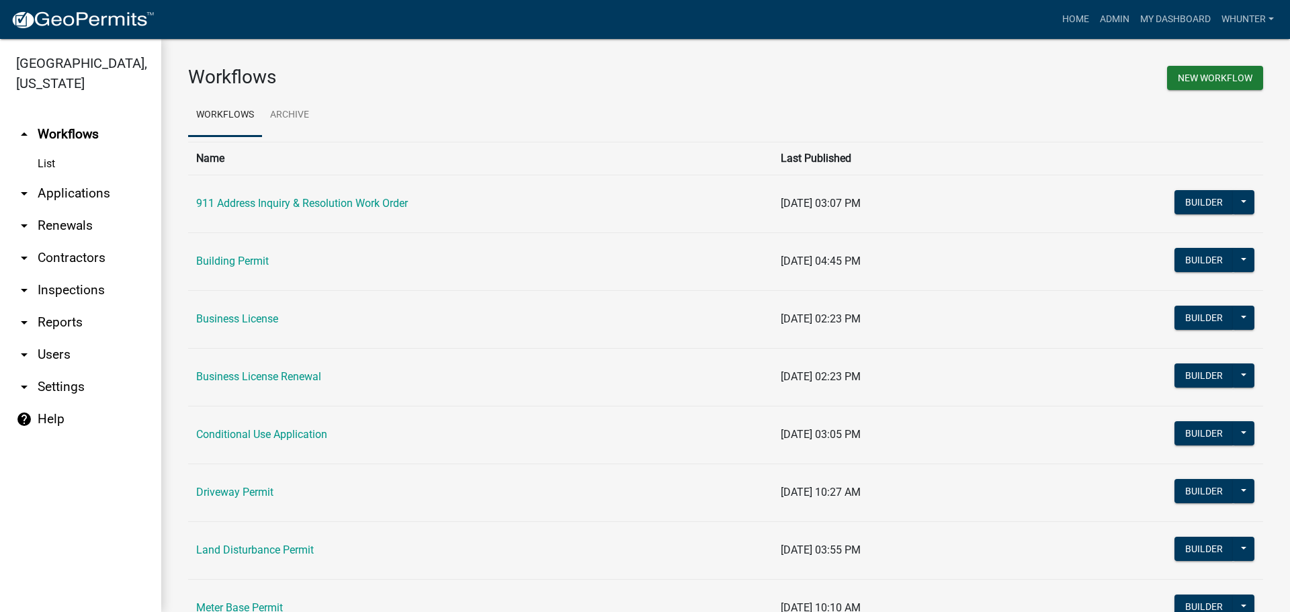
click at [110, 199] on link "arrow_drop_down Applications" at bounding box center [80, 193] width 161 height 32
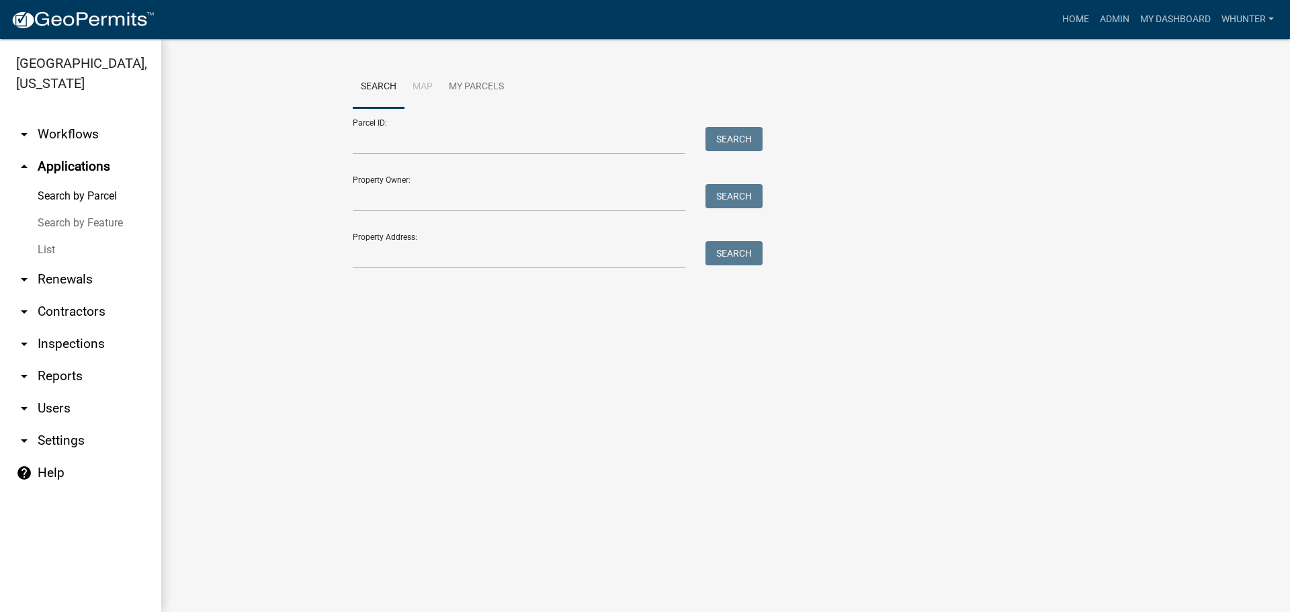
click at [103, 243] on link "List" at bounding box center [80, 250] width 161 height 27
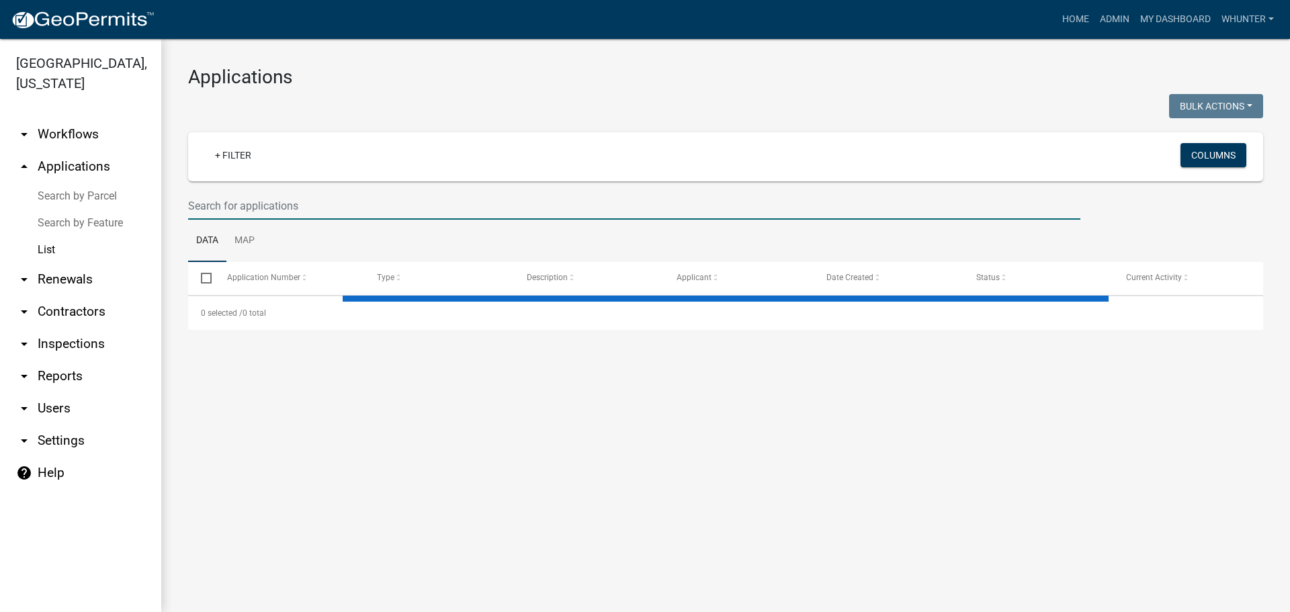
click at [323, 203] on input "text" at bounding box center [634, 206] width 893 height 28
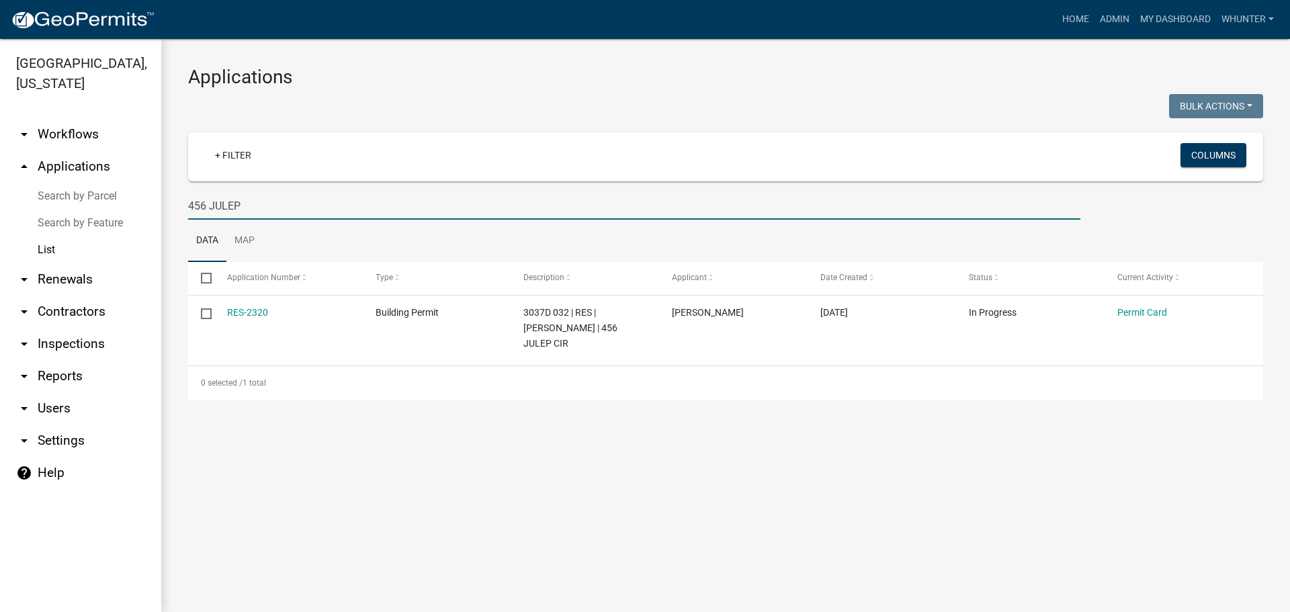
type input "456 JULEP"
